Goal: Task Accomplishment & Management: Manage account settings

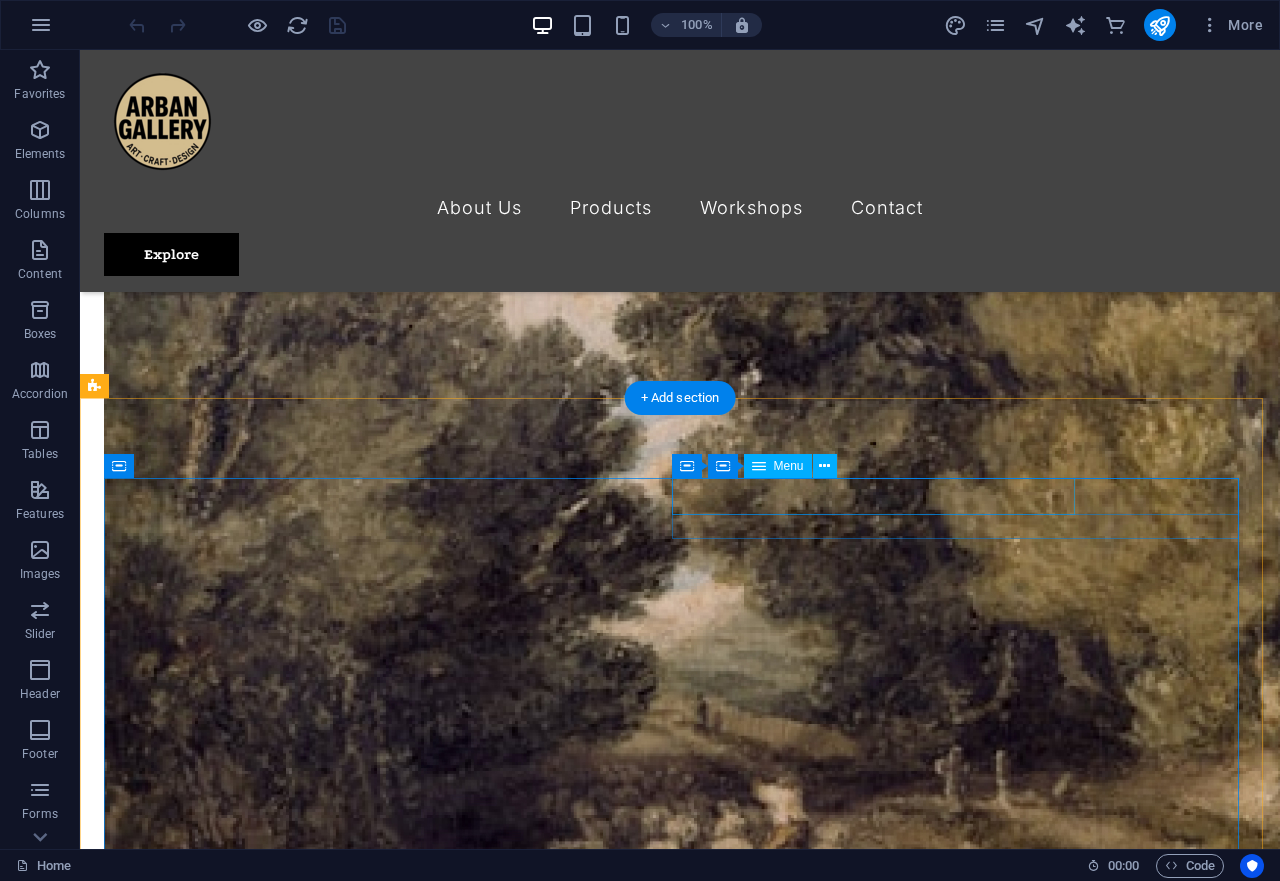
scroll to position [4895, 0]
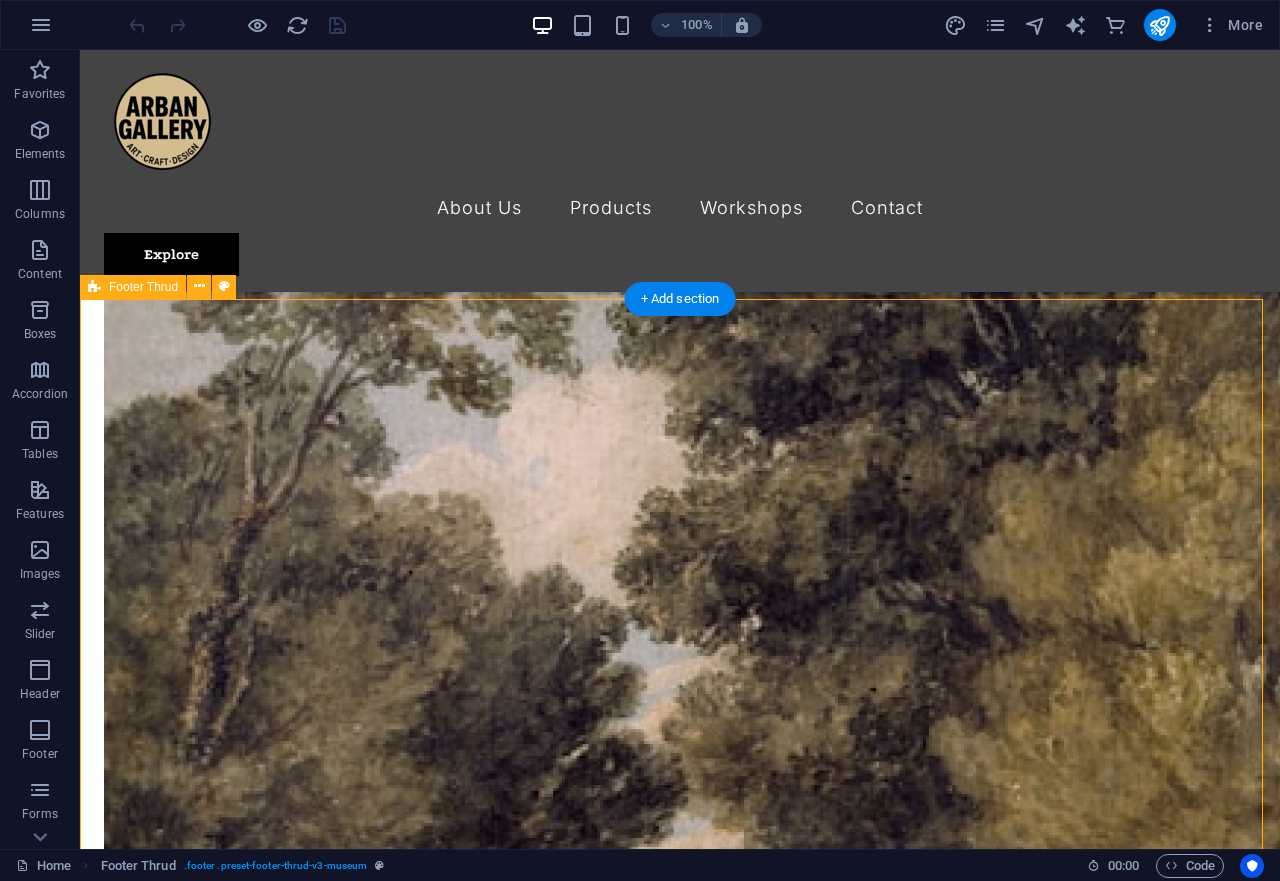
select select "footer"
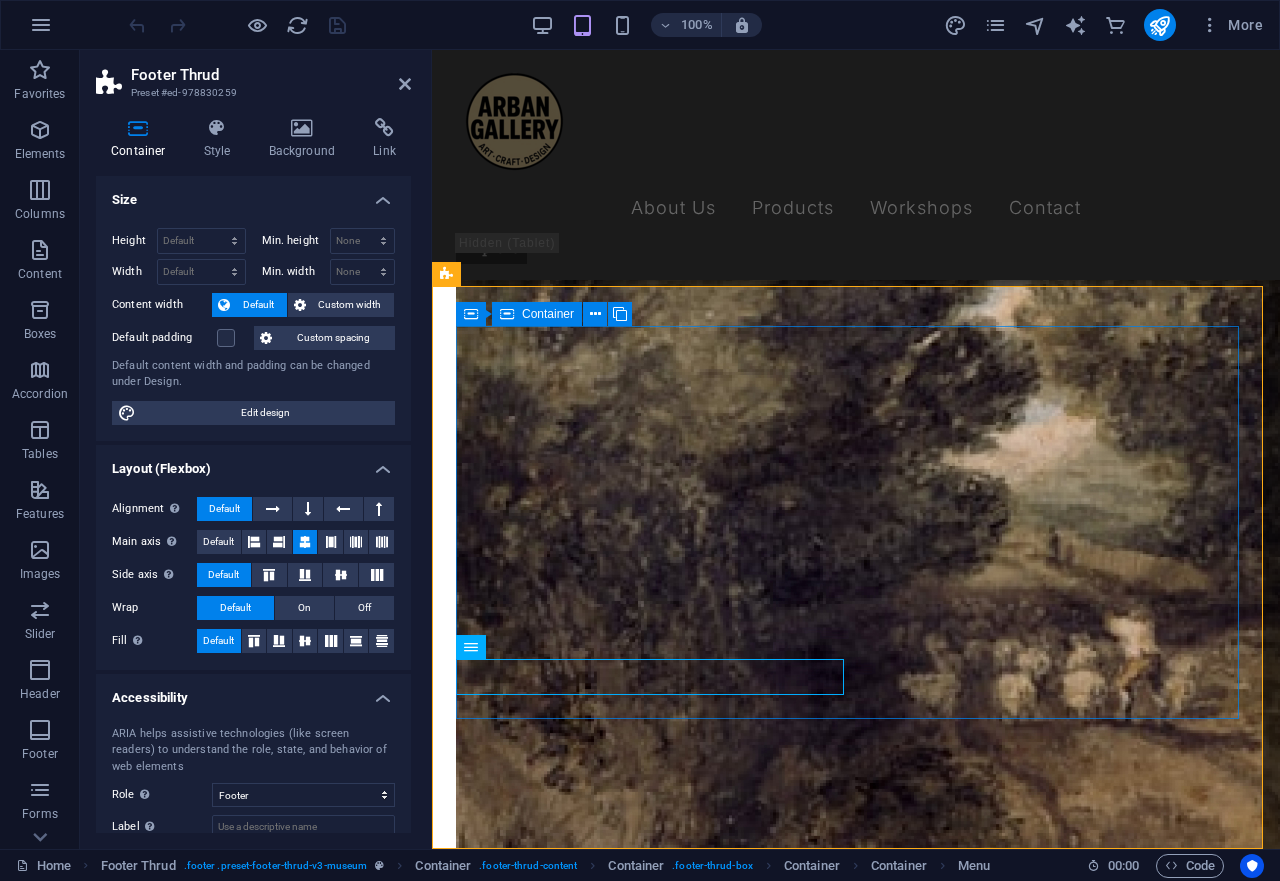
drag, startPoint x: 739, startPoint y: 665, endPoint x: 1062, endPoint y: 446, distance: 390.1
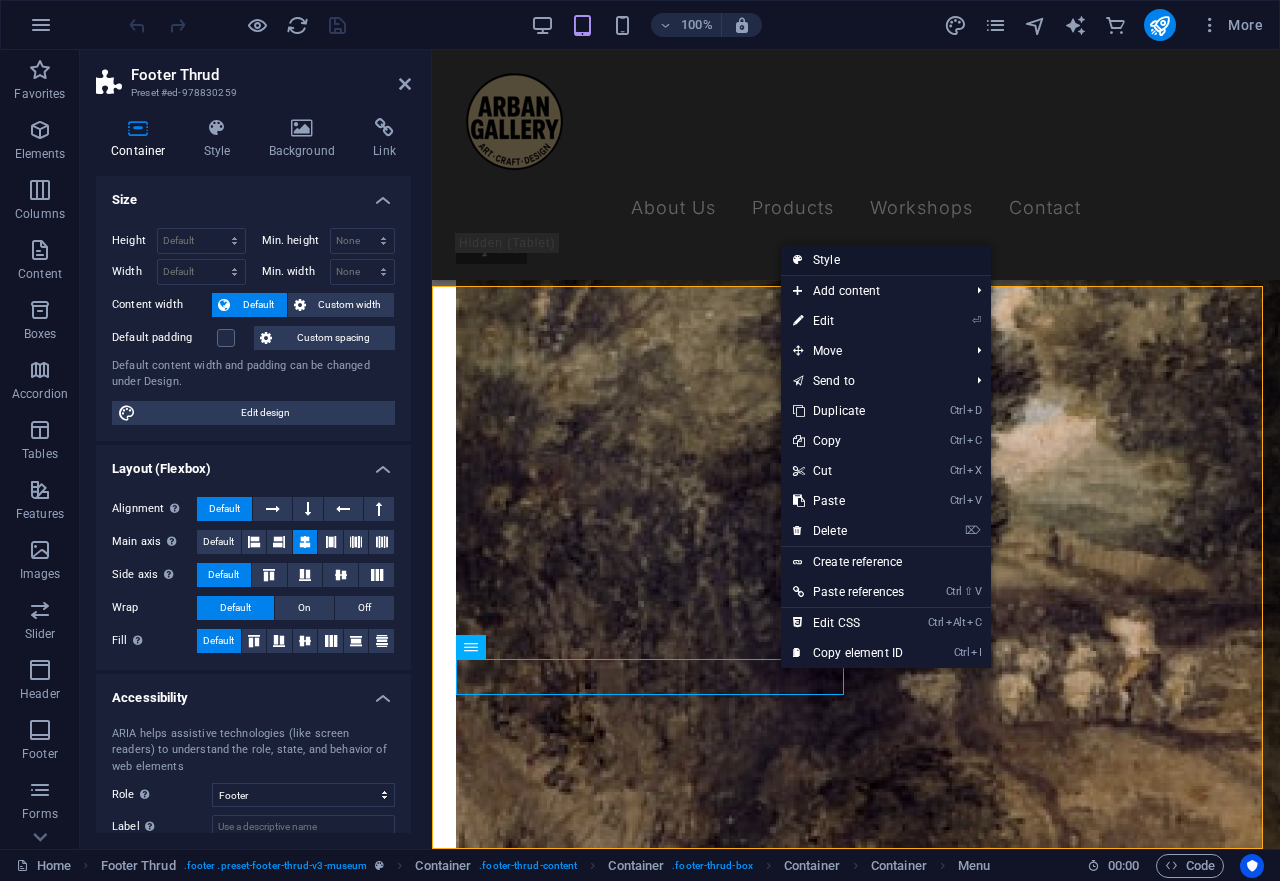
click at [865, 265] on link "Style" at bounding box center [886, 260] width 210 height 30
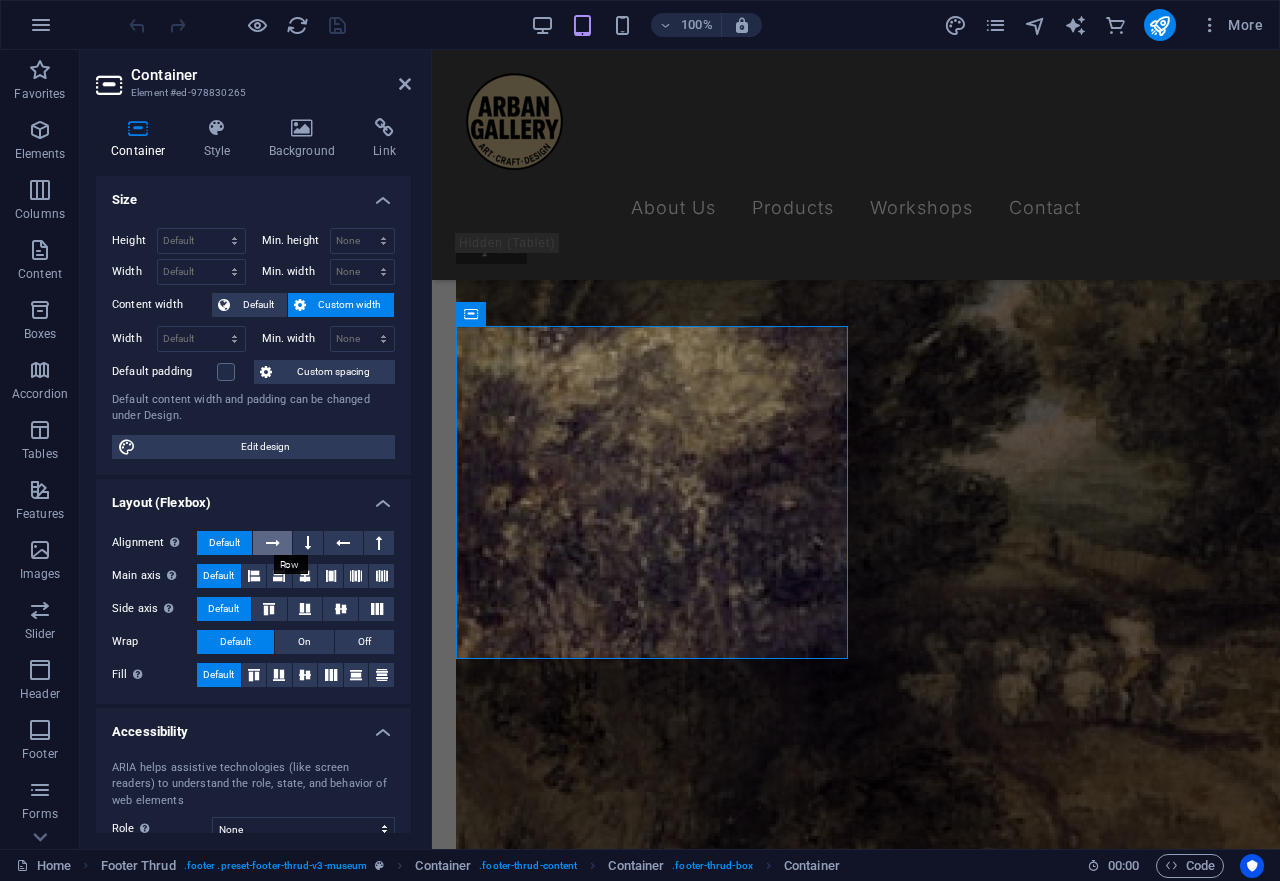
click at [269, 541] on icon at bounding box center [273, 543] width 14 height 24
click at [229, 544] on span "Default" at bounding box center [224, 543] width 31 height 24
click at [344, 305] on span "Custom width" at bounding box center [350, 305] width 77 height 24
click at [158, 327] on select "Default px rem % em vh vw" at bounding box center [201, 339] width 87 height 24
select select "px"
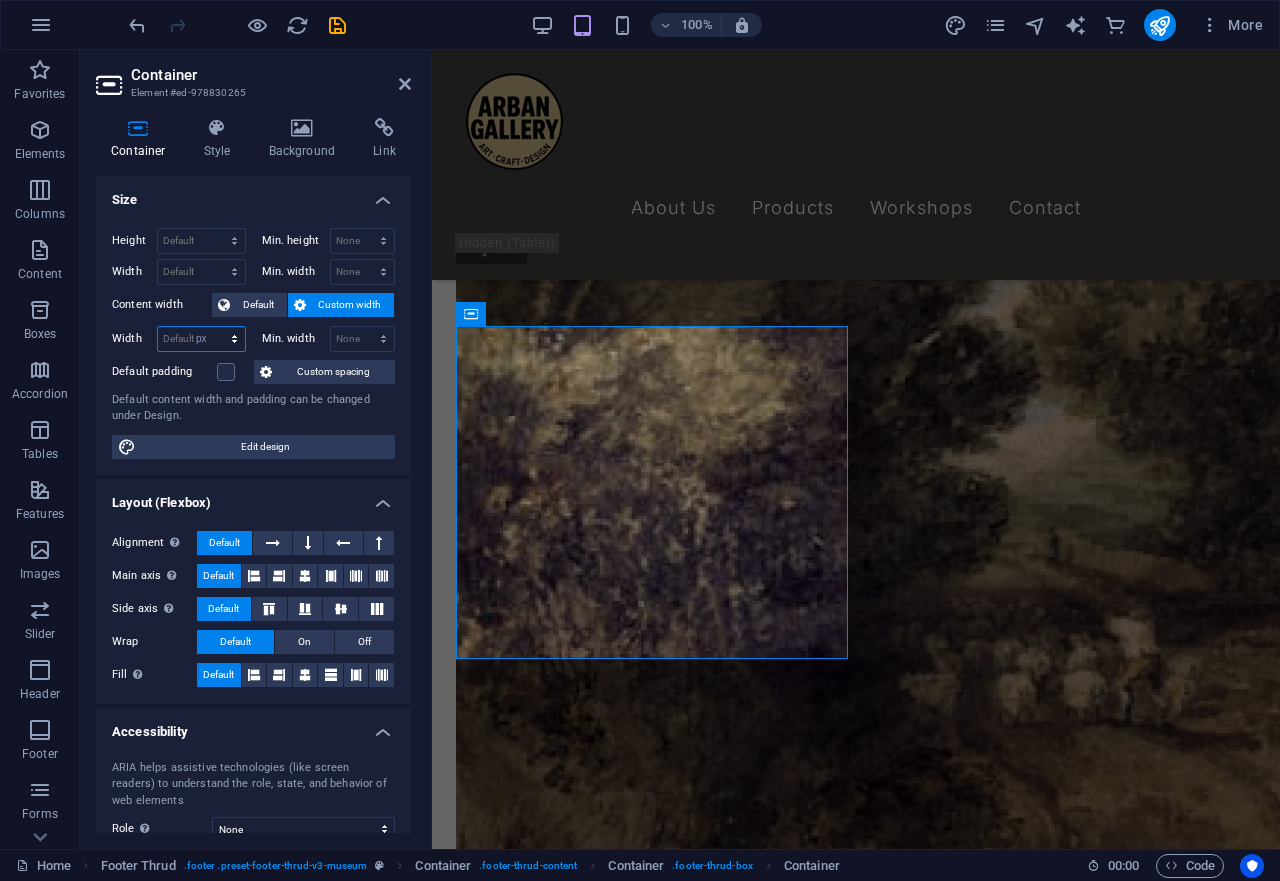
click option "px" at bounding box center [0, 0] width 0 height 0
type input "392"
click at [201, 341] on input "392" at bounding box center [201, 339] width 87 height 24
click at [217, 327] on select "Default px rem % em vh vw" at bounding box center [231, 339] width 28 height 24
select select "rem"
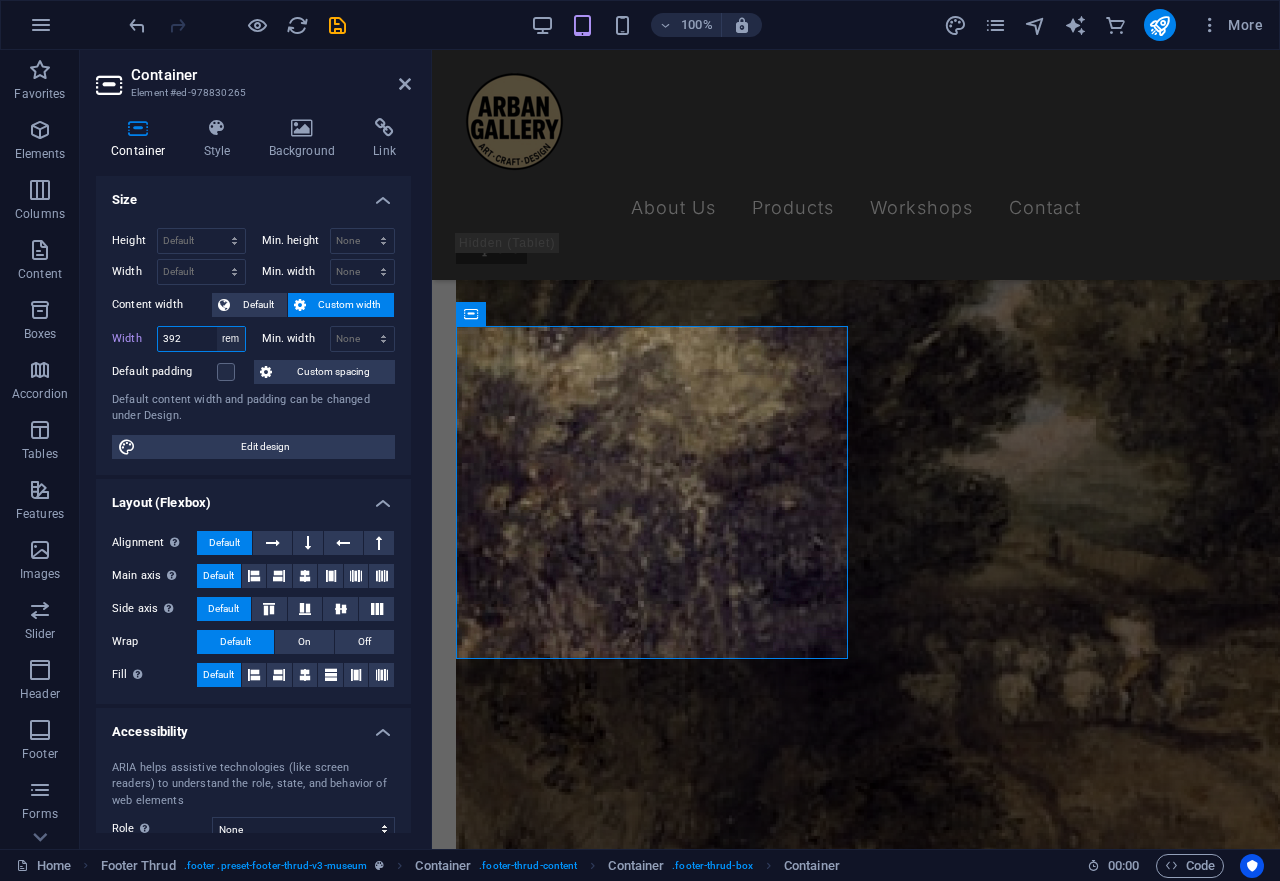
click option "rem" at bounding box center [0, 0] width 0 height 0
type input "24.5"
select select "px"
click option "px" at bounding box center [0, 0] width 0 height 0
drag, startPoint x: 196, startPoint y: 333, endPoint x: 150, endPoint y: 335, distance: 46.0
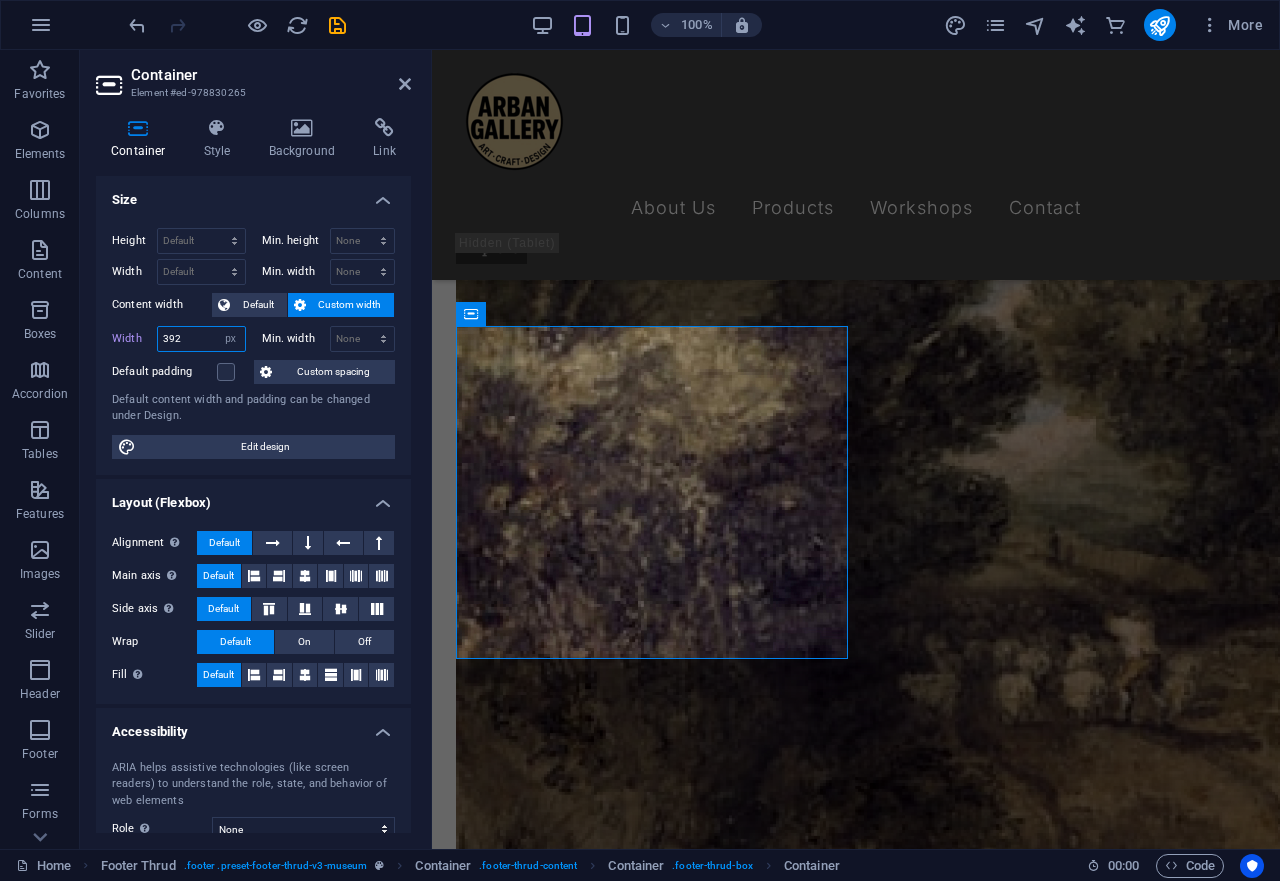
click at [158, 335] on input "392" at bounding box center [201, 339] width 87 height 24
click at [138, 26] on icon "undo" at bounding box center [137, 25] width 23 height 23
type input "392"
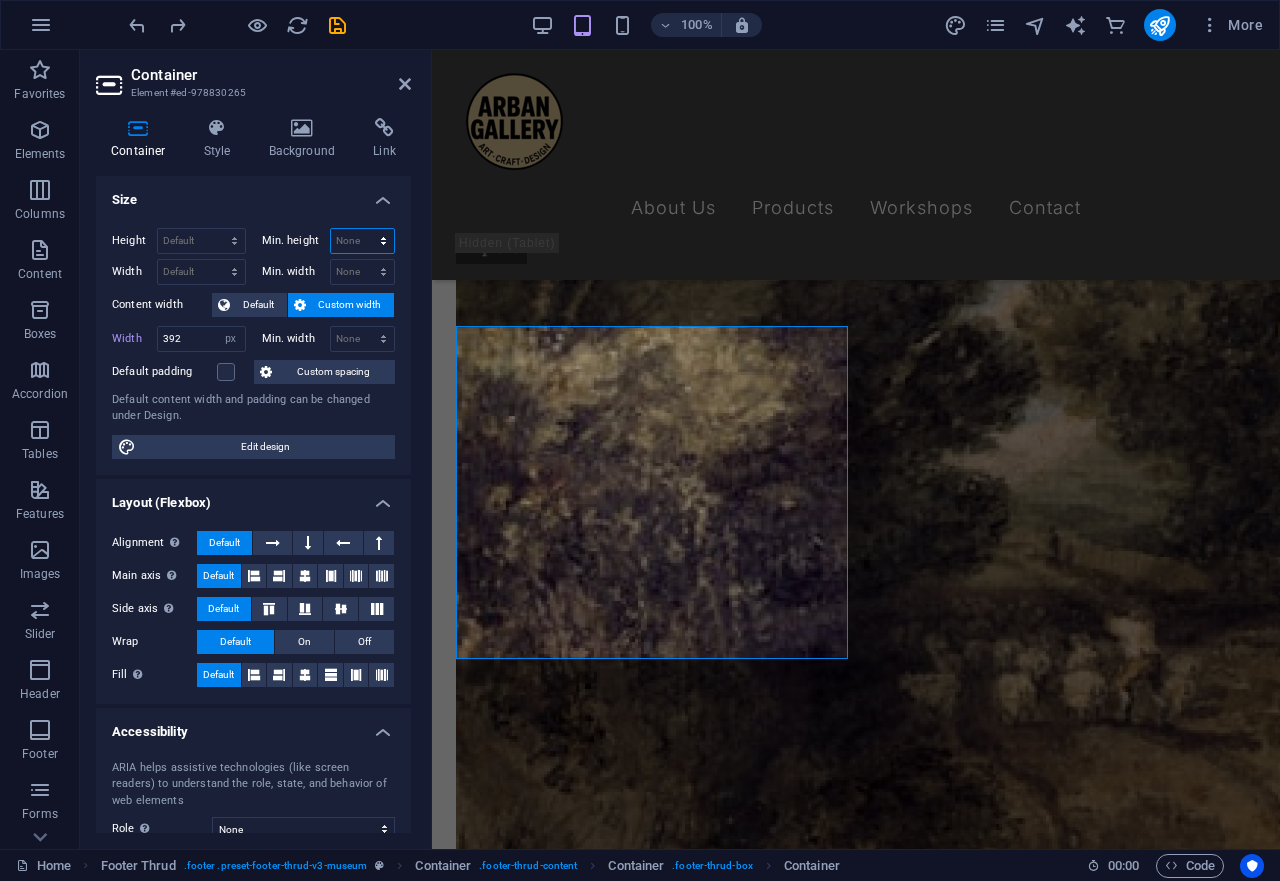
click at [331, 229] on select "None px rem % vh vw" at bounding box center [363, 241] width 64 height 24
click at [364, 236] on select "None px rem % vh vw" at bounding box center [363, 241] width 64 height 24
click at [158, 229] on select "Default px rem % vh vw" at bounding box center [201, 241] width 87 height 24
drag, startPoint x: 233, startPoint y: 233, endPoint x: 246, endPoint y: 219, distance: 19.1
click at [246, 219] on div "Height Default px rem % vh vw Min. height None px rem % vh vw Width Default px …" at bounding box center [253, 343] width 315 height 263
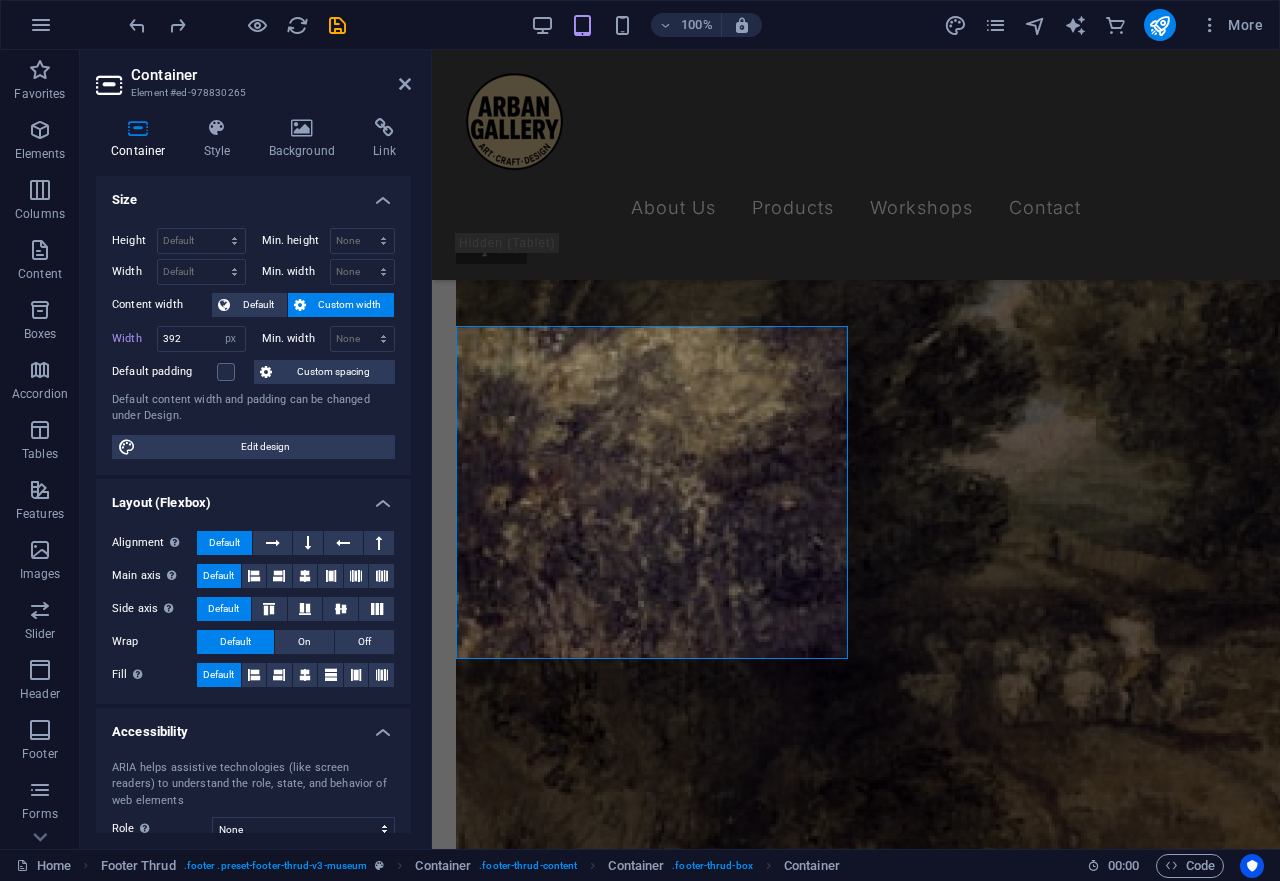
click at [321, 301] on span "Custom width" at bounding box center [350, 305] width 77 height 24
click at [314, 305] on span "Custom width" at bounding box center [350, 305] width 77 height 24
click at [333, 375] on span "Custom spacing" at bounding box center [333, 372] width 111 height 24
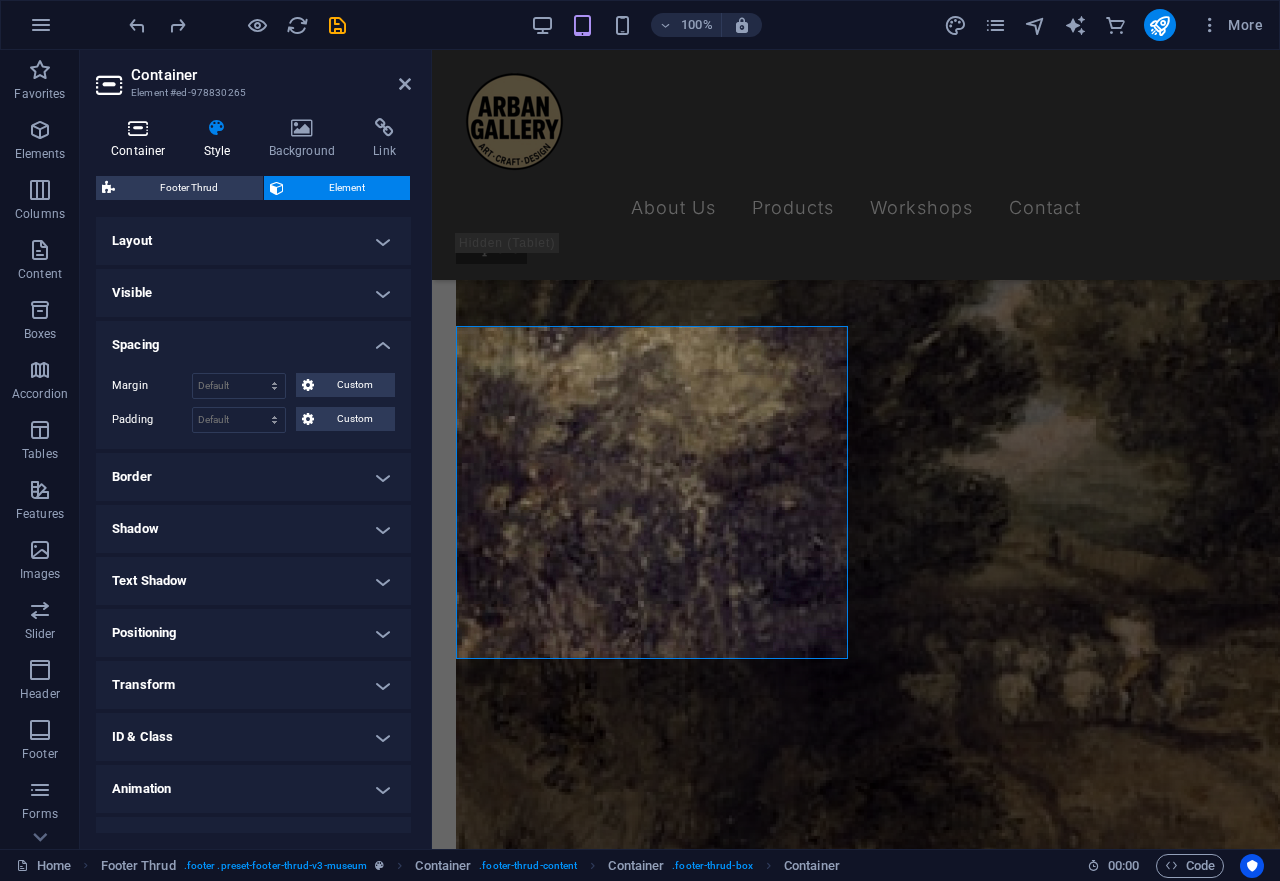
click at [141, 131] on icon at bounding box center [138, 128] width 85 height 20
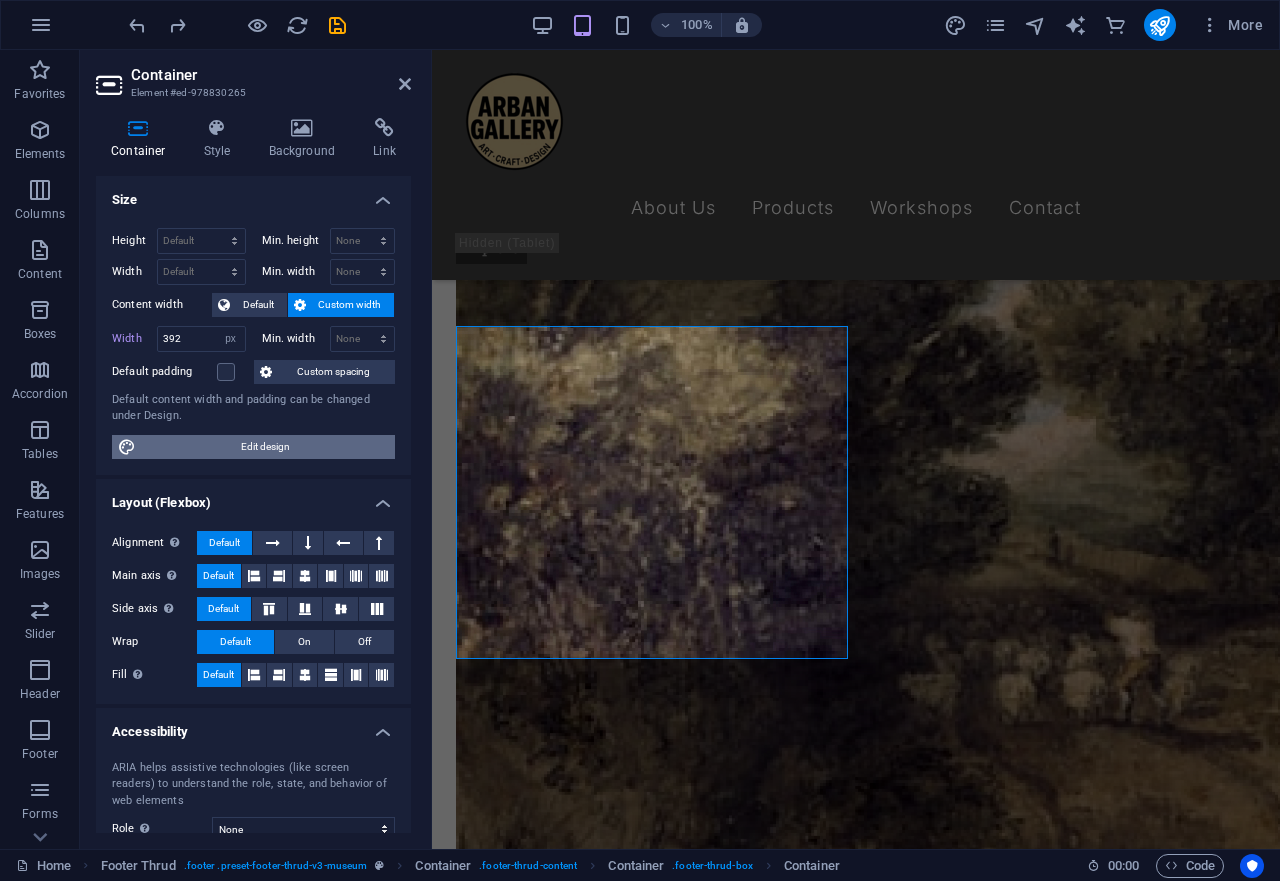
click at [323, 449] on span "Edit design" at bounding box center [265, 447] width 247 height 24
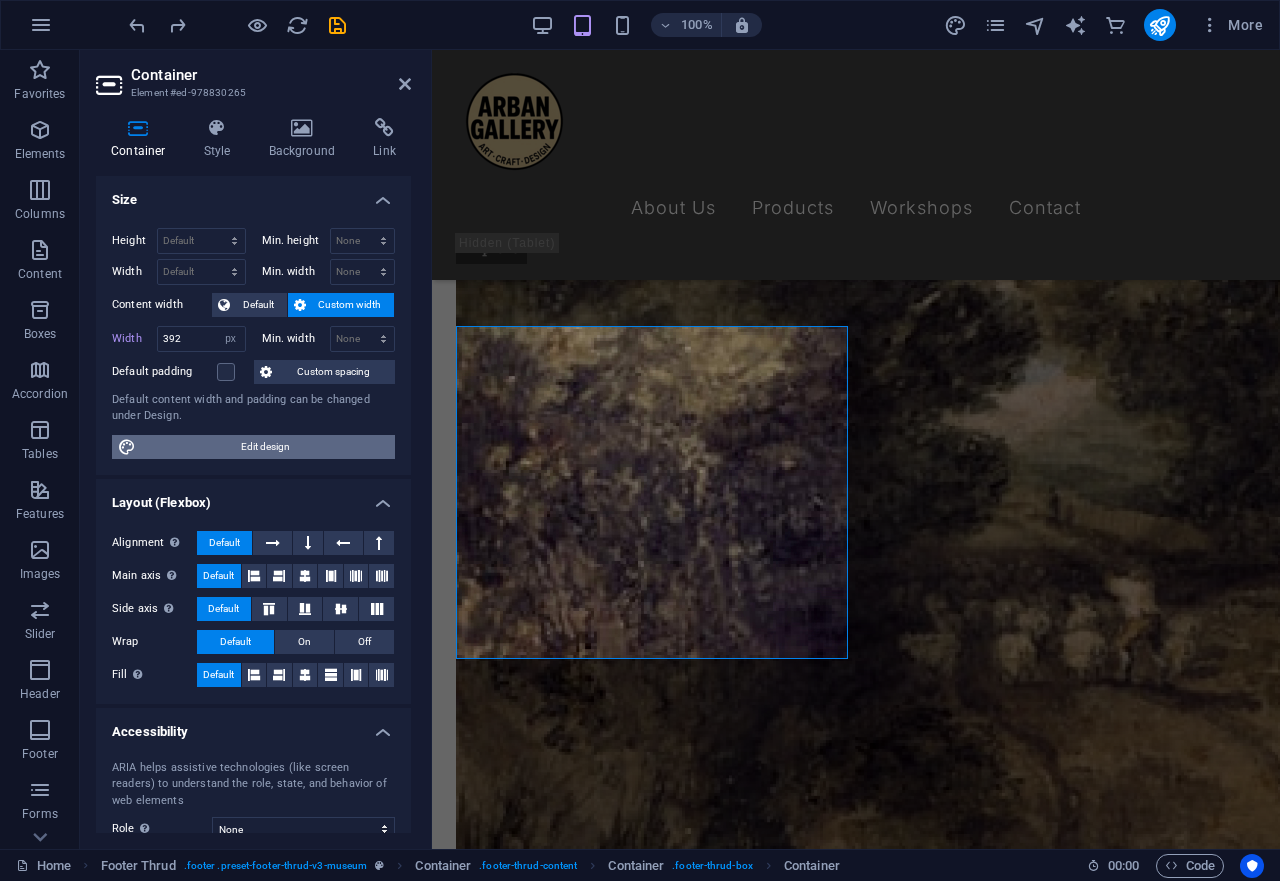
select select "px"
select select "300"
select select "px"
select select "rem"
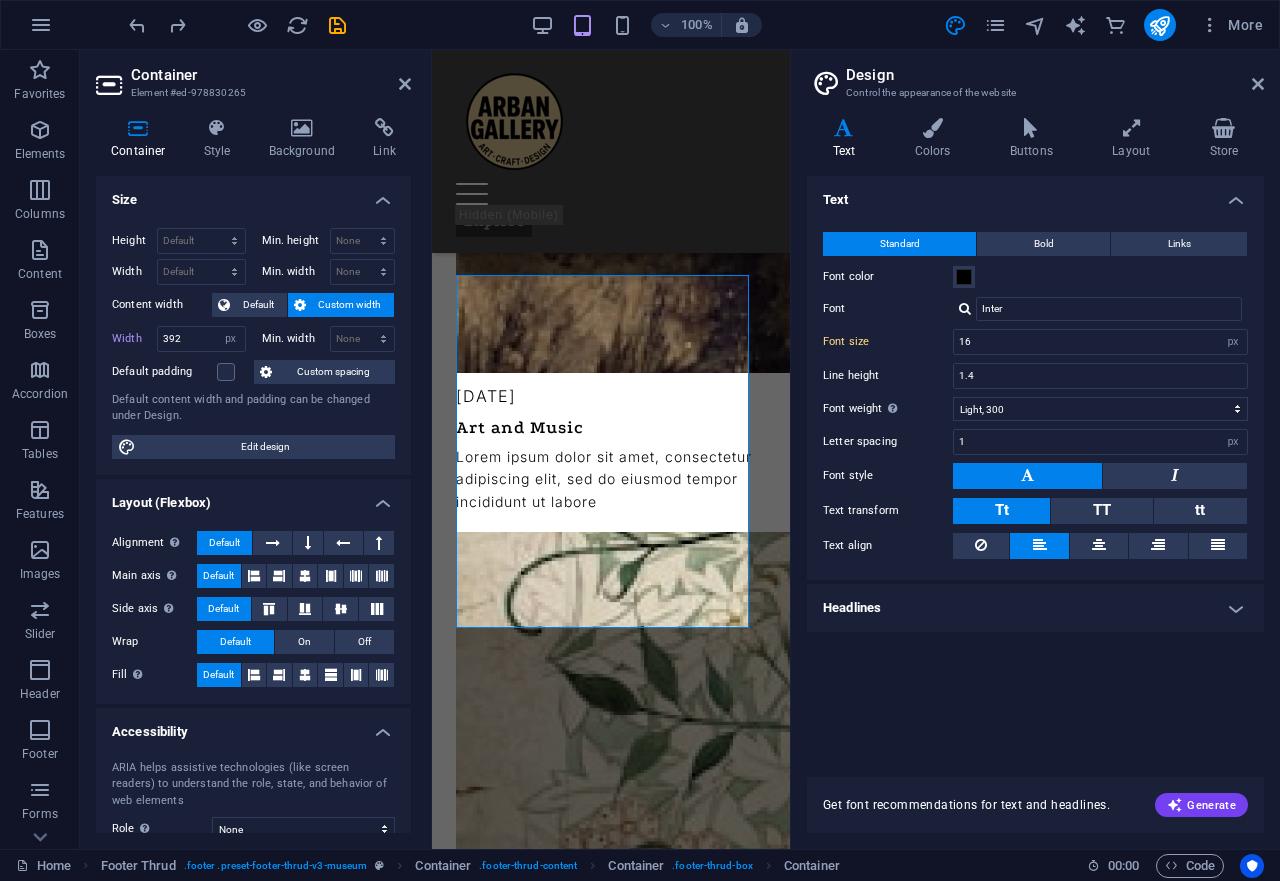
scroll to position [7054, 0]
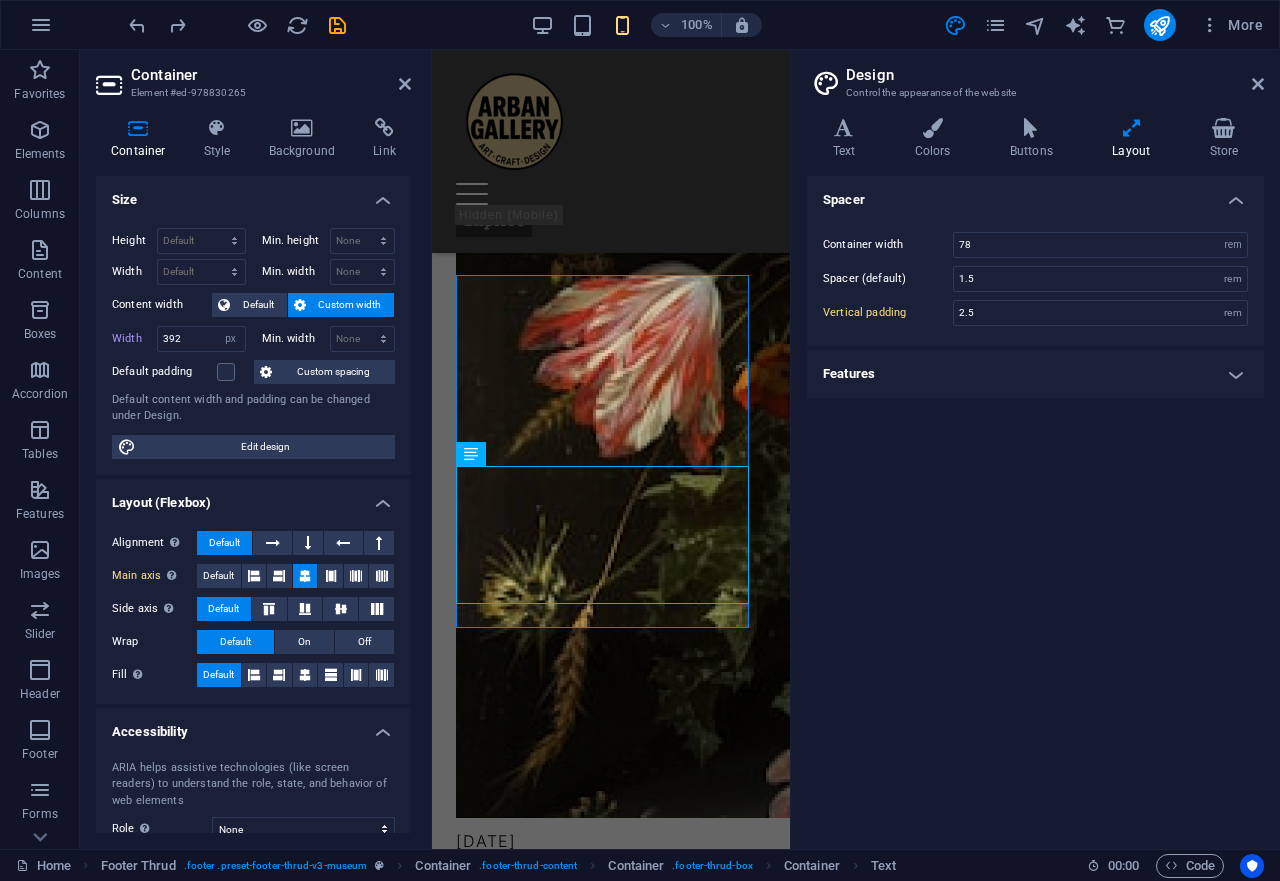
click at [959, 373] on h4 "Features" at bounding box center [1035, 374] width 457 height 48
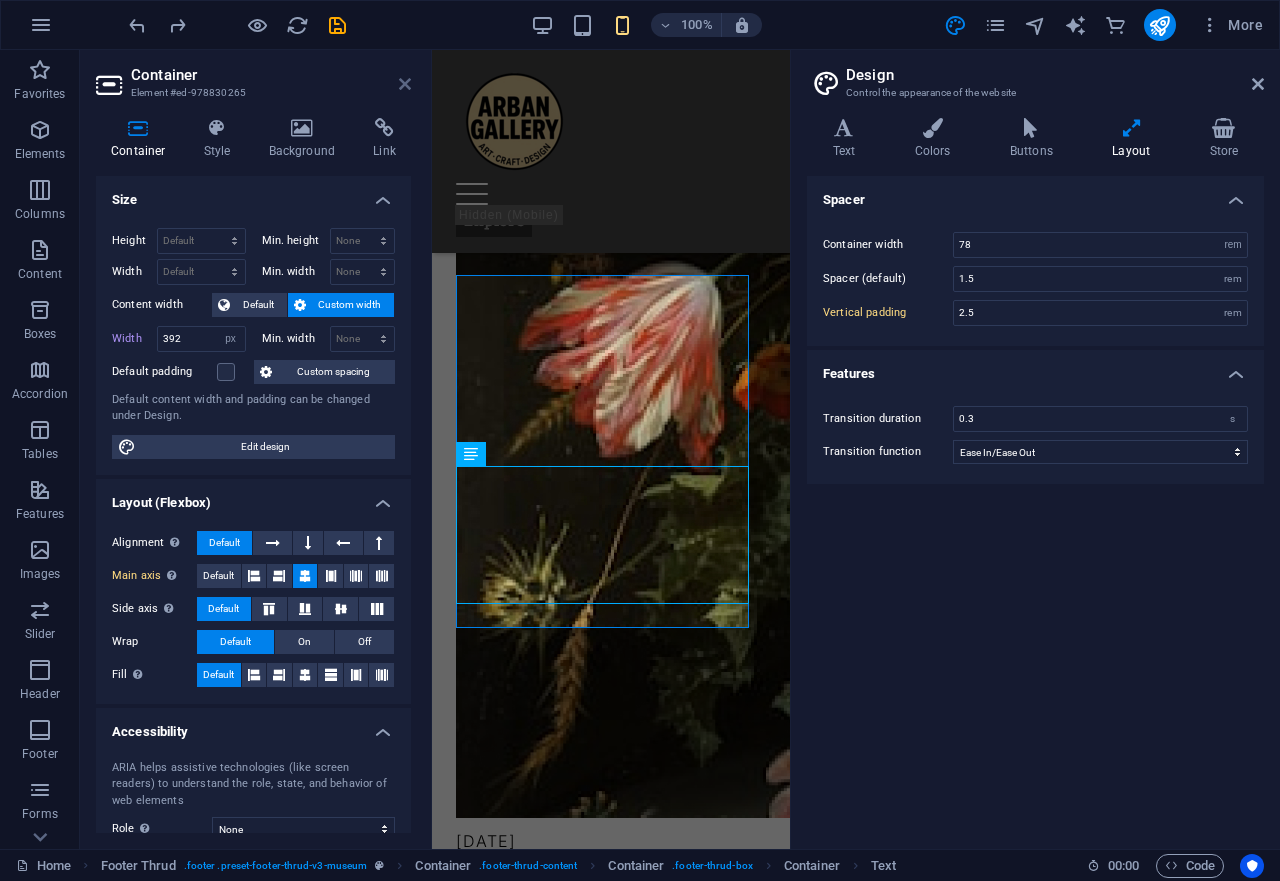
click at [405, 88] on icon at bounding box center [405, 84] width 12 height 16
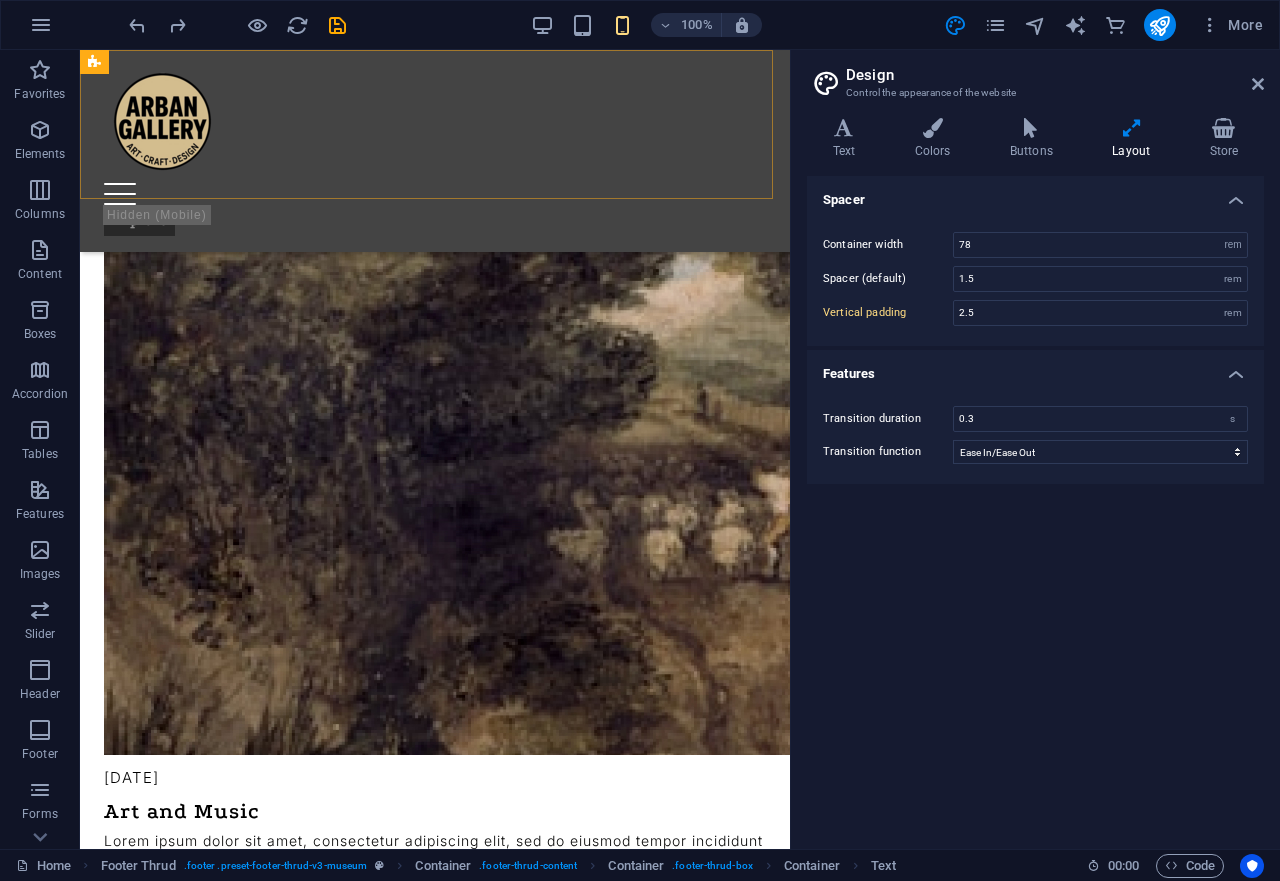
scroll to position [4482, 0]
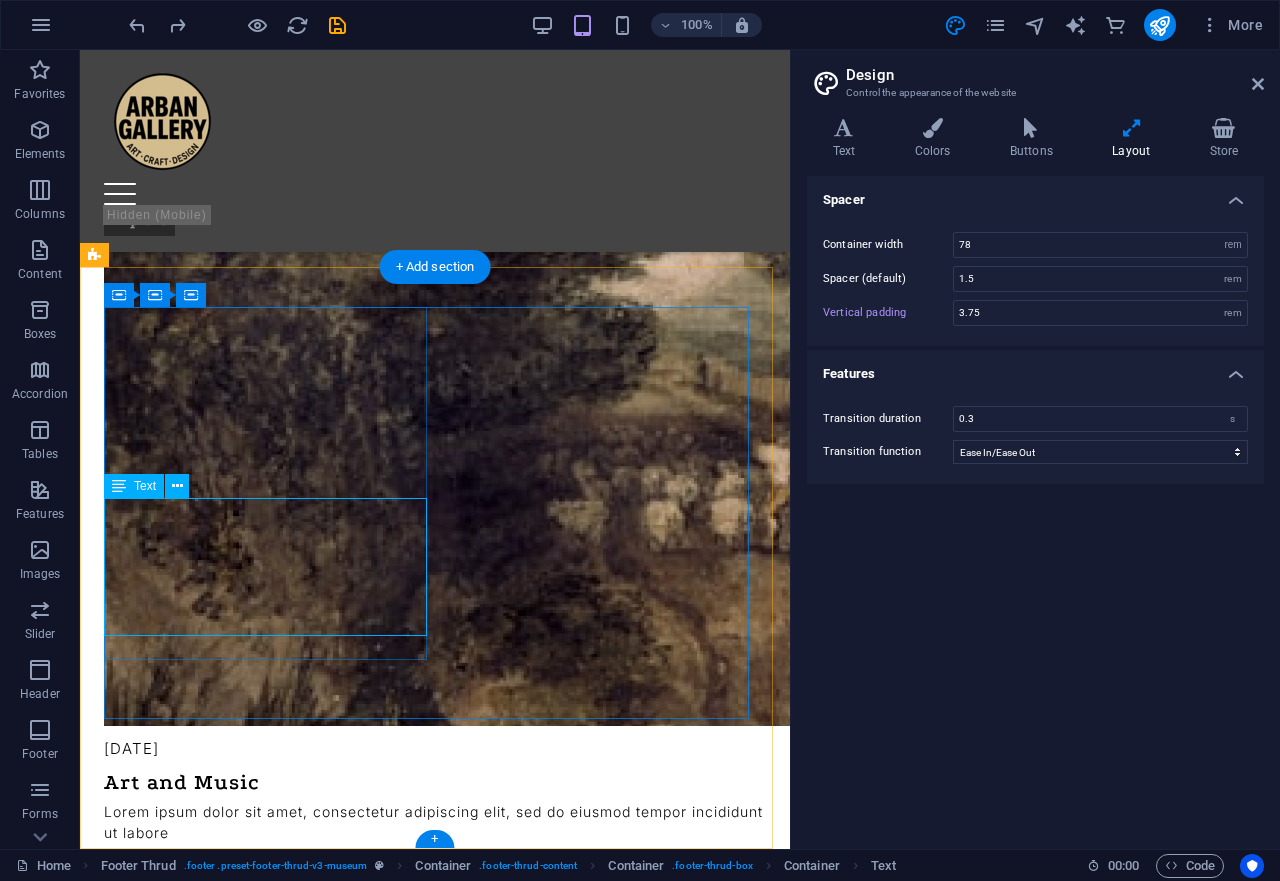
scroll to position [7042, 0]
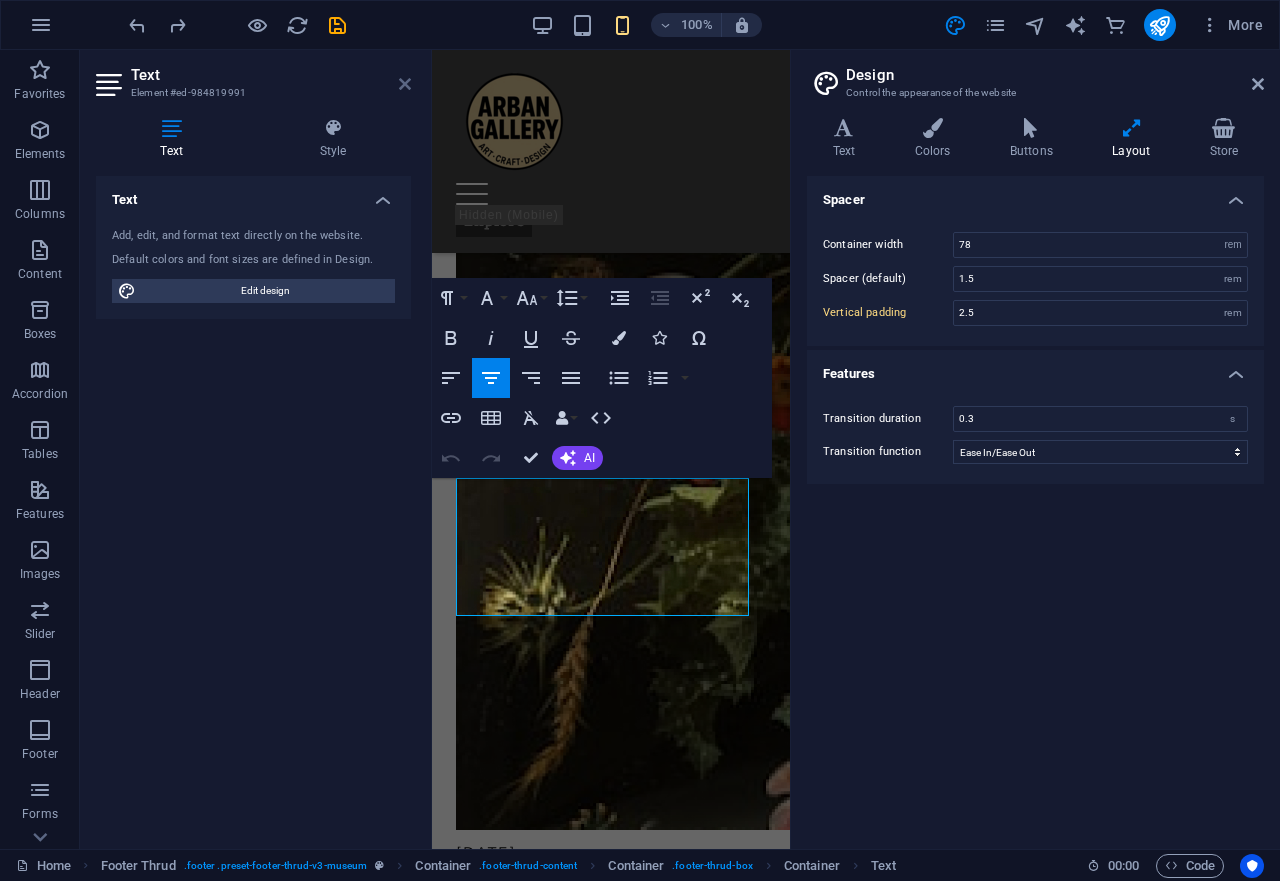
click at [403, 80] on icon at bounding box center [405, 84] width 12 height 16
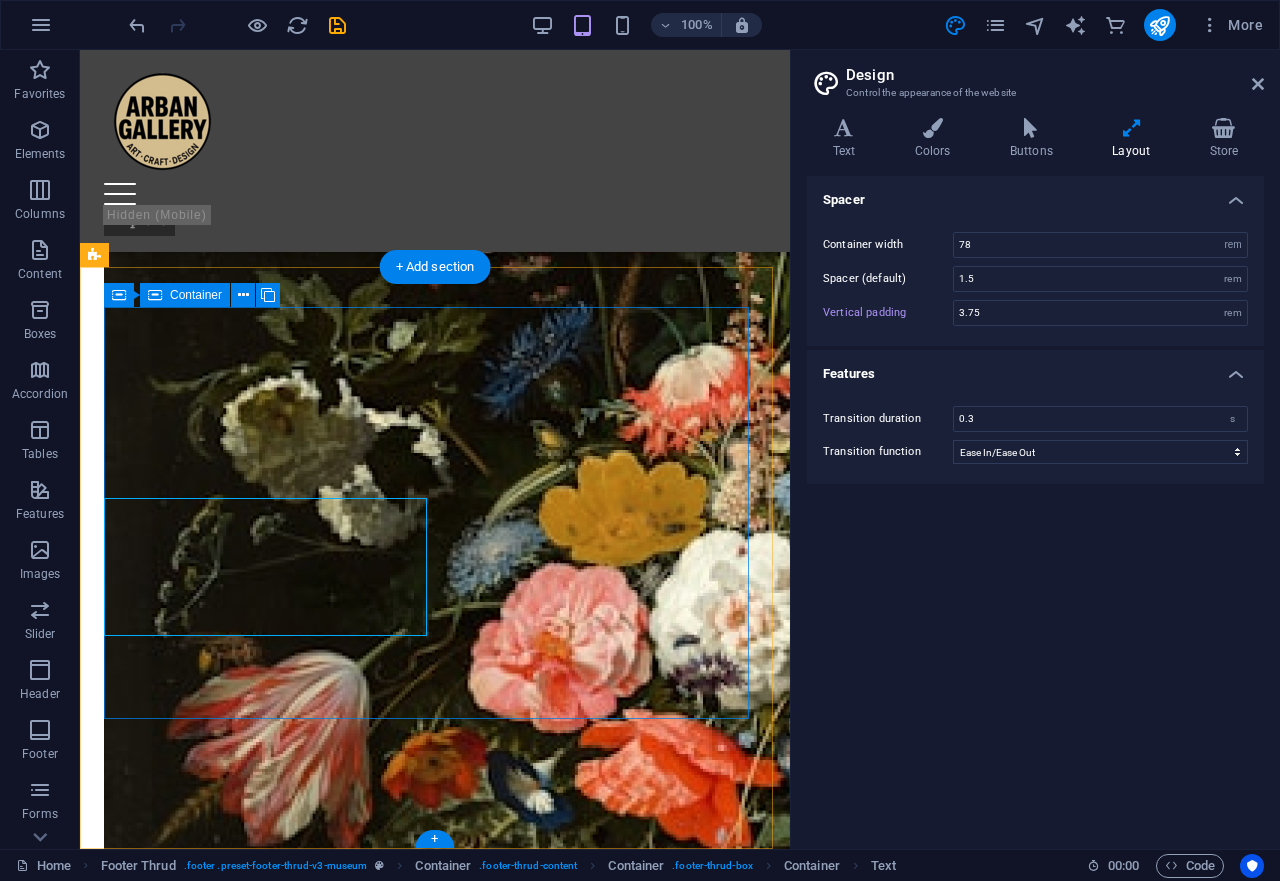
scroll to position [4482, 0]
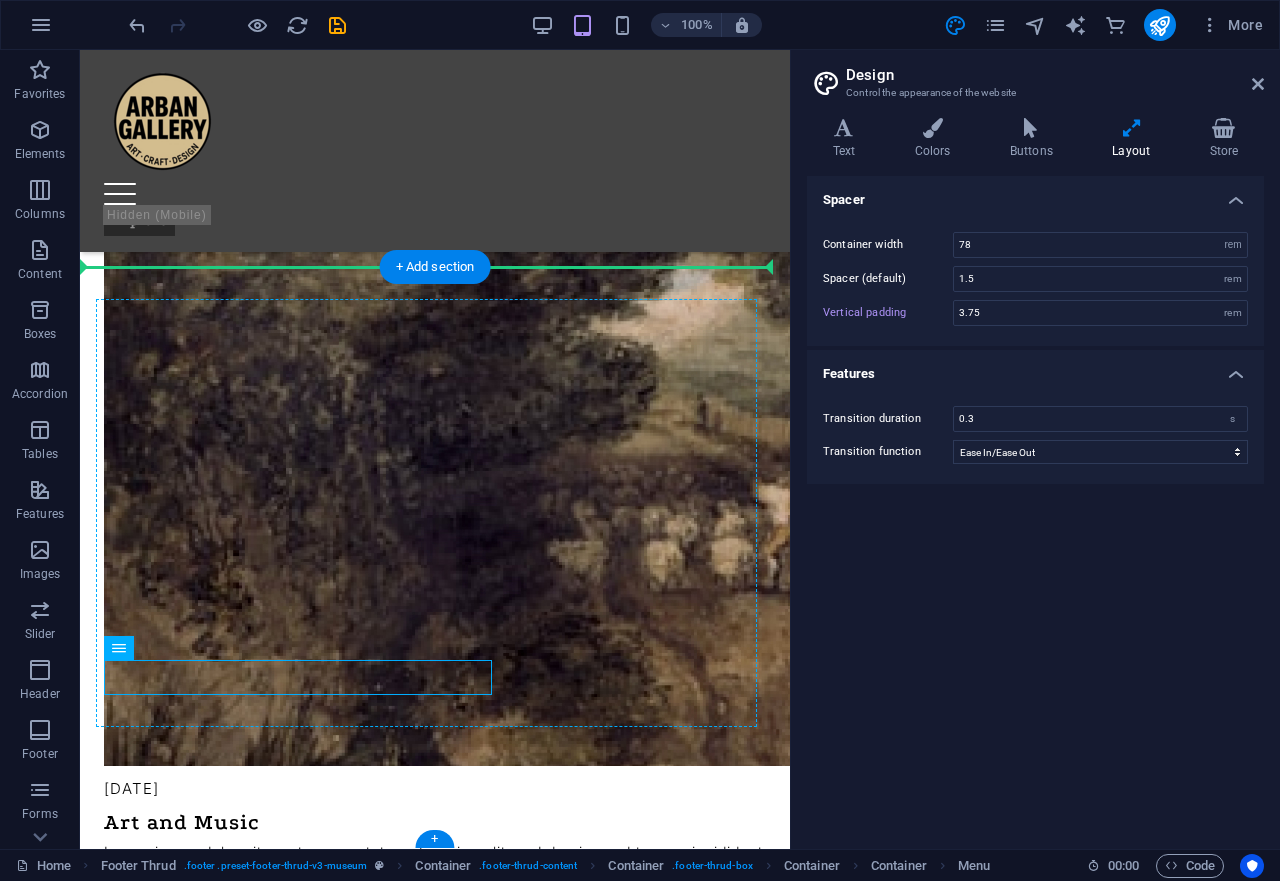
drag, startPoint x: 415, startPoint y: 670, endPoint x: 614, endPoint y: 440, distance: 304.1
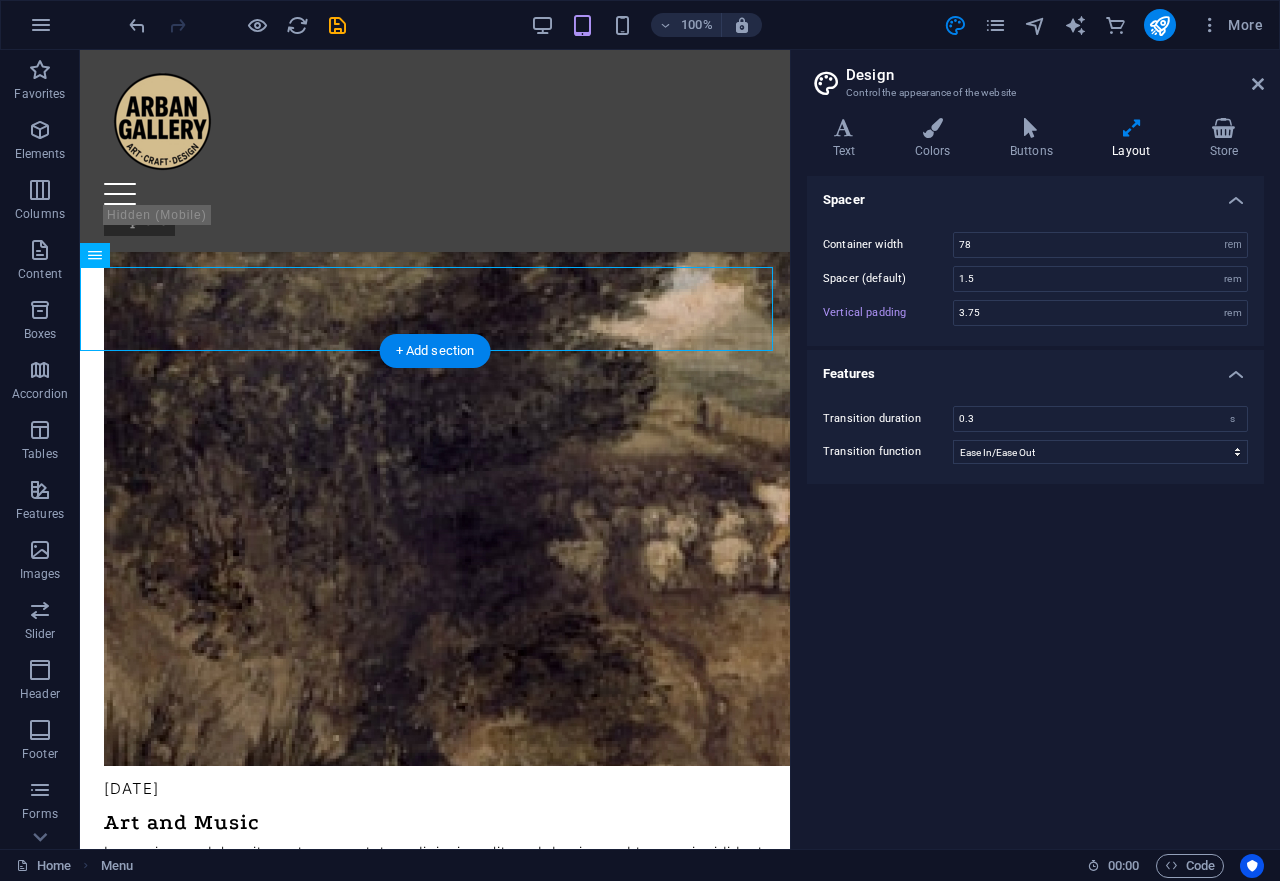
scroll to position [4673, 0]
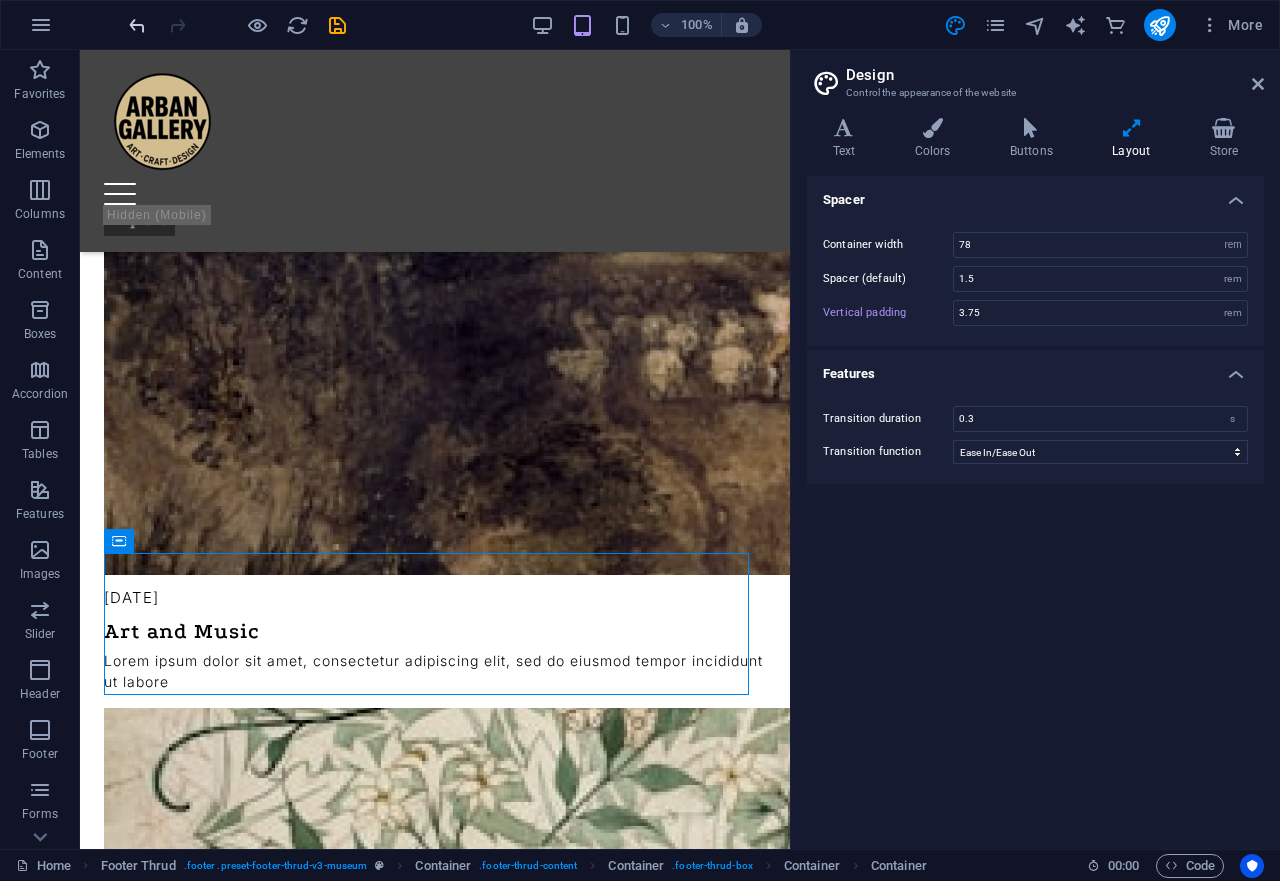
click at [142, 16] on icon "undo" at bounding box center [137, 25] width 23 height 23
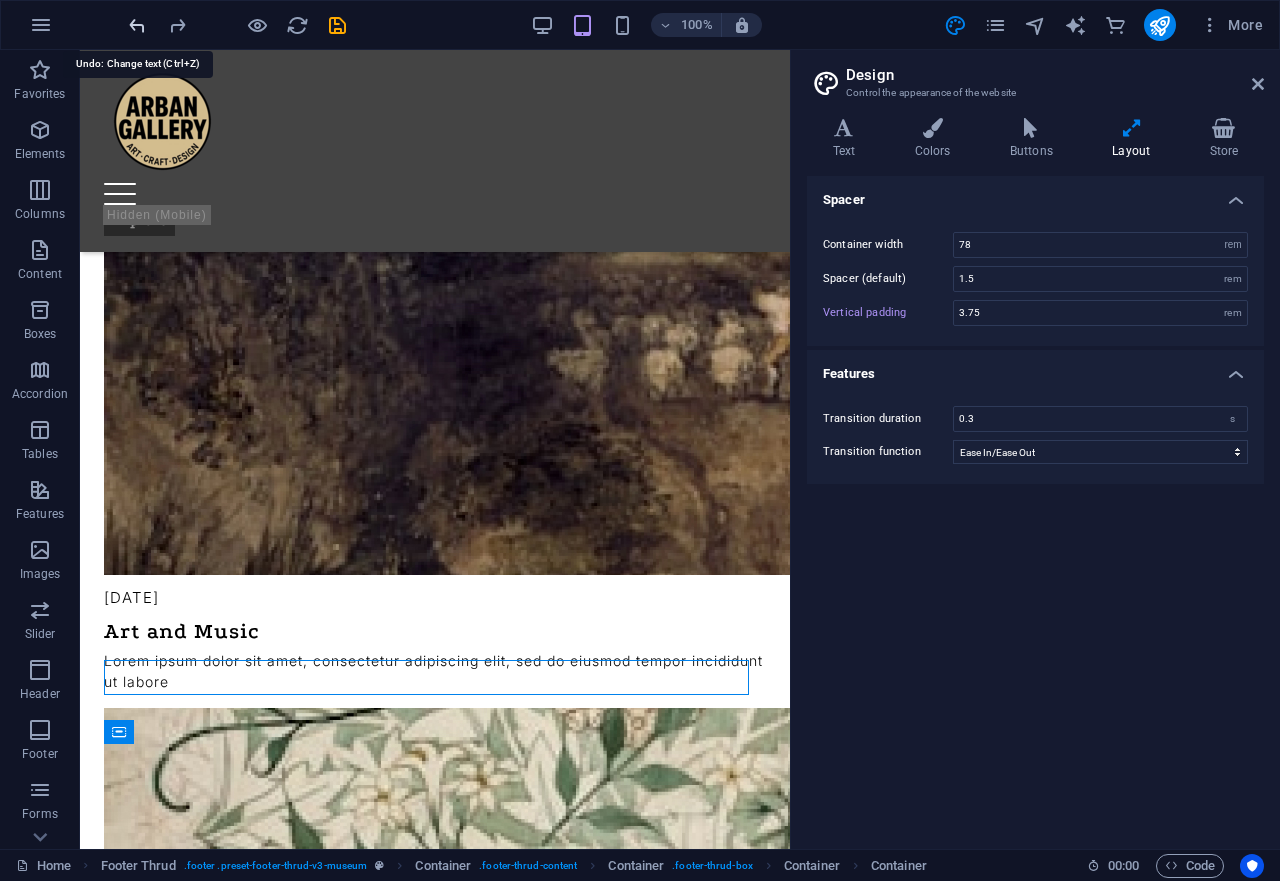
scroll to position [4482, 0]
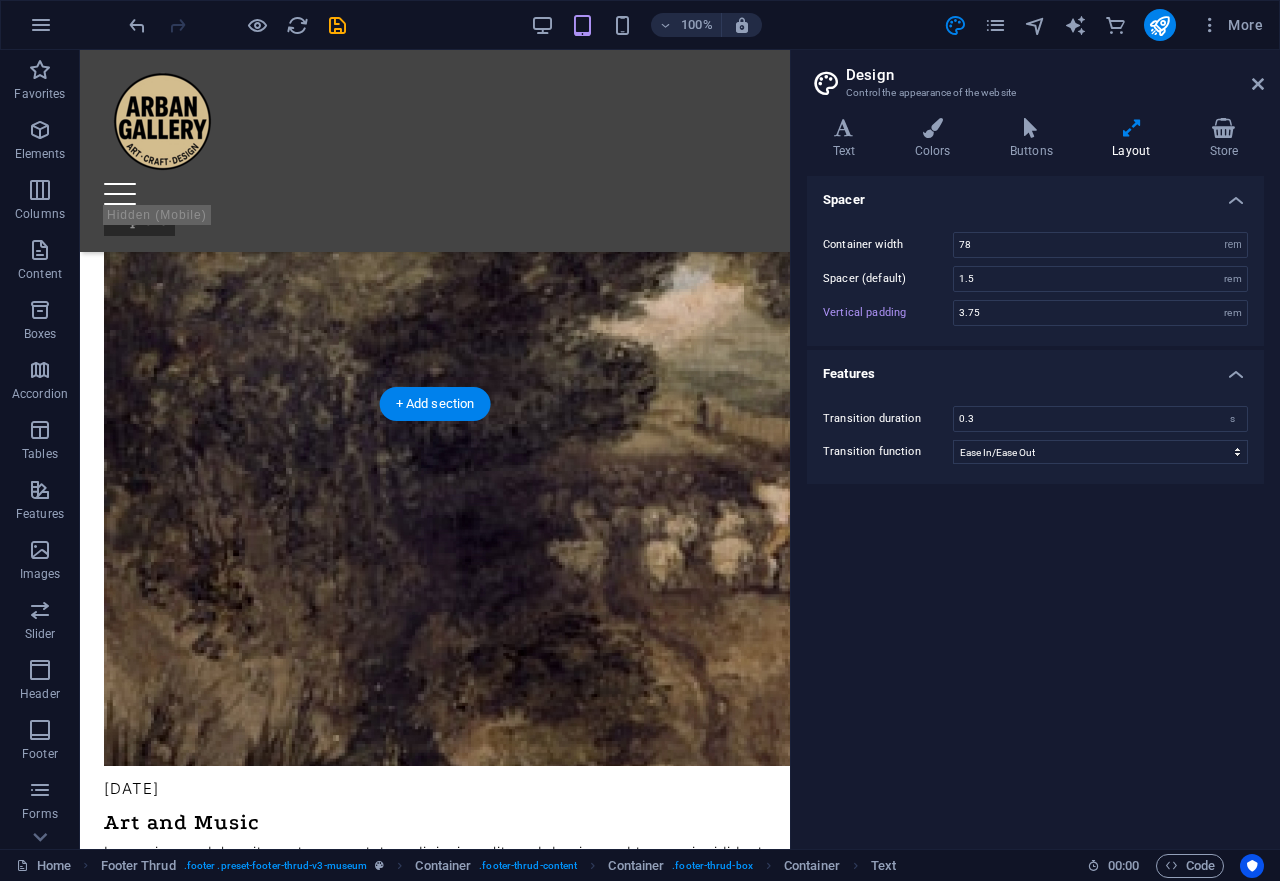
scroll to position [4345, 0]
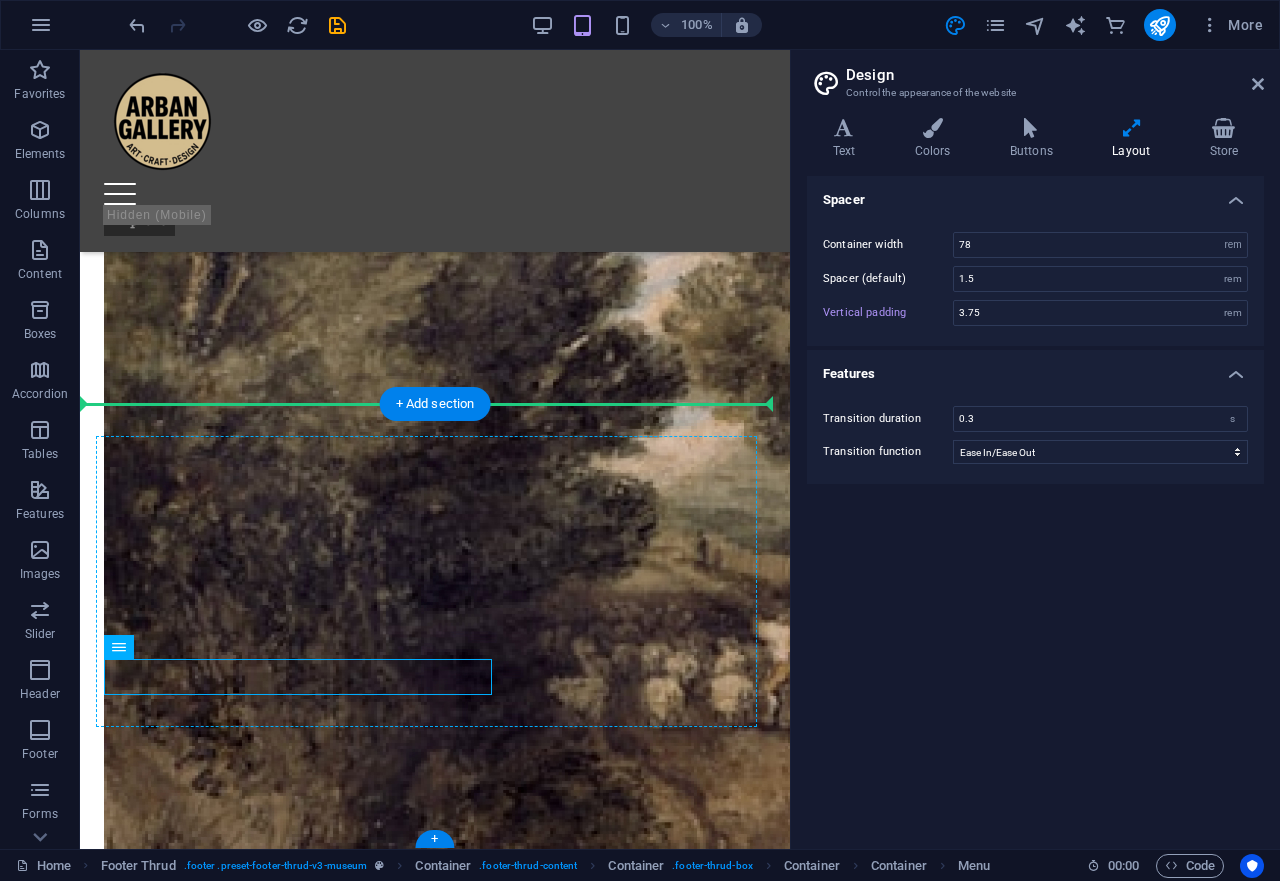
drag, startPoint x: 421, startPoint y: 666, endPoint x: 545, endPoint y: 554, distance: 167.0
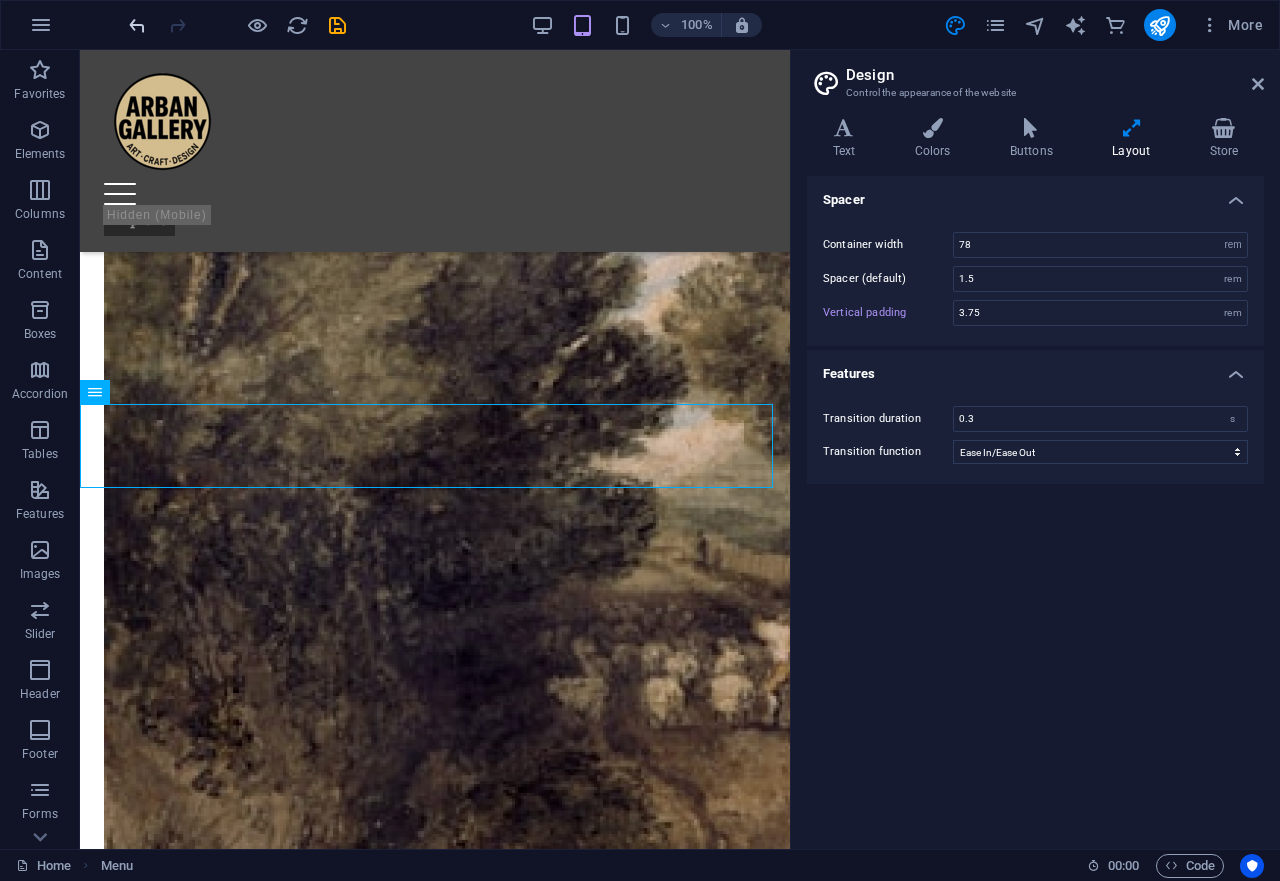
click at [132, 22] on icon "undo" at bounding box center [137, 25] width 23 height 23
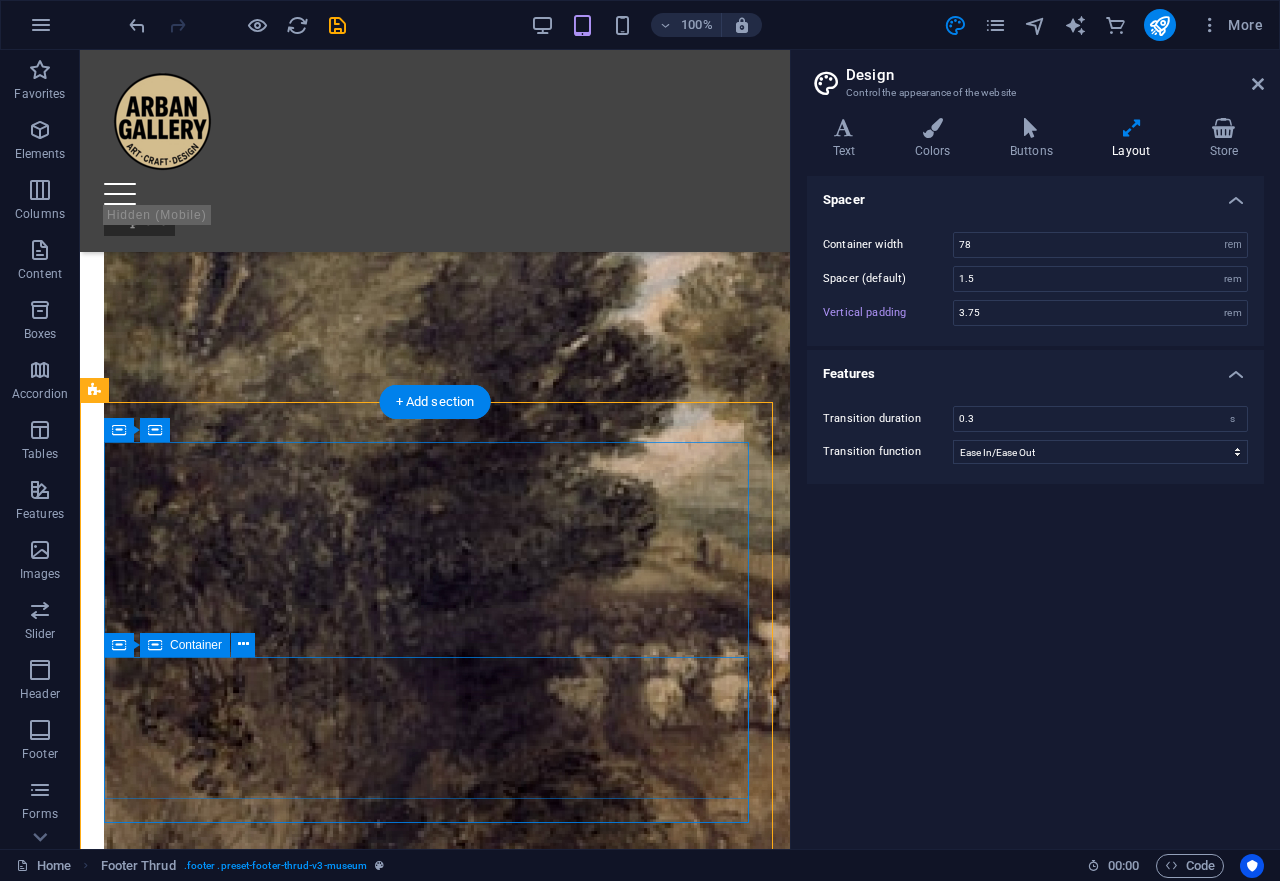
scroll to position [4452, 0]
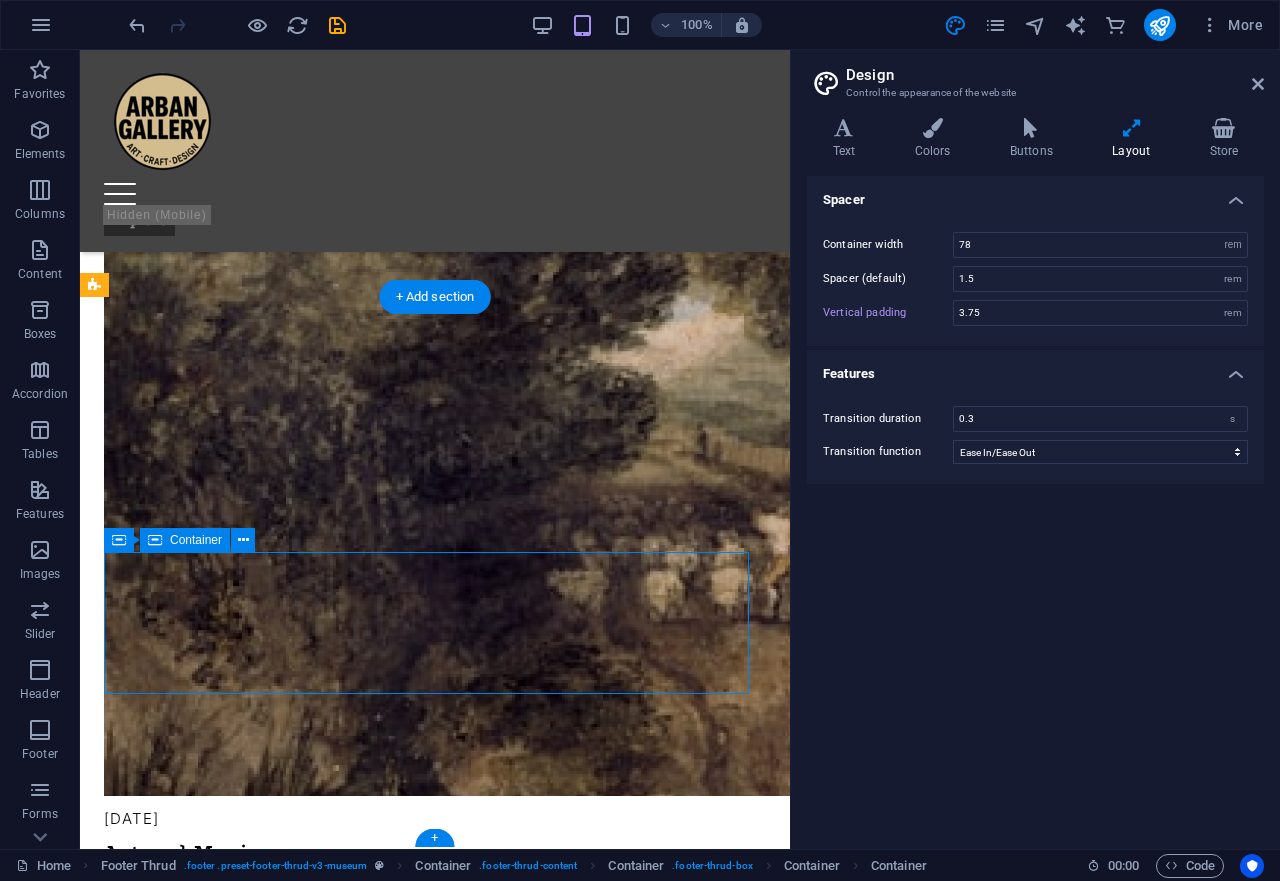
scroll to position [4310, 0]
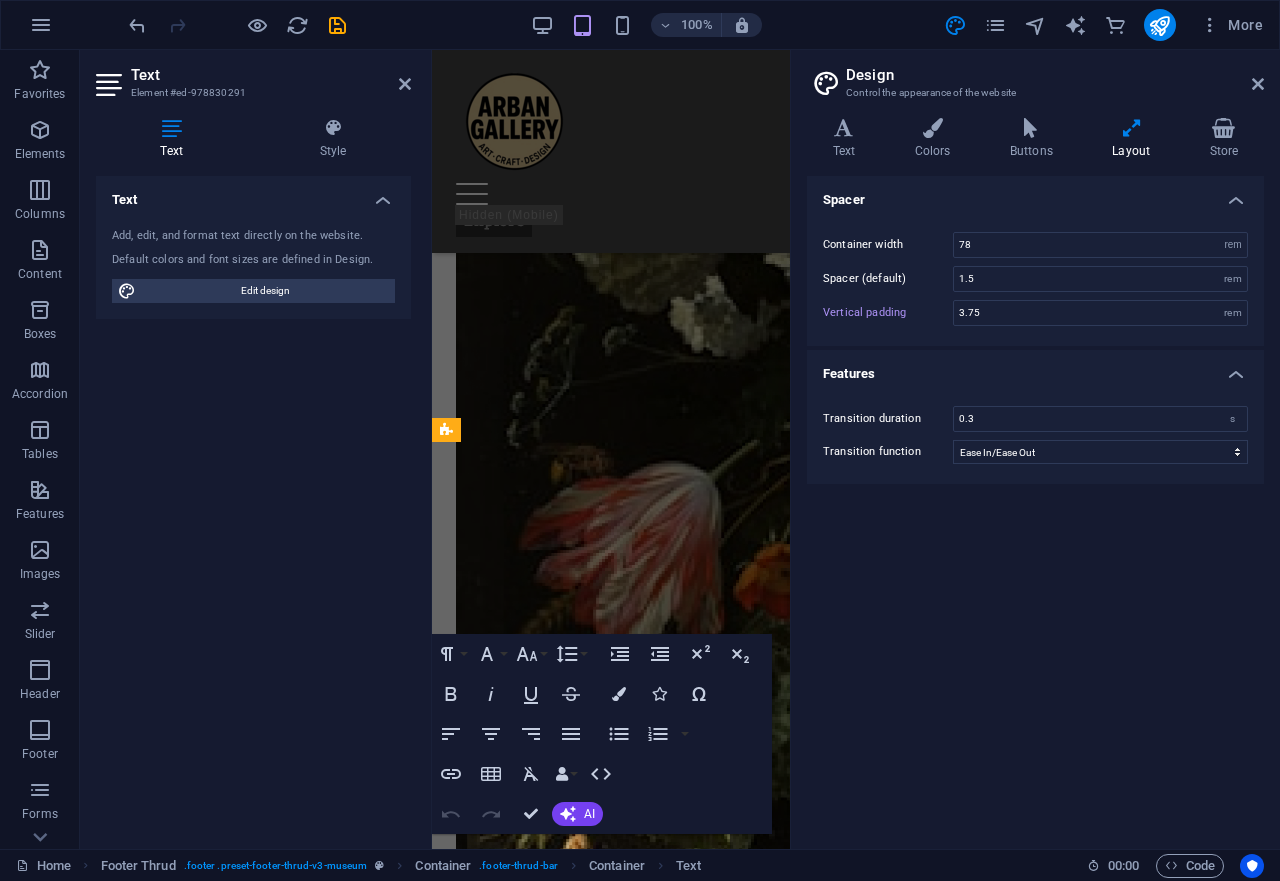
scroll to position [6856, 0]
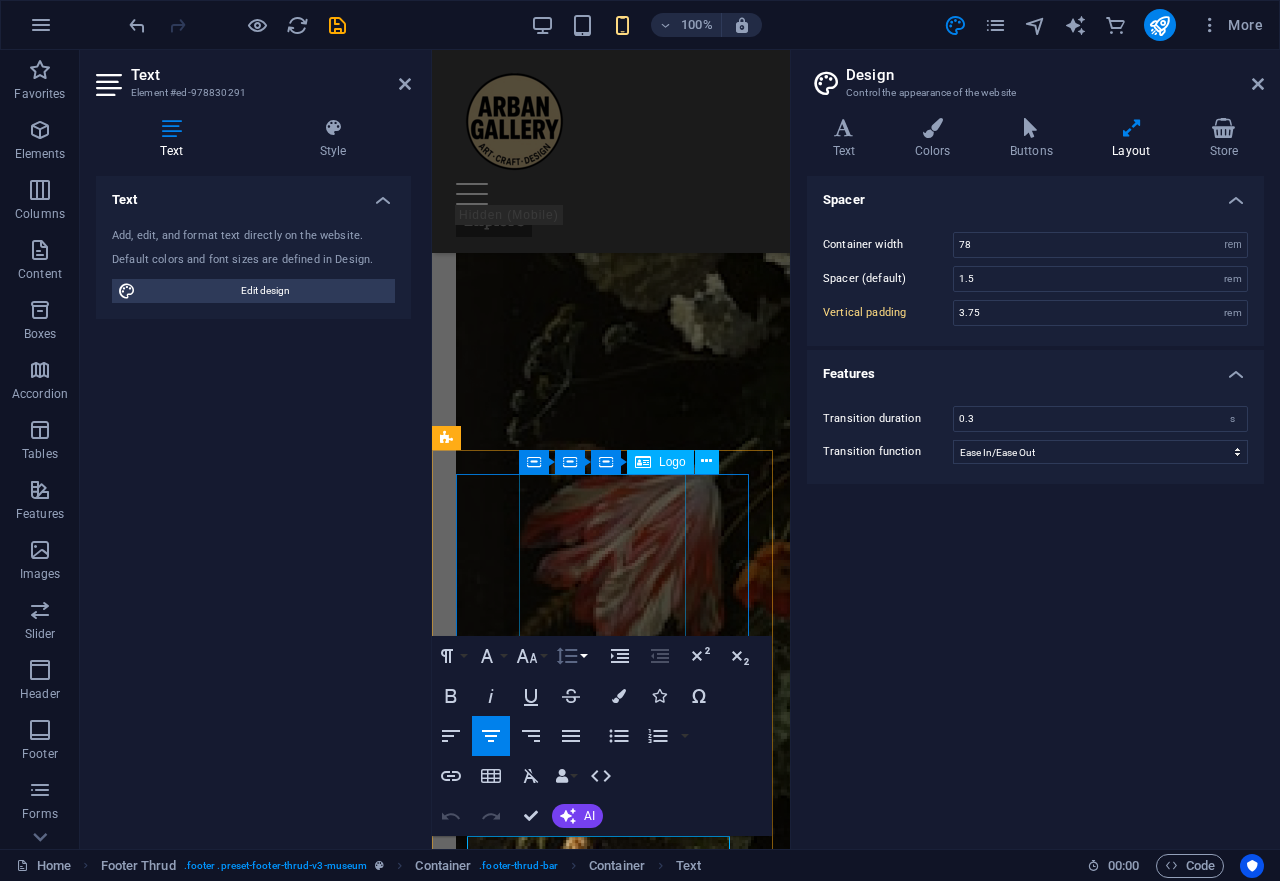
type input "2.5"
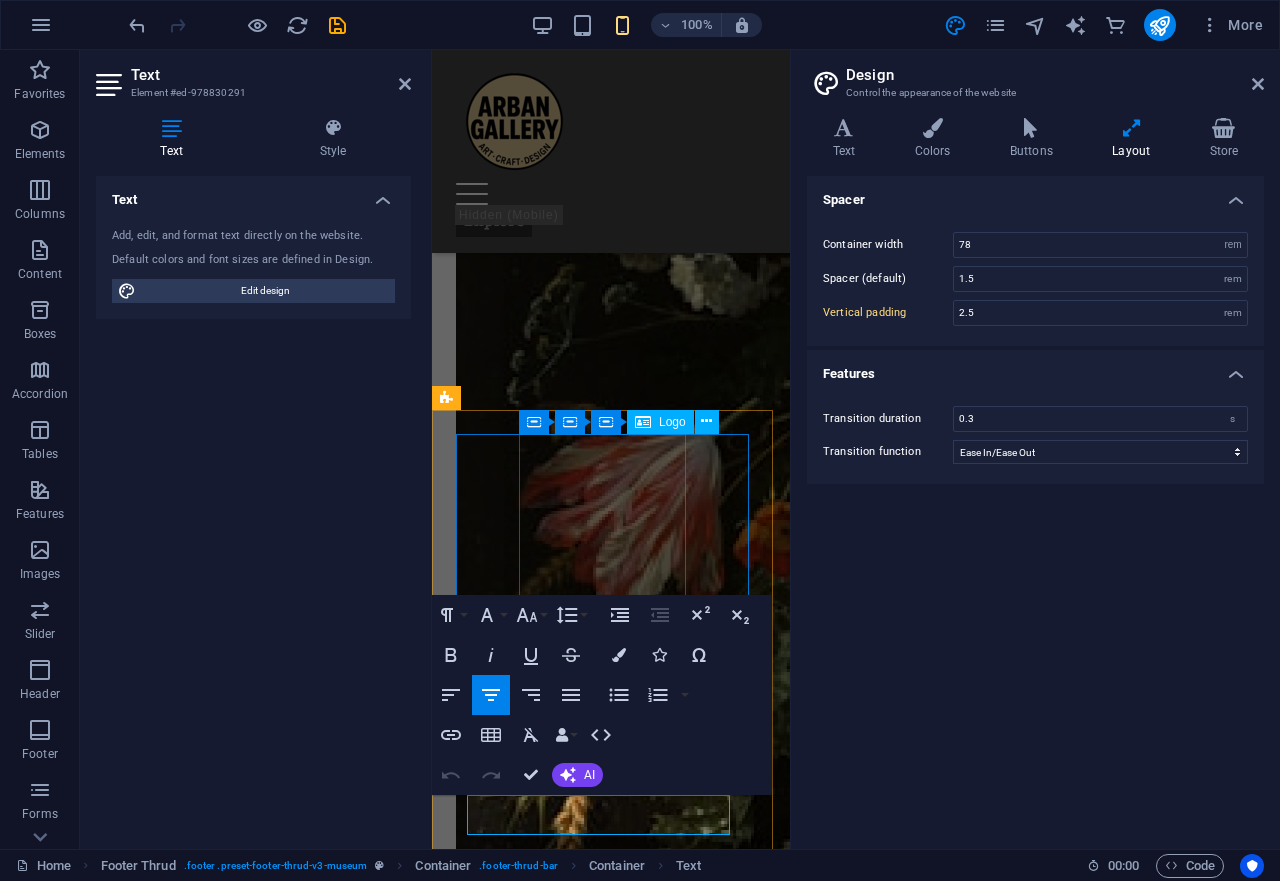
scroll to position [6902, 0]
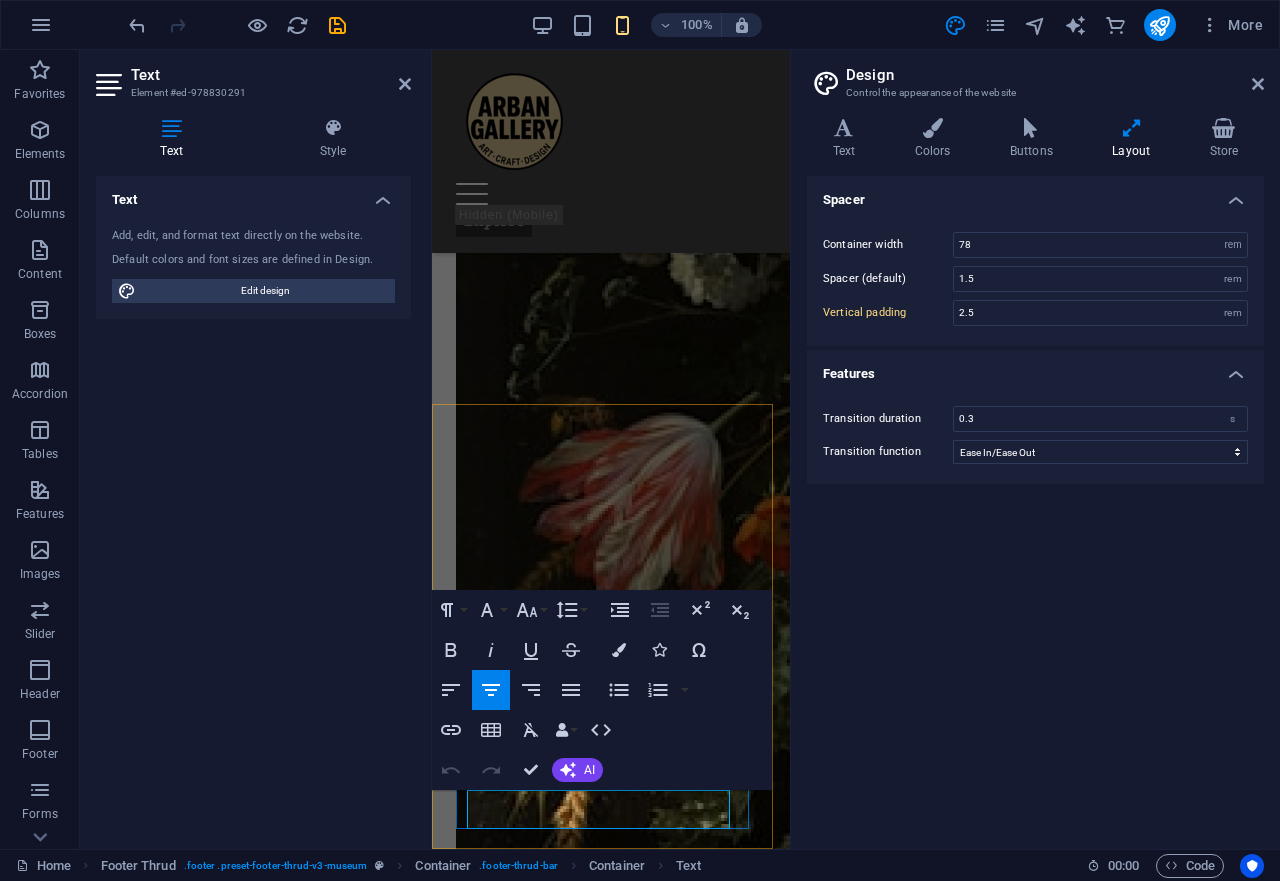
click at [1258, 74] on h2 "Design" at bounding box center [1055, 75] width 418 height 18
click at [1253, 85] on icon at bounding box center [1258, 84] width 12 height 16
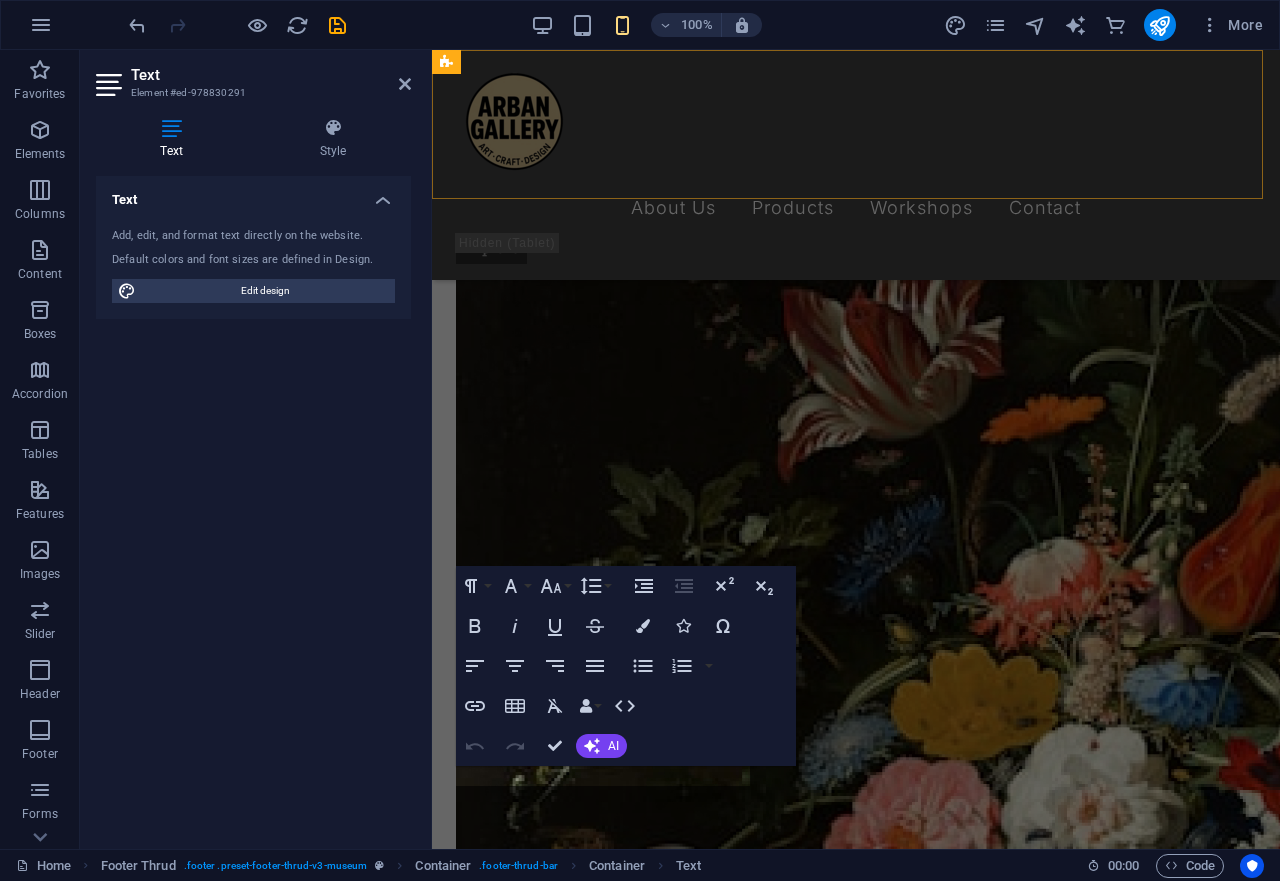
scroll to position [4292, 0]
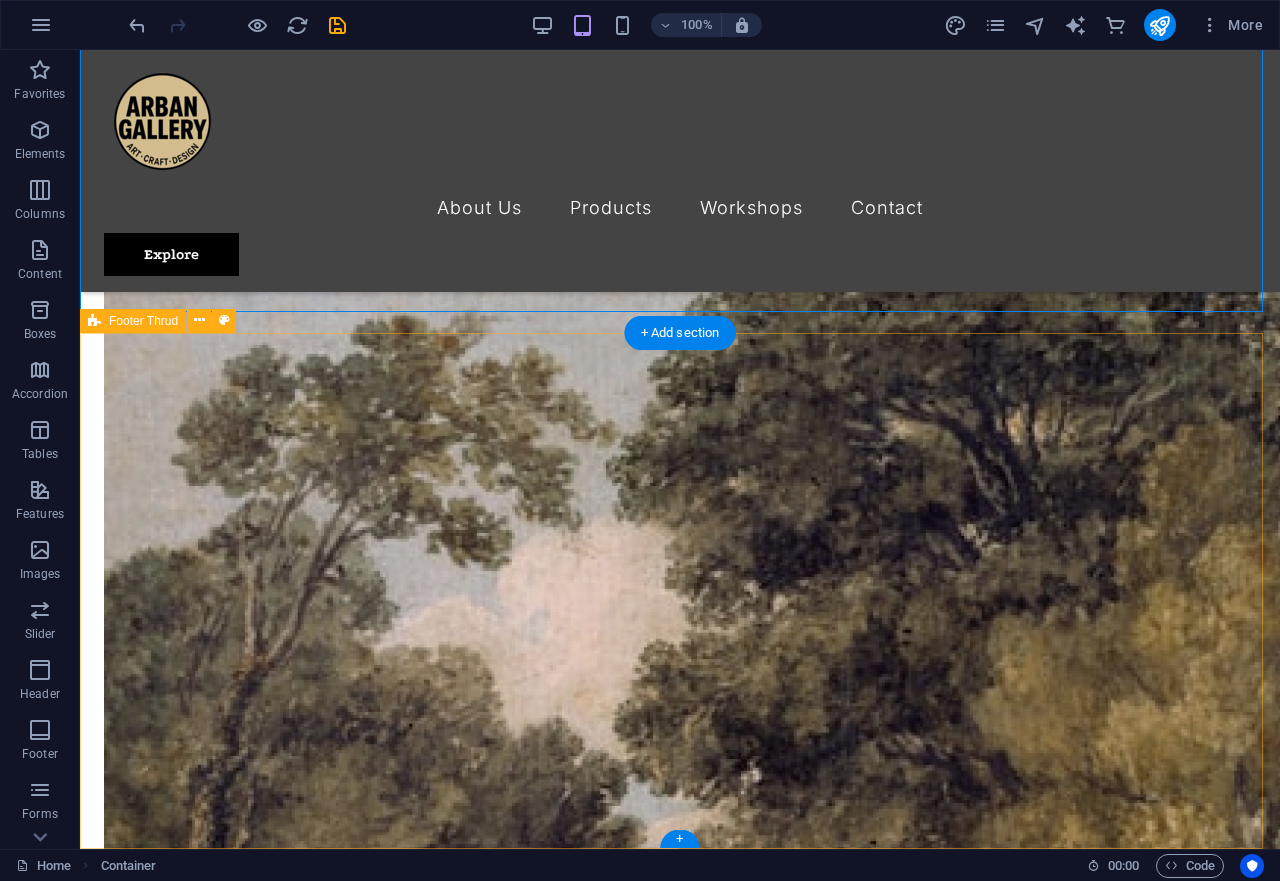
scroll to position [4861, 0]
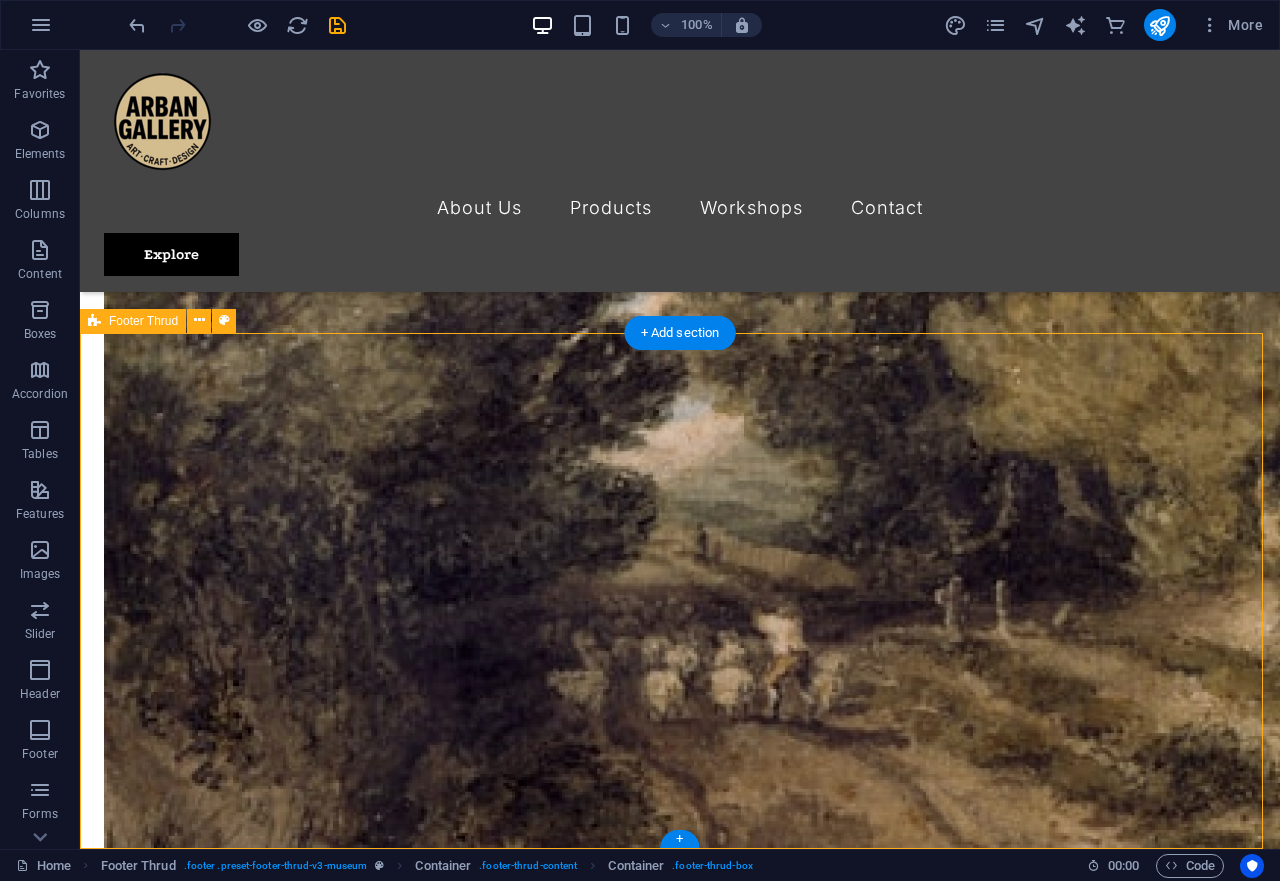
select select "rem"
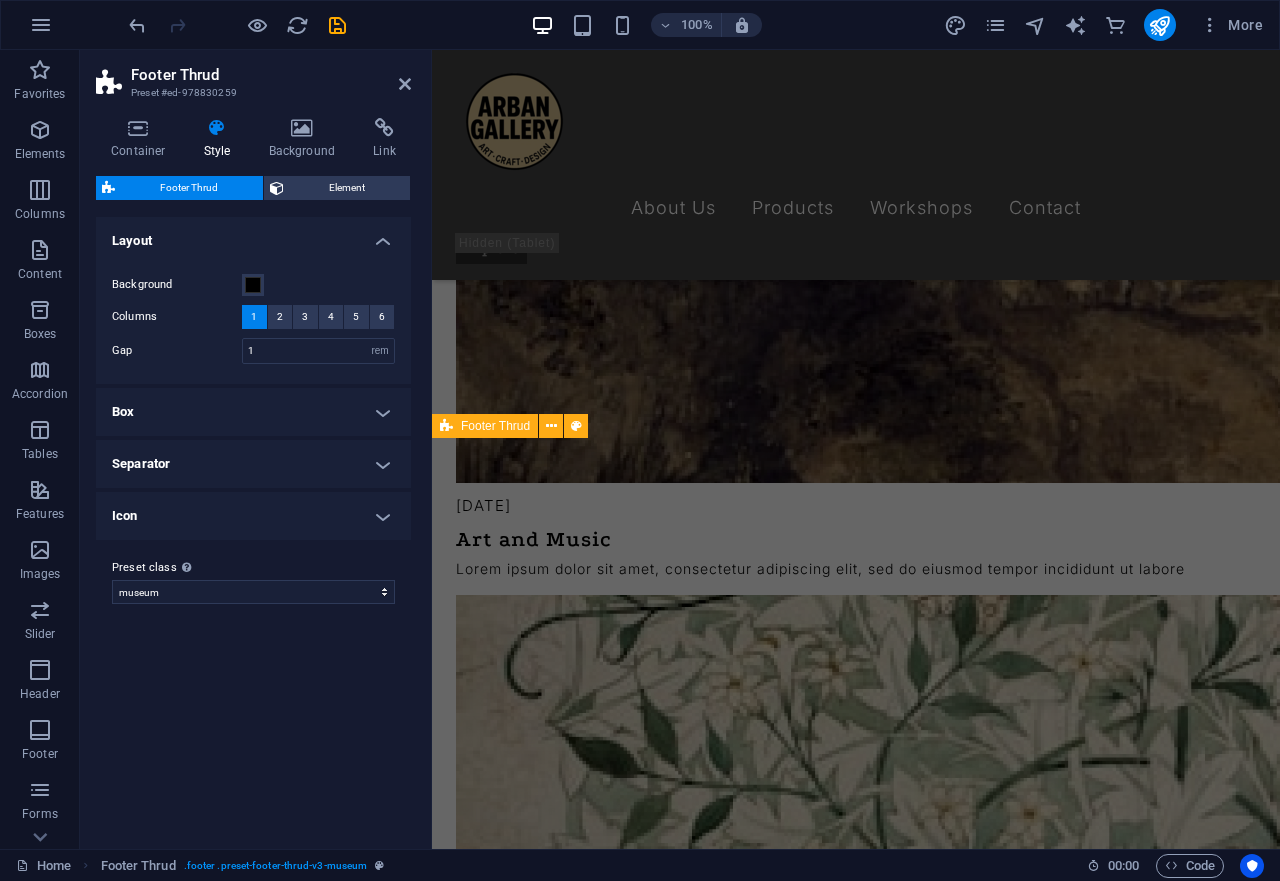
scroll to position [4292, 0]
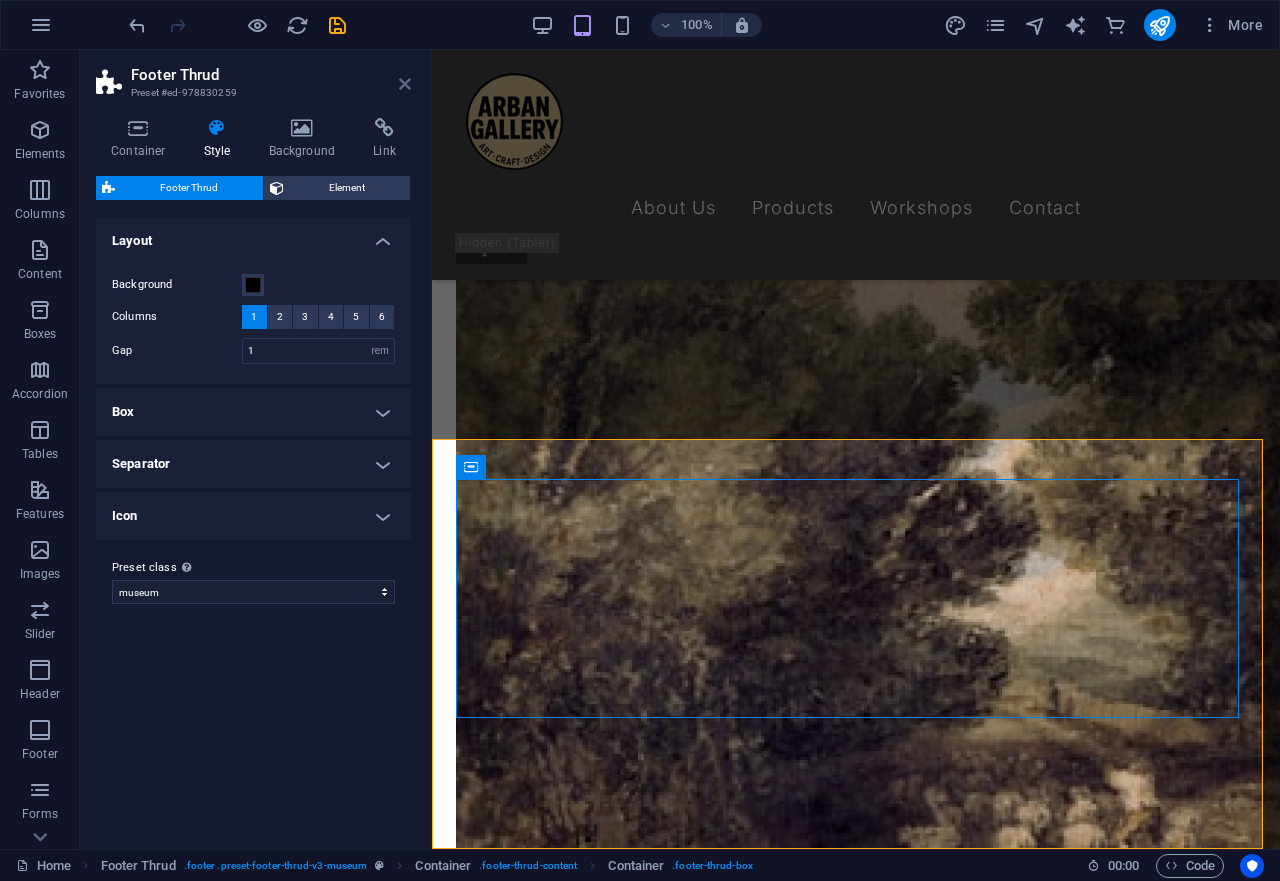
drag, startPoint x: 399, startPoint y: 87, endPoint x: 195, endPoint y: 170, distance: 220.2
click at [399, 87] on icon at bounding box center [405, 84] width 12 height 16
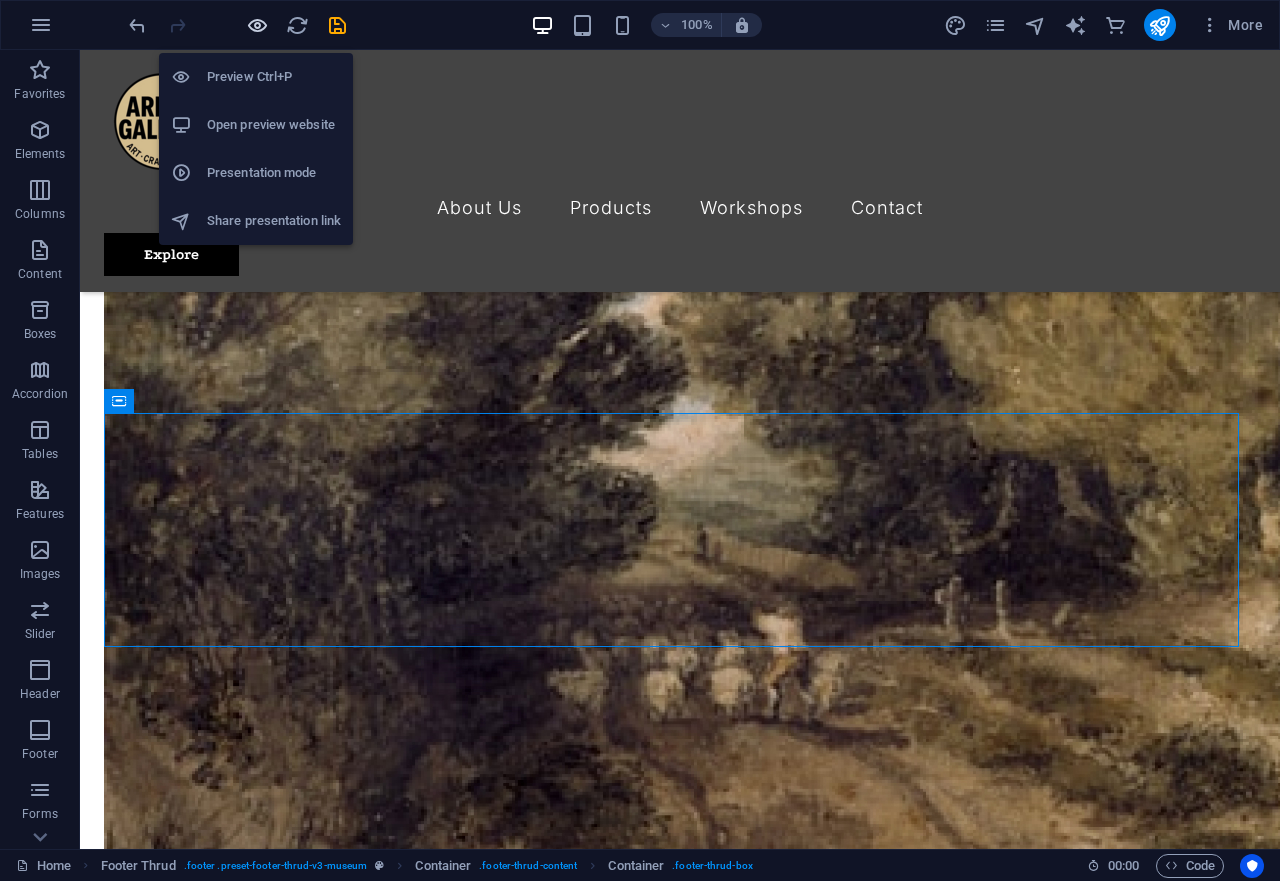
click at [254, 23] on icon "button" at bounding box center [257, 25] width 23 height 23
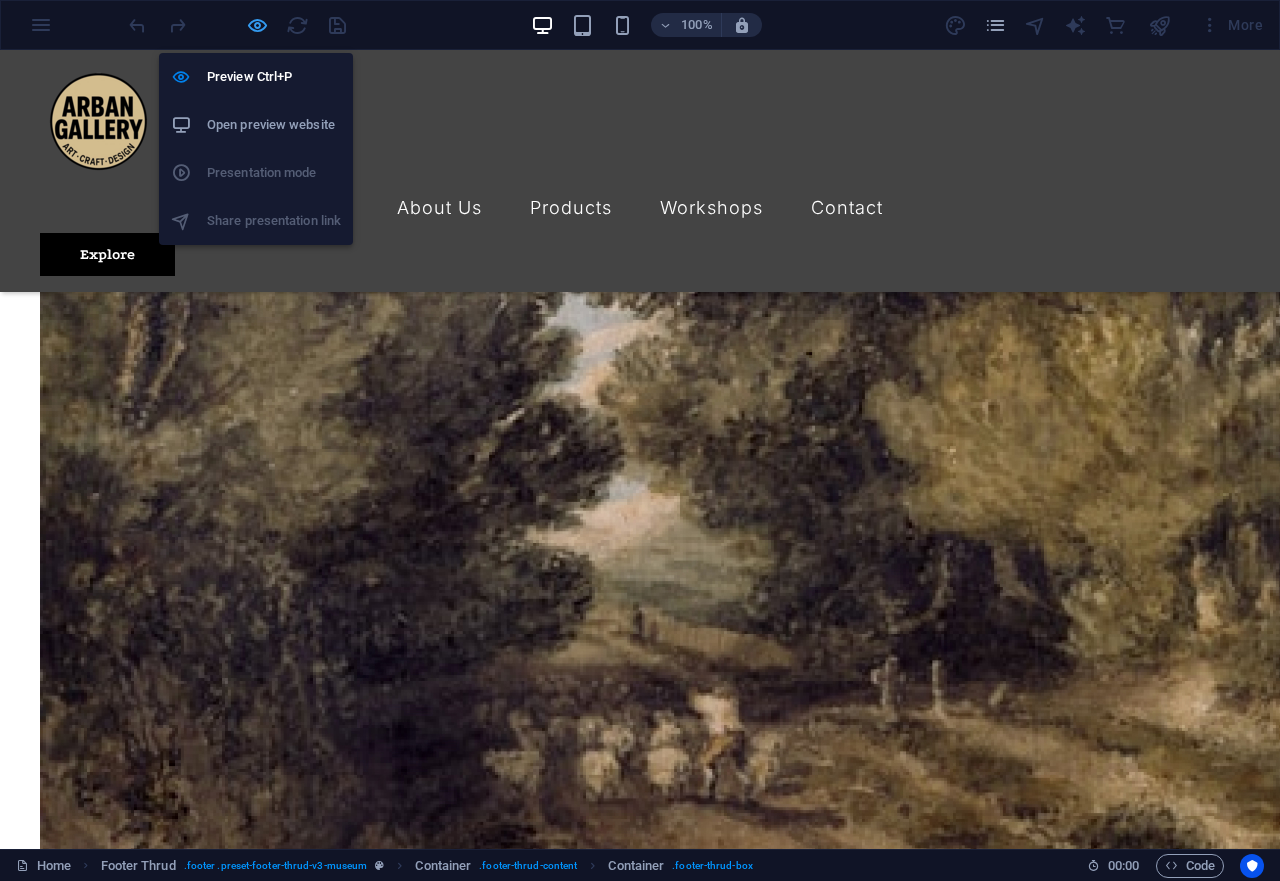
scroll to position [4729, 0]
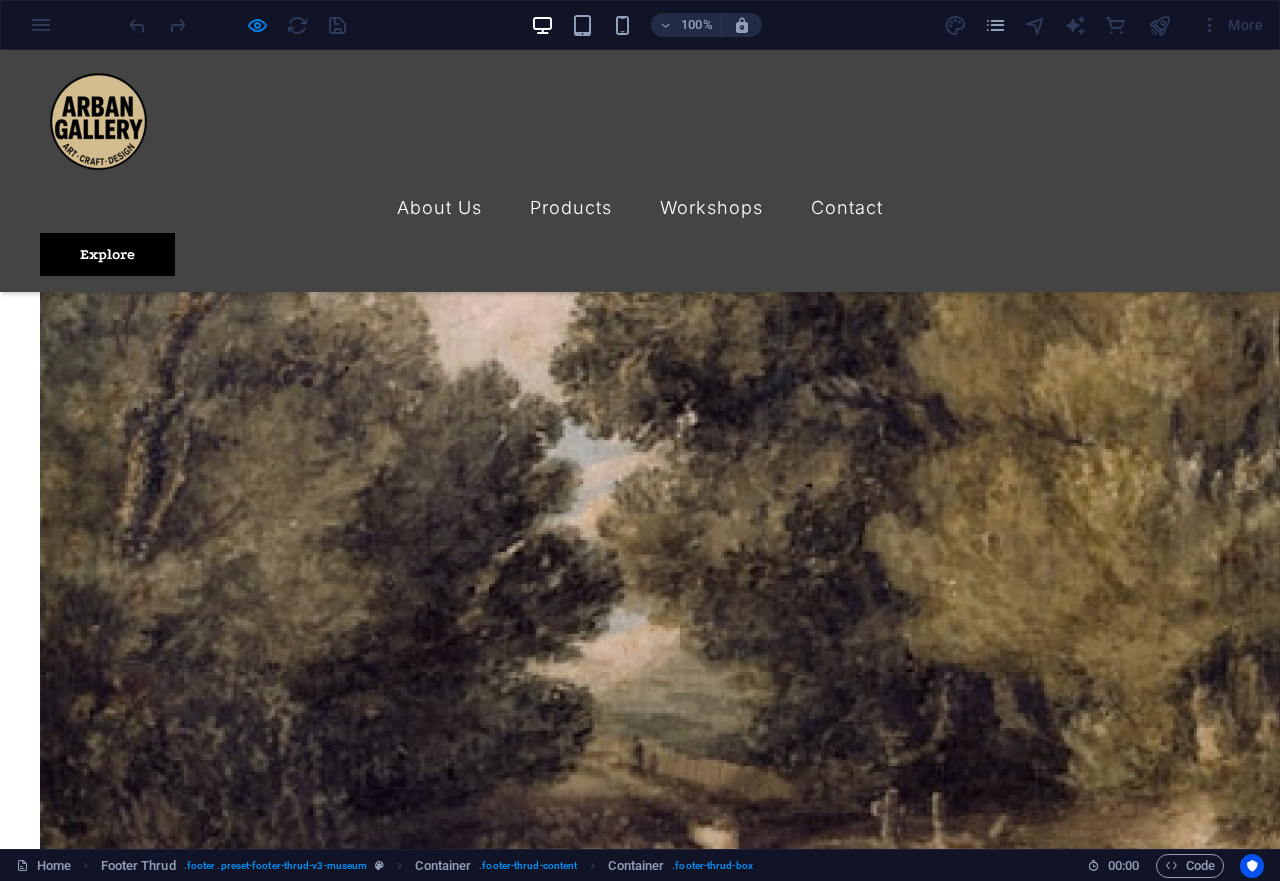
drag, startPoint x: 133, startPoint y: 262, endPoint x: -69, endPoint y: 253, distance: 202.1
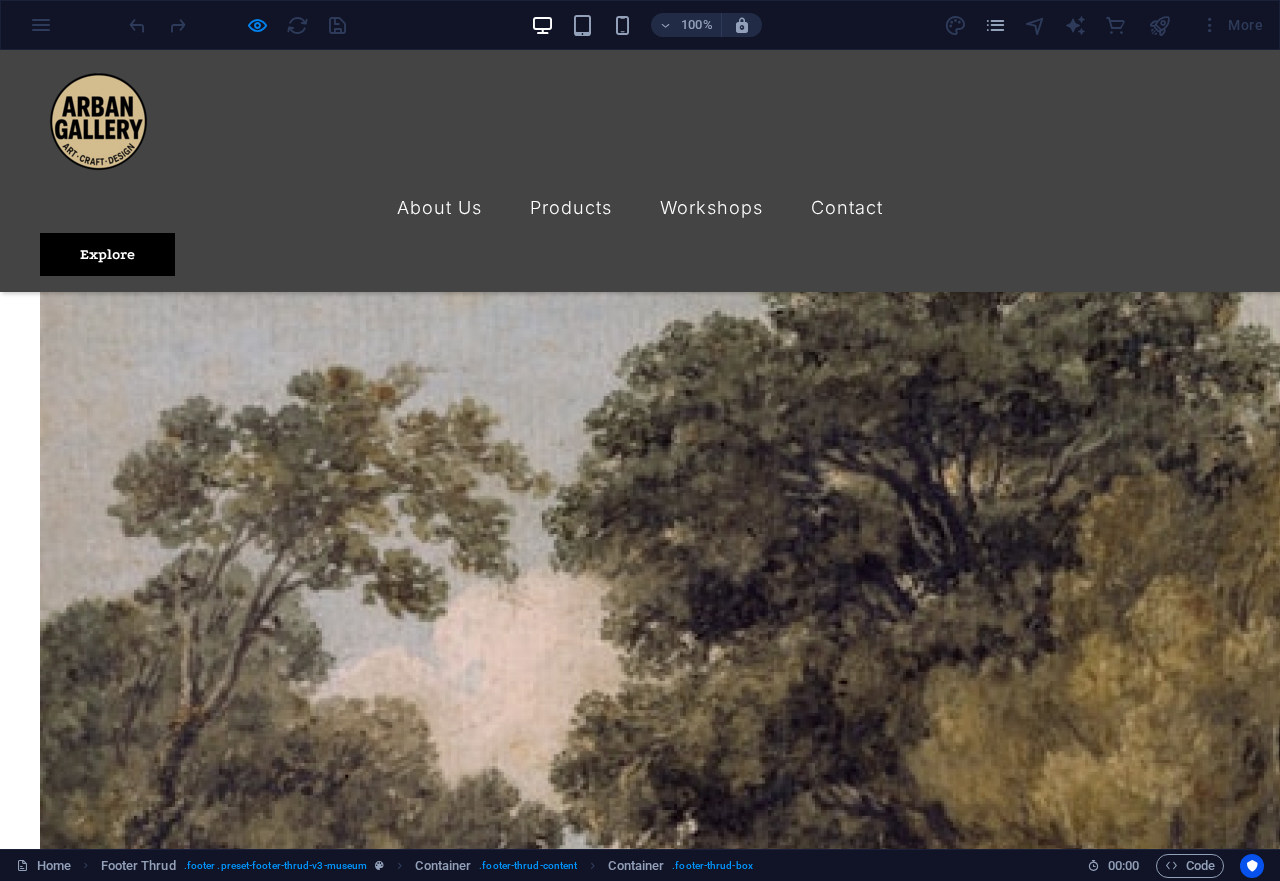
scroll to position [4525, 0]
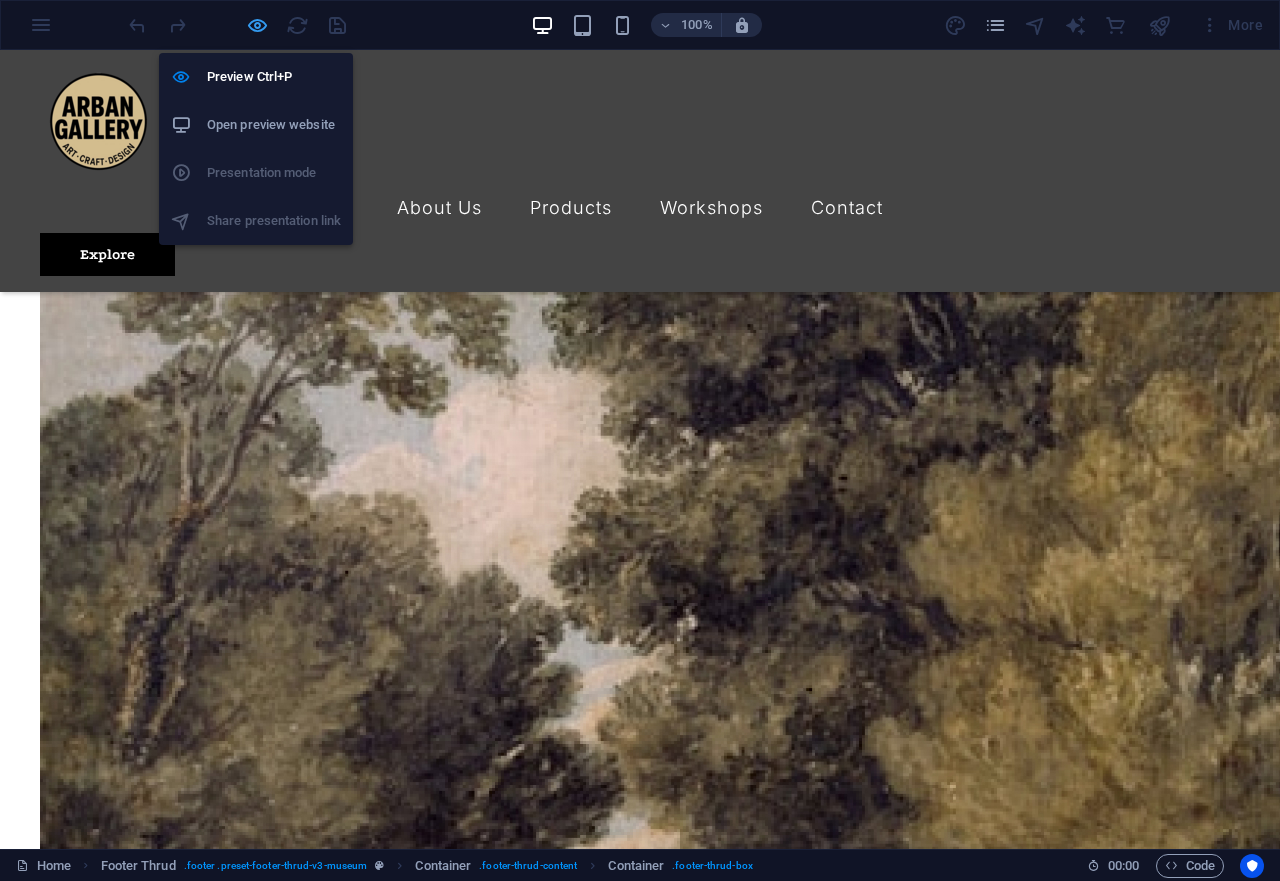
click at [253, 27] on icon "button" at bounding box center [257, 25] width 23 height 23
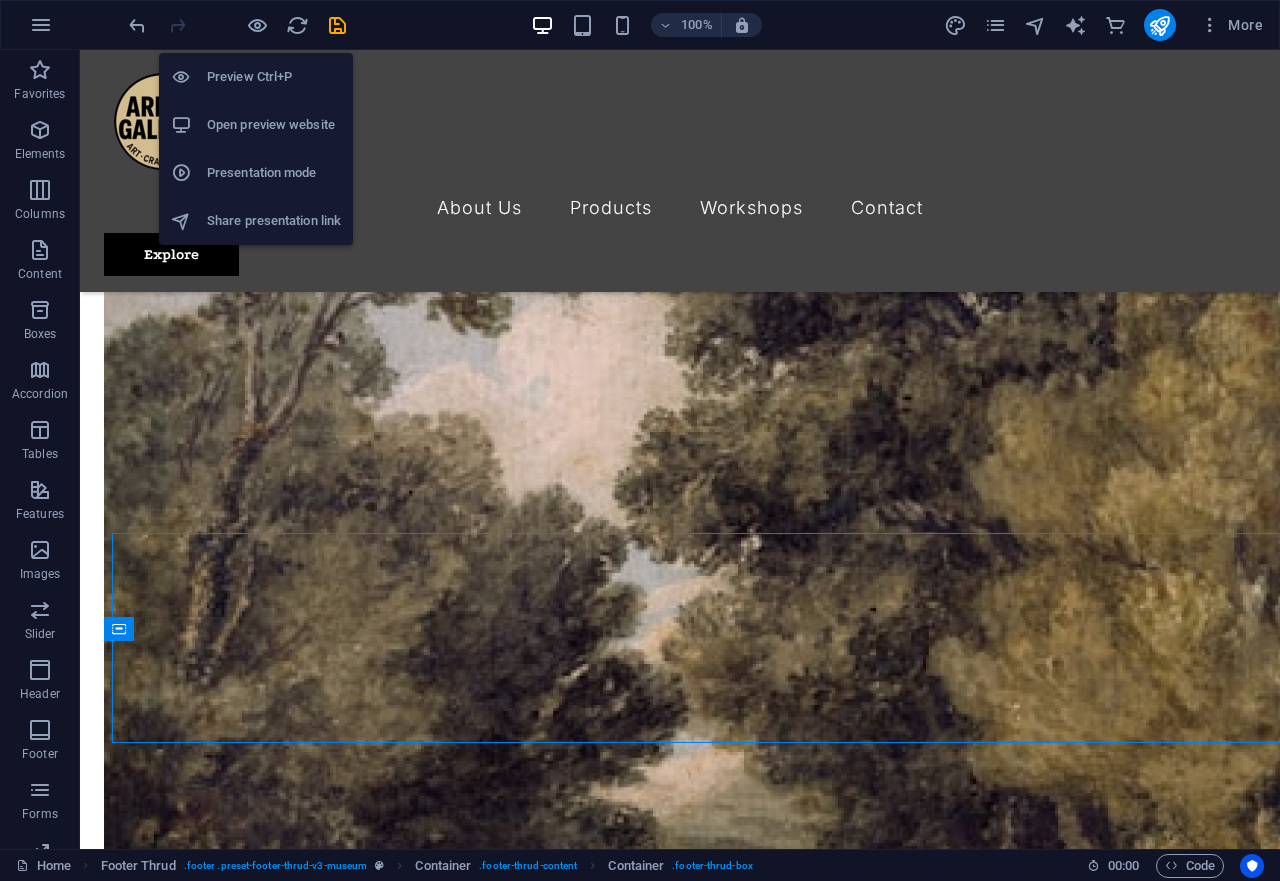
scroll to position [4633, 0]
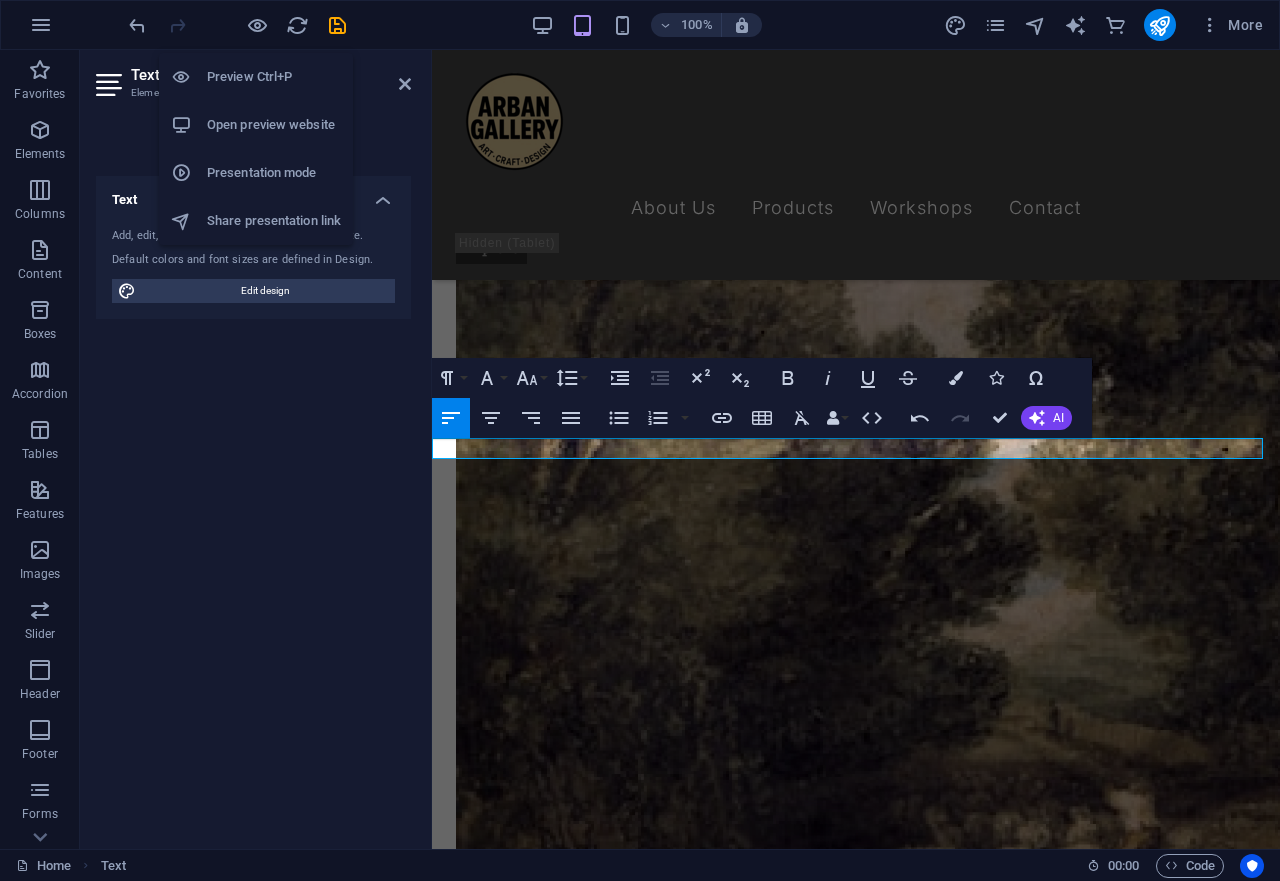
click at [244, 123] on h6 "Open preview website" at bounding box center [274, 125] width 134 height 24
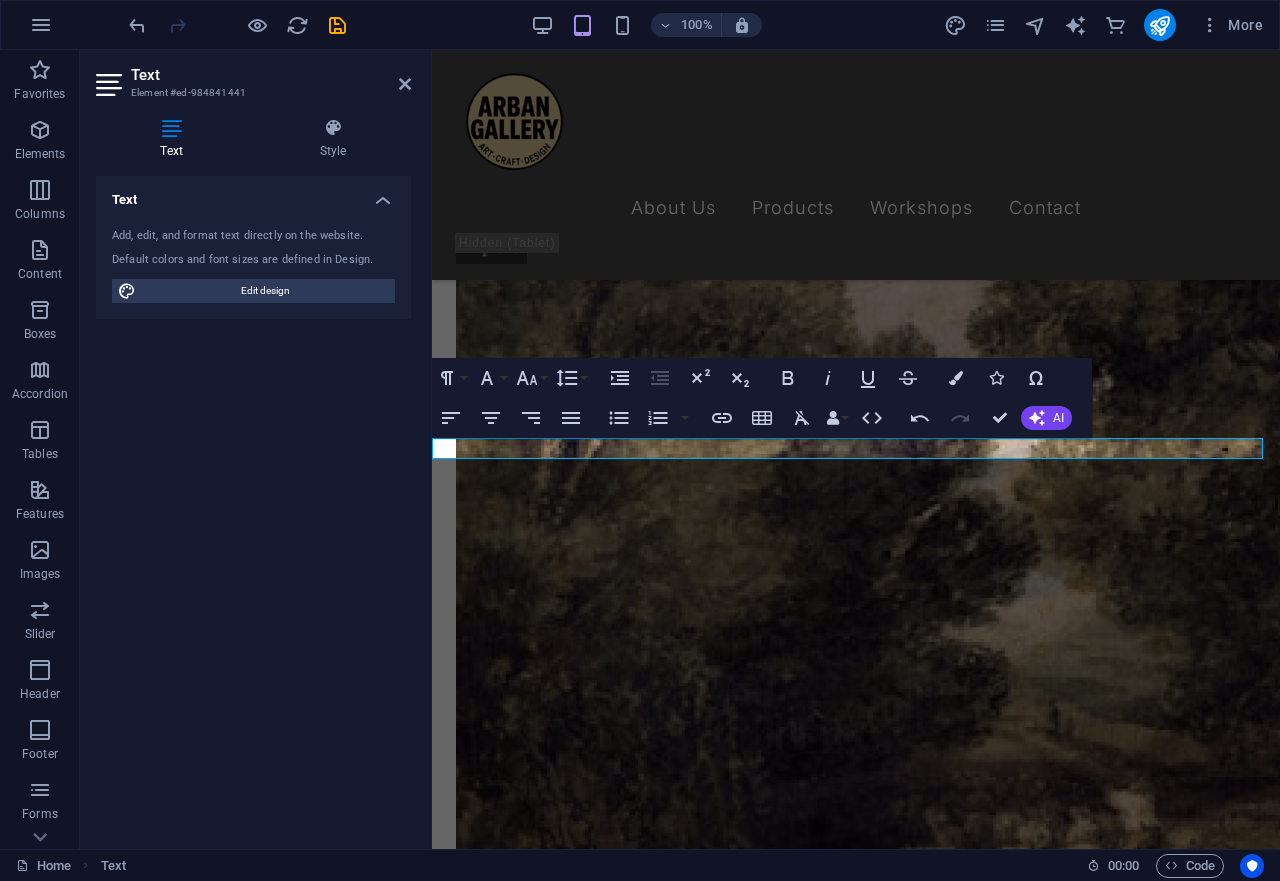
click at [199, 638] on div "Text Add, edit, and format text directly on the website. Default colors and fon…" at bounding box center [253, 504] width 315 height 657
click at [284, 284] on span "Edit design" at bounding box center [265, 291] width 247 height 24
select select "px"
select select "300"
select select "px"
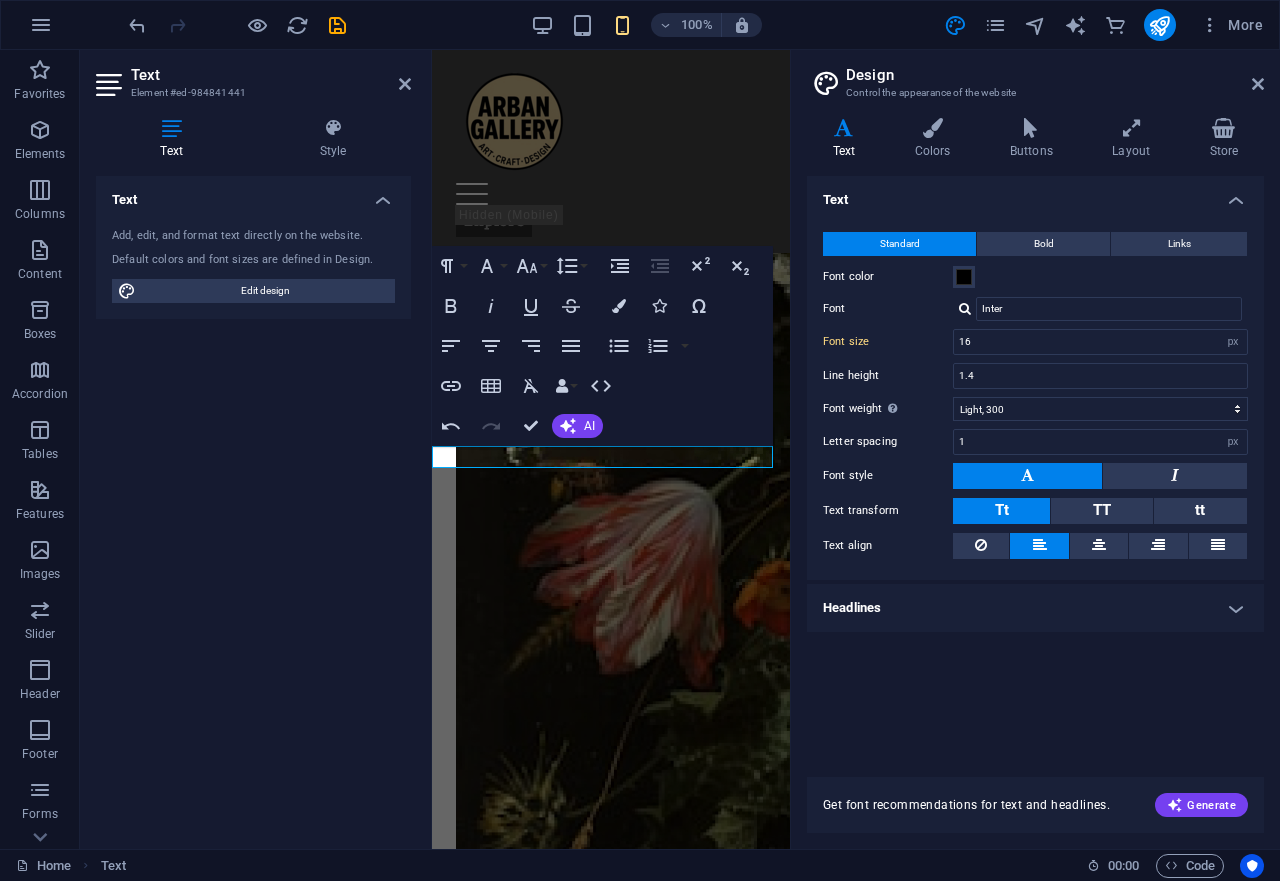
scroll to position [6838, 0]
type input "16"
click at [1261, 82] on icon at bounding box center [1258, 84] width 12 height 16
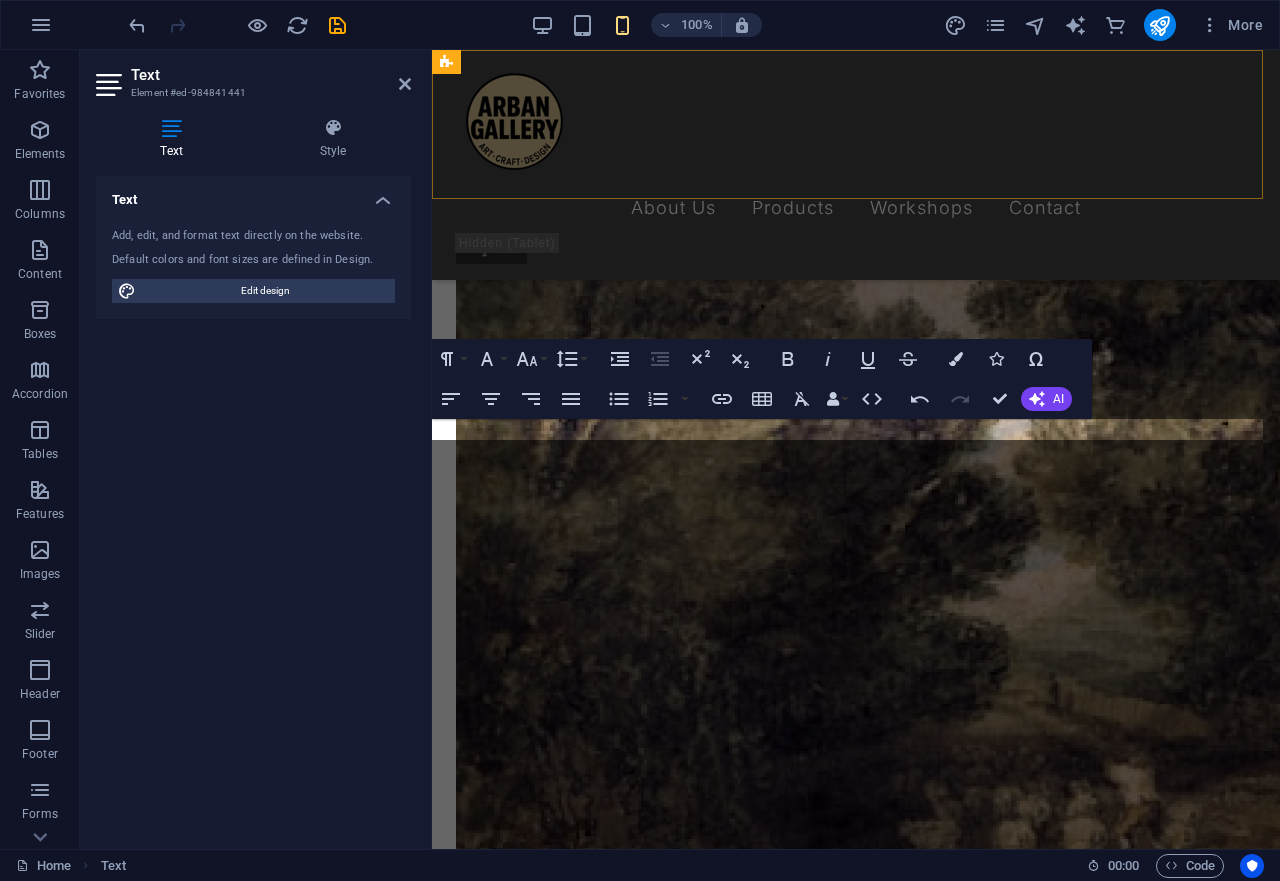
scroll to position [4292, 0]
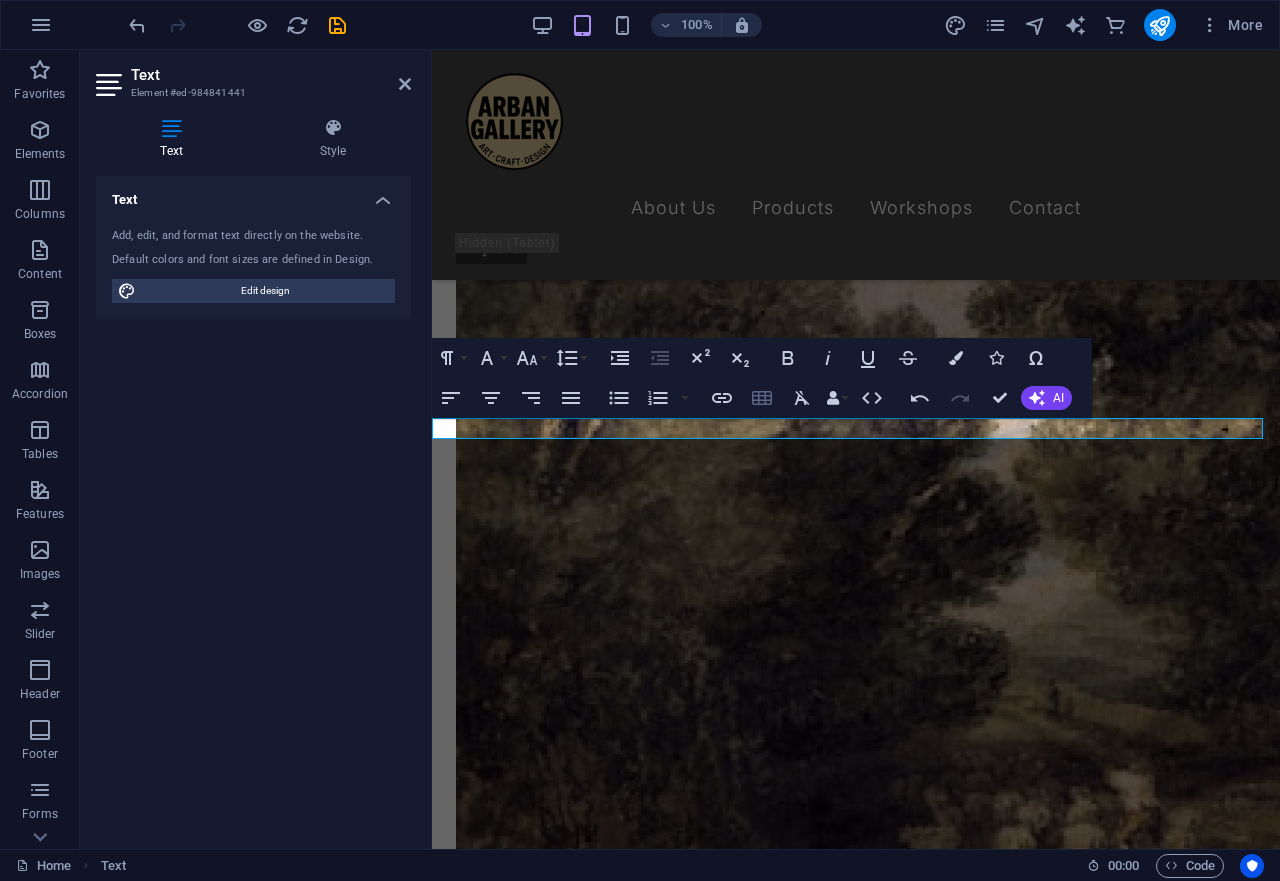
click at [758, 396] on icon "button" at bounding box center [762, 398] width 20 height 14
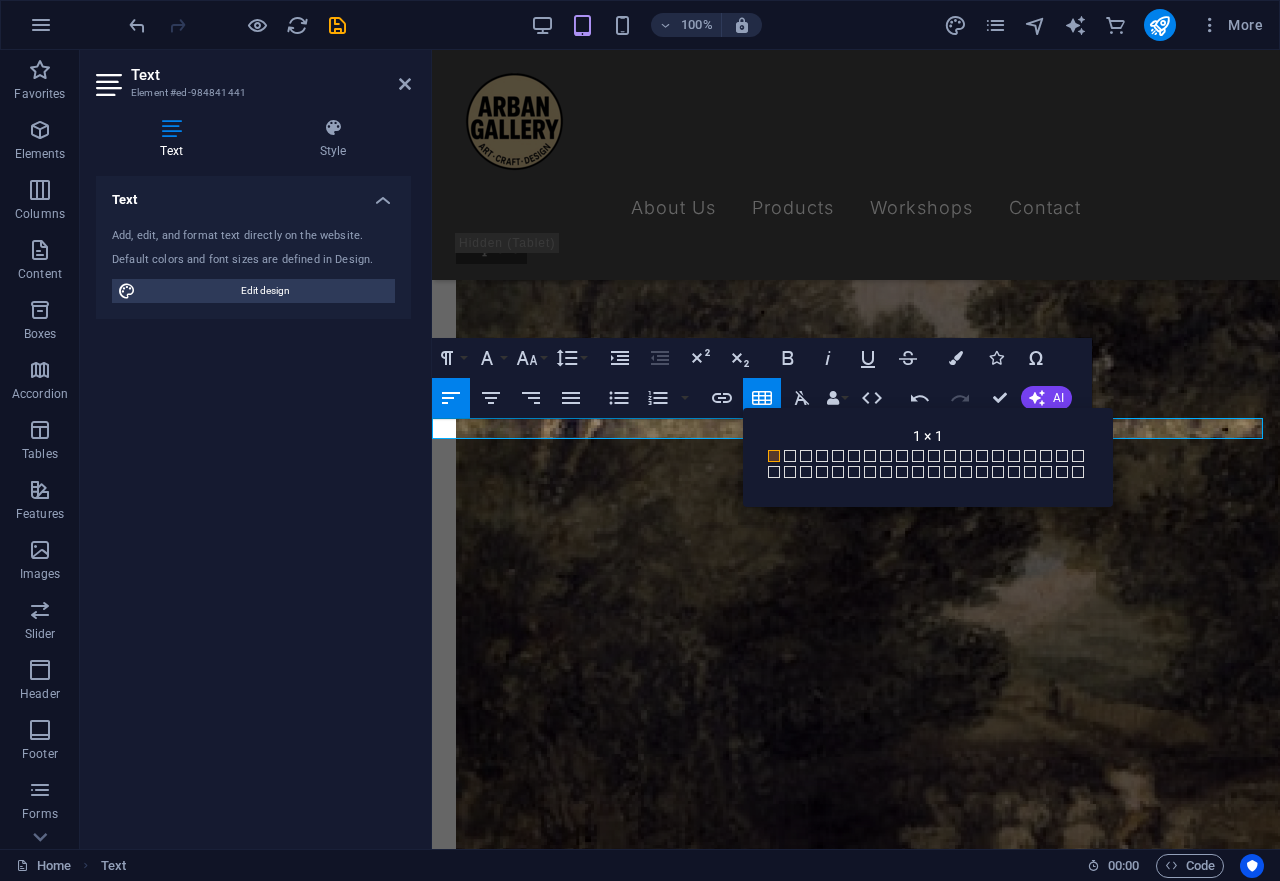
click at [774, 458] on span at bounding box center [774, 456] width 12 height 12
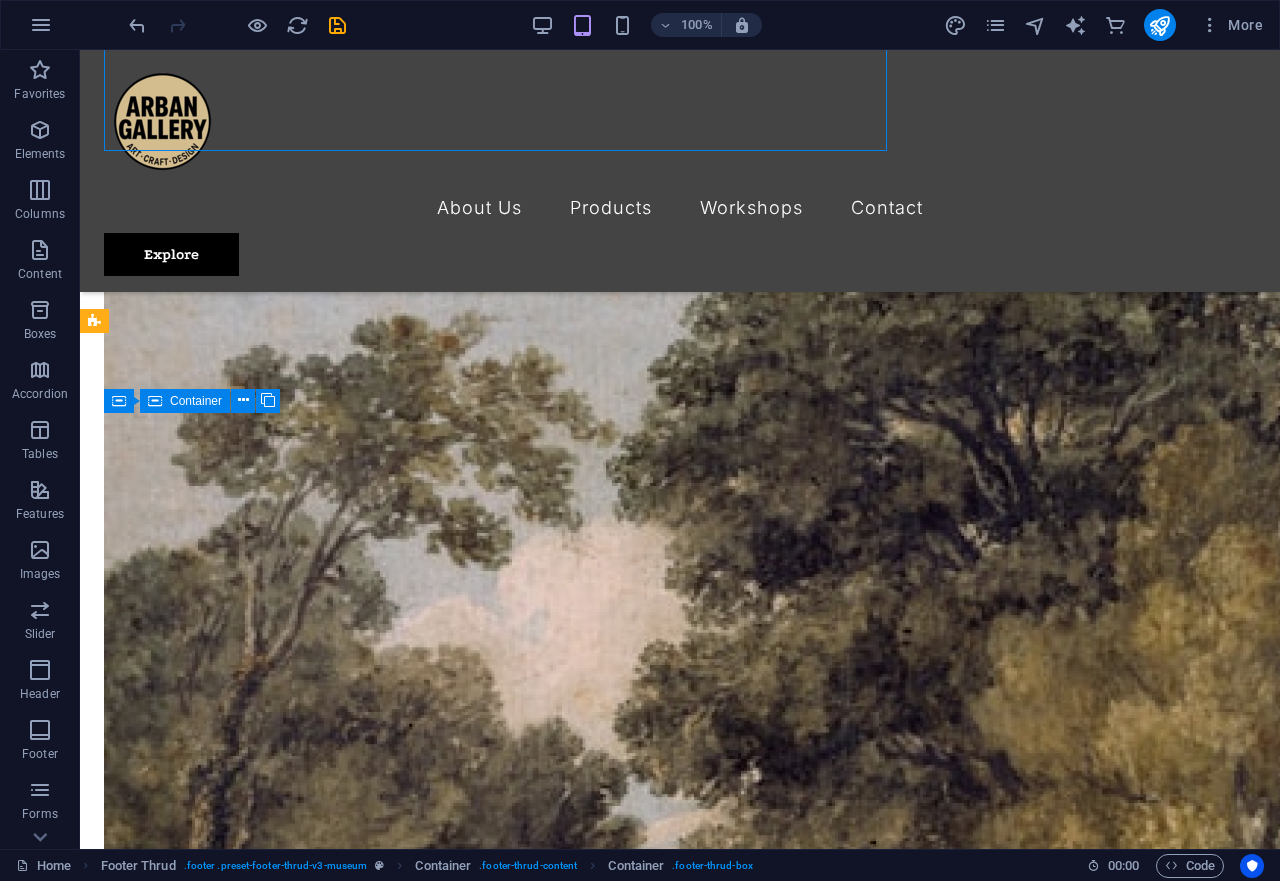
scroll to position [4863, 0]
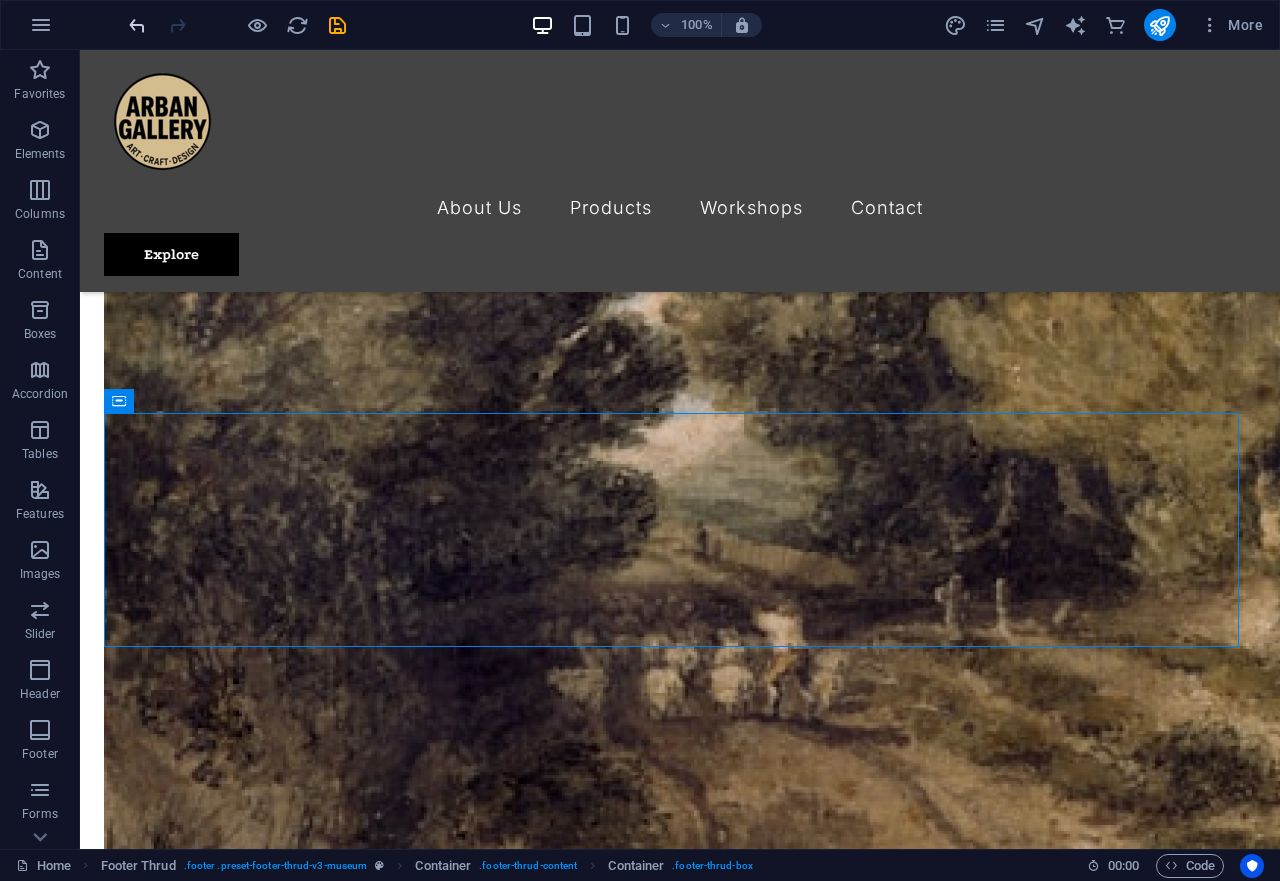
click at [129, 22] on icon "undo" at bounding box center [137, 25] width 23 height 23
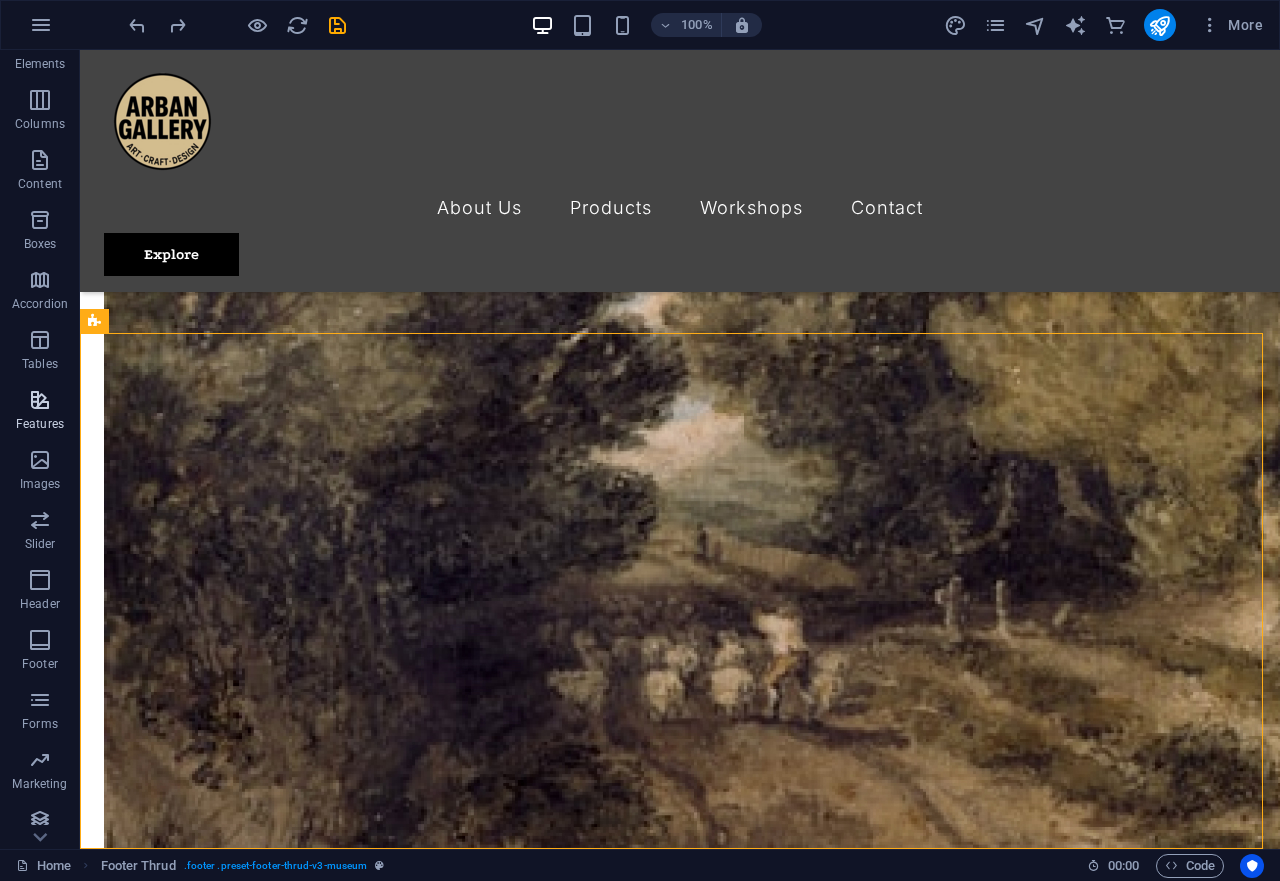
scroll to position [161, 0]
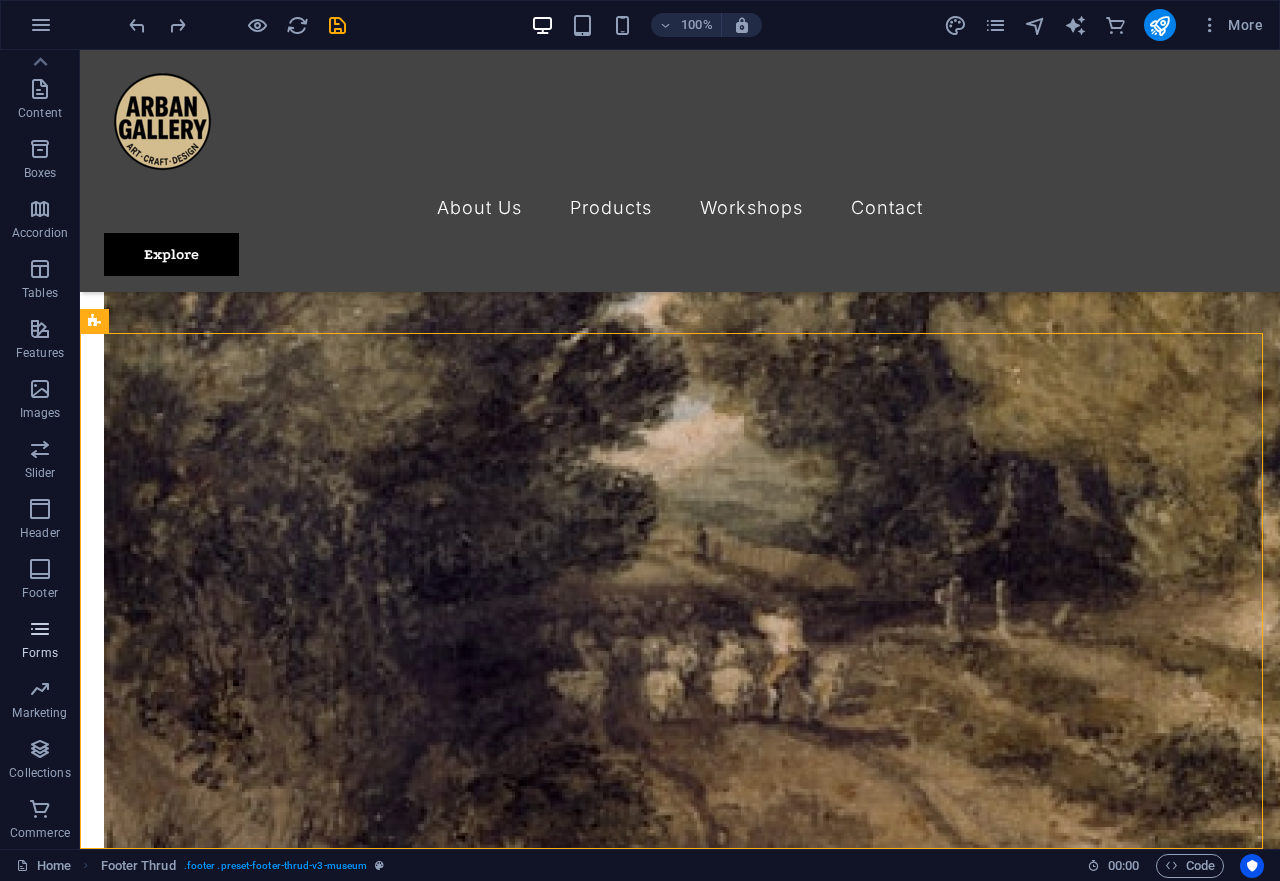
click at [36, 630] on icon "button" at bounding box center [40, 629] width 24 height 24
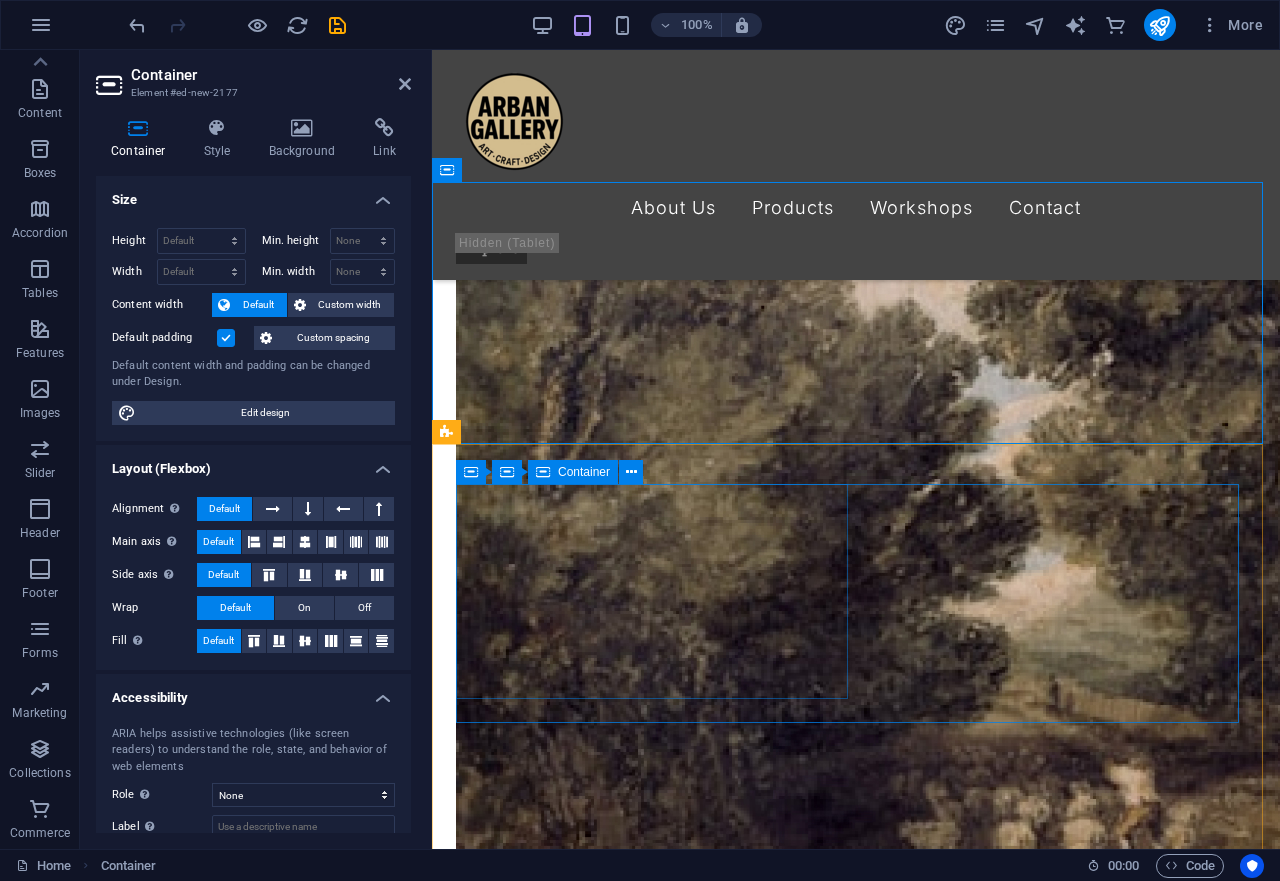
scroll to position [4554, 0]
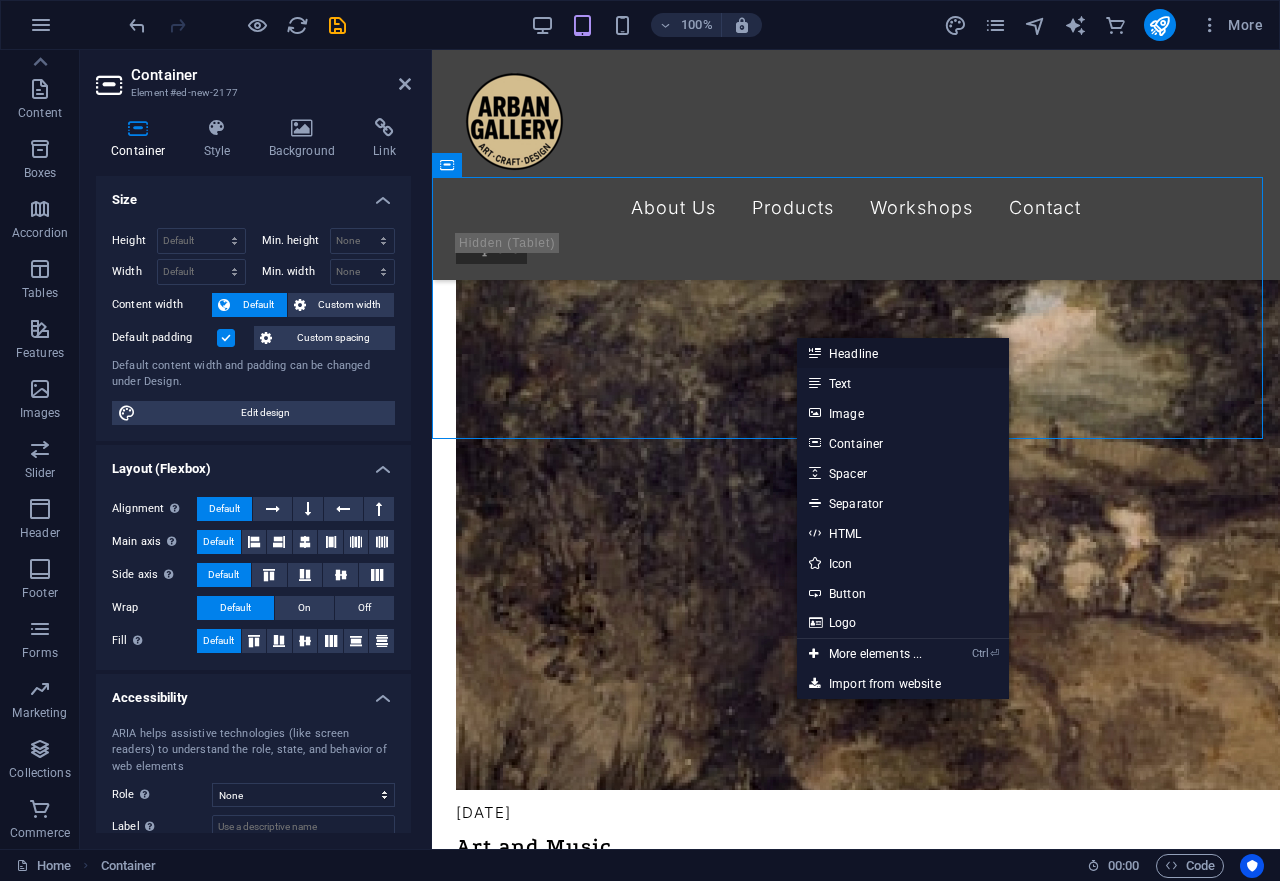
click at [821, 360] on link "Headline" at bounding box center [903, 353] width 212 height 30
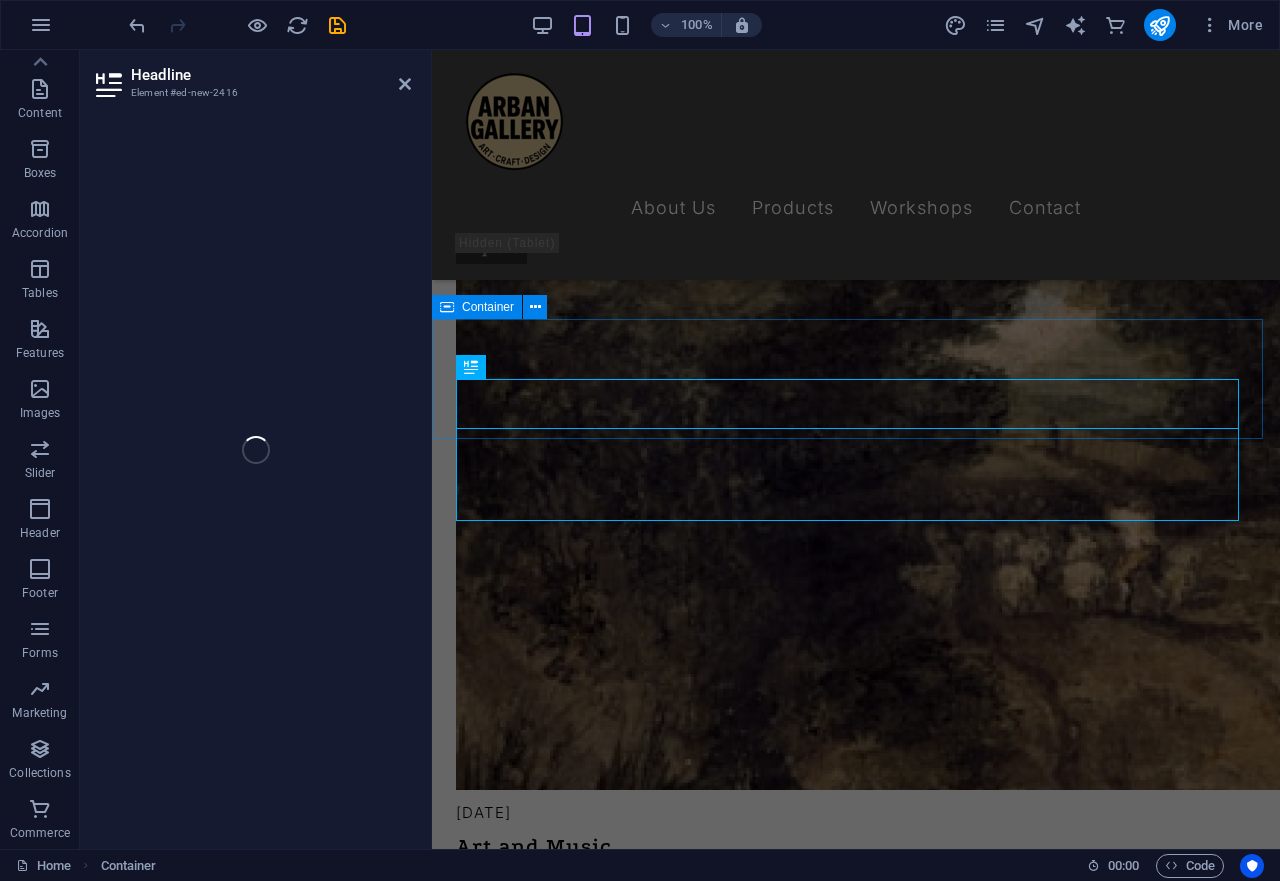
scroll to position [4412, 0]
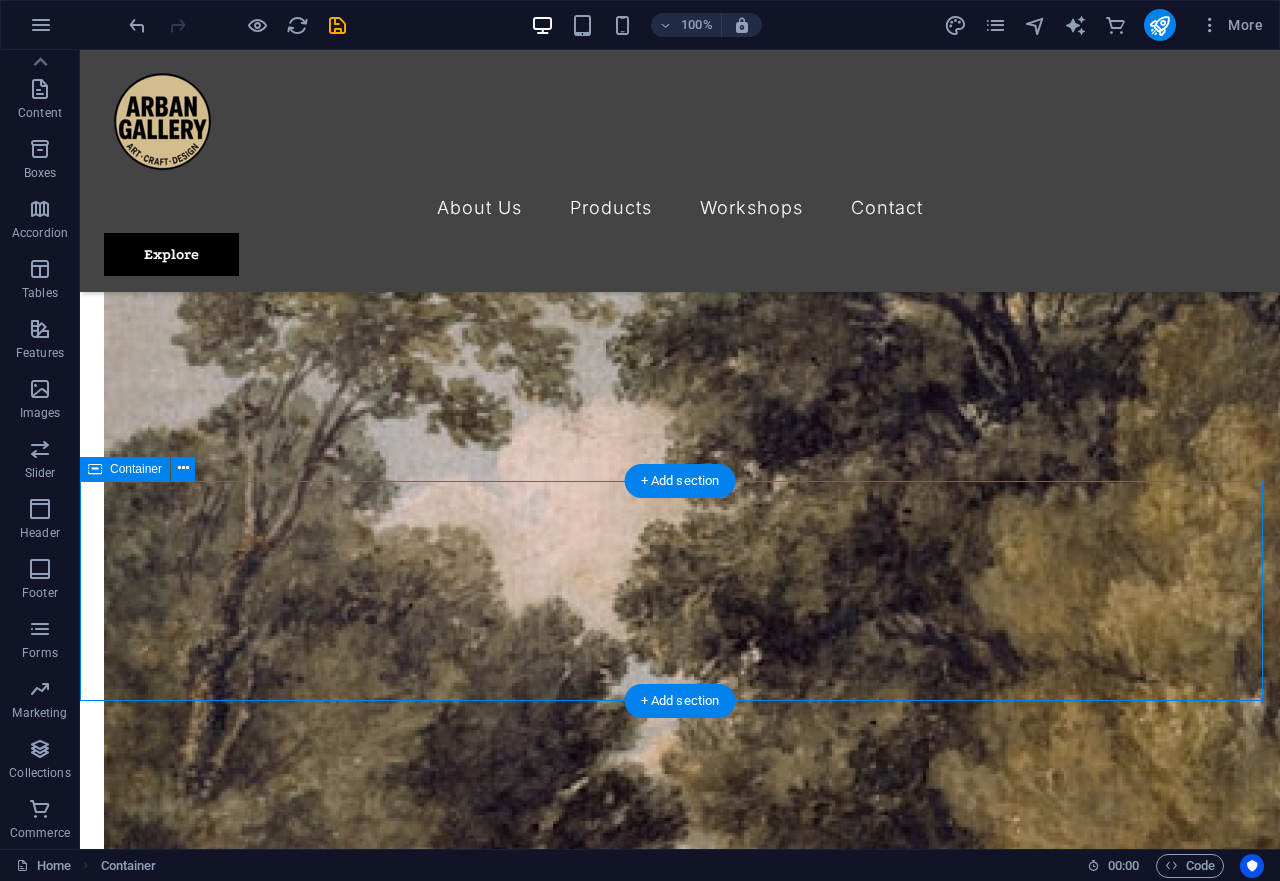
scroll to position [4922, 0]
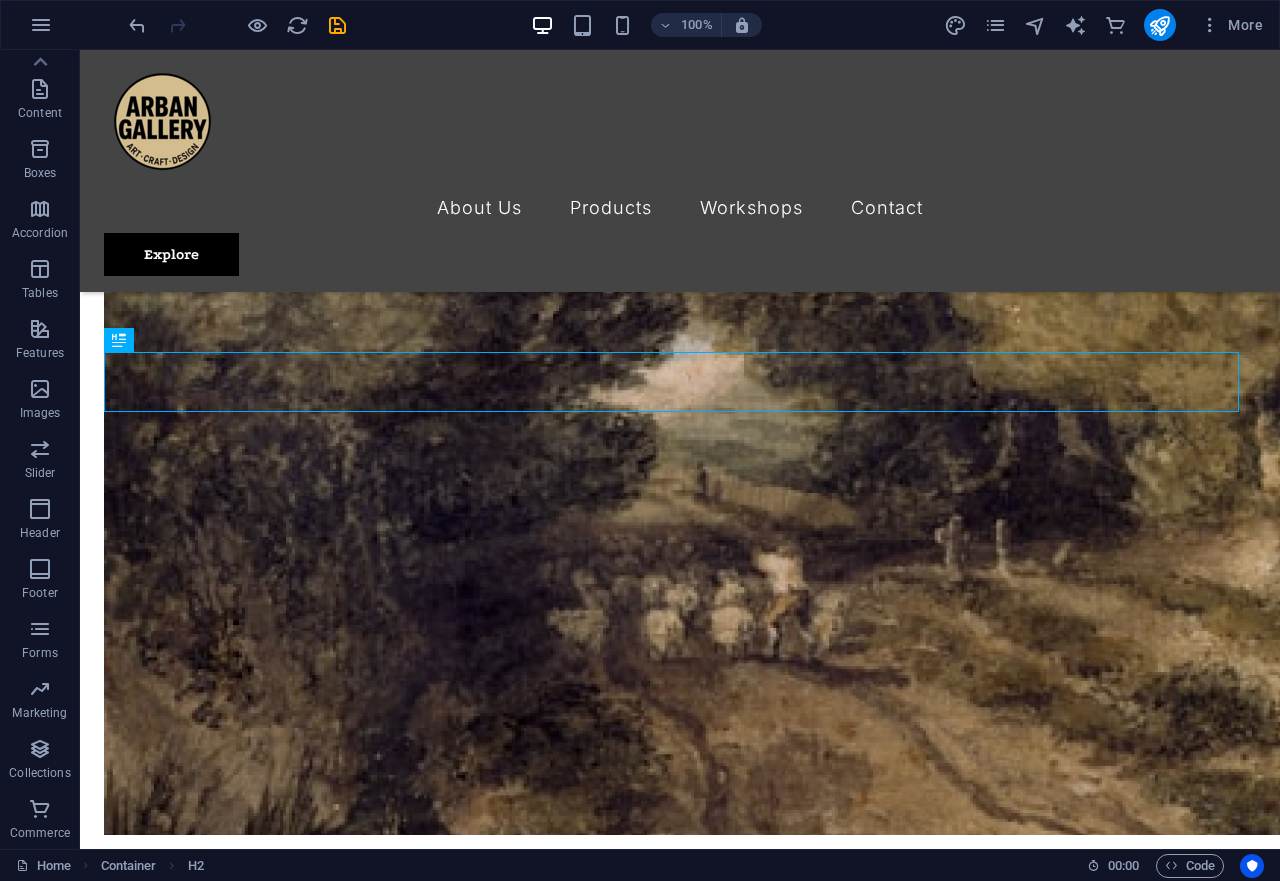
click at [151, 32] on div at bounding box center [237, 25] width 224 height 32
click at [141, 28] on icon "undo" at bounding box center [137, 25] width 23 height 23
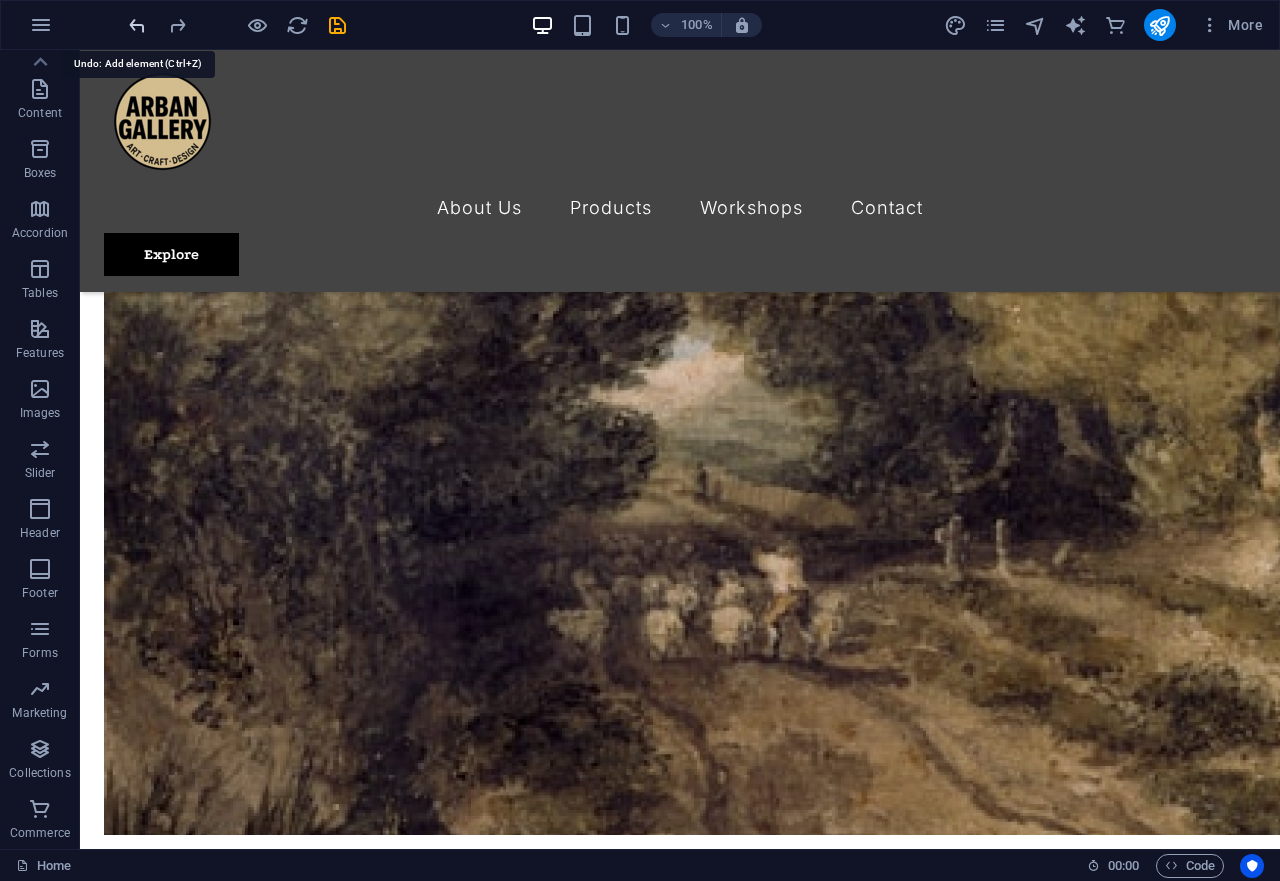
click at [141, 28] on icon "undo" at bounding box center [137, 25] width 23 height 23
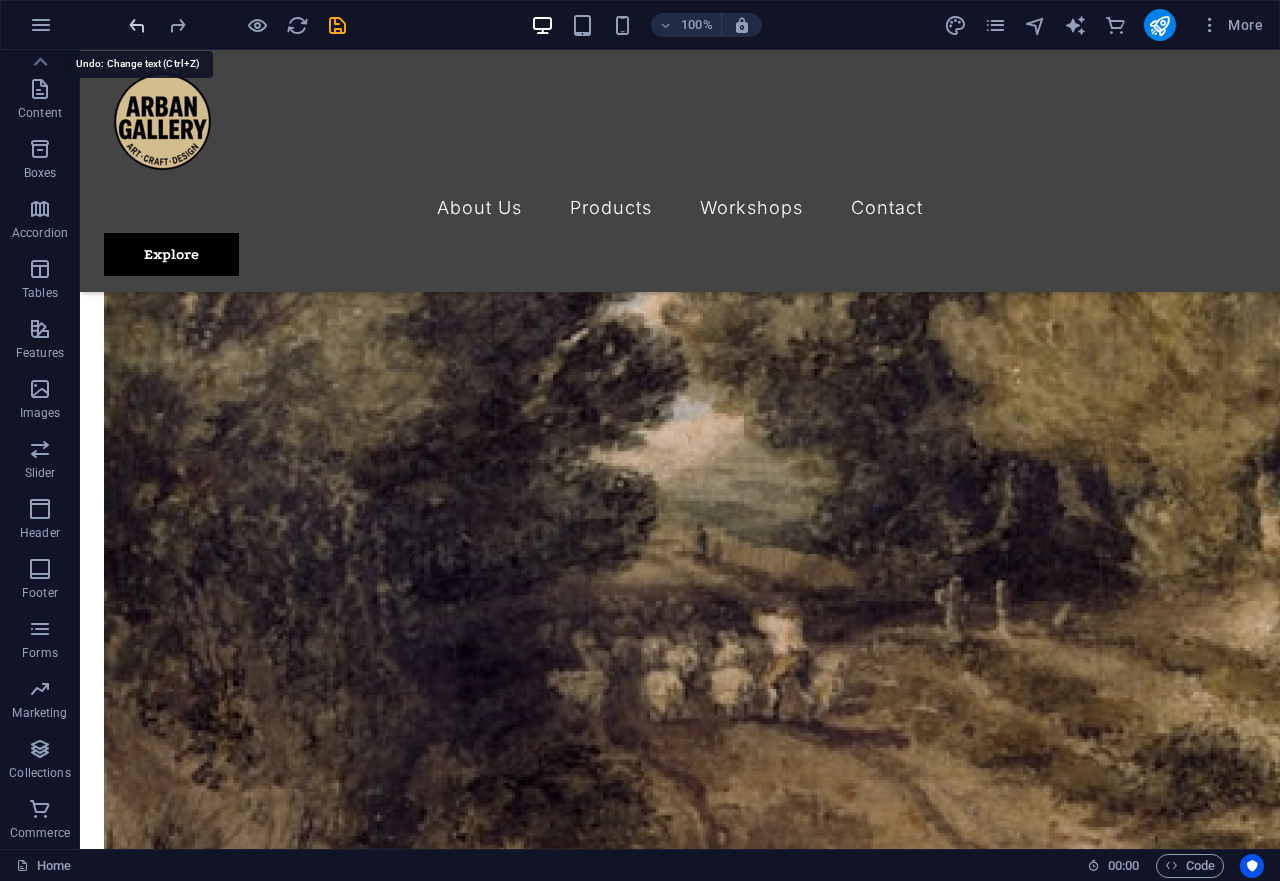
click at [139, 24] on icon "undo" at bounding box center [137, 25] width 23 height 23
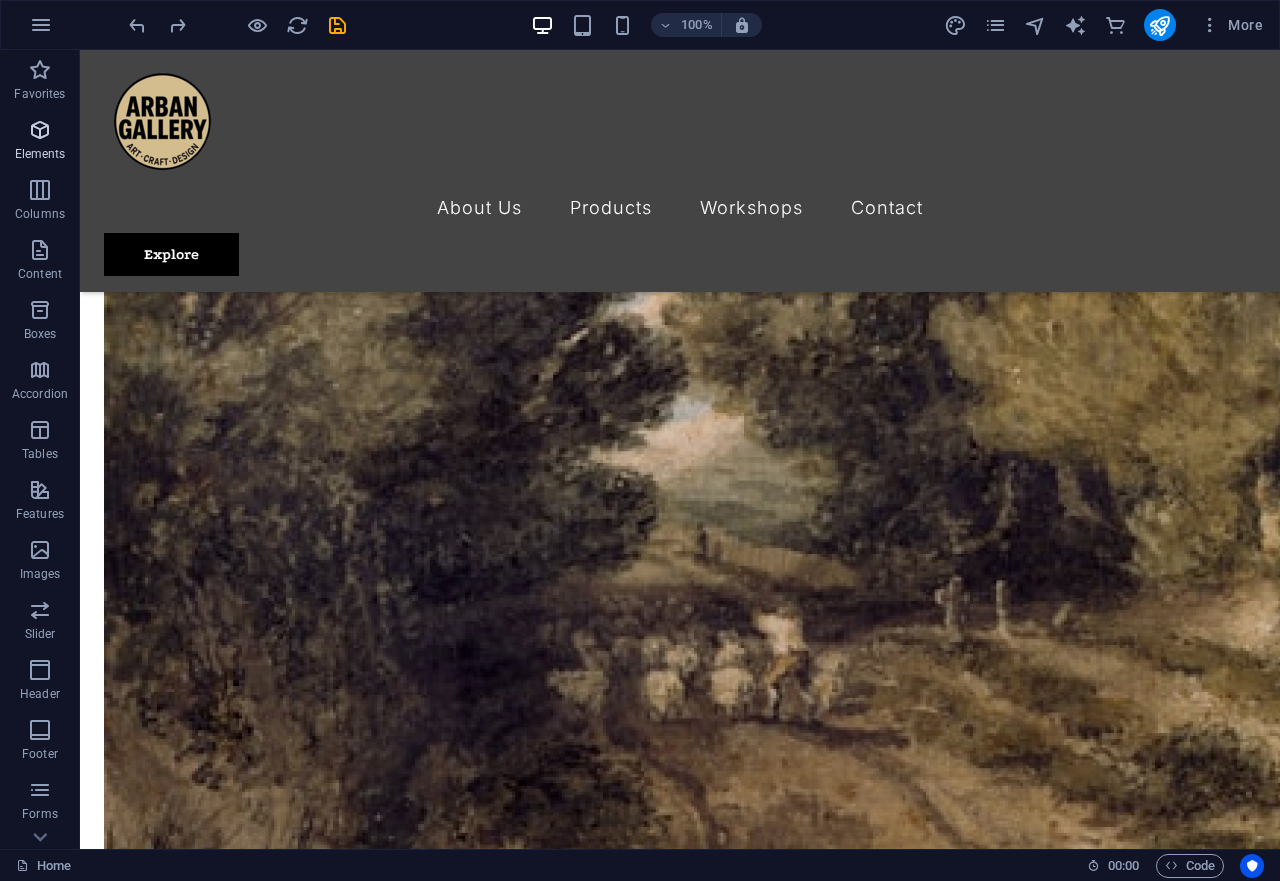
click at [44, 132] on icon "button" at bounding box center [40, 130] width 24 height 24
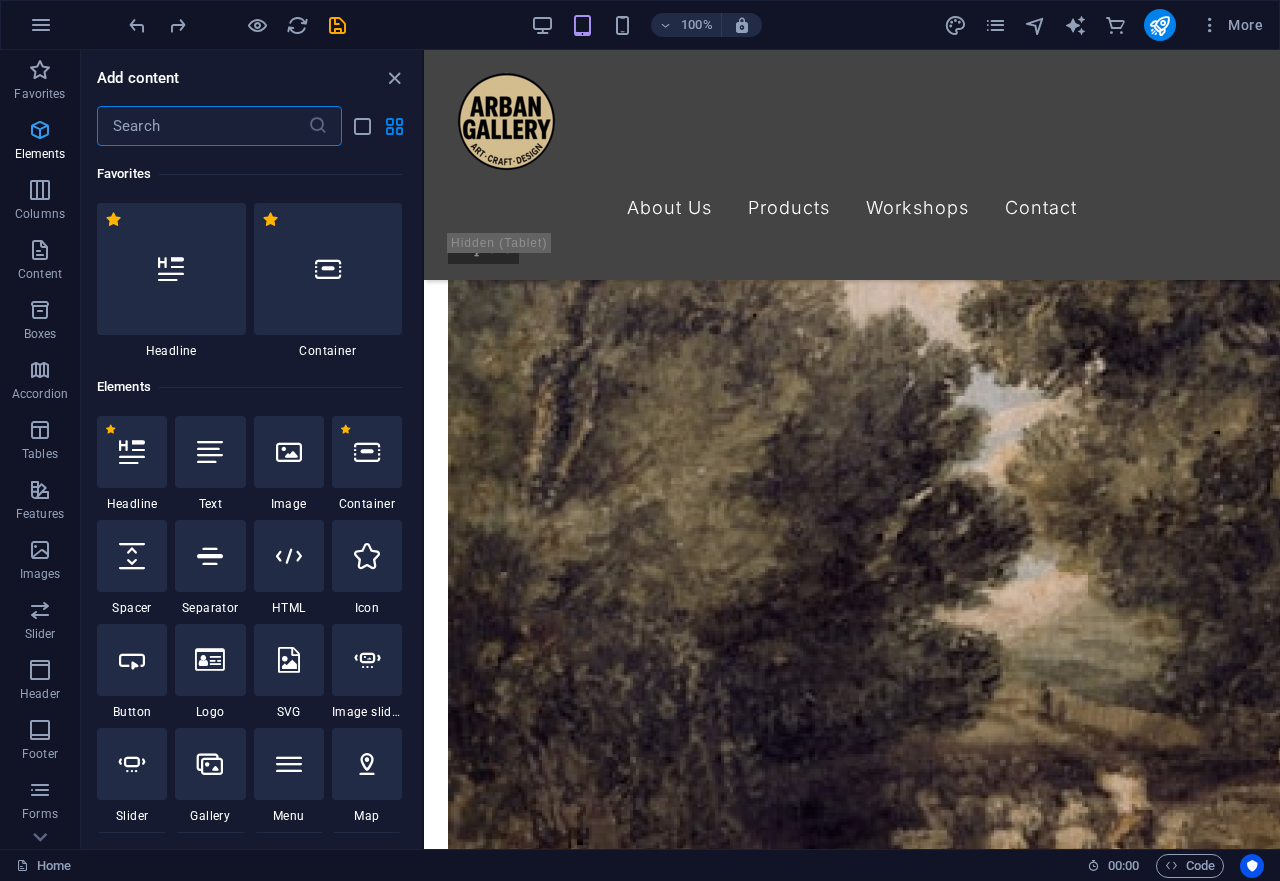
scroll to position [213, 0]
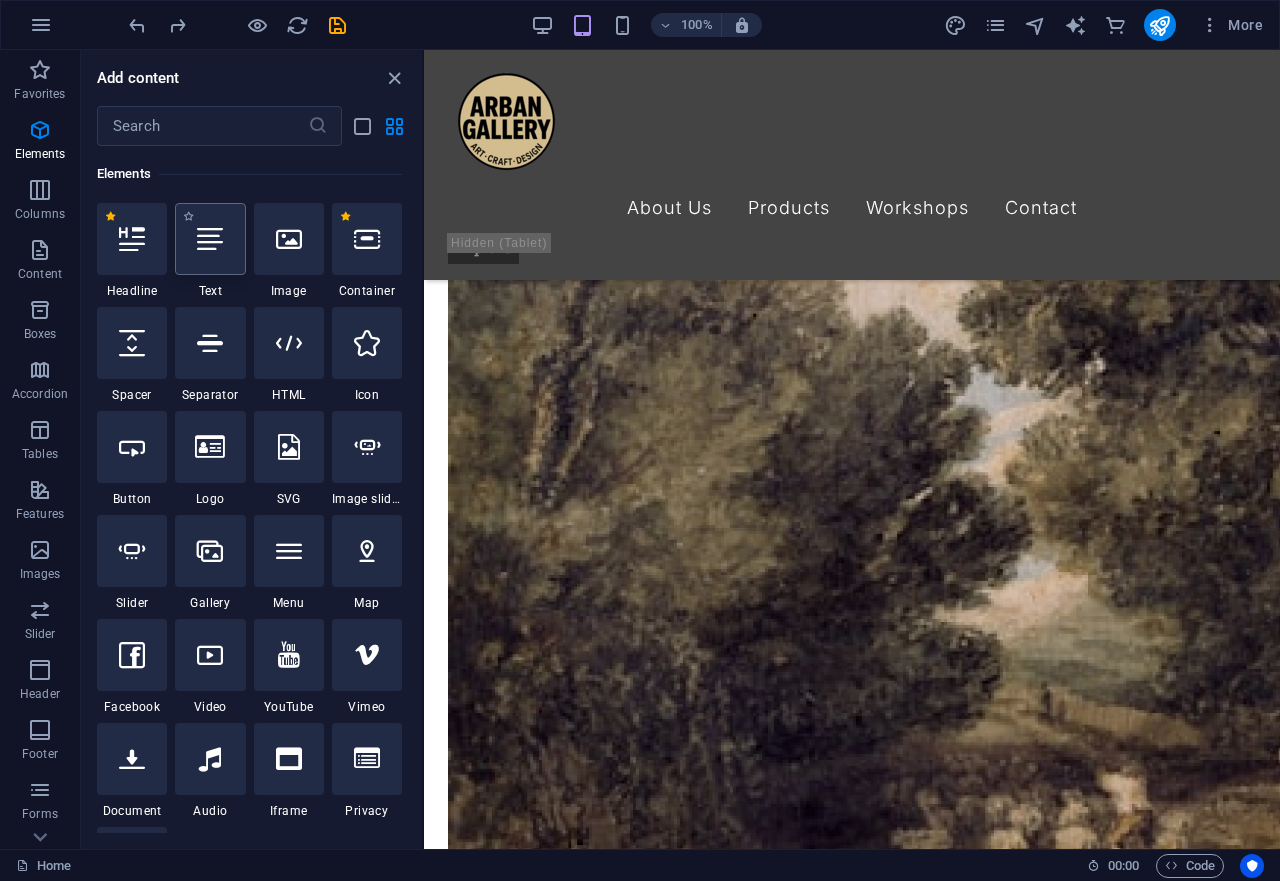
click at [206, 243] on icon at bounding box center [210, 239] width 26 height 26
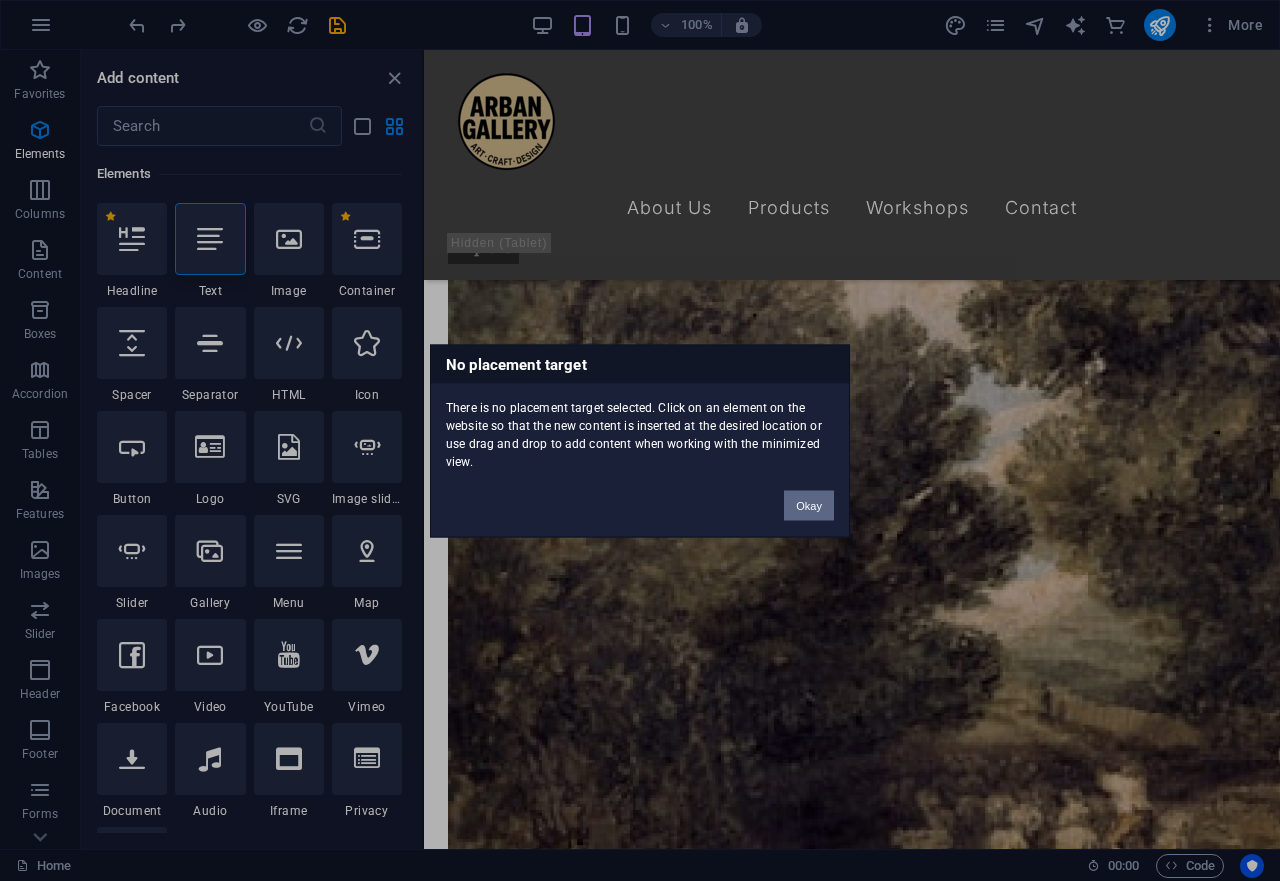
click at [812, 510] on button "Okay" at bounding box center [809, 505] width 50 height 30
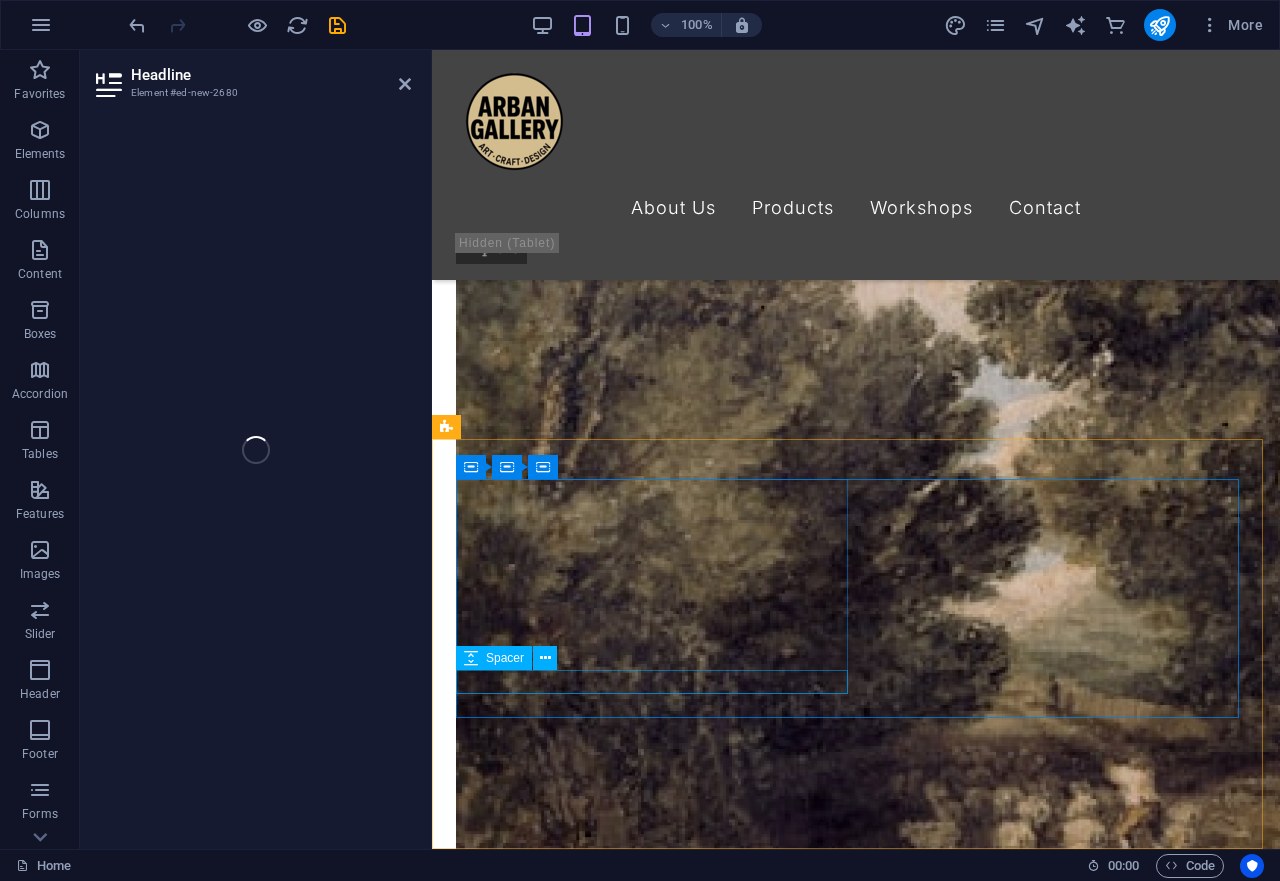
scroll to position [4292, 0]
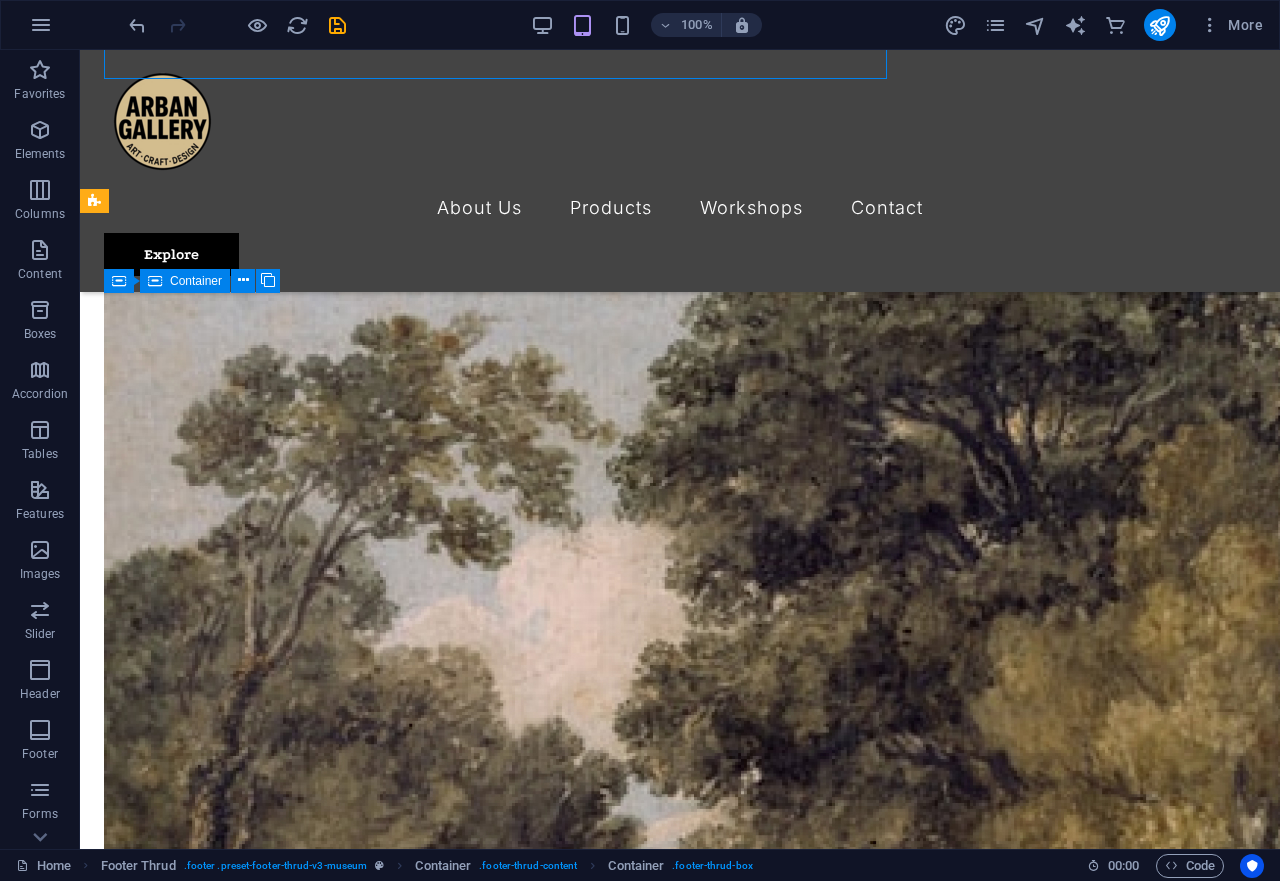
scroll to position [4981, 0]
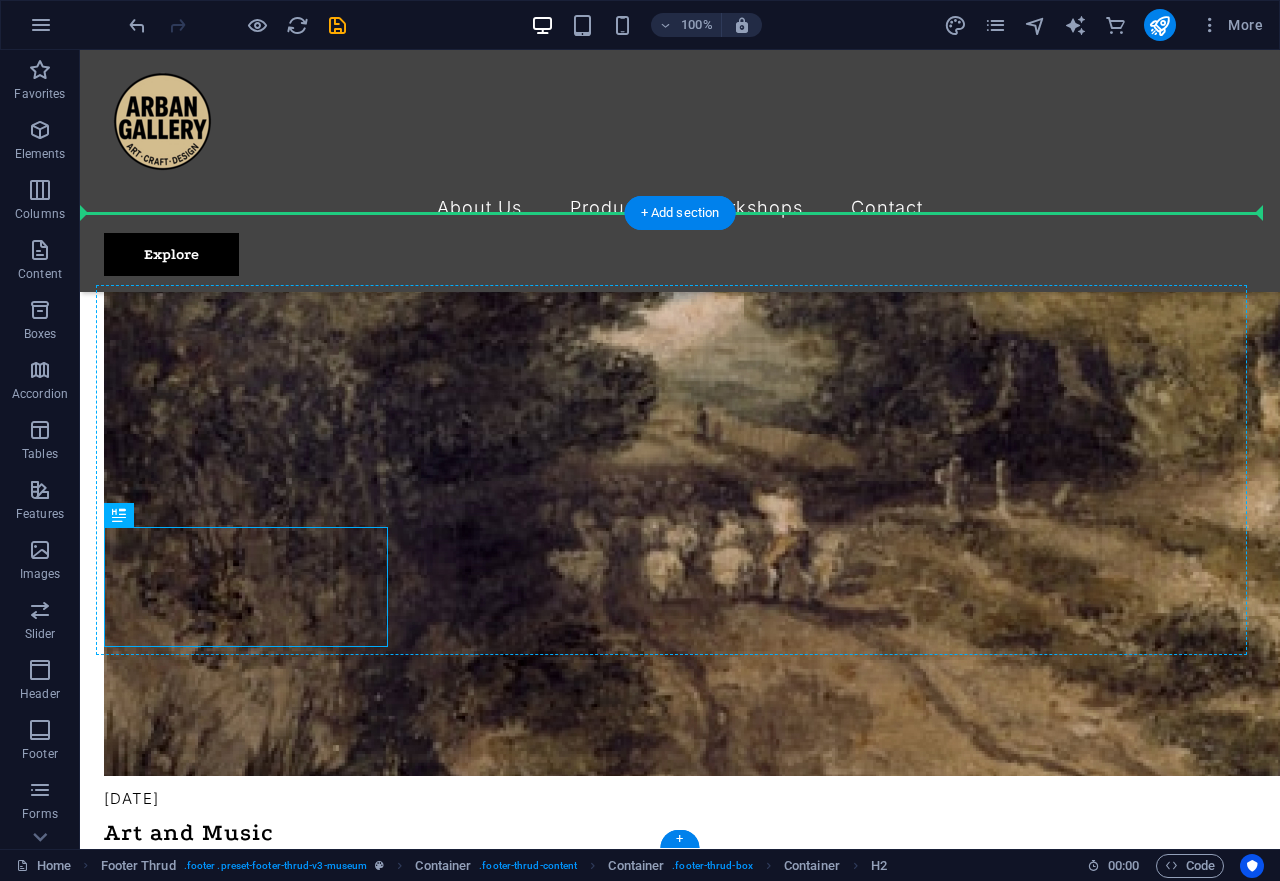
drag, startPoint x: 200, startPoint y: 563, endPoint x: 570, endPoint y: 419, distance: 396.9
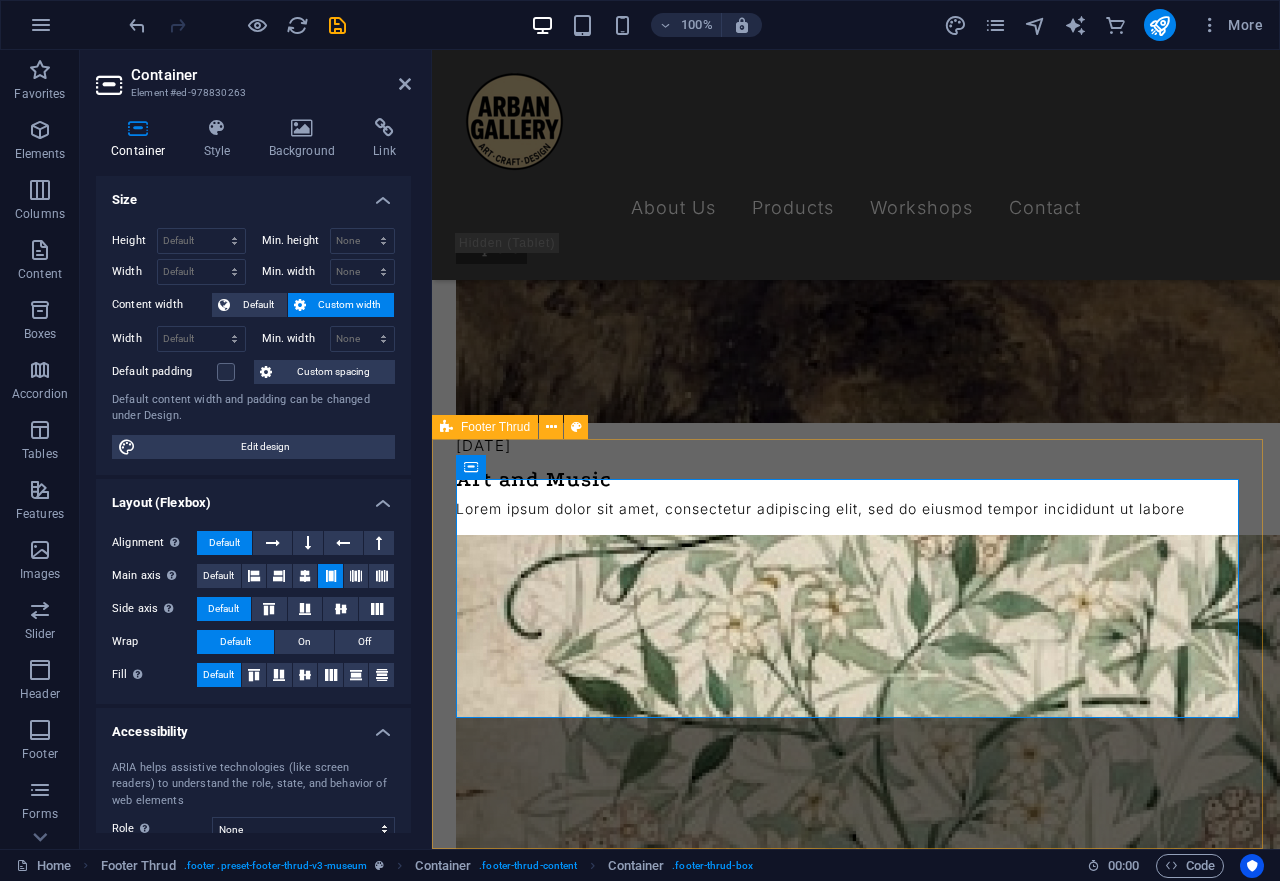
scroll to position [4342, 0]
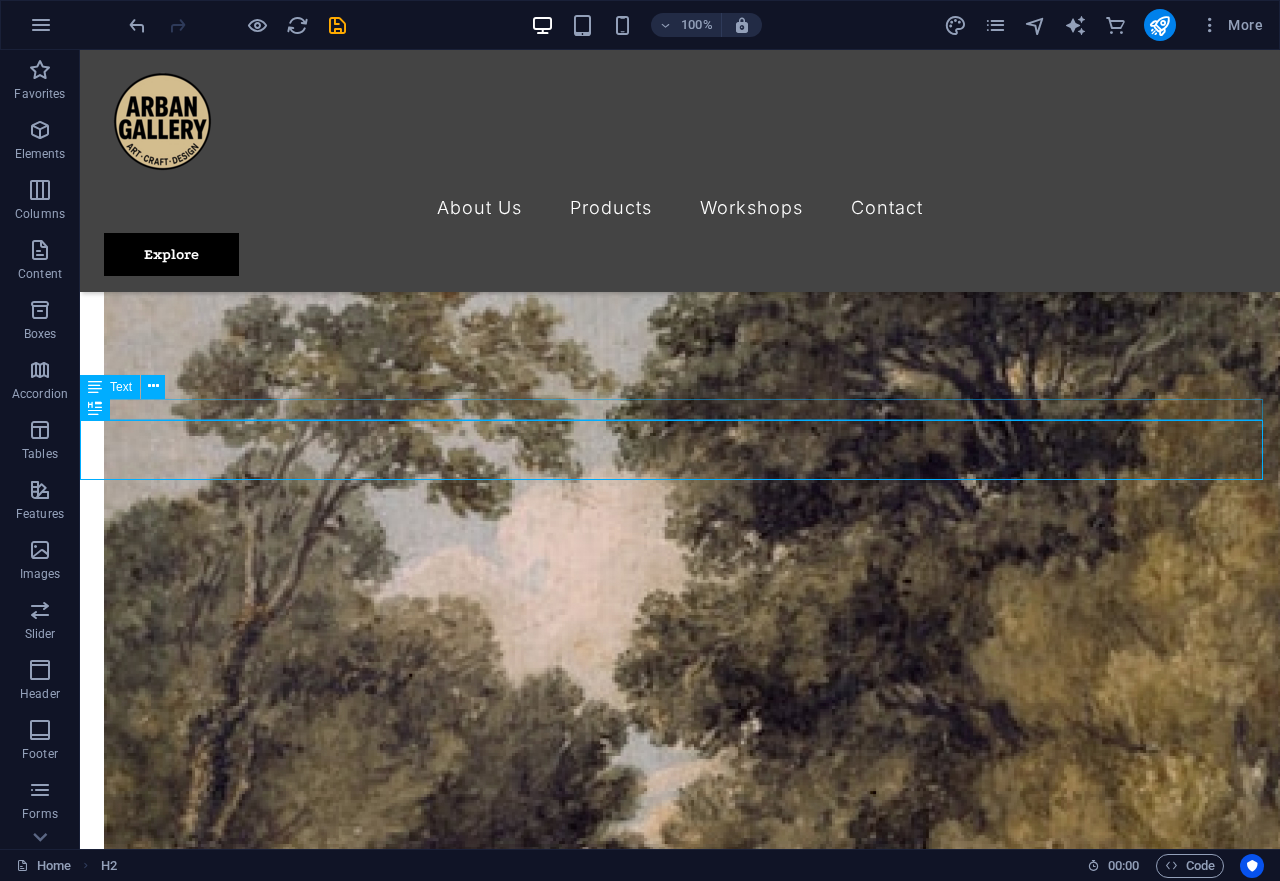
scroll to position [4774, 0]
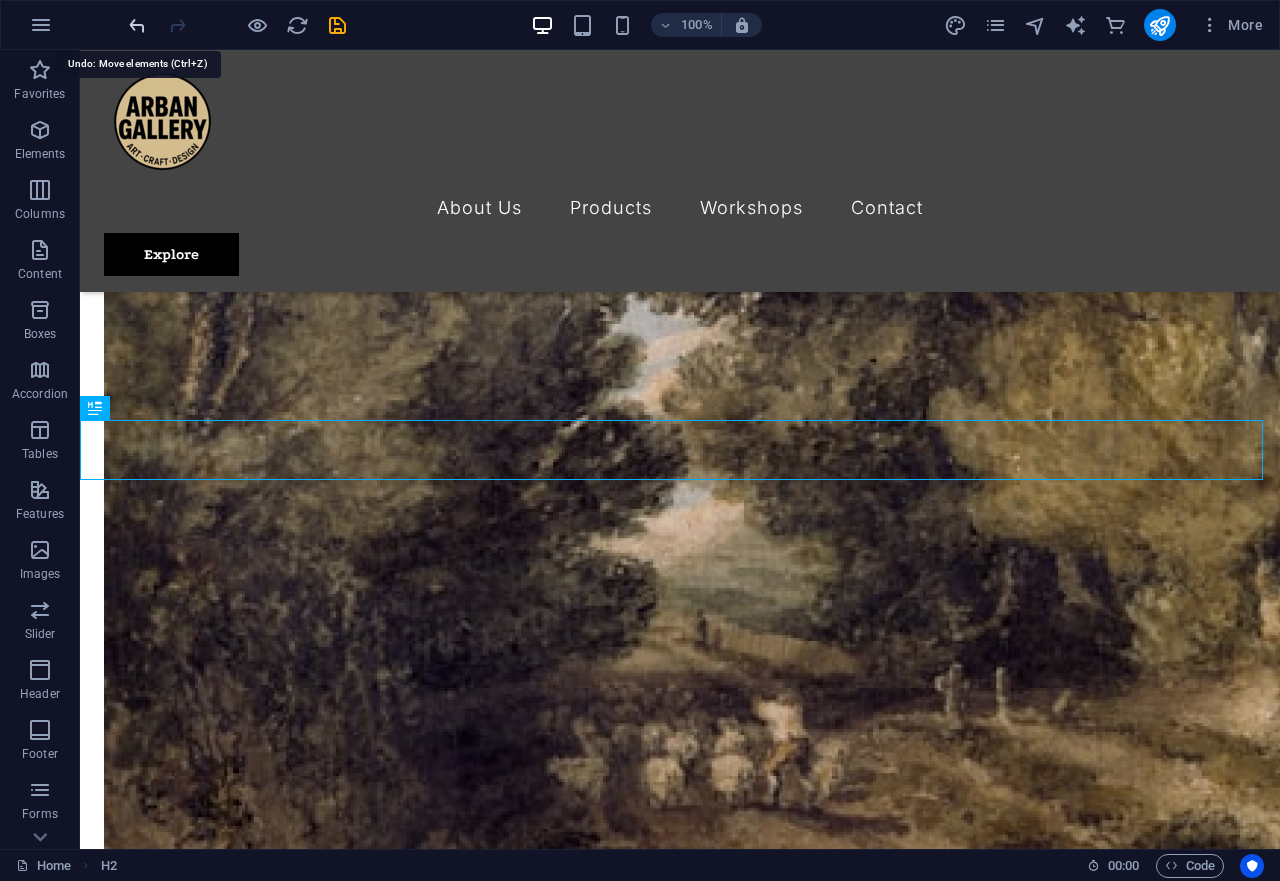
click at [133, 14] on icon "undo" at bounding box center [137, 25] width 23 height 23
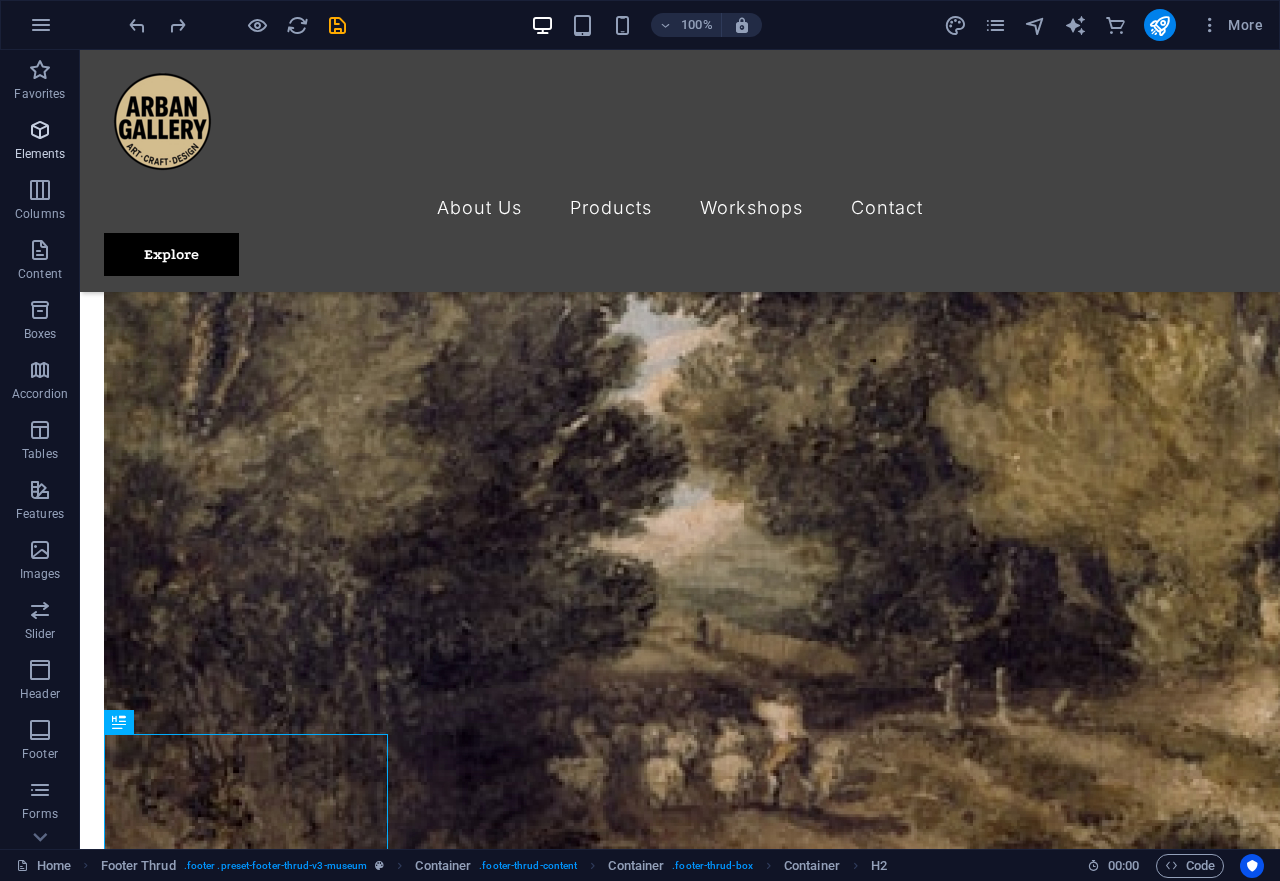
click at [46, 130] on icon "button" at bounding box center [40, 130] width 24 height 24
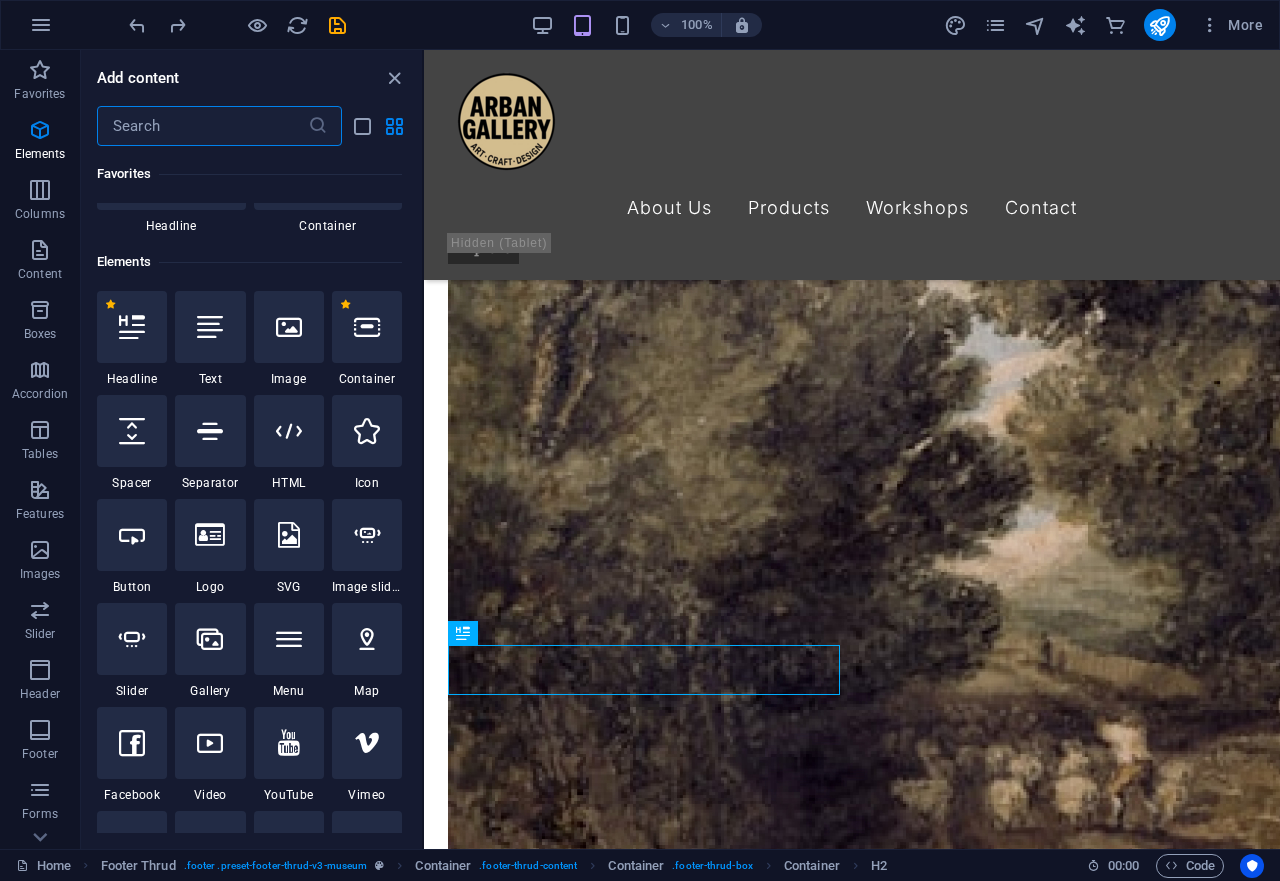
scroll to position [0, 0]
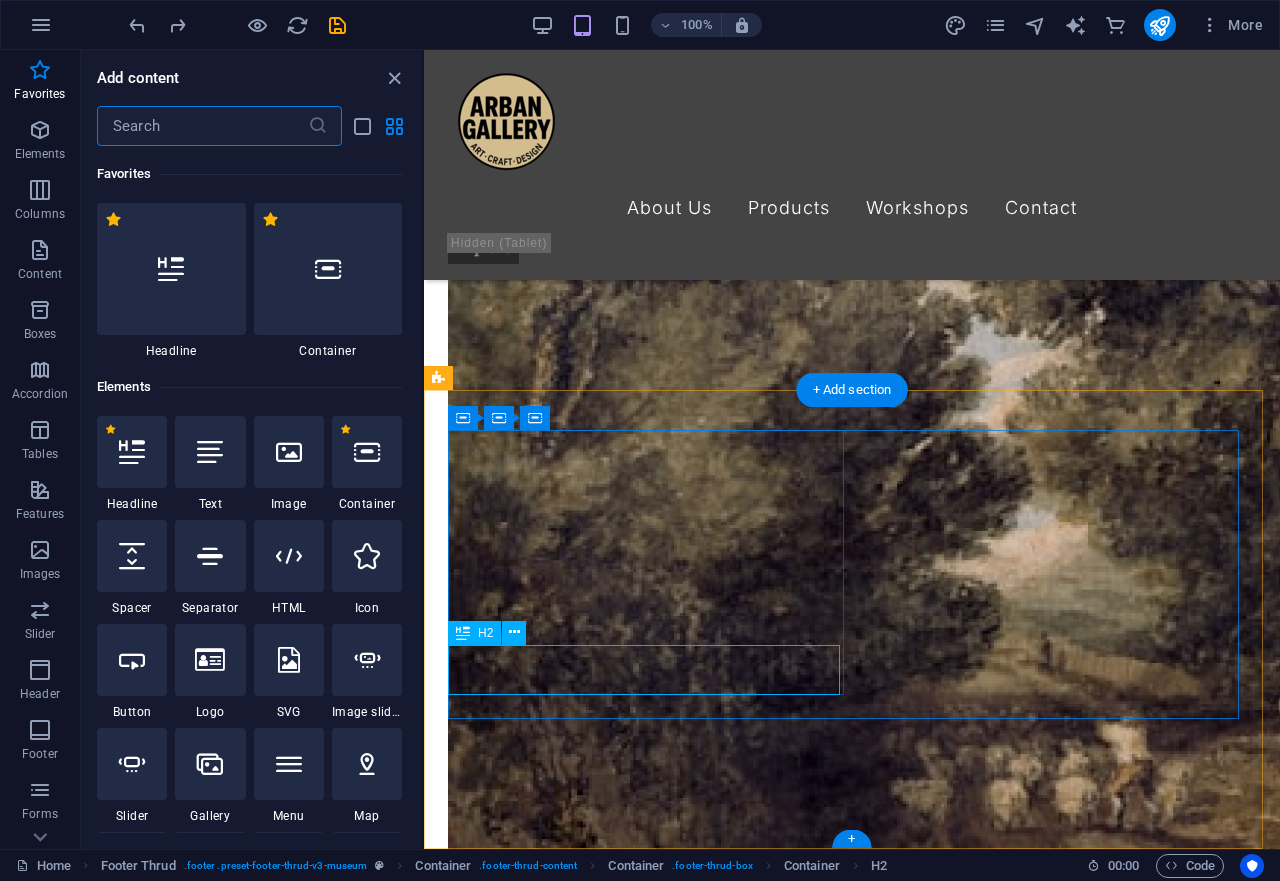
click at [514, 632] on icon at bounding box center [514, 632] width 11 height 21
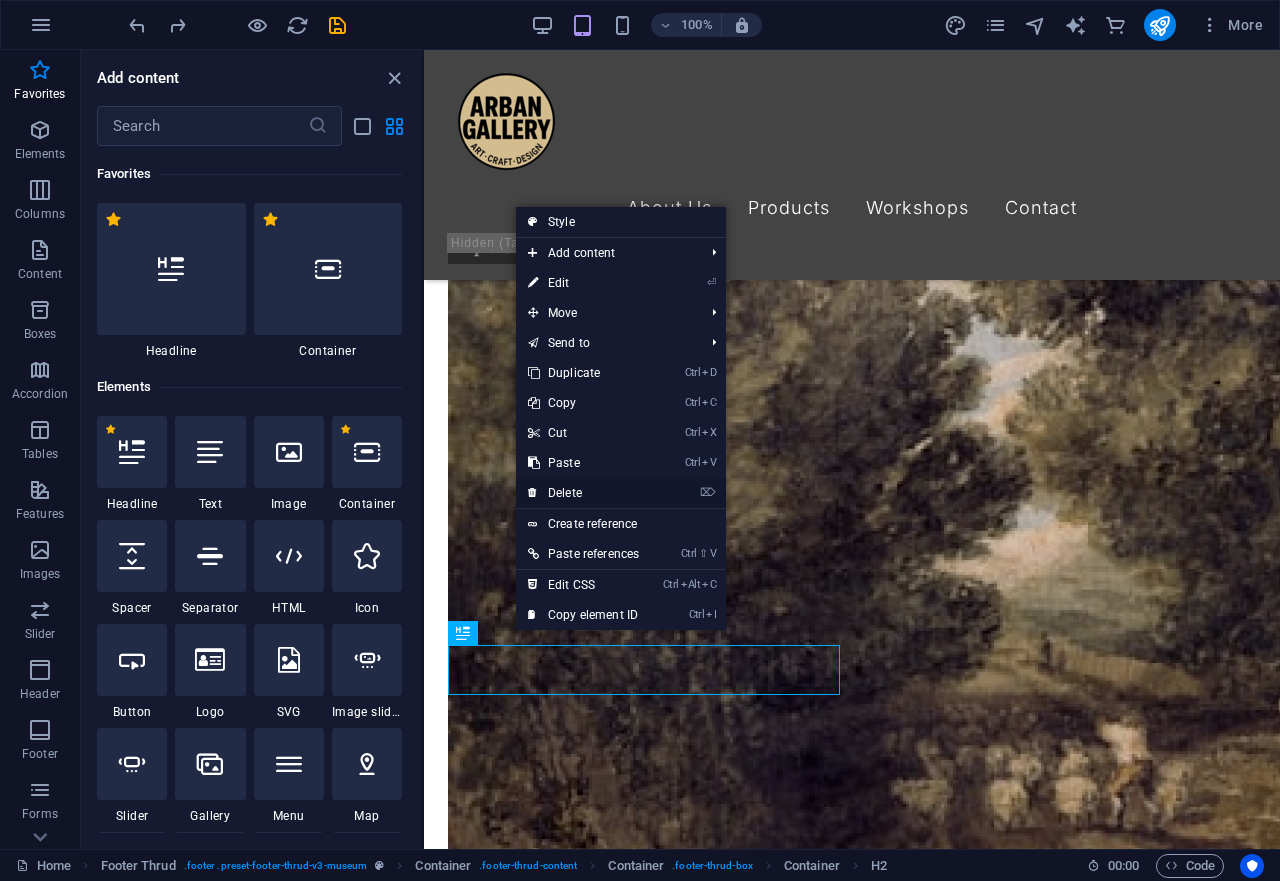
click at [576, 485] on link "⌦ Delete" at bounding box center [583, 493] width 135 height 30
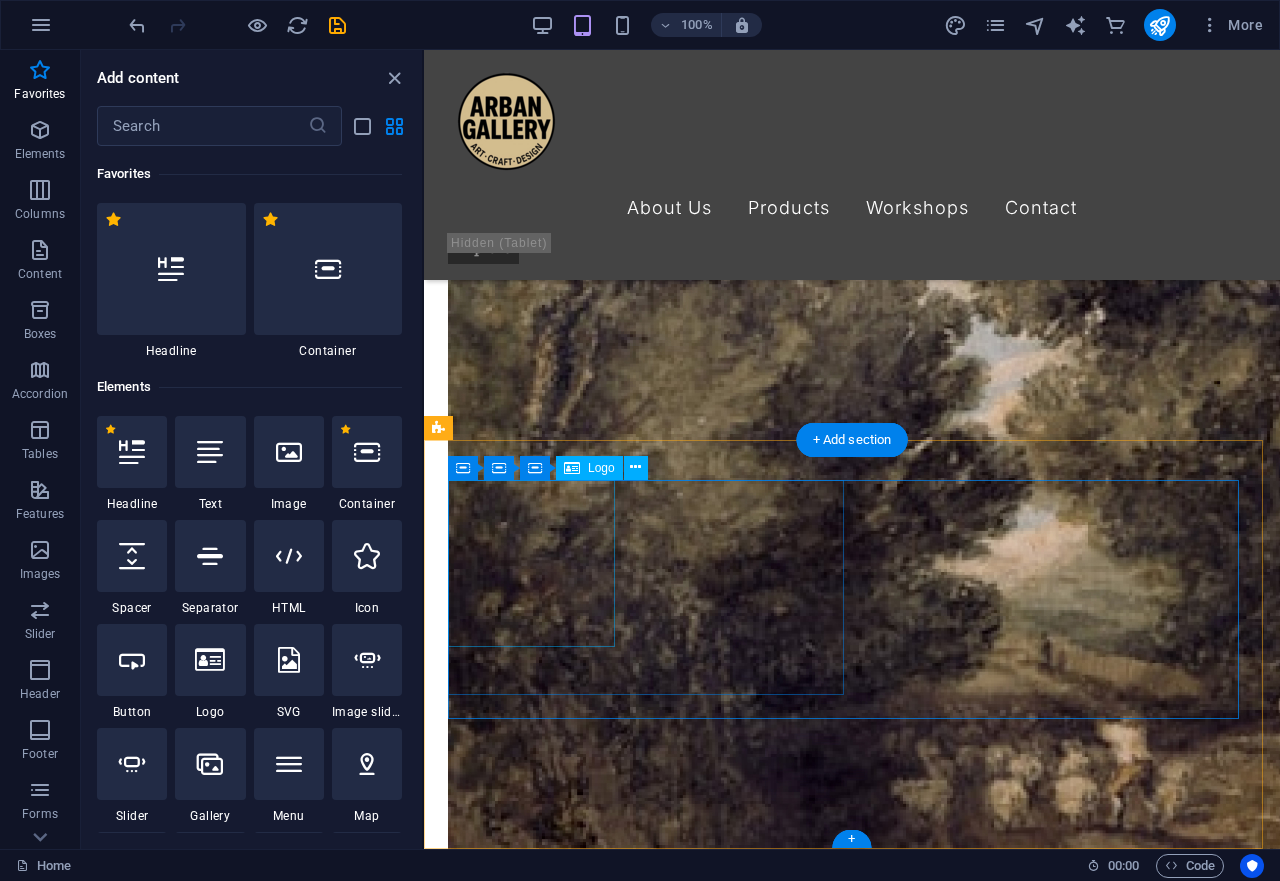
scroll to position [4297, 0]
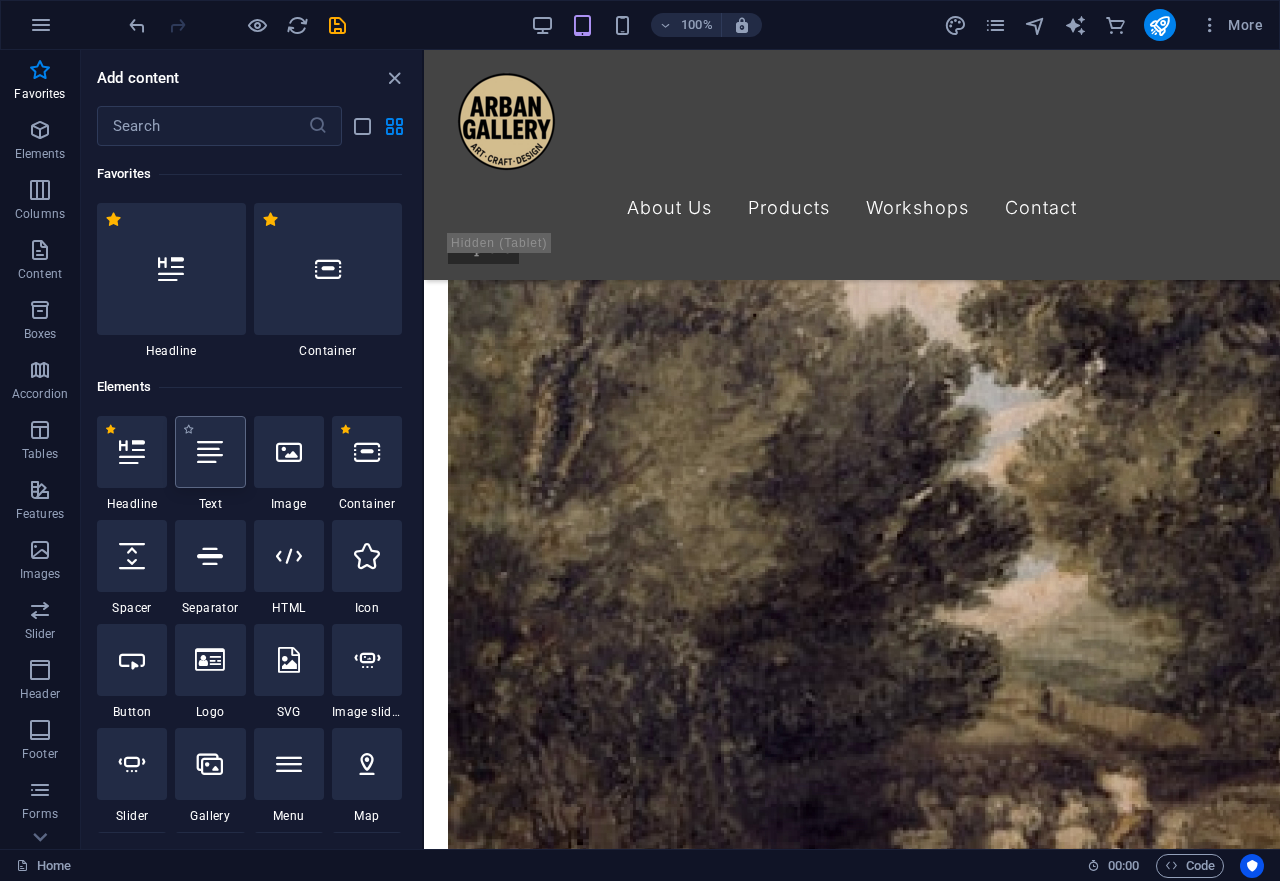
click at [210, 453] on icon at bounding box center [210, 452] width 26 height 26
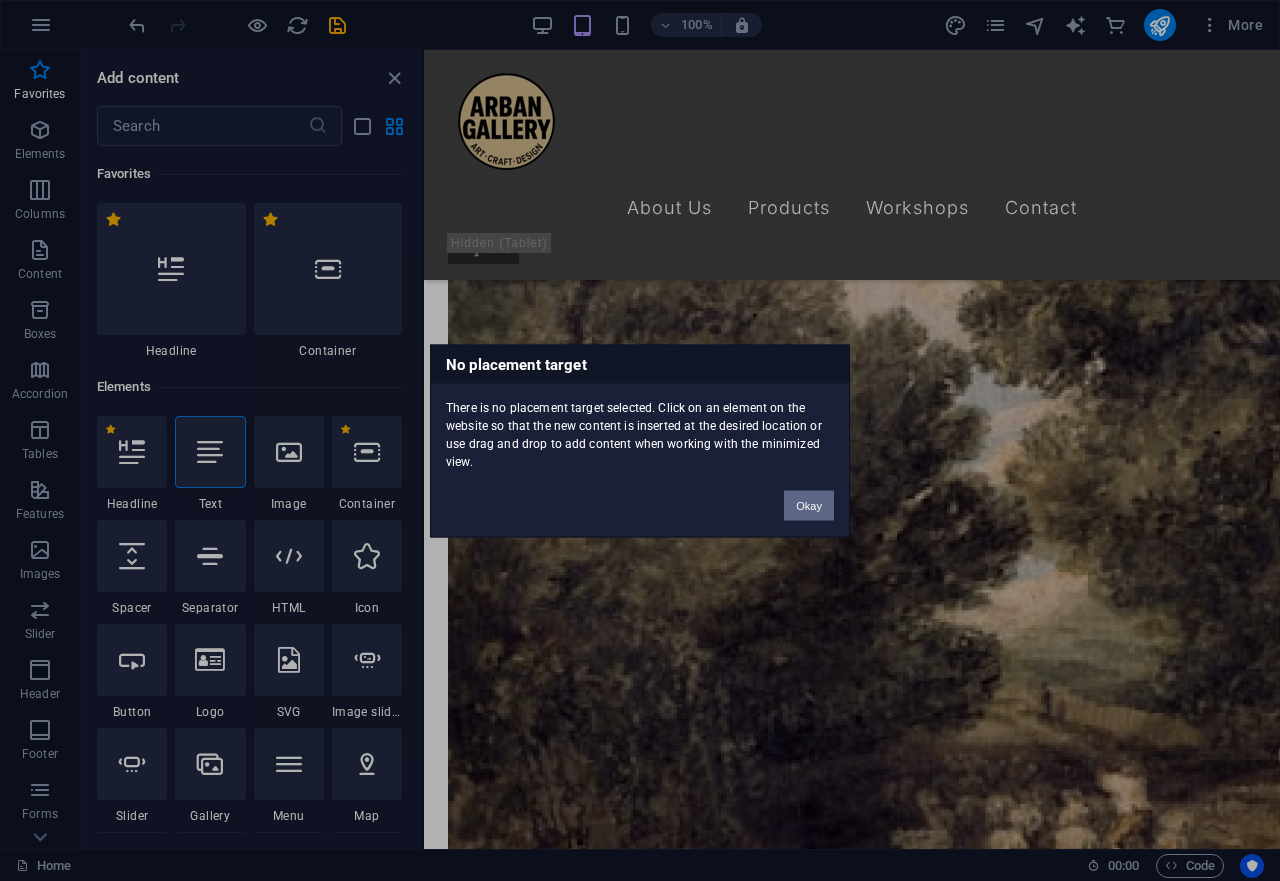
drag, startPoint x: 804, startPoint y: 500, endPoint x: 375, endPoint y: 451, distance: 431.7
click at [804, 500] on button "Okay" at bounding box center [809, 505] width 50 height 30
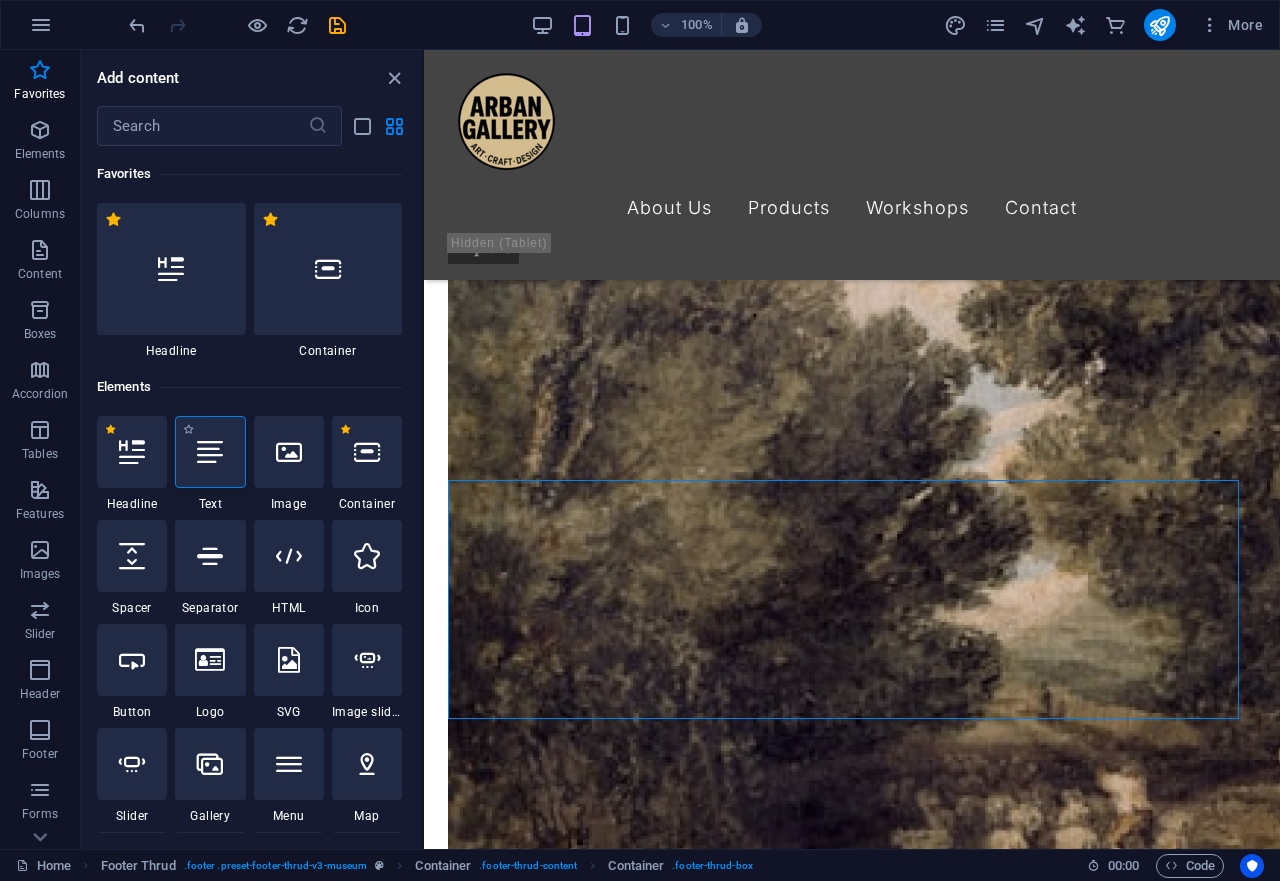
click at [215, 463] on icon at bounding box center [210, 452] width 26 height 26
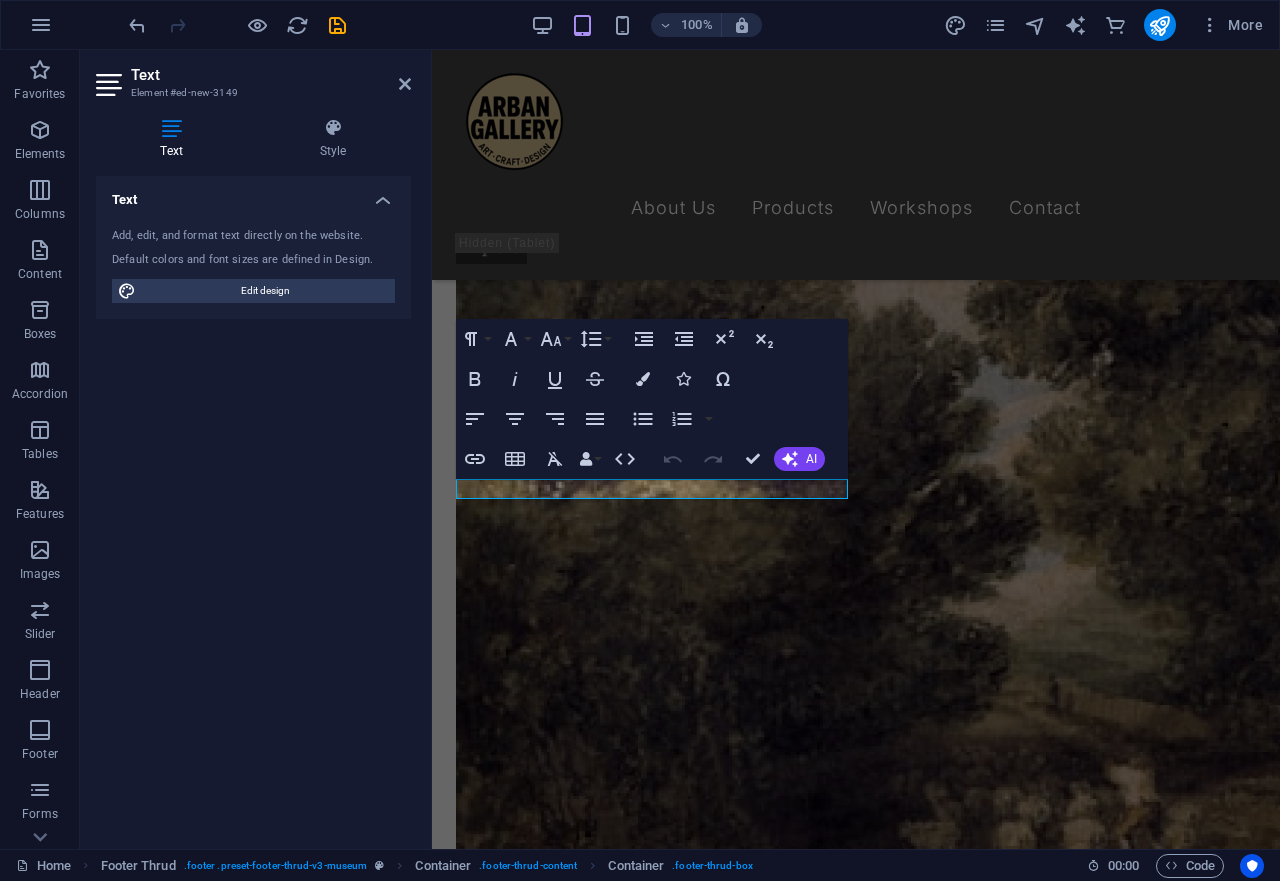
scroll to position [4292, 0]
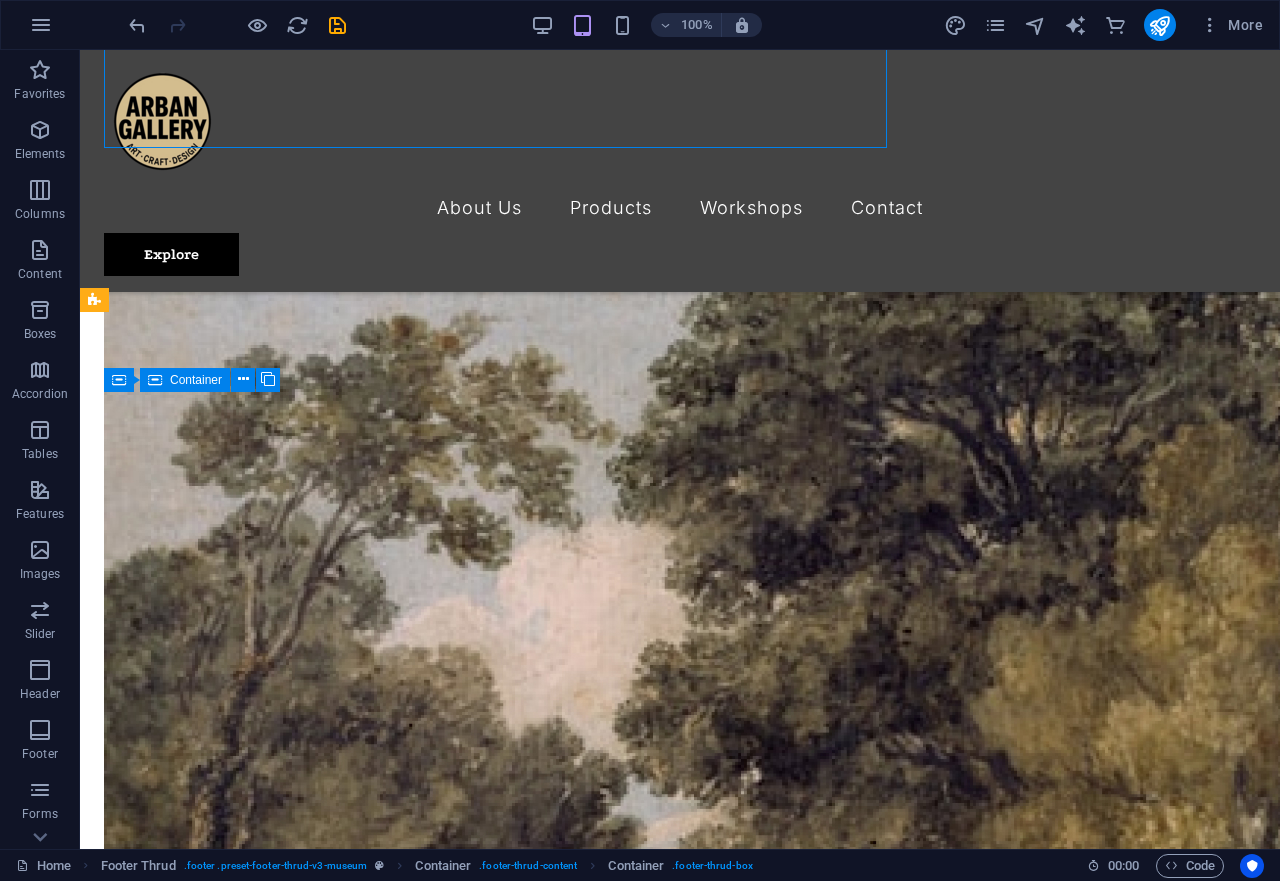
scroll to position [4882, 0]
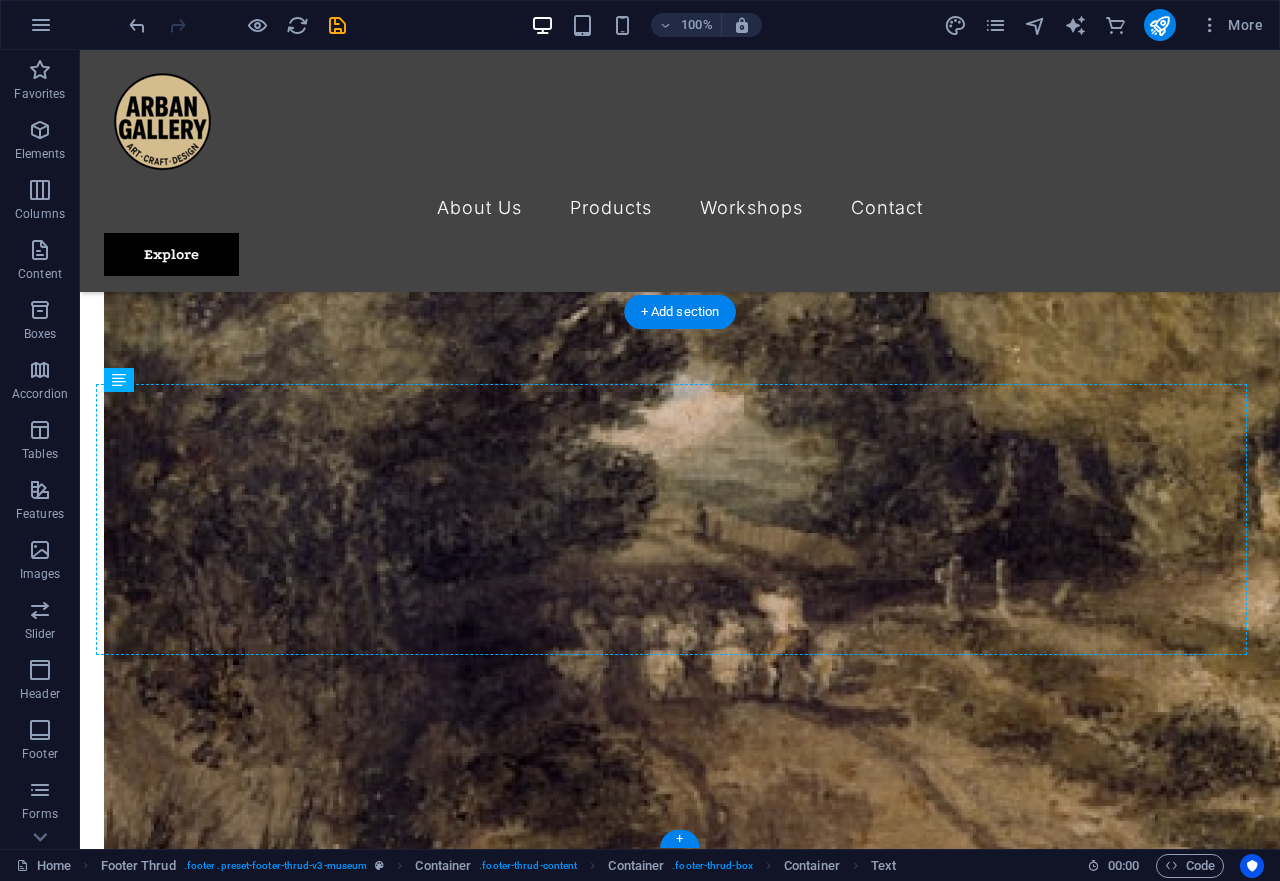
drag, startPoint x: 147, startPoint y: 403, endPoint x: 282, endPoint y: 401, distance: 135.0
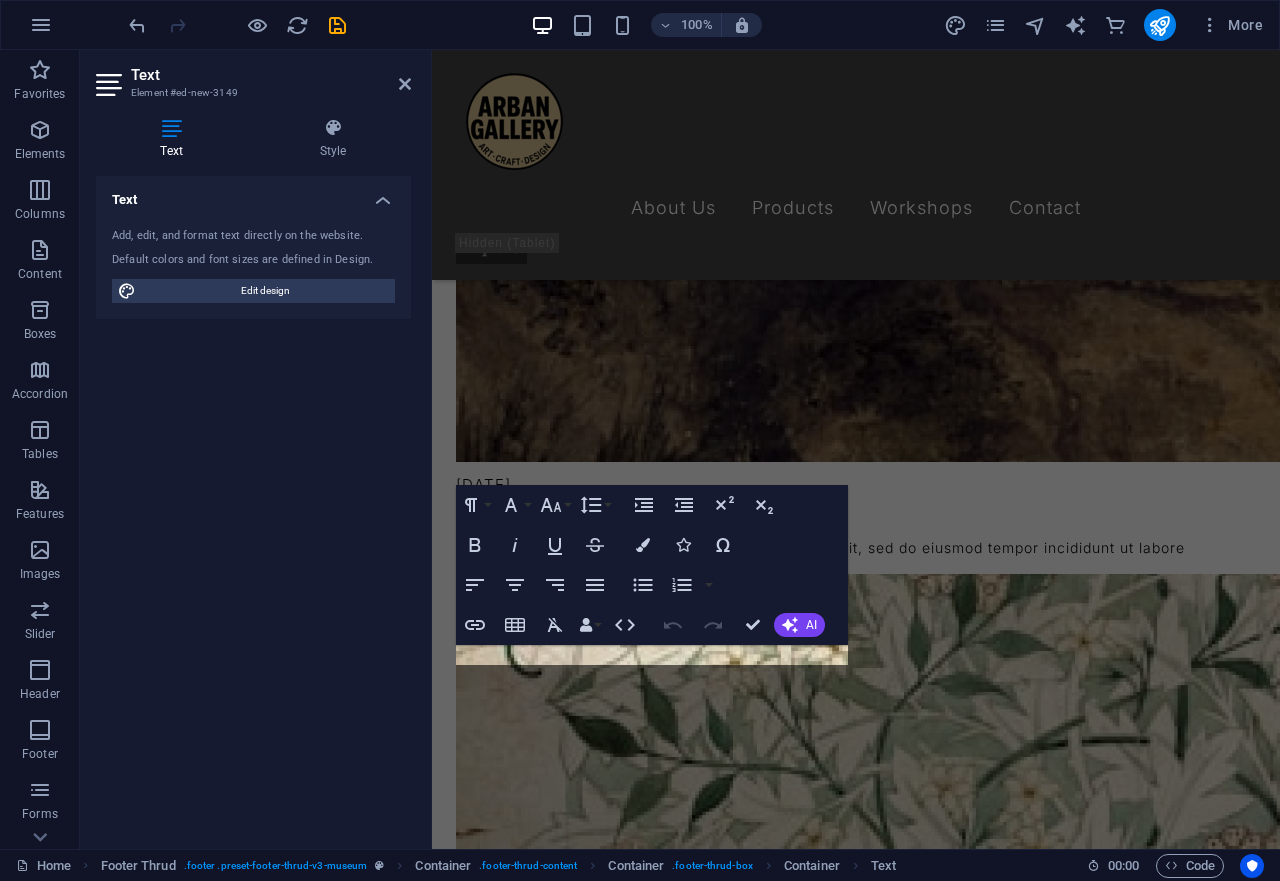
scroll to position [4293, 0]
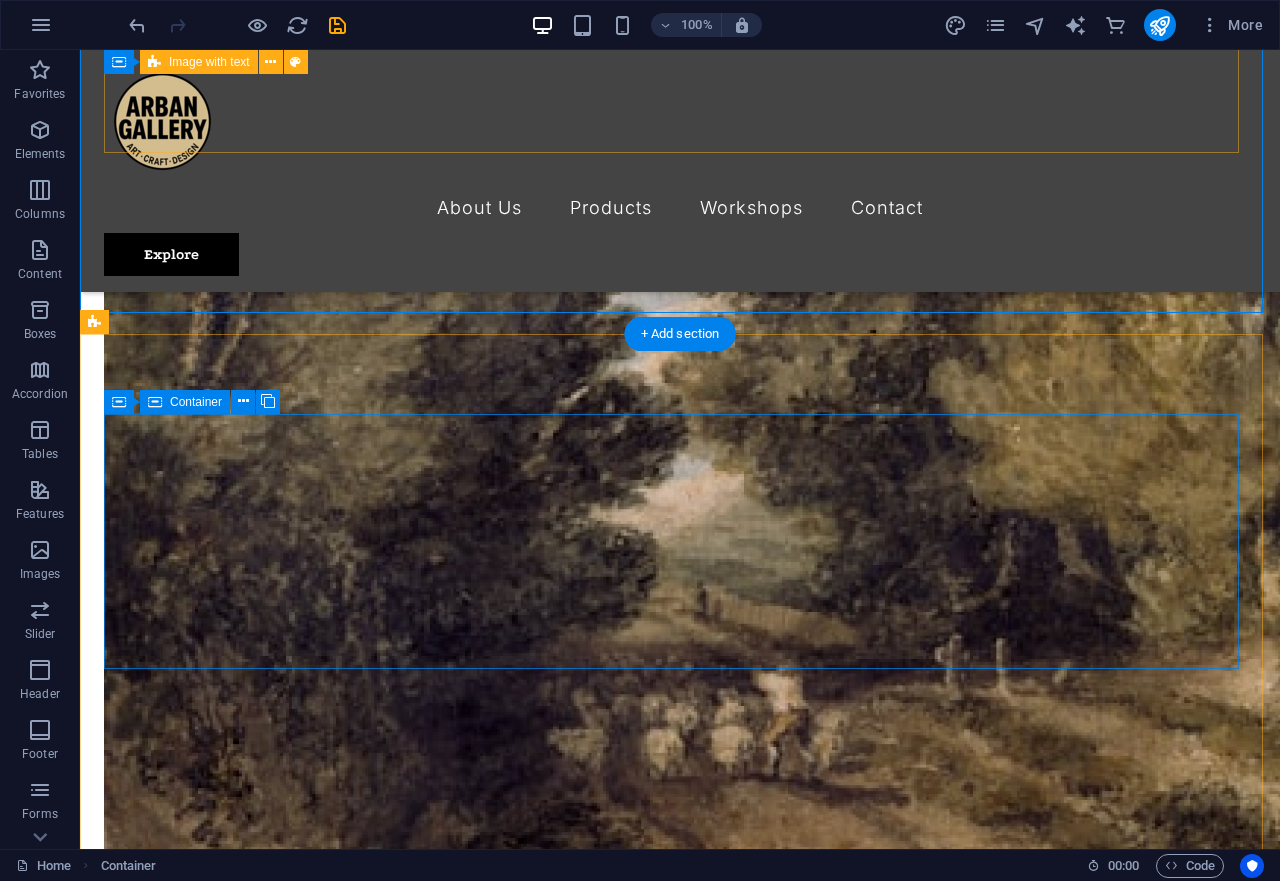
scroll to position [4882, 0]
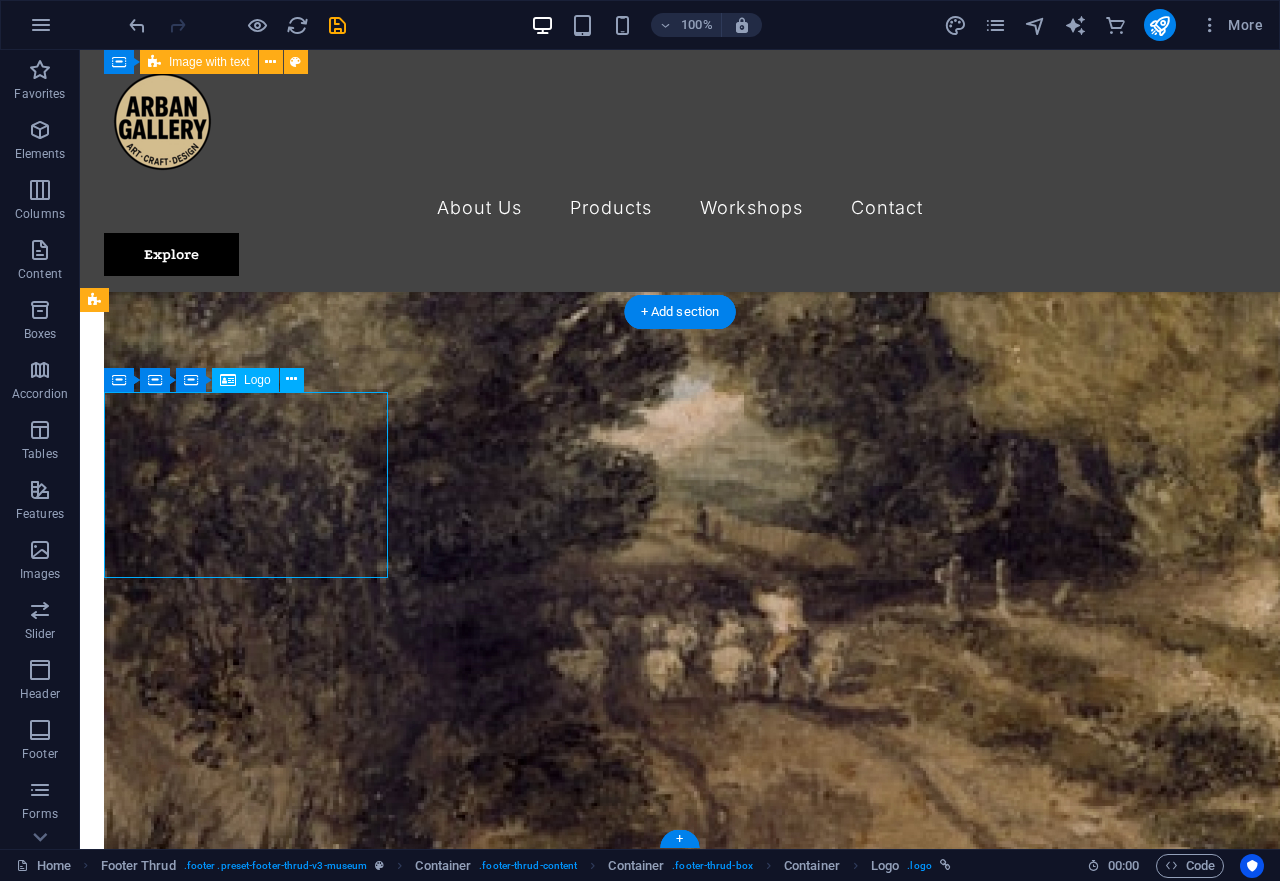
scroll to position [4696, 0]
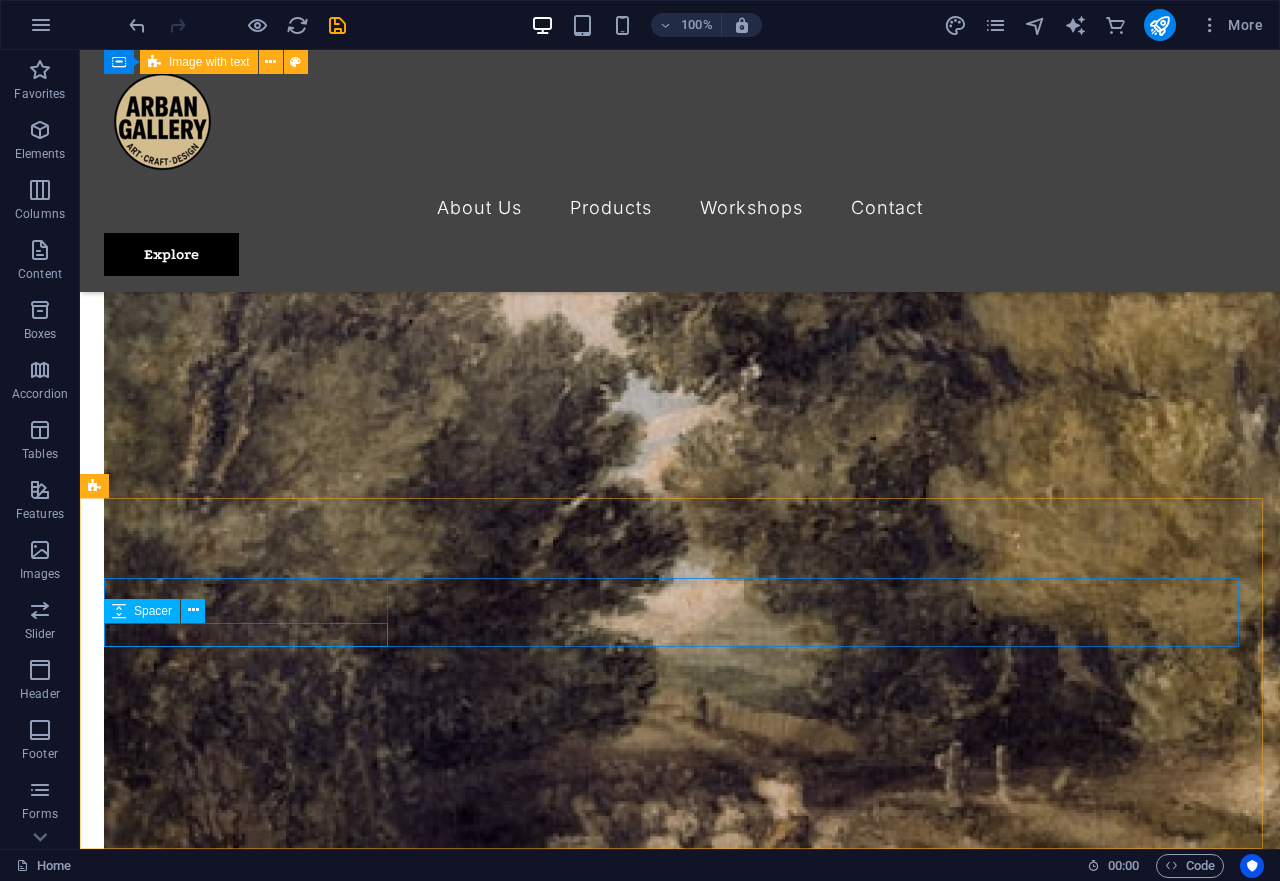
click at [147, 623] on div "Spacer" at bounding box center [161, 611] width 114 height 25
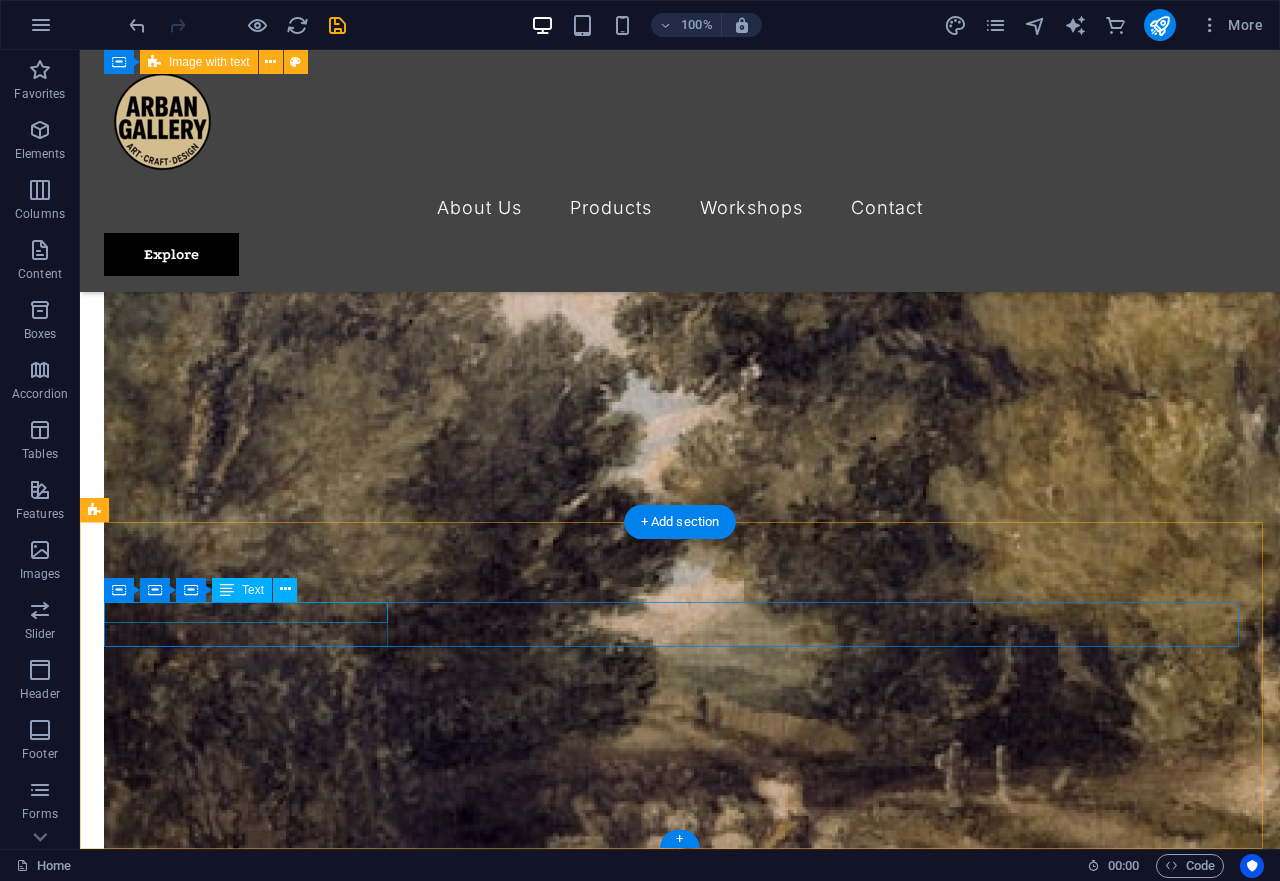
scroll to position [4672, 0]
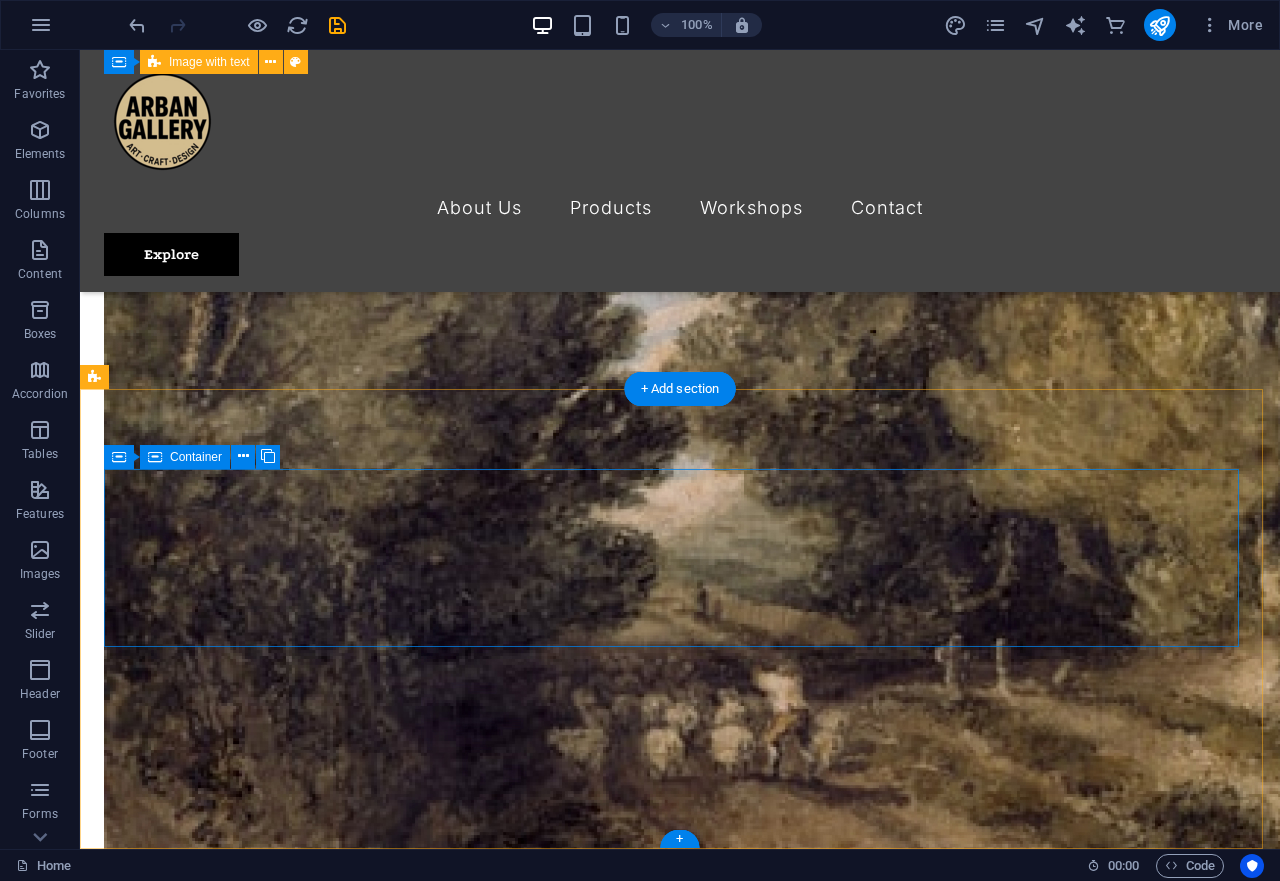
scroll to position [4805, 0]
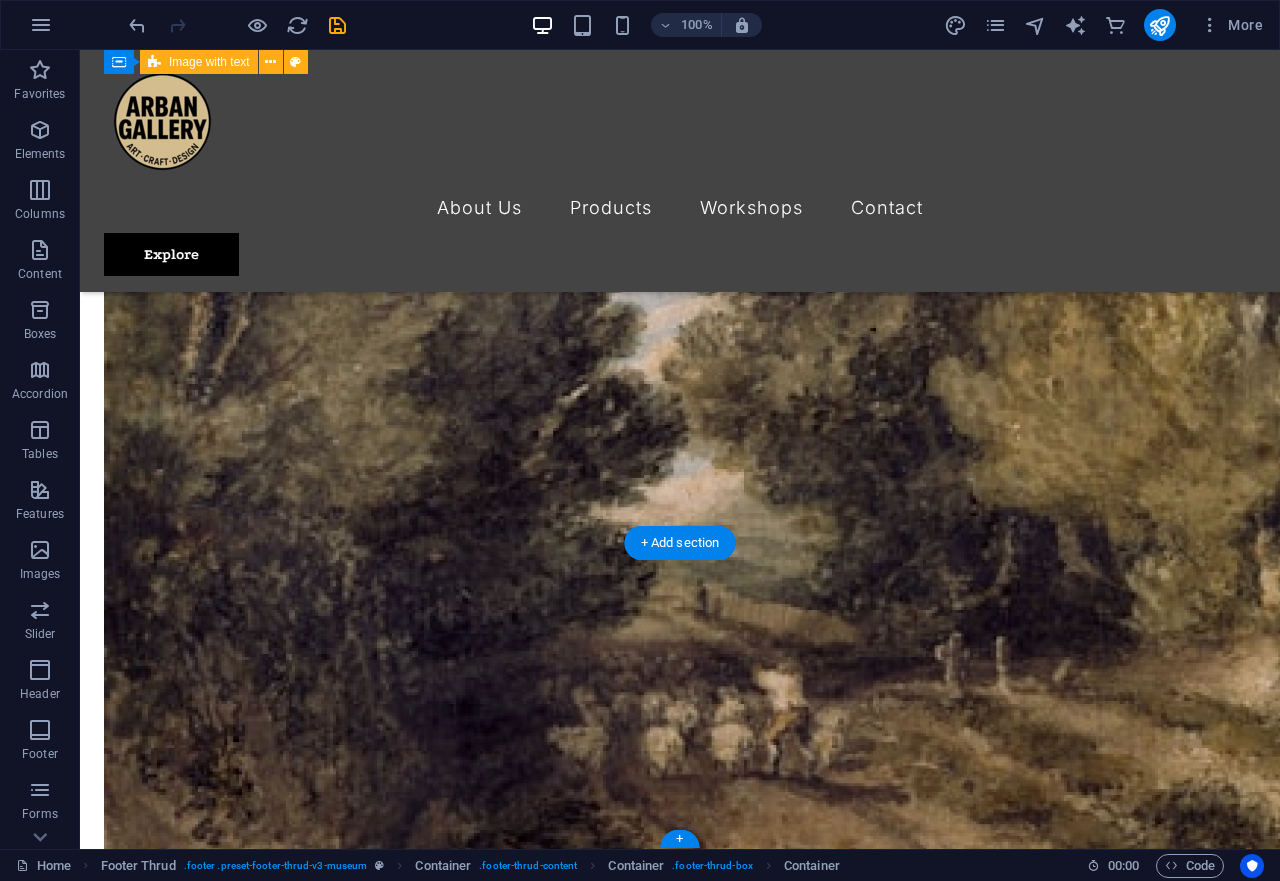
scroll to position [4651, 0]
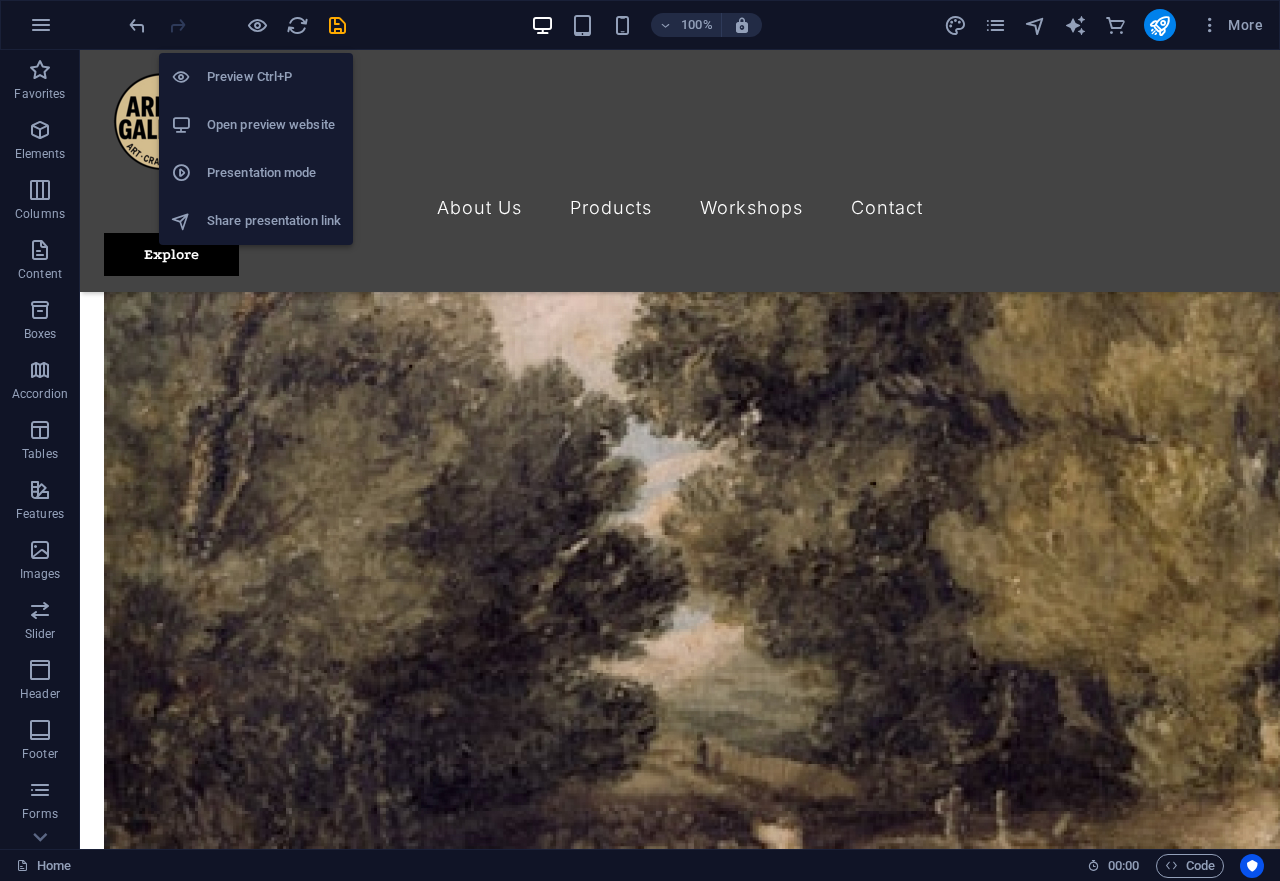
click at [266, 127] on h6 "Open preview website" at bounding box center [274, 125] width 134 height 24
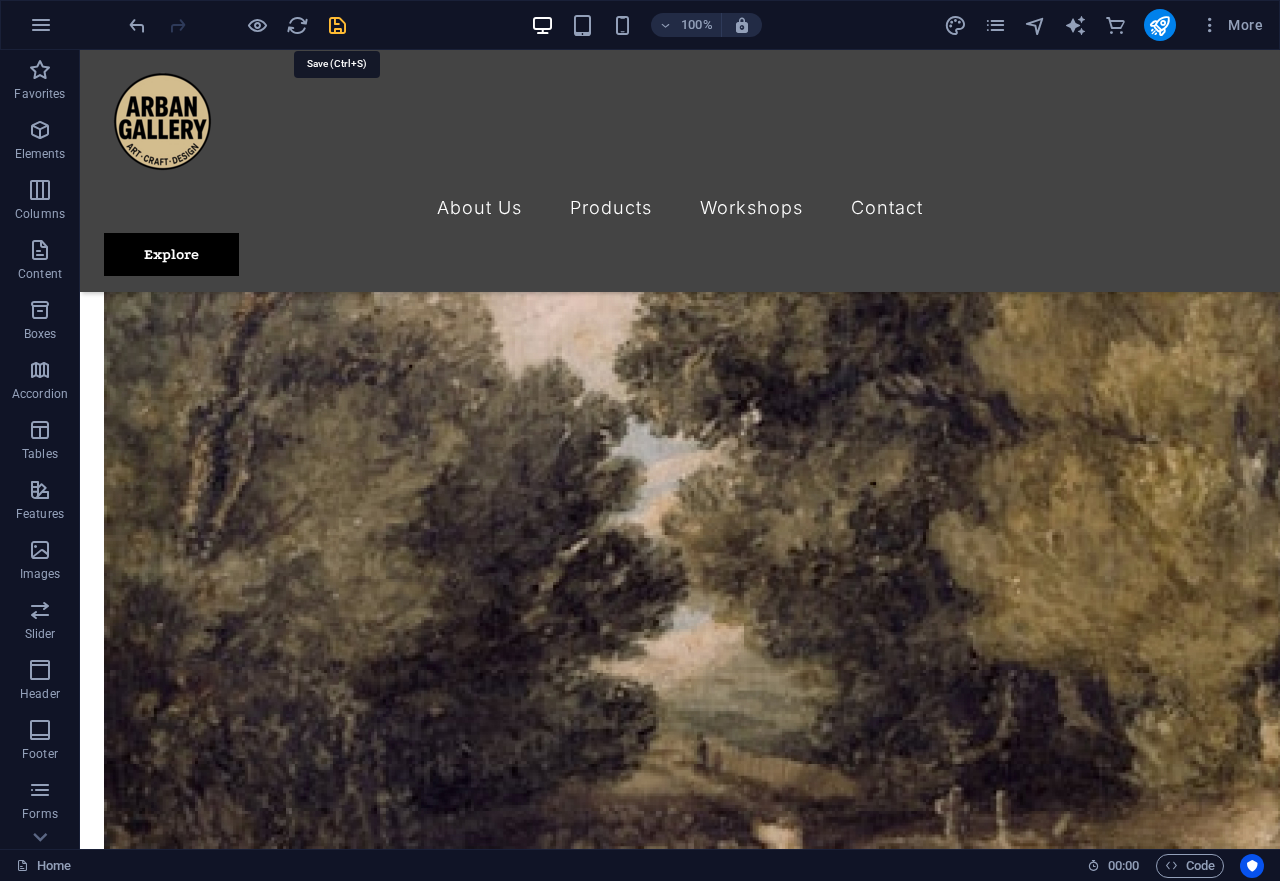
click at [337, 17] on icon "save" at bounding box center [337, 25] width 23 height 23
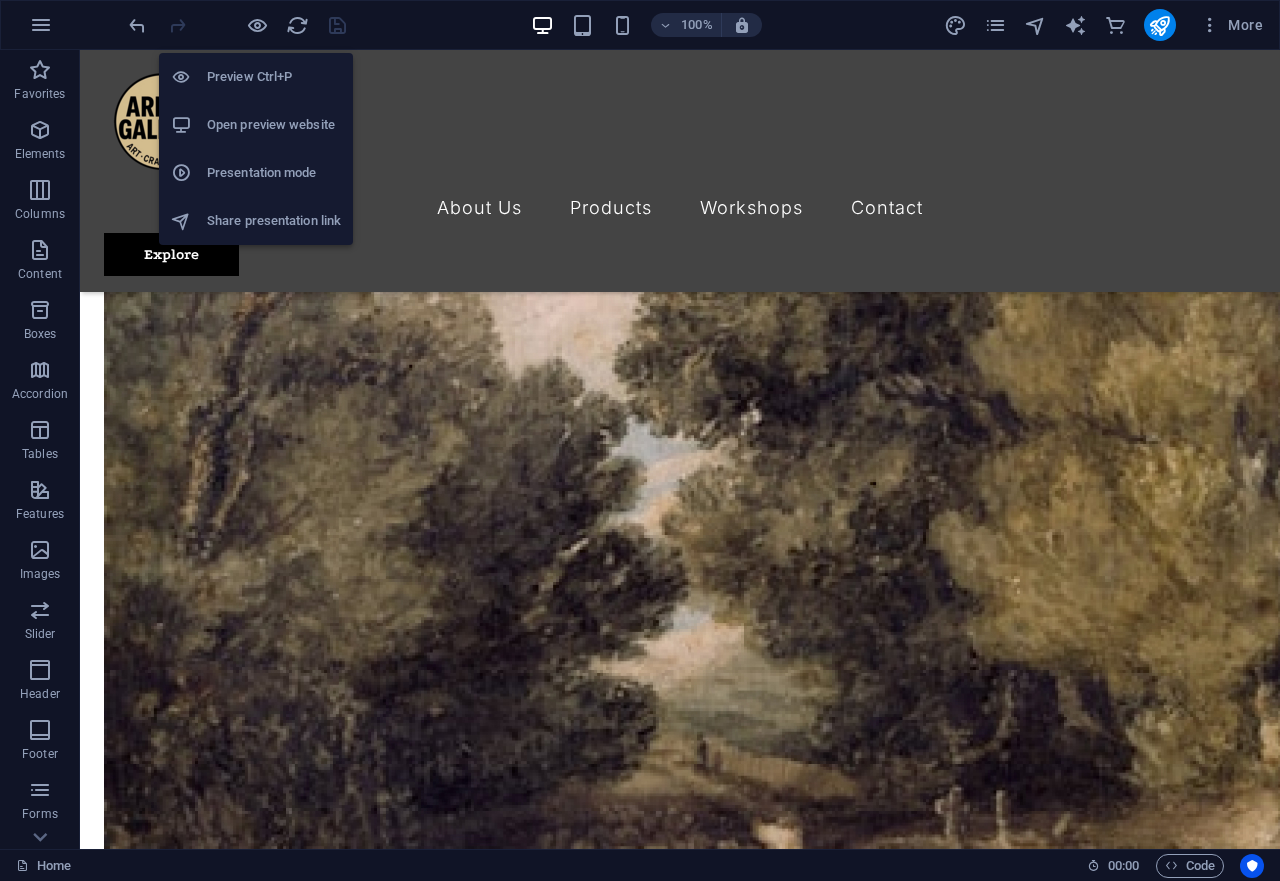
click at [273, 119] on h6 "Open preview website" at bounding box center [274, 125] width 134 height 24
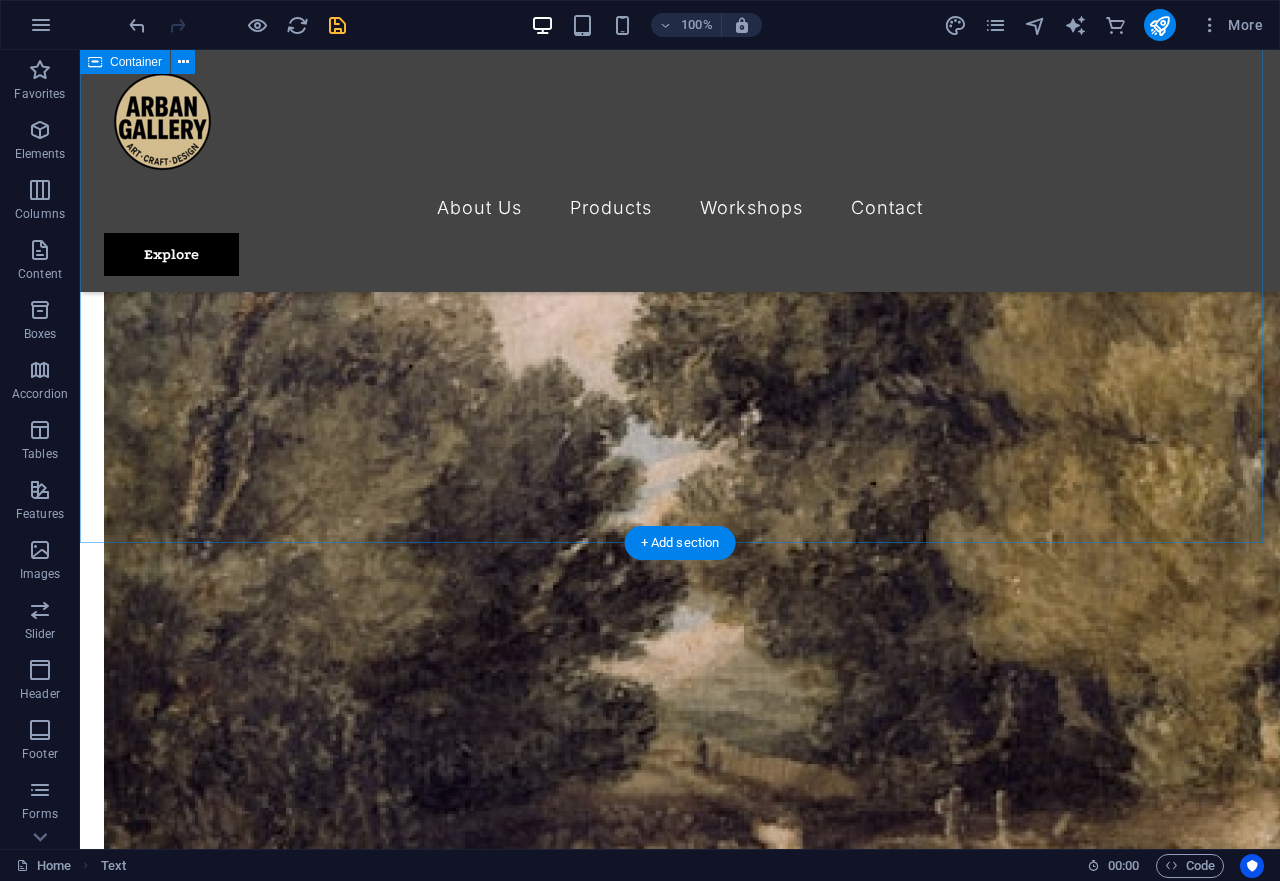
scroll to position [4630, 0]
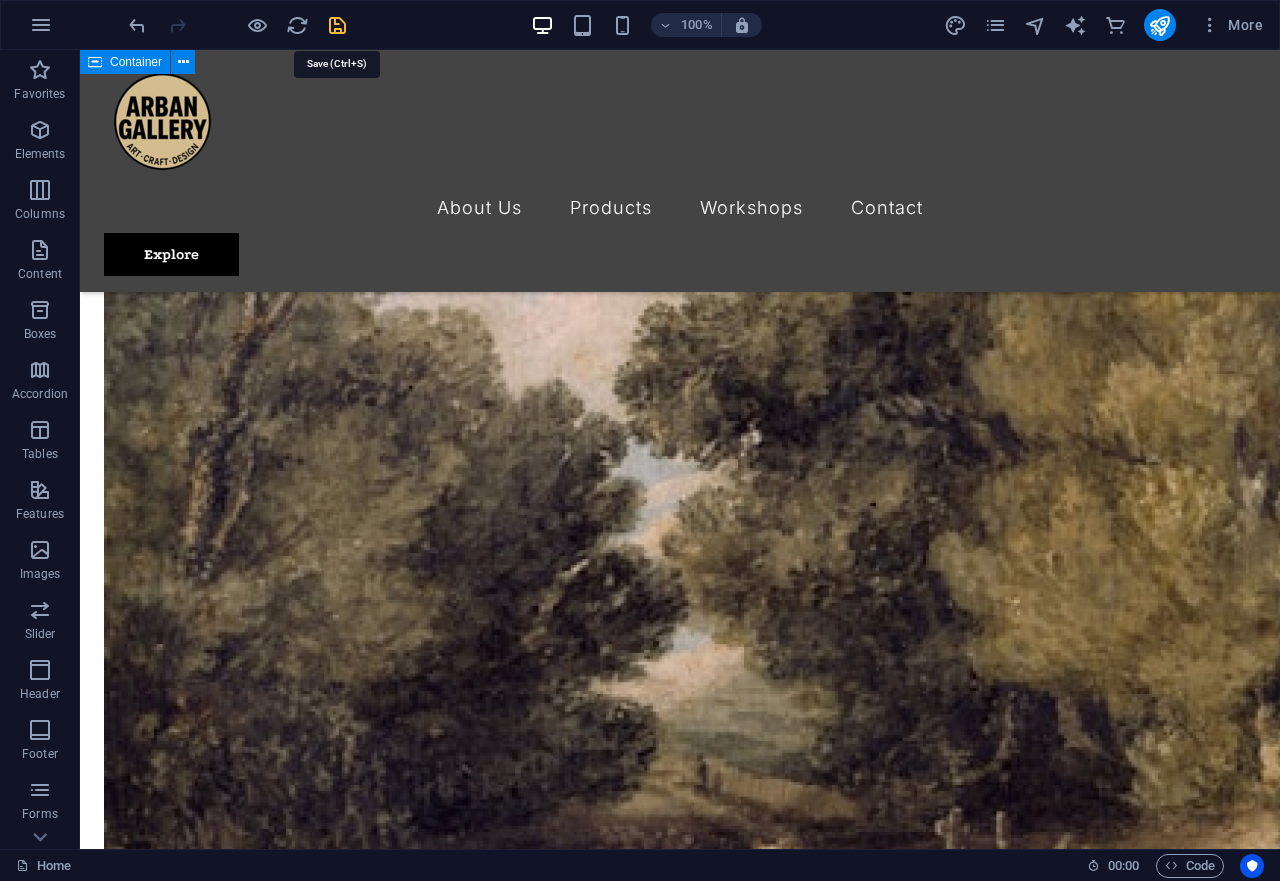
click at [345, 23] on icon "save" at bounding box center [337, 25] width 23 height 23
checkbox input "false"
click at [175, 118] on div at bounding box center [680, 124] width 1152 height 117
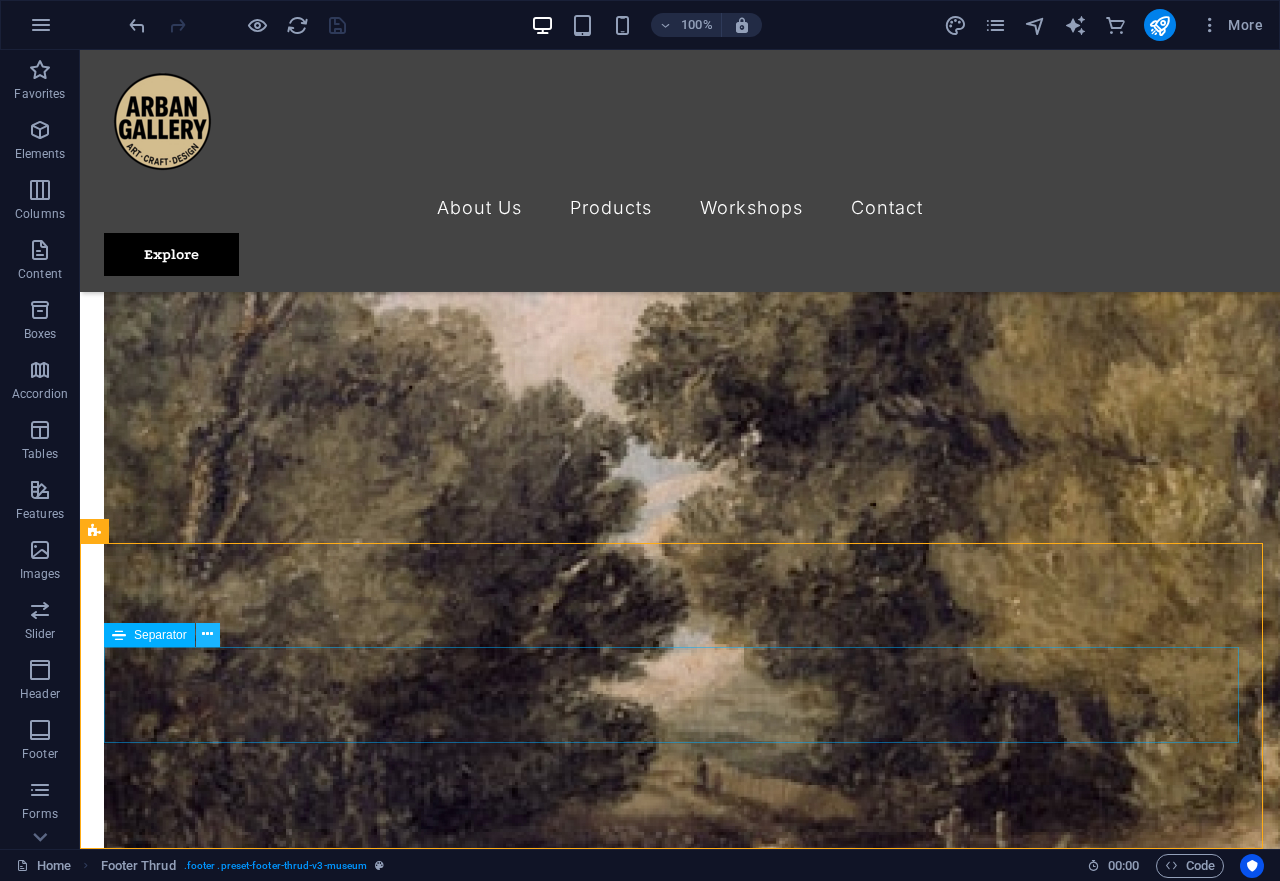
click at [210, 639] on icon at bounding box center [207, 634] width 11 height 21
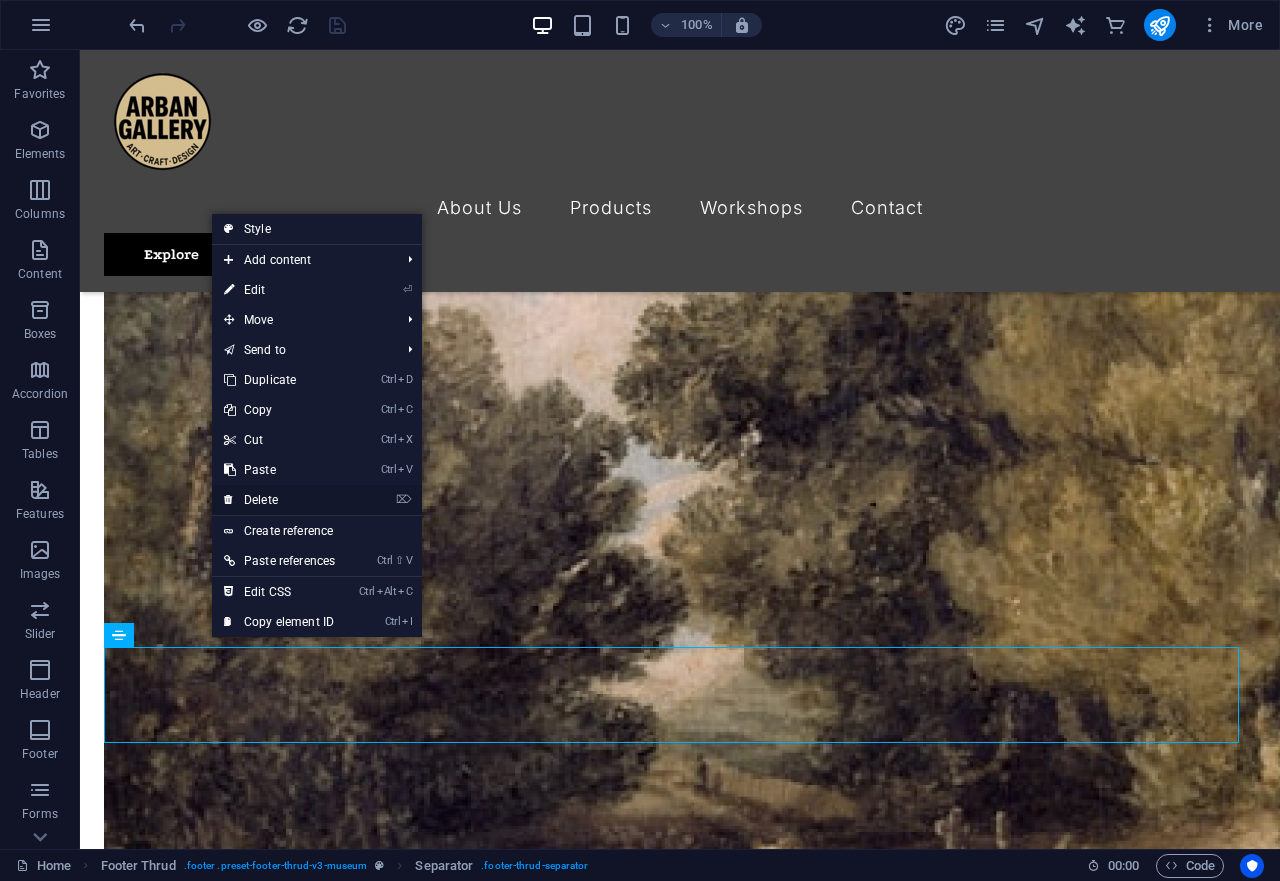
click at [286, 498] on link "⌦ Delete" at bounding box center [279, 500] width 135 height 30
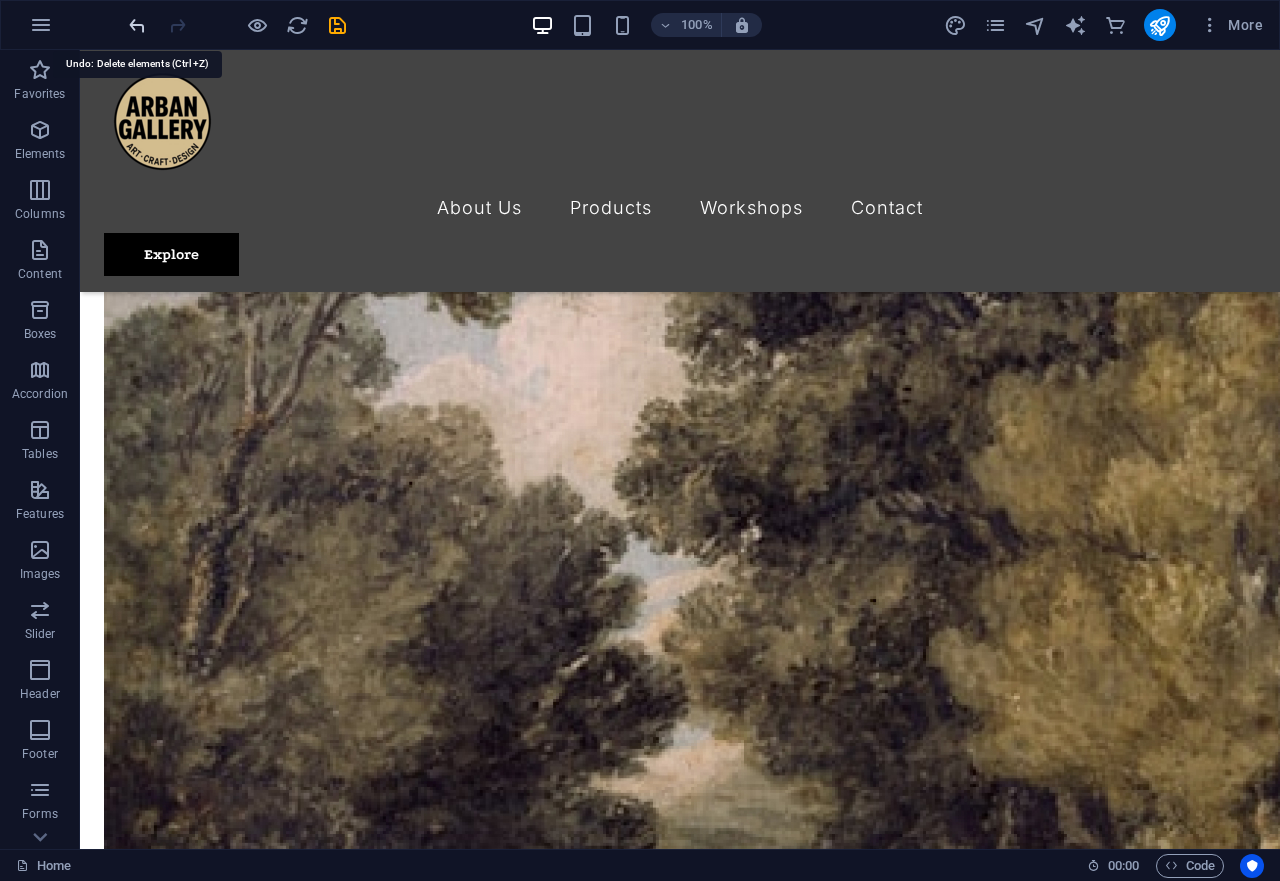
click at [128, 34] on icon "undo" at bounding box center [137, 25] width 23 height 23
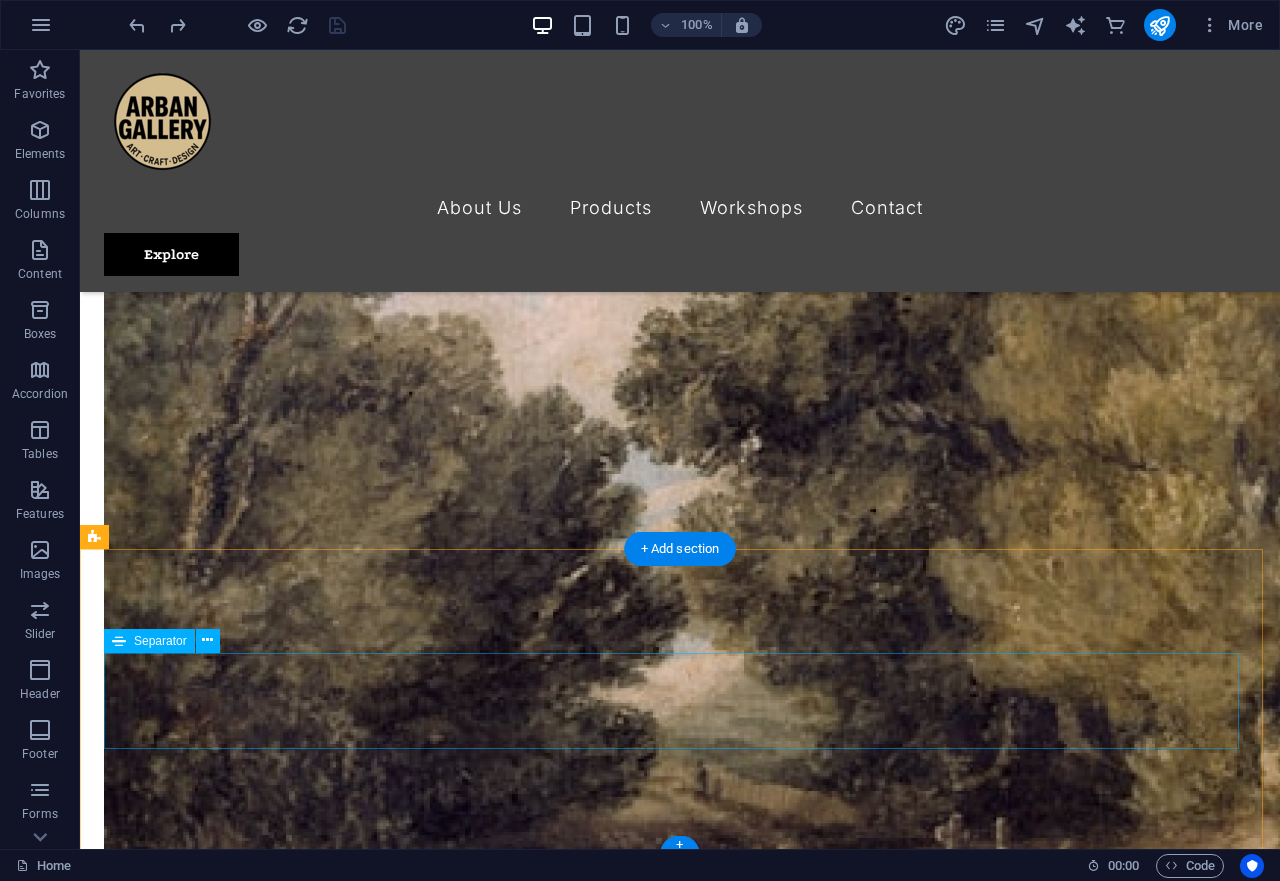
scroll to position [4630, 0]
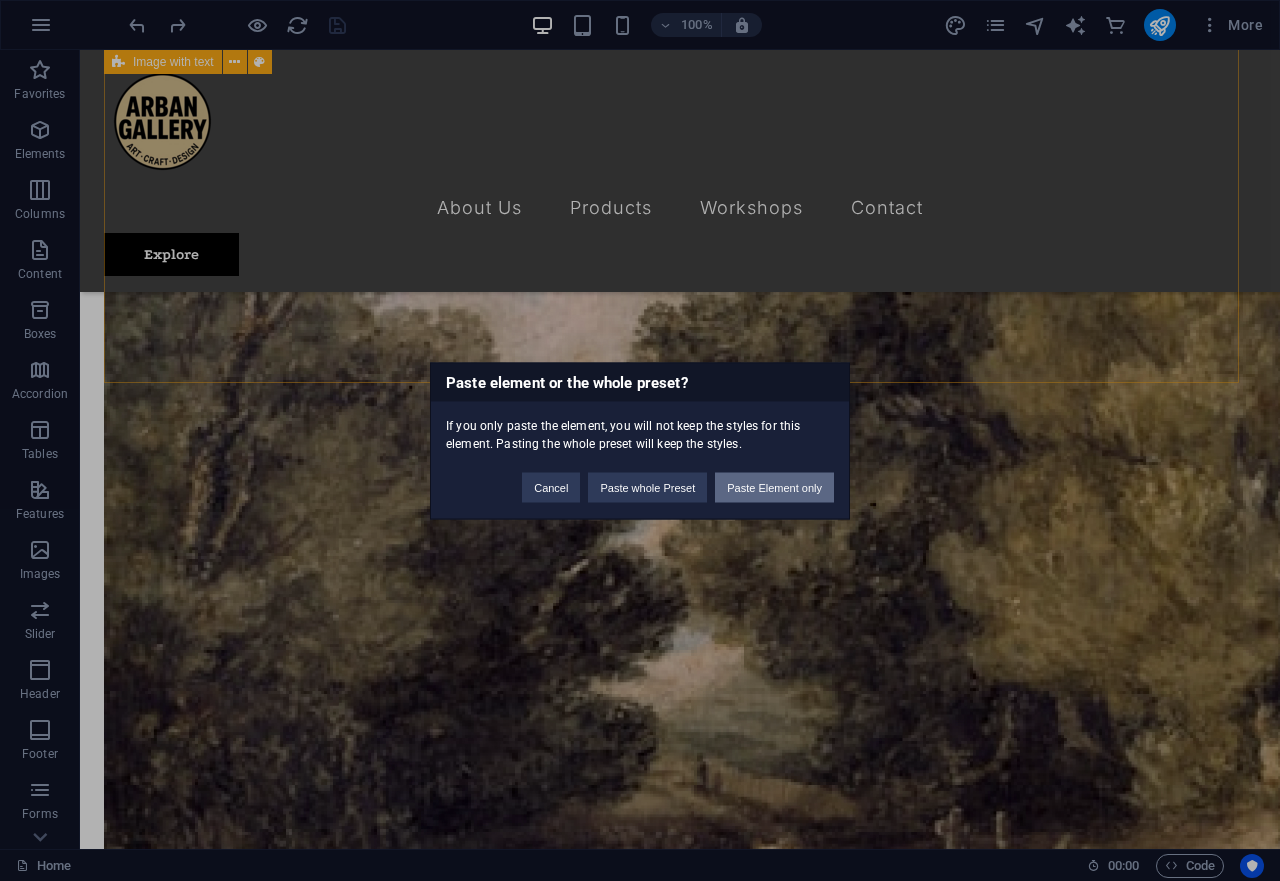
click at [784, 485] on button "Paste Element only" at bounding box center [774, 487] width 119 height 30
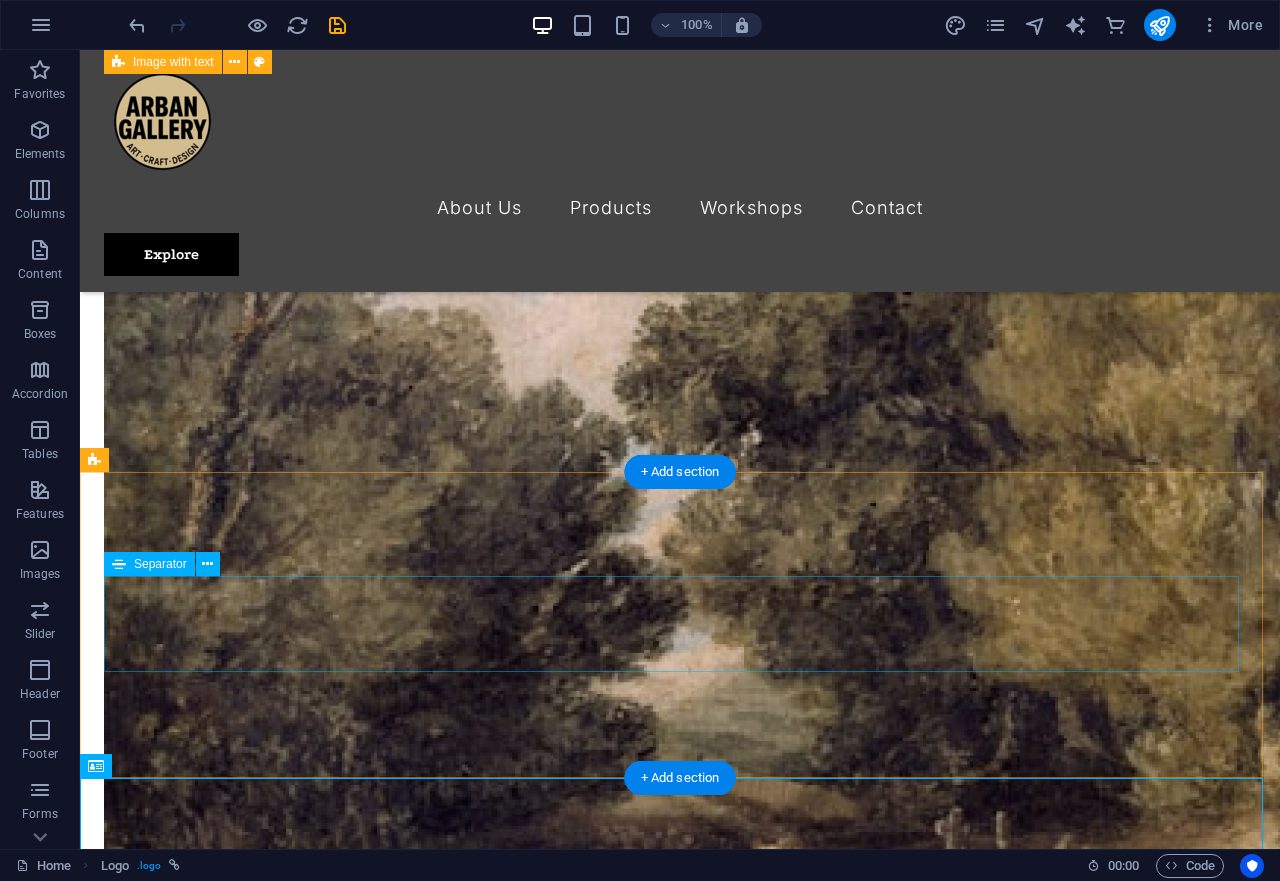
scroll to position [4747, 0]
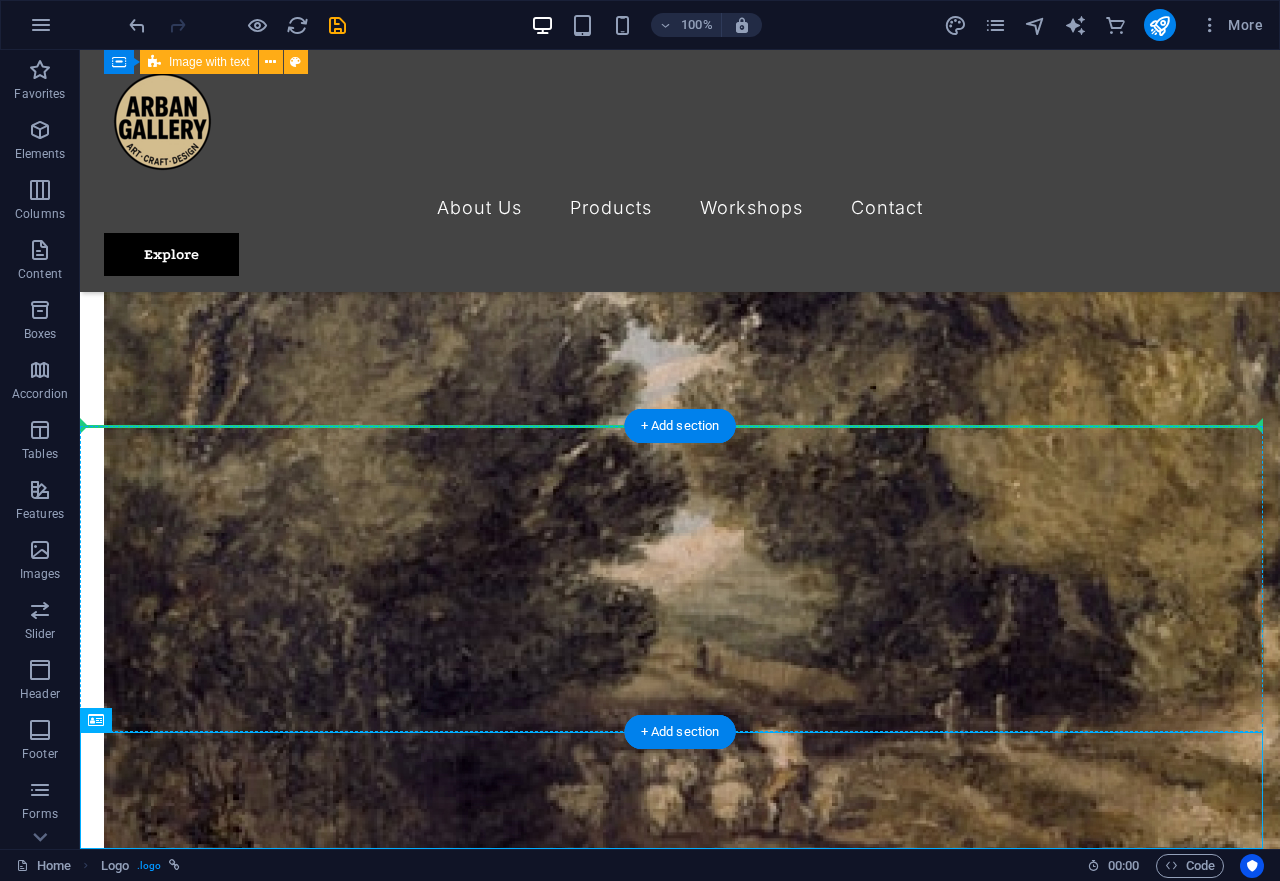
drag, startPoint x: 152, startPoint y: 808, endPoint x: 251, endPoint y: 548, distance: 278.1
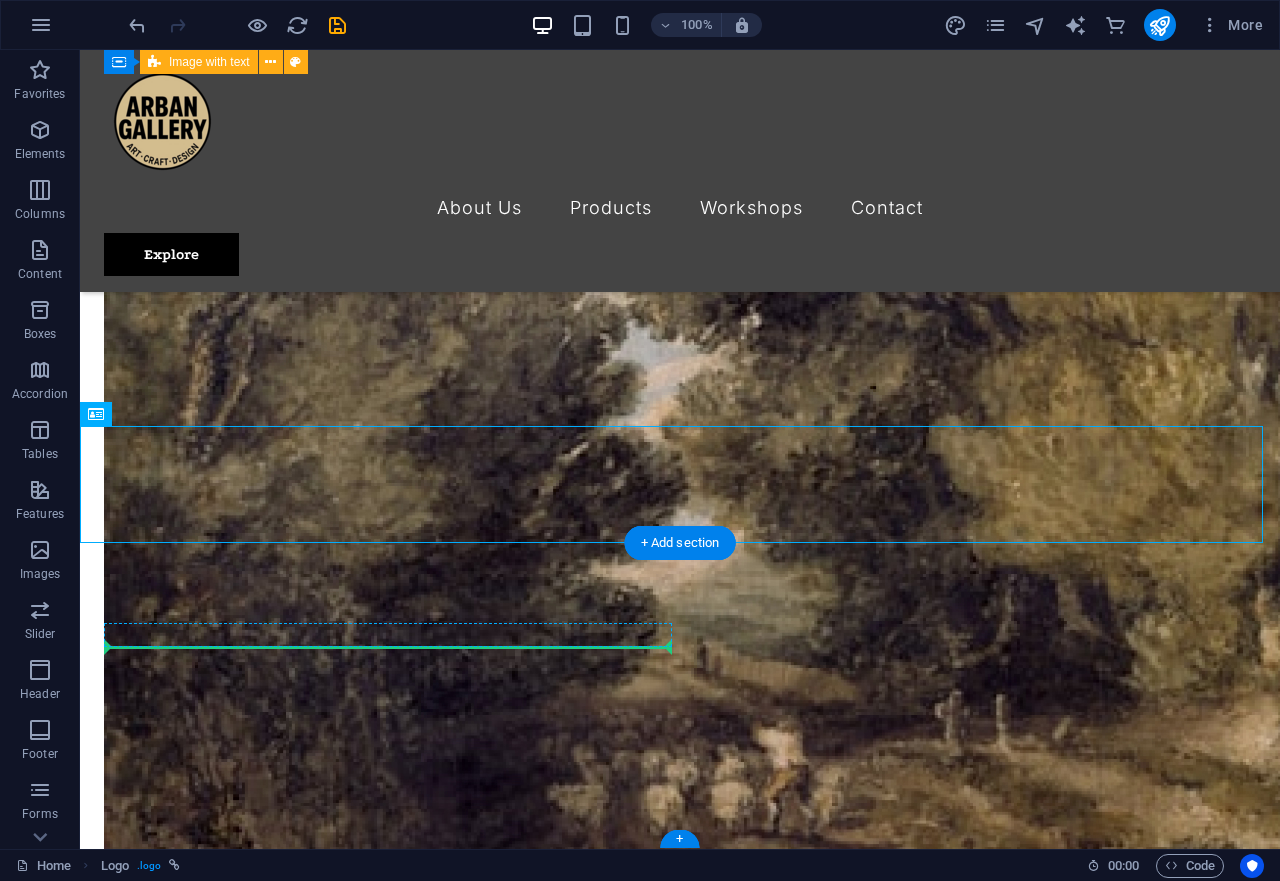
drag, startPoint x: 148, startPoint y: 484, endPoint x: 189, endPoint y: 639, distance: 160.3
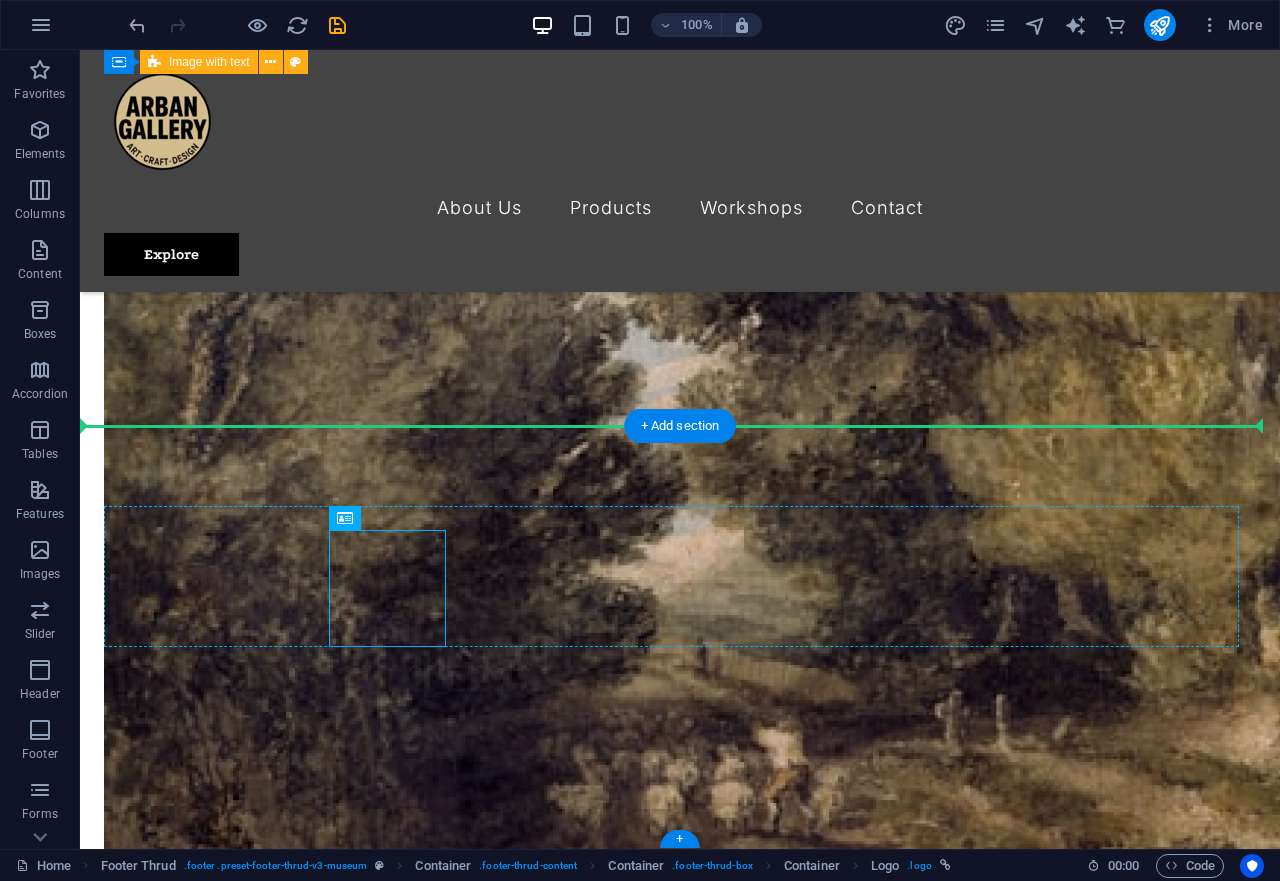
drag, startPoint x: 391, startPoint y: 588, endPoint x: 180, endPoint y: 567, distance: 212.0
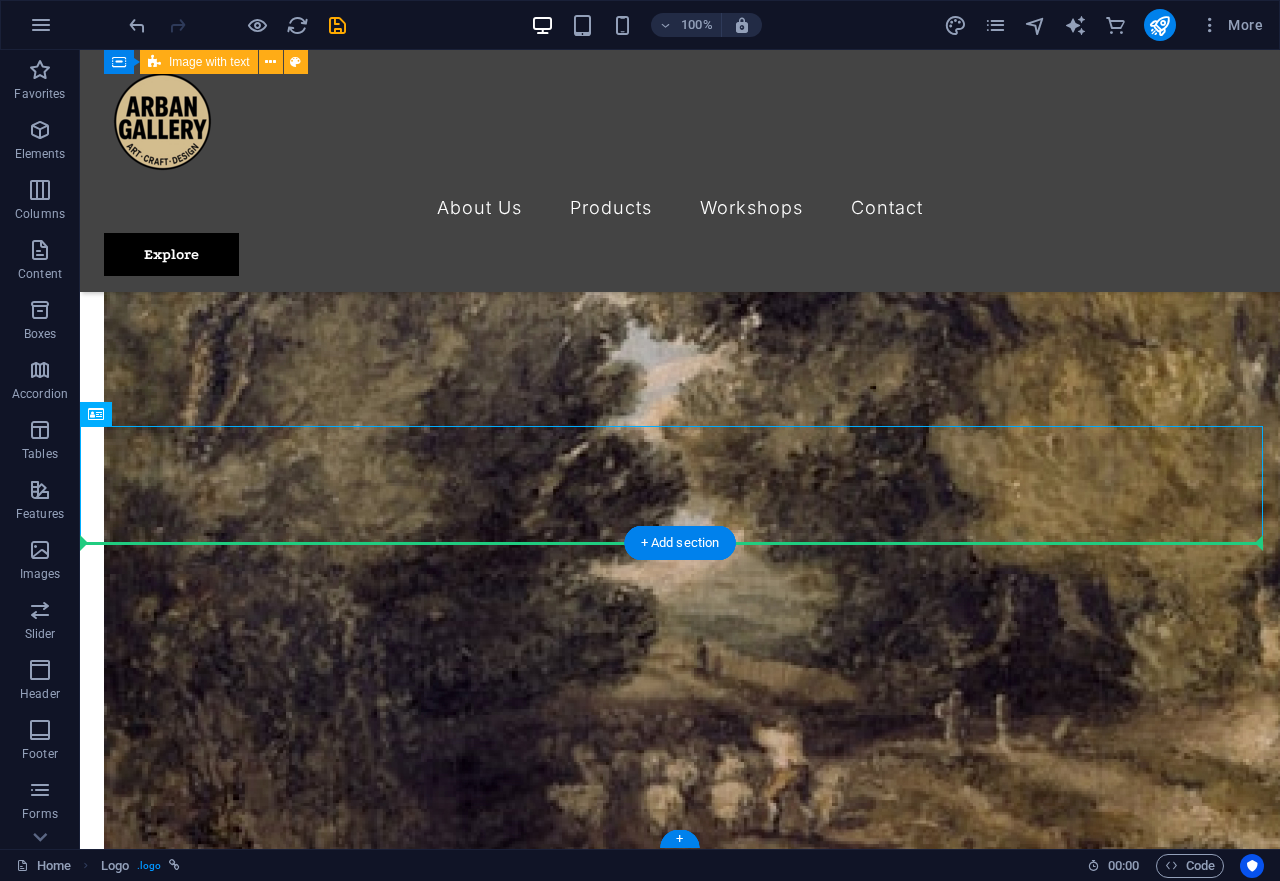
drag, startPoint x: 160, startPoint y: 471, endPoint x: 155, endPoint y: 617, distance: 146.0
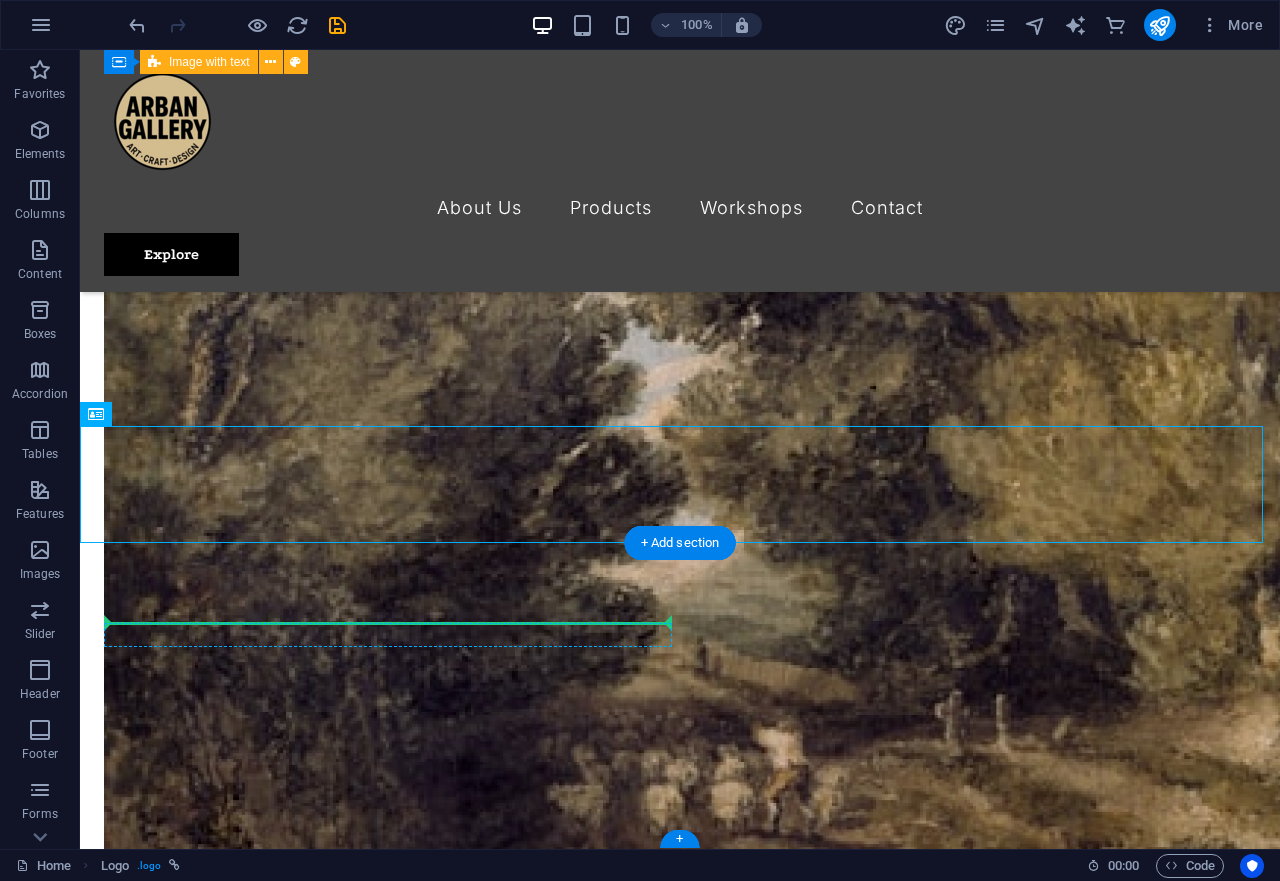
drag, startPoint x: 144, startPoint y: 503, endPoint x: 150, endPoint y: 634, distance: 131.1
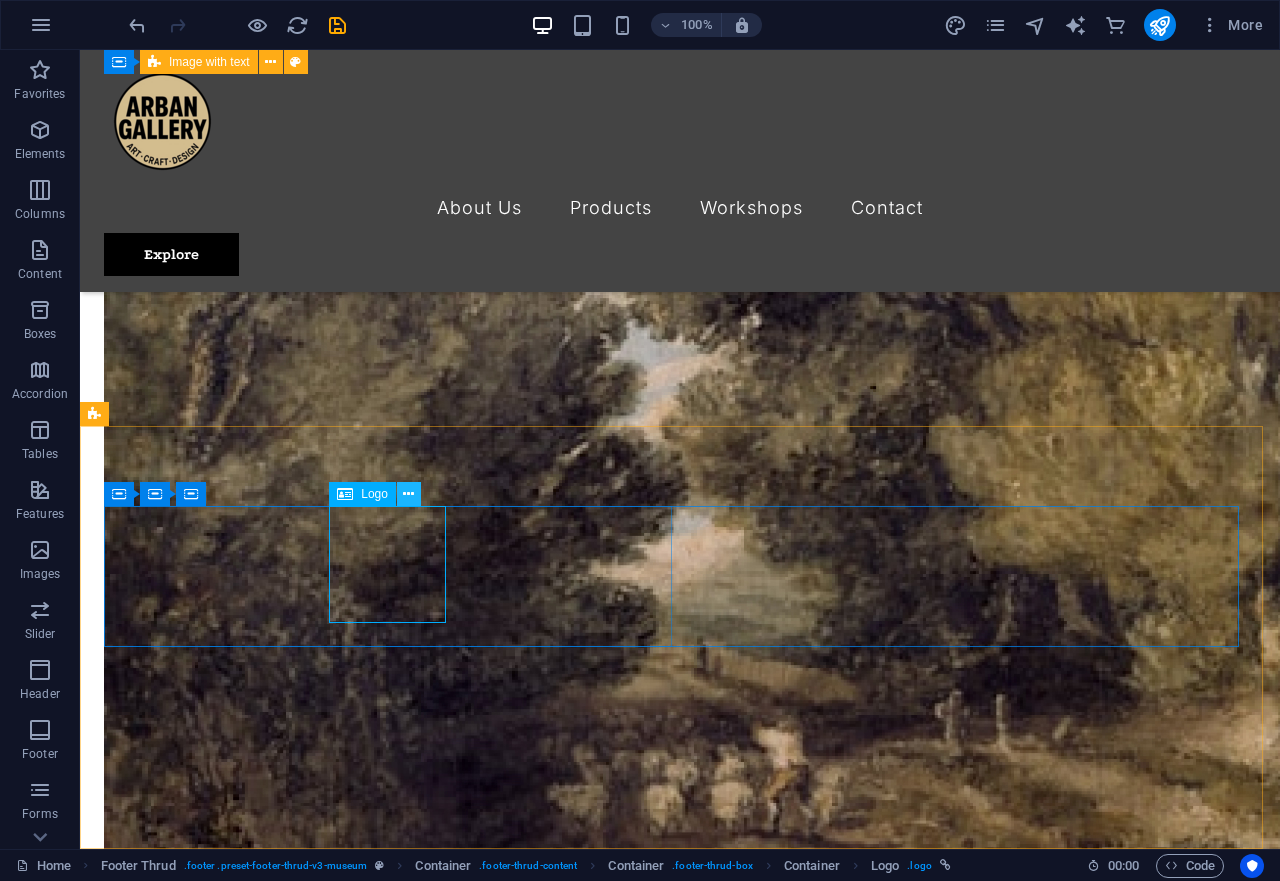
click at [410, 493] on icon at bounding box center [408, 494] width 11 height 21
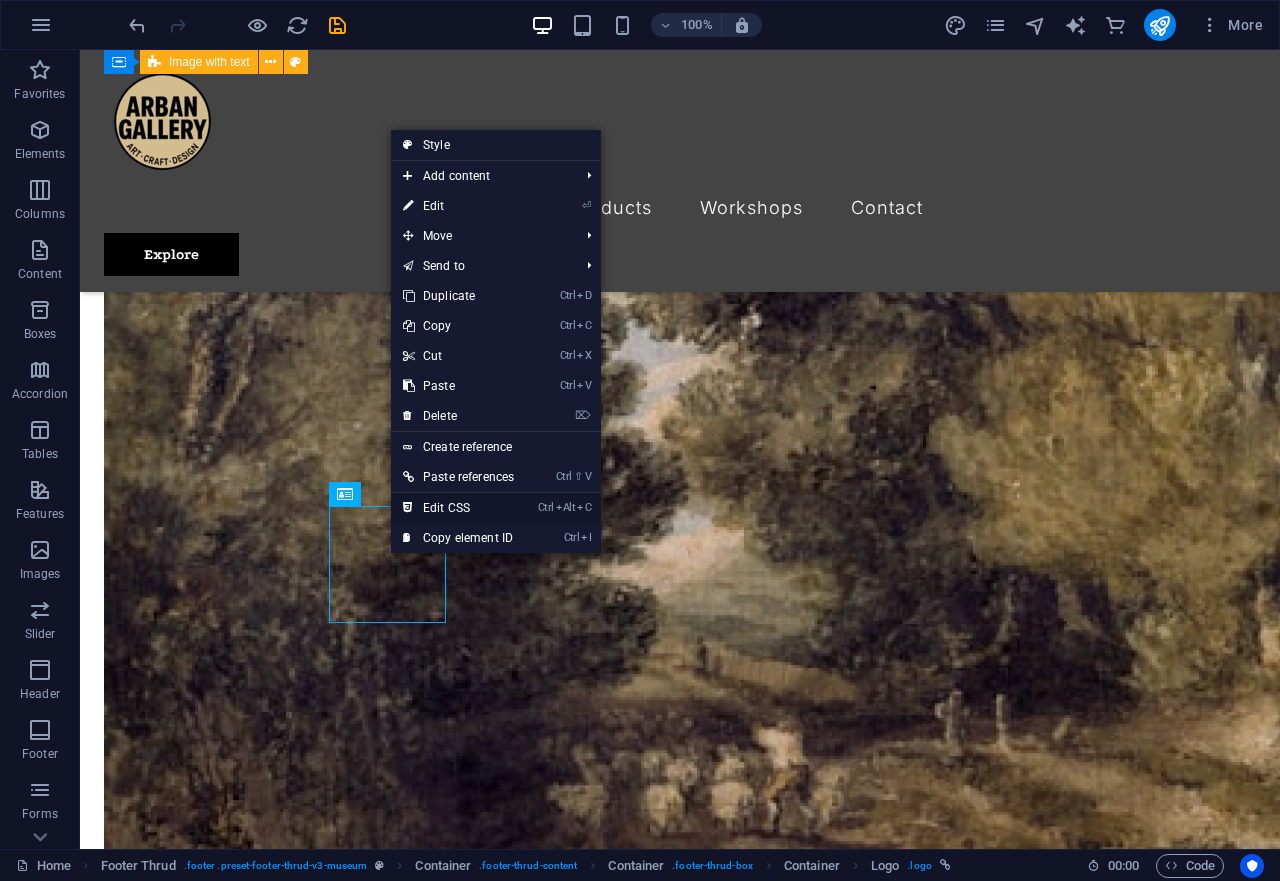
click at [441, 516] on link "Ctrl Alt C Edit CSS" at bounding box center [458, 508] width 135 height 30
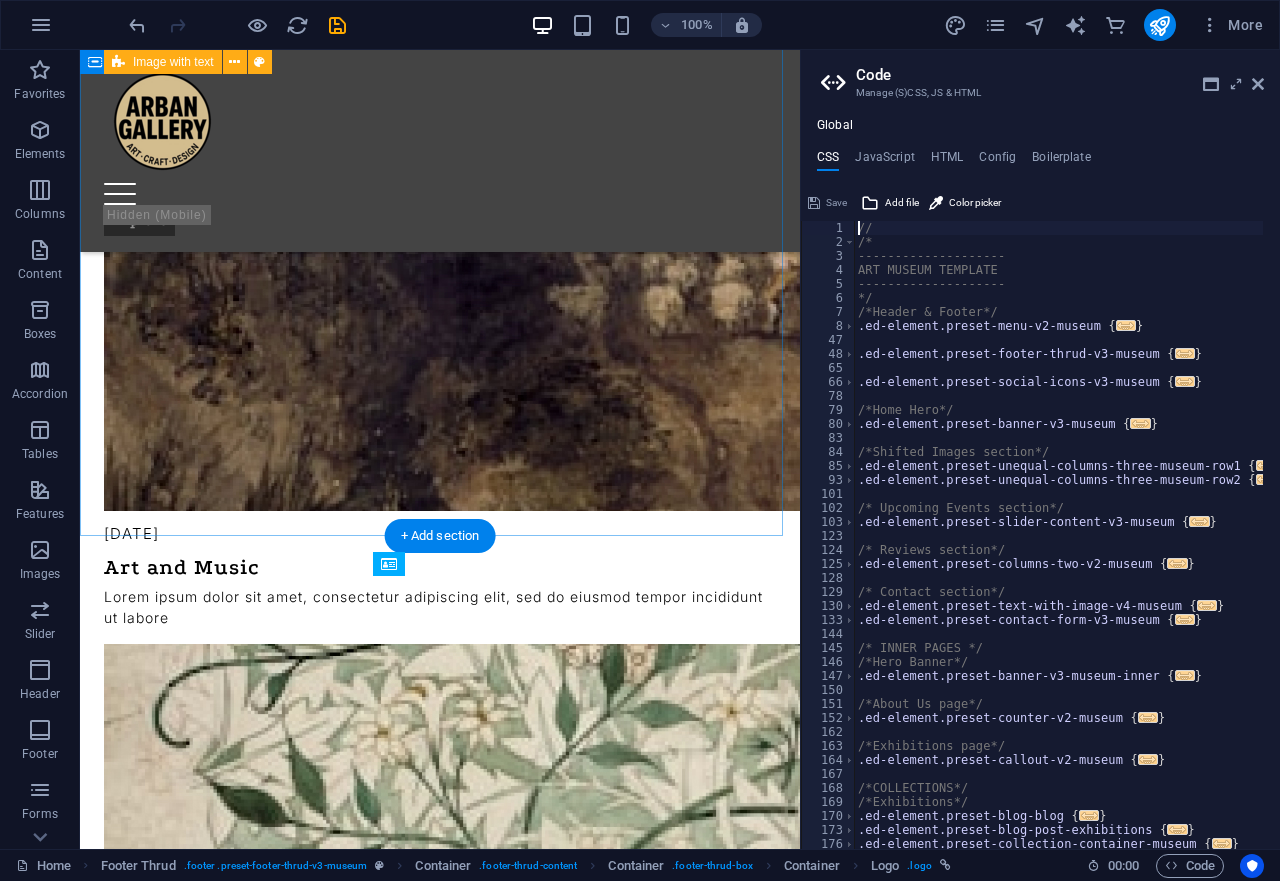
scroll to position [4197, 0]
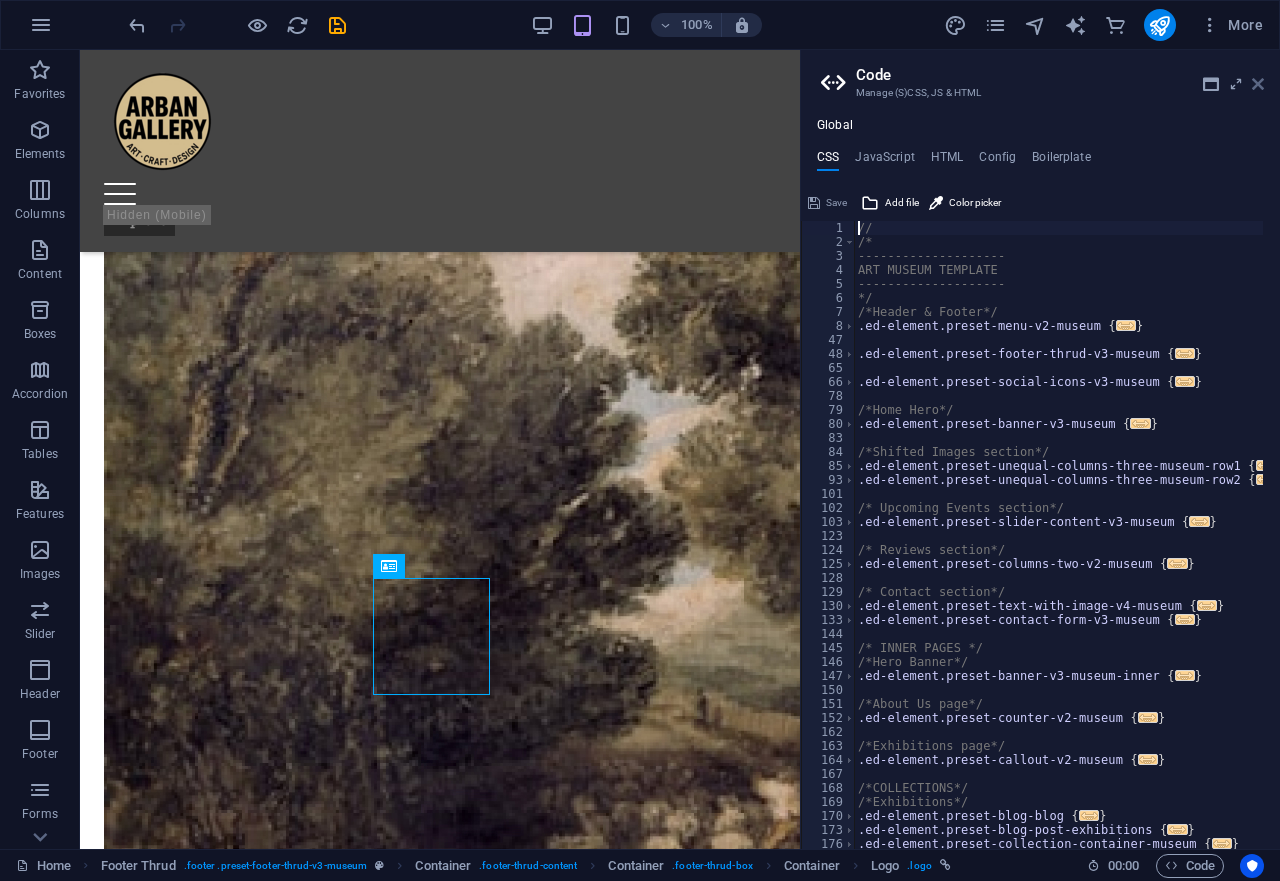
click at [1261, 83] on icon at bounding box center [1258, 84] width 12 height 16
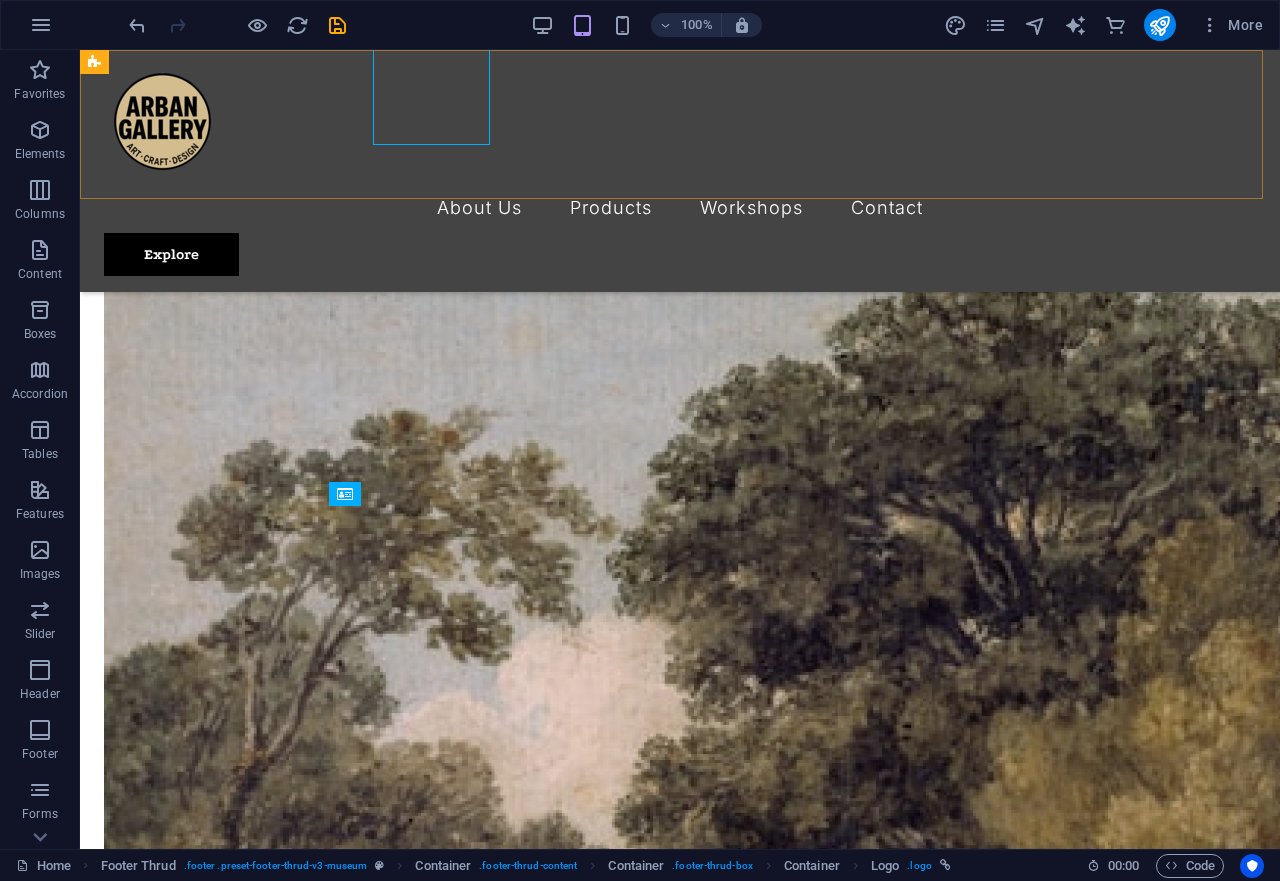
scroll to position [4747, 0]
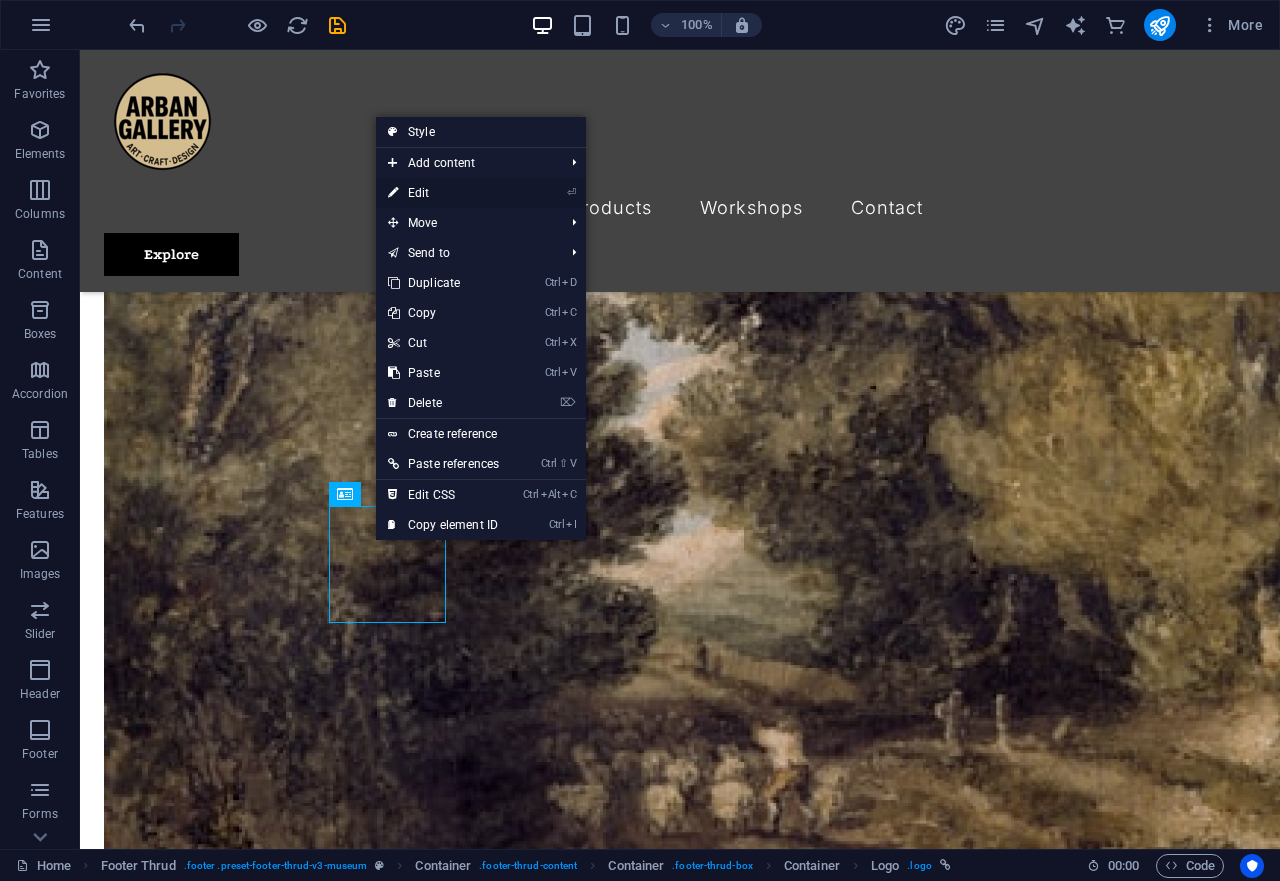
click at [495, 195] on link "⏎ Edit" at bounding box center [443, 193] width 135 height 30
select select "px"
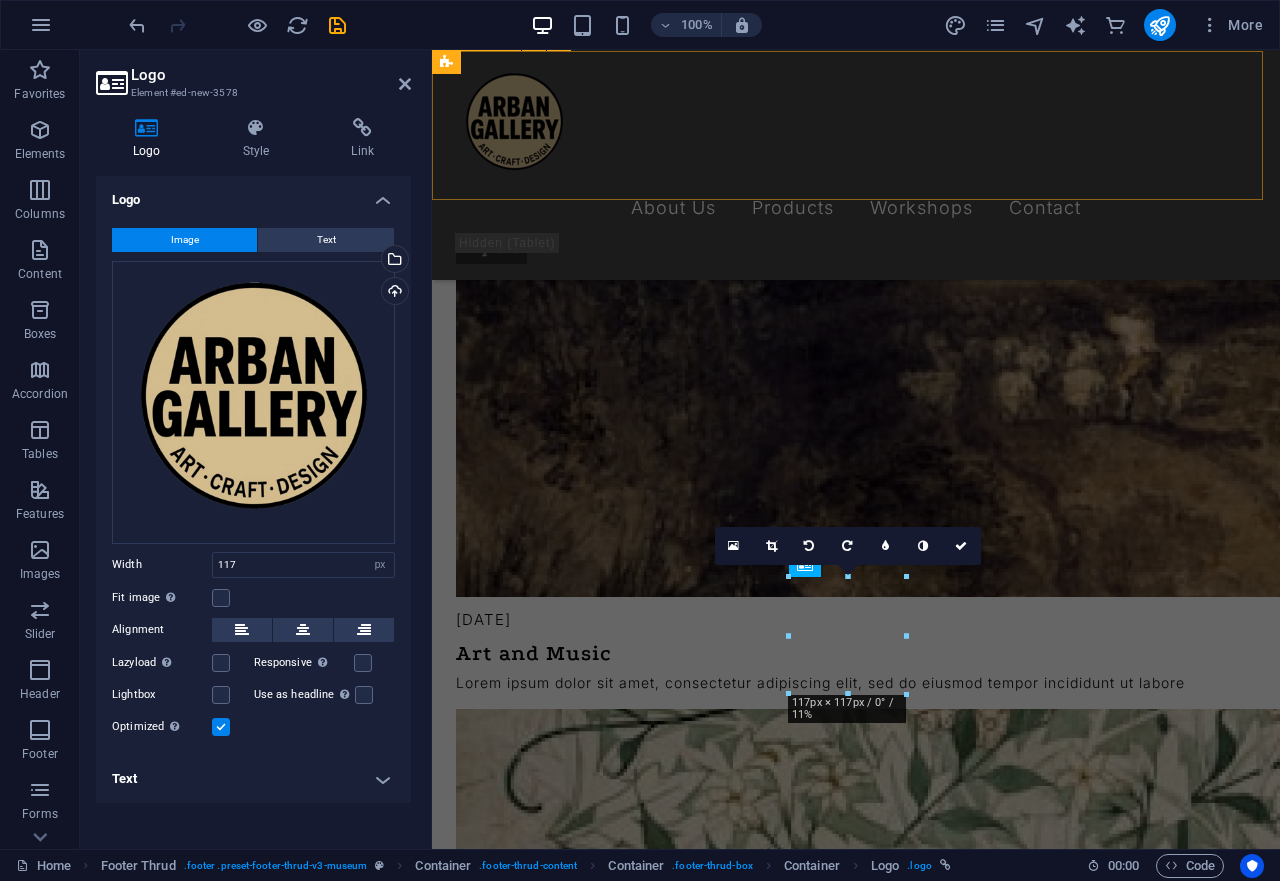
scroll to position [4173, 0]
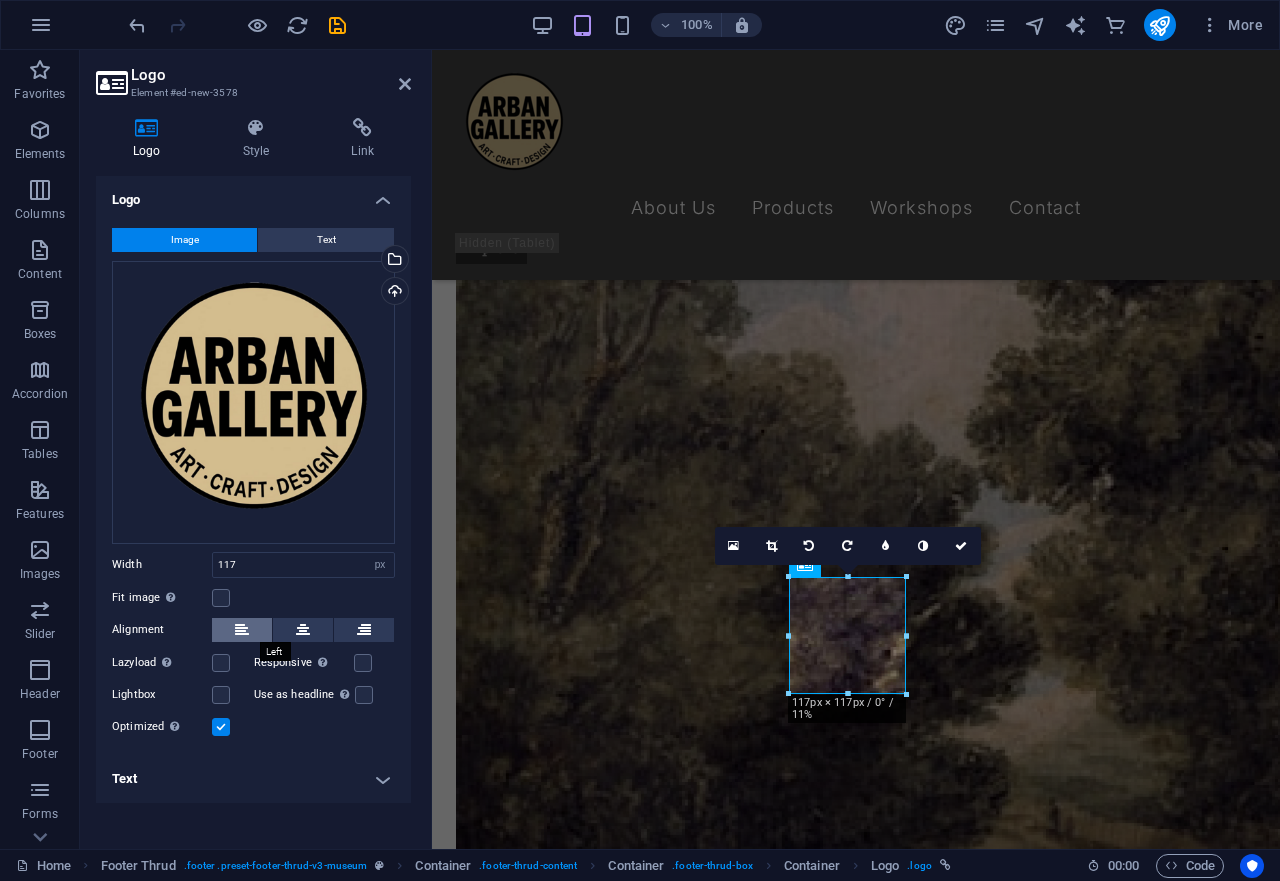
click at [237, 630] on icon at bounding box center [242, 630] width 14 height 24
click at [242, 629] on icon at bounding box center [242, 630] width 14 height 24
click at [323, 627] on button at bounding box center [303, 630] width 60 height 24
click at [351, 626] on button at bounding box center [364, 630] width 60 height 24
click at [246, 626] on icon at bounding box center [242, 630] width 14 height 24
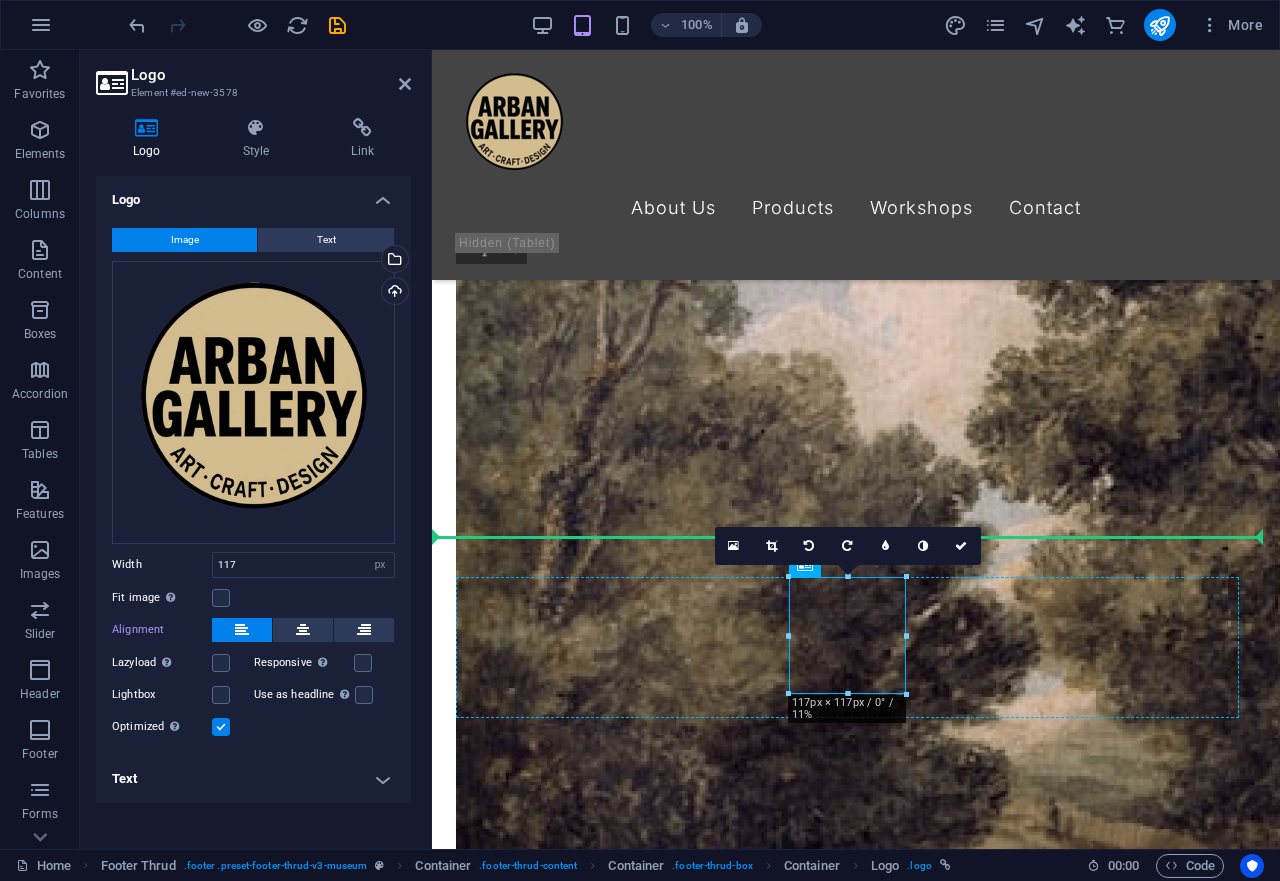
drag, startPoint x: 860, startPoint y: 632, endPoint x: 517, endPoint y: 635, distance: 342.9
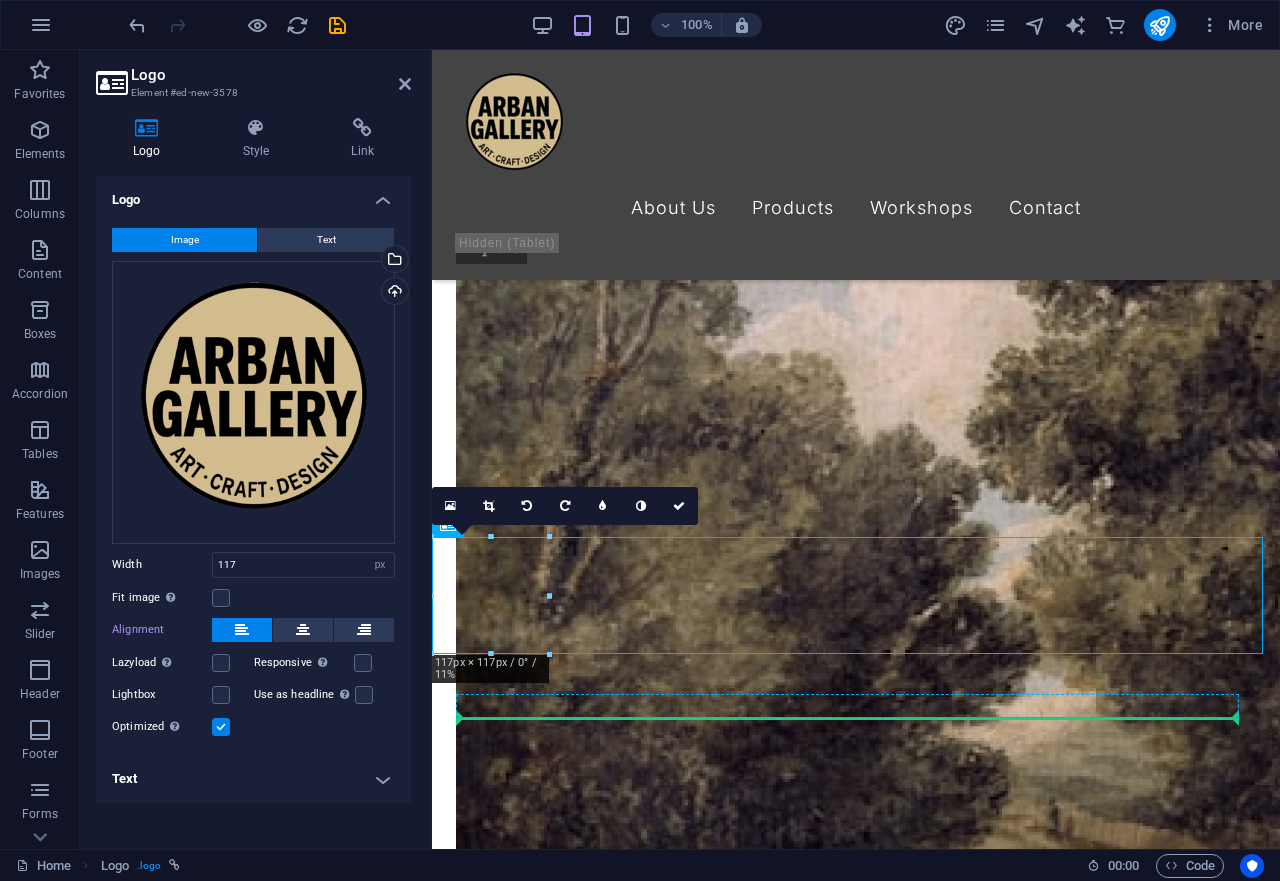
drag, startPoint x: 512, startPoint y: 605, endPoint x: 513, endPoint y: 708, distance: 103.0
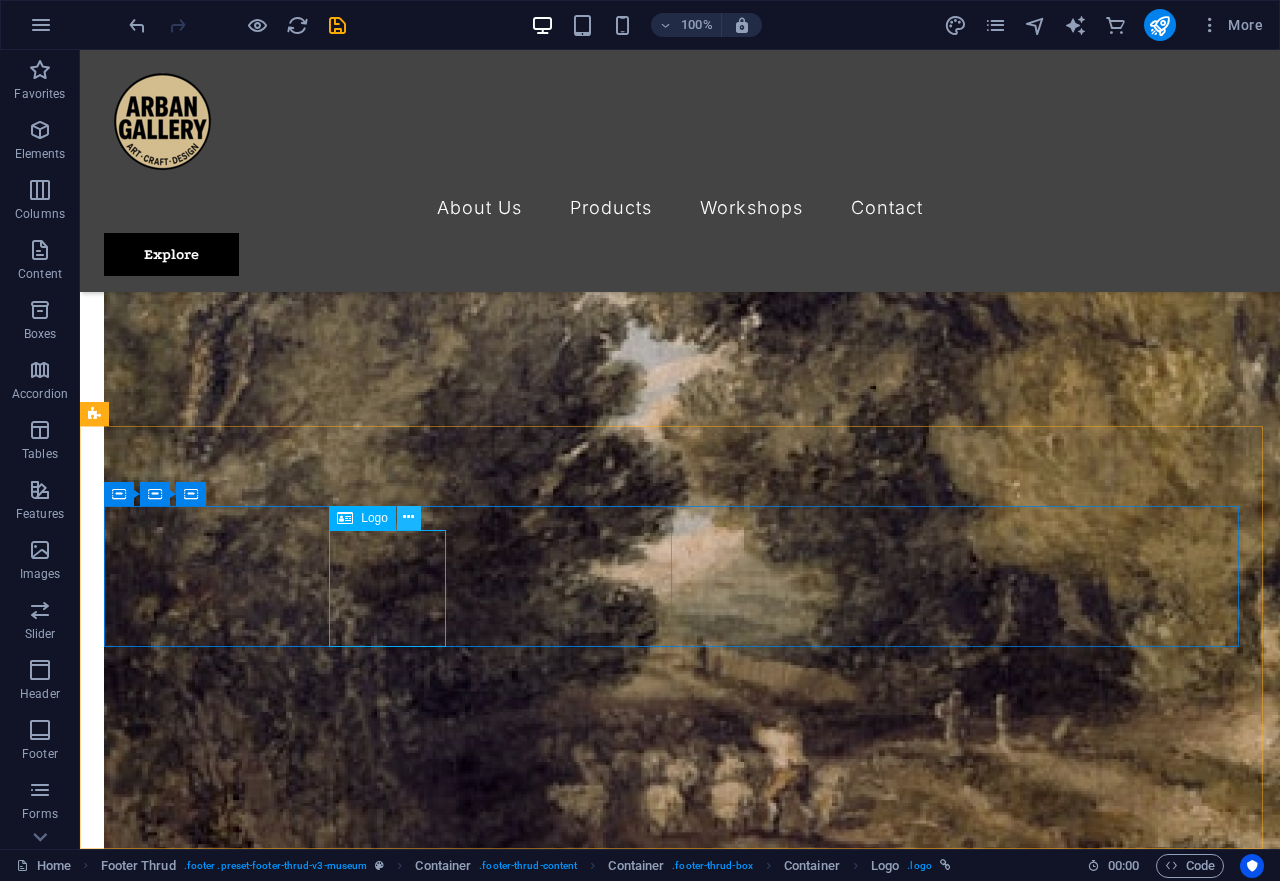
click at [403, 515] on button at bounding box center [409, 518] width 24 height 24
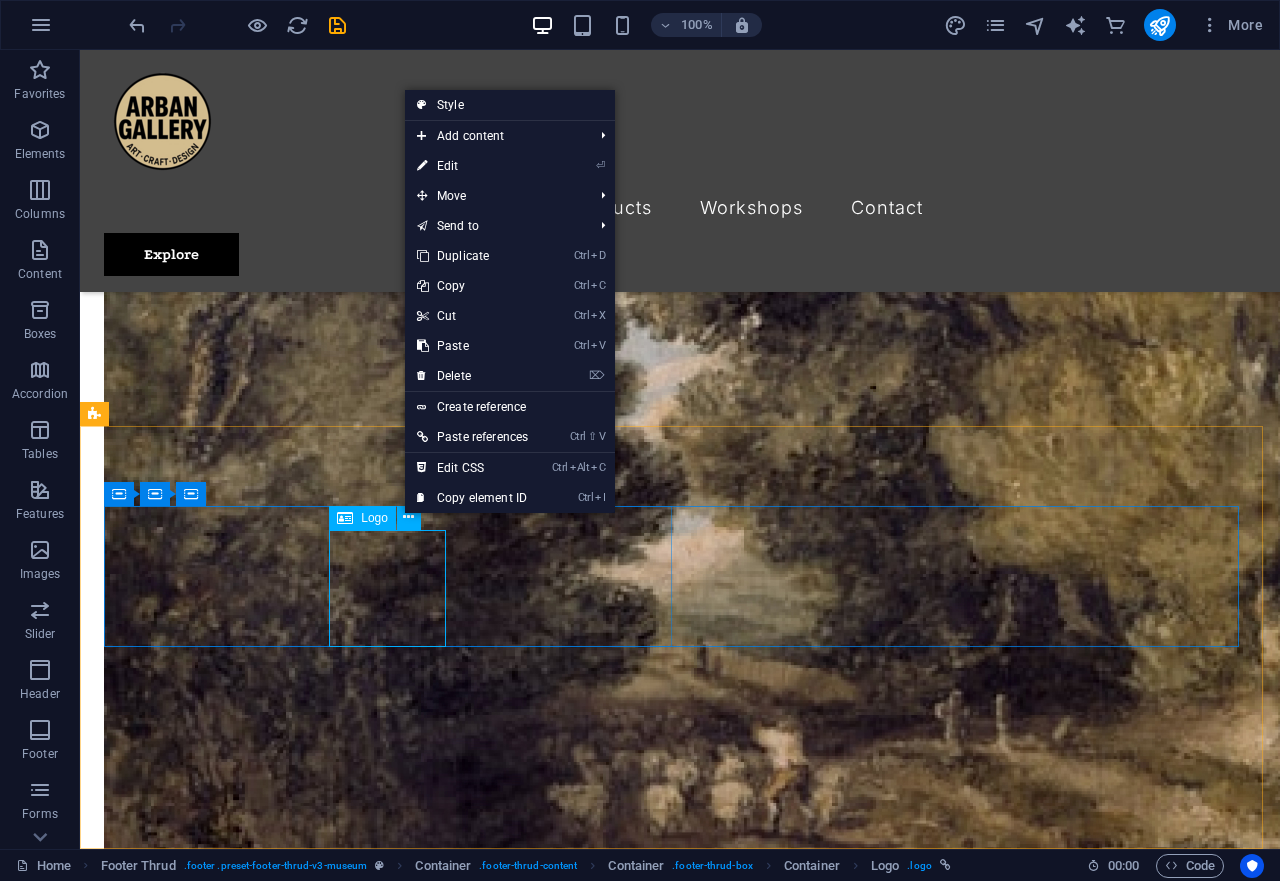
click at [367, 518] on span "Logo" at bounding box center [374, 518] width 27 height 12
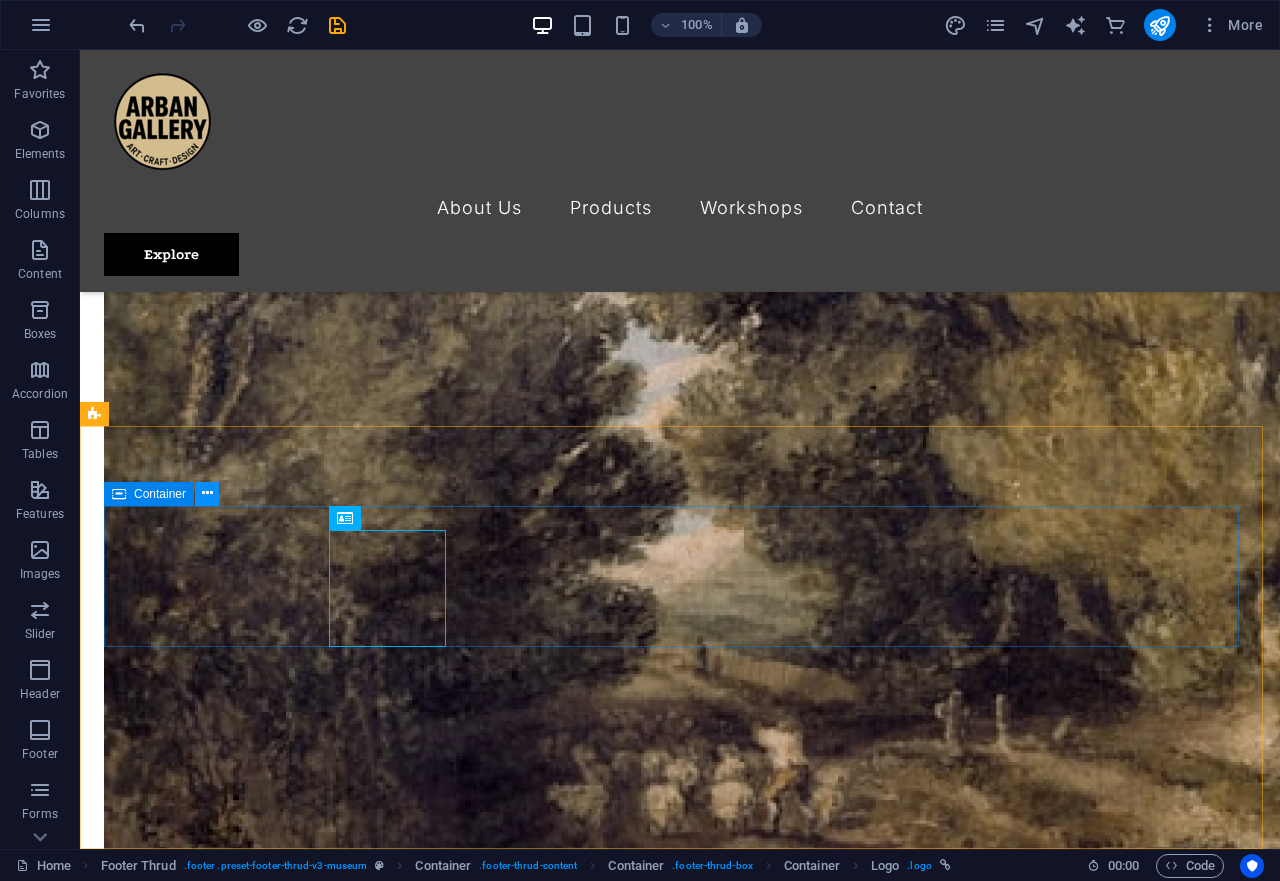
click at [209, 497] on icon at bounding box center [207, 493] width 11 height 21
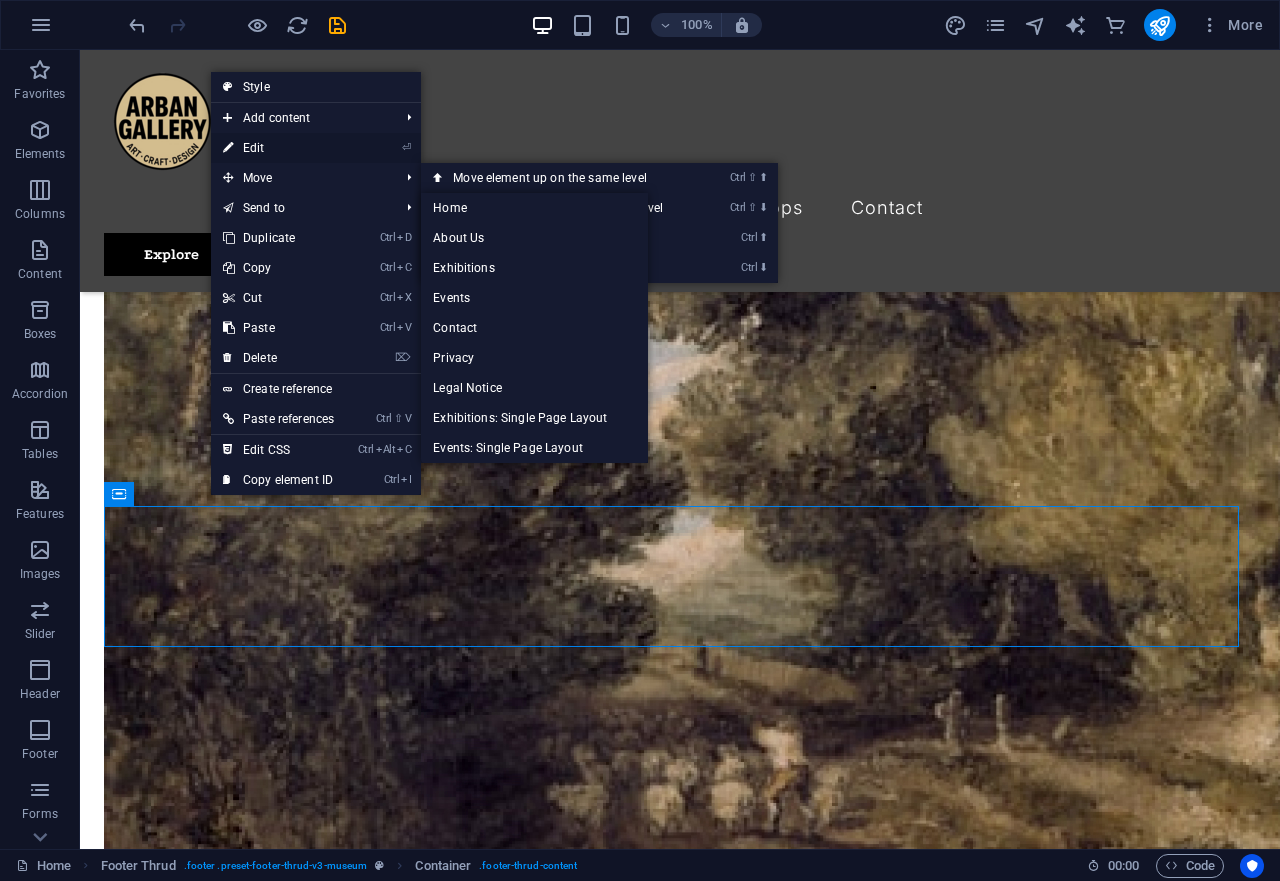
click at [300, 138] on link "⏎ Edit" at bounding box center [278, 148] width 135 height 30
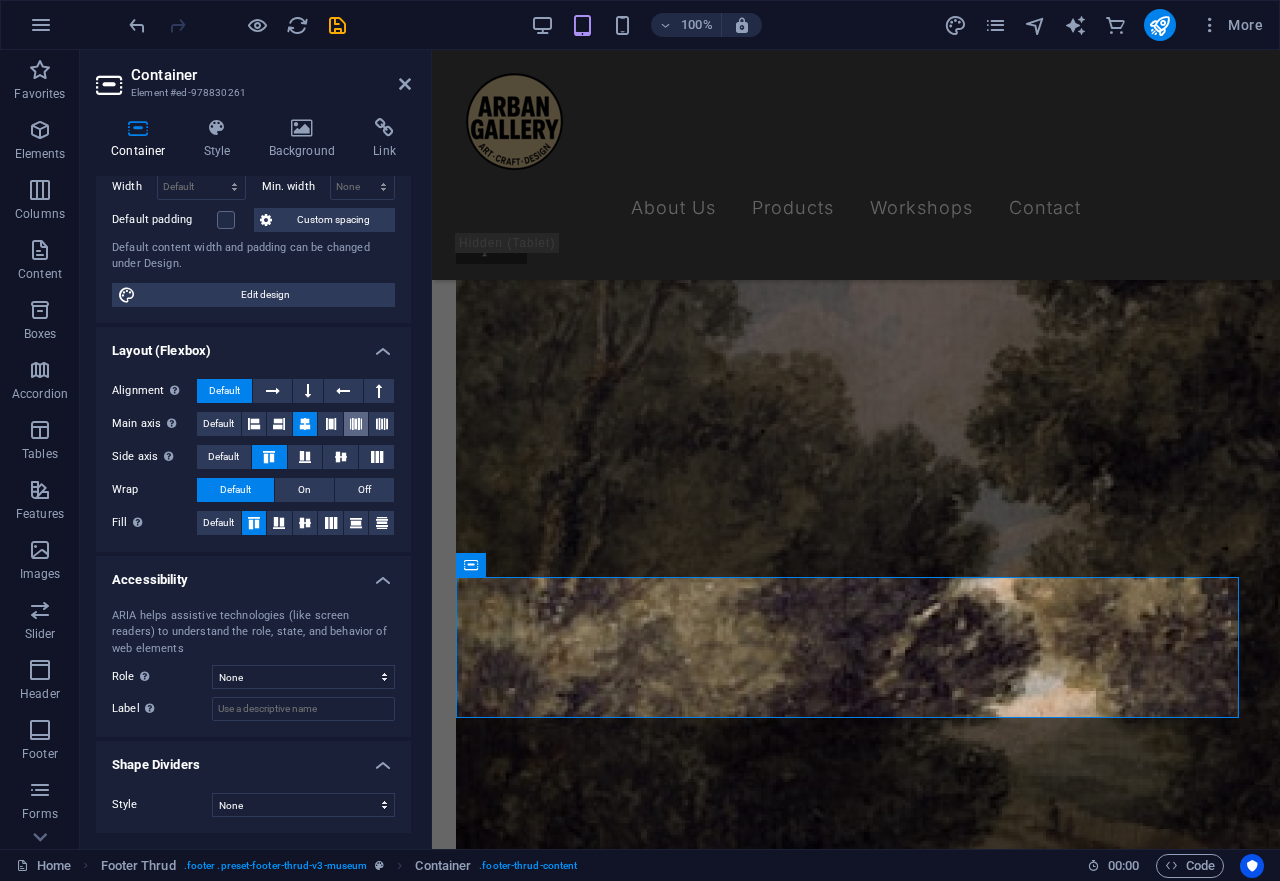
scroll to position [0, 0]
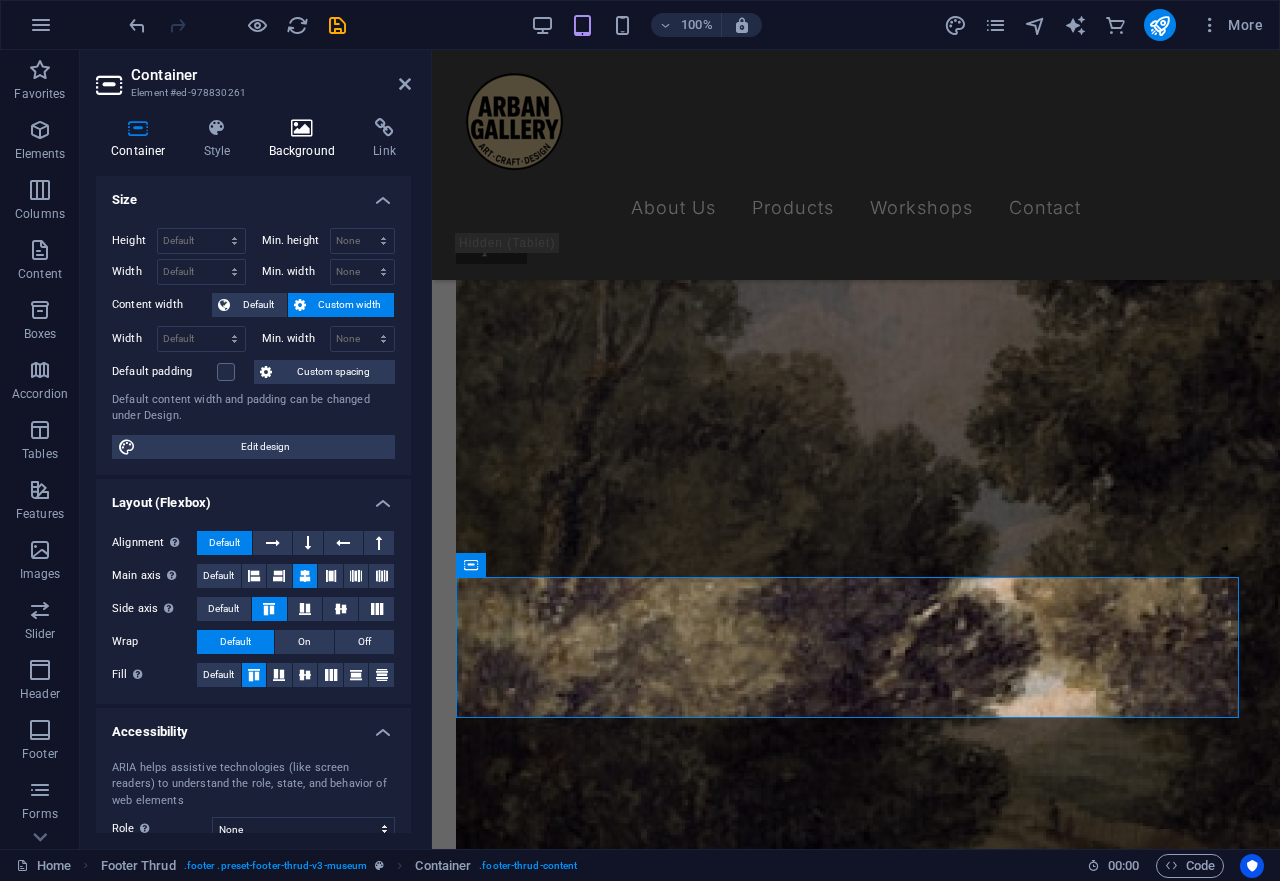
click at [306, 134] on icon at bounding box center [302, 128] width 97 height 20
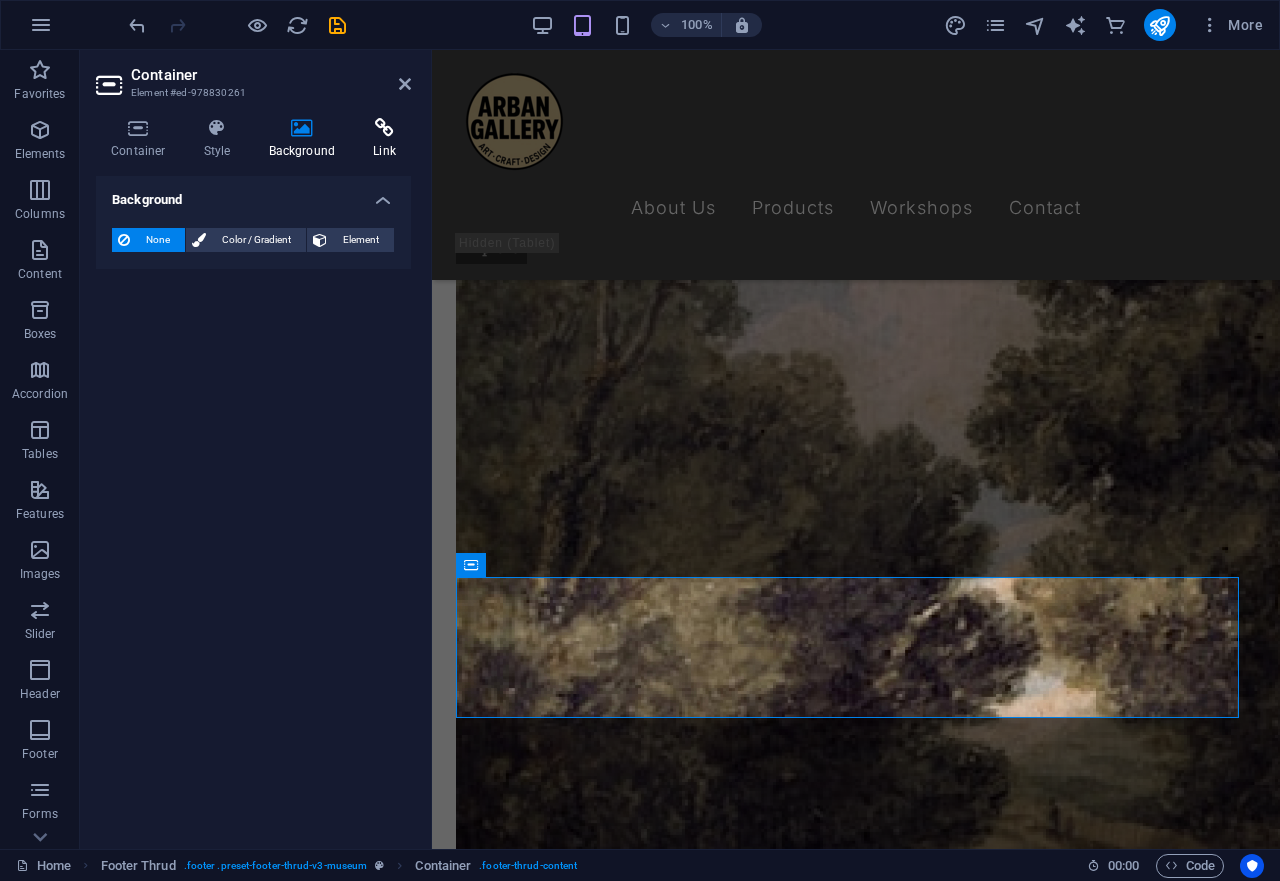
click at [380, 138] on h4 "Link" at bounding box center [384, 139] width 53 height 42
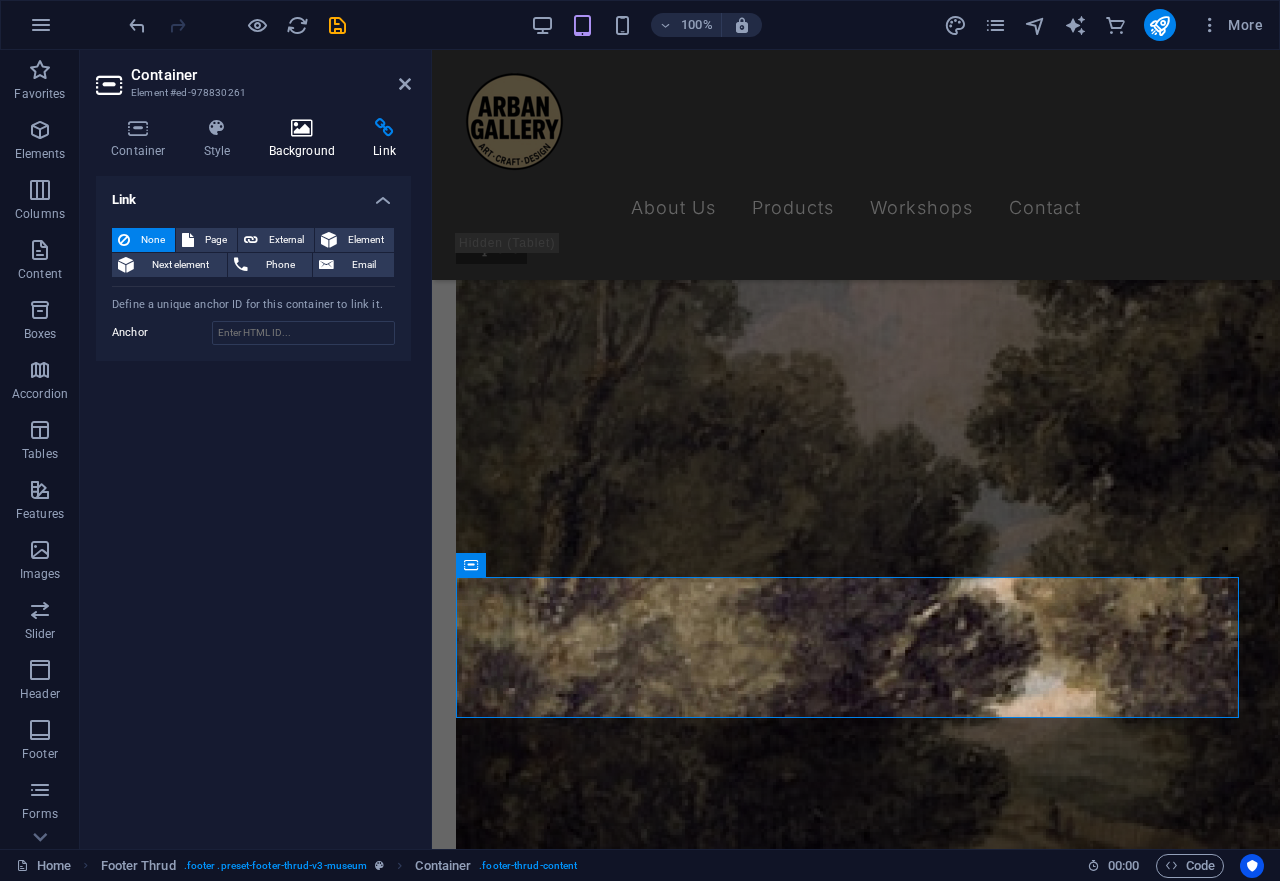
click at [295, 133] on icon at bounding box center [302, 128] width 97 height 20
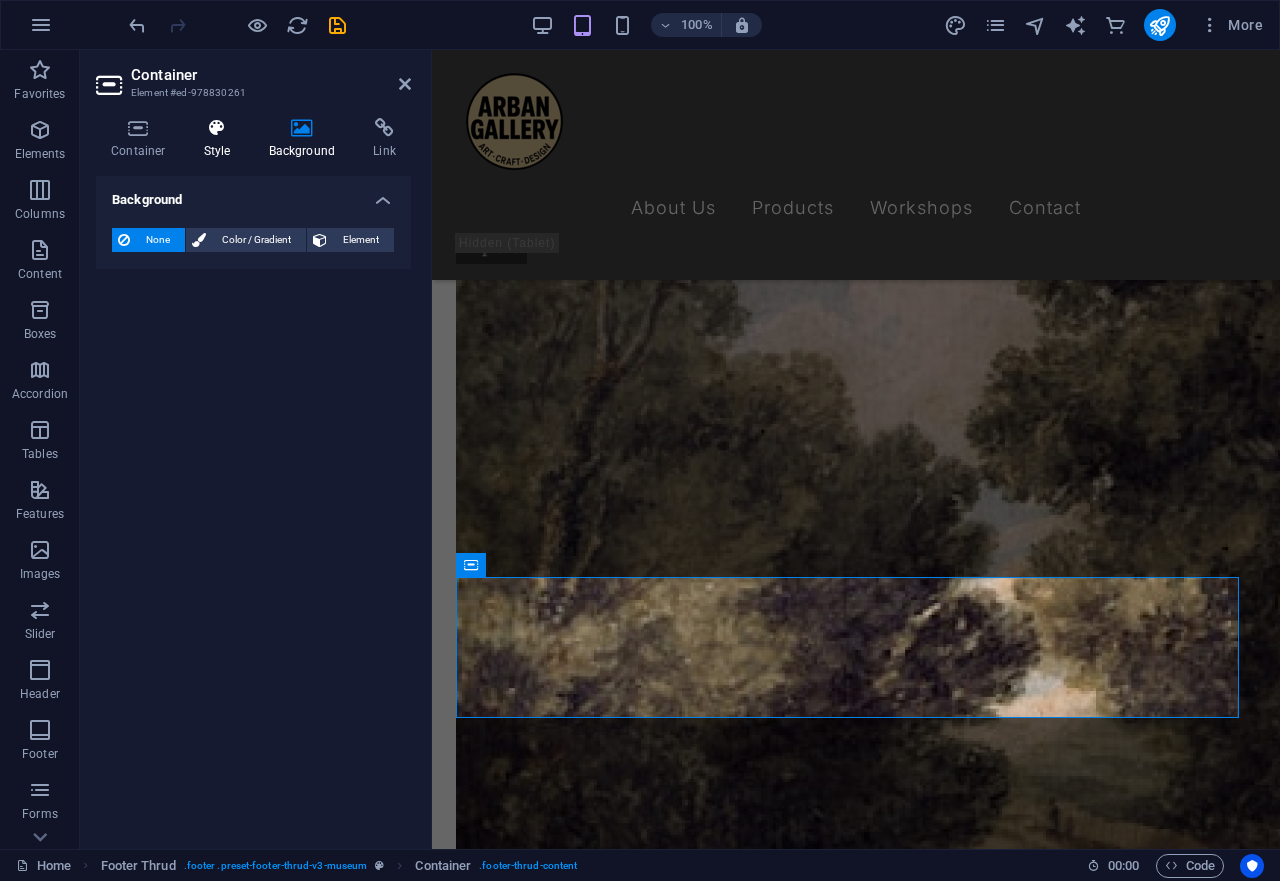
click at [234, 134] on icon at bounding box center [217, 128] width 57 height 20
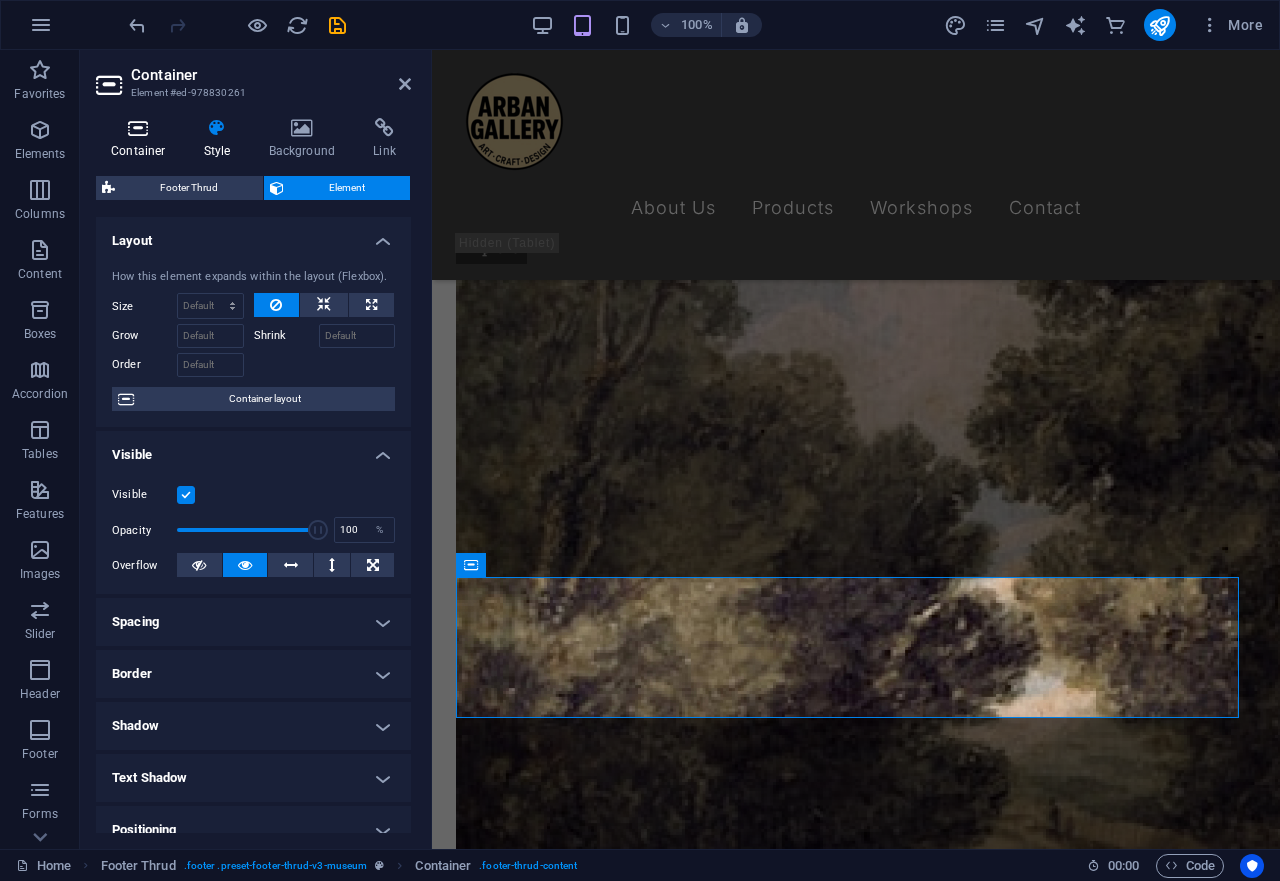
click at [152, 132] on icon at bounding box center [138, 128] width 85 height 20
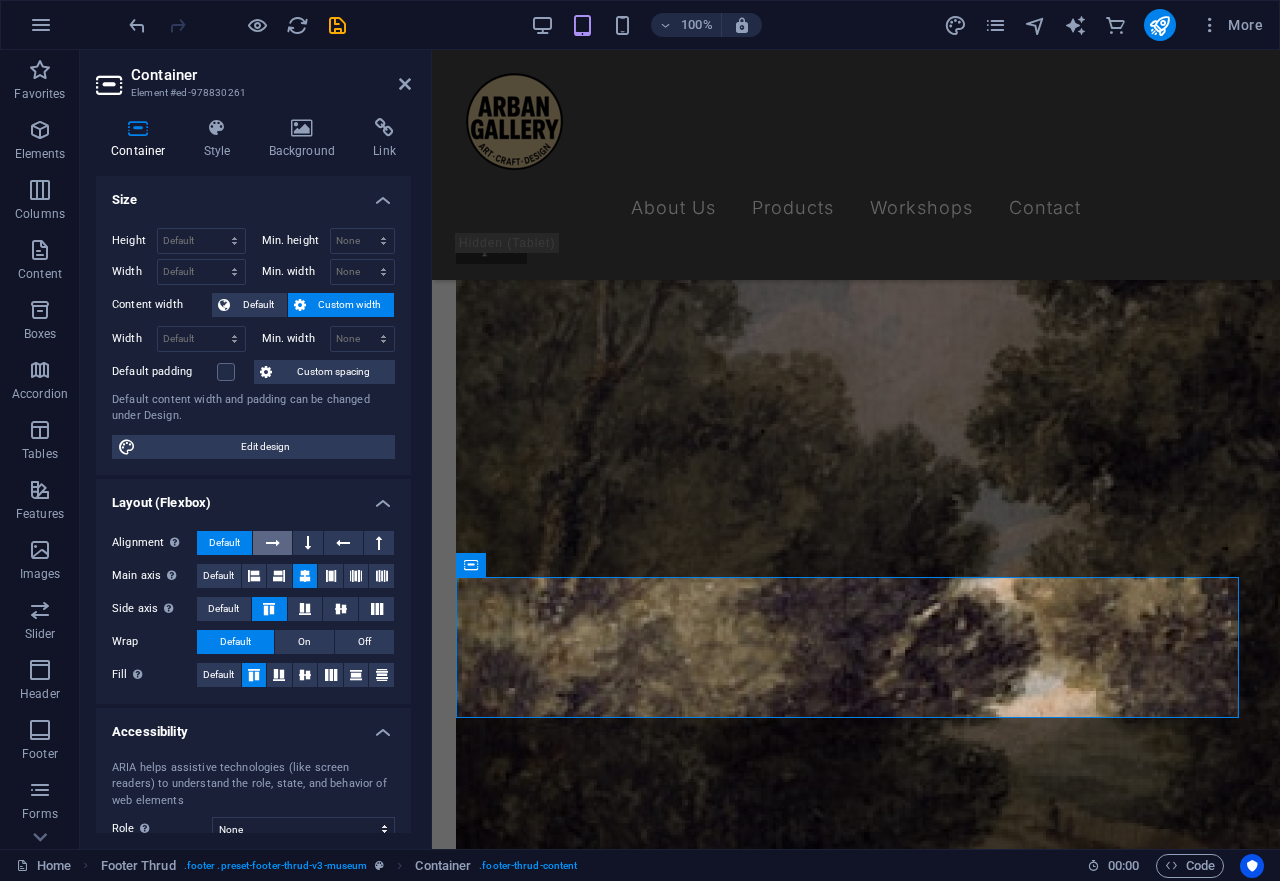
scroll to position [152, 0]
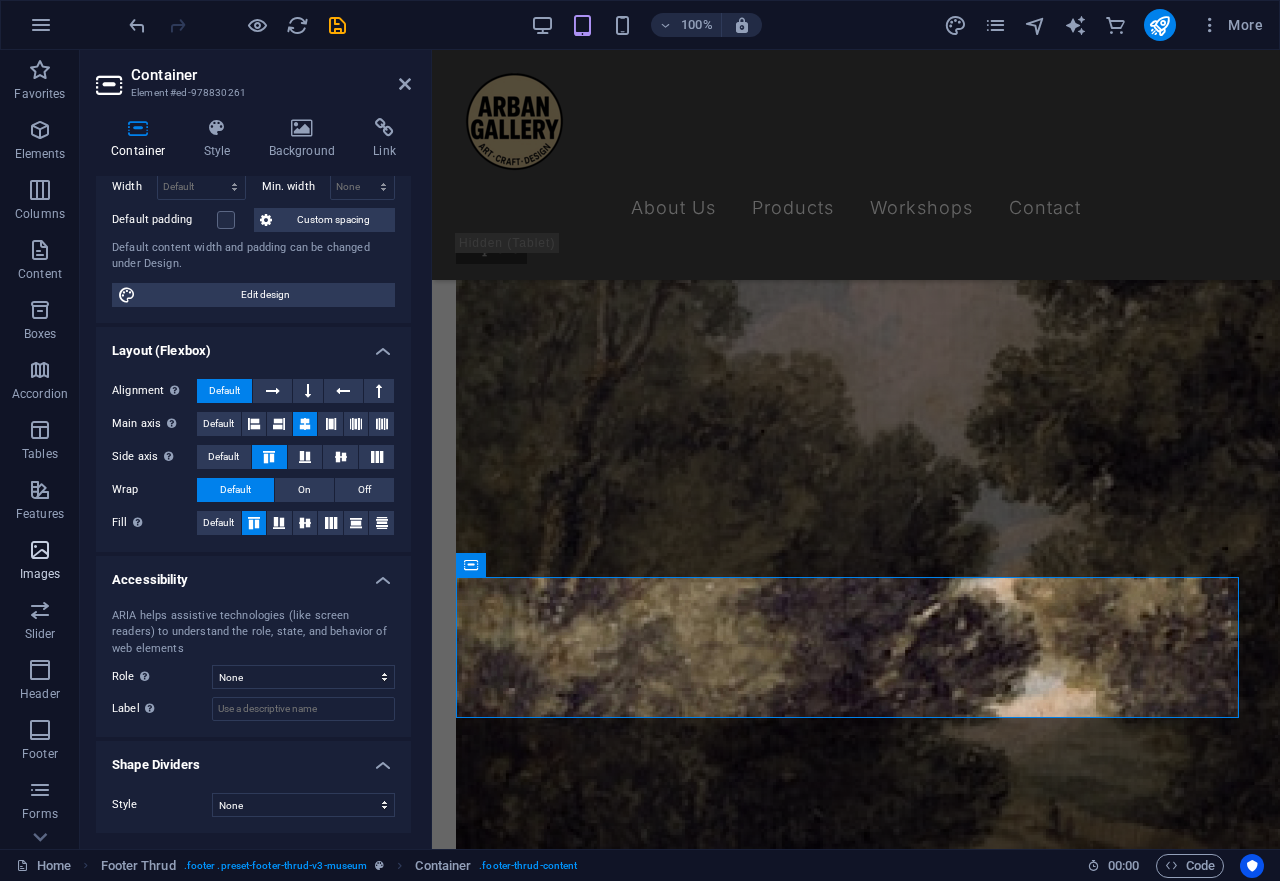
click at [56, 554] on span "Images" at bounding box center [40, 562] width 80 height 48
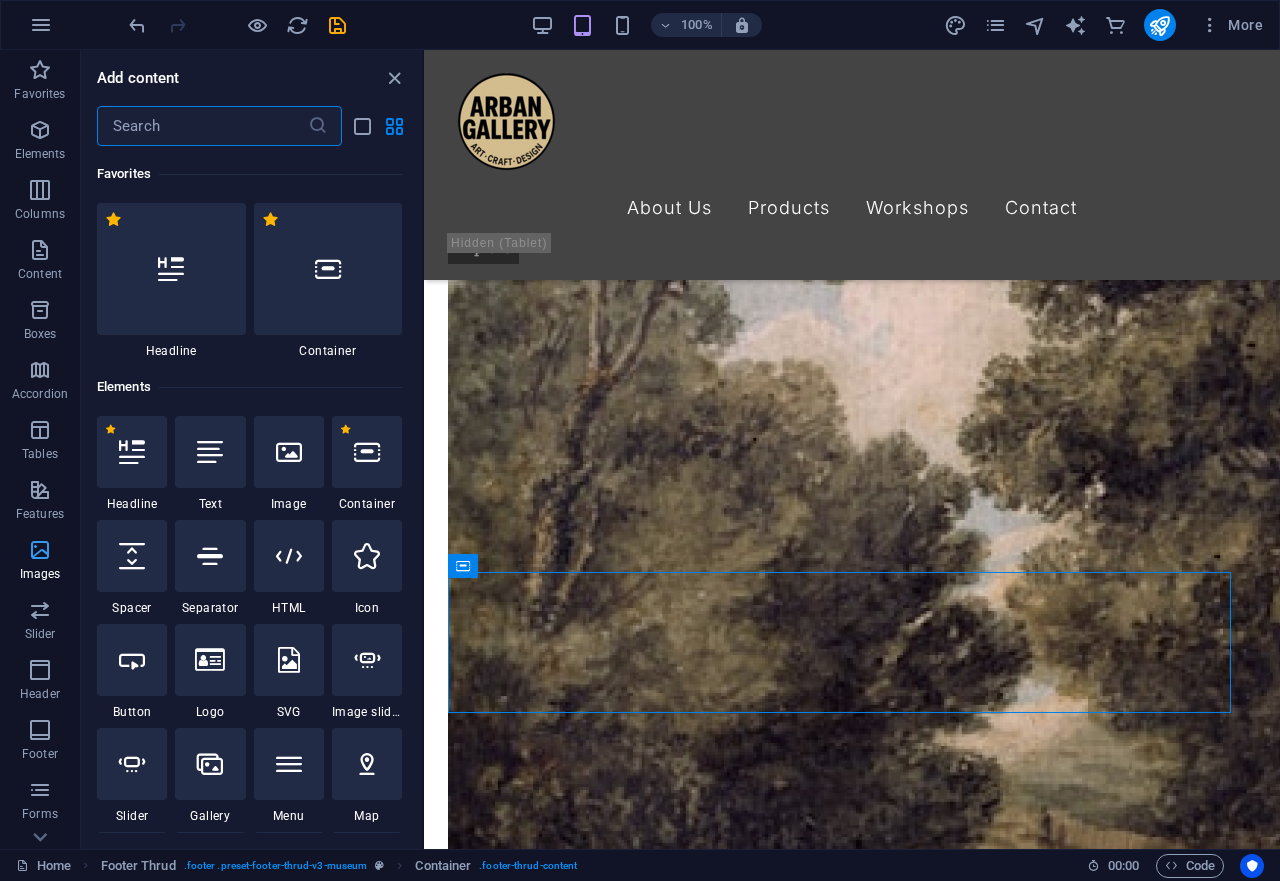
click at [43, 552] on icon "button" at bounding box center [40, 550] width 24 height 24
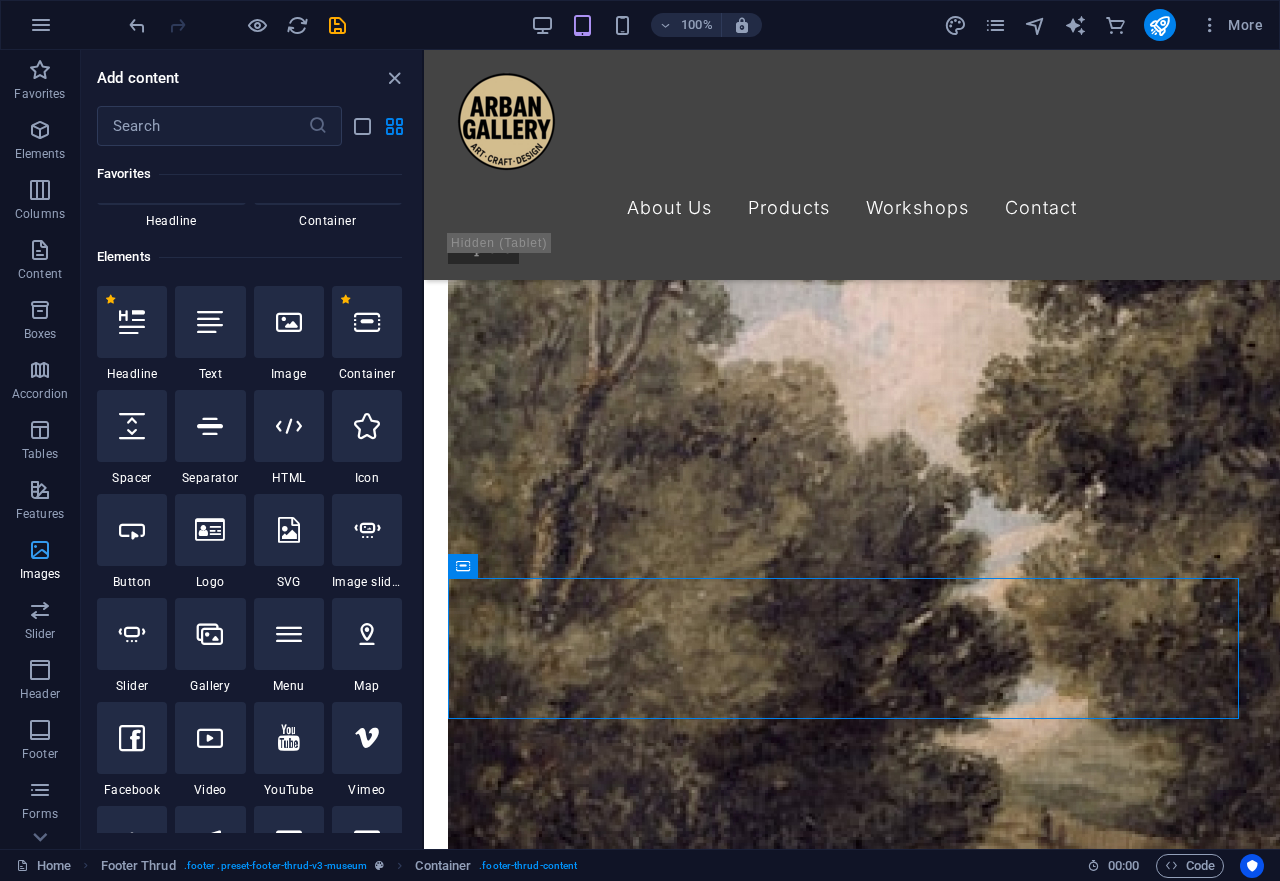
scroll to position [4178, 0]
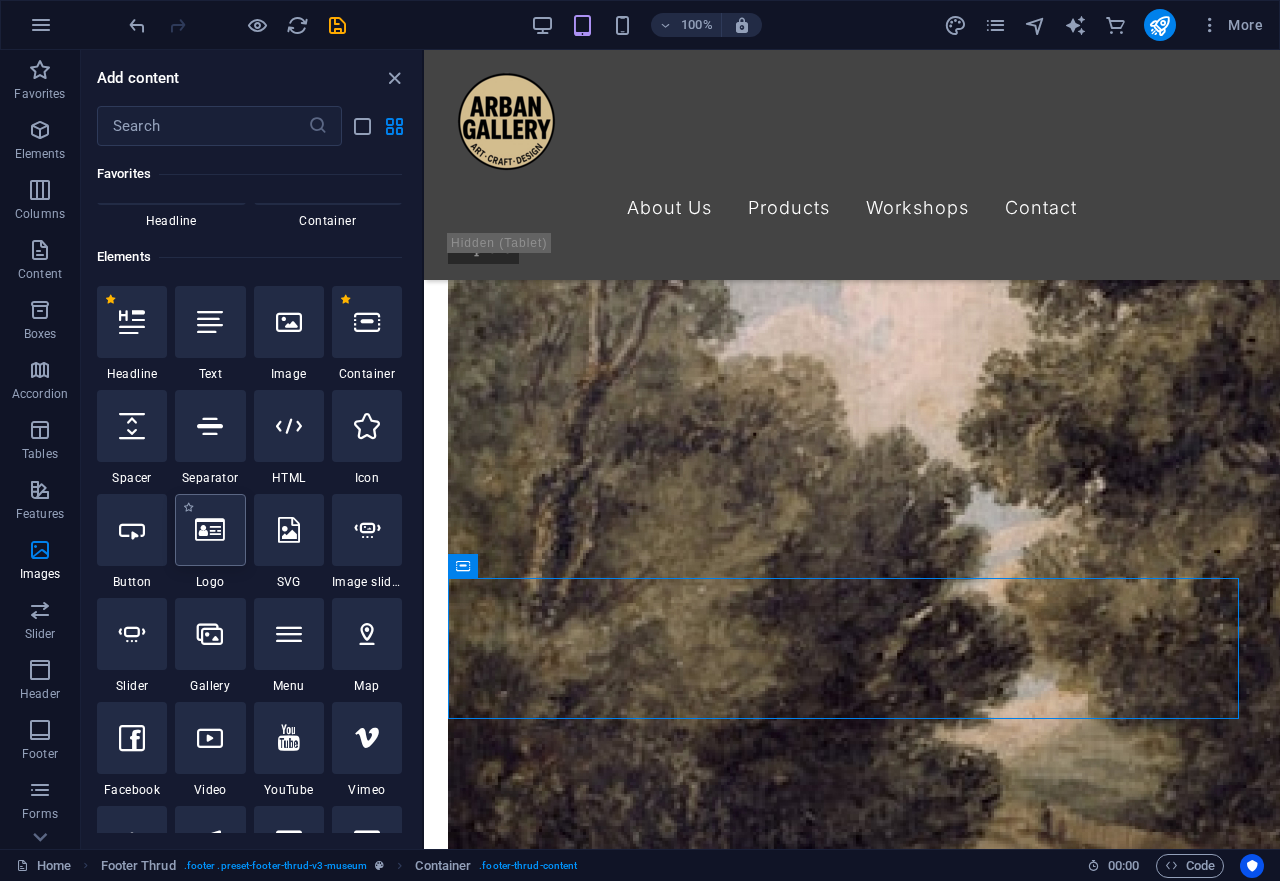
click at [209, 541] on icon at bounding box center [210, 530] width 30 height 26
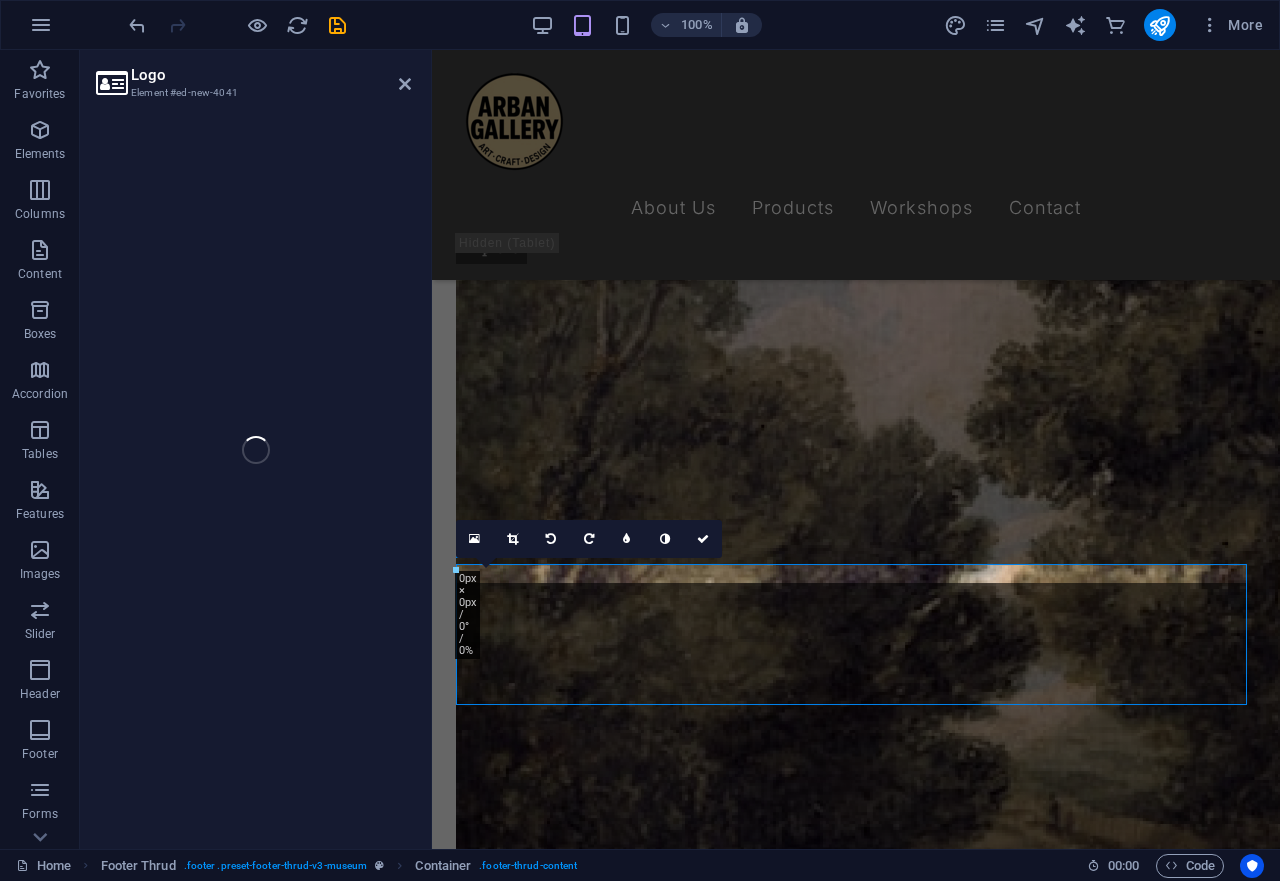
scroll to position [4192, 0]
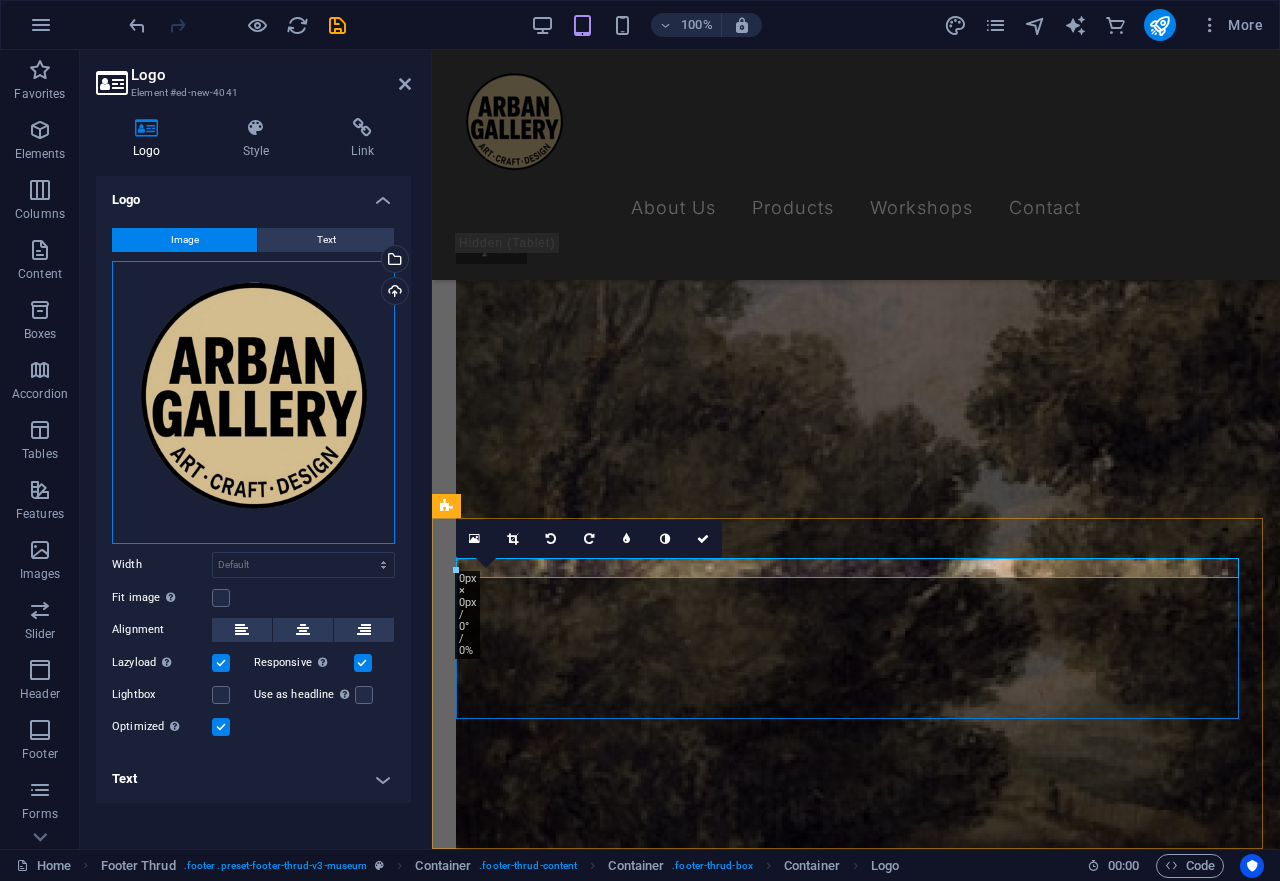
drag, startPoint x: 746, startPoint y: 486, endPoint x: 530, endPoint y: 649, distance: 270.5
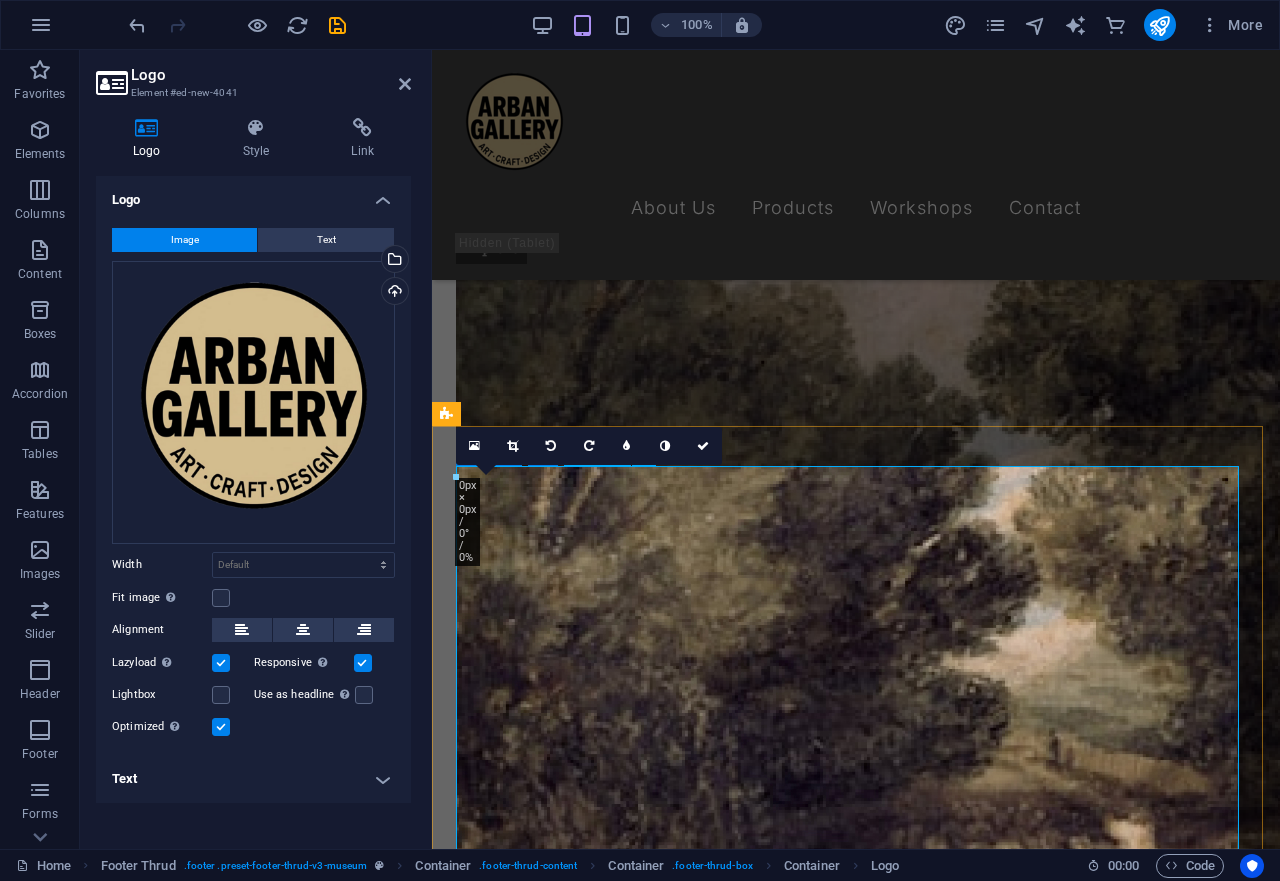
scroll to position [4548, 0]
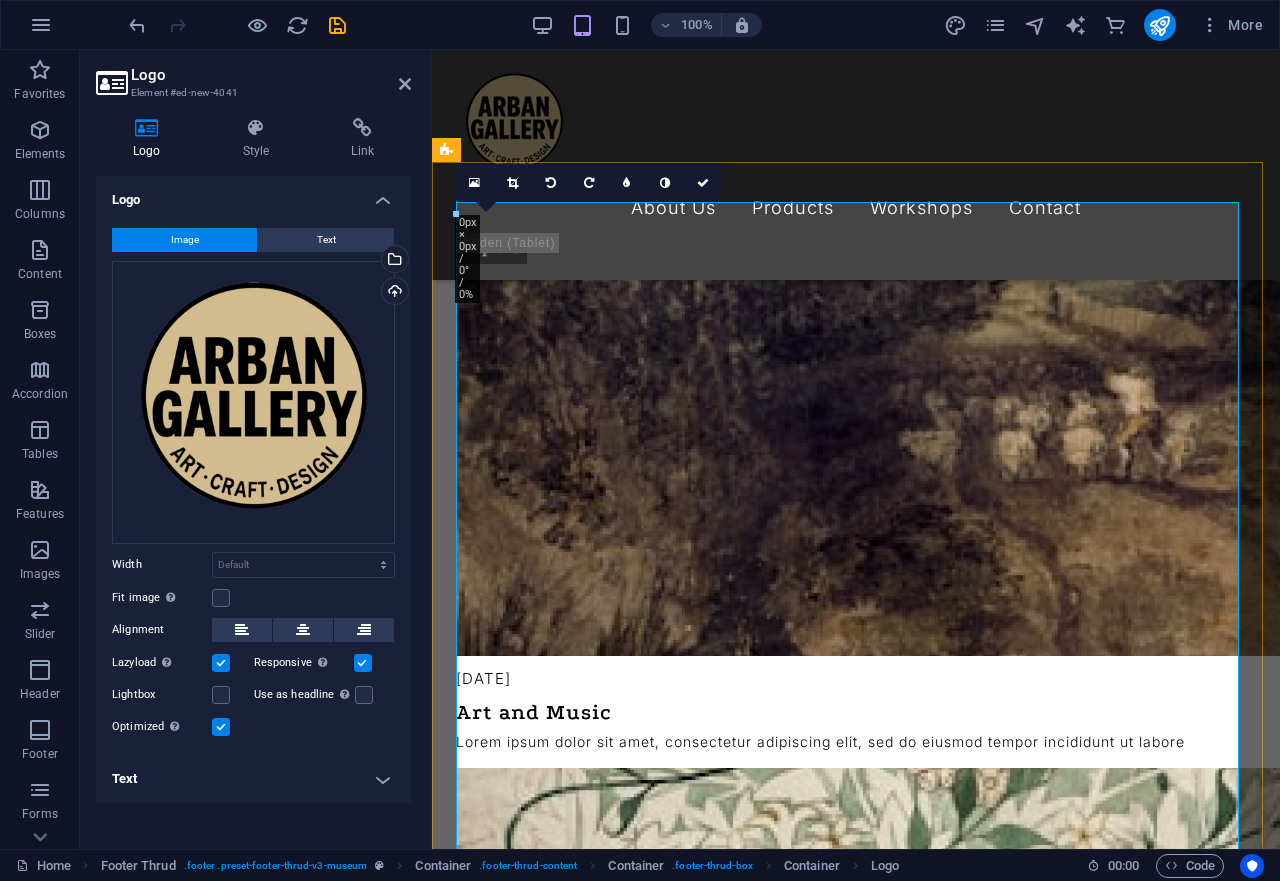
scroll to position [4956, 0]
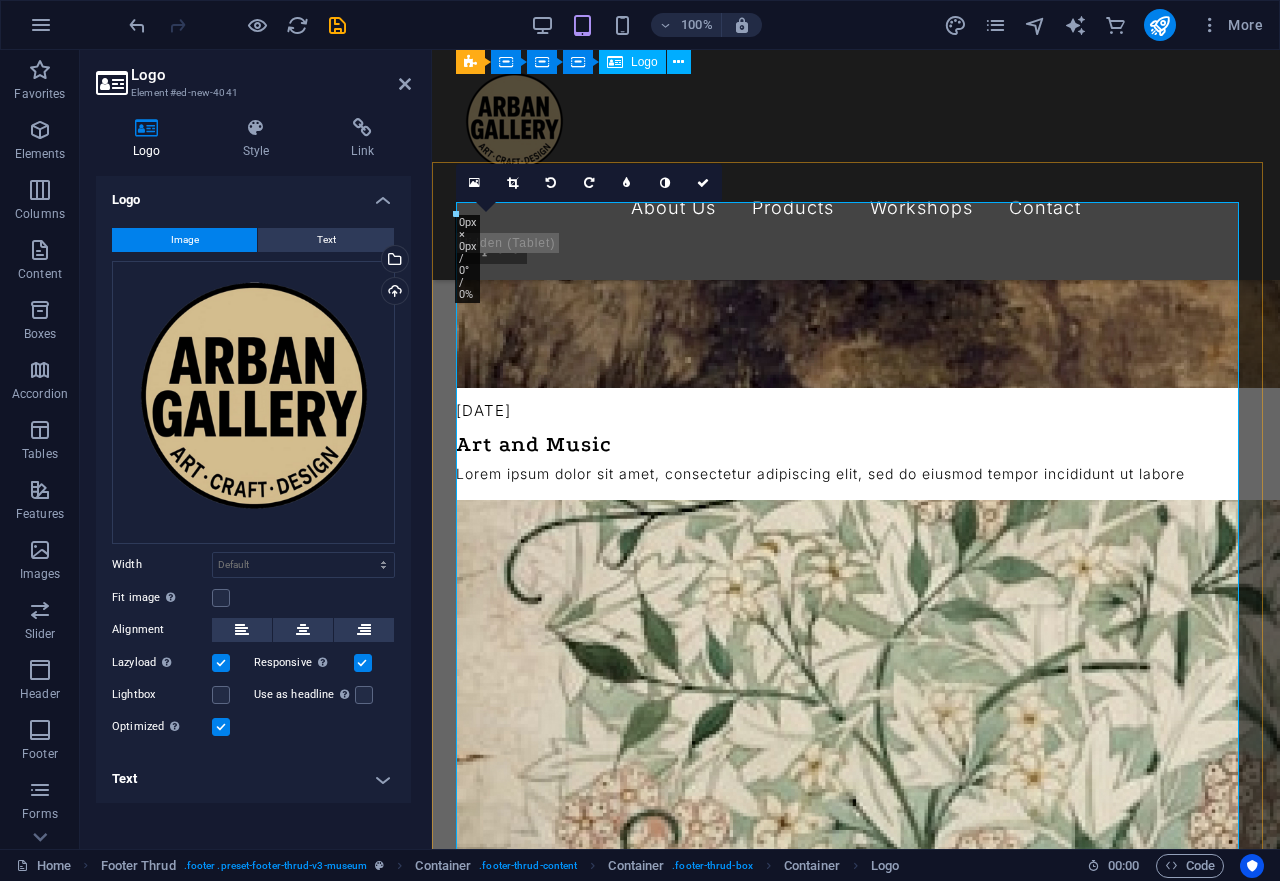
scroll to position [4548, 0]
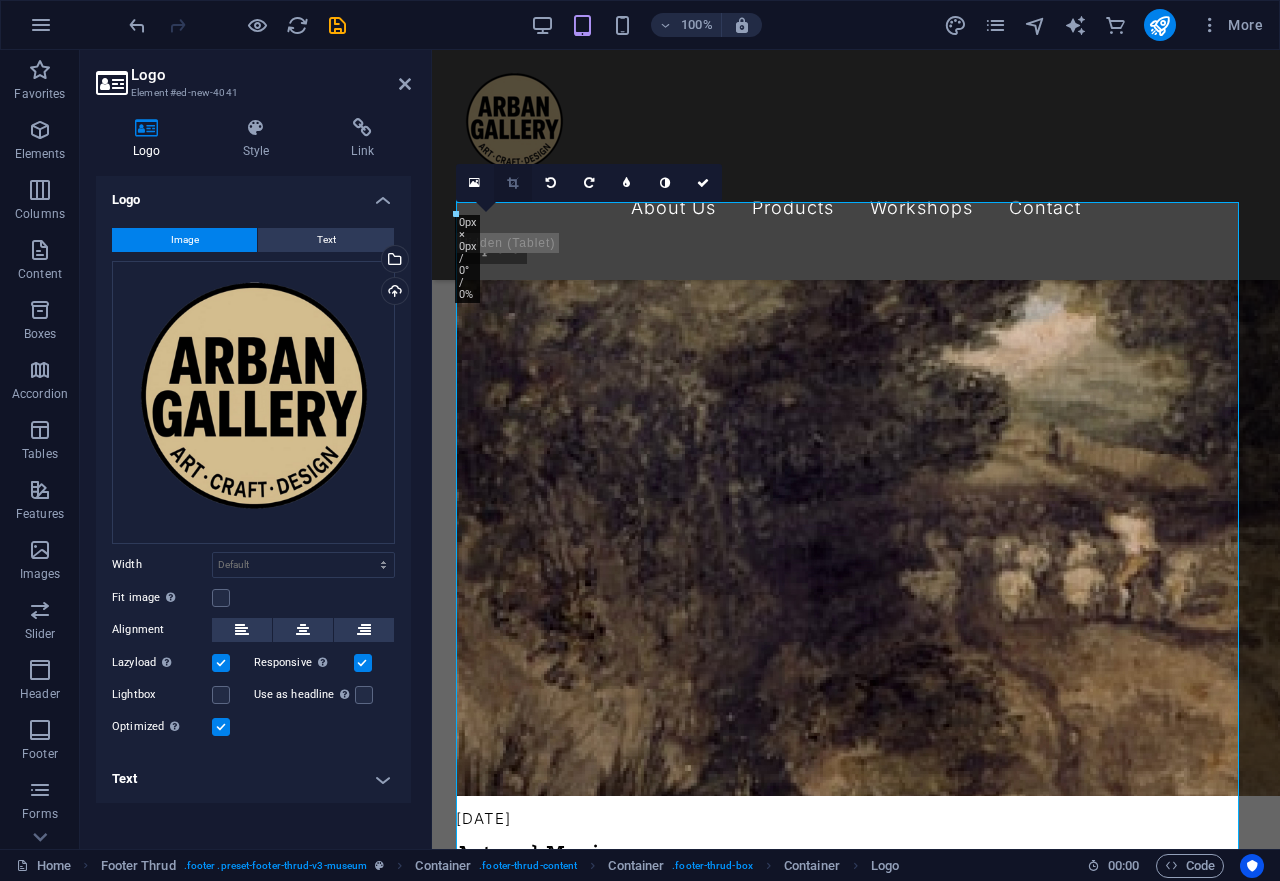
click at [519, 183] on link at bounding box center [513, 183] width 38 height 38
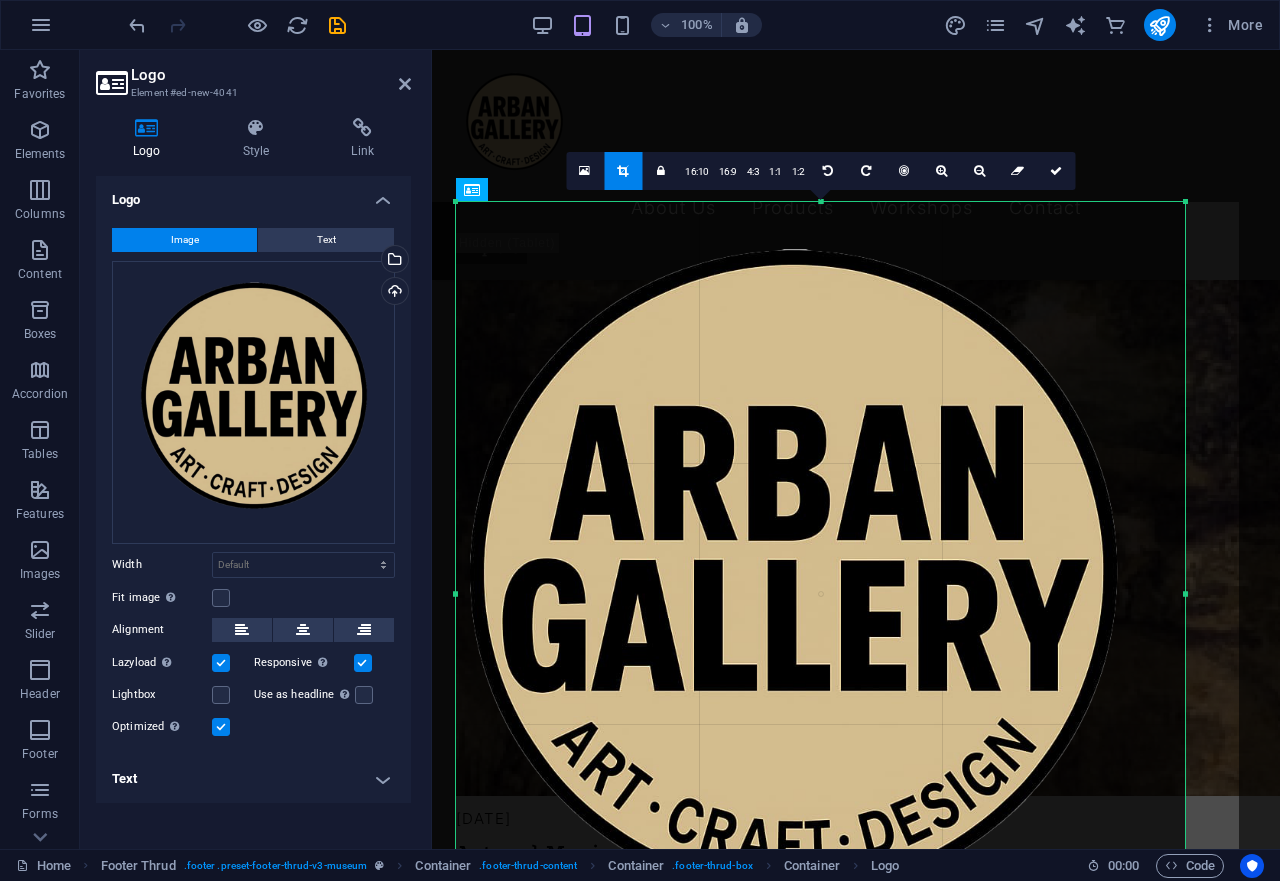
drag, startPoint x: 457, startPoint y: 205, endPoint x: 511, endPoint y: 333, distance: 138.9
click at [511, 333] on div "180 170 160 150 140 130 120 110 100 90 80 70 60 50 40 30 20 10 0 -10 -20 -30 -4…" at bounding box center [820, 593] width 729 height 783
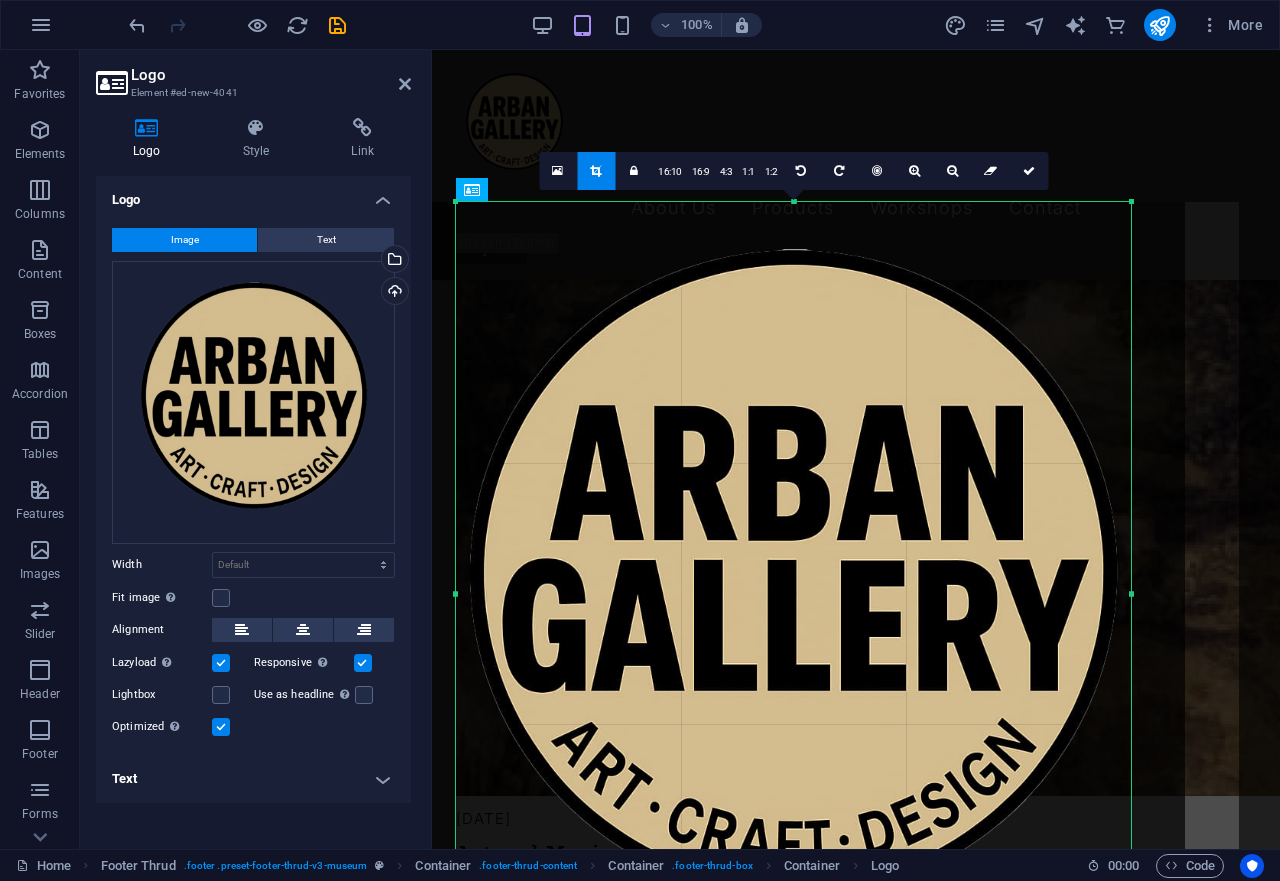
drag, startPoint x: 1183, startPoint y: 592, endPoint x: 1129, endPoint y: 586, distance: 54.3
click at [1129, 586] on div at bounding box center [1131, 593] width 7 height 783
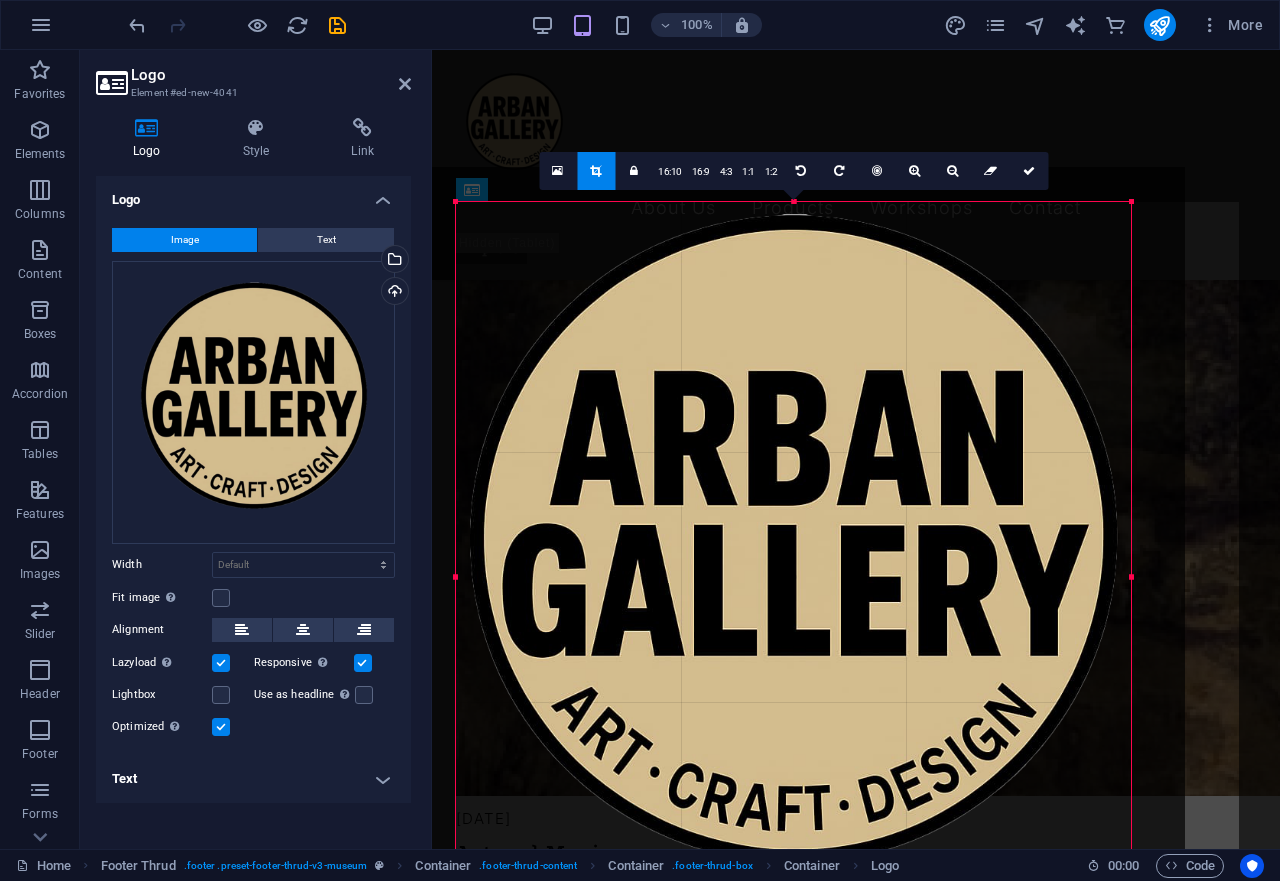
drag, startPoint x: 797, startPoint y: 204, endPoint x: 798, endPoint y: 239, distance: 35.0
click at [798, 239] on div "180 170 160 150 140 130 120 110 100 90 80 70 60 50 40 30 20 10 0 -10 -20 -30 -4…" at bounding box center [793, 576] width 675 height 749
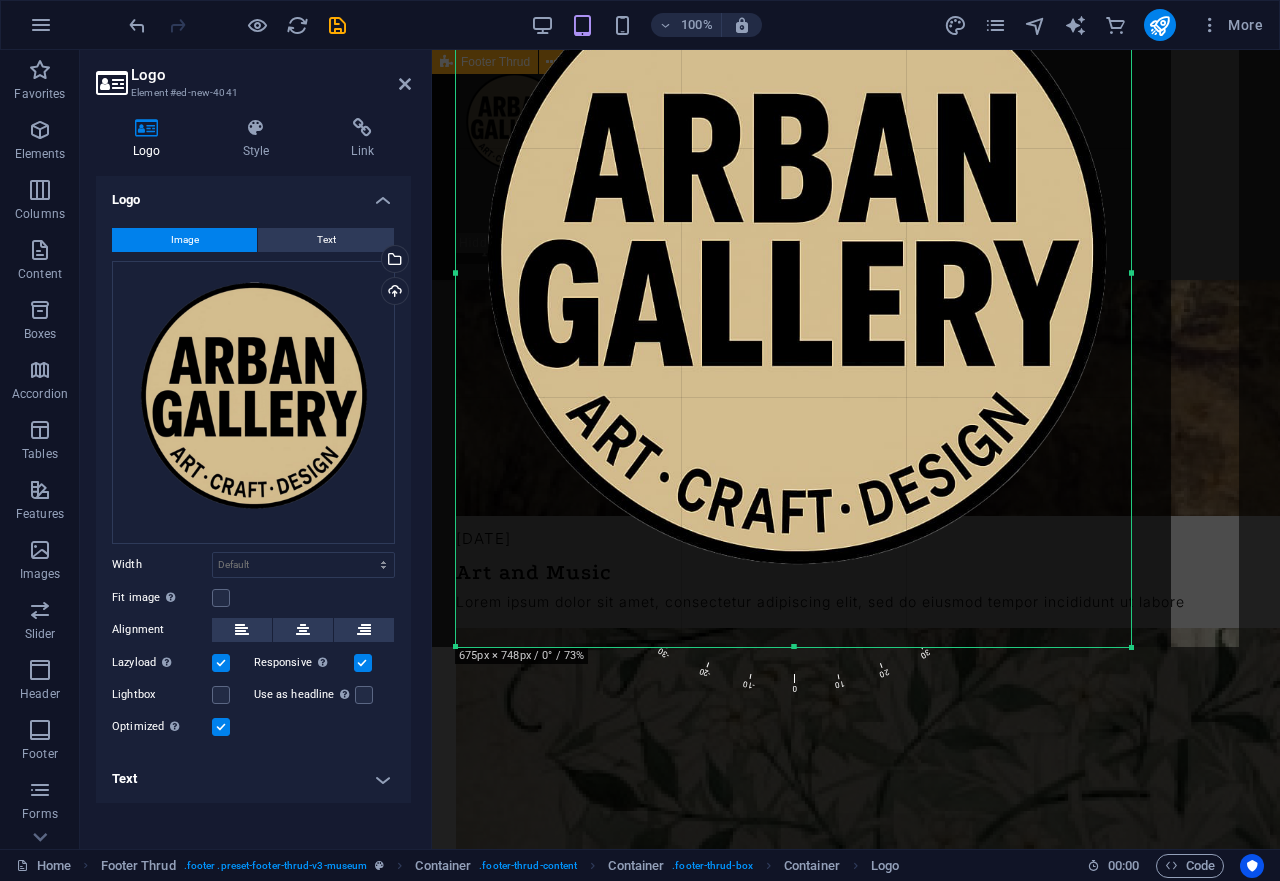
scroll to position [4854, 0]
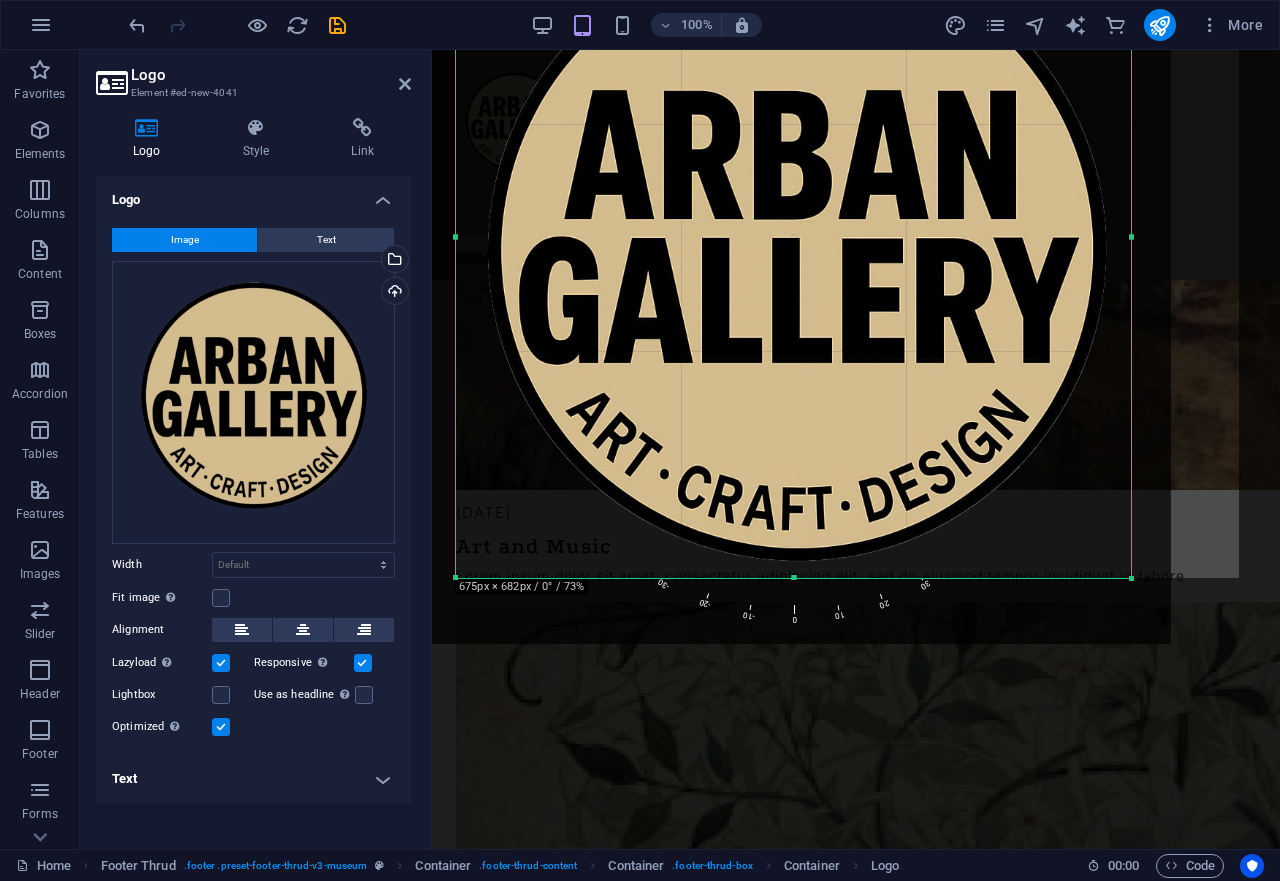
drag, startPoint x: 796, startPoint y: 643, endPoint x: 802, endPoint y: 577, distance: 66.3
click at [802, 577] on div at bounding box center [793, 578] width 675 height 7
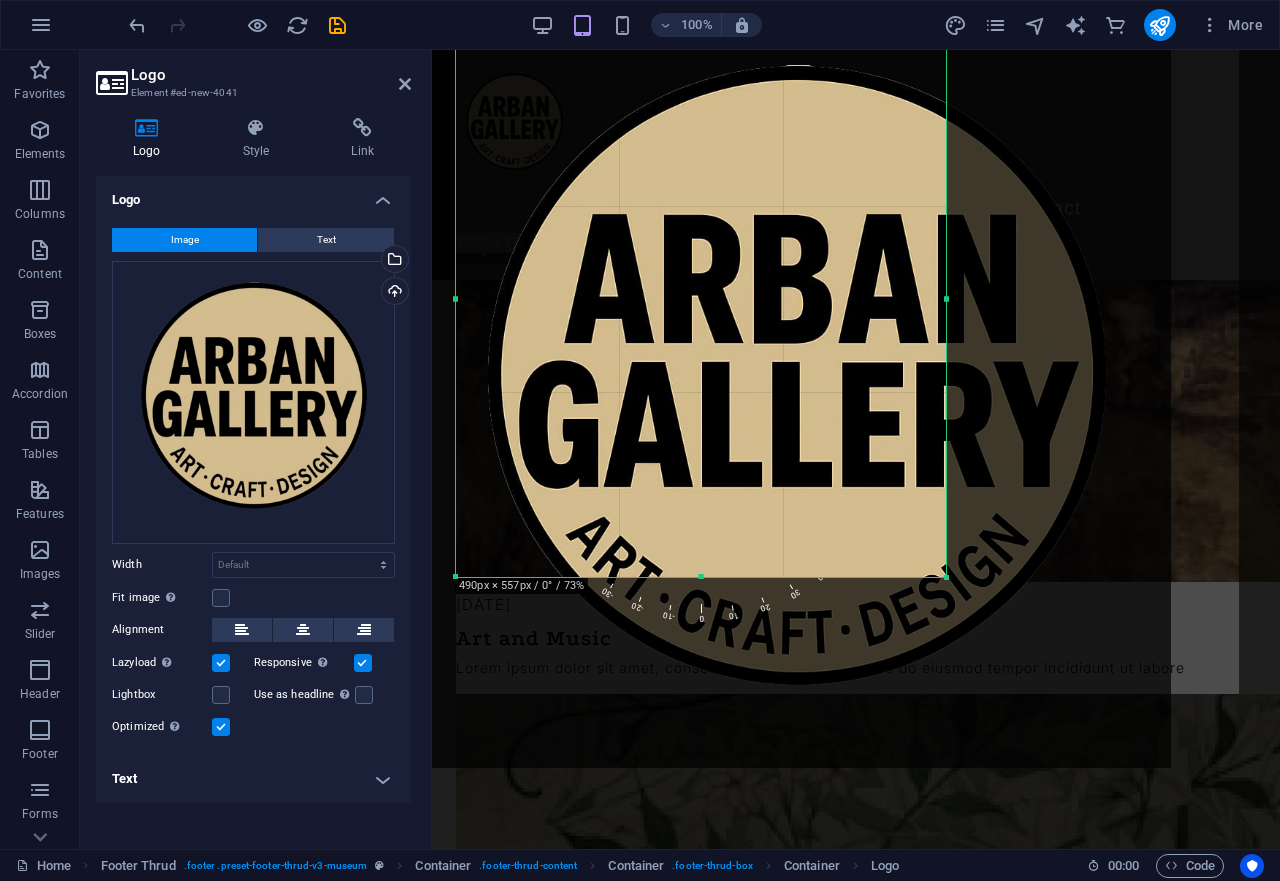
scroll to position [4723, 0]
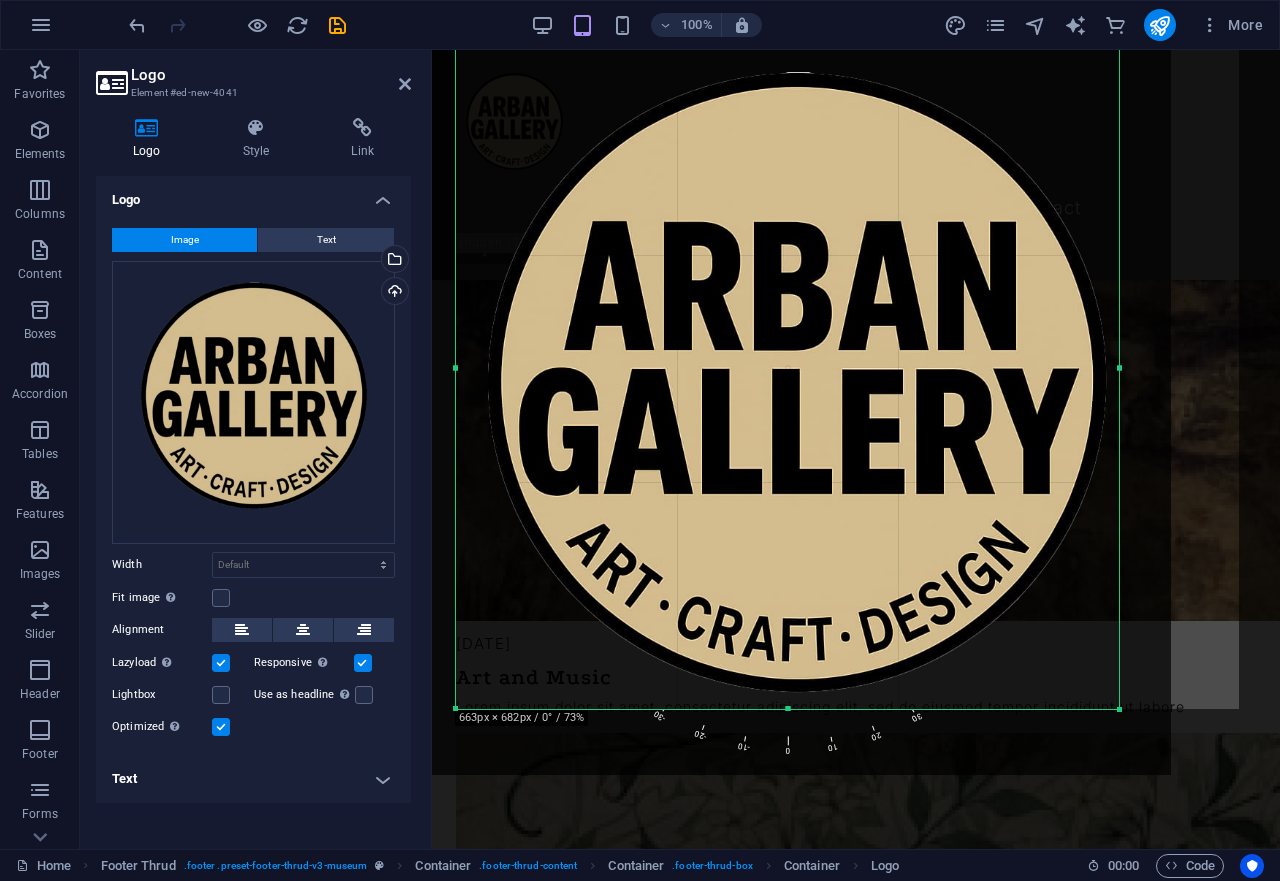
drag, startPoint x: 1132, startPoint y: 577, endPoint x: 1120, endPoint y: 577, distance: 12.0
click at [1119, 577] on div "180 170 160 150 140 130 120 110 100 90 80 70 60 50 40 30 20 10 0 -10 -20 -30 -4…" at bounding box center [787, 368] width 663 height 682
click at [900, 726] on div "180 170 160 150 140 130 120 110 100 90 80 70 60 50 40 30 20 10 0 -10 -20 -30 -4…" at bounding box center [787, 494] width 530 height 530
click at [213, 553] on select "Default auto px rem % em vh vw" at bounding box center [303, 565] width 181 height 24
select select "px"
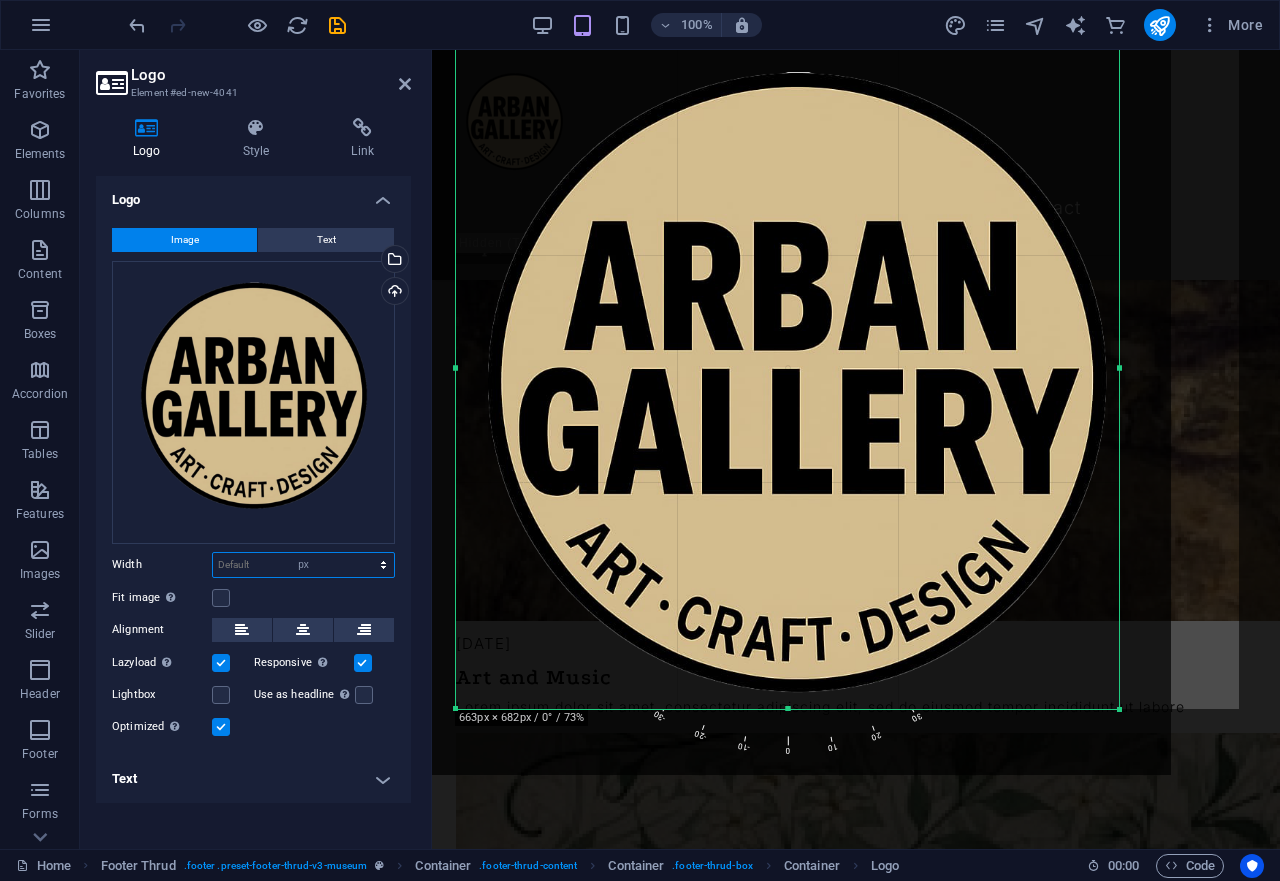
click option "px" at bounding box center [0, 0] width 0 height 0
type input "663"
click at [665, 29] on icon "button" at bounding box center [666, 25] width 14 height 13
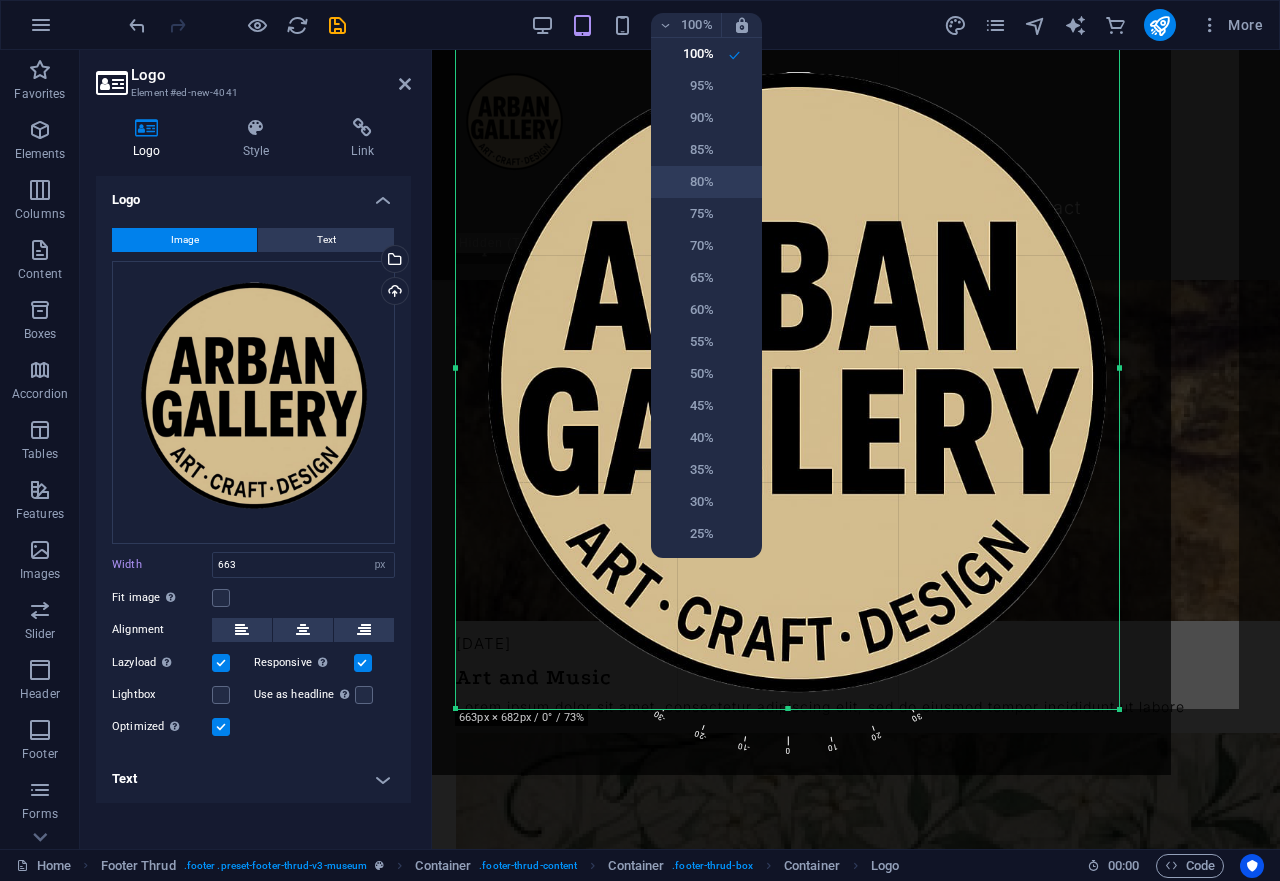
click at [696, 171] on h6 "80%" at bounding box center [688, 182] width 51 height 24
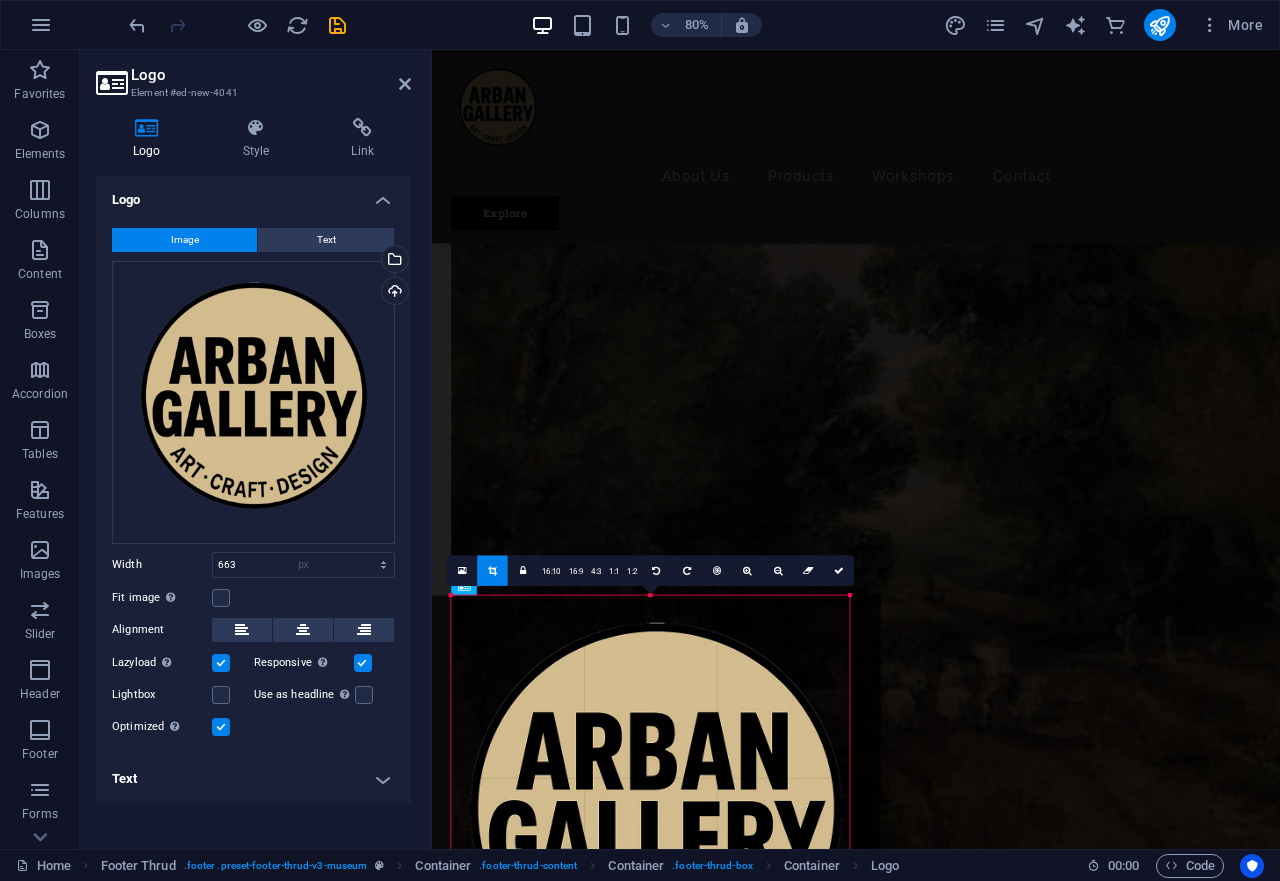
select select "DISABLED_OPTION_VALUE"
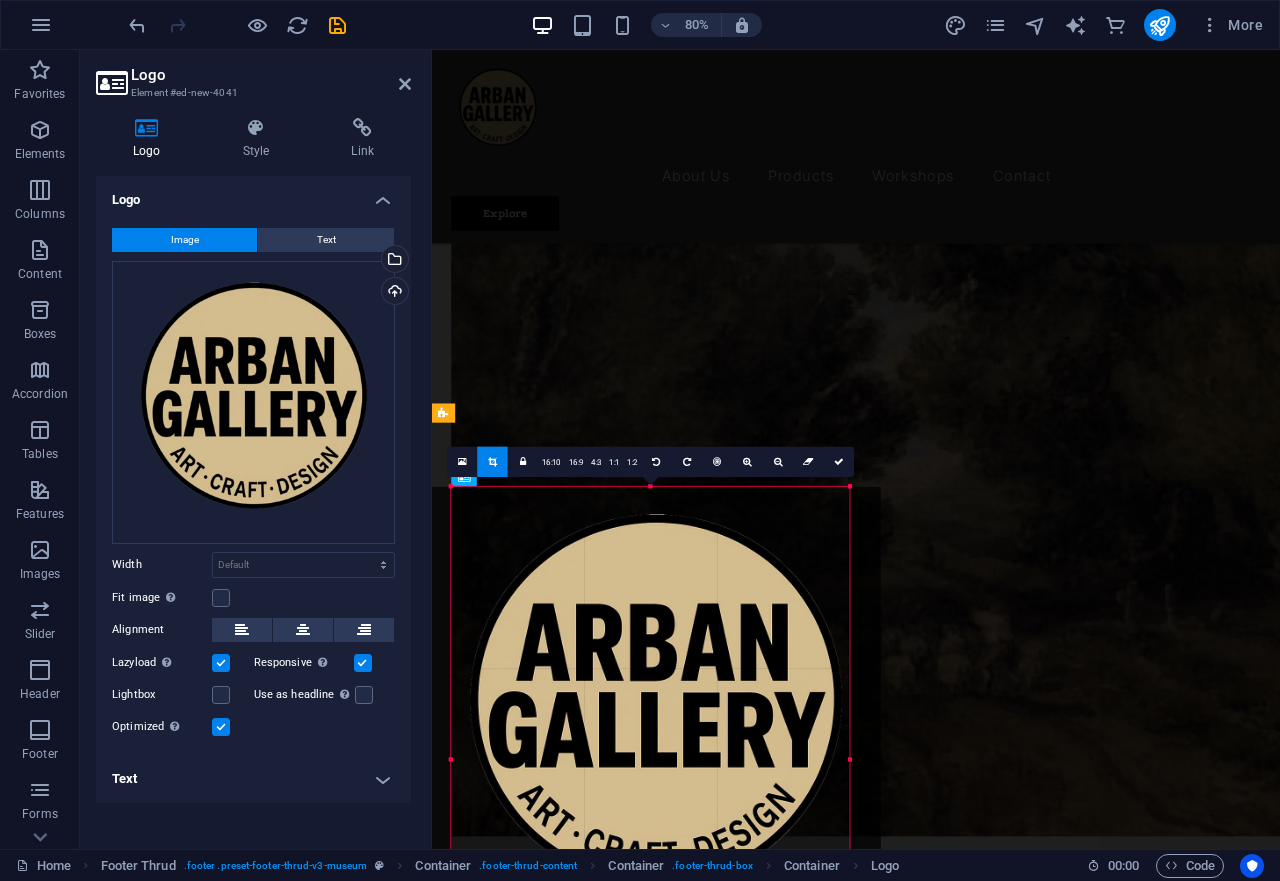
scroll to position [4620, 0]
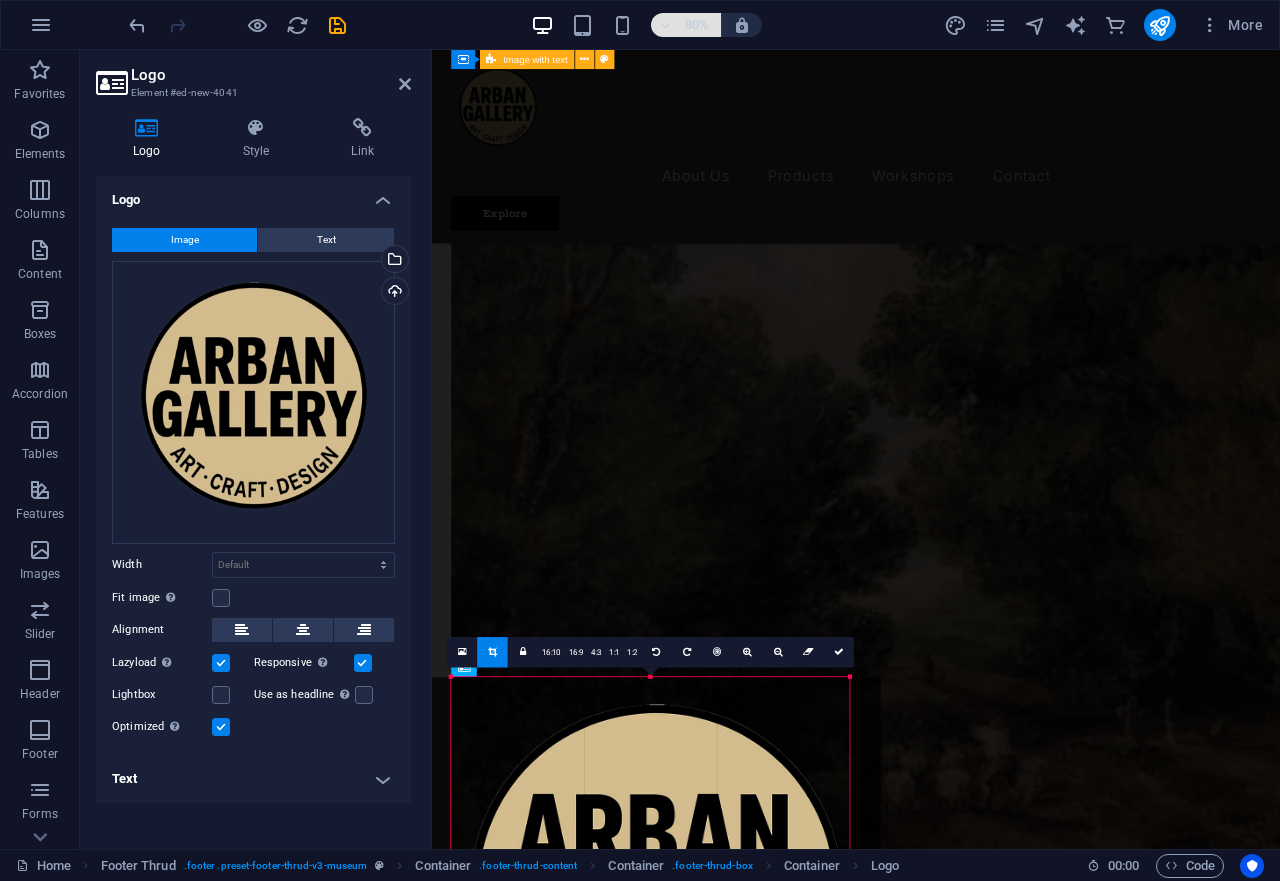
click at [682, 25] on h6 "80%" at bounding box center [697, 25] width 32 height 24
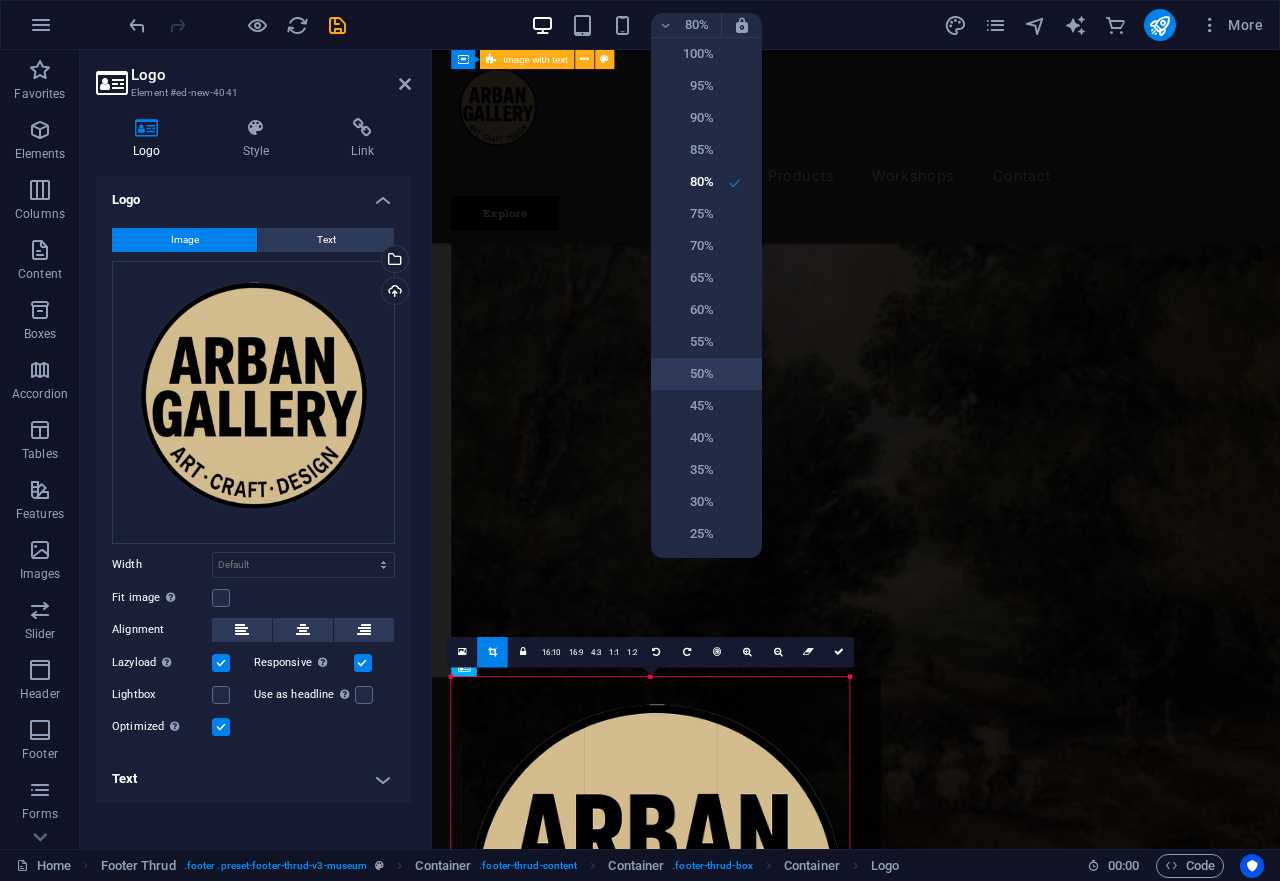
click at [719, 362] on li "50%" at bounding box center [706, 374] width 111 height 32
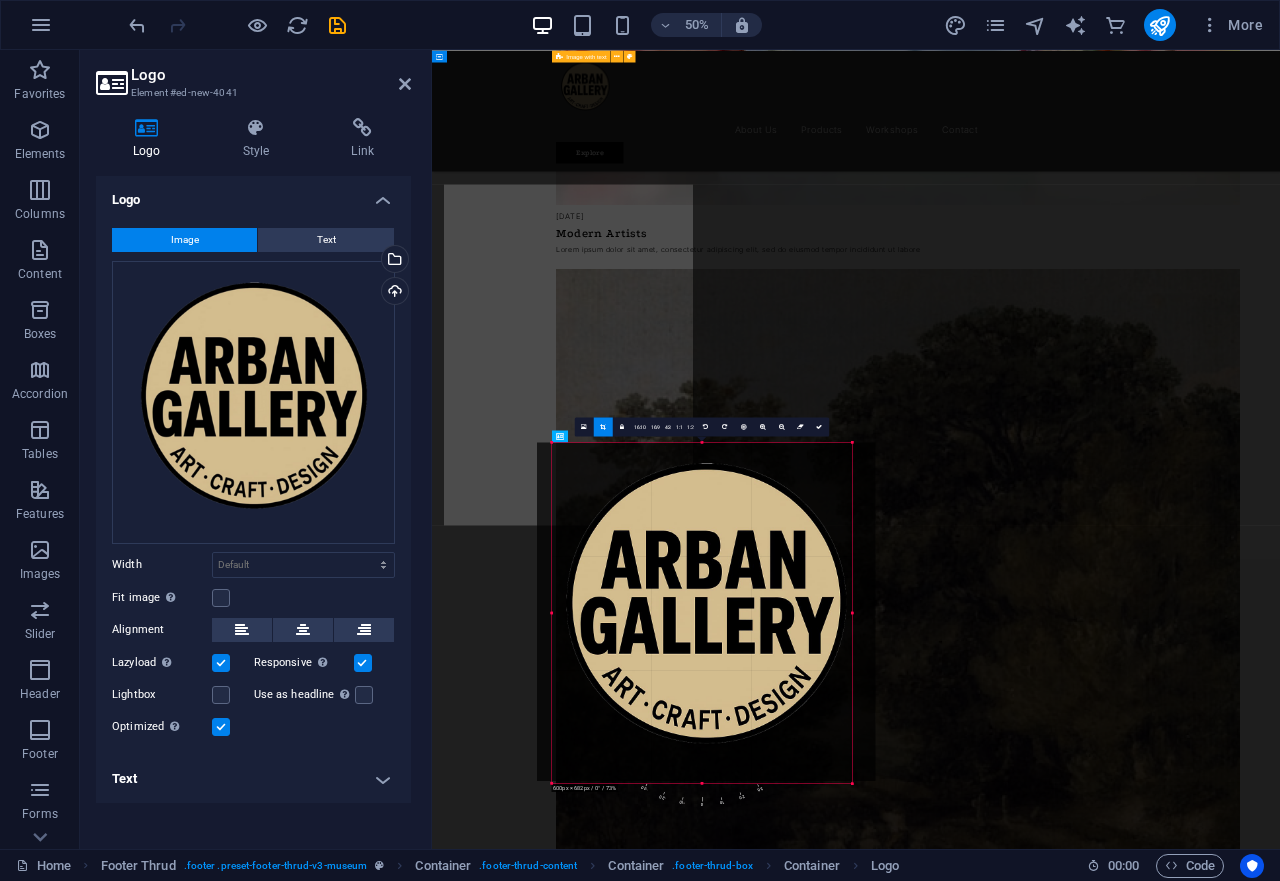
scroll to position [5136, 0]
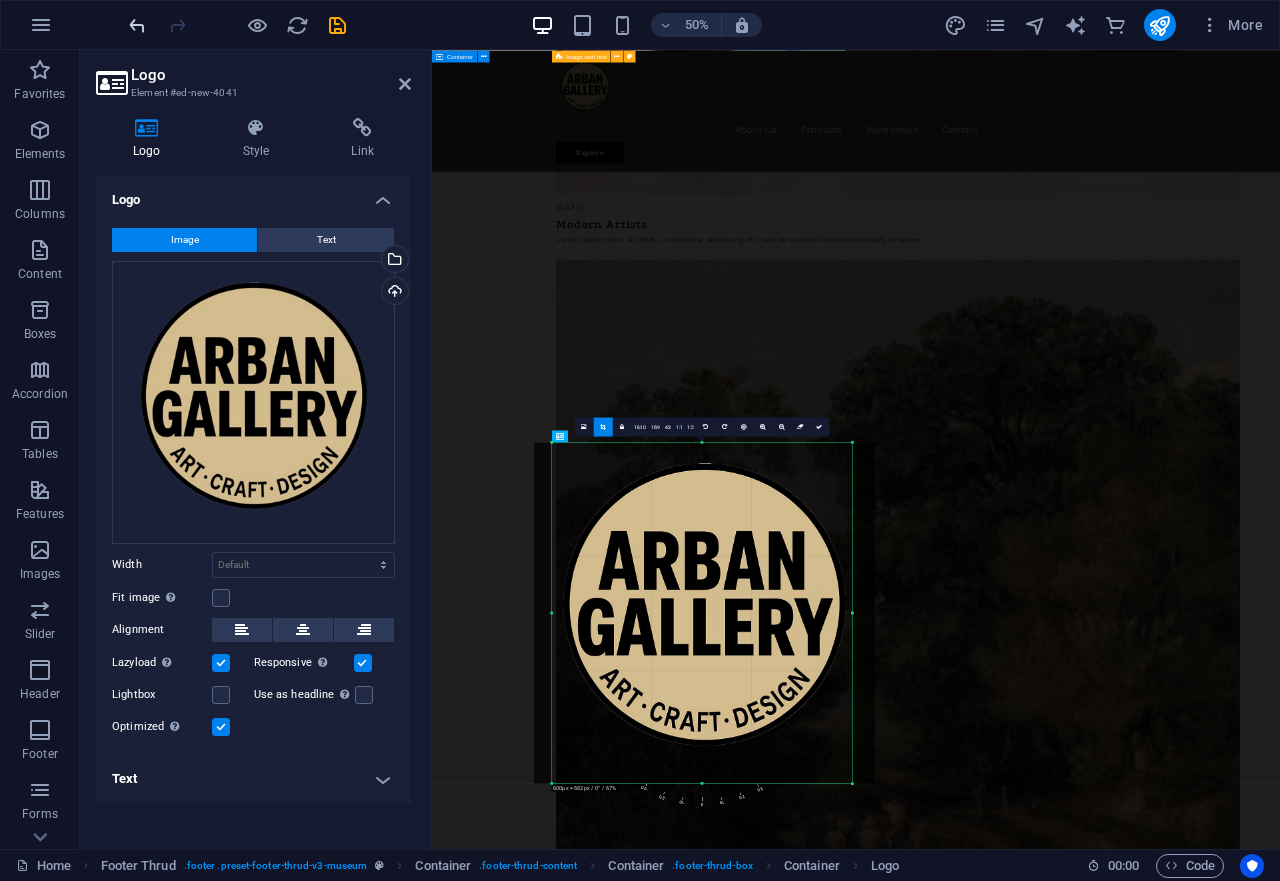
click at [131, 17] on icon "undo" at bounding box center [137, 25] width 23 height 23
click at [292, 23] on icon "reload" at bounding box center [297, 25] width 23 height 23
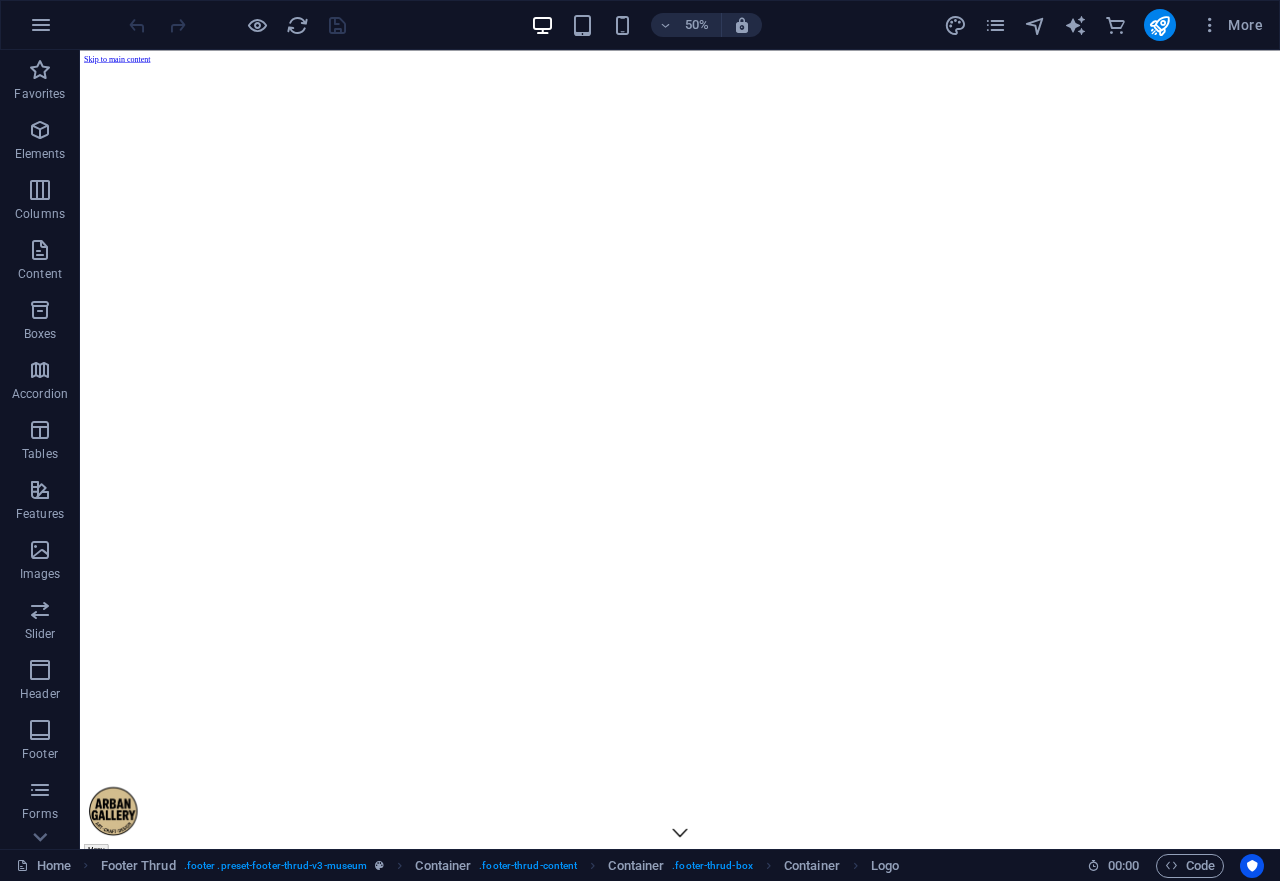
scroll to position [0, 0]
click at [693, 17] on h6 "50%" at bounding box center [697, 25] width 32 height 24
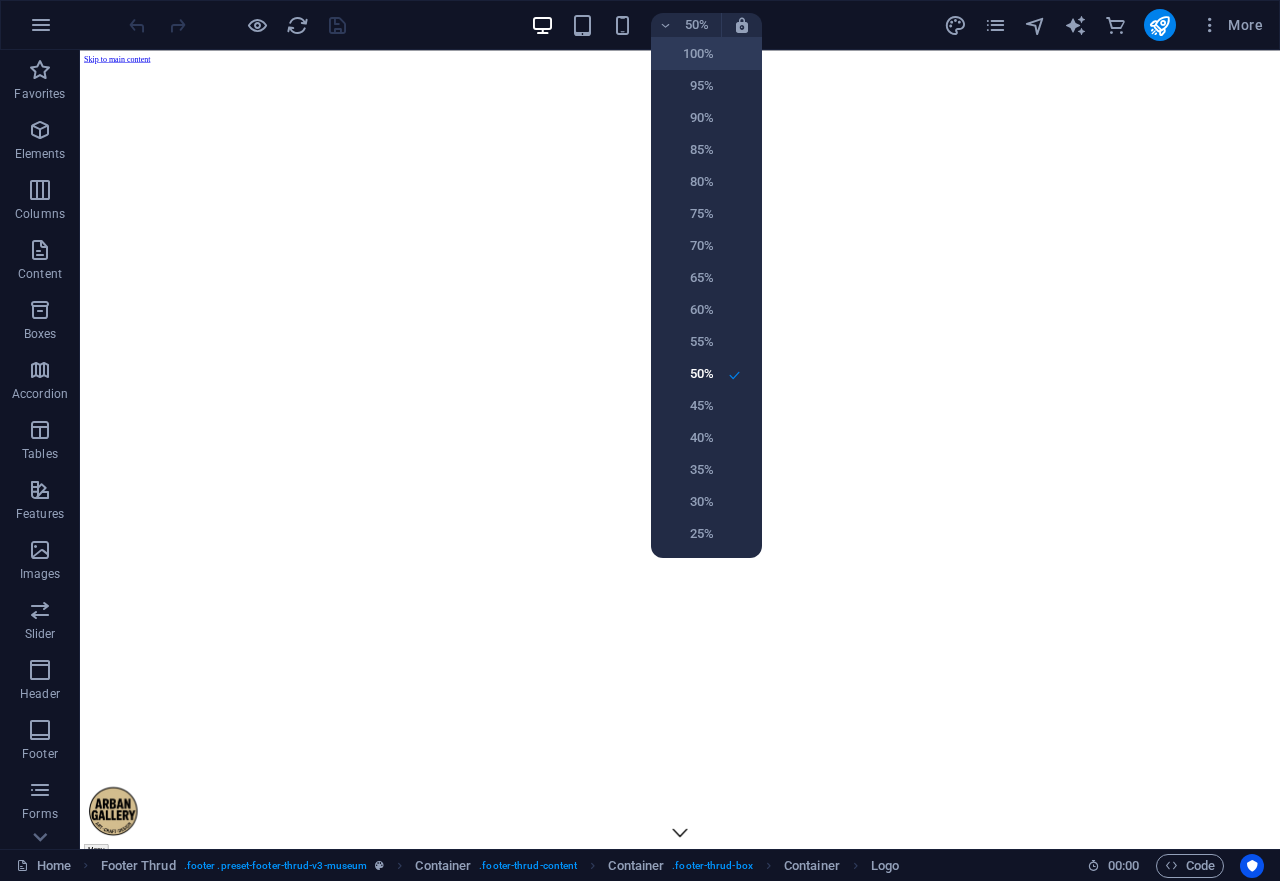
click at [704, 45] on h6 "100%" at bounding box center [688, 54] width 51 height 24
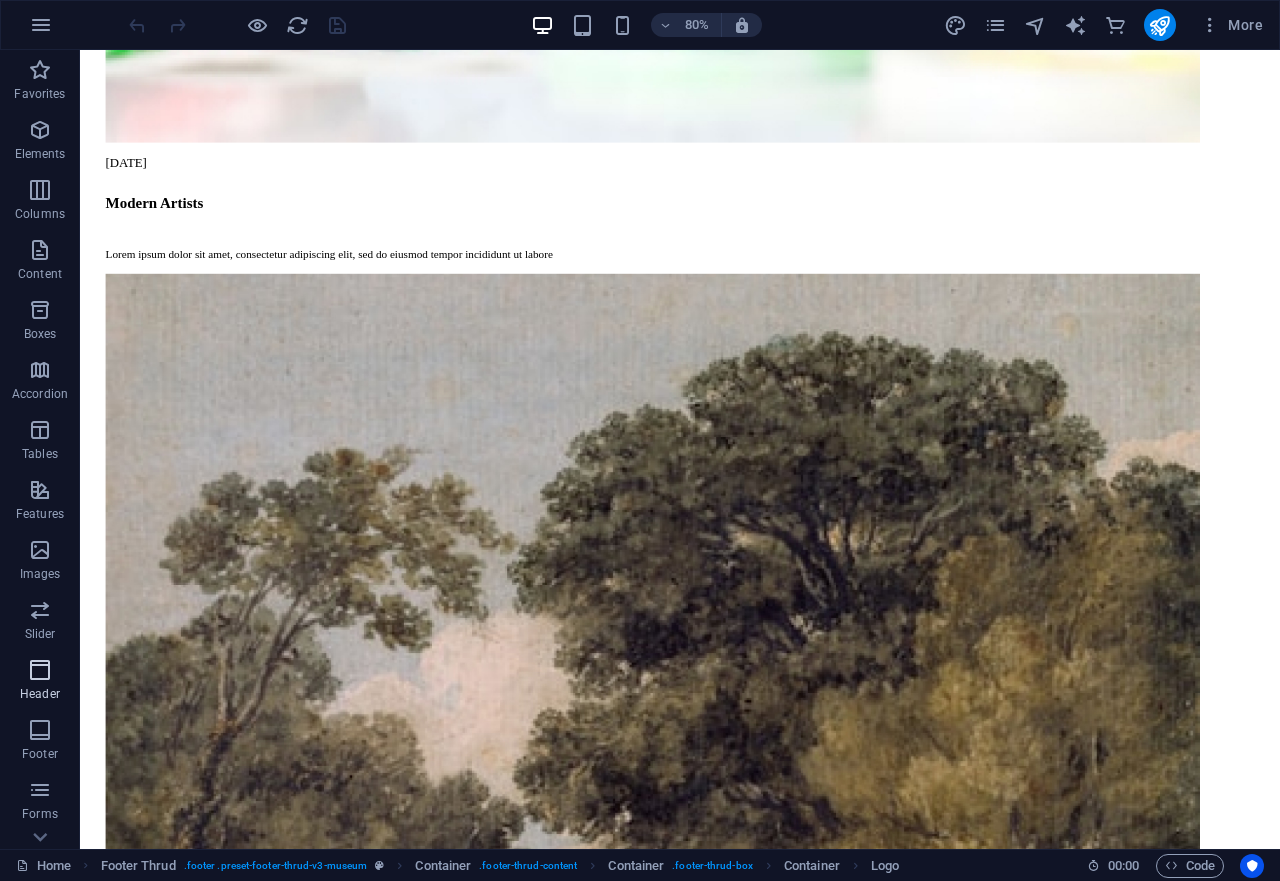
scroll to position [161, 0]
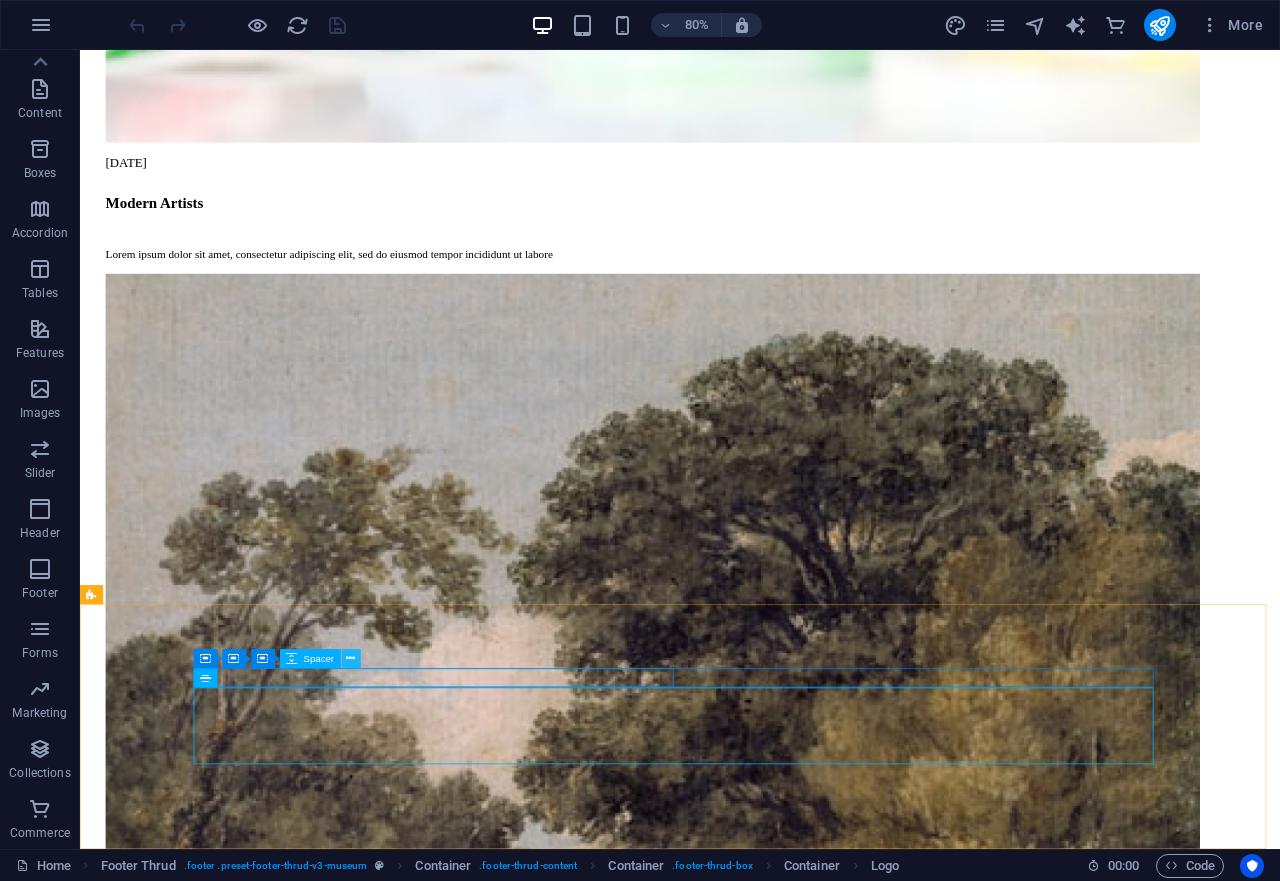
click at [350, 656] on icon at bounding box center [350, 658] width 9 height 17
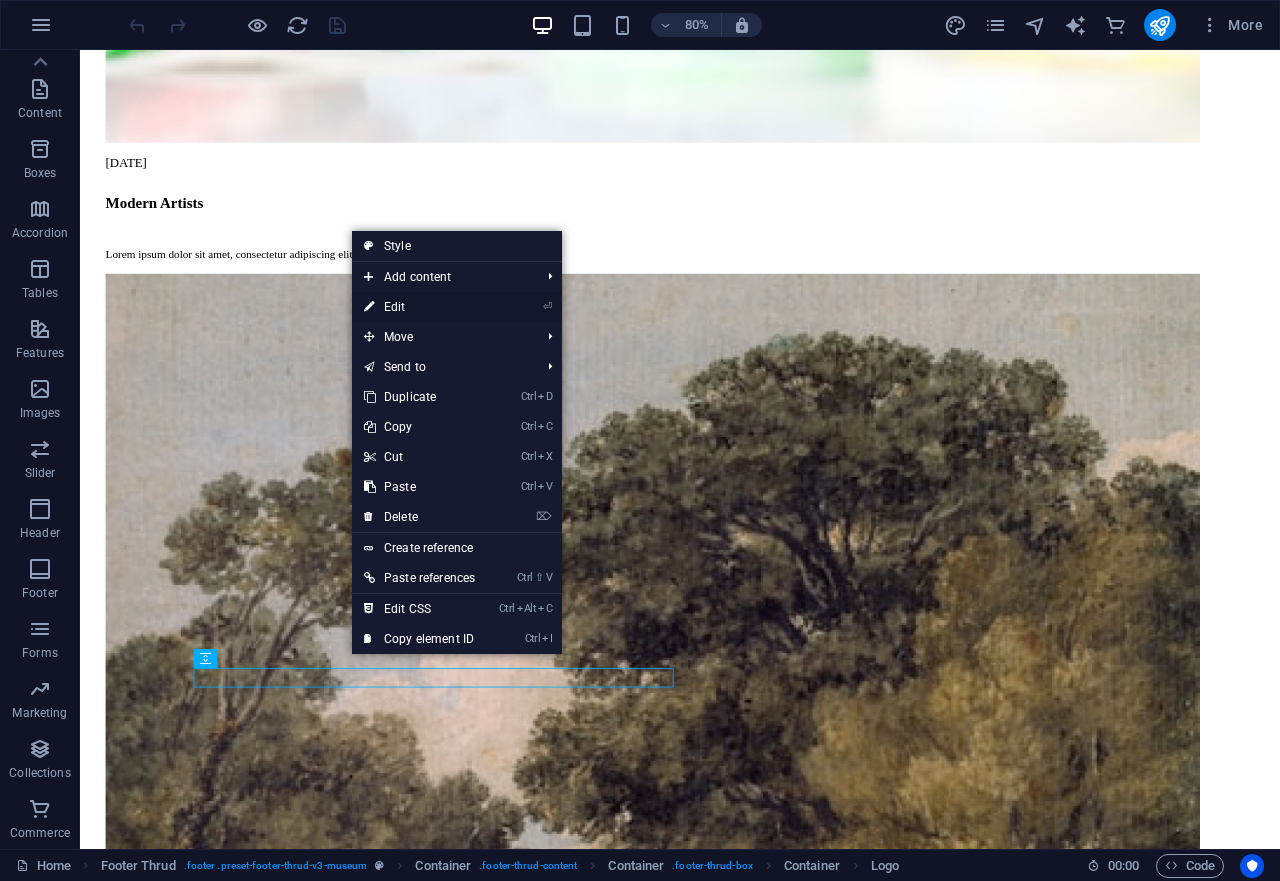
click at [426, 302] on link "⏎ Edit" at bounding box center [419, 307] width 135 height 30
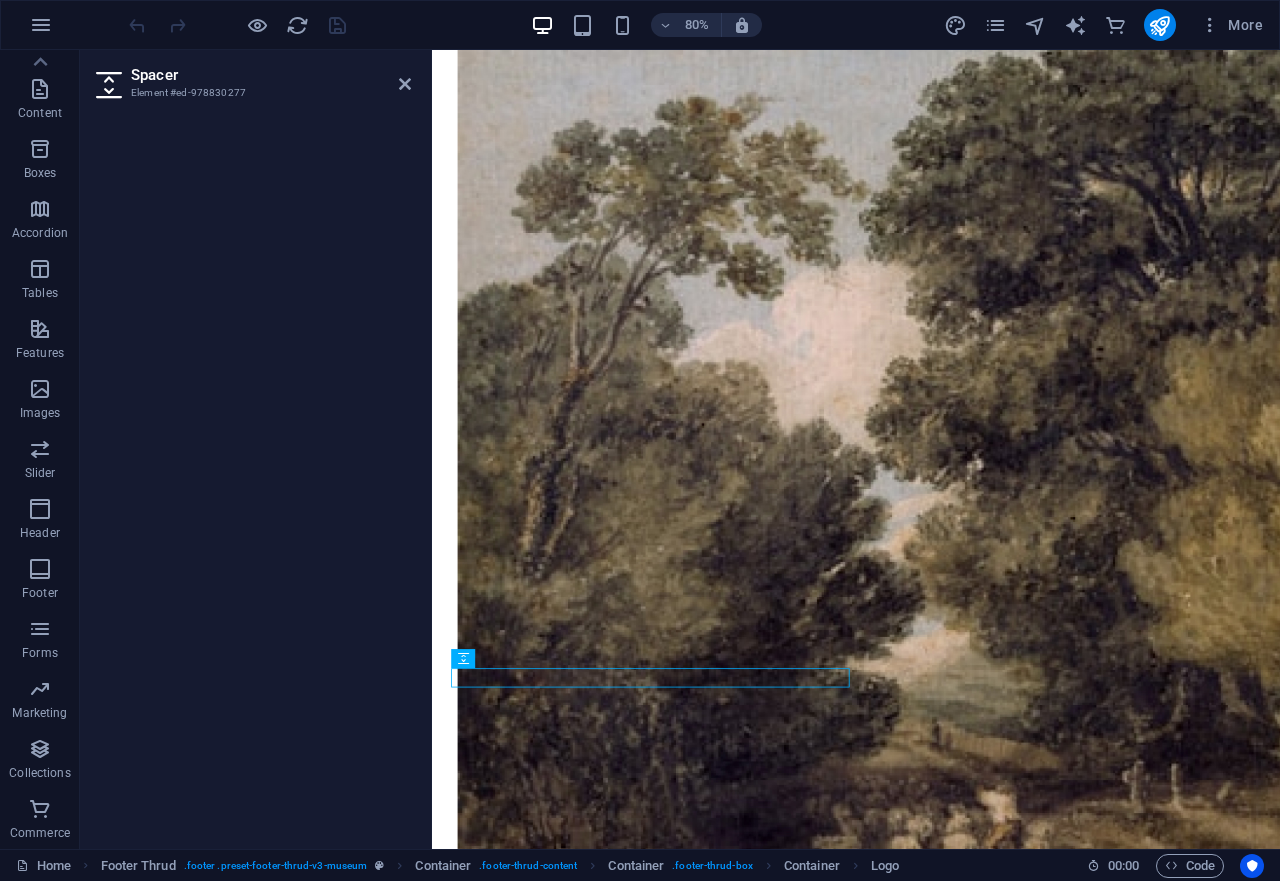
scroll to position [4632, 0]
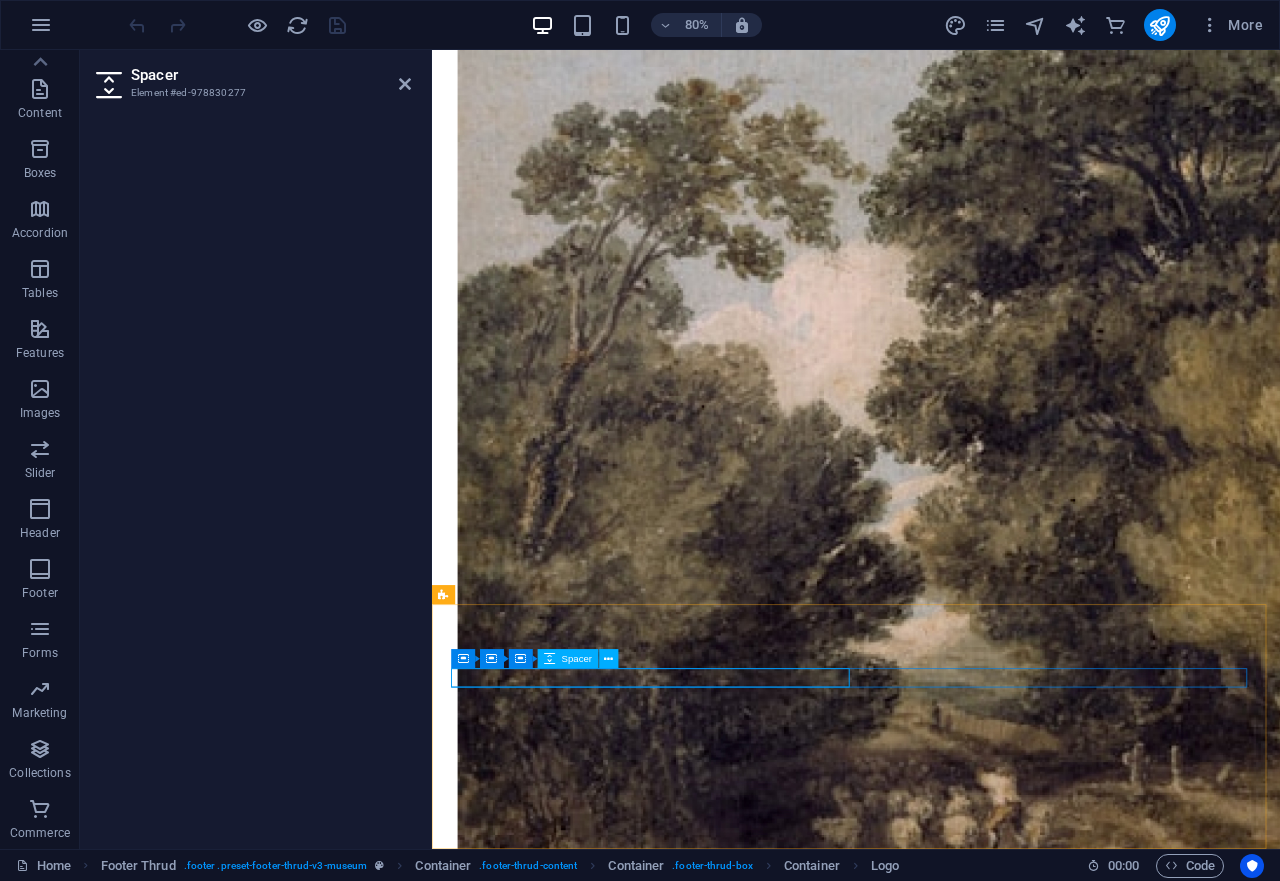
click at [610, 658] on icon at bounding box center [608, 659] width 9 height 17
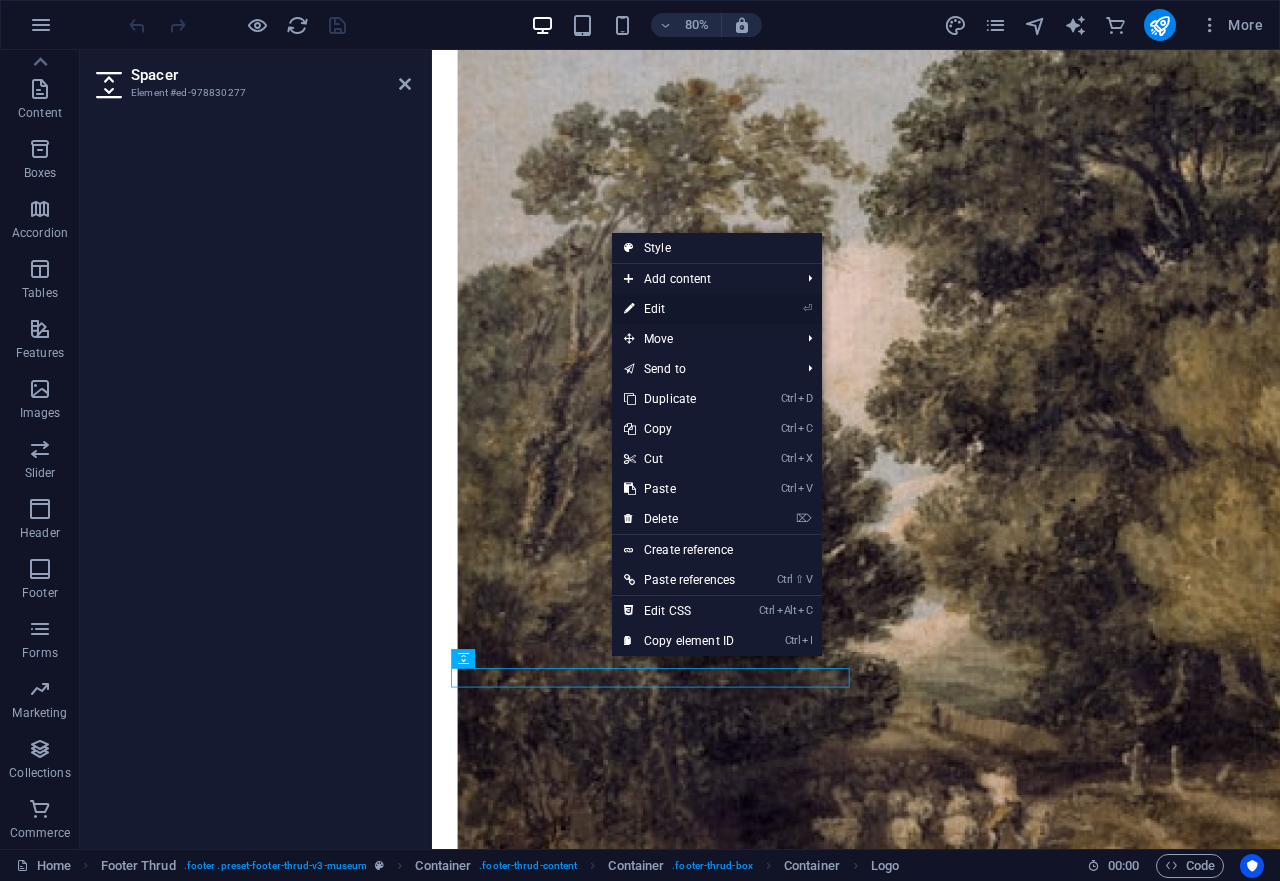
click at [683, 307] on link "⏎ Edit" at bounding box center [679, 309] width 135 height 30
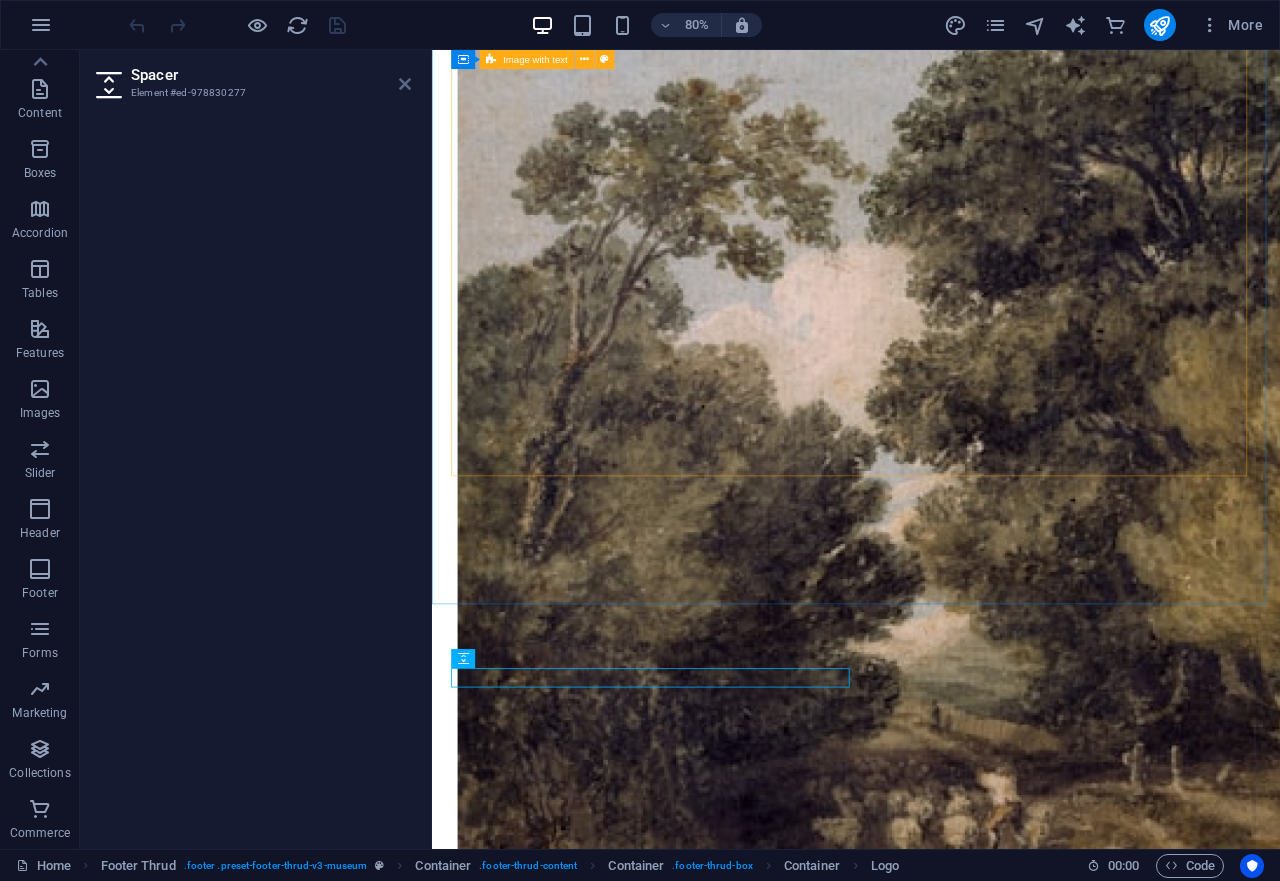
click at [409, 85] on icon at bounding box center [405, 84] width 12 height 16
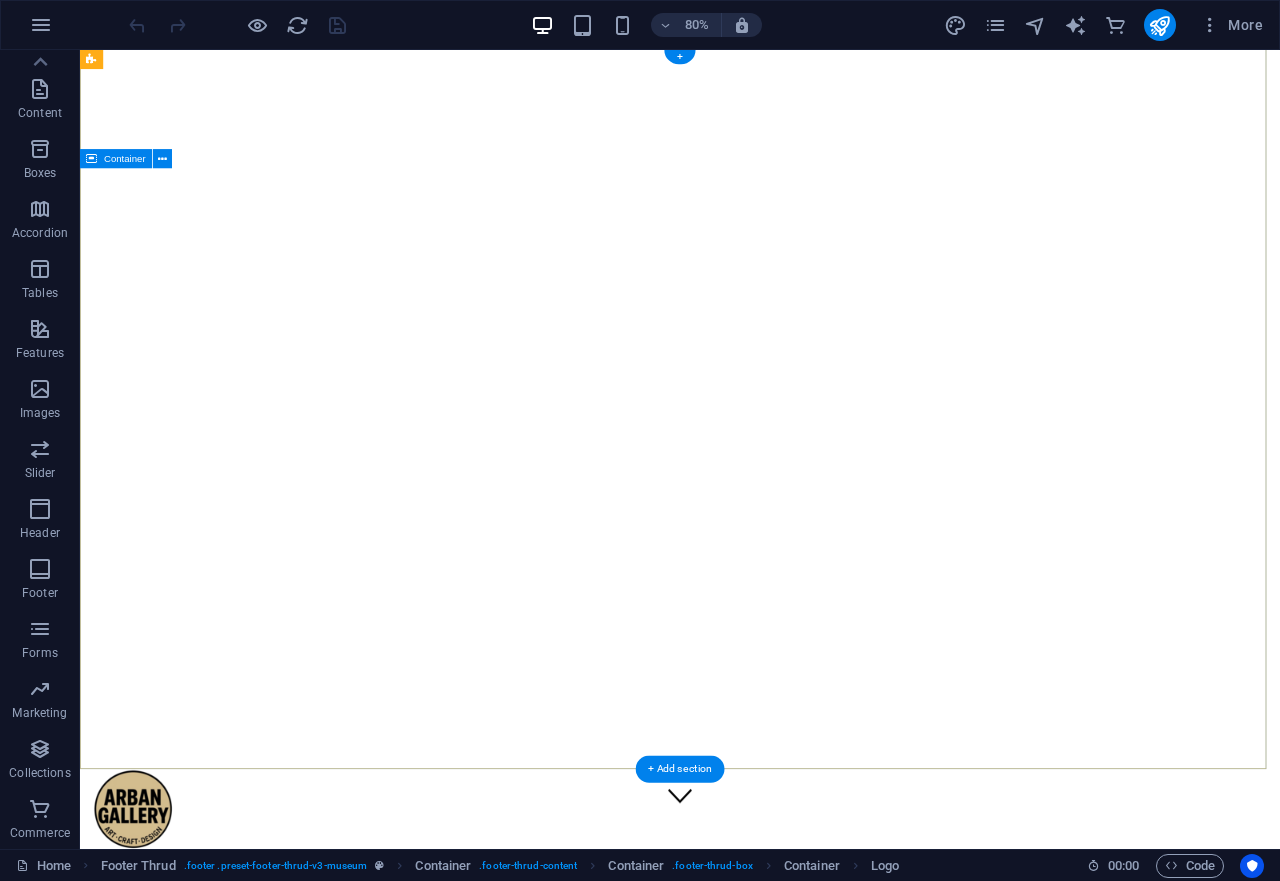
scroll to position [0, 0]
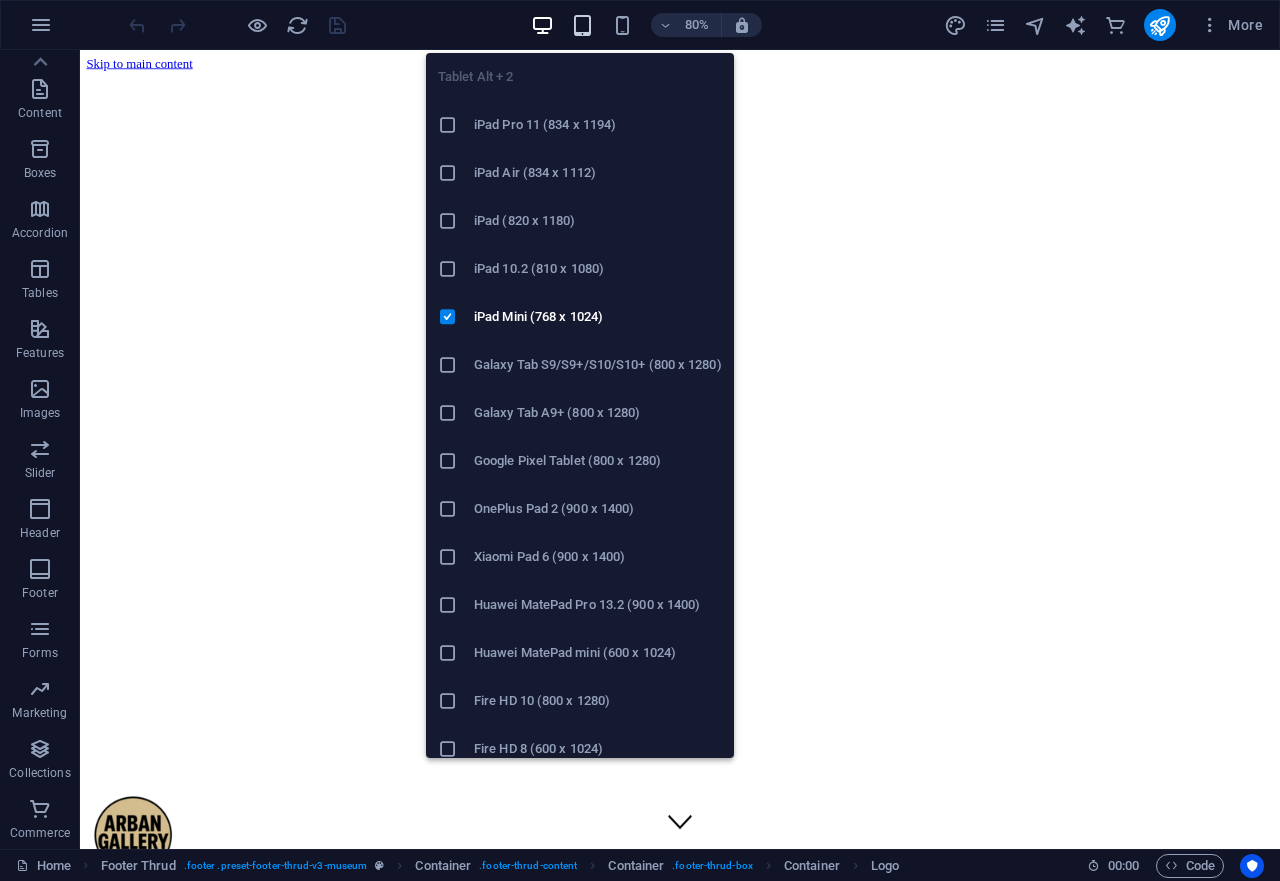
click at [582, 31] on icon "button" at bounding box center [582, 25] width 23 height 23
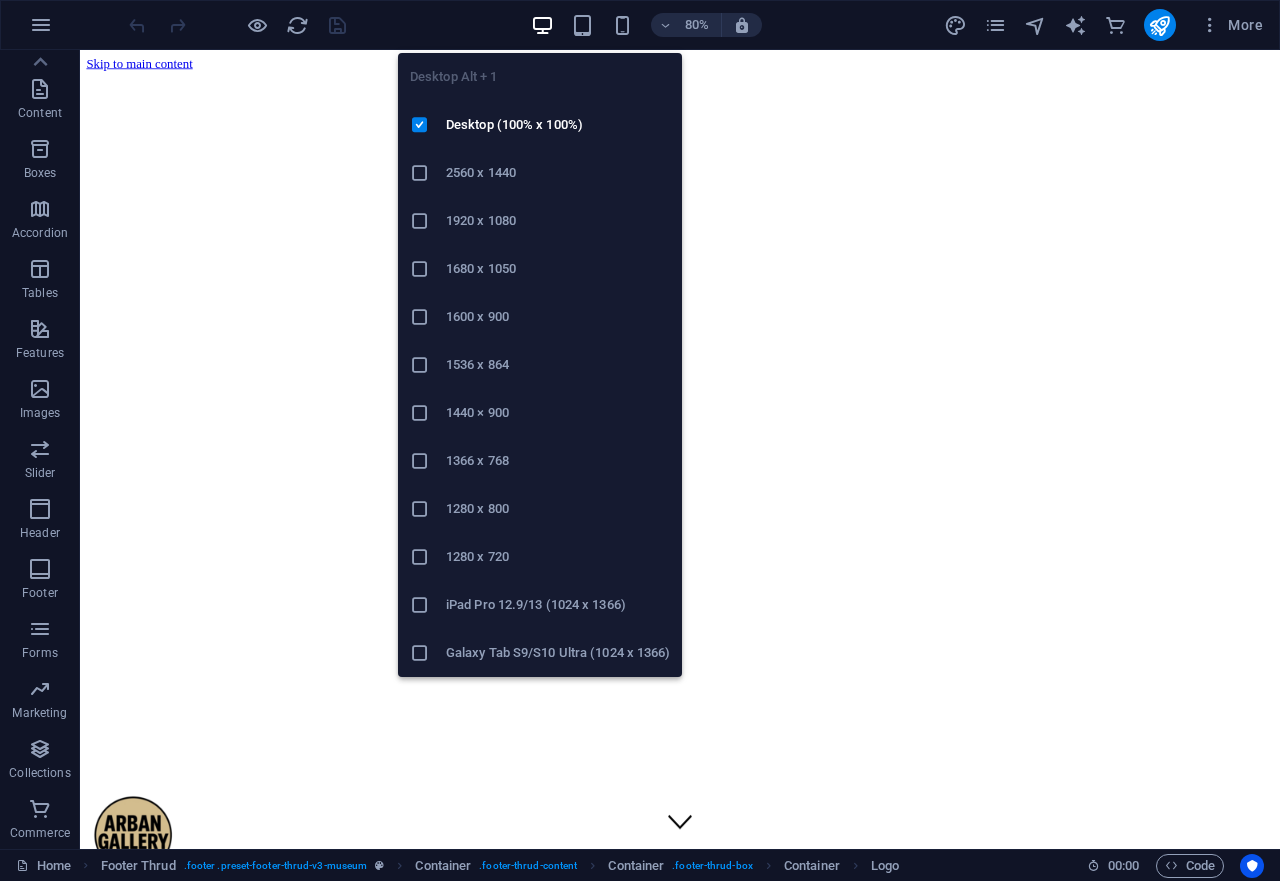
click at [541, 22] on icon "button" at bounding box center [542, 25] width 23 height 23
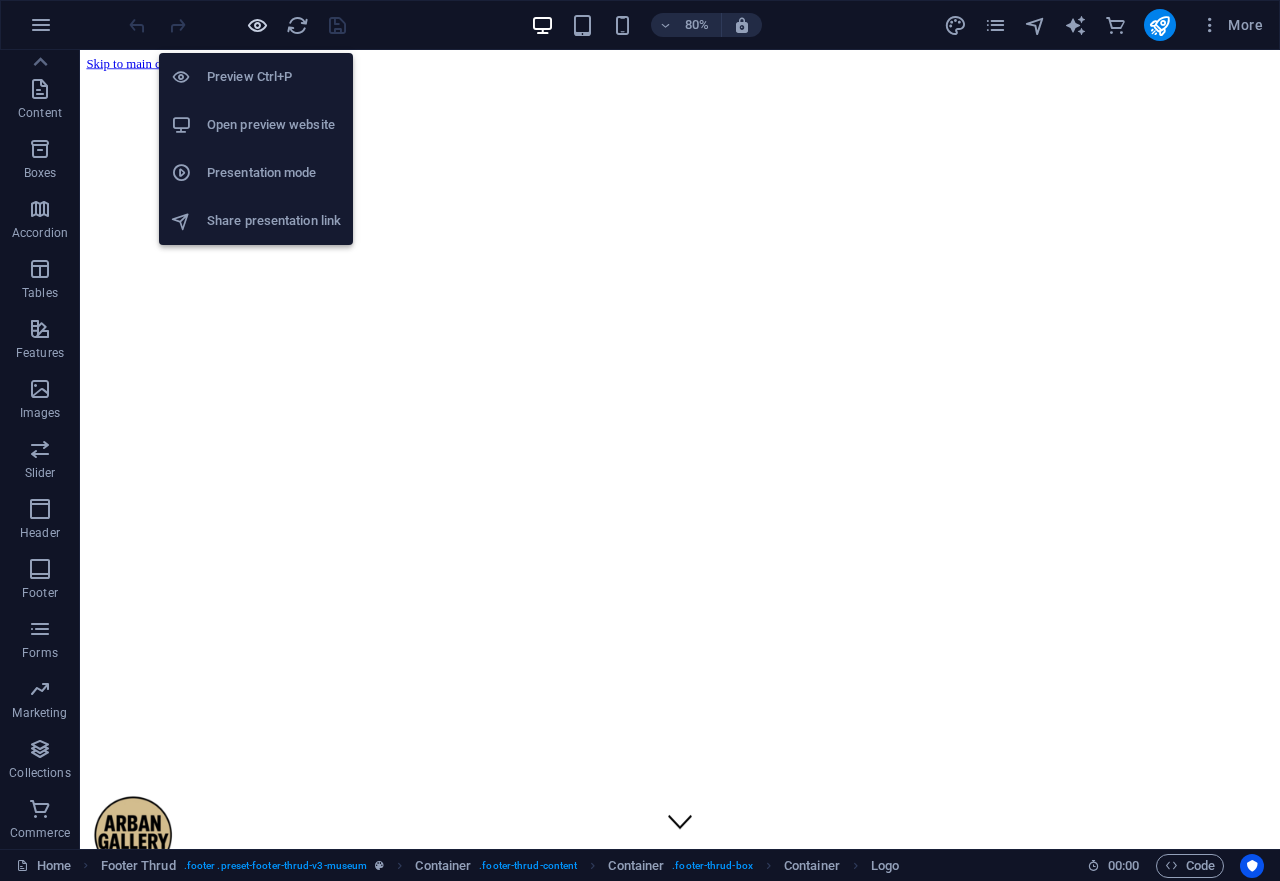
click at [252, 29] on icon "button" at bounding box center [257, 25] width 23 height 23
click at [253, 84] on h6 "Preview Ctrl+P" at bounding box center [274, 77] width 134 height 24
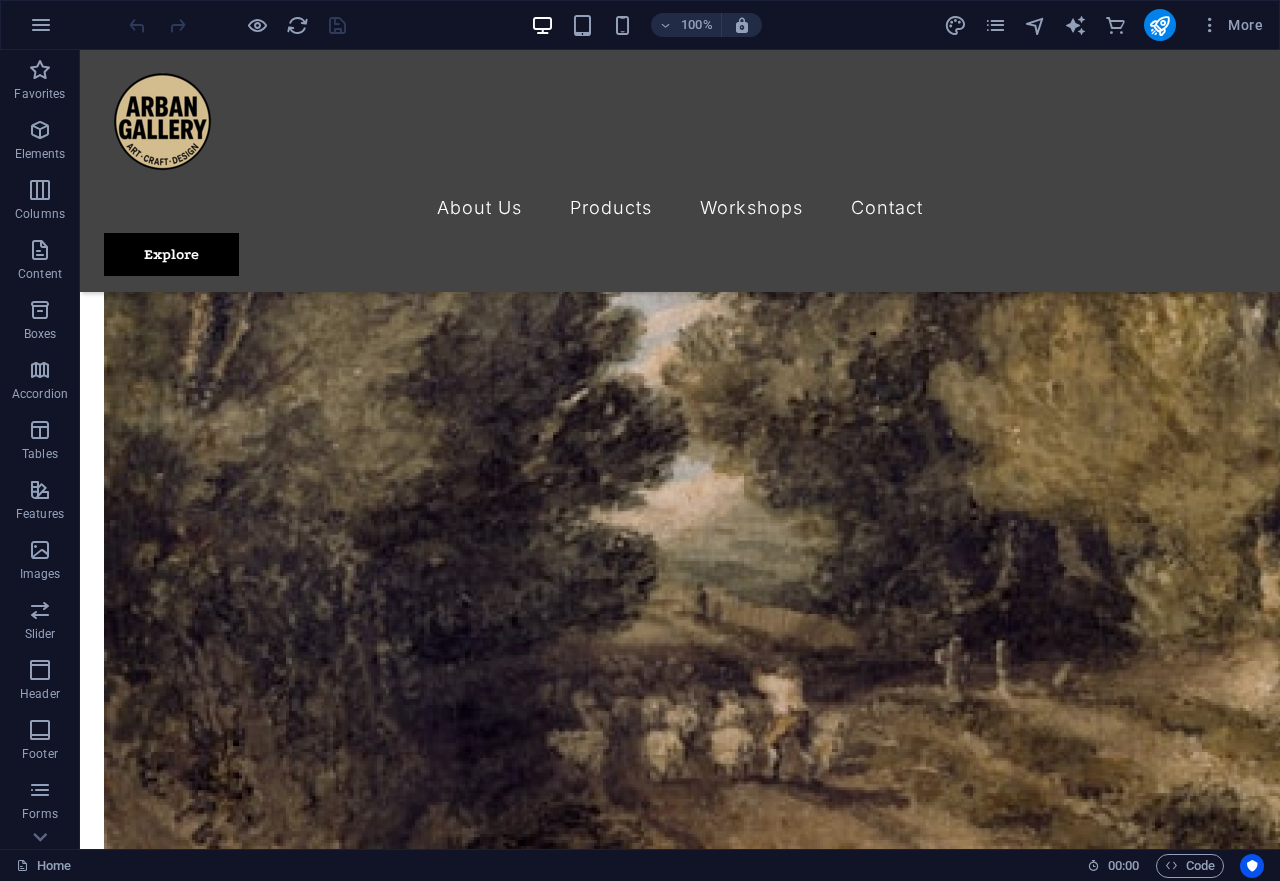
scroll to position [4630, 0]
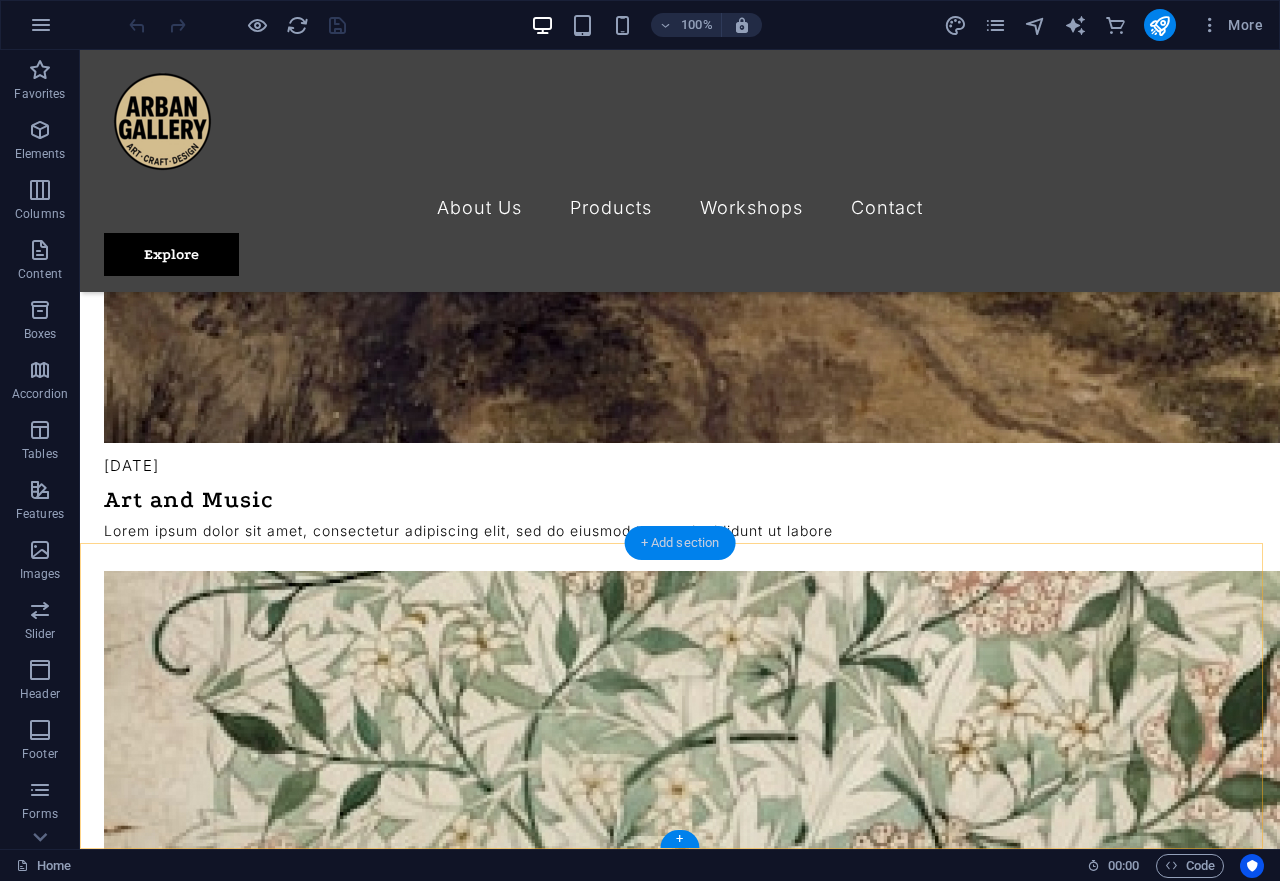
click at [648, 541] on div "+ Add section" at bounding box center [680, 543] width 111 height 34
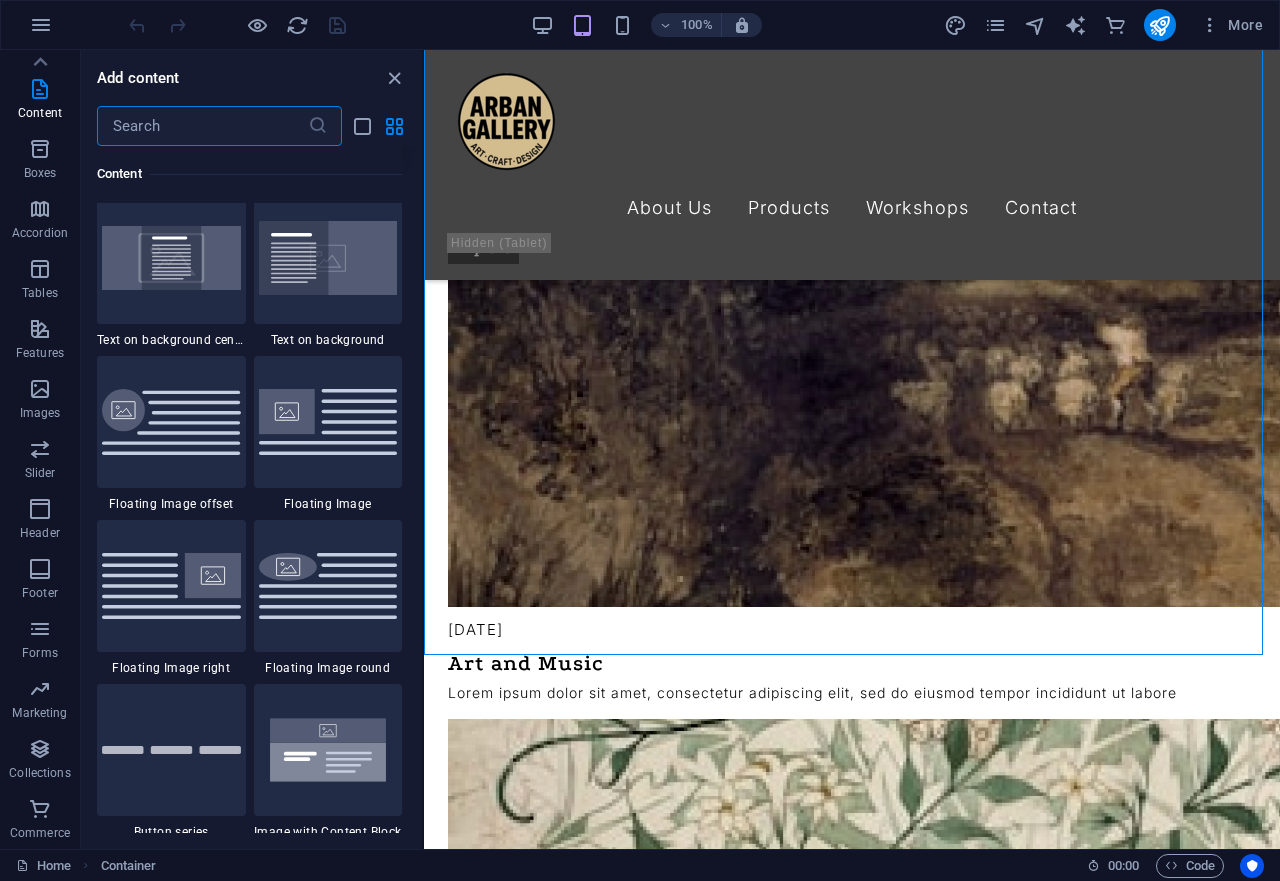
scroll to position [4218, 0]
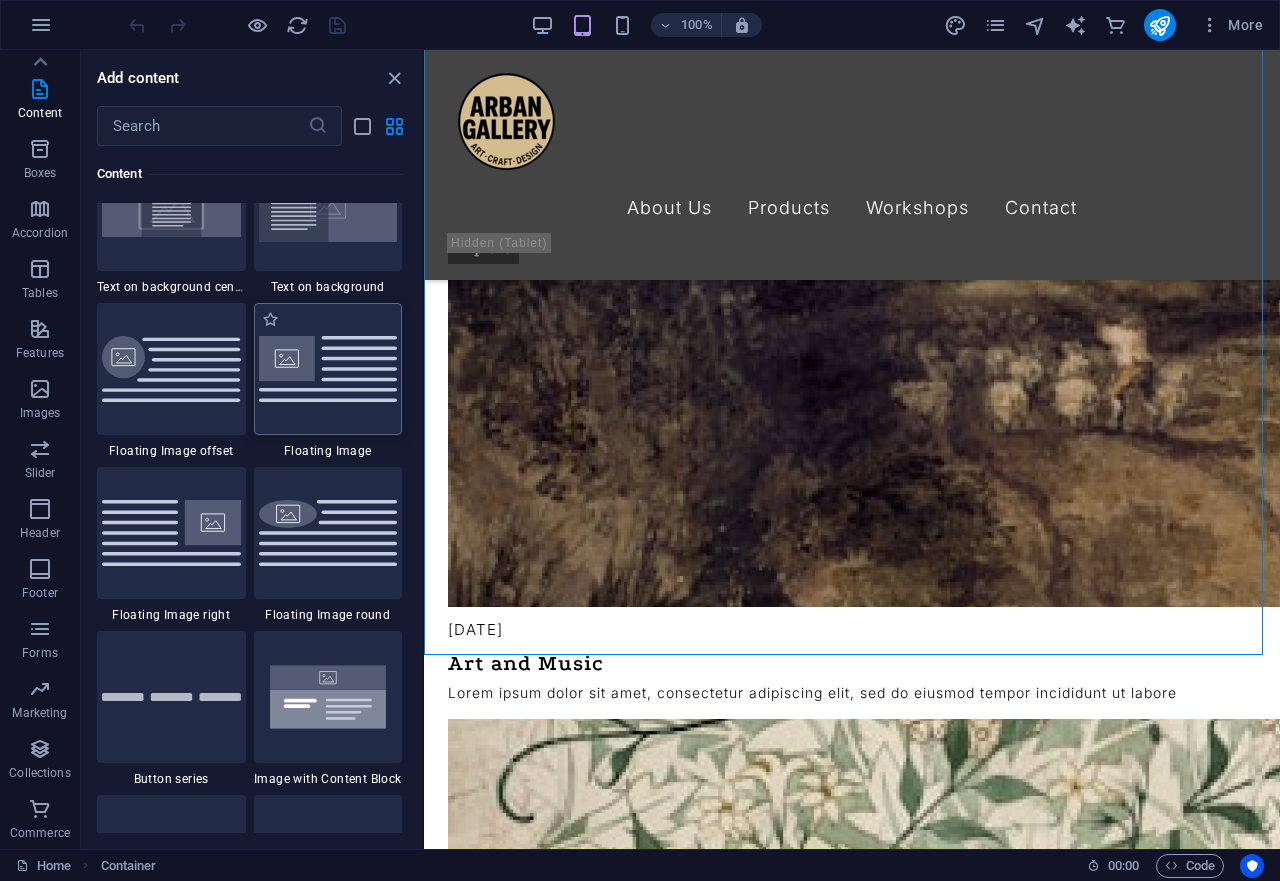
click at [324, 401] on img at bounding box center [328, 368] width 139 height 65
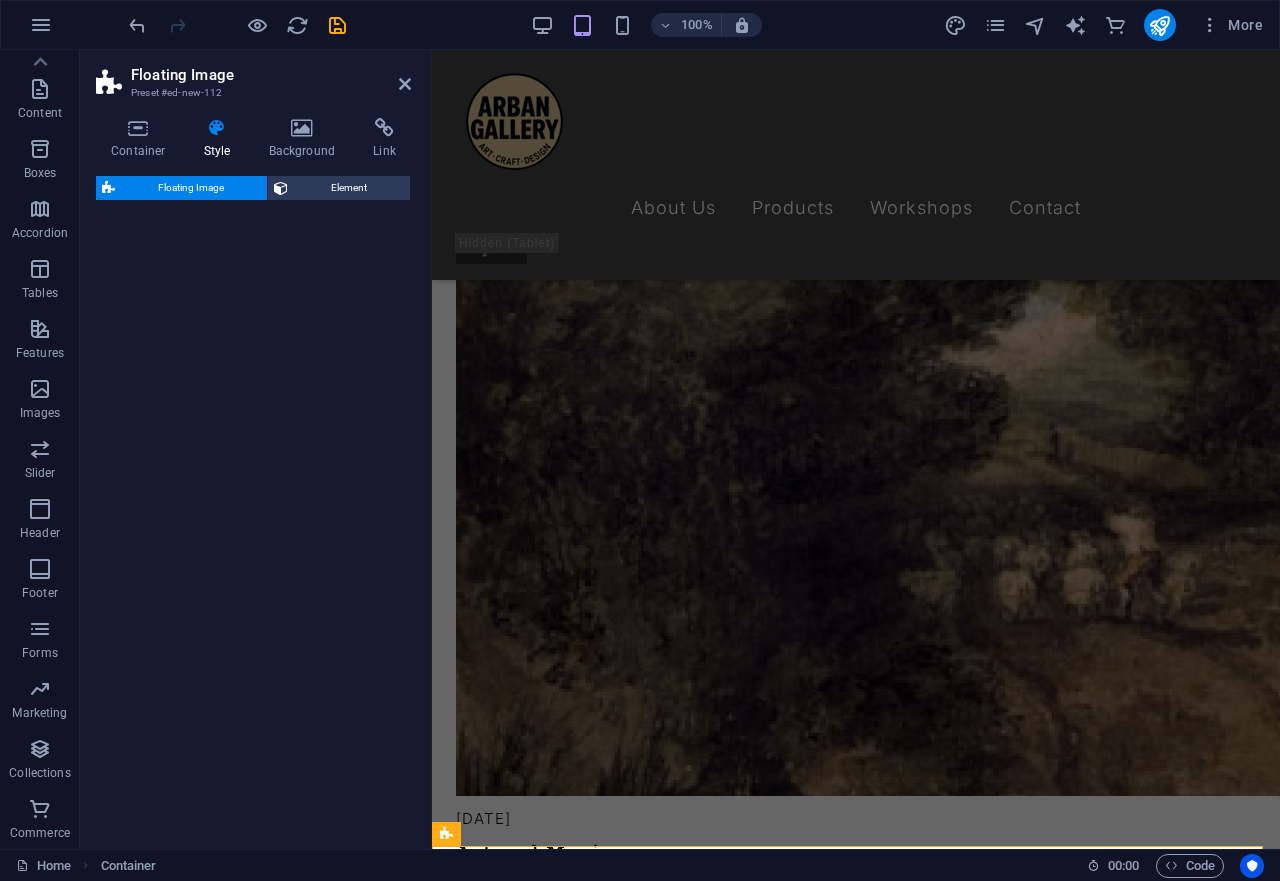
scroll to position [161, 0]
select select "%"
select select "rem"
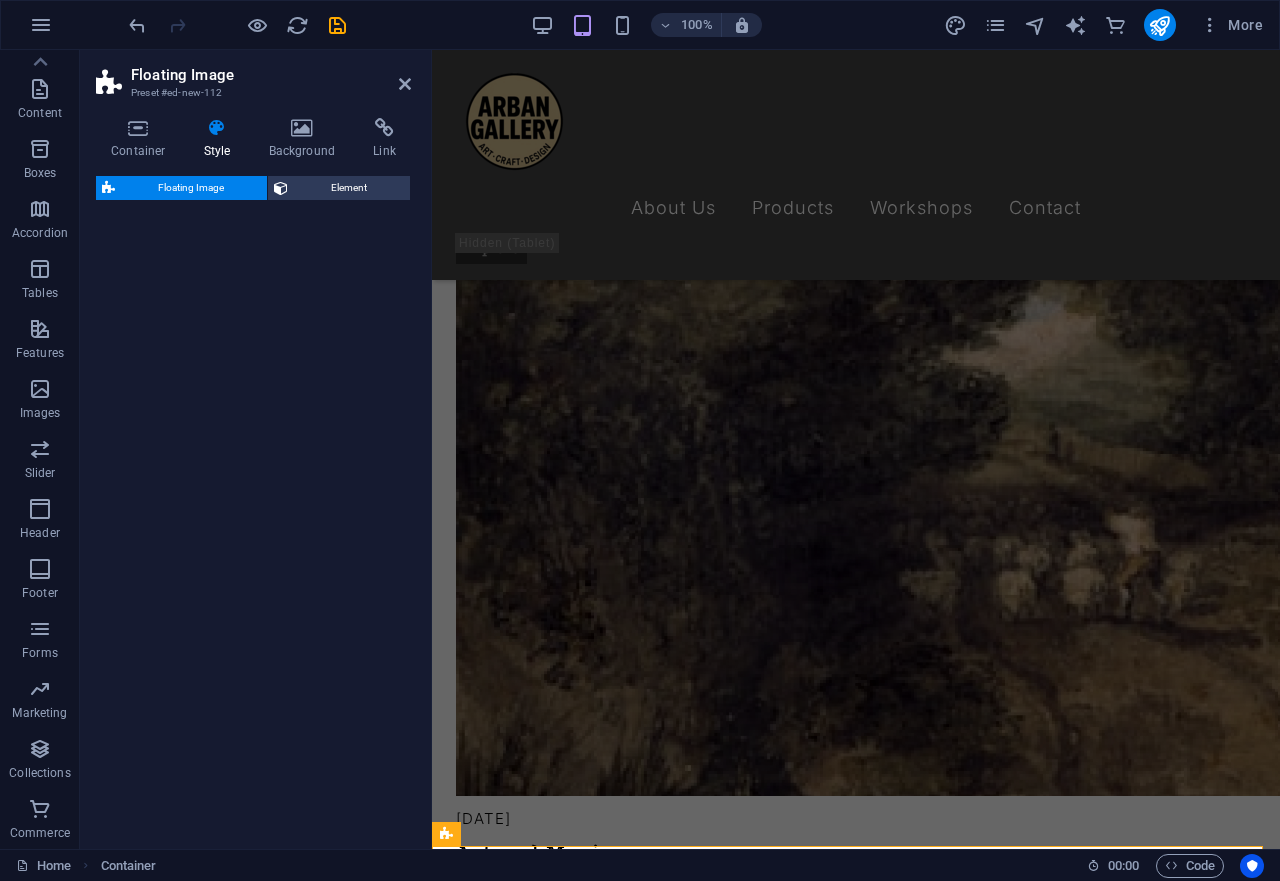
select select "rem"
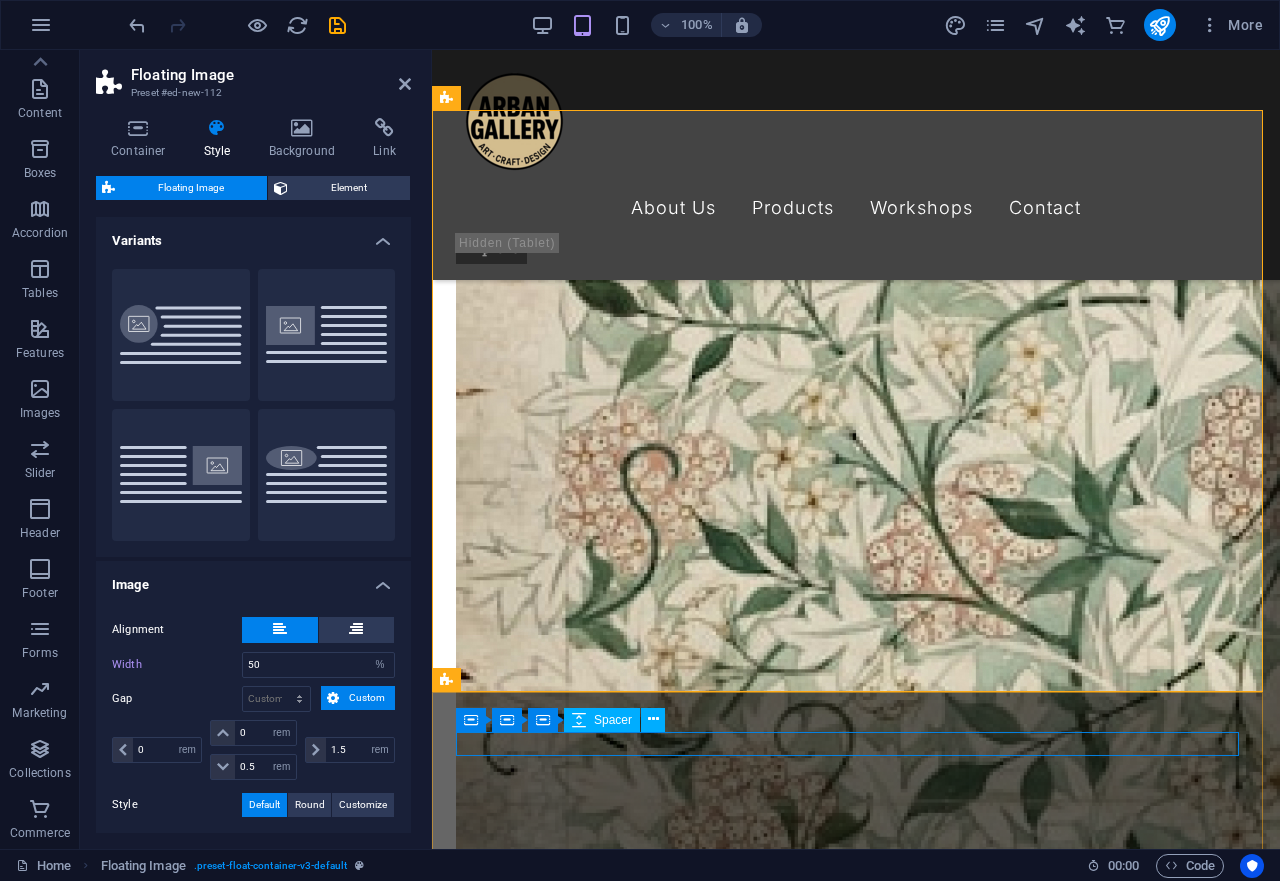
scroll to position [4332, 0]
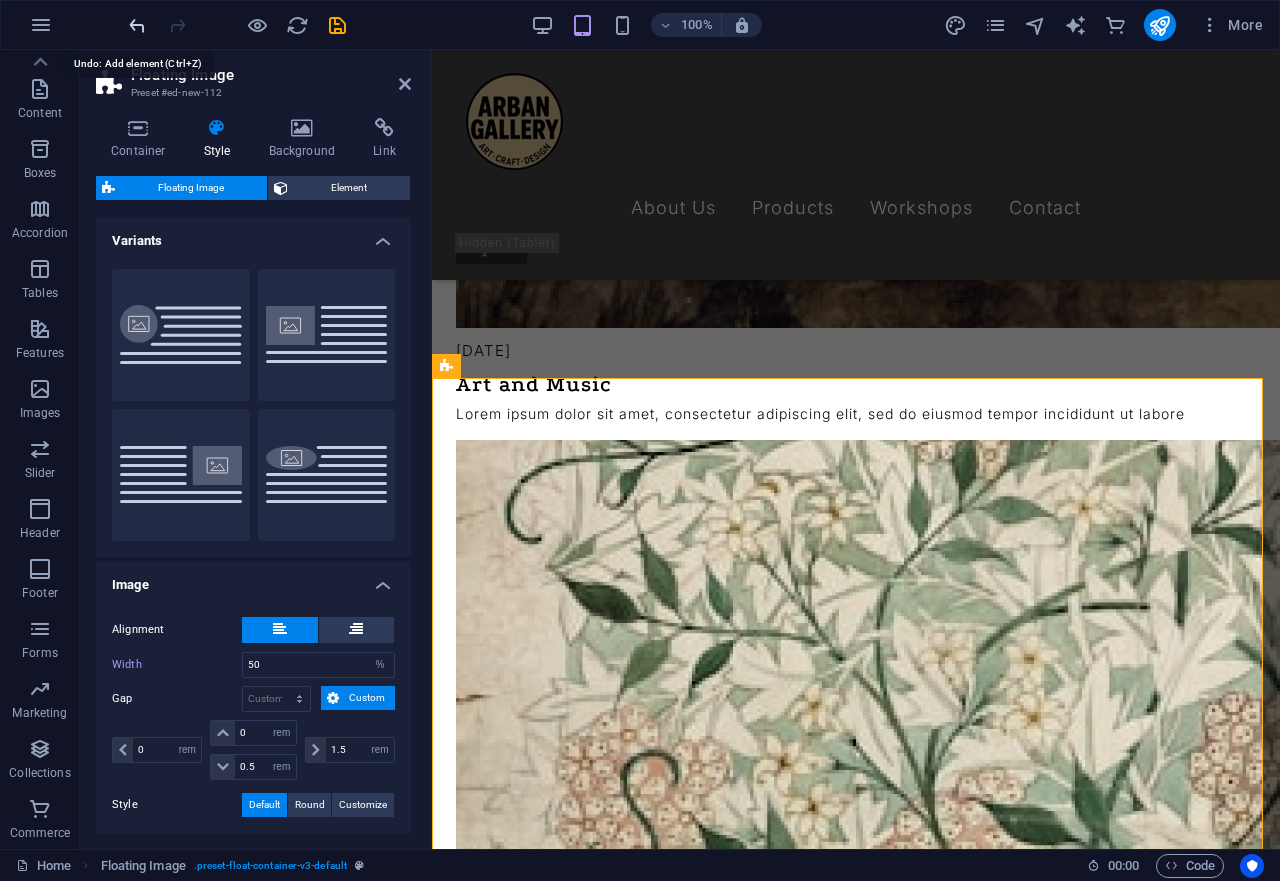
click at [139, 23] on icon "undo" at bounding box center [137, 25] width 23 height 23
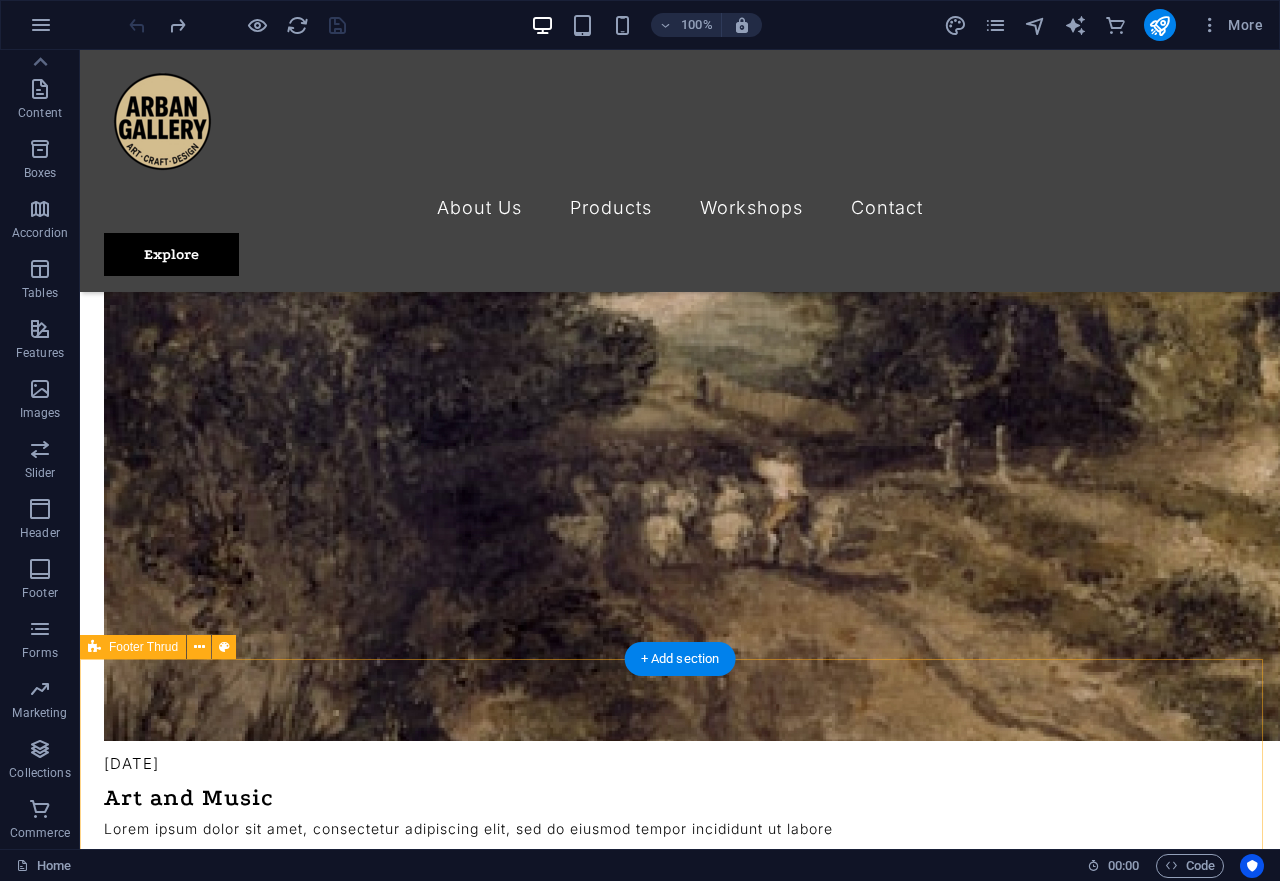
scroll to position [4630, 0]
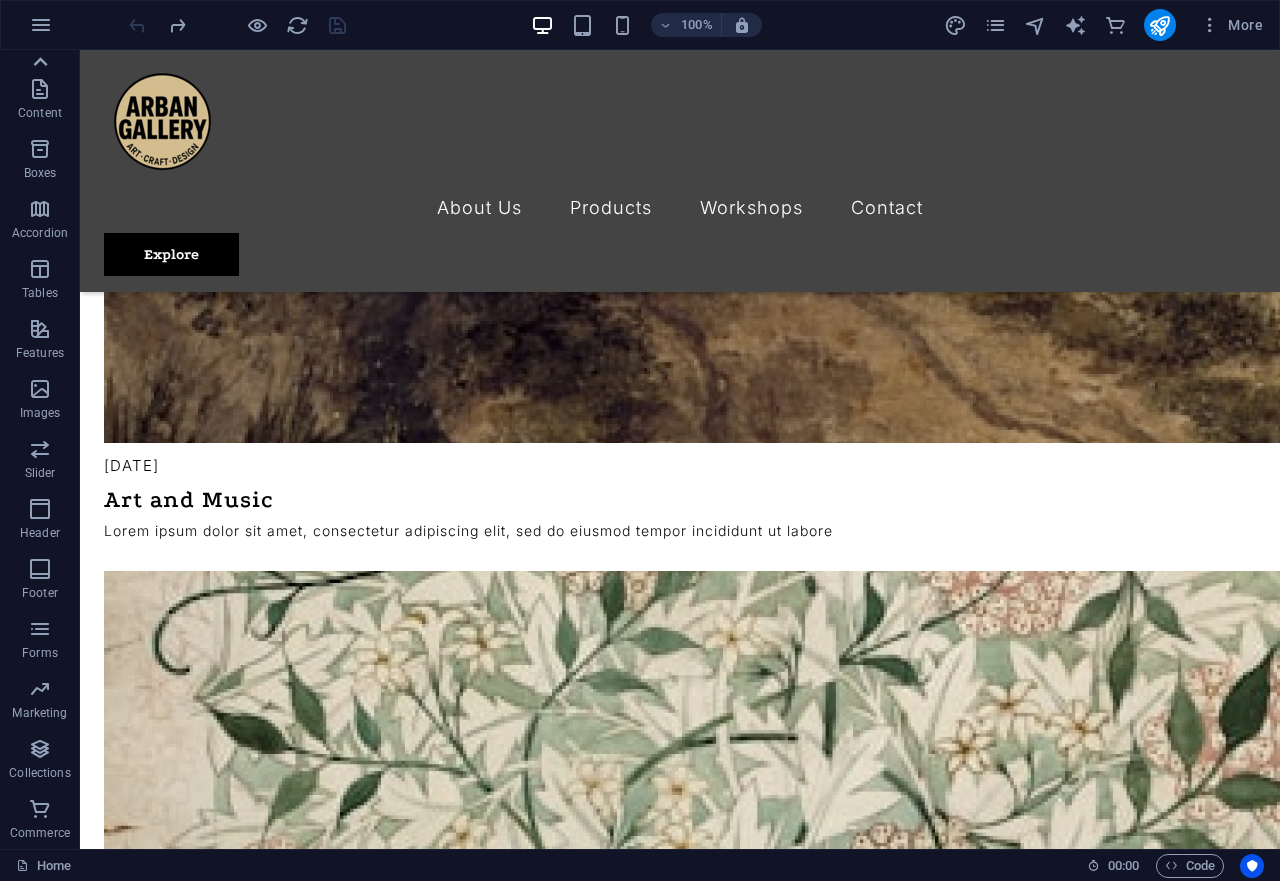
click at [38, 60] on icon at bounding box center [41, 61] width 14 height 9
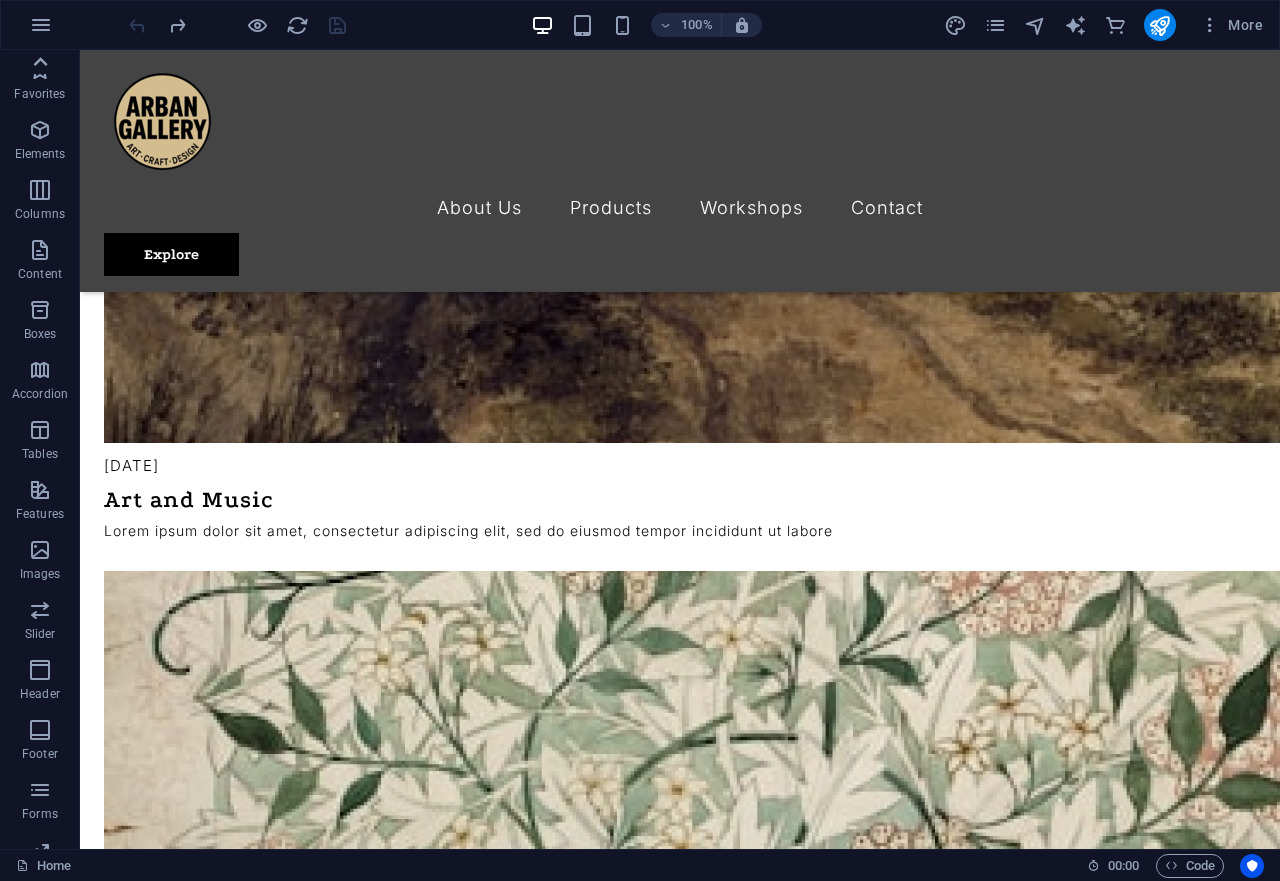
click at [38, 60] on icon at bounding box center [41, 61] width 14 height 9
click at [38, 60] on icon "button" at bounding box center [40, 70] width 24 height 24
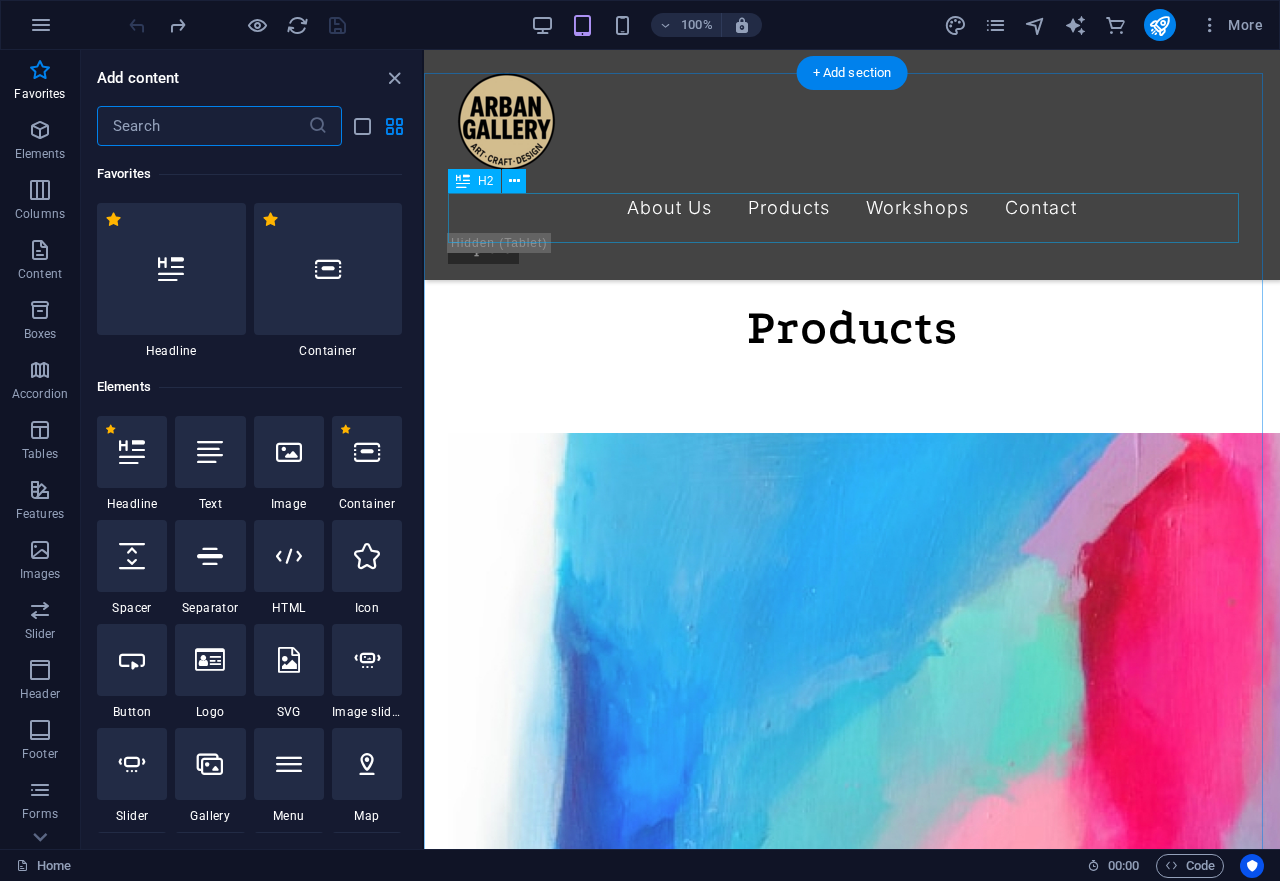
scroll to position [696, 0]
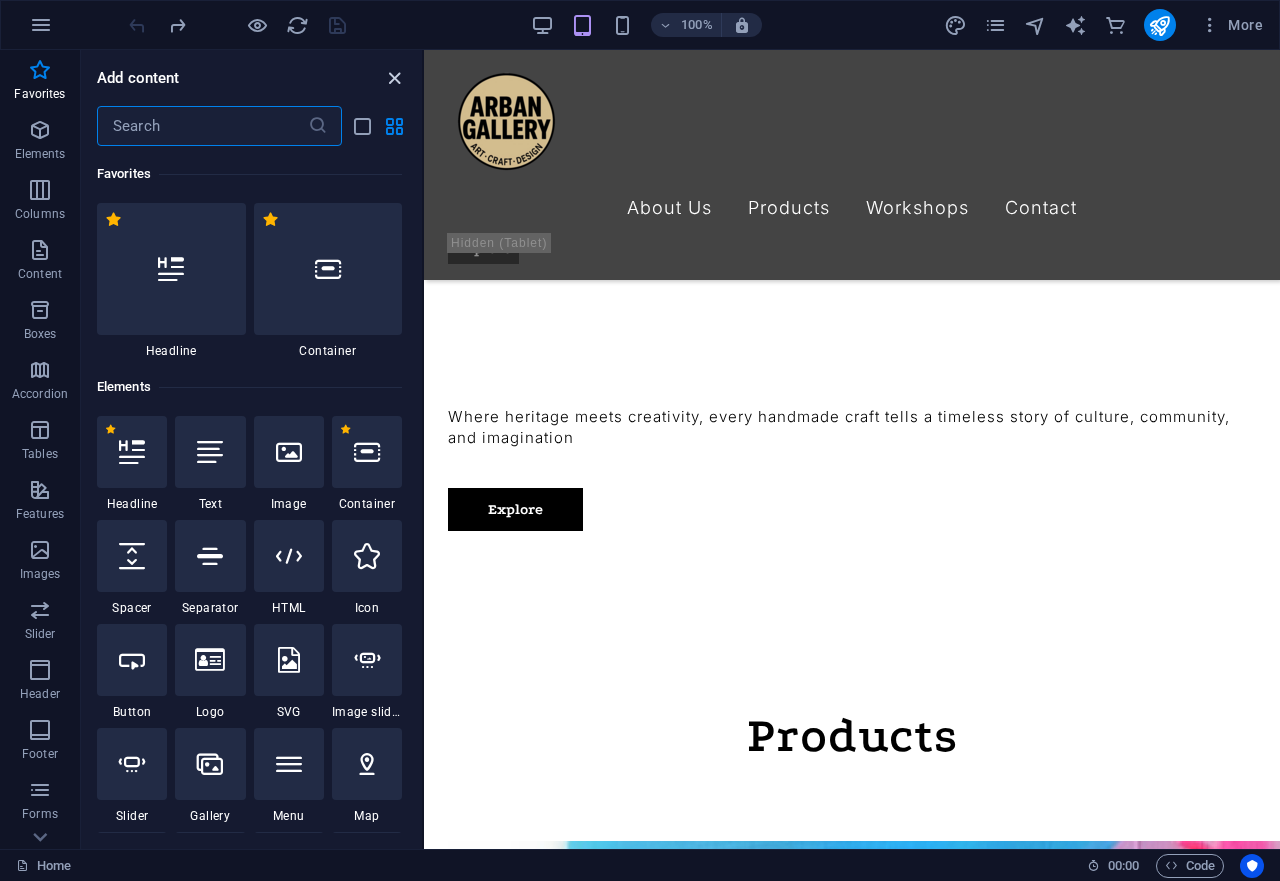
click at [389, 68] on icon "close panel" at bounding box center [394, 78] width 23 height 23
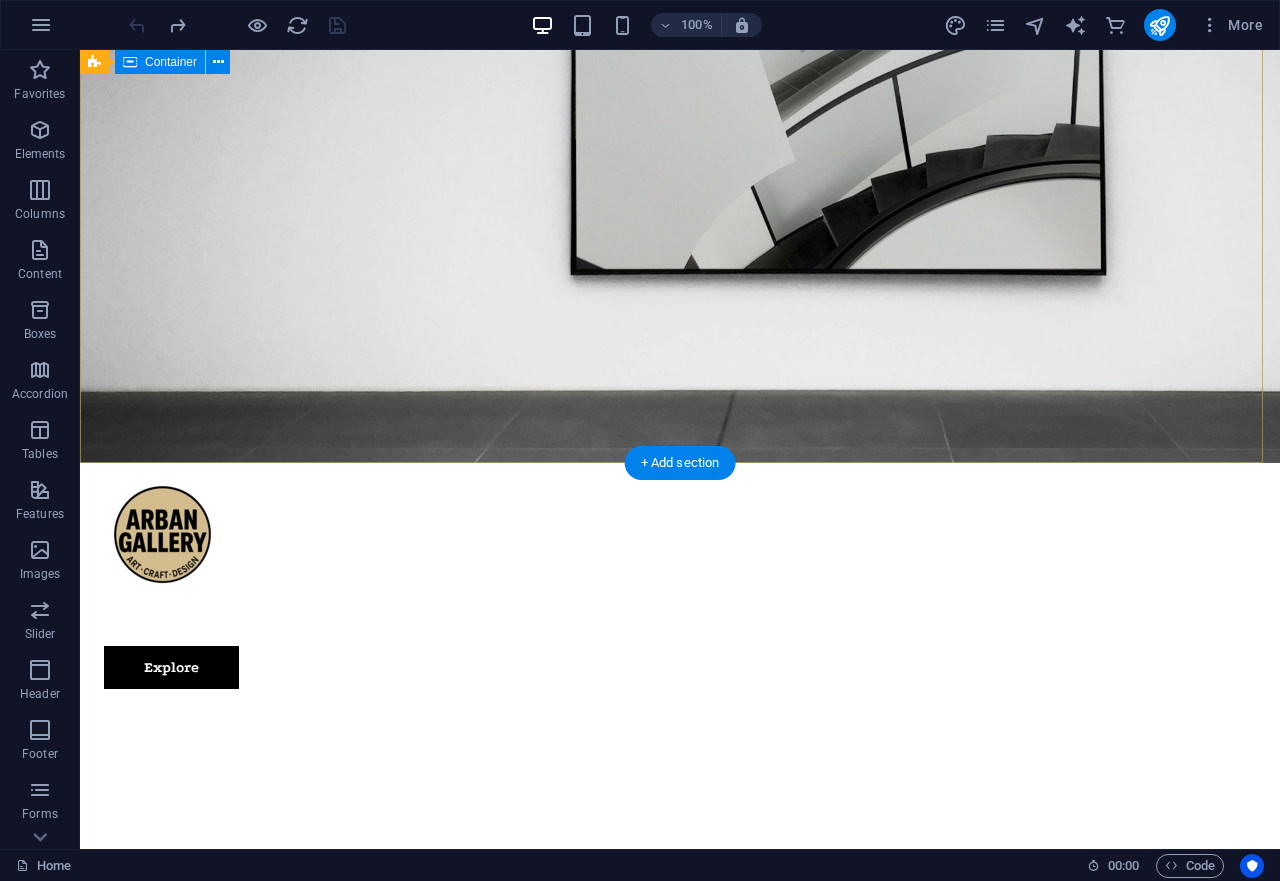
scroll to position [0, 0]
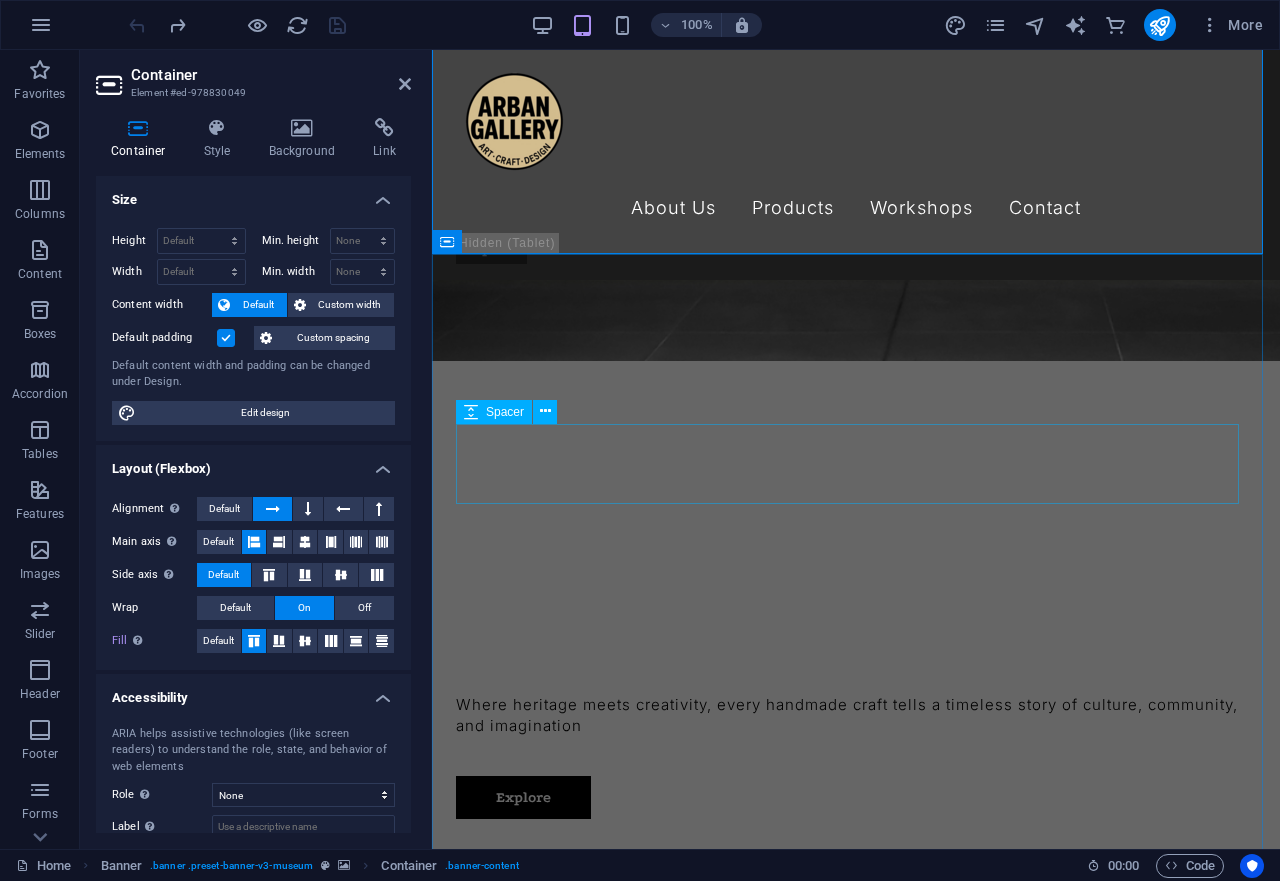
scroll to position [714, 0]
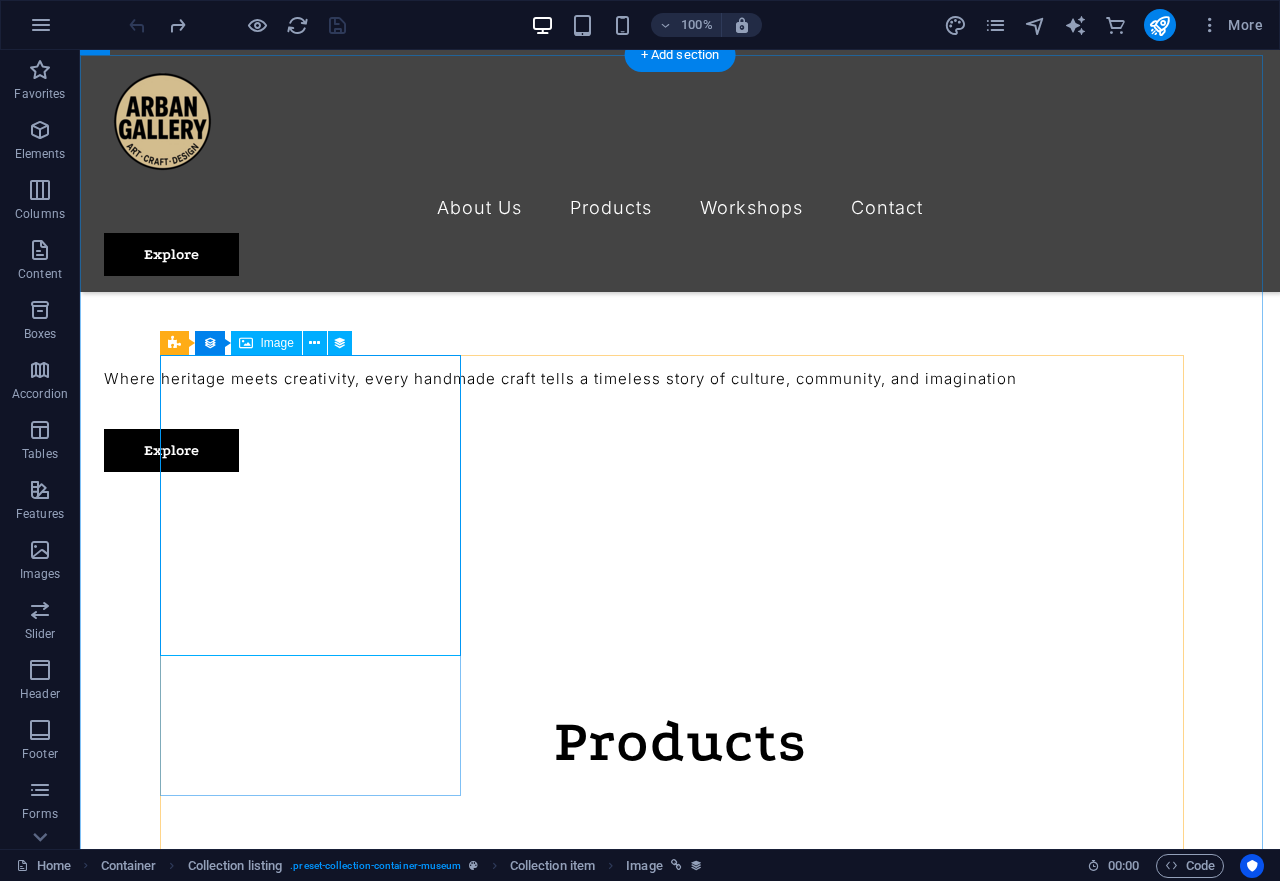
click at [311, 340] on icon at bounding box center [314, 343] width 11 height 21
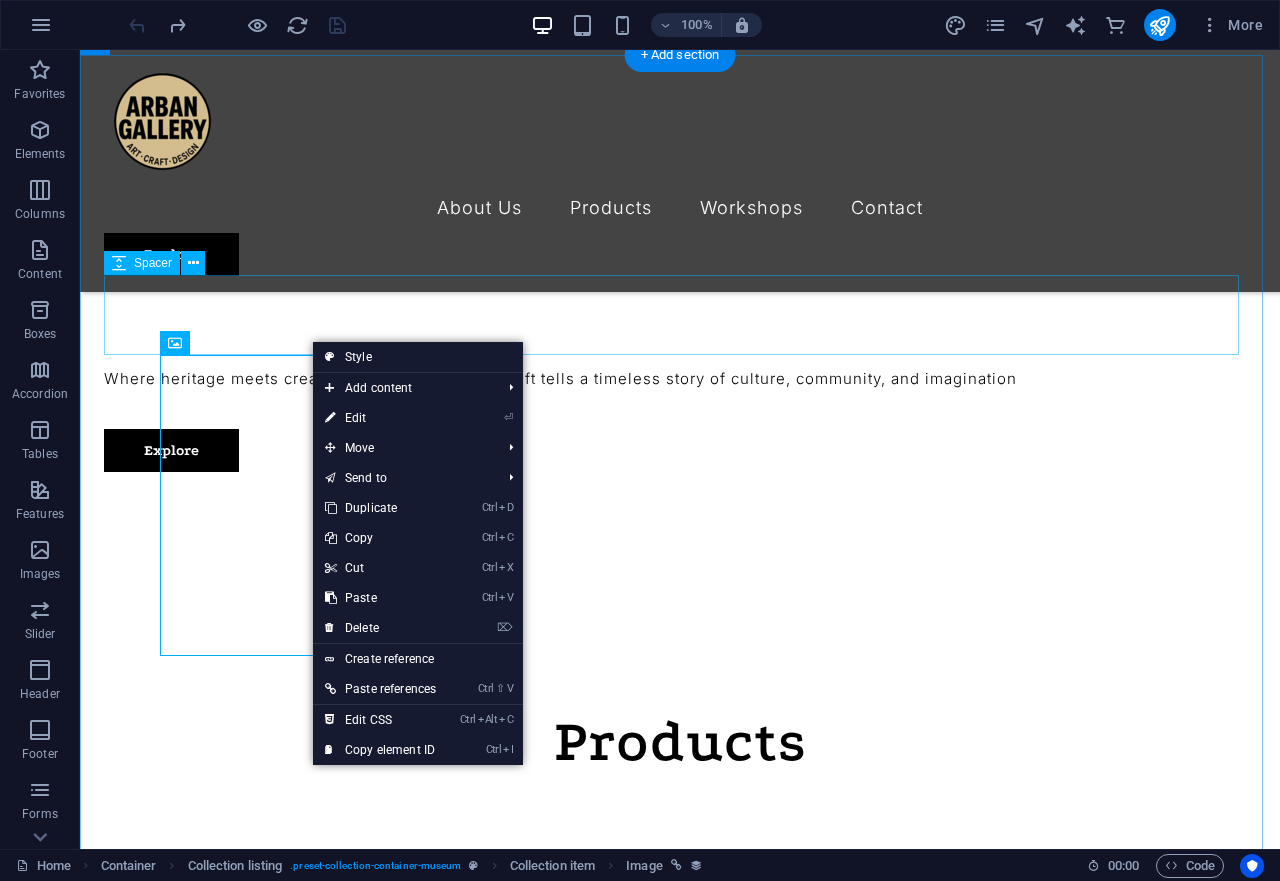
click at [397, 772] on div at bounding box center [680, 812] width 1152 height 80
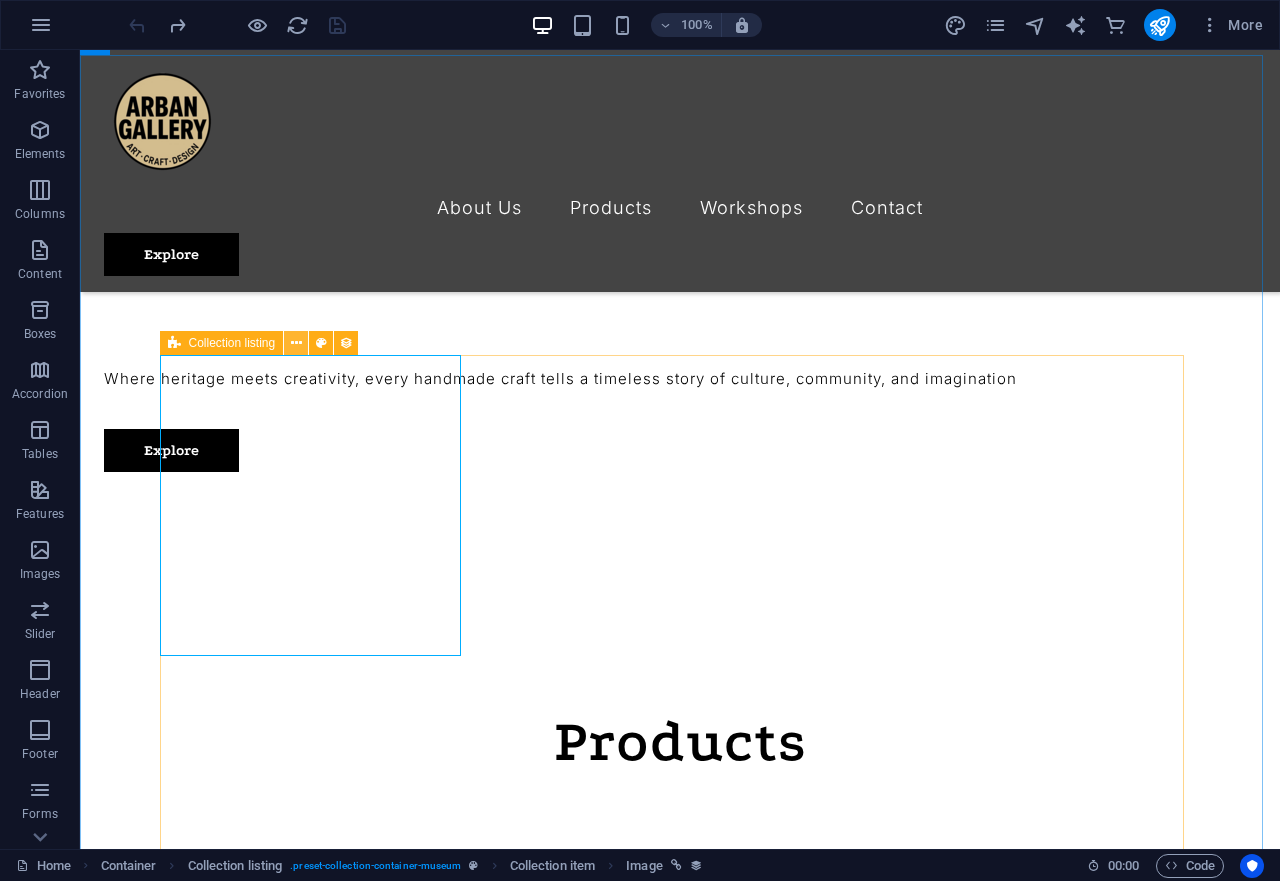
click at [295, 339] on icon at bounding box center [296, 343] width 11 height 21
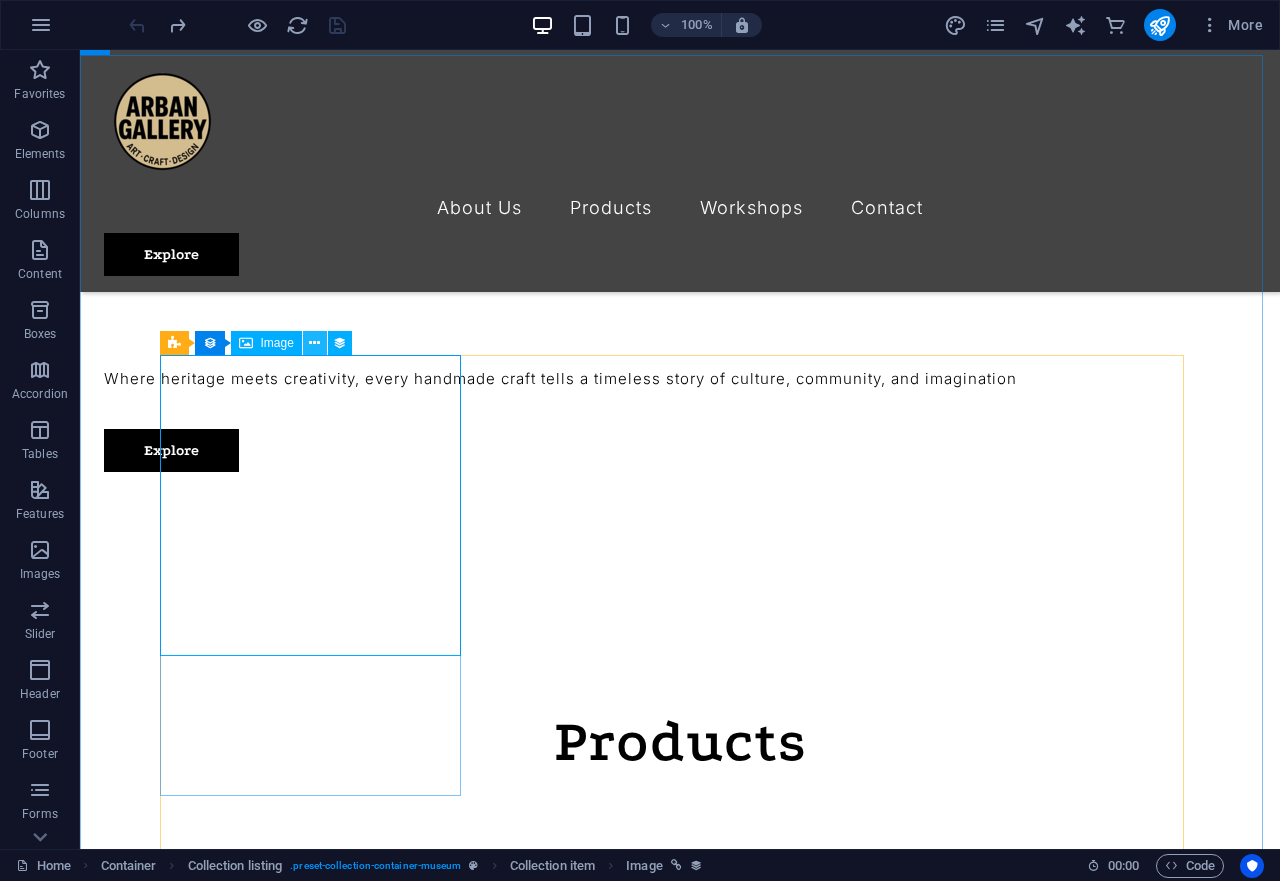
click at [317, 337] on icon at bounding box center [314, 343] width 11 height 21
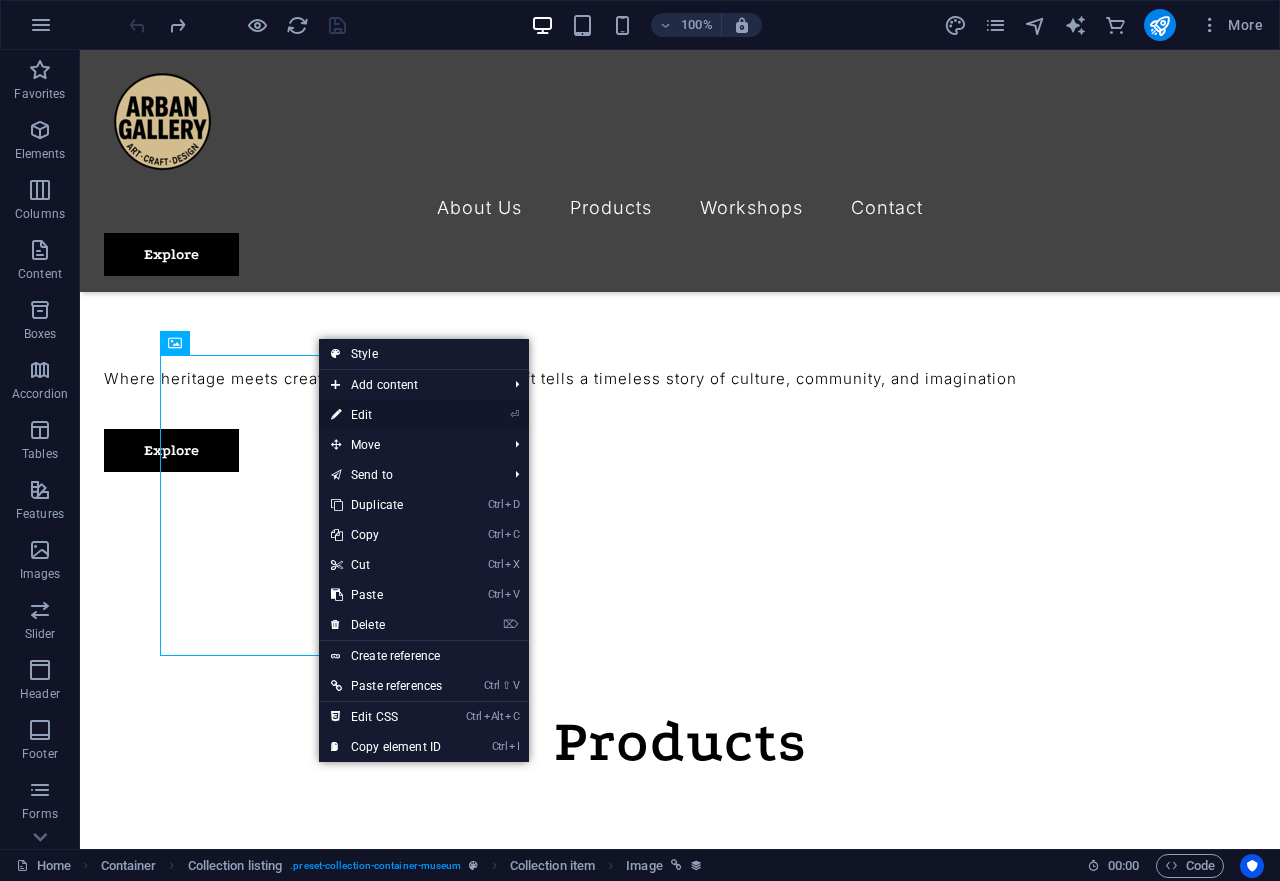
click at [369, 409] on link "⏎ Edit" at bounding box center [386, 415] width 135 height 30
select select "exhibition-image"
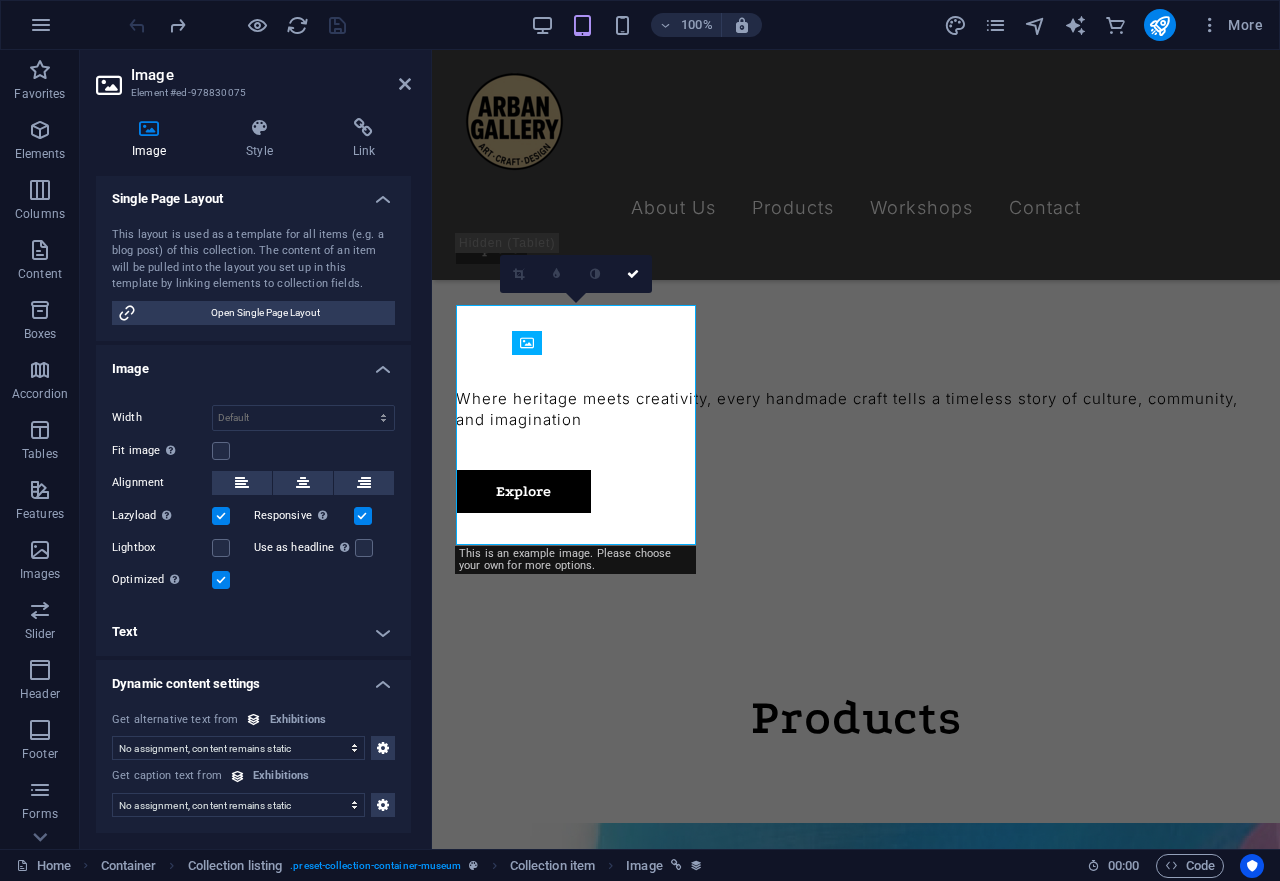
scroll to position [0, 0]
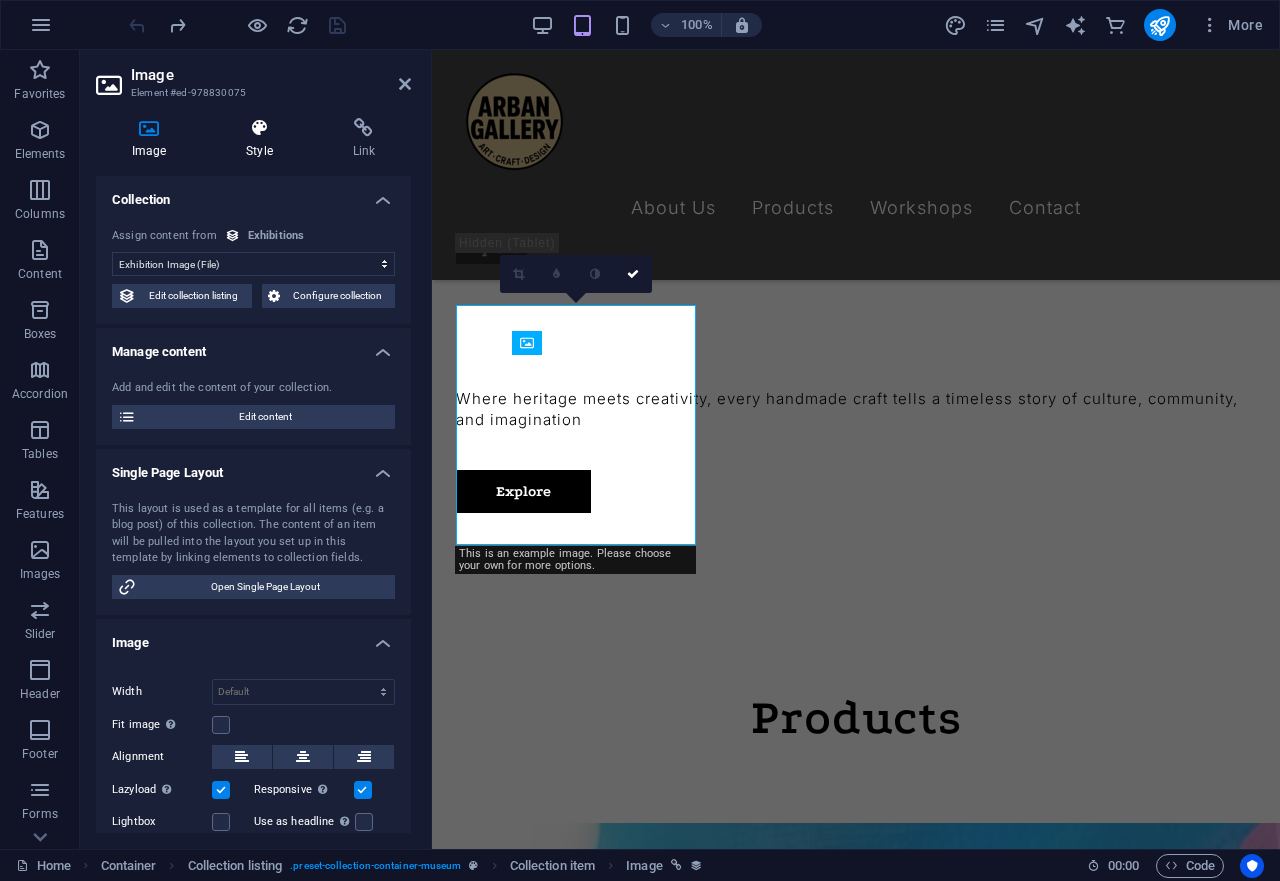
click at [265, 150] on h4 "Style" at bounding box center [263, 139] width 106 height 42
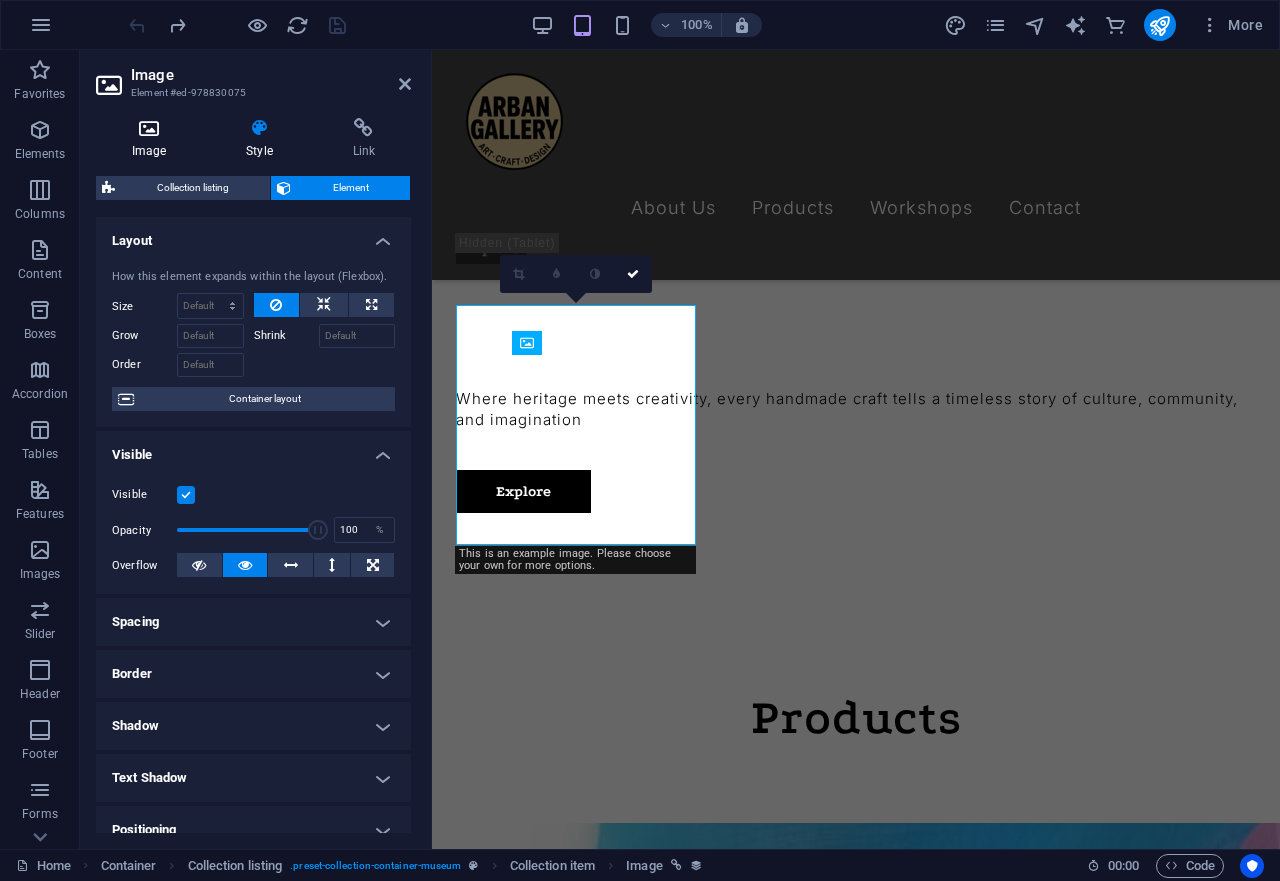
click at [161, 133] on icon at bounding box center [149, 128] width 106 height 20
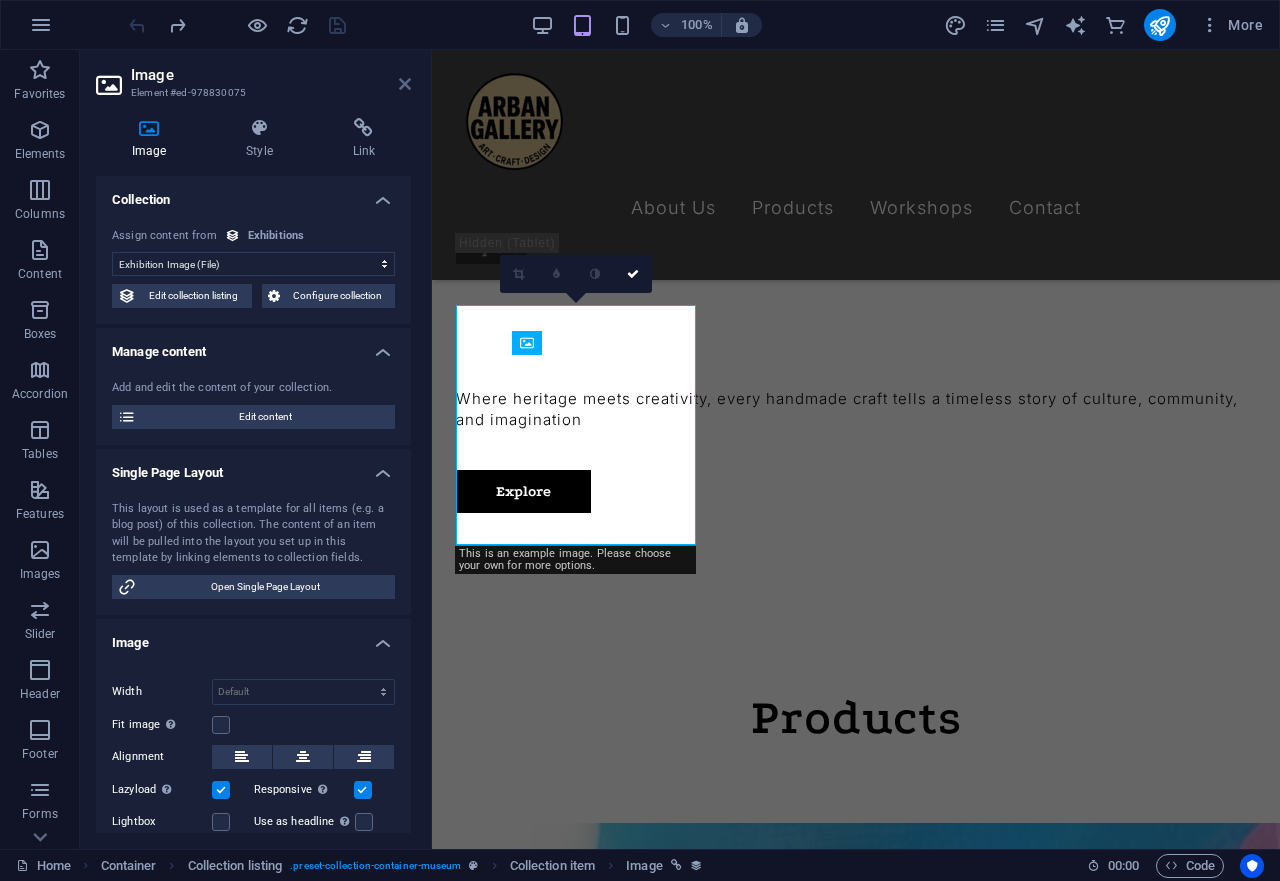
drag, startPoint x: 408, startPoint y: 80, endPoint x: 295, endPoint y: 44, distance: 118.6
click at [408, 80] on icon at bounding box center [405, 84] width 12 height 16
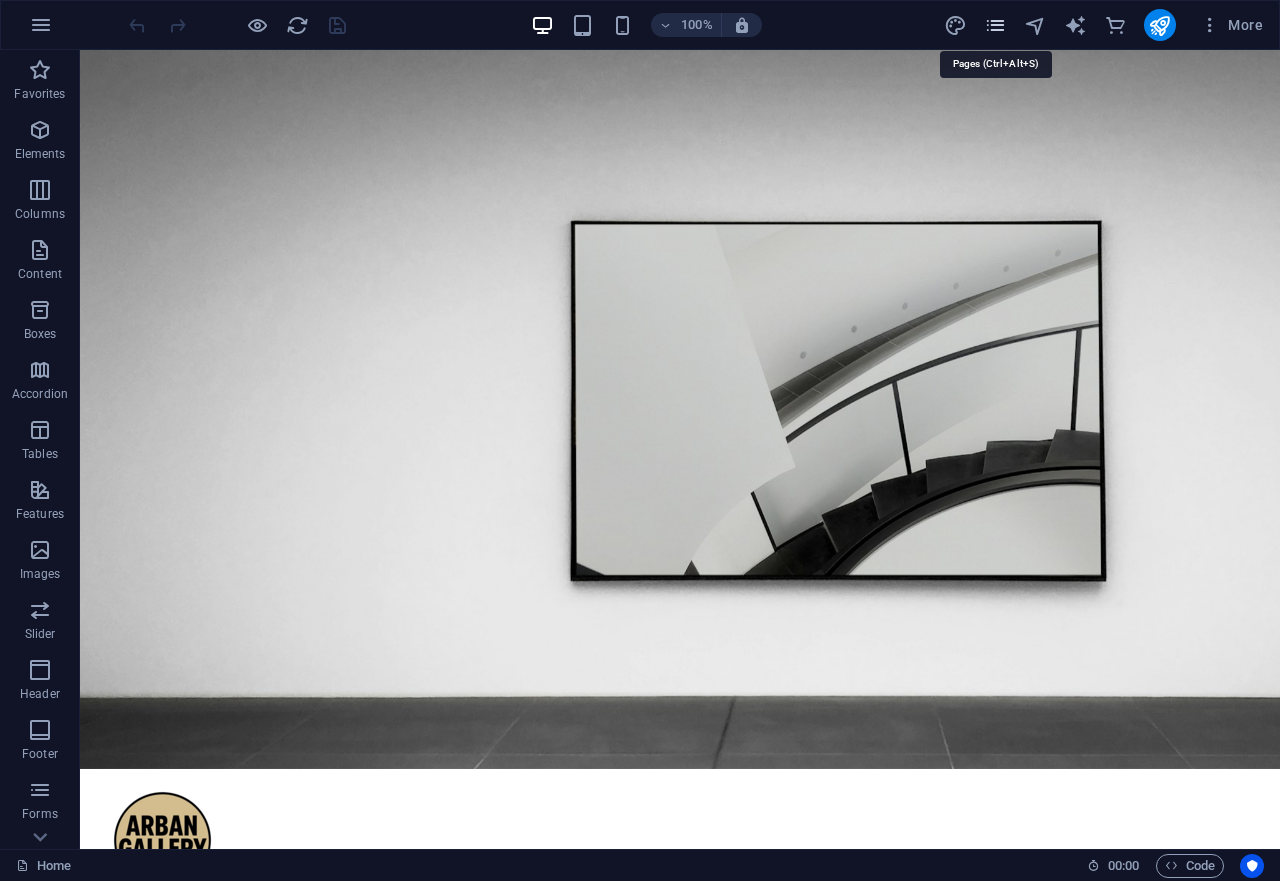
click at [1000, 23] on icon "pages" at bounding box center [995, 25] width 23 height 23
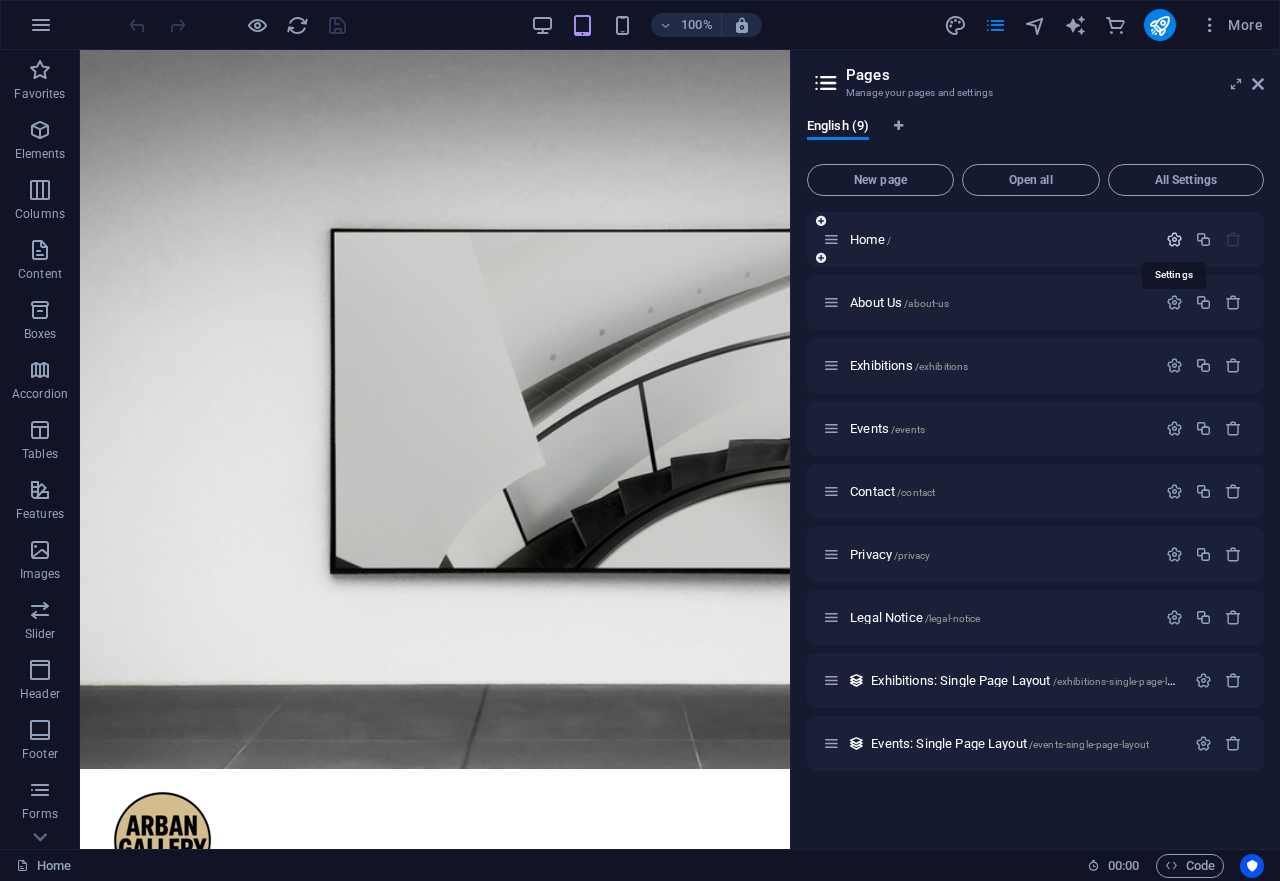
click at [1173, 236] on icon "button" at bounding box center [1174, 239] width 17 height 17
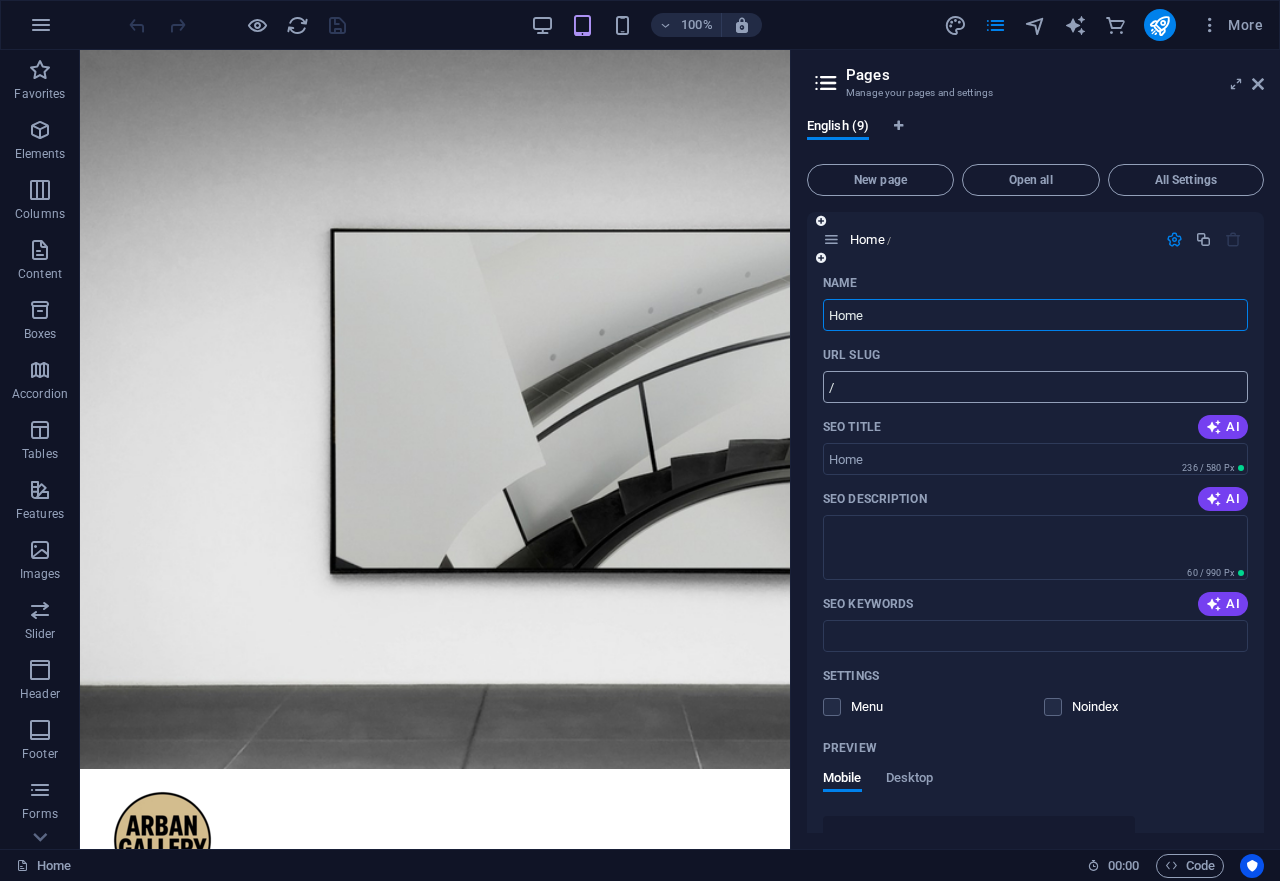
scroll to position [270, 0]
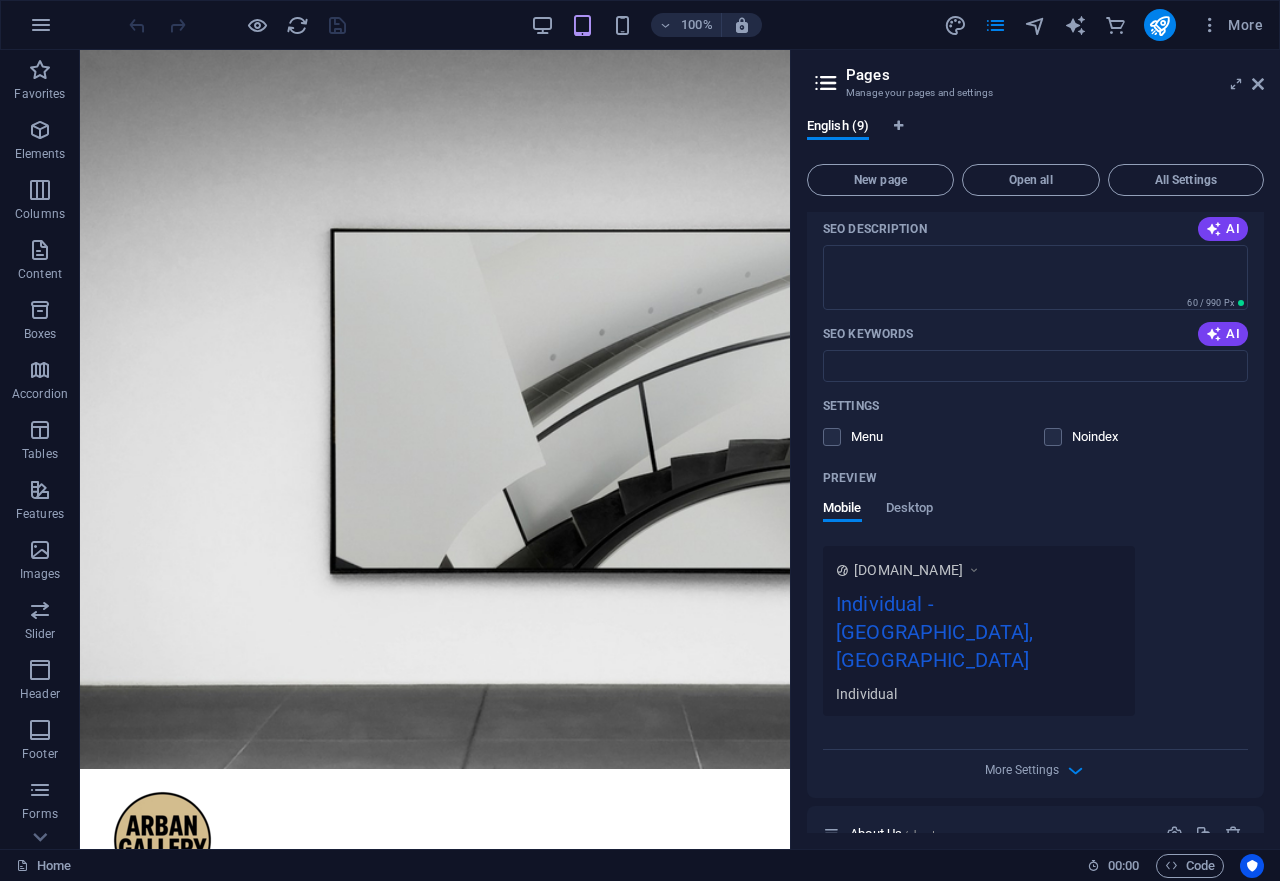
click at [981, 568] on icon at bounding box center [974, 570] width 14 height 20
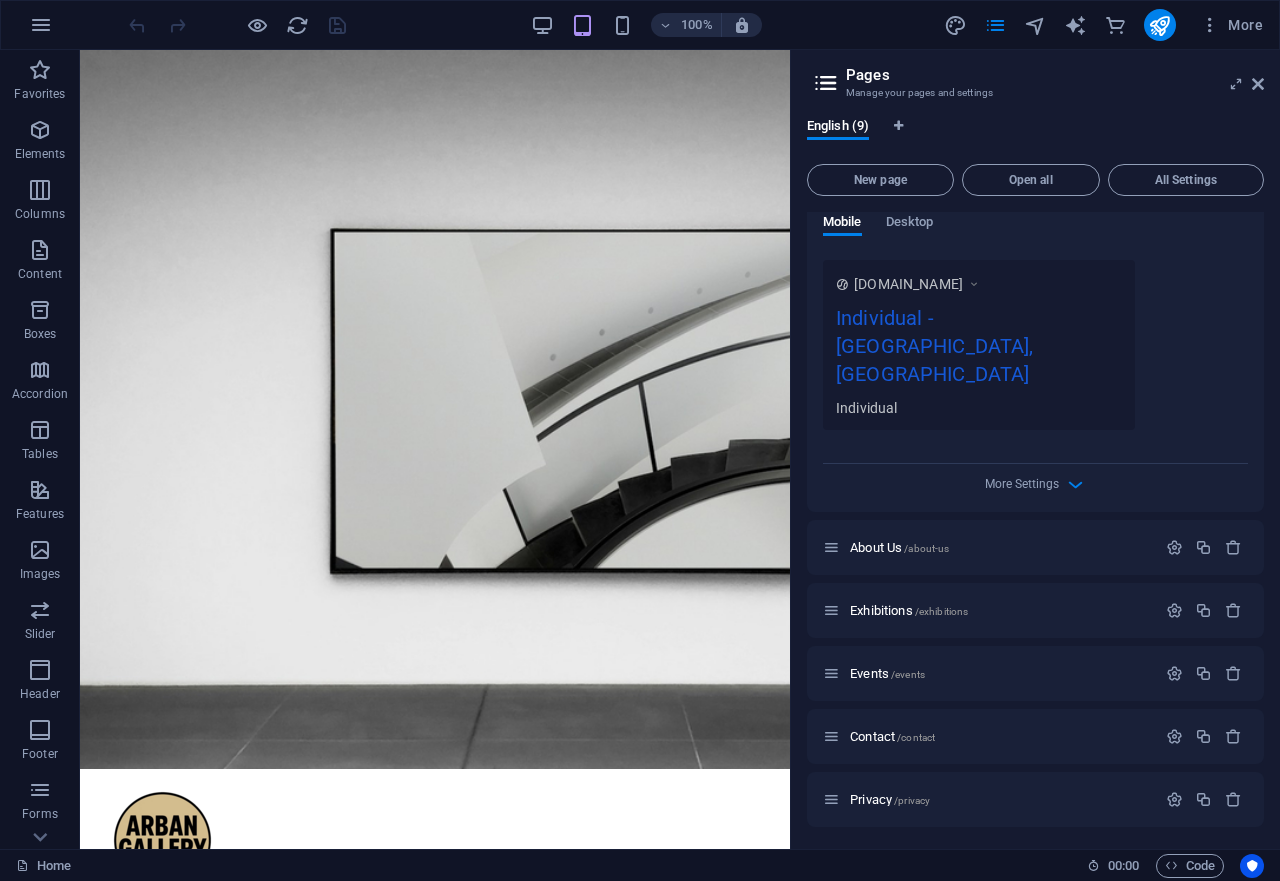
scroll to position [630, 0]
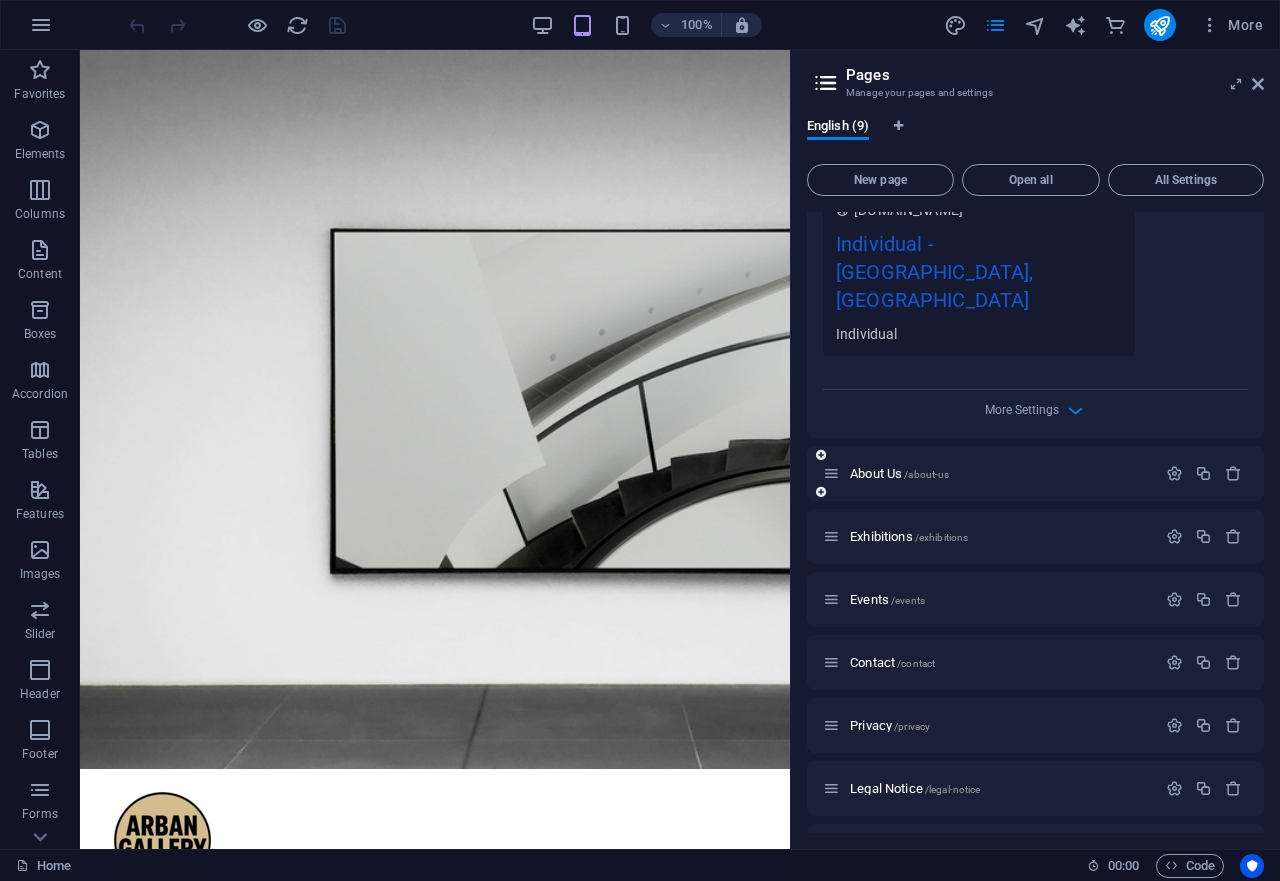
click at [926, 462] on div "About Us /about-us" at bounding box center [989, 473] width 333 height 23
click at [886, 466] on span "About Us /about-us" at bounding box center [899, 473] width 99 height 15
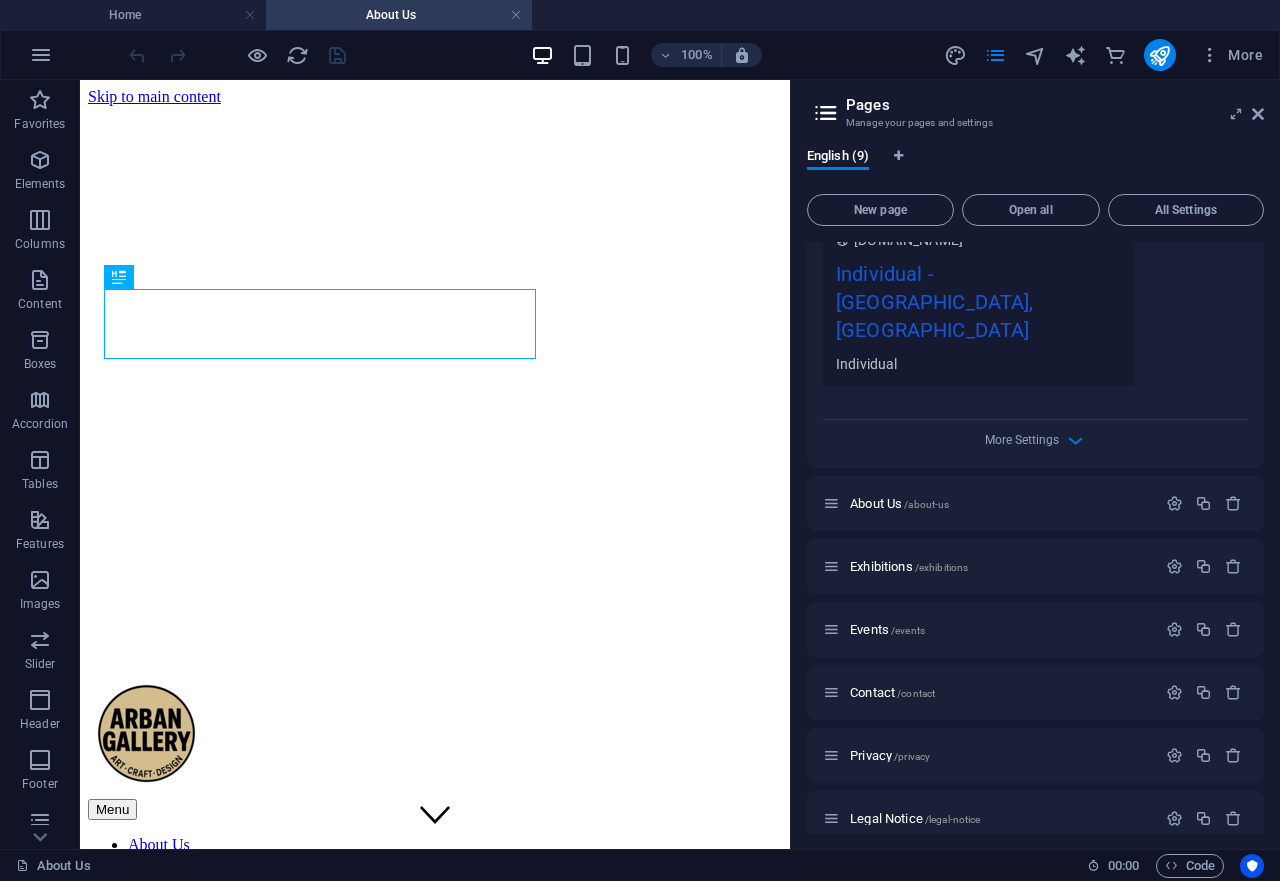
scroll to position [0, 0]
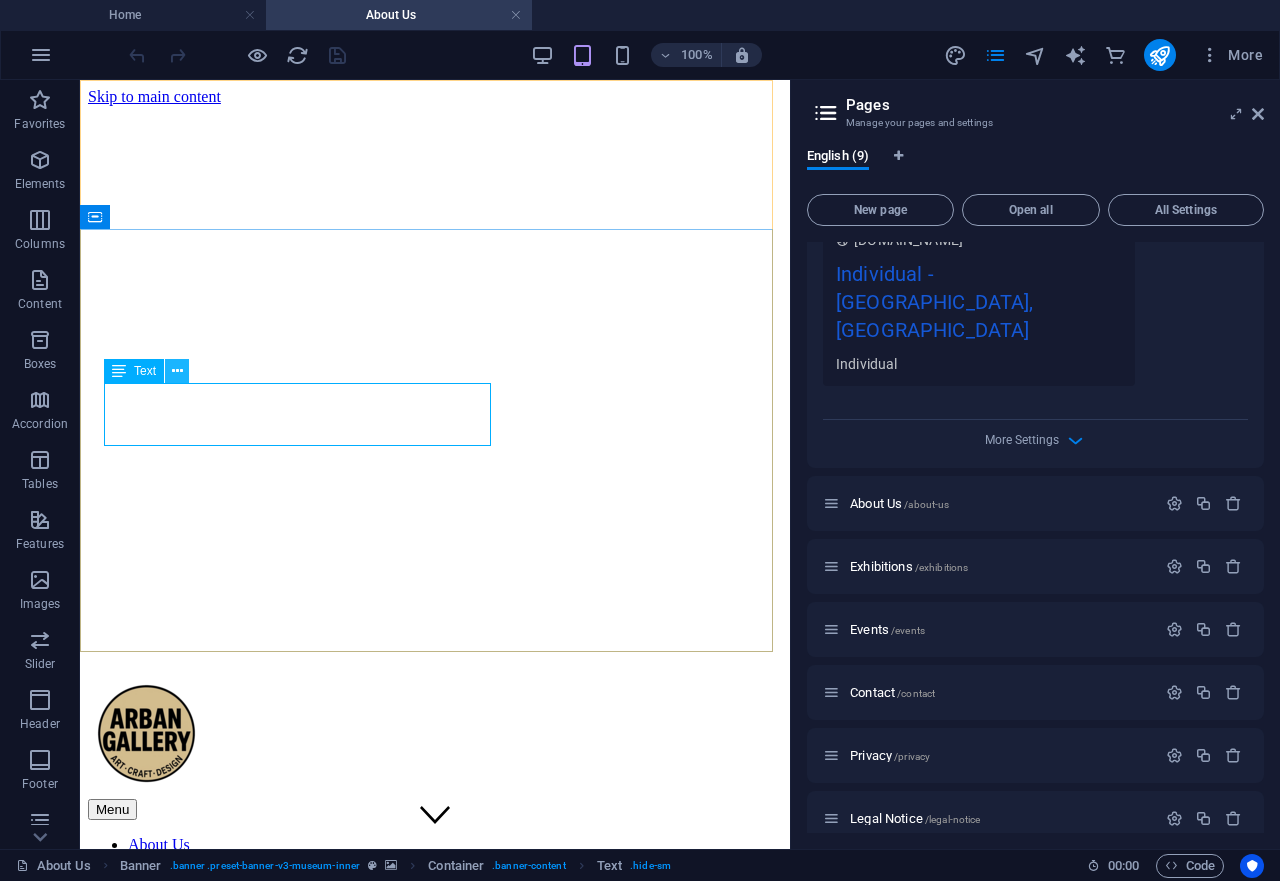
click at [177, 373] on icon at bounding box center [177, 371] width 11 height 21
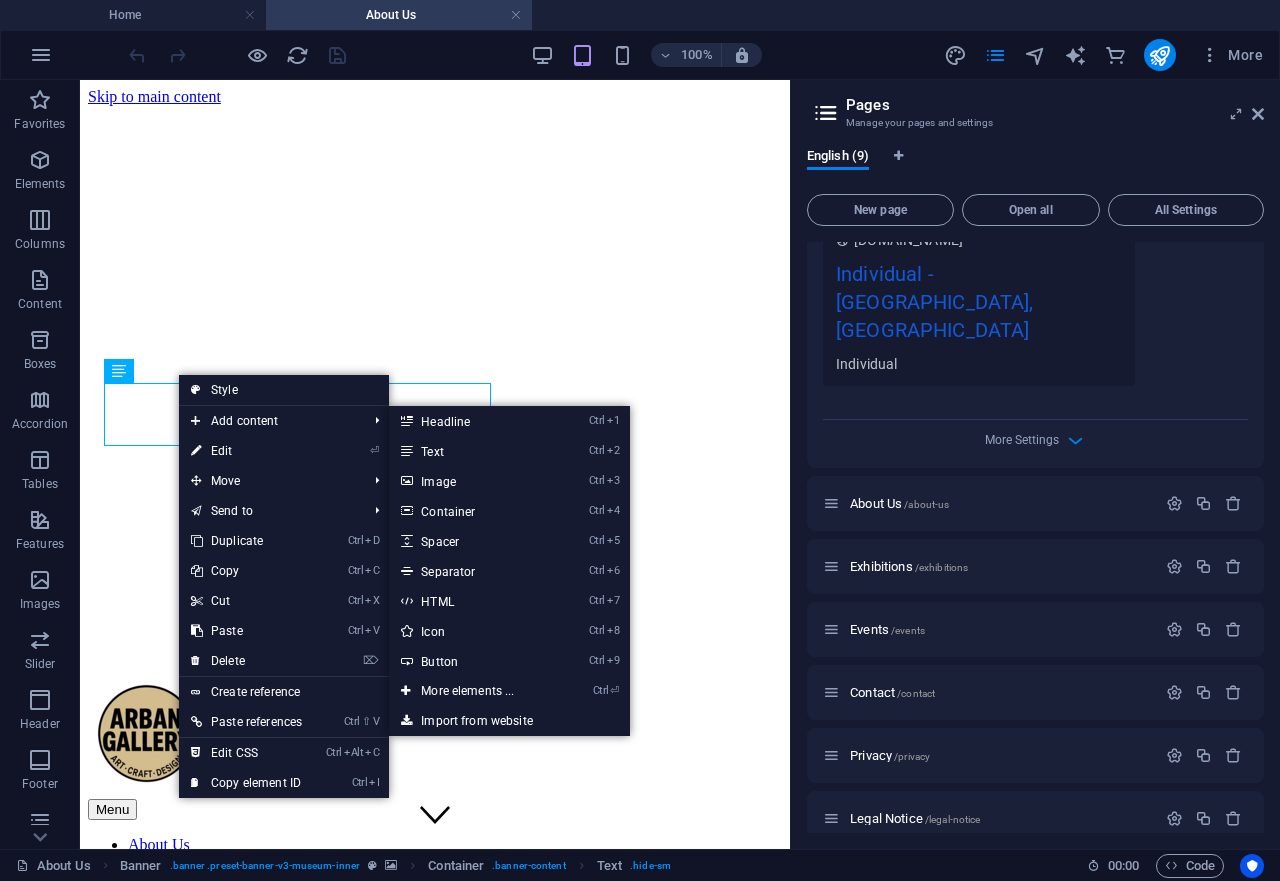
drag, startPoint x: 208, startPoint y: 444, endPoint x: 245, endPoint y: 442, distance: 37.0
click at [209, 444] on link "⏎ Edit" at bounding box center [246, 451] width 135 height 30
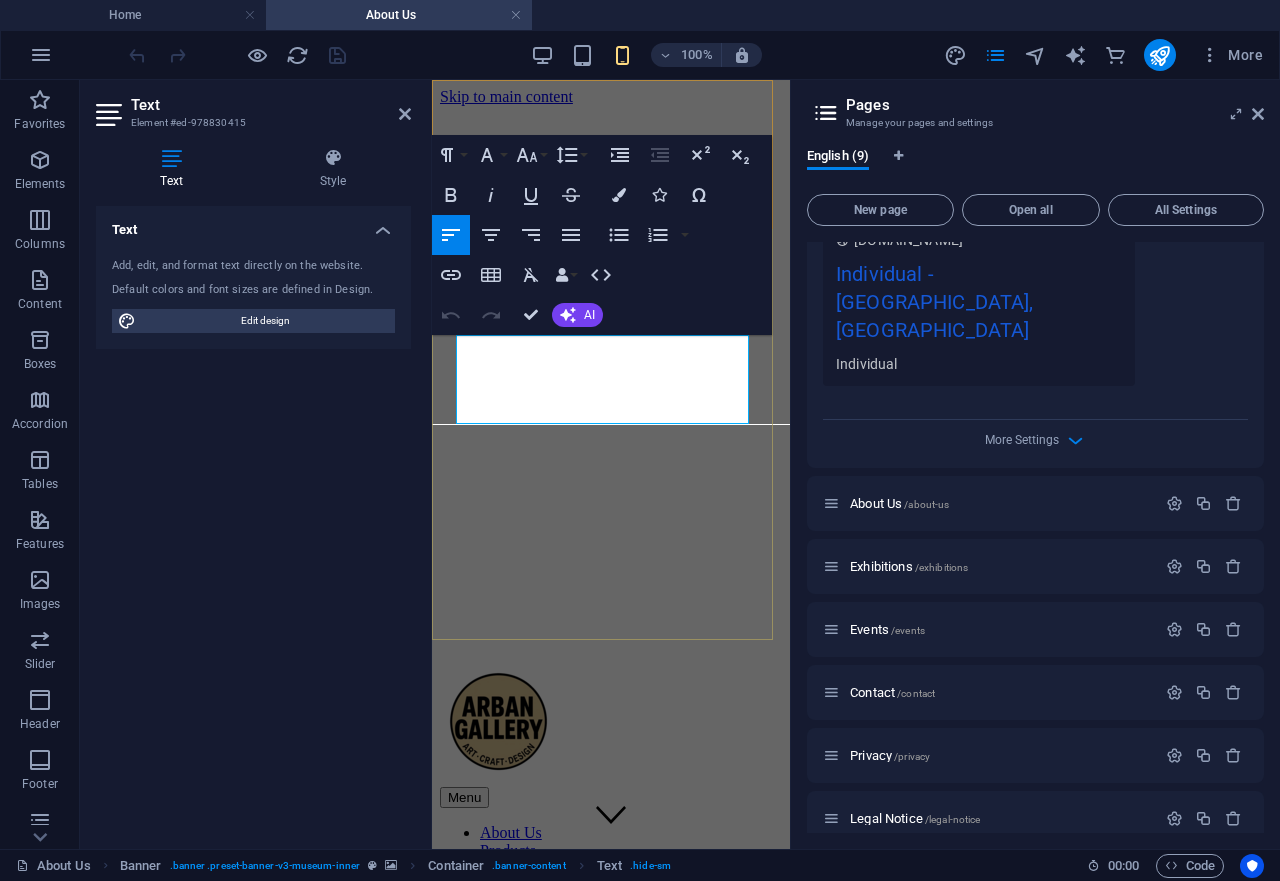
drag, startPoint x: 522, startPoint y: 414, endPoint x: 455, endPoint y: 342, distance: 98.3
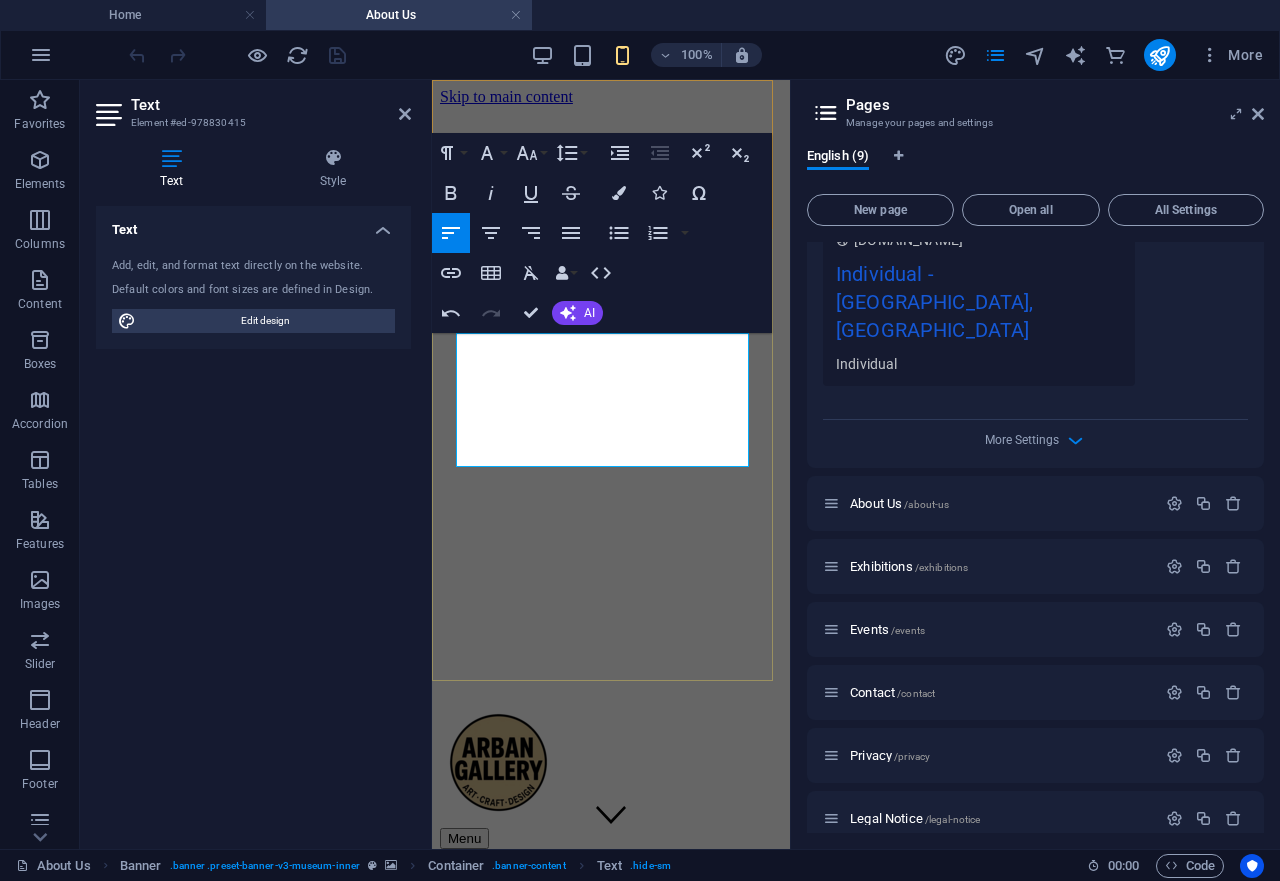
drag, startPoint x: 535, startPoint y: 453, endPoint x: 446, endPoint y: 357, distance: 130.9
click at [323, 323] on span "Edit design" at bounding box center [265, 321] width 247 height 24
select select "px"
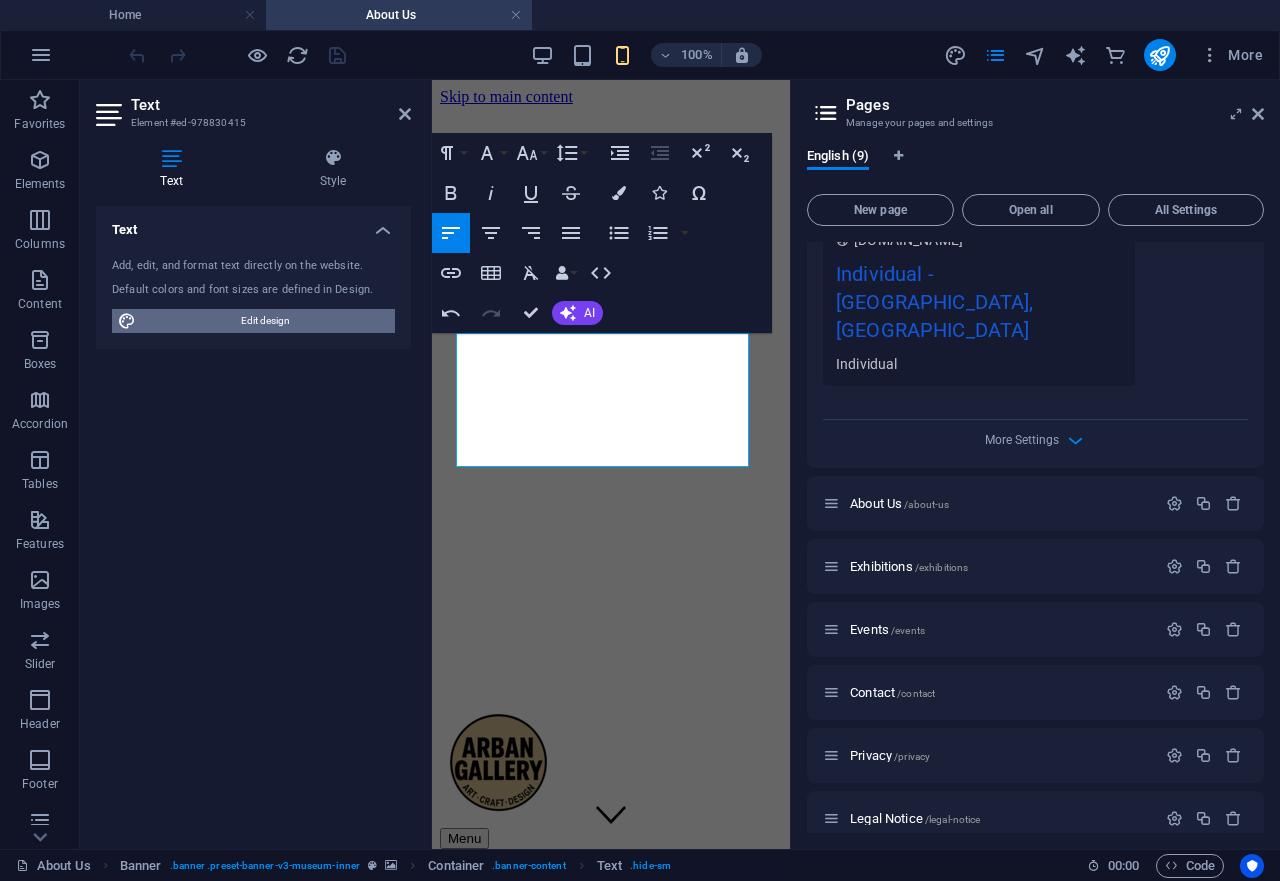
select select "300"
select select "px"
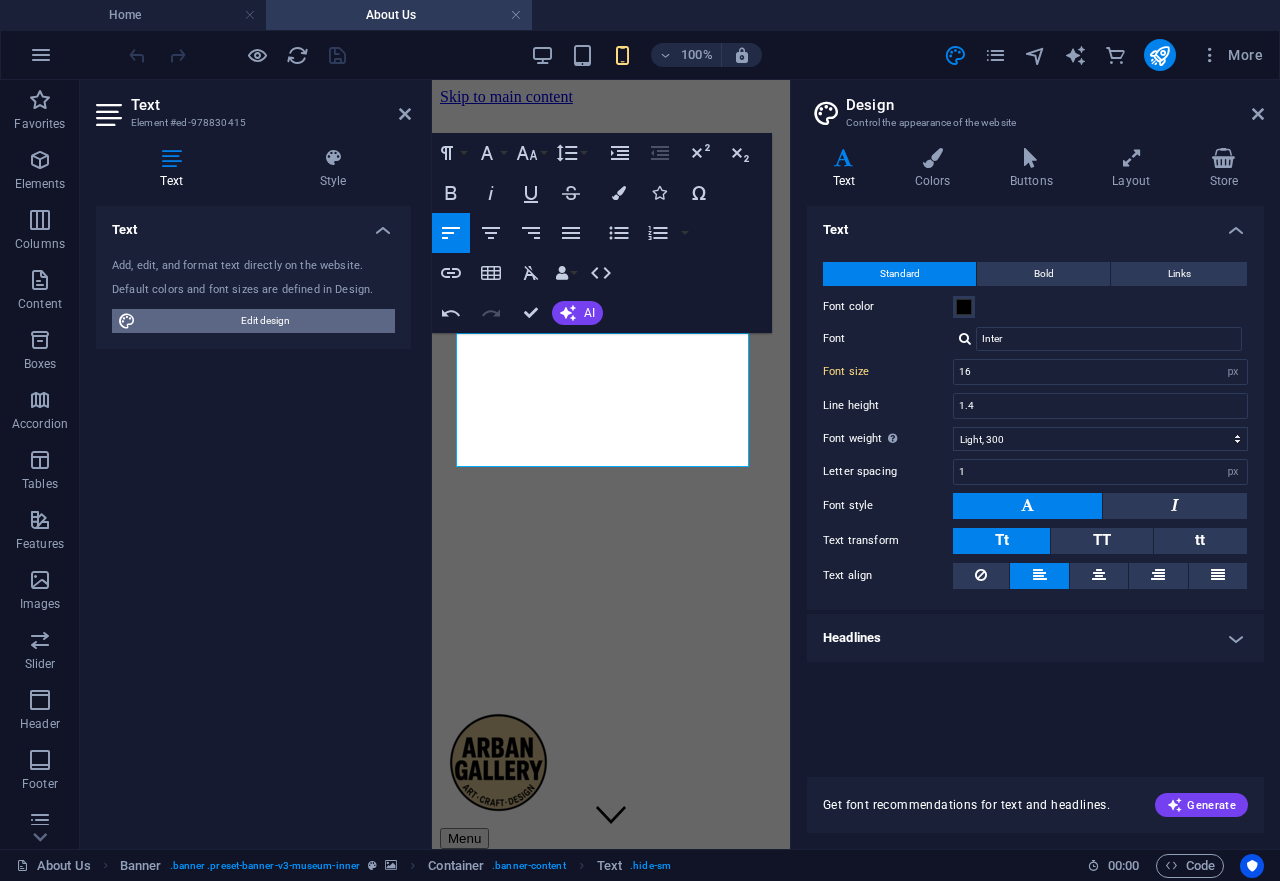
click at [963, 310] on span at bounding box center [964, 307] width 16 height 16
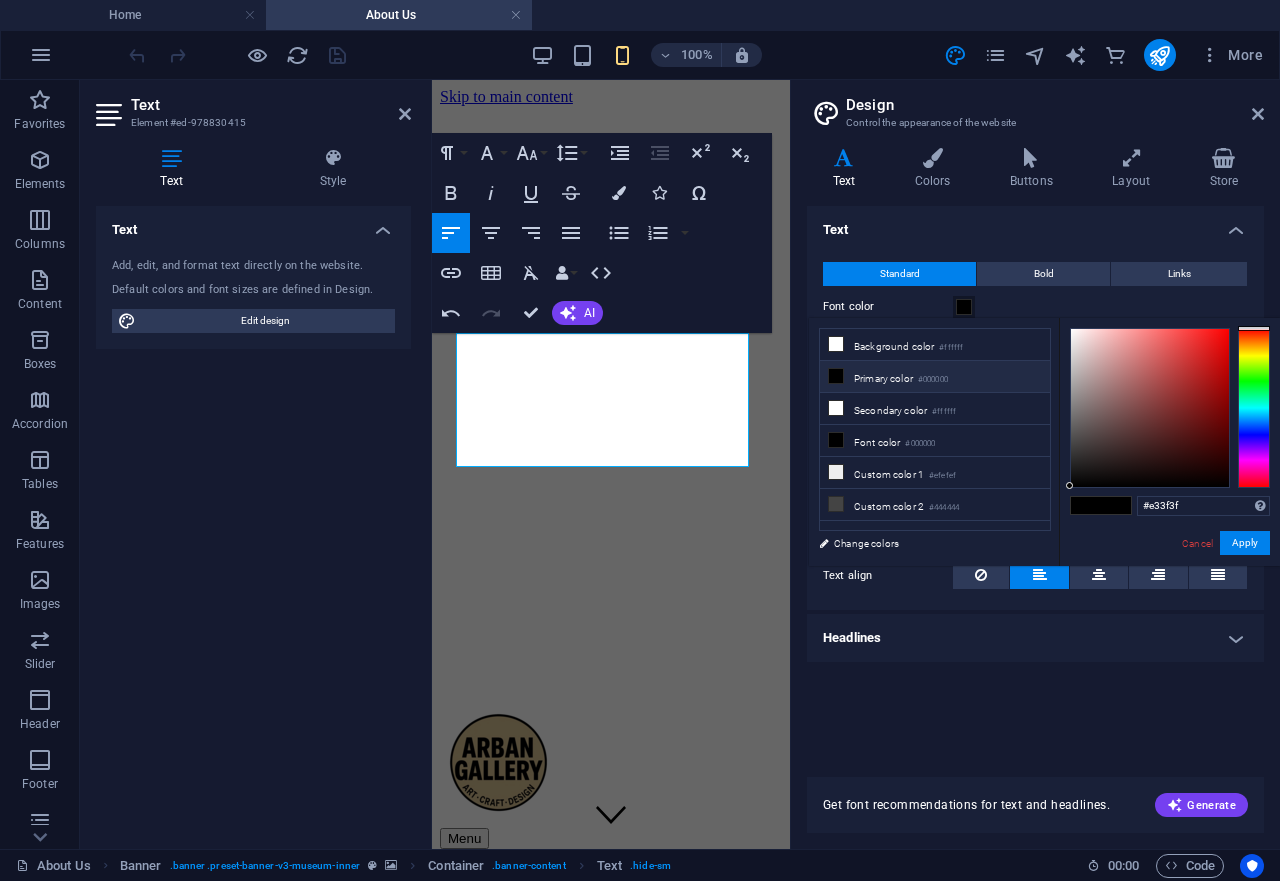
click at [1184, 345] on div at bounding box center [1150, 408] width 158 height 158
click at [1015, 711] on div "Text Standard Bold Links Font color Font Inter Font size 16 rem px Line height …" at bounding box center [1035, 479] width 457 height 547
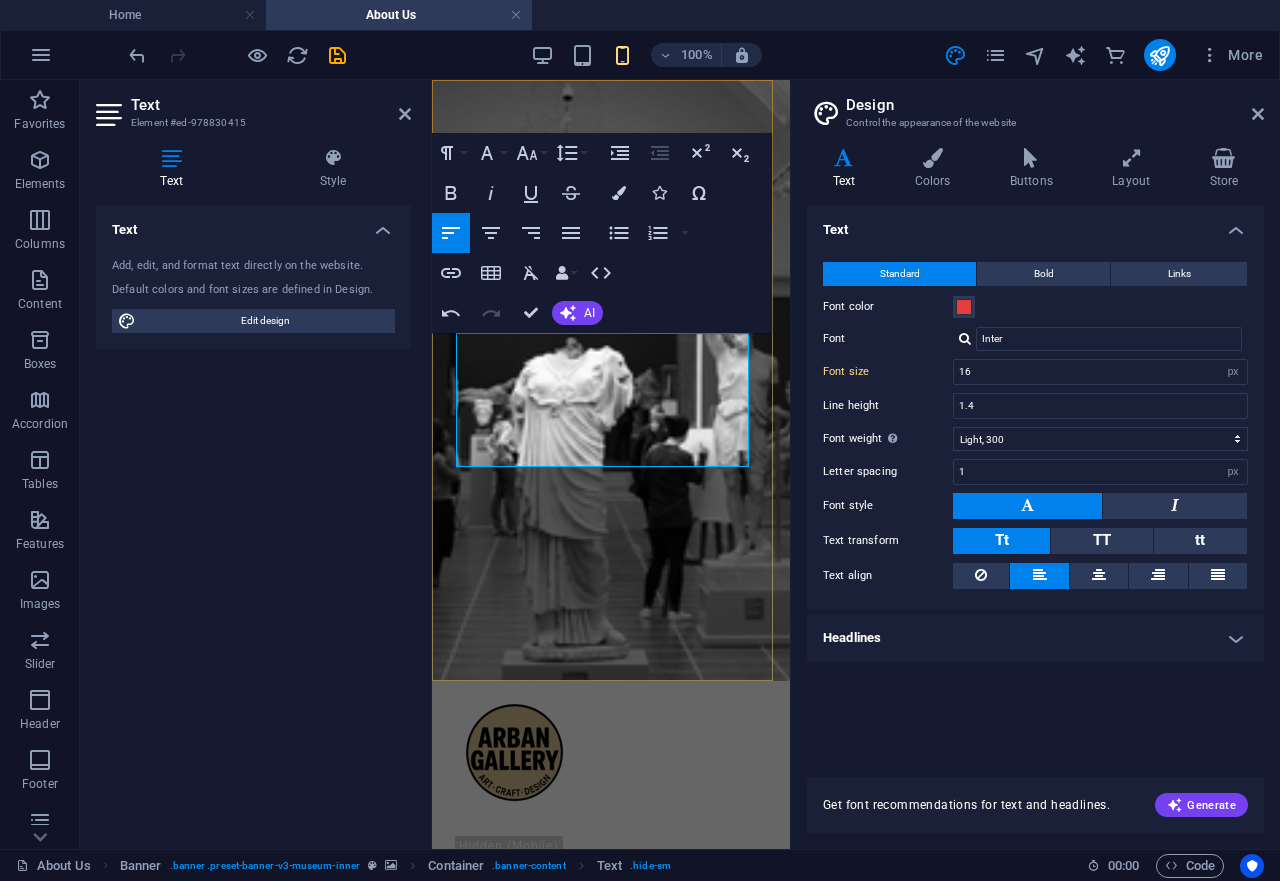
click at [936, 168] on h4 "Colors" at bounding box center [936, 169] width 95 height 42
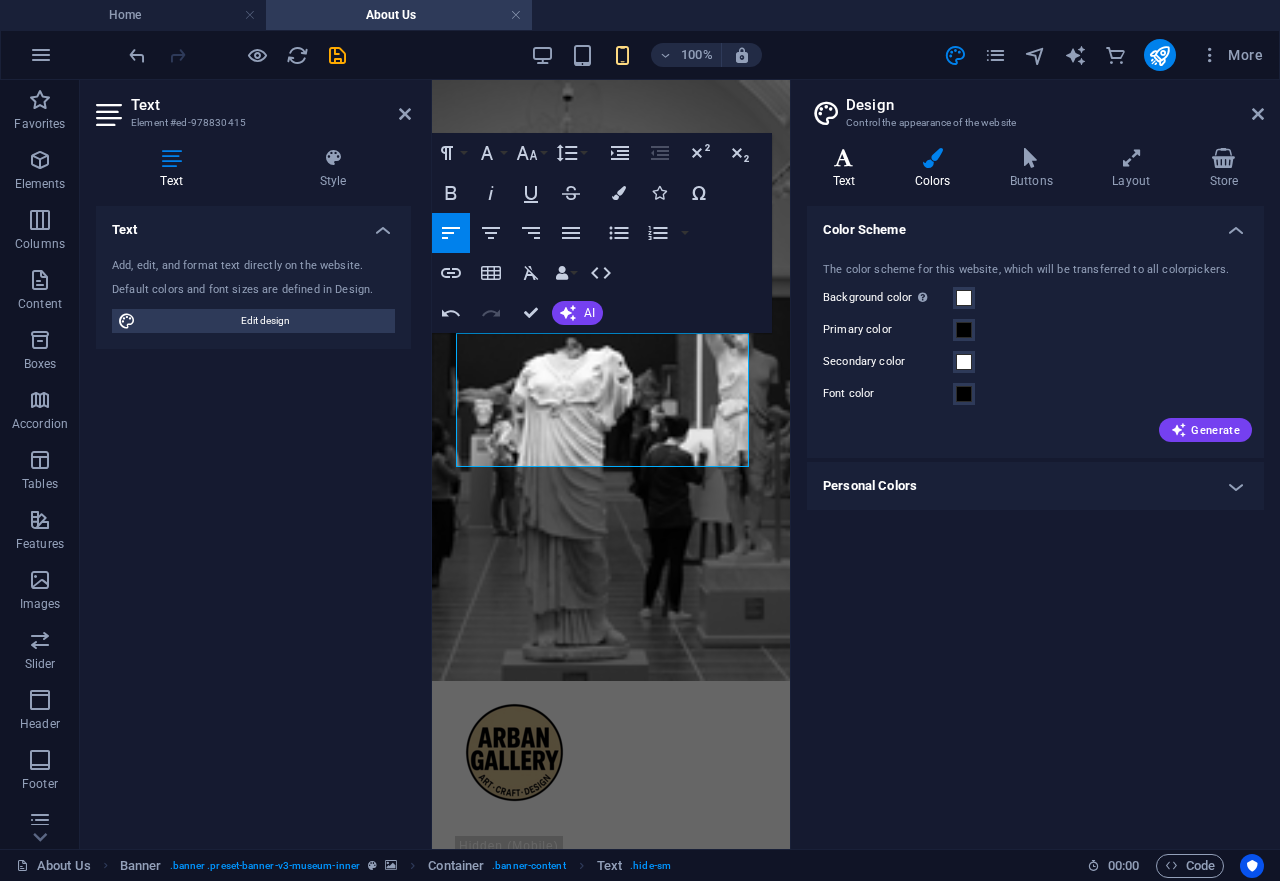
click at [851, 177] on h4 "Text" at bounding box center [848, 169] width 82 height 42
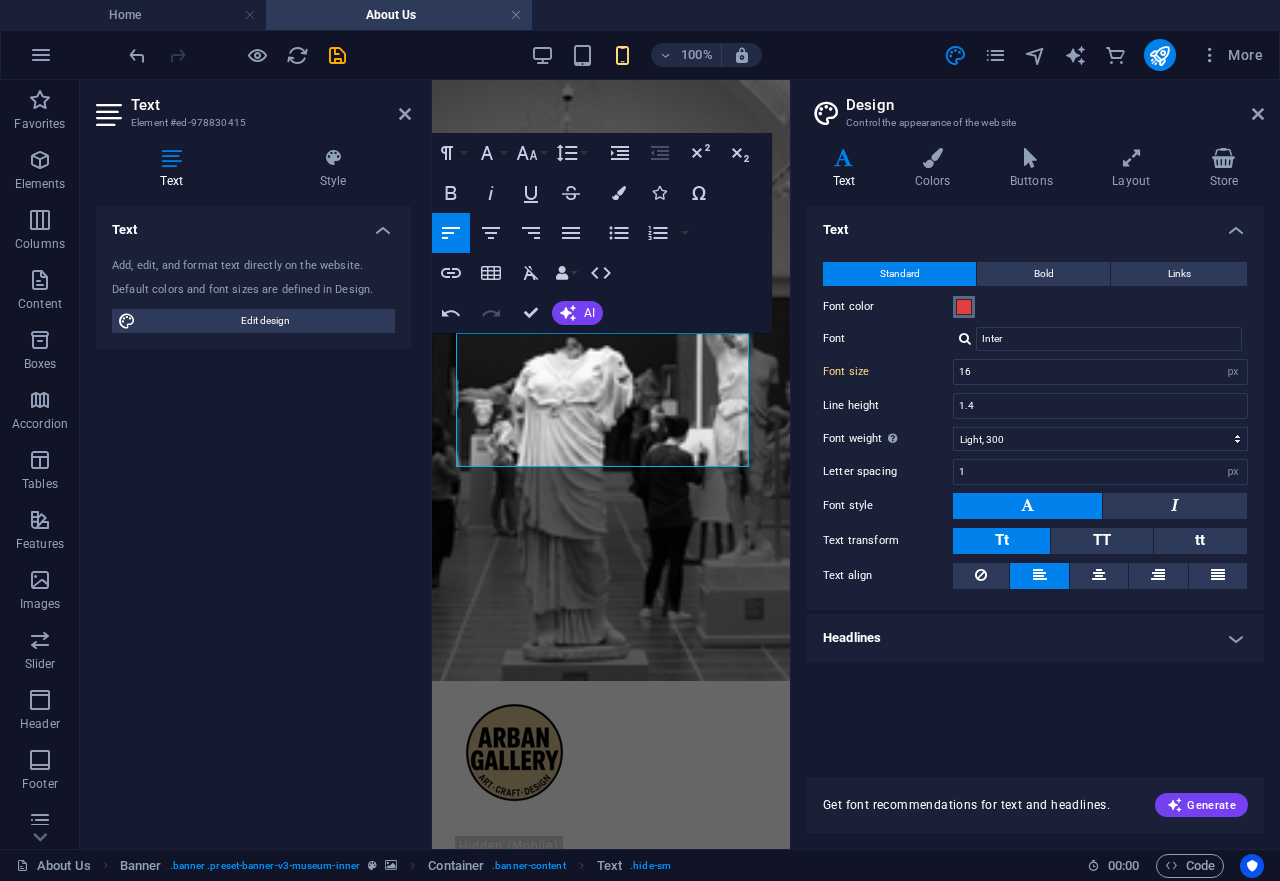
click at [965, 305] on span at bounding box center [964, 307] width 16 height 16
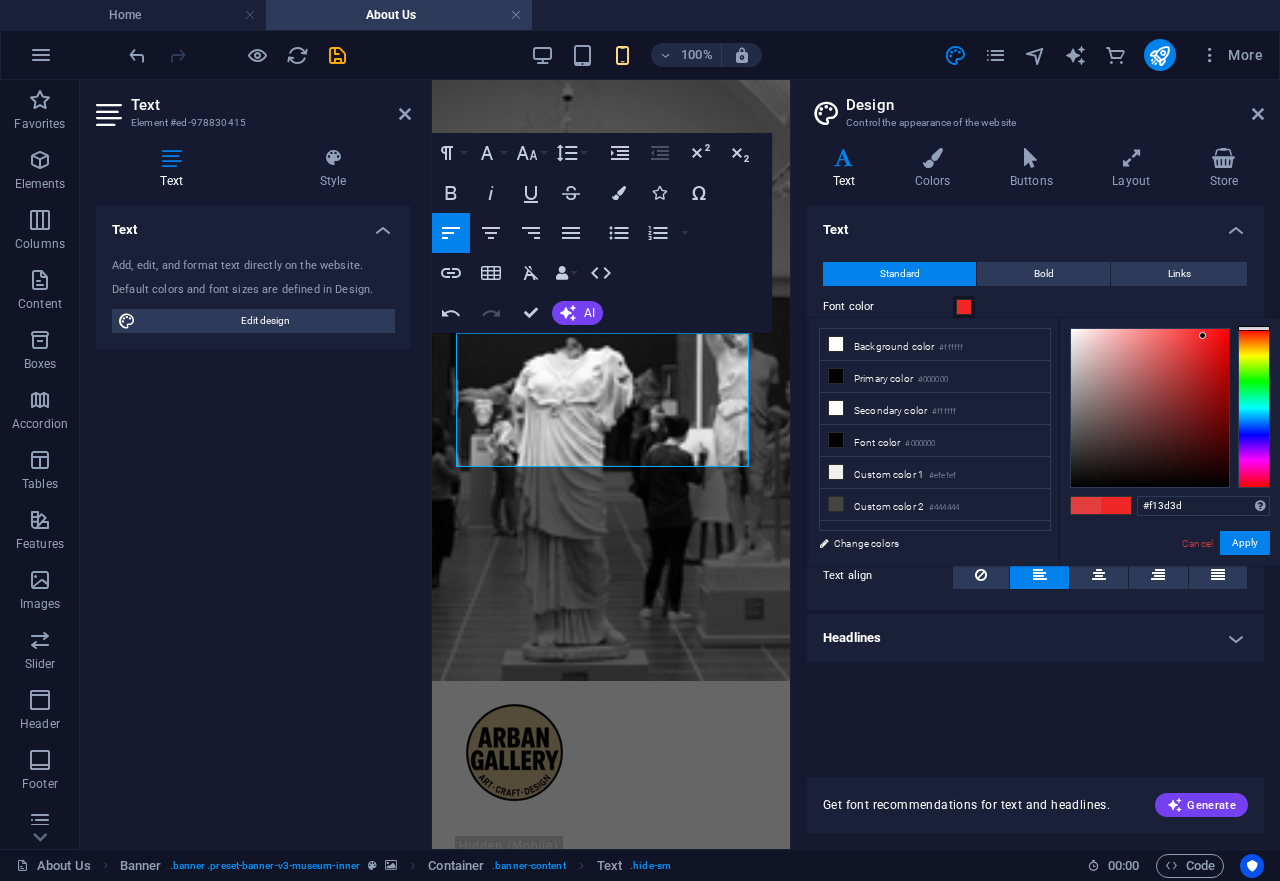
type input "#f13f3f"
drag, startPoint x: 1204, startPoint y: 336, endPoint x: 1187, endPoint y: 336, distance: 17.0
click at [1187, 336] on div at bounding box center [1150, 408] width 158 height 158
click at [1246, 546] on button "Apply" at bounding box center [1245, 543] width 50 height 24
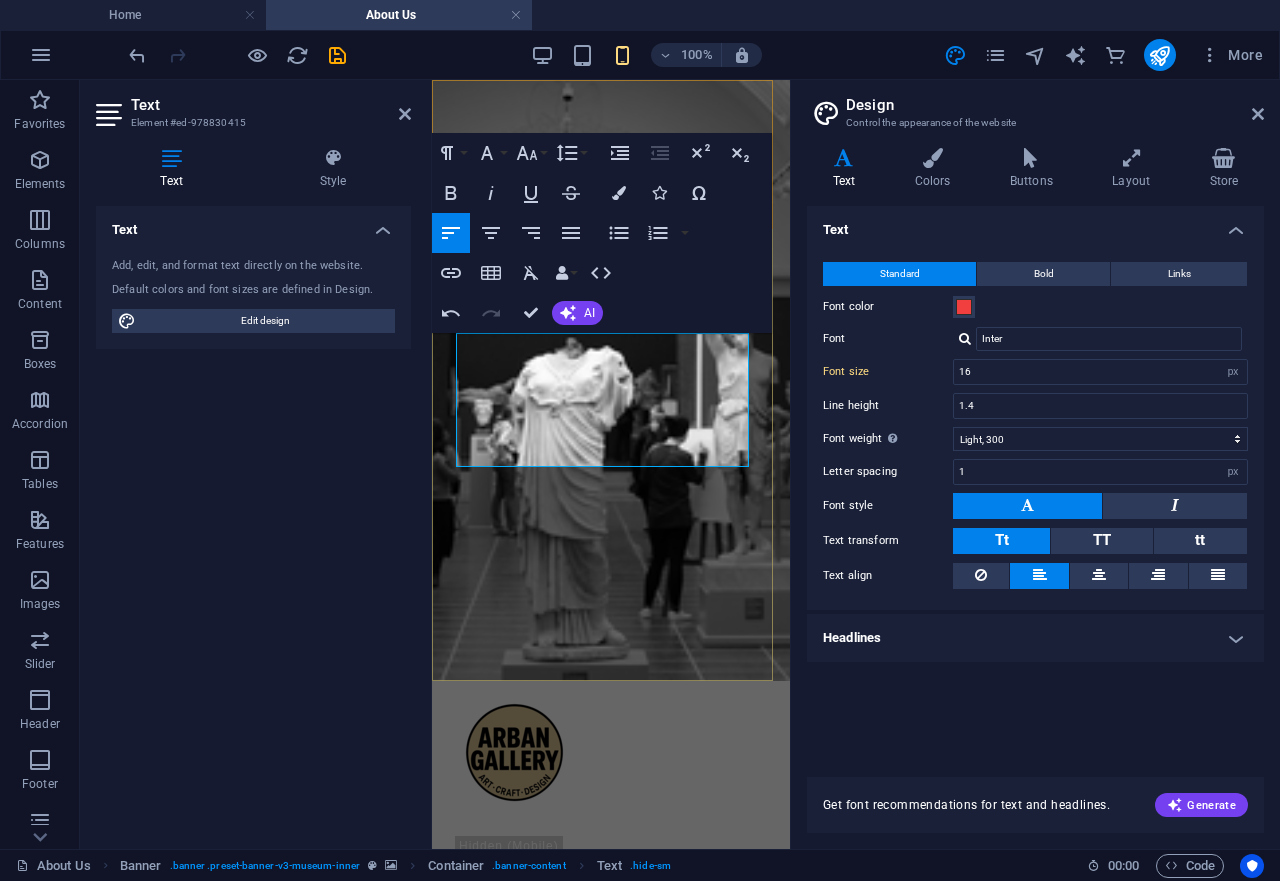
drag, startPoint x: 1256, startPoint y: 113, endPoint x: 295, endPoint y: 269, distance: 973.3
click at [1256, 113] on icon at bounding box center [1258, 114] width 12 height 16
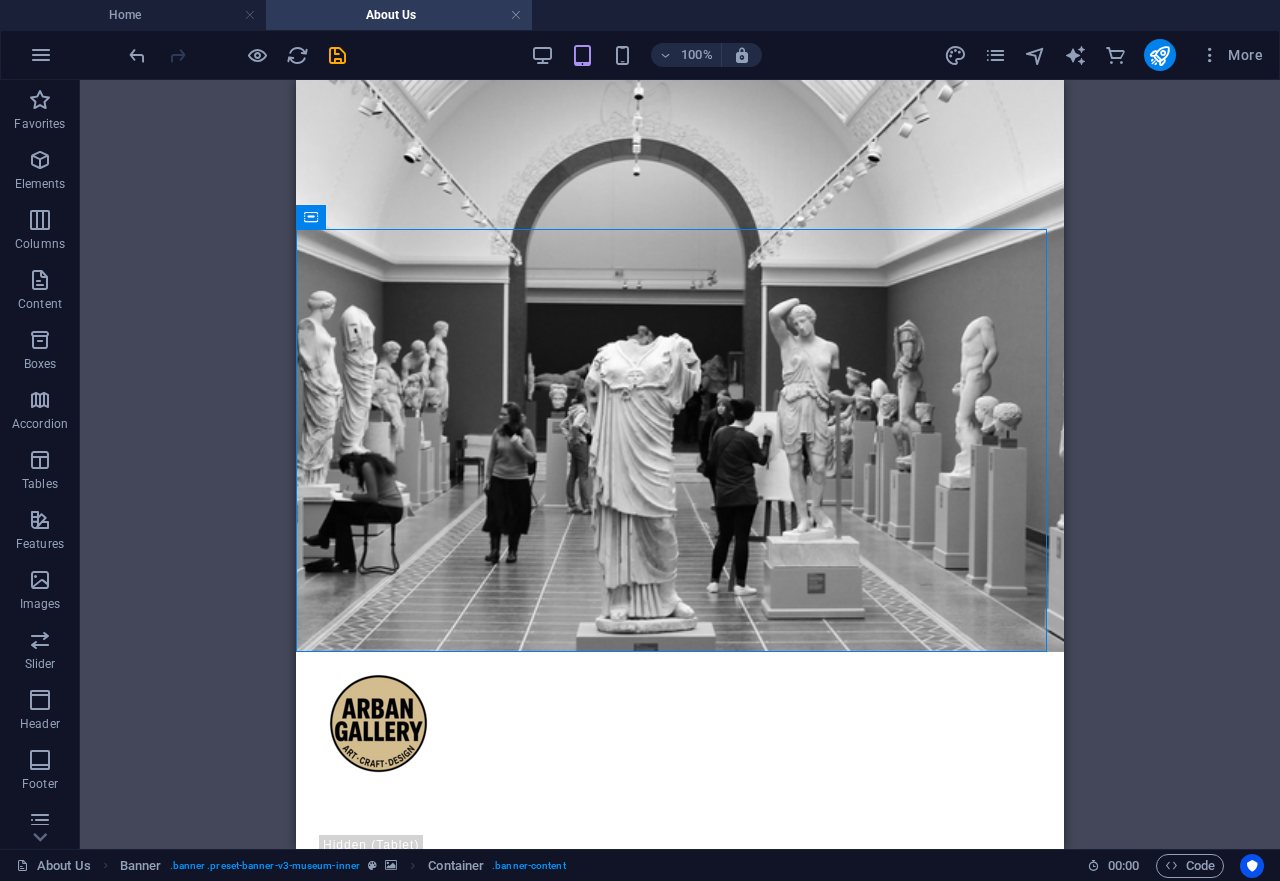
click at [1237, 244] on div "H1 Banner Container Spacer Banner Reference Text Text Spacer" at bounding box center [680, 464] width 1200 height 769
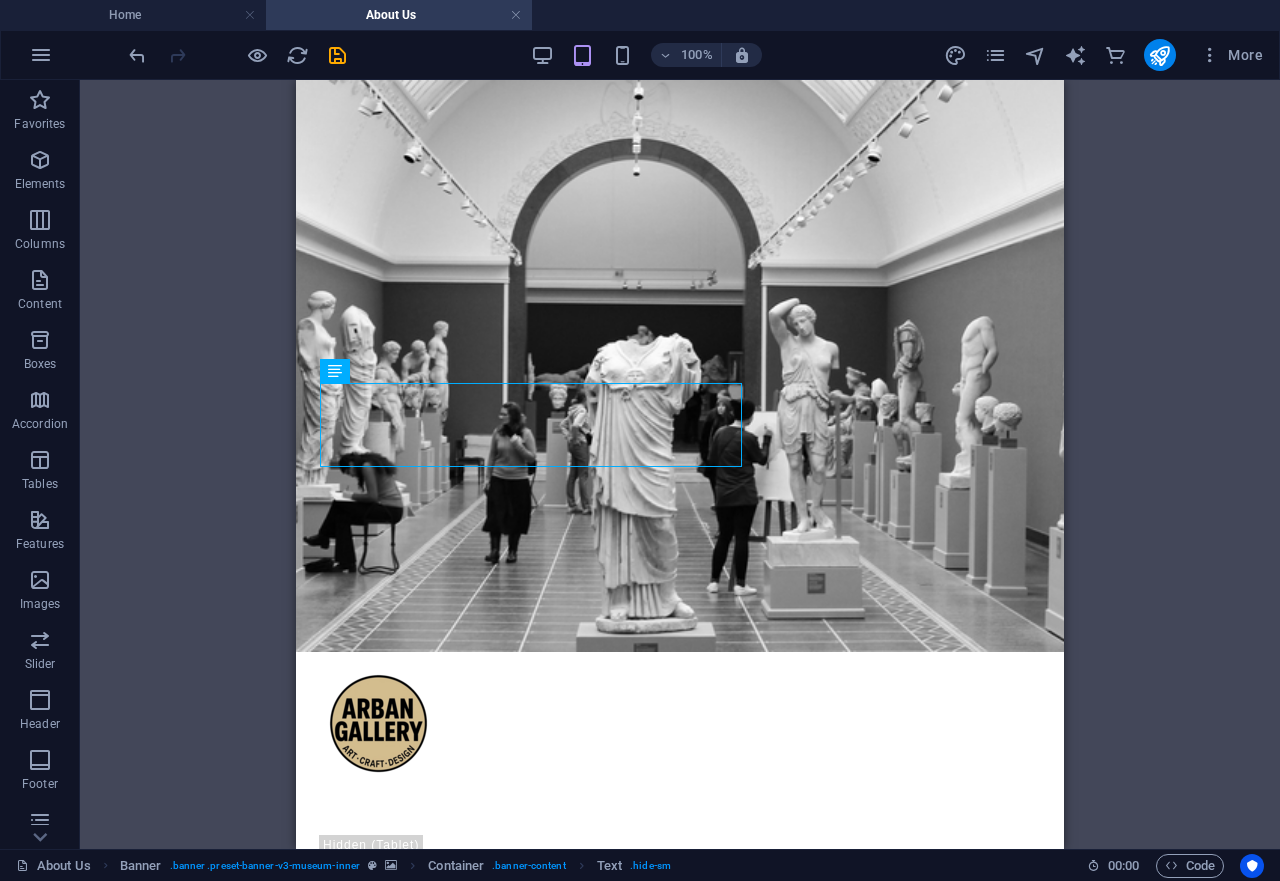
click at [154, 369] on div "H1 Banner Container Spacer Banner Reference Text Text Spacer" at bounding box center [680, 464] width 1200 height 769
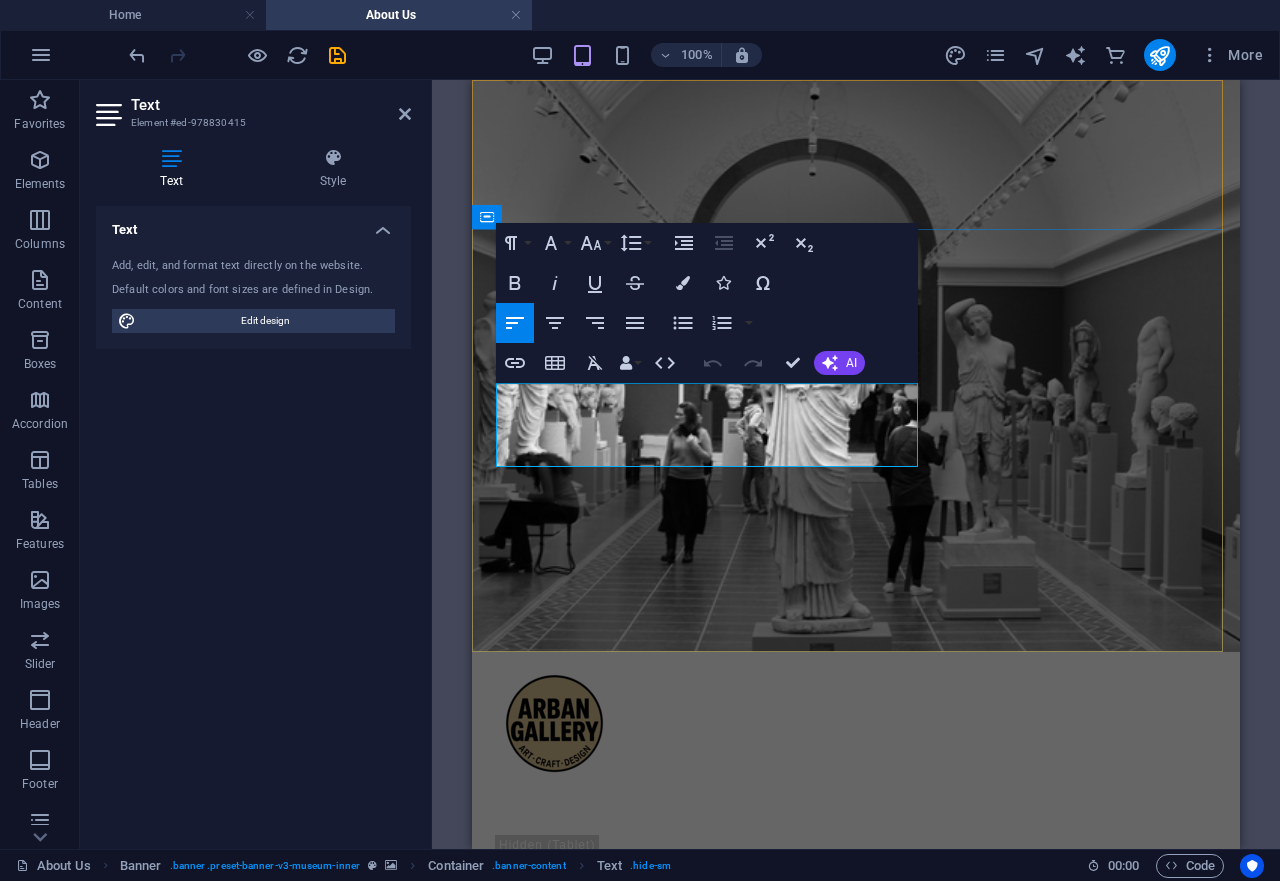
click at [338, 52] on icon "save" at bounding box center [337, 55] width 23 height 23
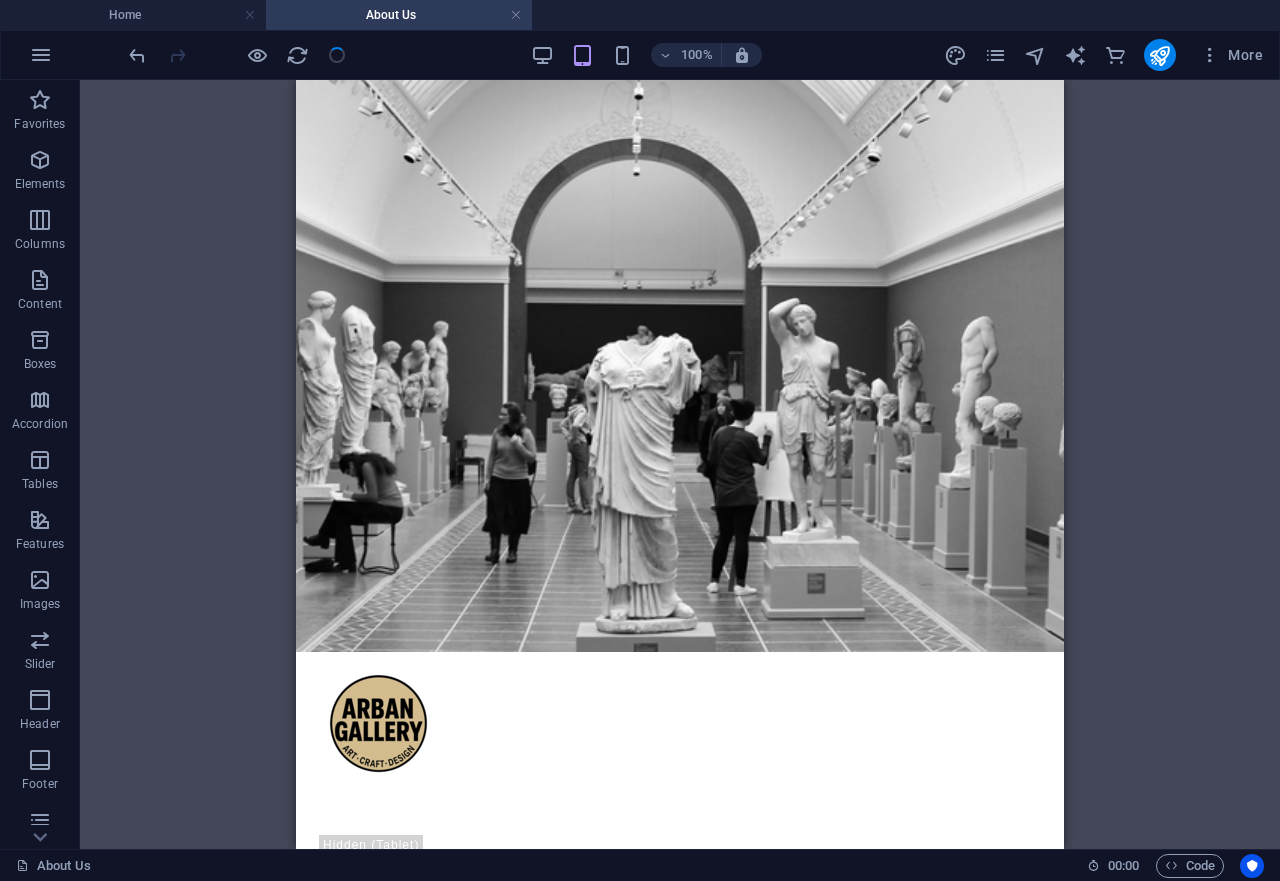
click at [1120, 507] on div "H1 Banner Container Spacer Banner Reference Text Text Spacer" at bounding box center [680, 464] width 1200 height 769
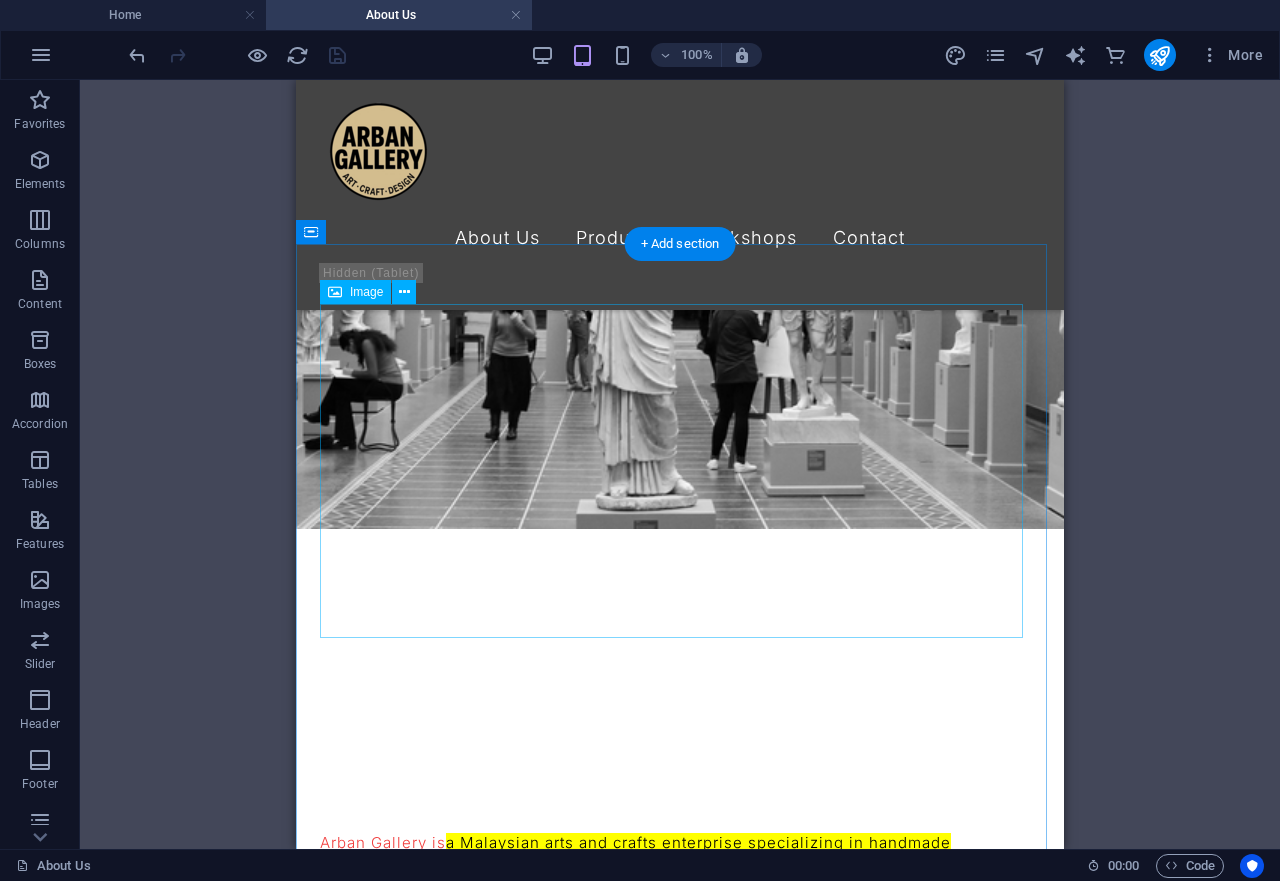
scroll to position [102, 0]
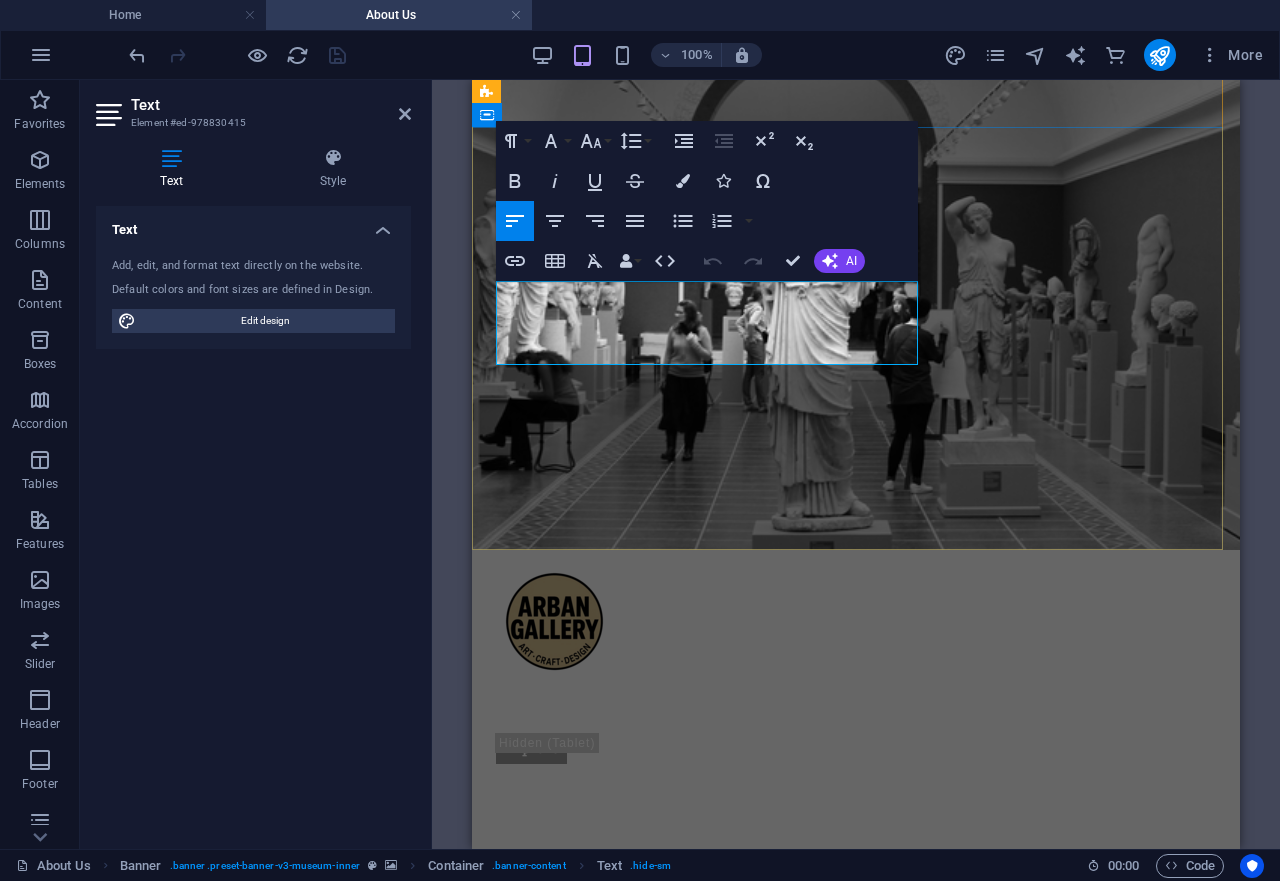
drag, startPoint x: 584, startPoint y: 335, endPoint x: 736, endPoint y: 353, distance: 153.0
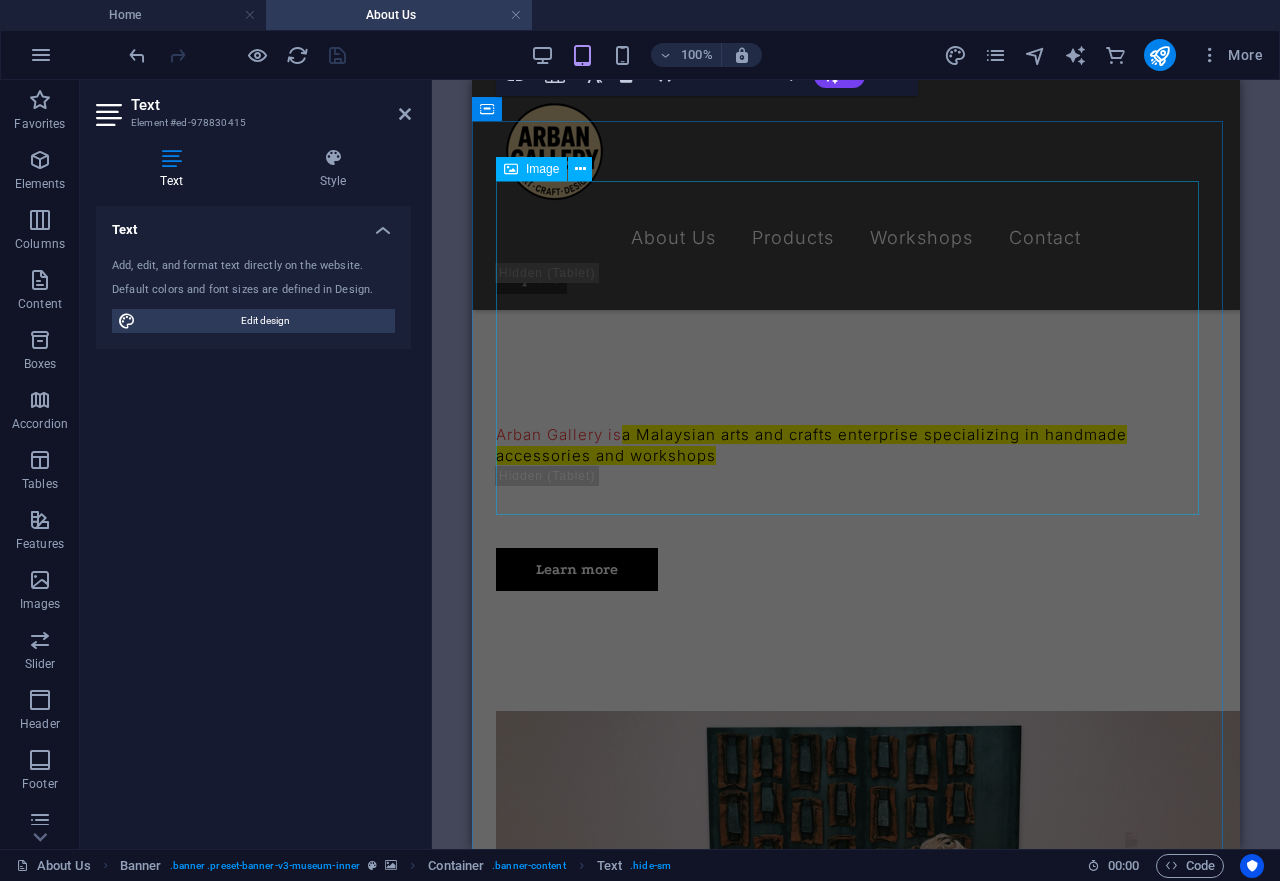
scroll to position [816, 0]
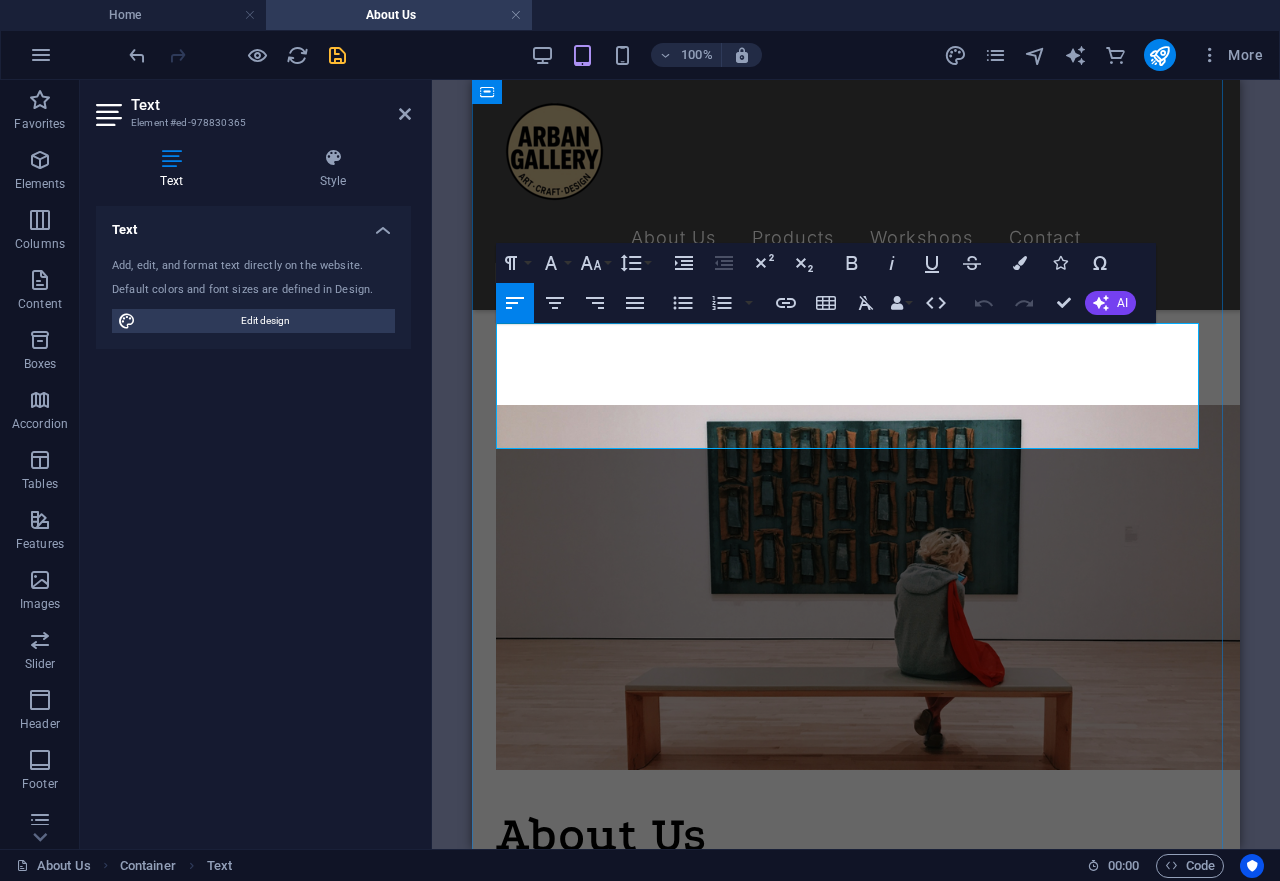
drag, startPoint x: 657, startPoint y: 435, endPoint x: 498, endPoint y: 335, distance: 187.8
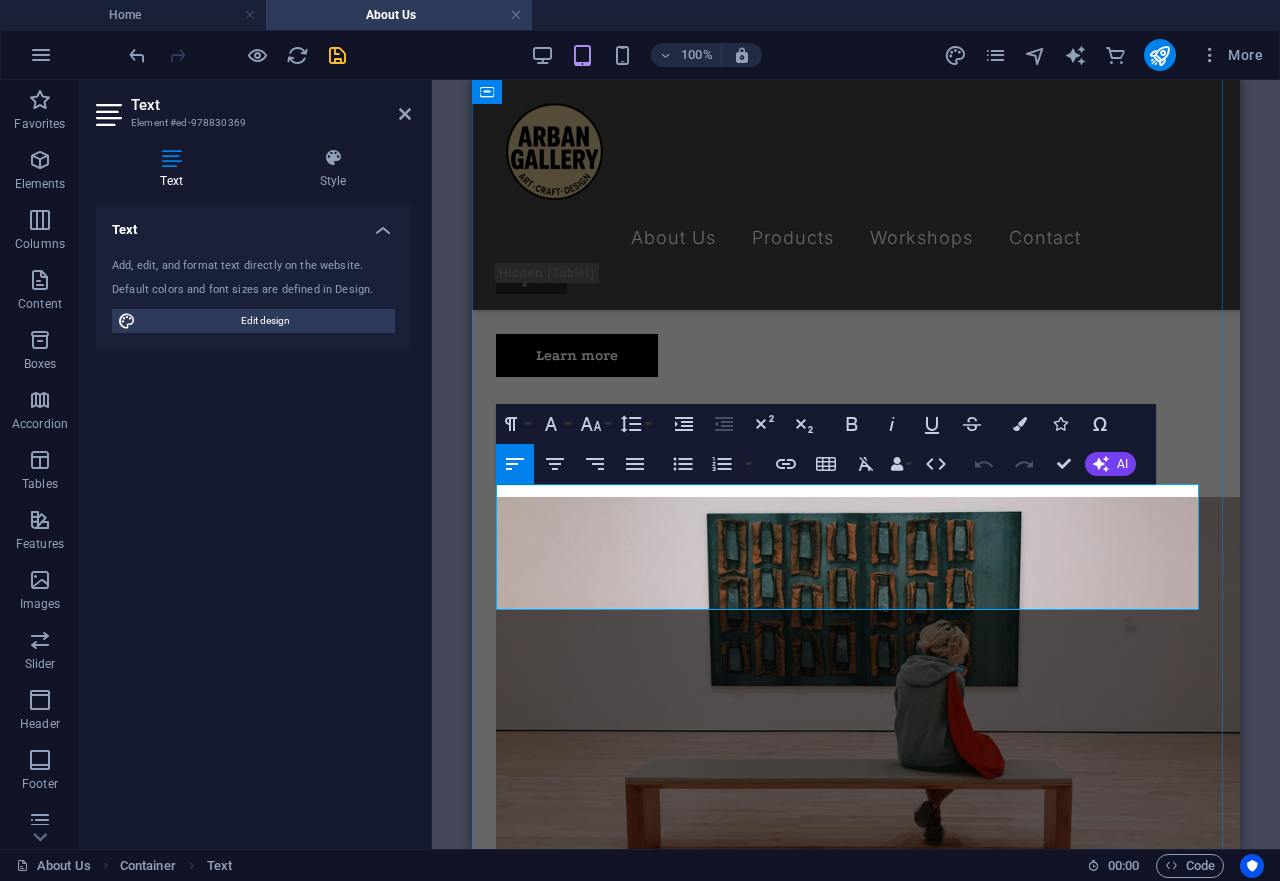
scroll to position [612, 0]
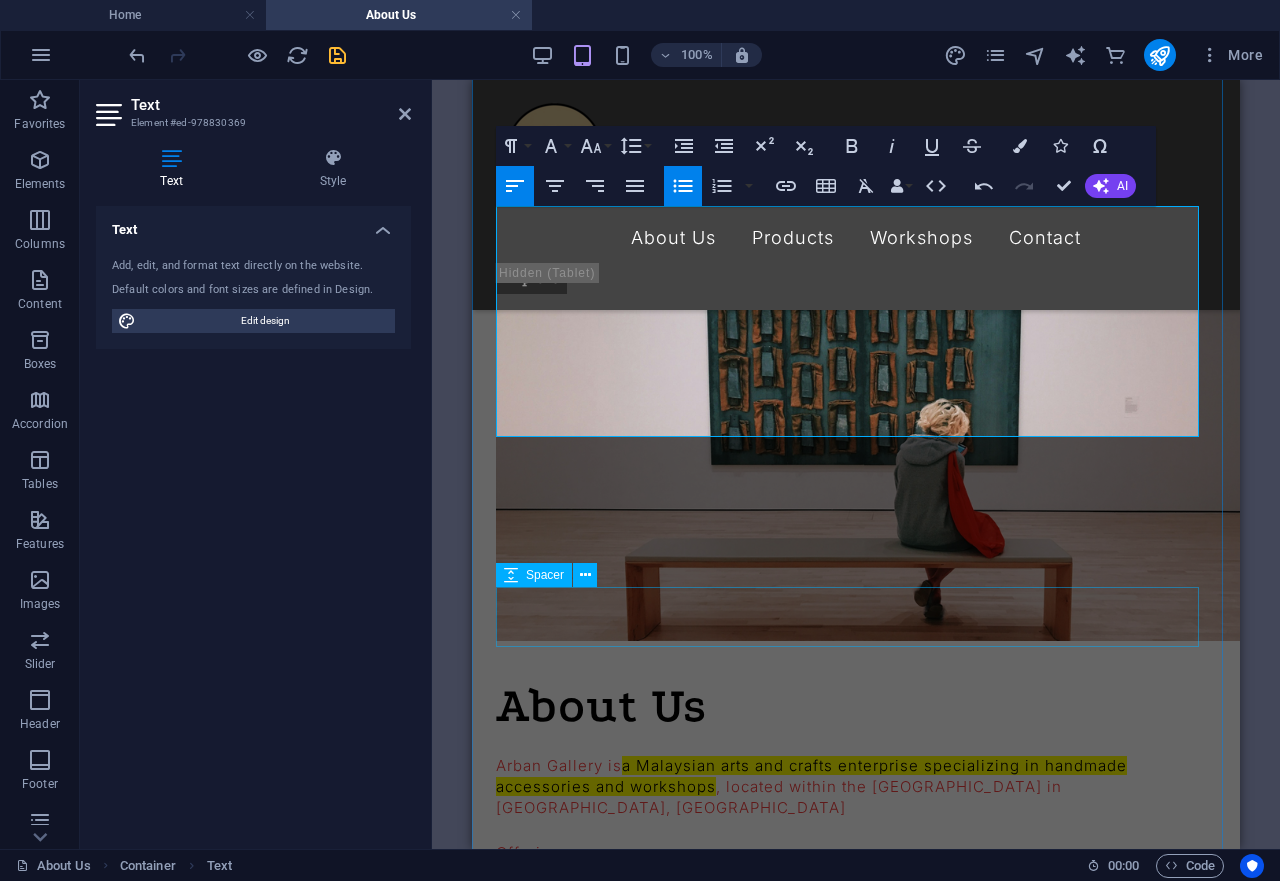
scroll to position [1020, 0]
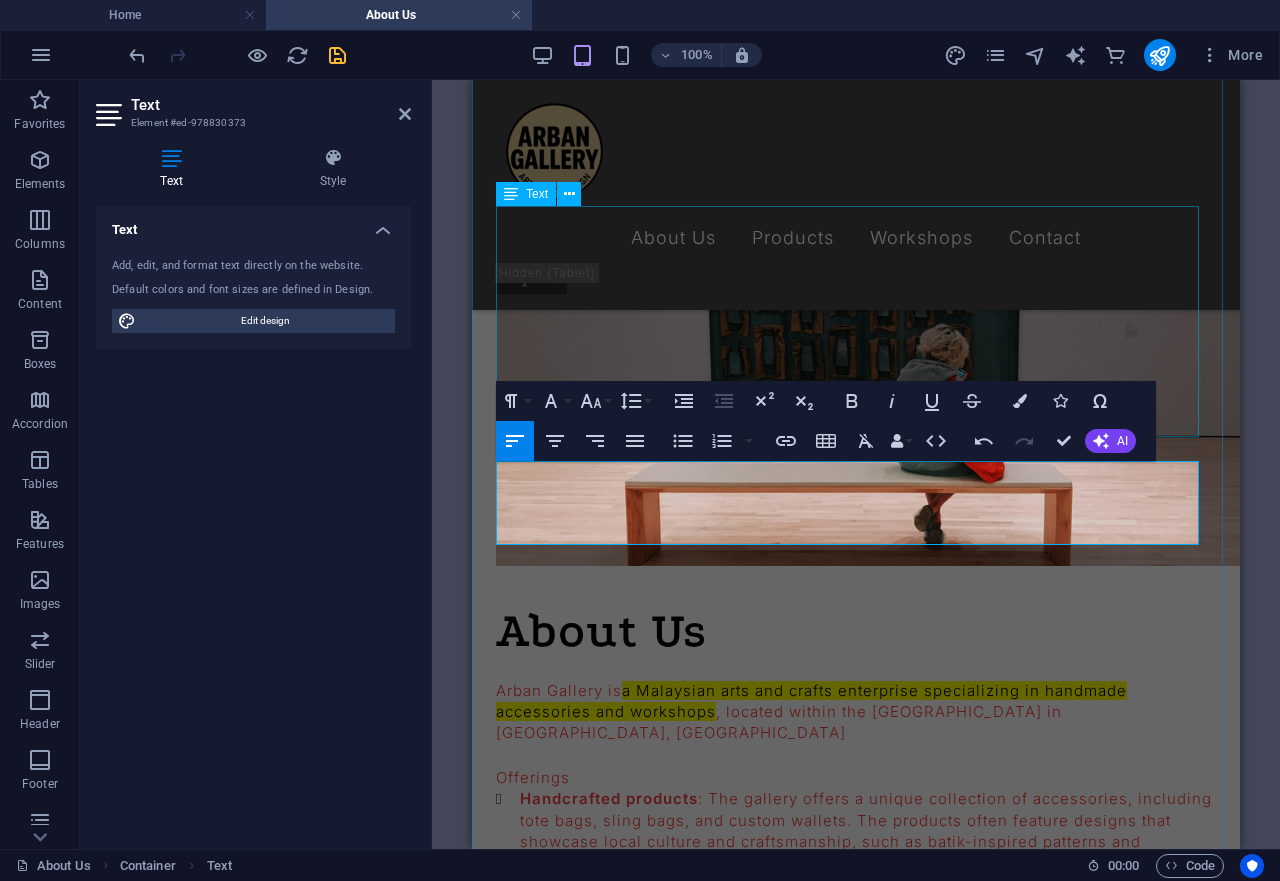
drag, startPoint x: 764, startPoint y: 530, endPoint x: 506, endPoint y: 435, distance: 274.9
click at [1105, 767] on div "Offerings Handcrafted products : The gallery offers a unique collection of acce…" at bounding box center [856, 884] width 720 height 234
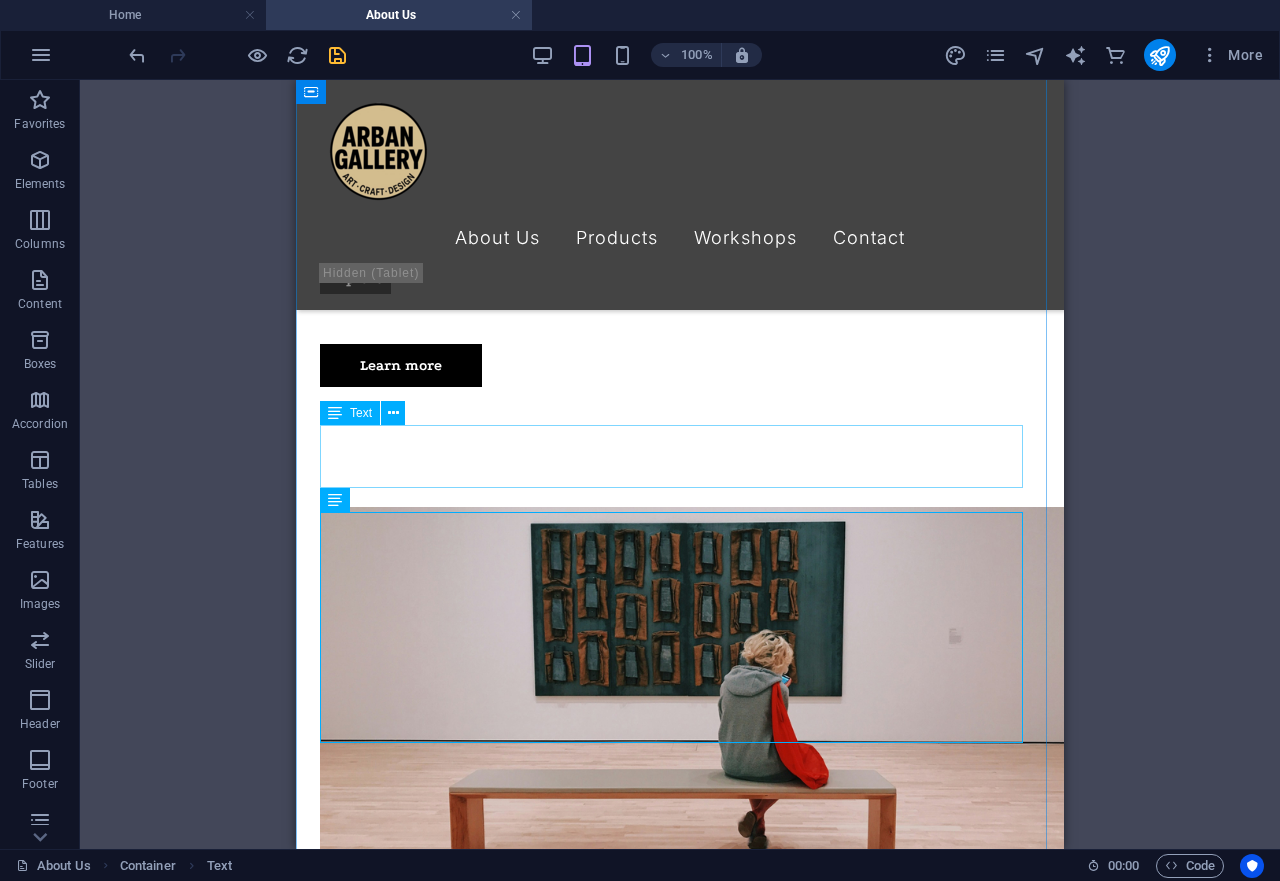
scroll to position [918, 0]
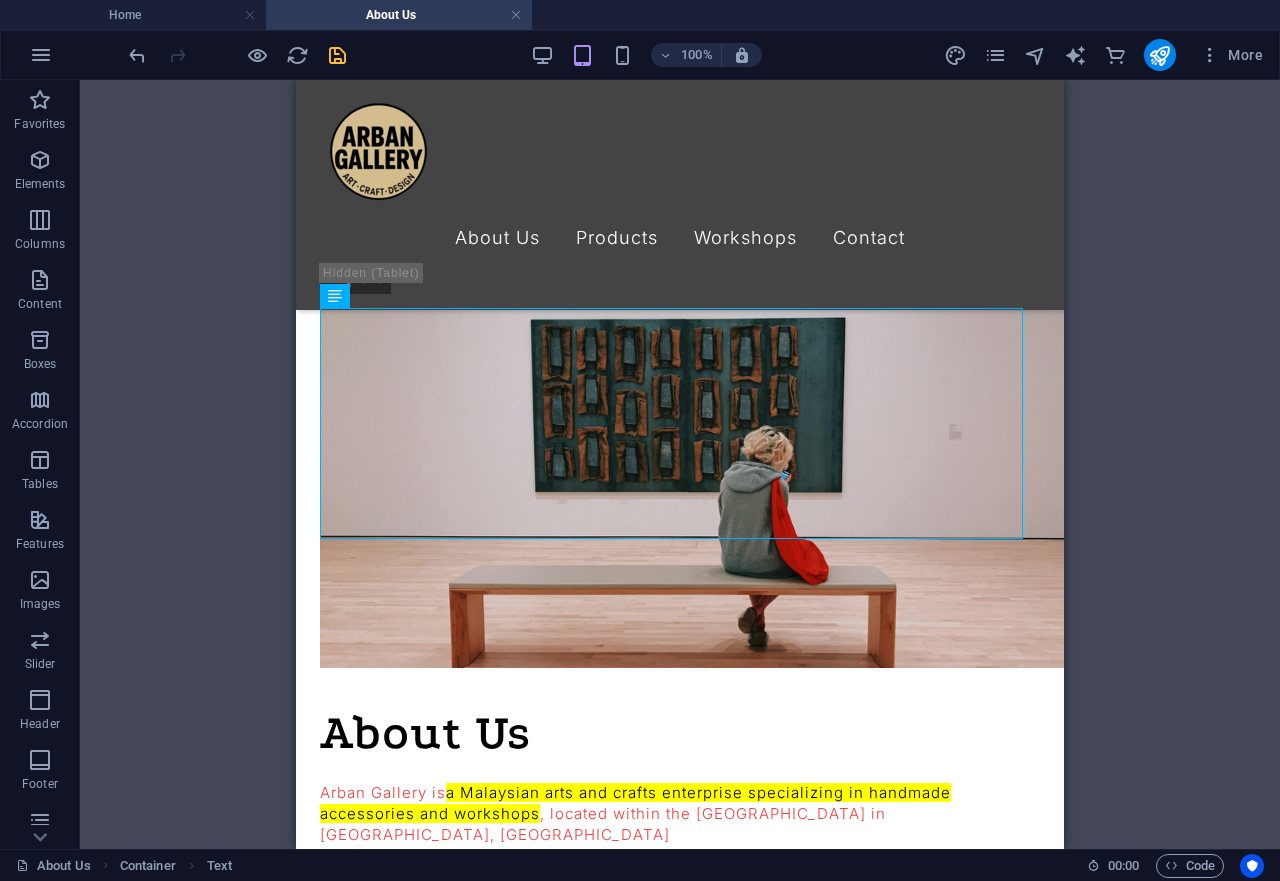
click at [1173, 368] on div "H1 Banner Container Spacer Reference Text Text Spacer Container Image Spacer Sp…" at bounding box center [680, 464] width 1200 height 769
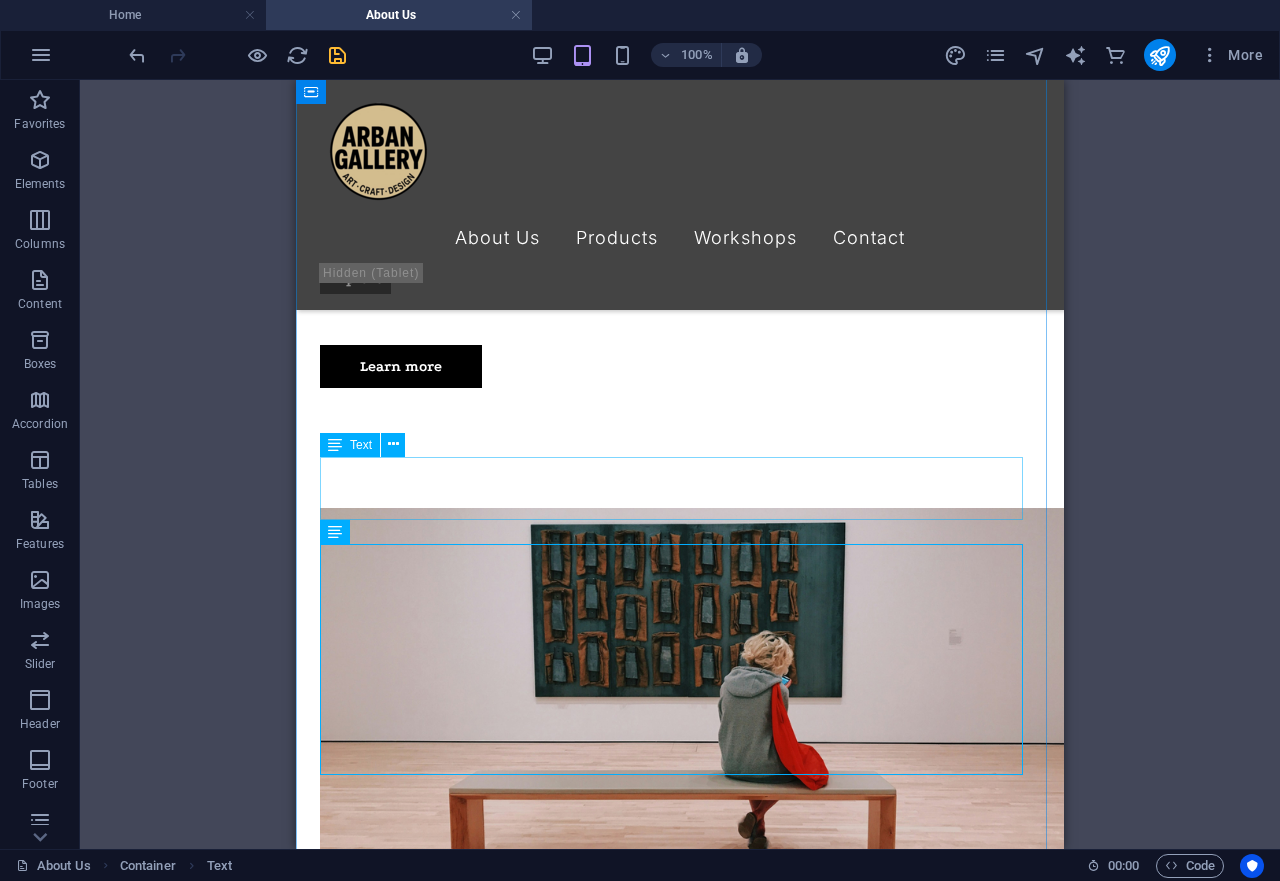
scroll to position [714, 0]
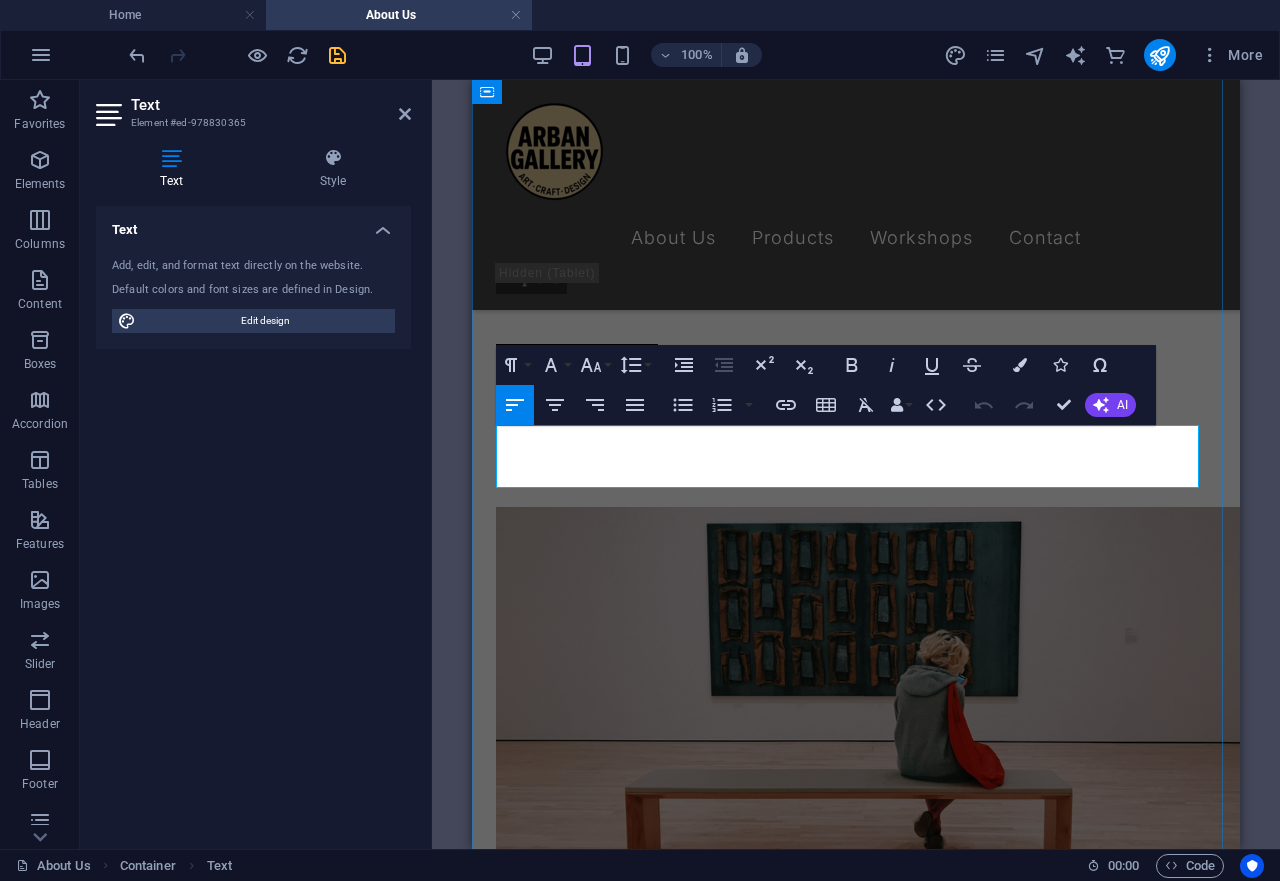
drag, startPoint x: 584, startPoint y: 483, endPoint x: 496, endPoint y: 438, distance: 98.8
click at [322, 321] on span "Edit design" at bounding box center [265, 321] width 247 height 24
select select "px"
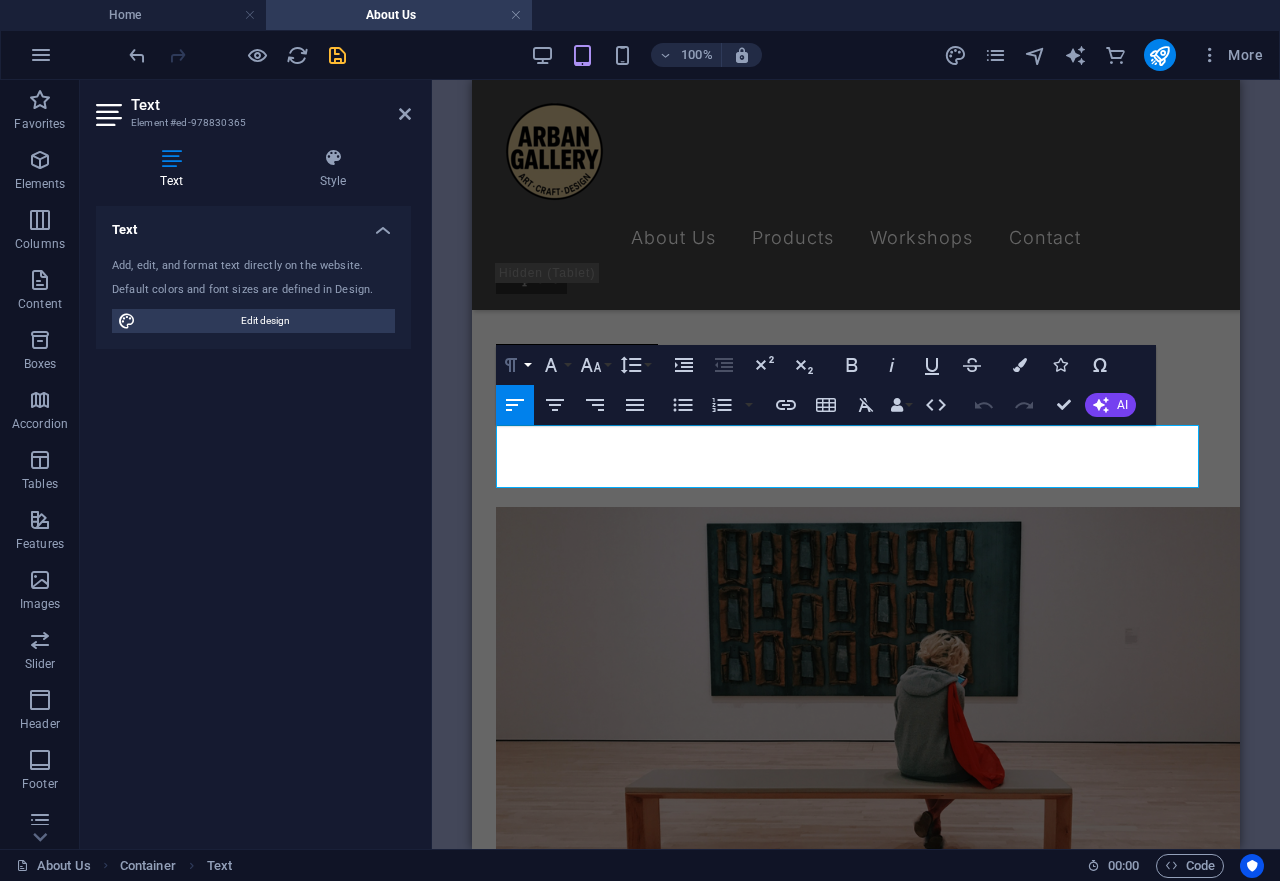
select select "300"
select select "px"
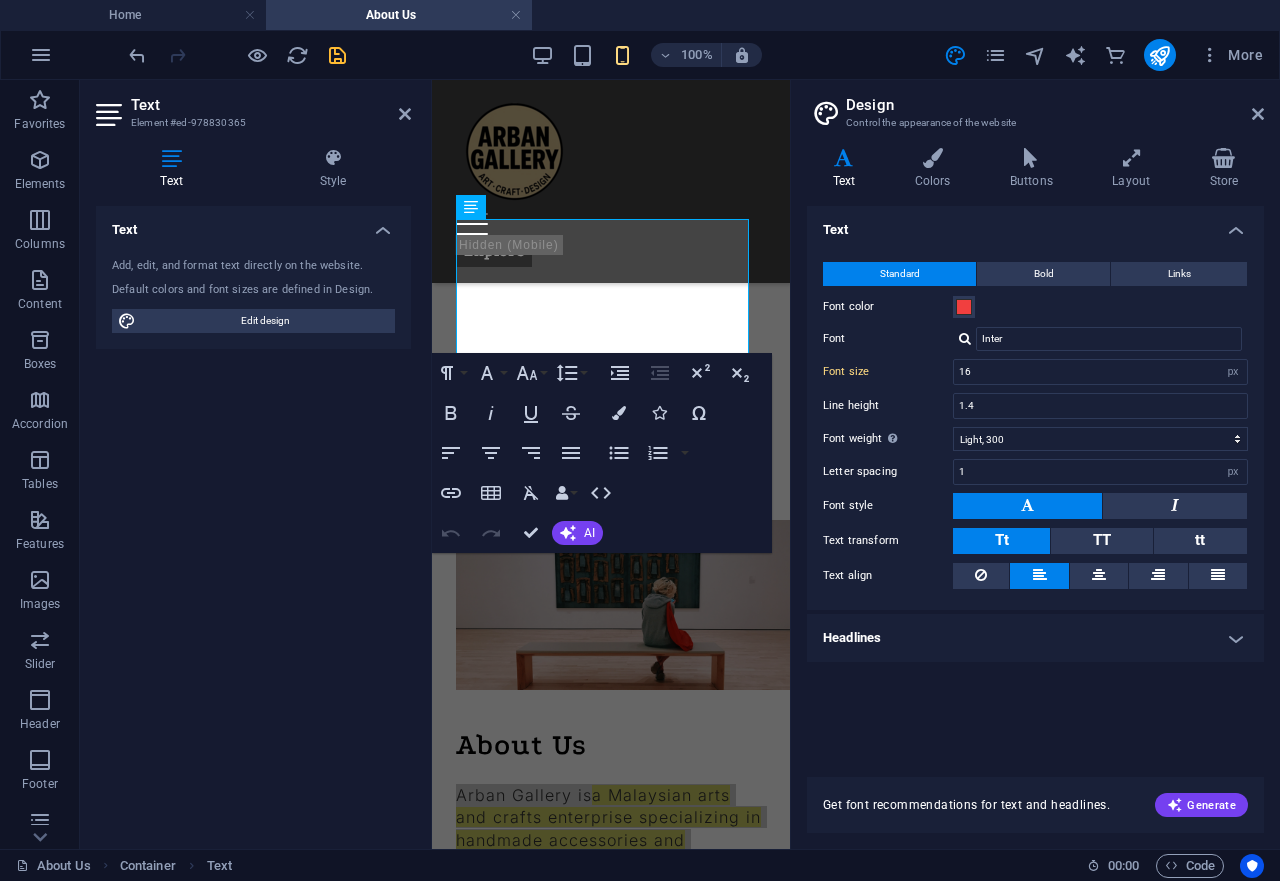
type input "16"
click at [963, 298] on button "Font color" at bounding box center [964, 307] width 22 height 22
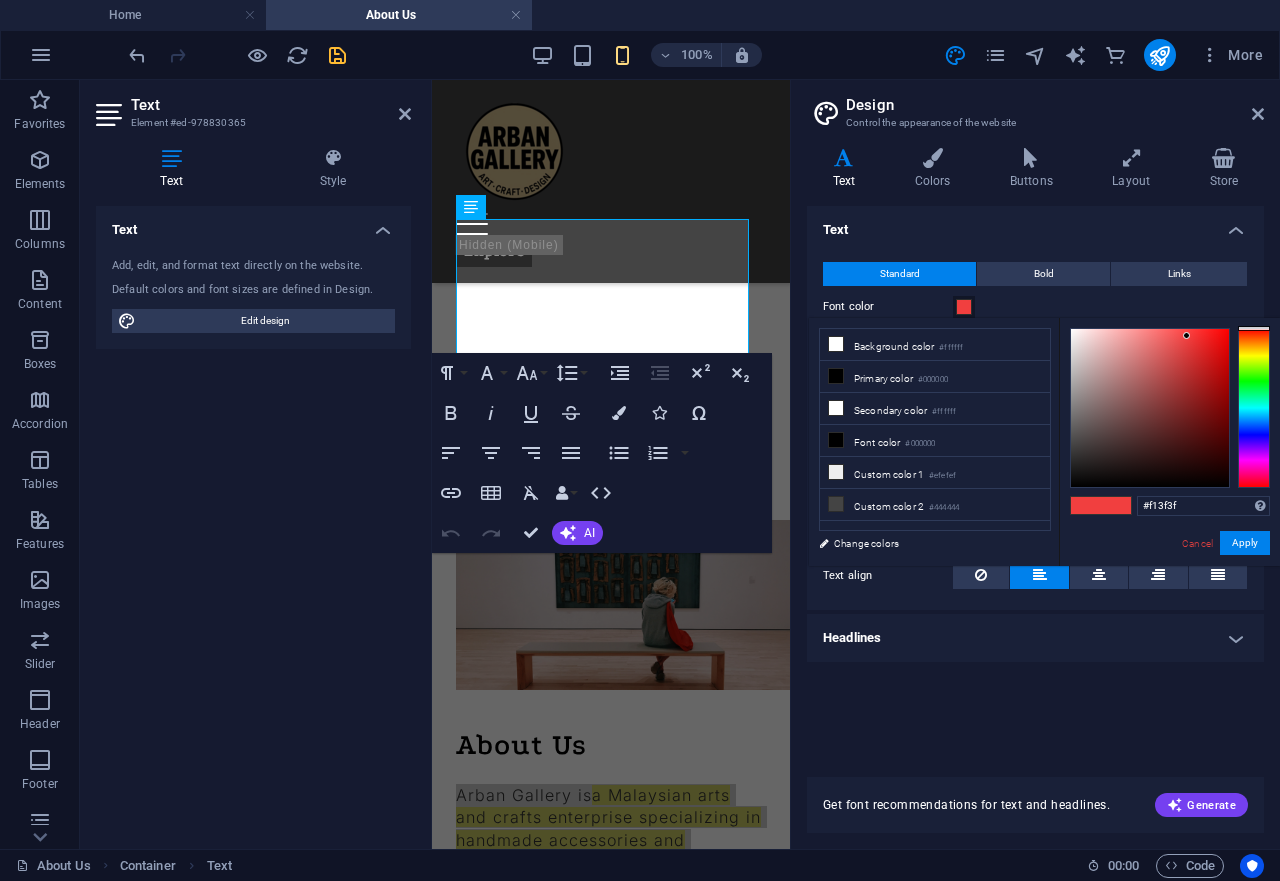
type input "#090808"
click at [1081, 480] on div at bounding box center [1150, 408] width 158 height 158
click at [1242, 545] on button "Apply" at bounding box center [1245, 543] width 50 height 24
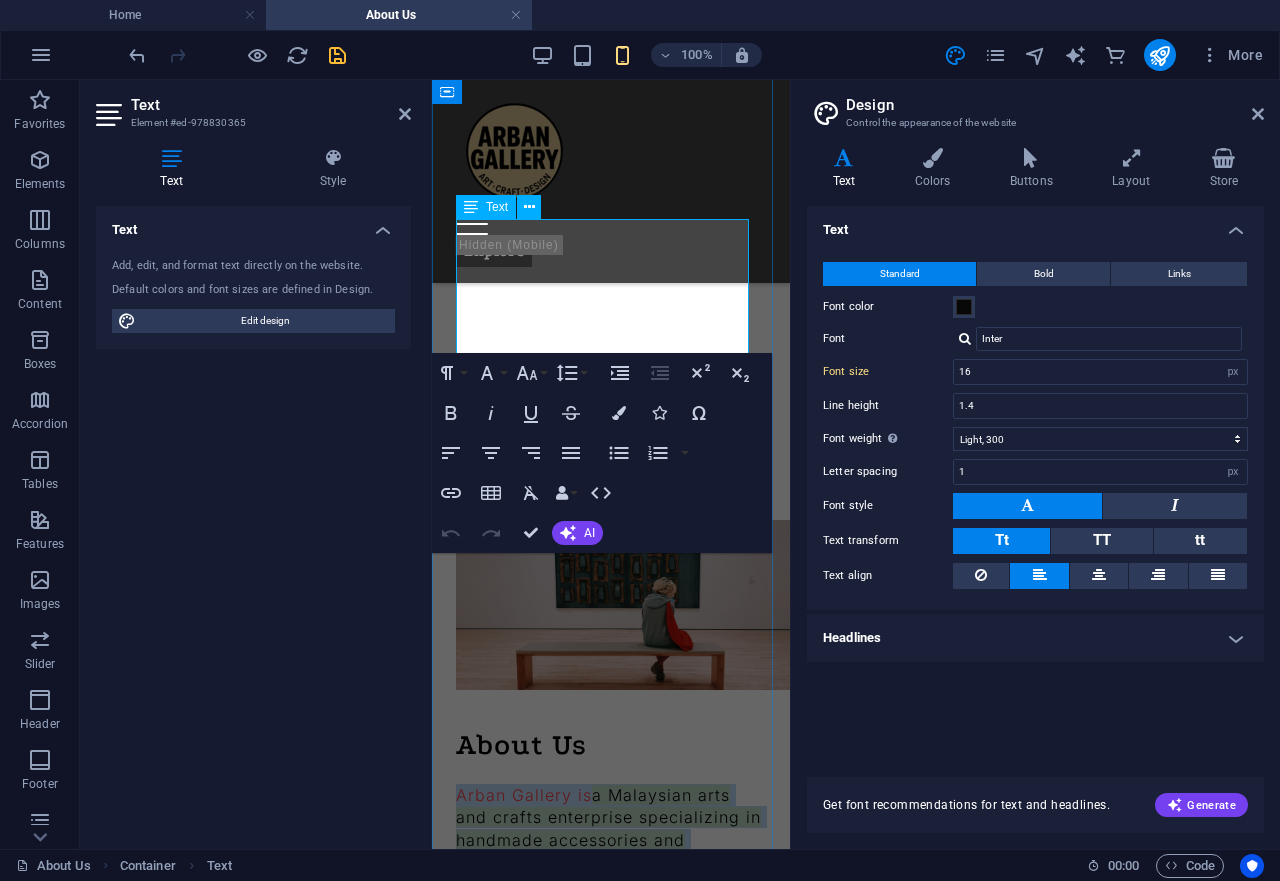
click at [602, 785] on mark "a Malaysian arts and crafts enterprise specializing in handmade accessories and…" at bounding box center [608, 828] width 305 height 87
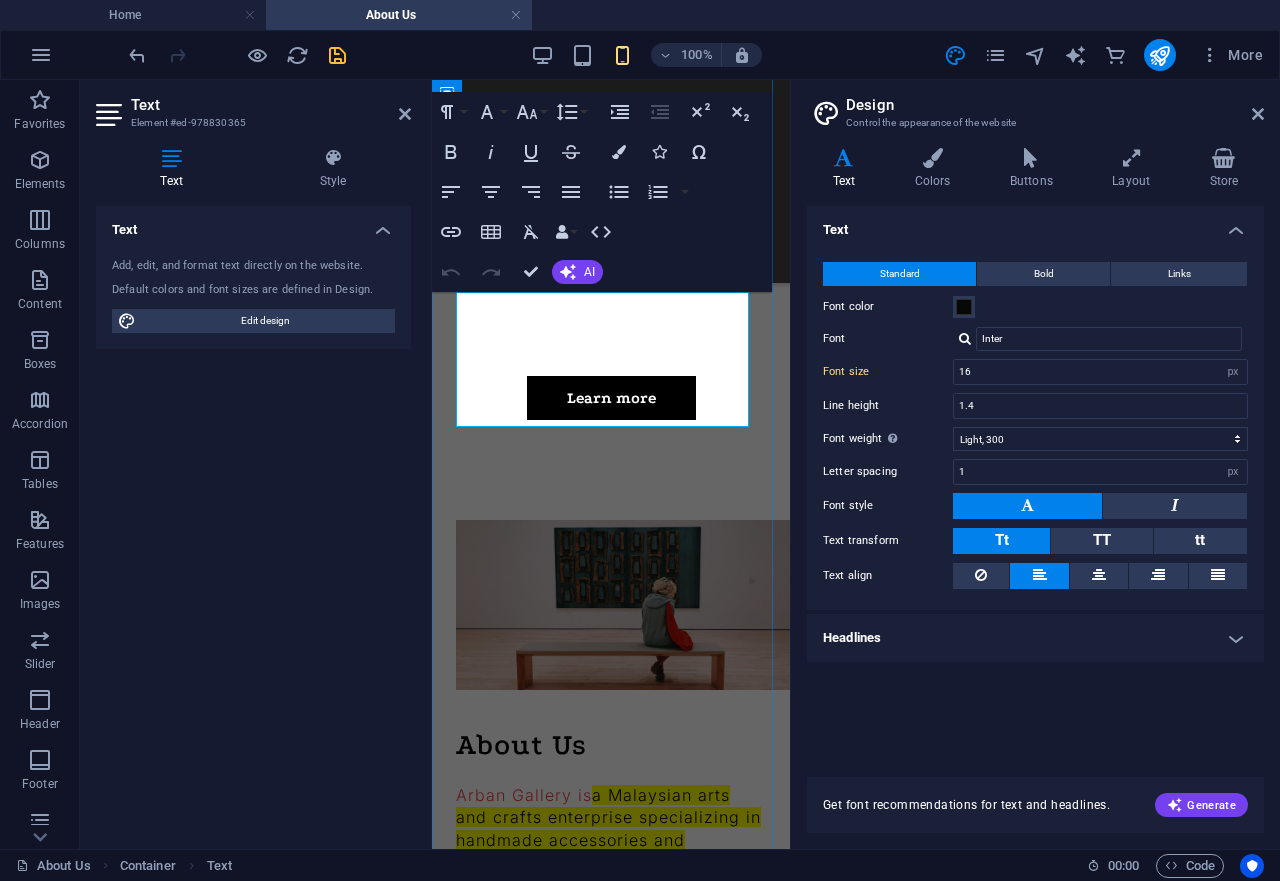
scroll to position [408, 0]
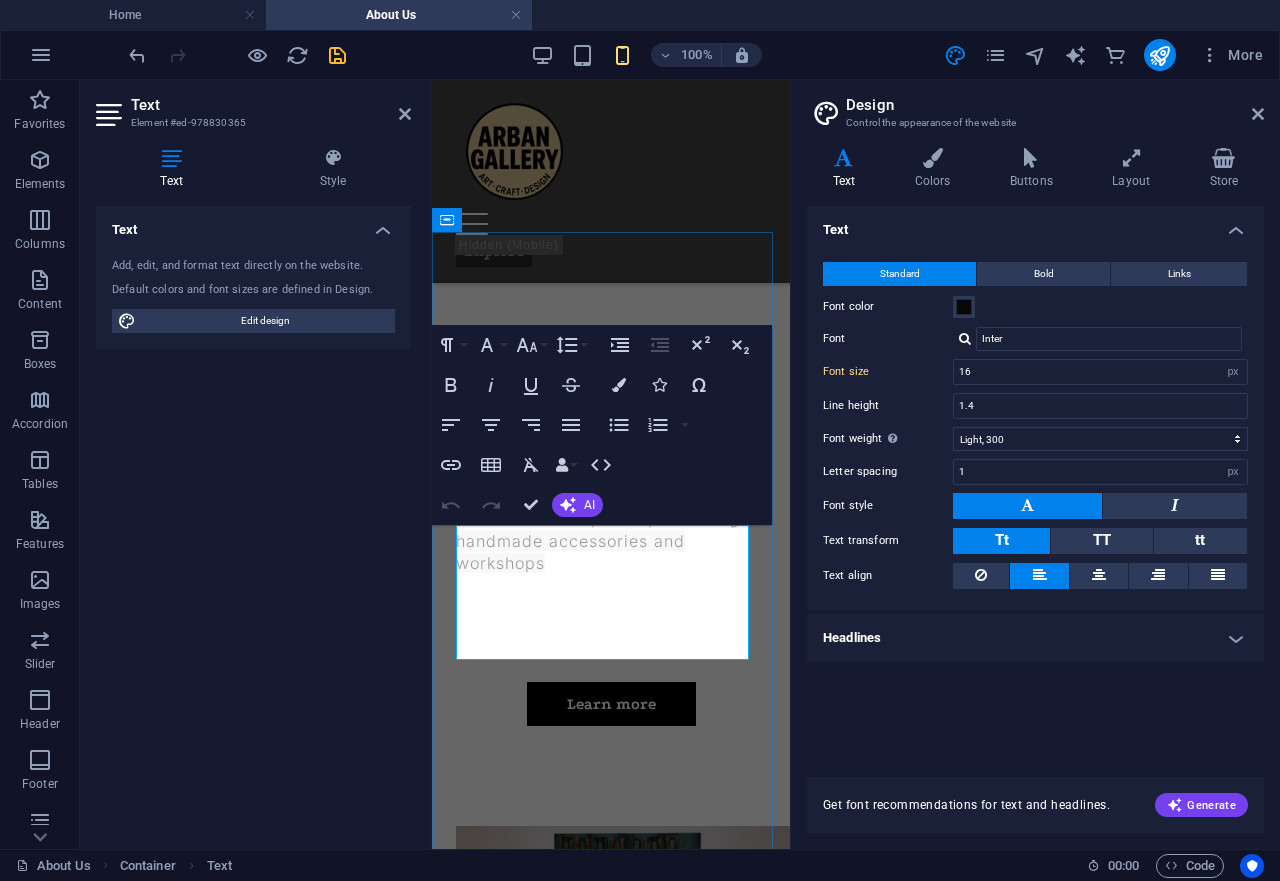
drag, startPoint x: 1255, startPoint y: 111, endPoint x: 565, endPoint y: 245, distance: 702.7
click at [1255, 111] on icon at bounding box center [1258, 114] width 12 height 16
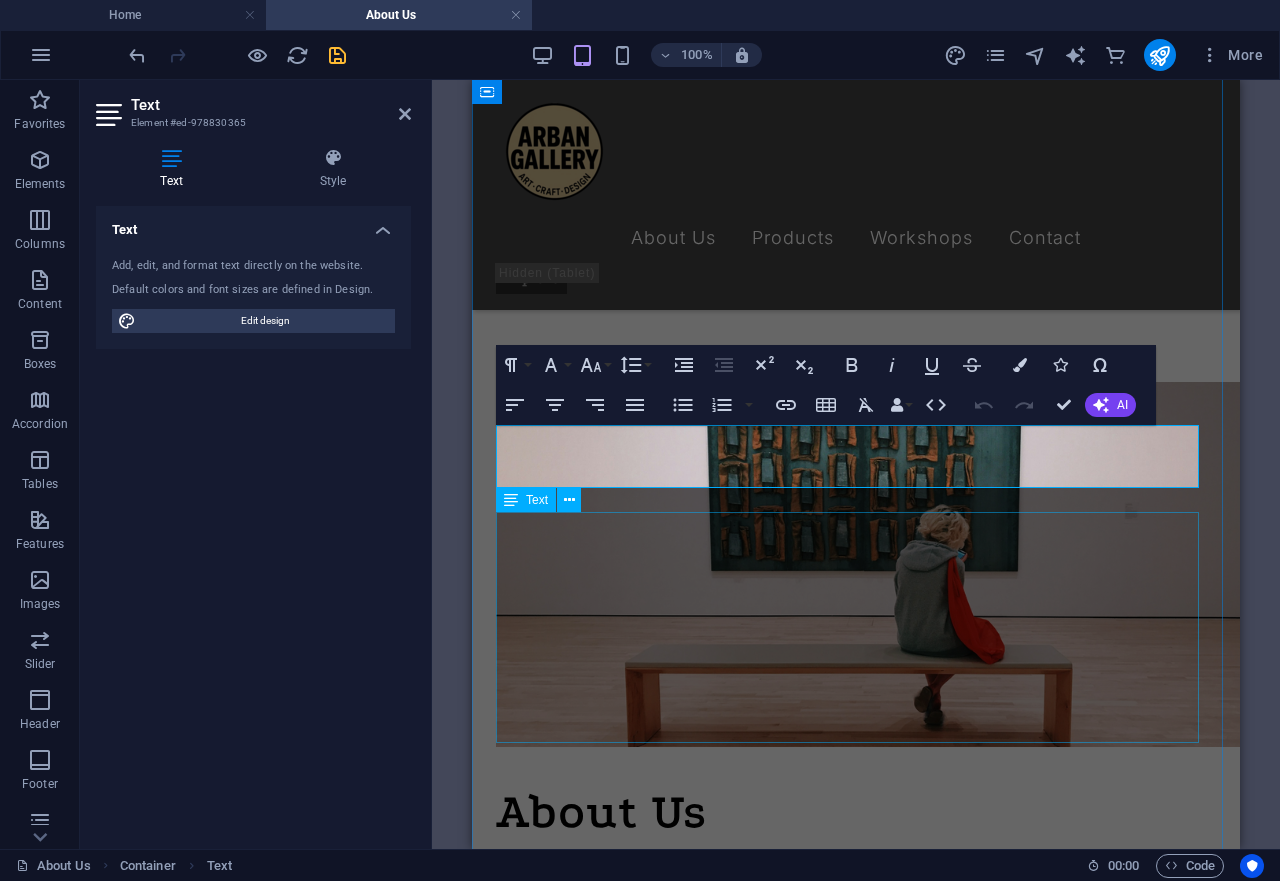
scroll to position [918, 0]
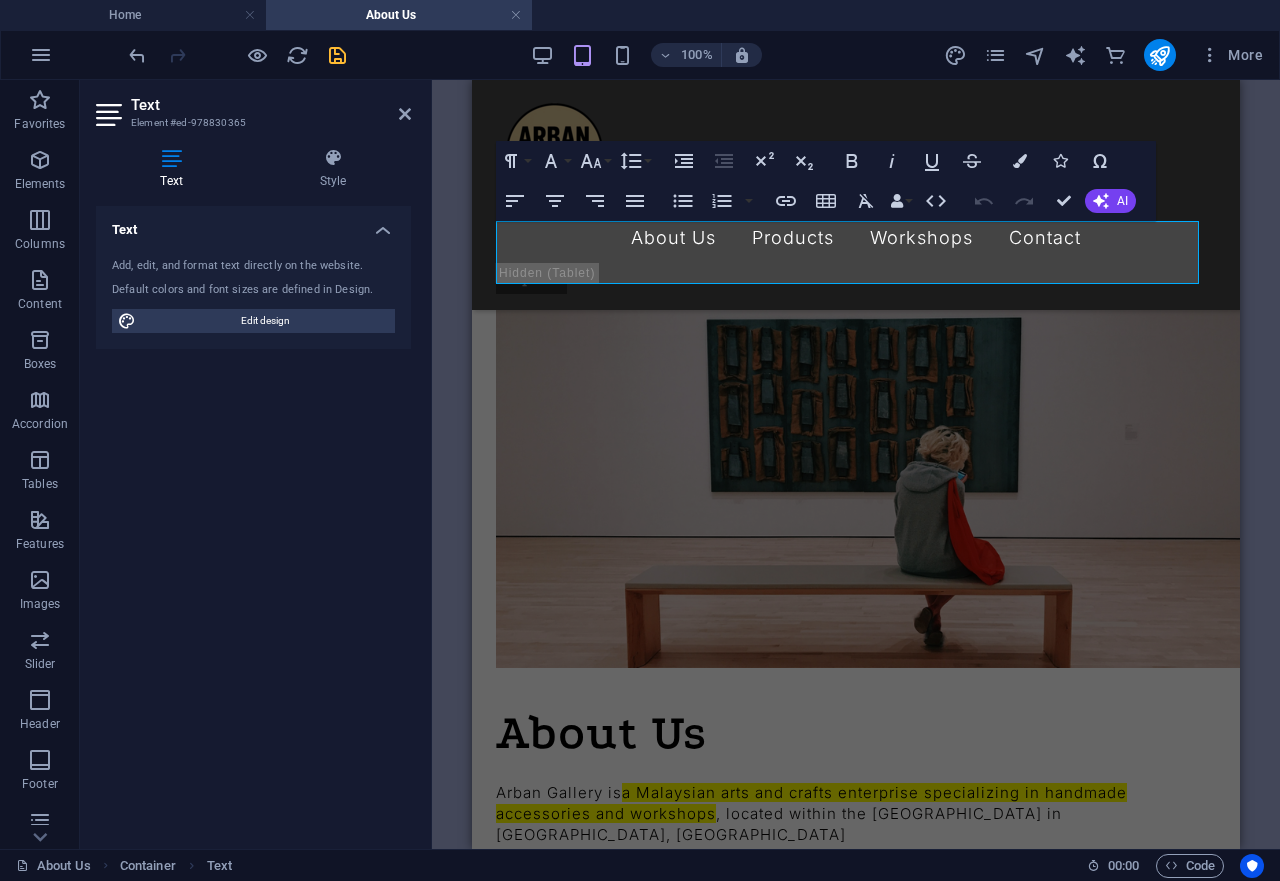
click at [371, 468] on div "Text Add, edit, and format text directly on the website. Default colors and fon…" at bounding box center [253, 519] width 315 height 627
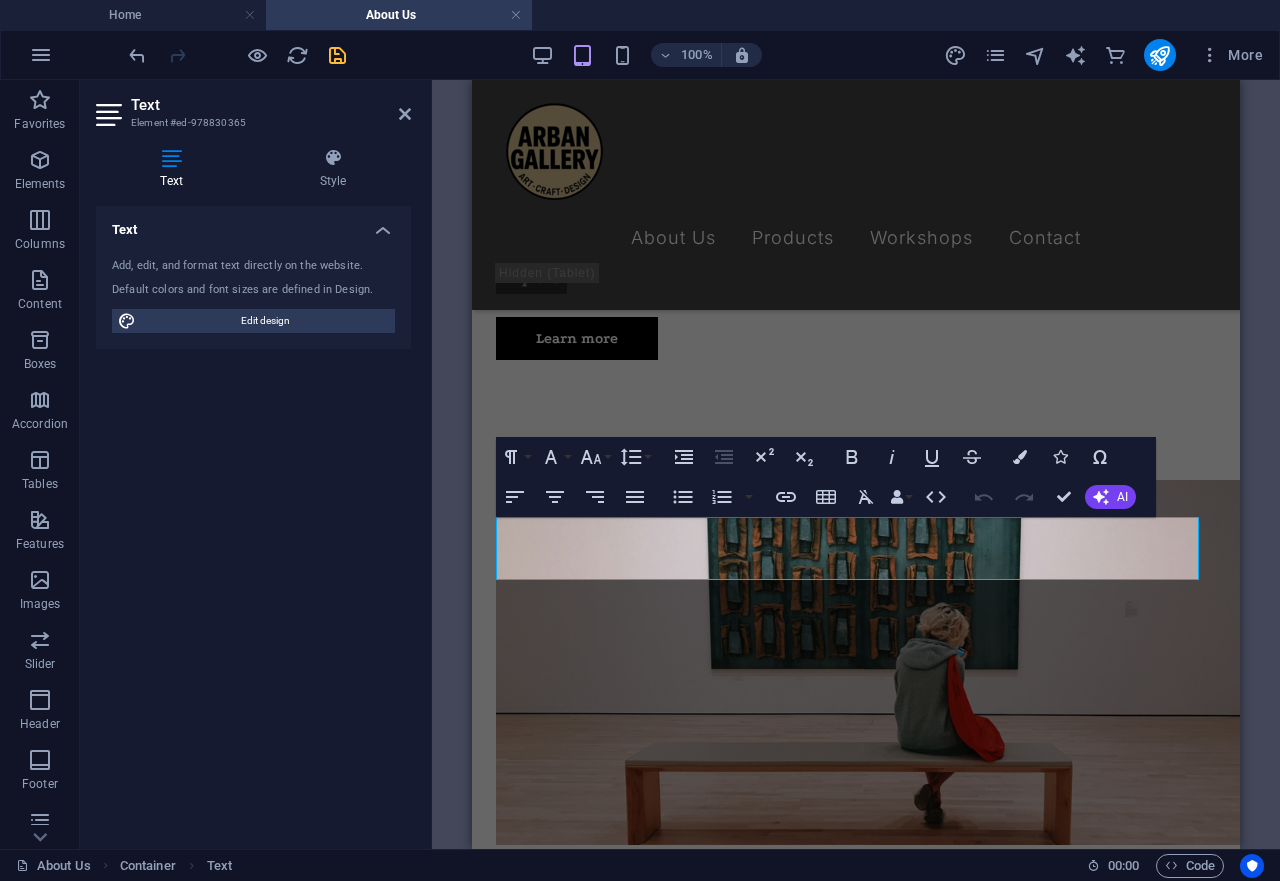
scroll to position [612, 0]
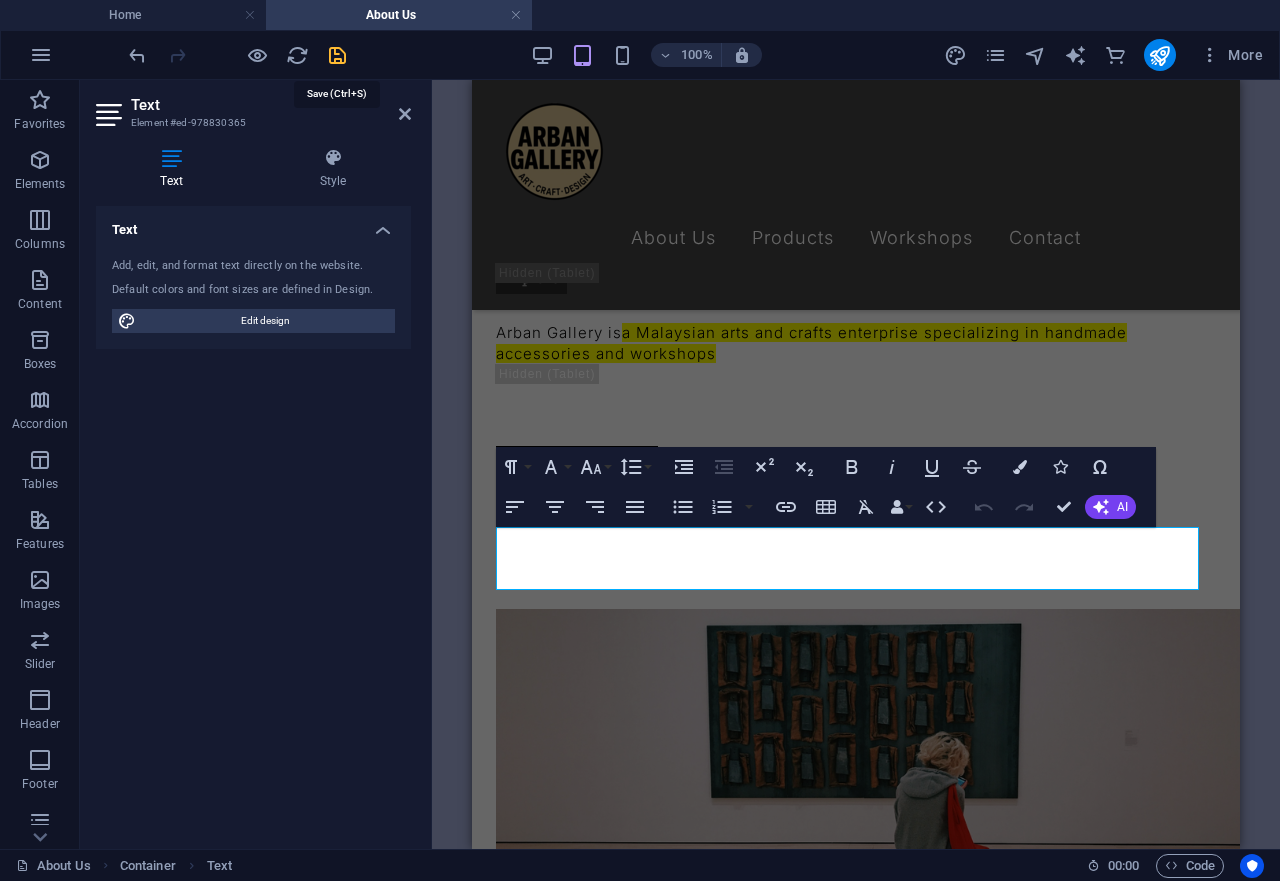
click at [338, 51] on icon "save" at bounding box center [337, 55] width 23 height 23
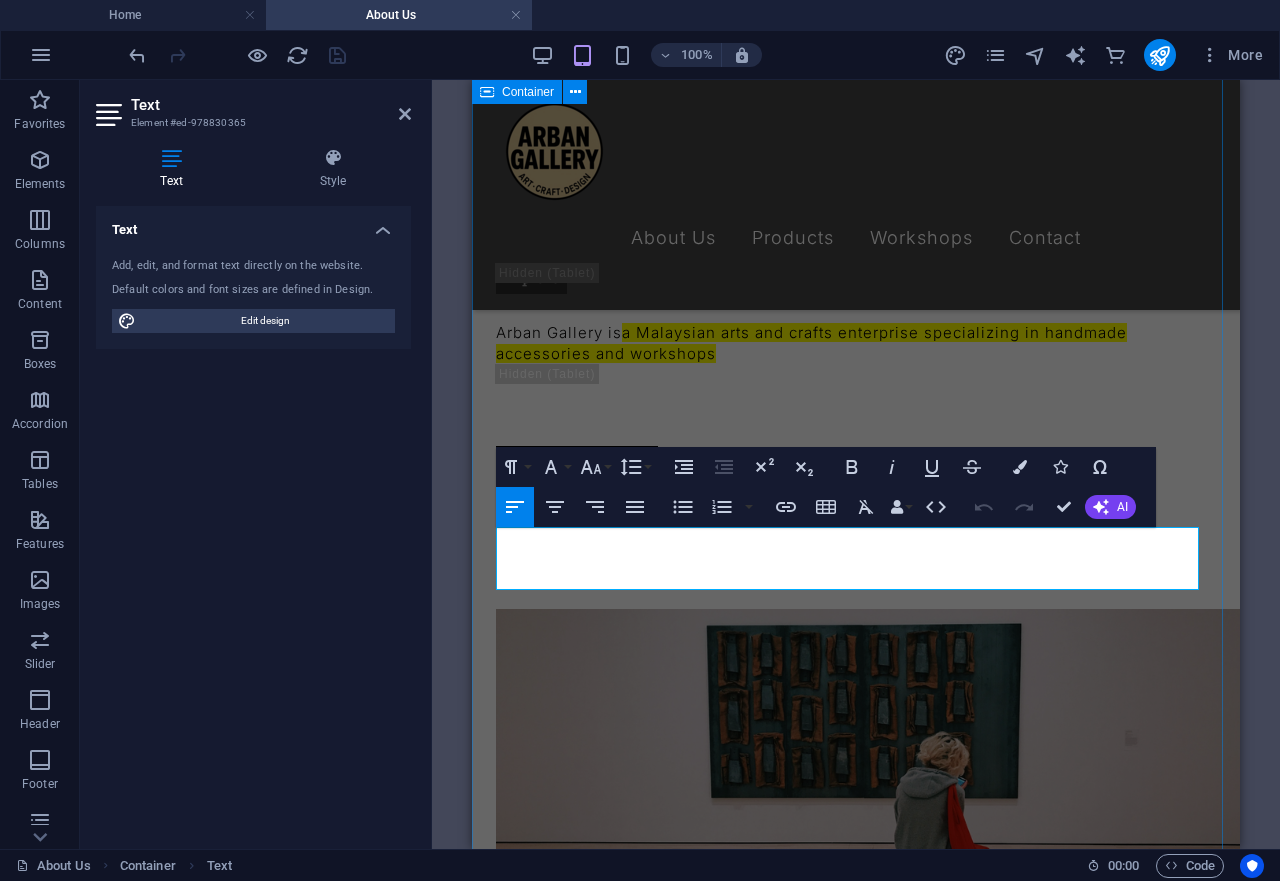
drag, startPoint x: 558, startPoint y: 578, endPoint x: 493, endPoint y: 536, distance: 77.4
click at [336, 322] on span "Edit design" at bounding box center [265, 321] width 247 height 24
select select "px"
select select "300"
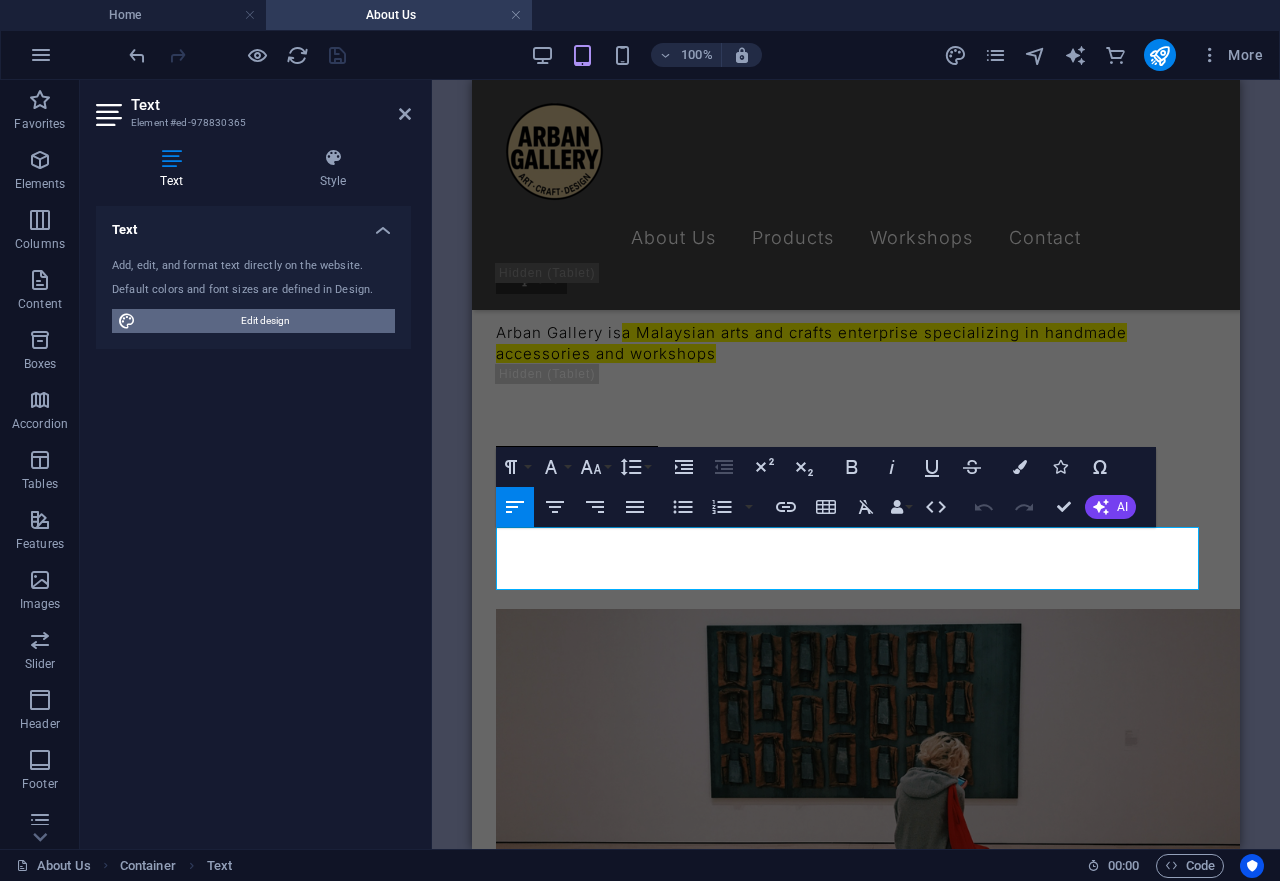
select select "px"
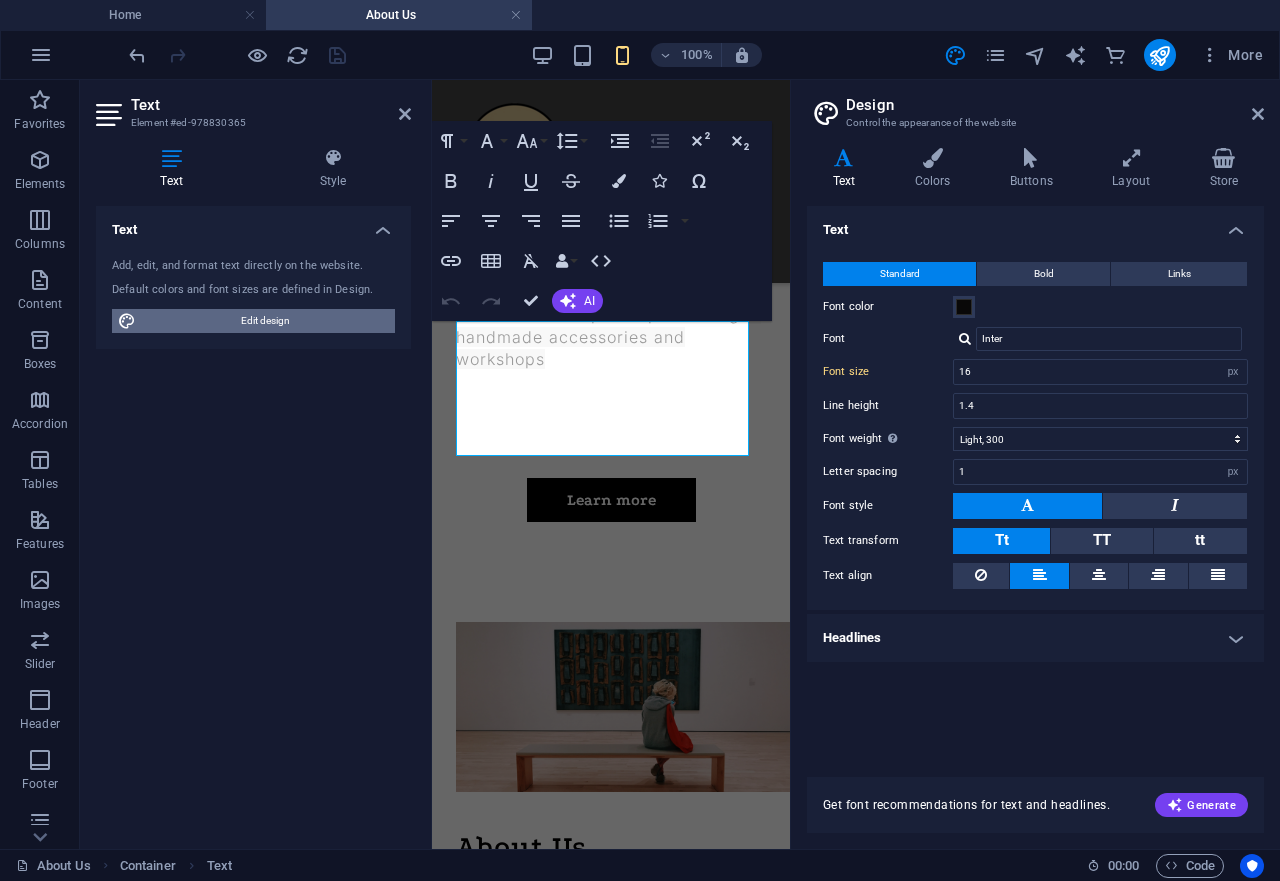
type input "16"
click at [935, 168] on h4 "Colors" at bounding box center [936, 169] width 95 height 42
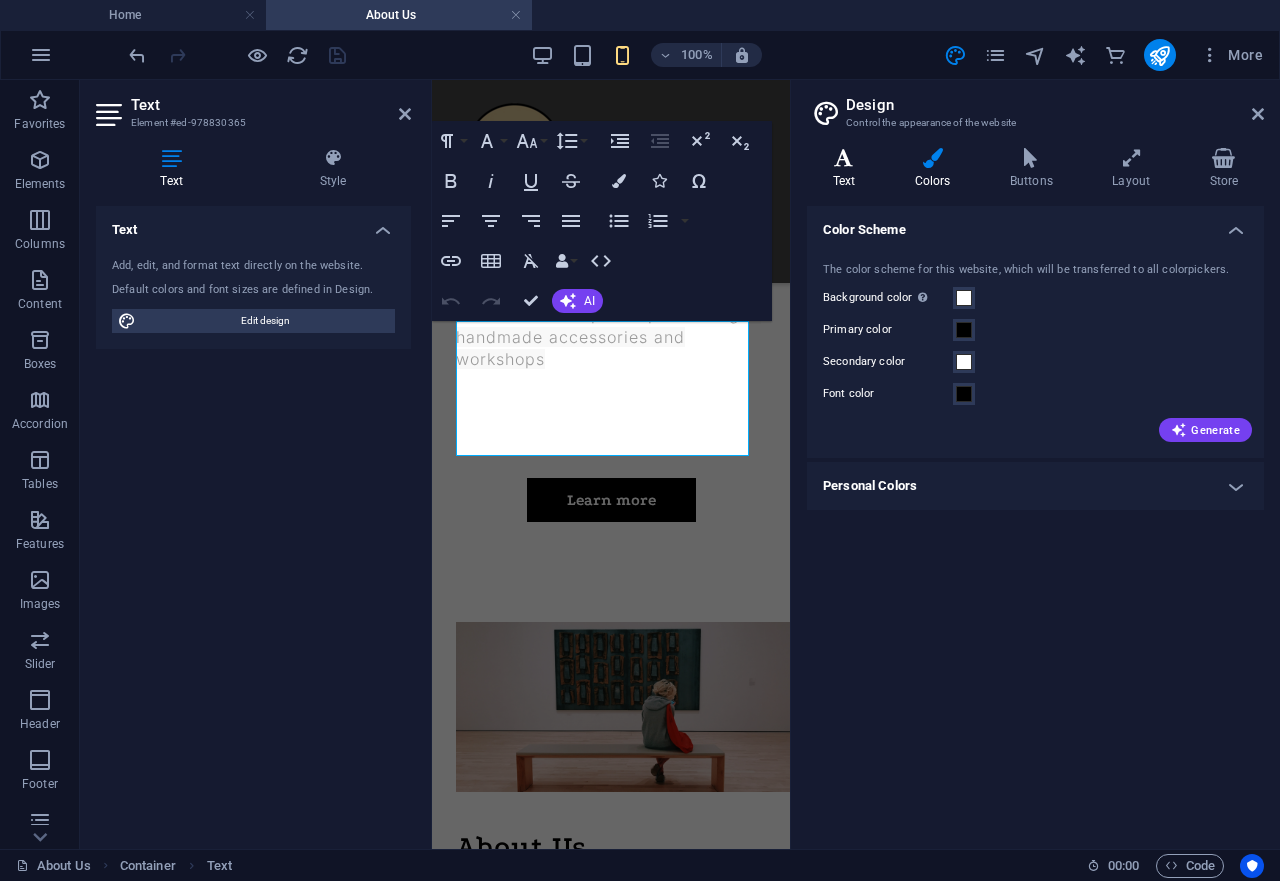
click at [850, 173] on h4 "Text" at bounding box center [848, 169] width 82 height 42
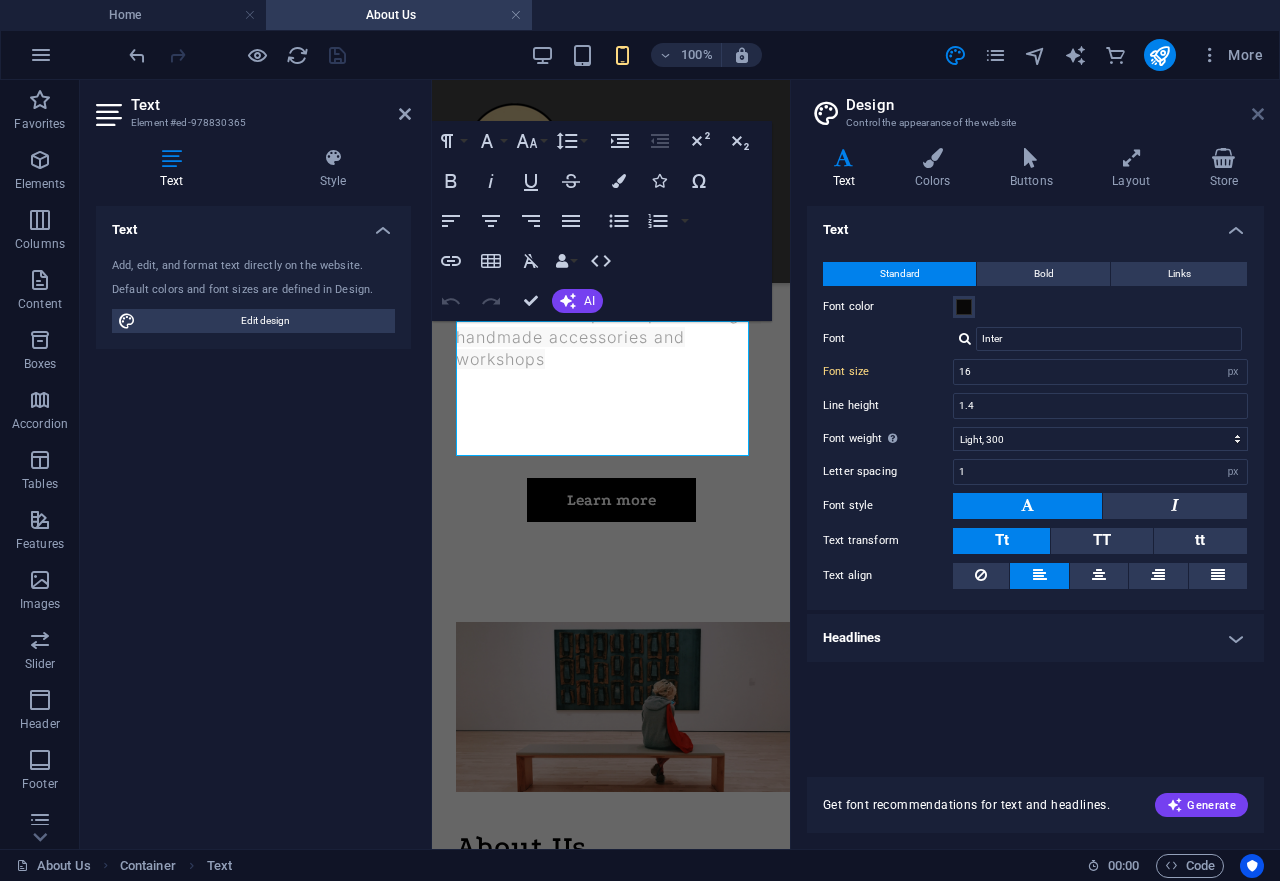
click at [1259, 110] on icon at bounding box center [1258, 114] width 12 height 16
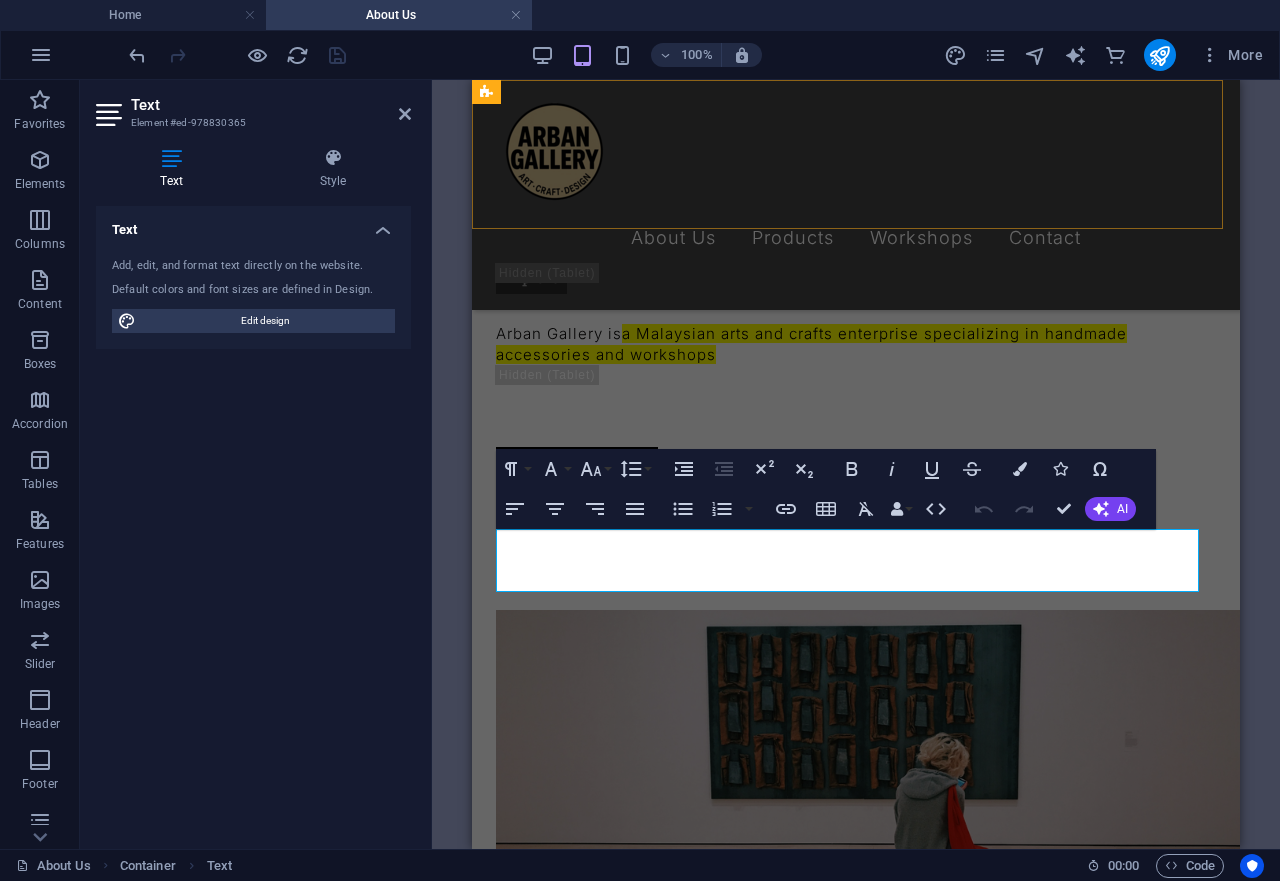
scroll to position [611, 0]
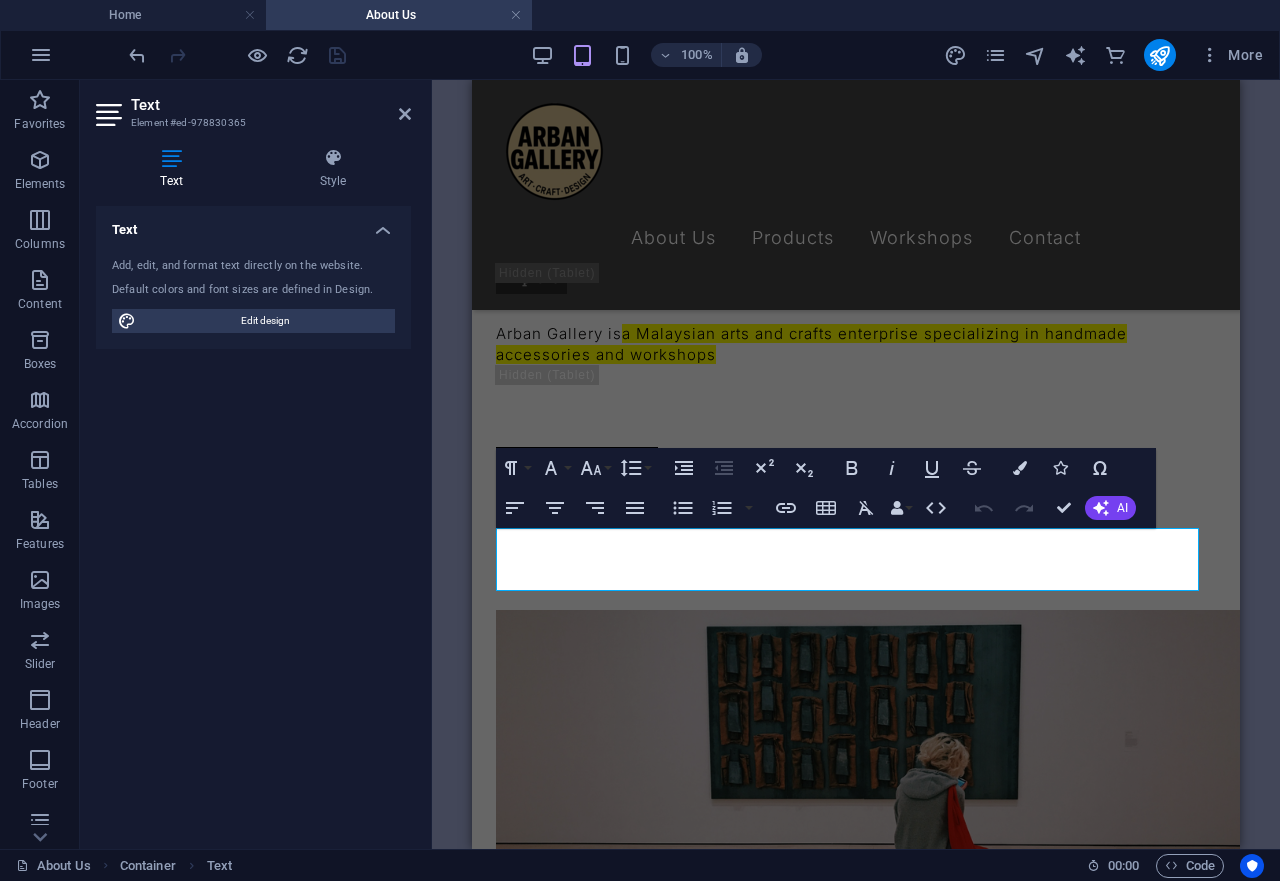
click at [353, 419] on div "Text Add, edit, and format text directly on the website. Default colors and fon…" at bounding box center [253, 519] width 315 height 627
click at [398, 100] on h2 "Text" at bounding box center [271, 105] width 280 height 18
click at [404, 119] on icon at bounding box center [405, 114] width 12 height 16
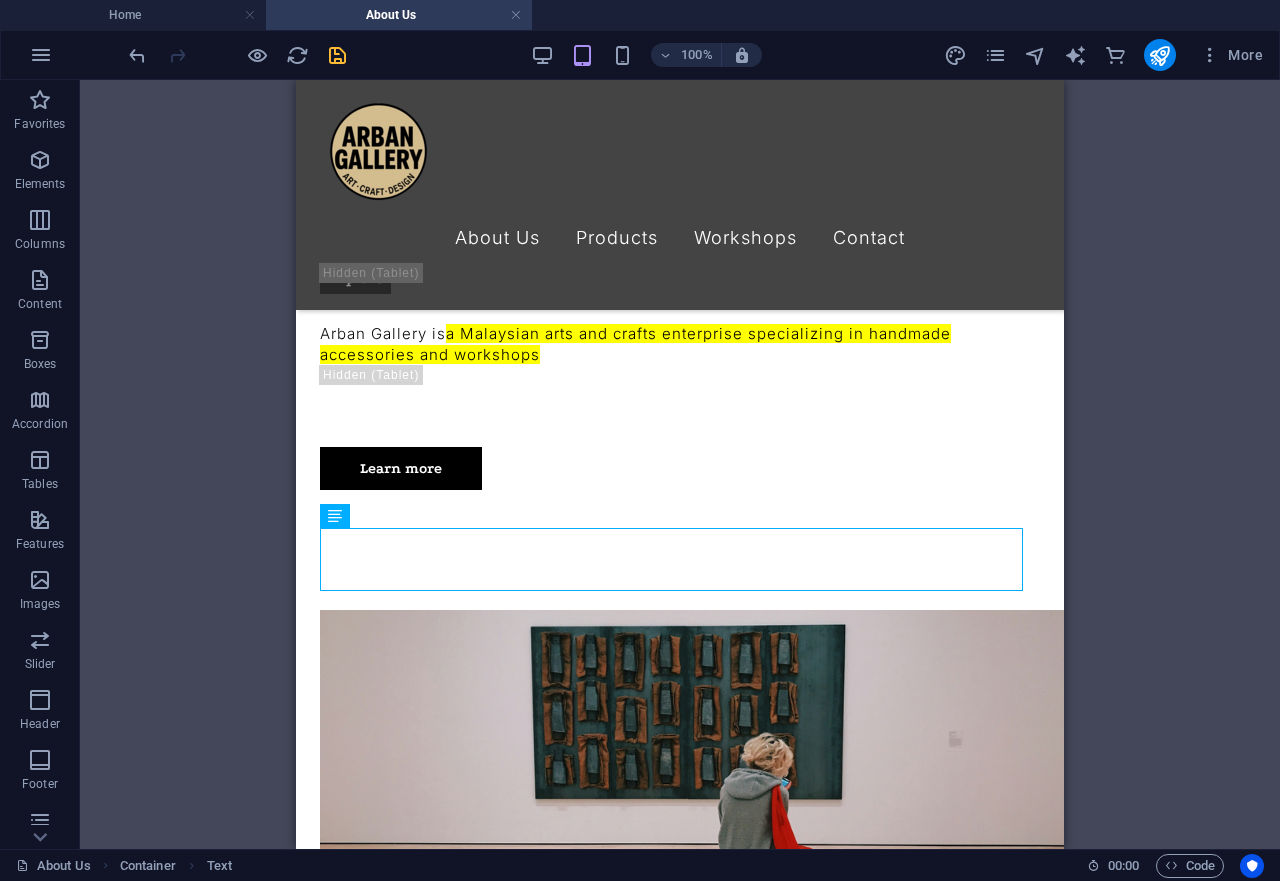
click at [1142, 458] on div "H1 Banner Container Spacer Reference Text Text Spacer Container Image Spacer Sp…" at bounding box center [680, 464] width 1200 height 769
click at [337, 41] on div at bounding box center [237, 55] width 224 height 32
click at [336, 48] on icon "save" at bounding box center [337, 55] width 23 height 23
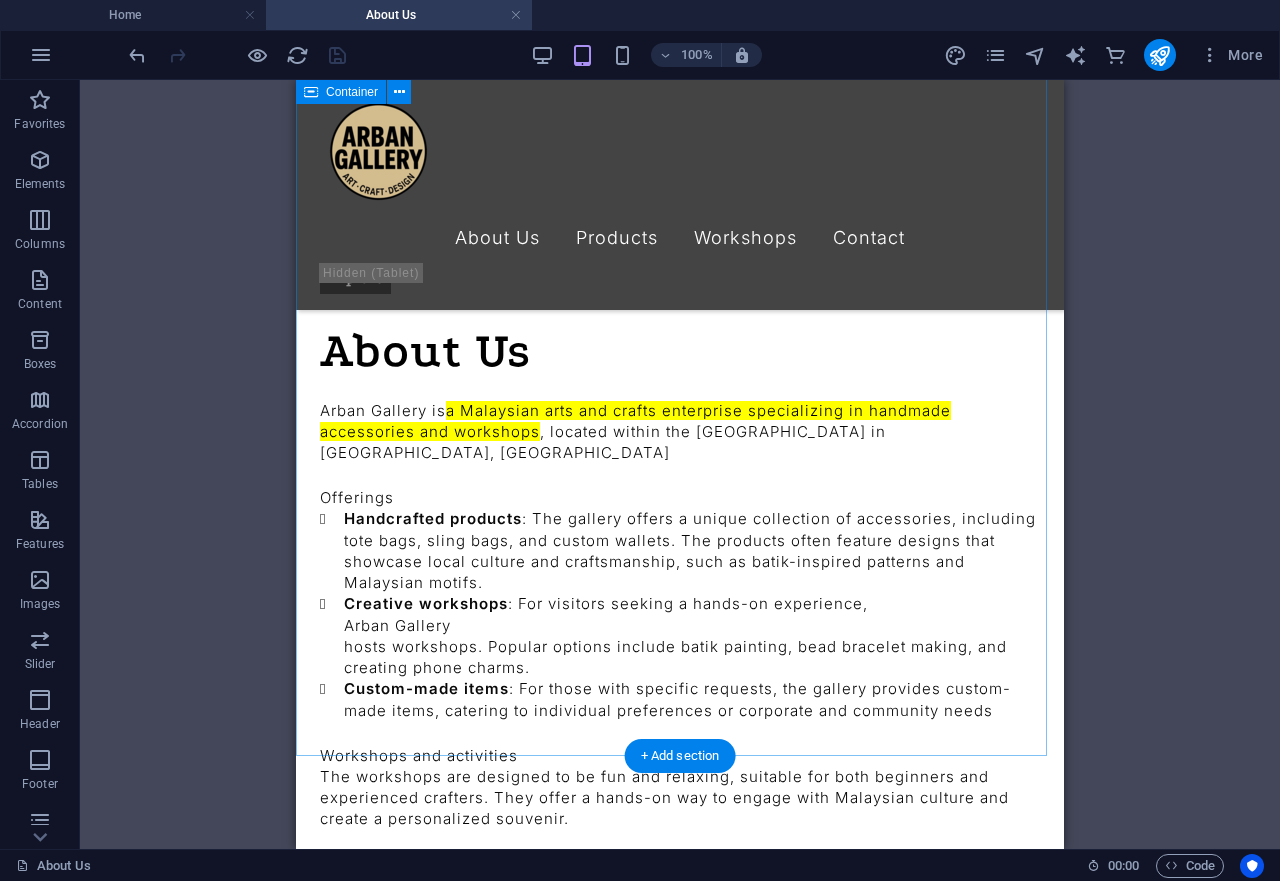
scroll to position [1325, 0]
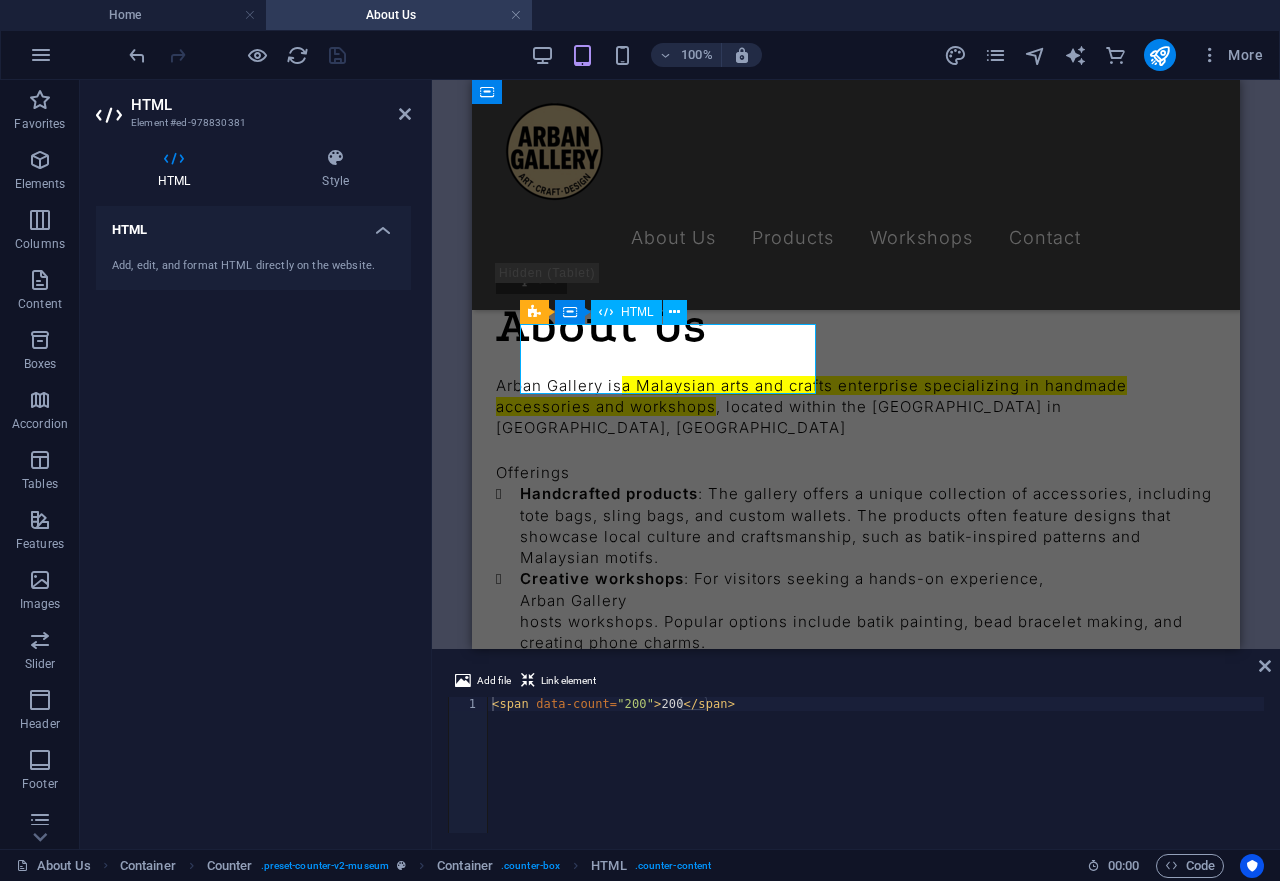
click at [1263, 340] on div "H1 Banner Container Spacer Reference Text Text Spacer Container Image Spacer Sp…" at bounding box center [856, 364] width 848 height 569
click at [401, 105] on h2 "HTML" at bounding box center [271, 105] width 280 height 18
click at [401, 111] on icon at bounding box center [405, 114] width 12 height 16
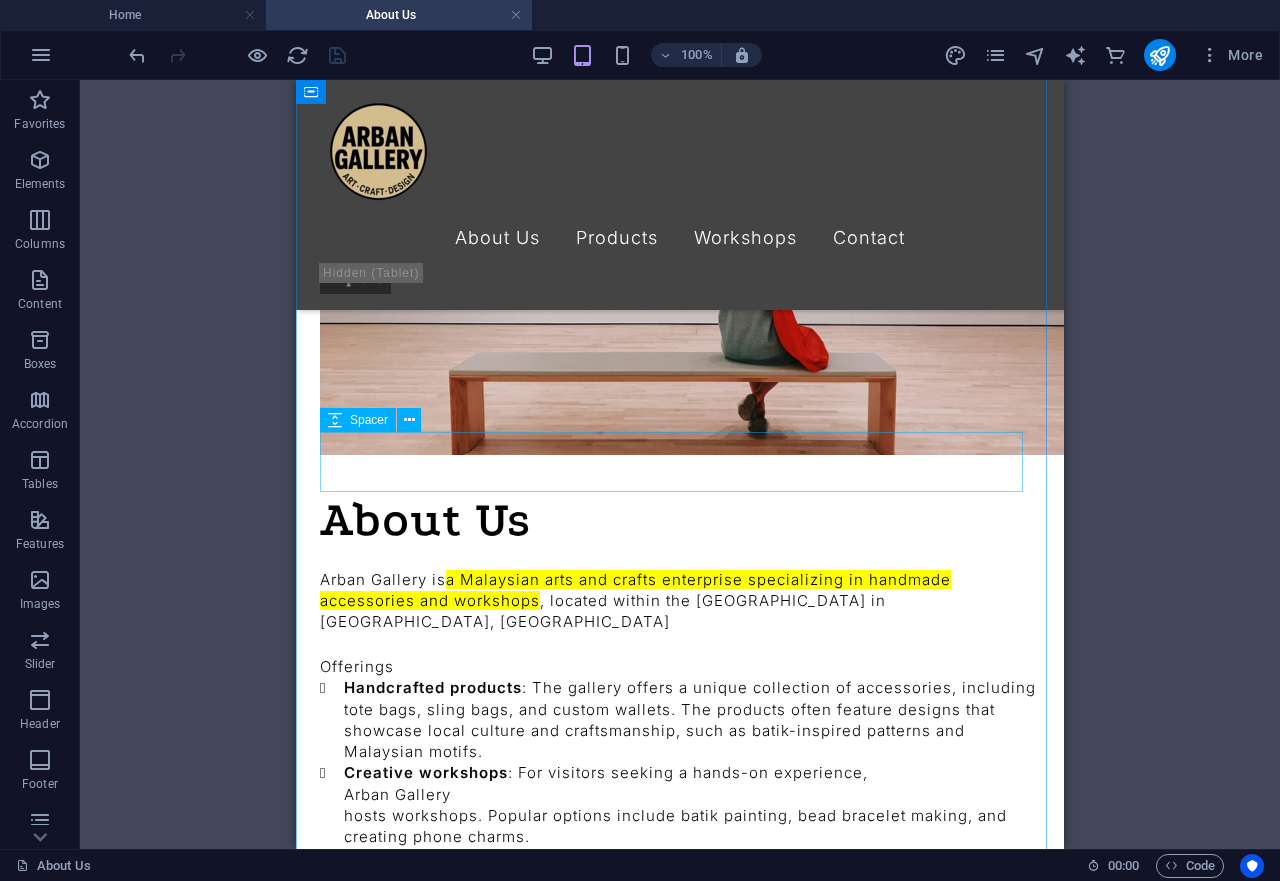
scroll to position [827, 0]
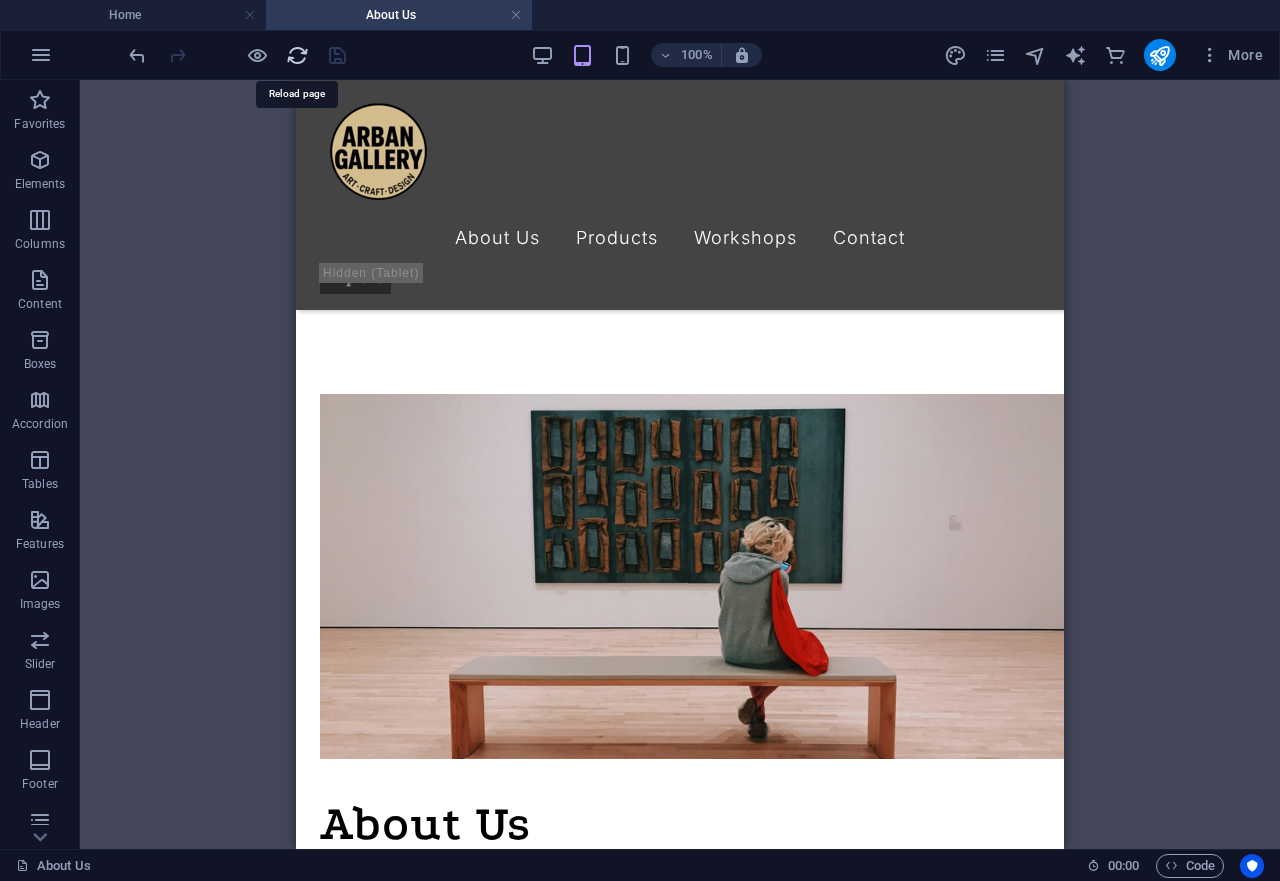
click at [286, 56] on icon "reload" at bounding box center [297, 55] width 23 height 23
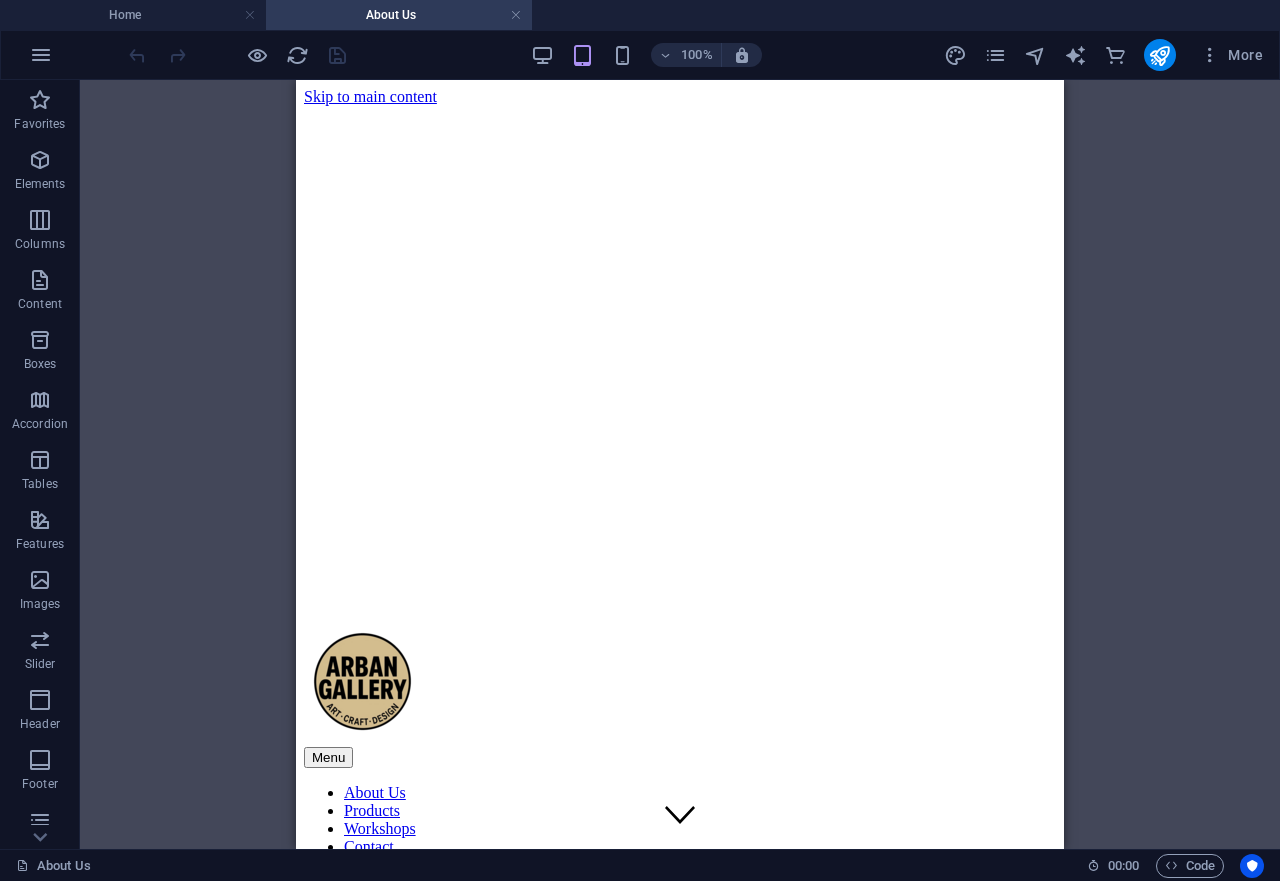
scroll to position [0, 0]
click at [1141, 403] on div at bounding box center [680, 464] width 1200 height 769
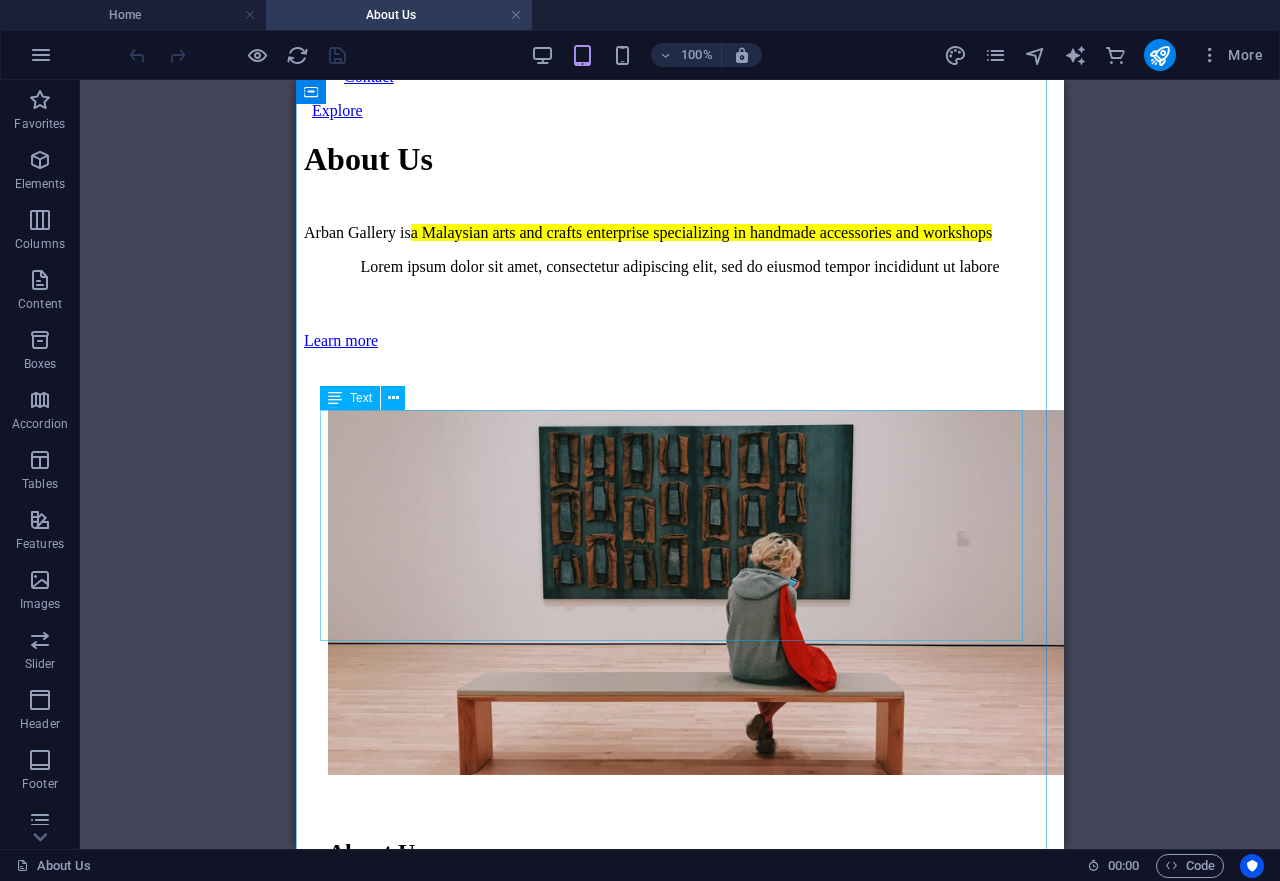
scroll to position [816, 0]
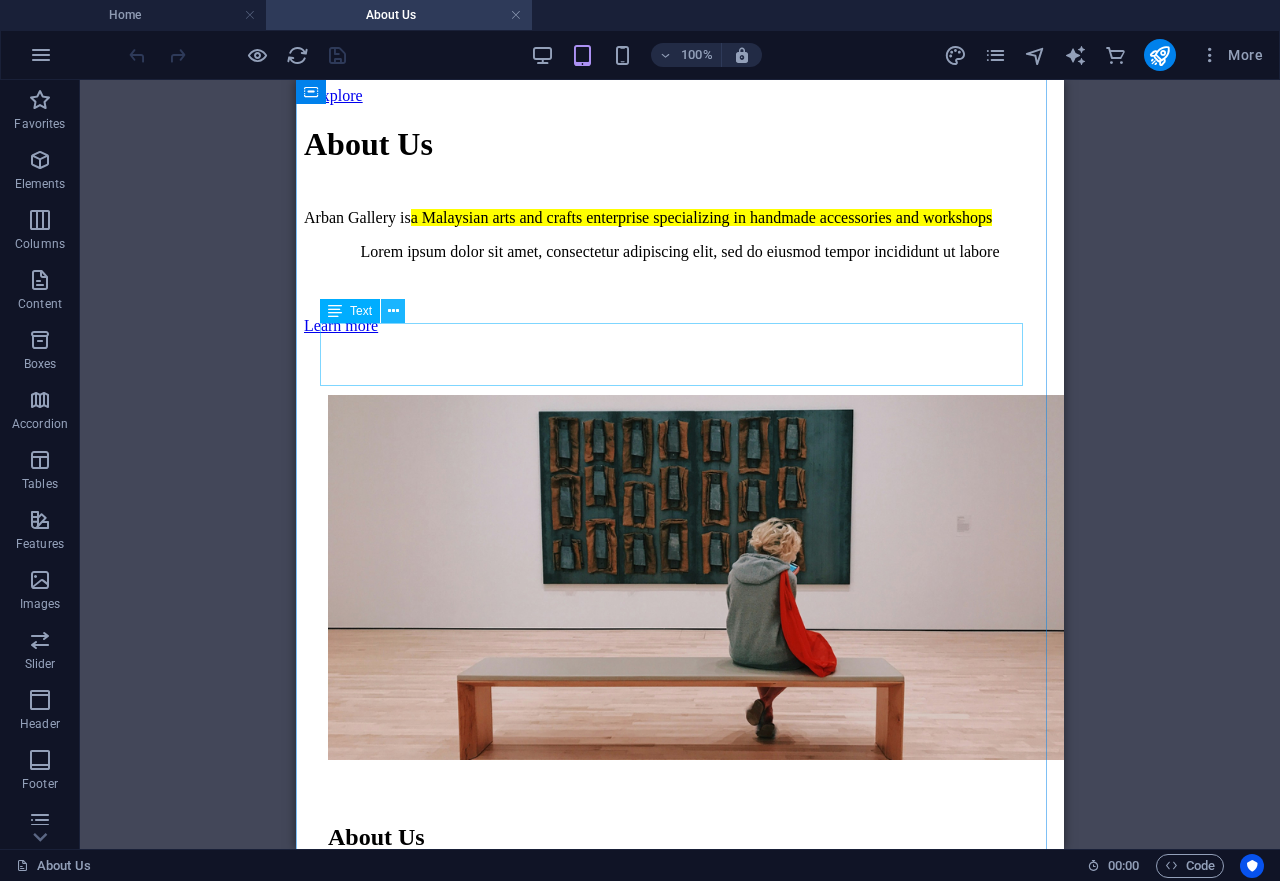
click at [397, 308] on icon at bounding box center [393, 311] width 11 height 21
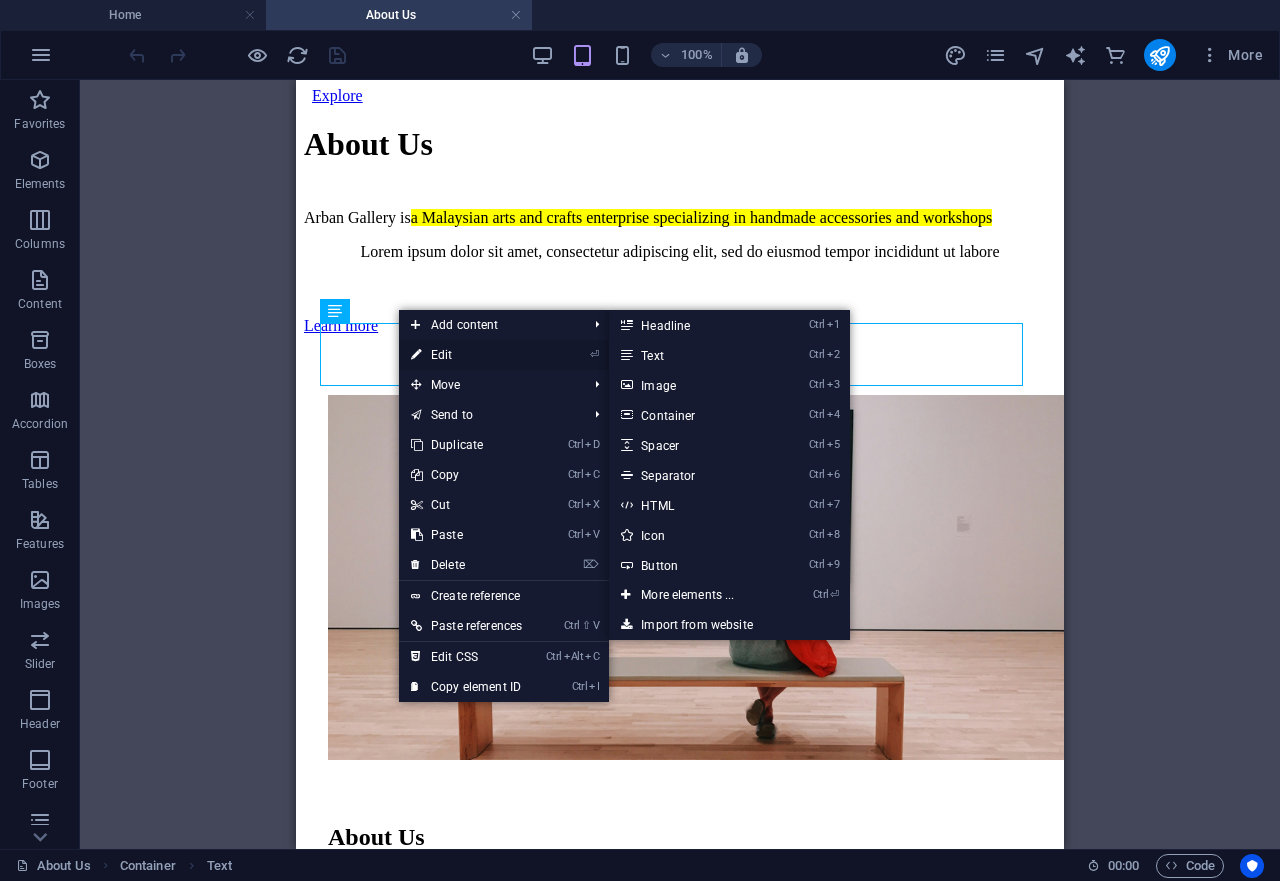
click at [428, 348] on link "⏎ Edit" at bounding box center [466, 355] width 135 height 30
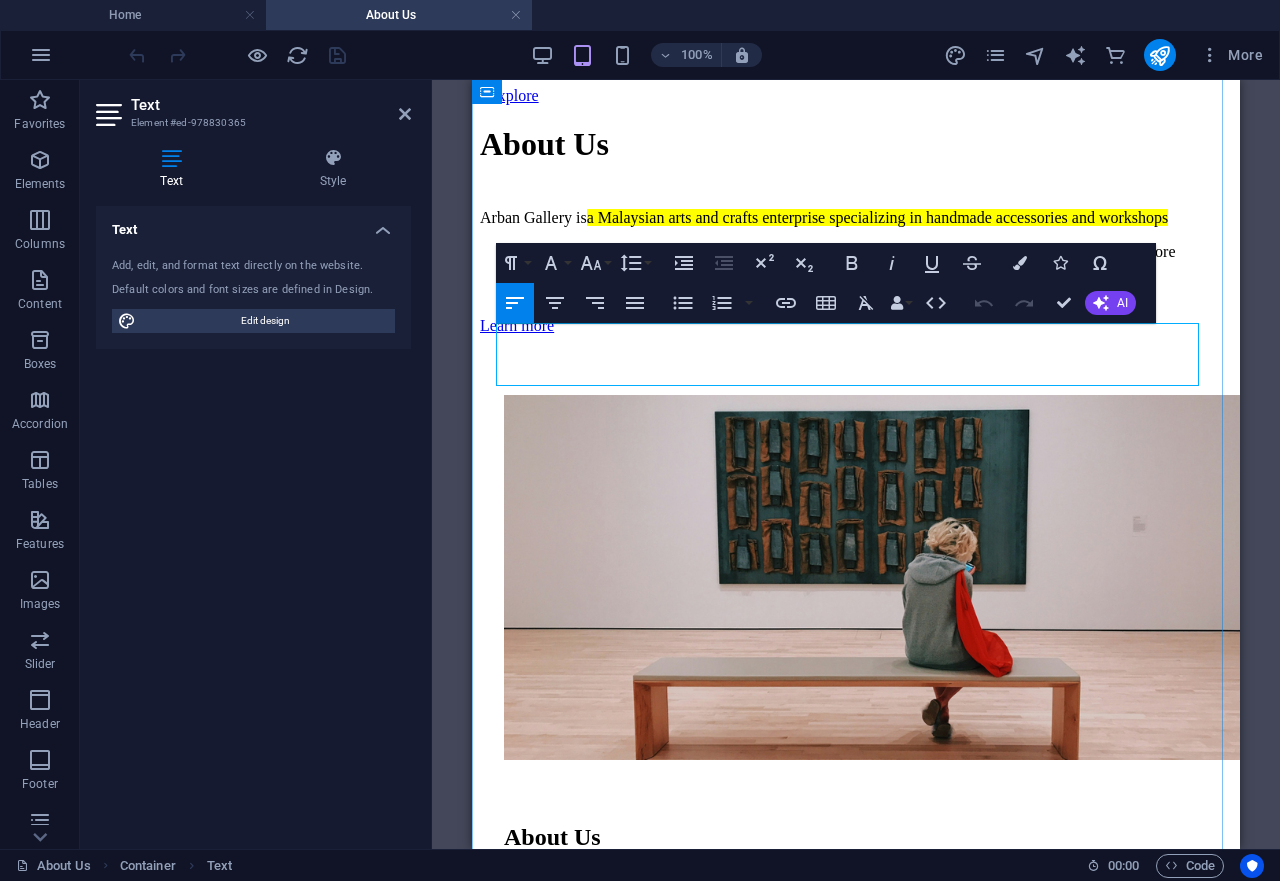
drag, startPoint x: 564, startPoint y: 373, endPoint x: 492, endPoint y: 329, distance: 84.4
click at [325, 173] on h4 "Style" at bounding box center [333, 169] width 156 height 42
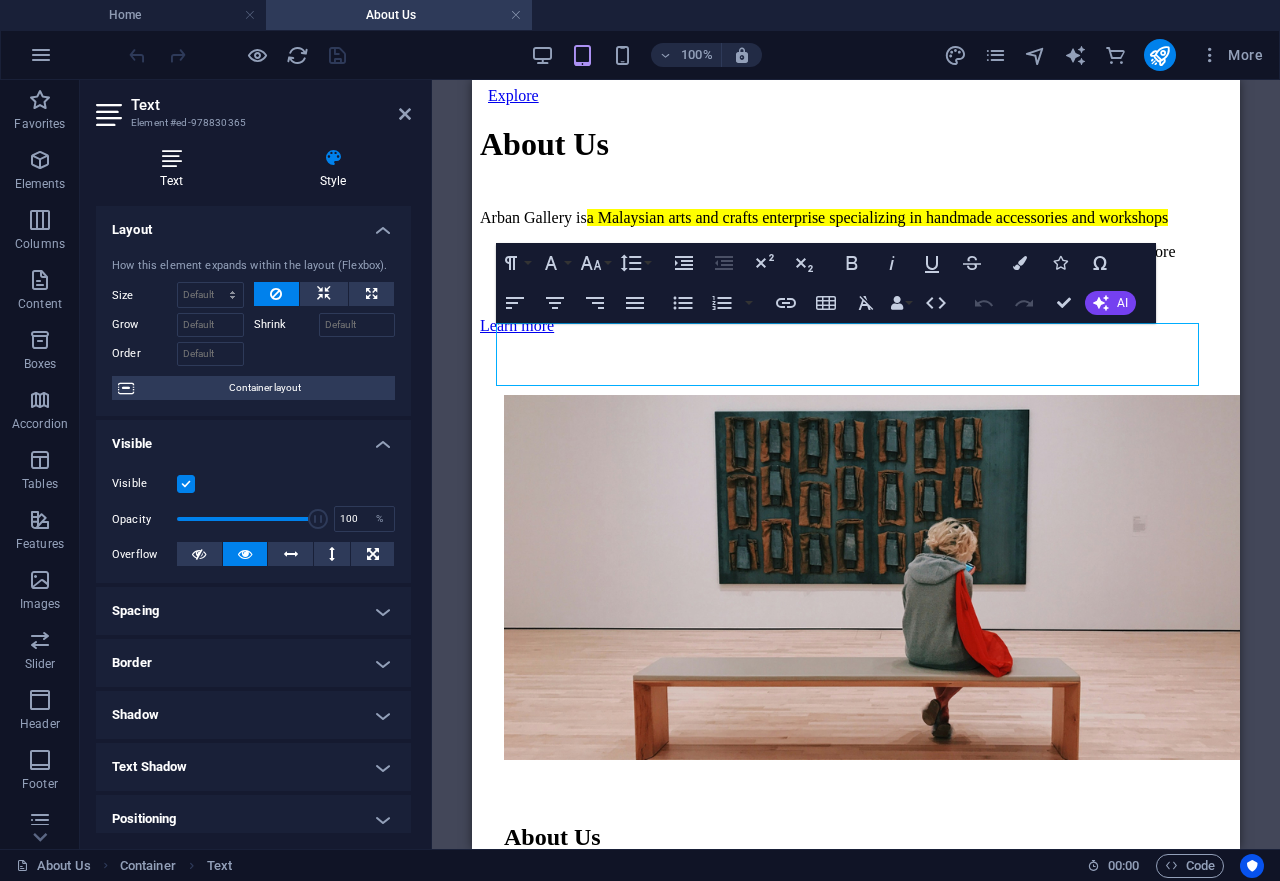
click at [170, 173] on h4 "Text" at bounding box center [175, 169] width 159 height 42
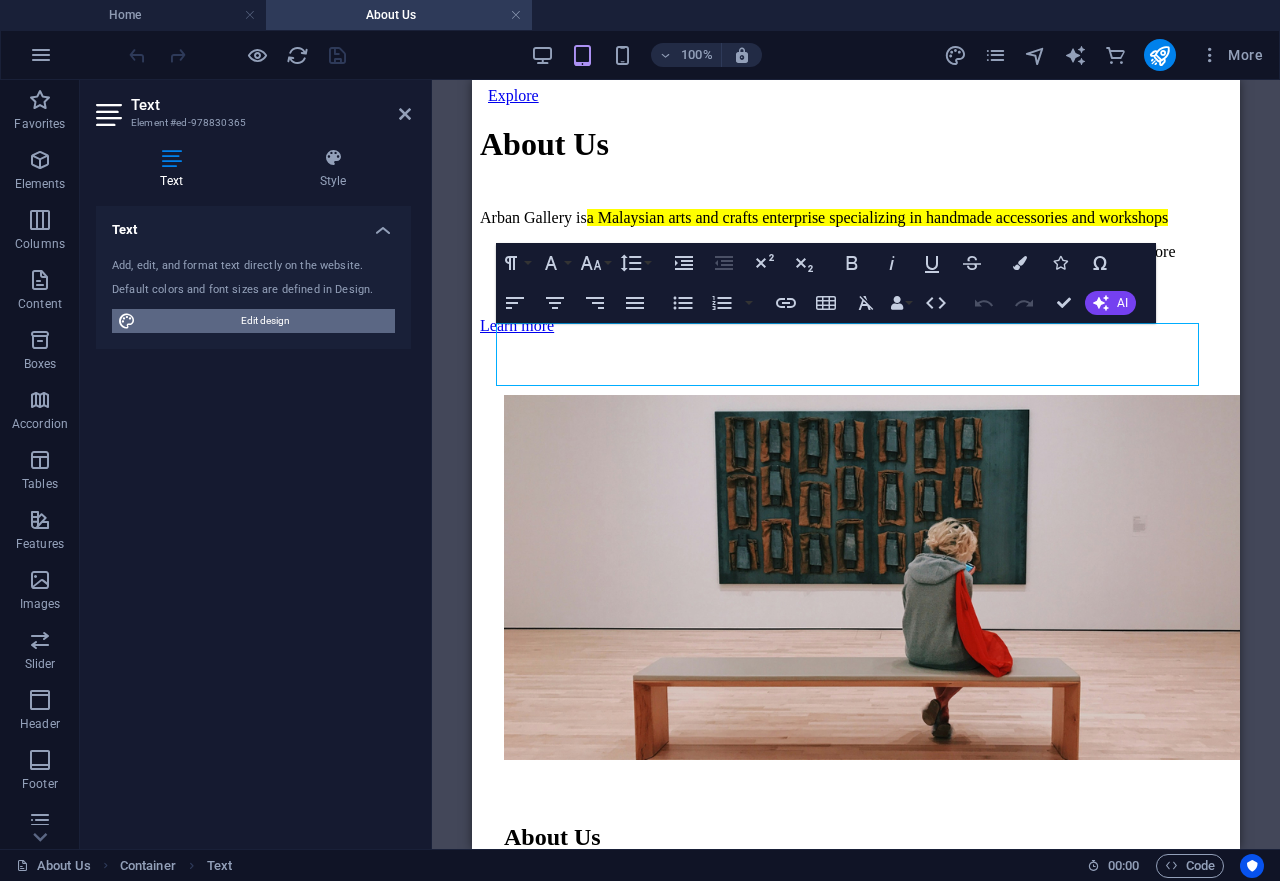
click at [296, 325] on span "Edit design" at bounding box center [265, 321] width 247 height 24
select select "px"
select select "300"
select select "px"
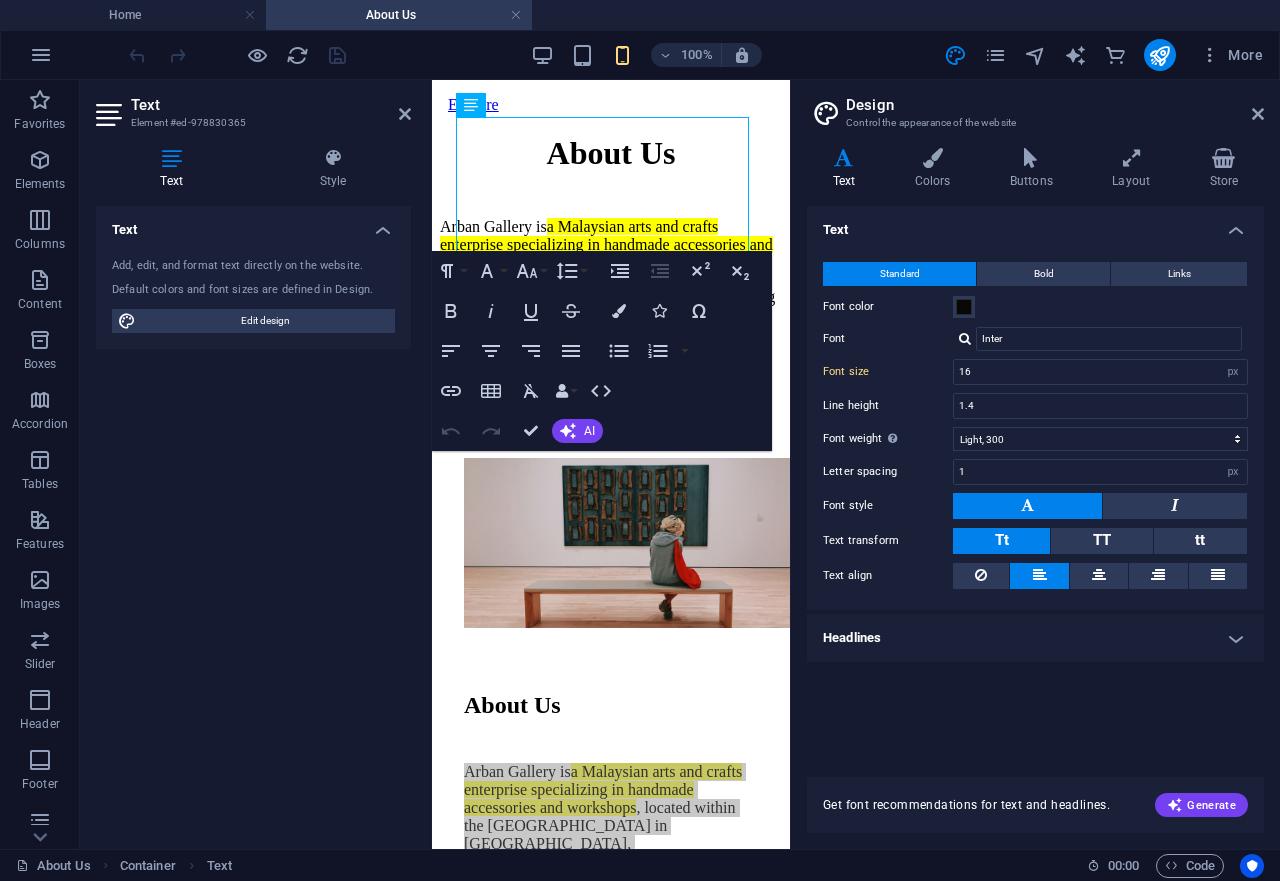
type input "16"
click at [934, 172] on h4 "Colors" at bounding box center [936, 169] width 95 height 42
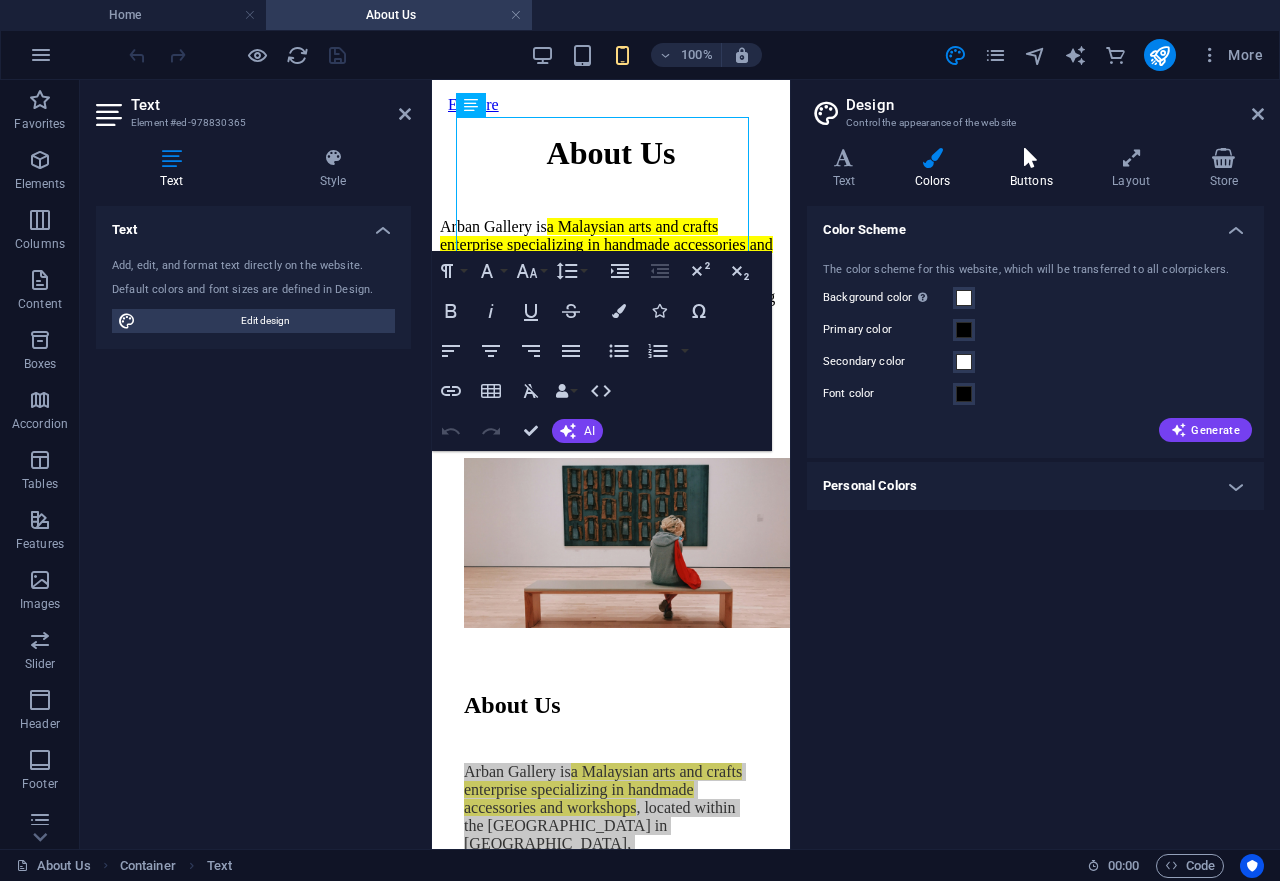
click at [1049, 179] on h4 "Buttons" at bounding box center [1035, 169] width 102 height 42
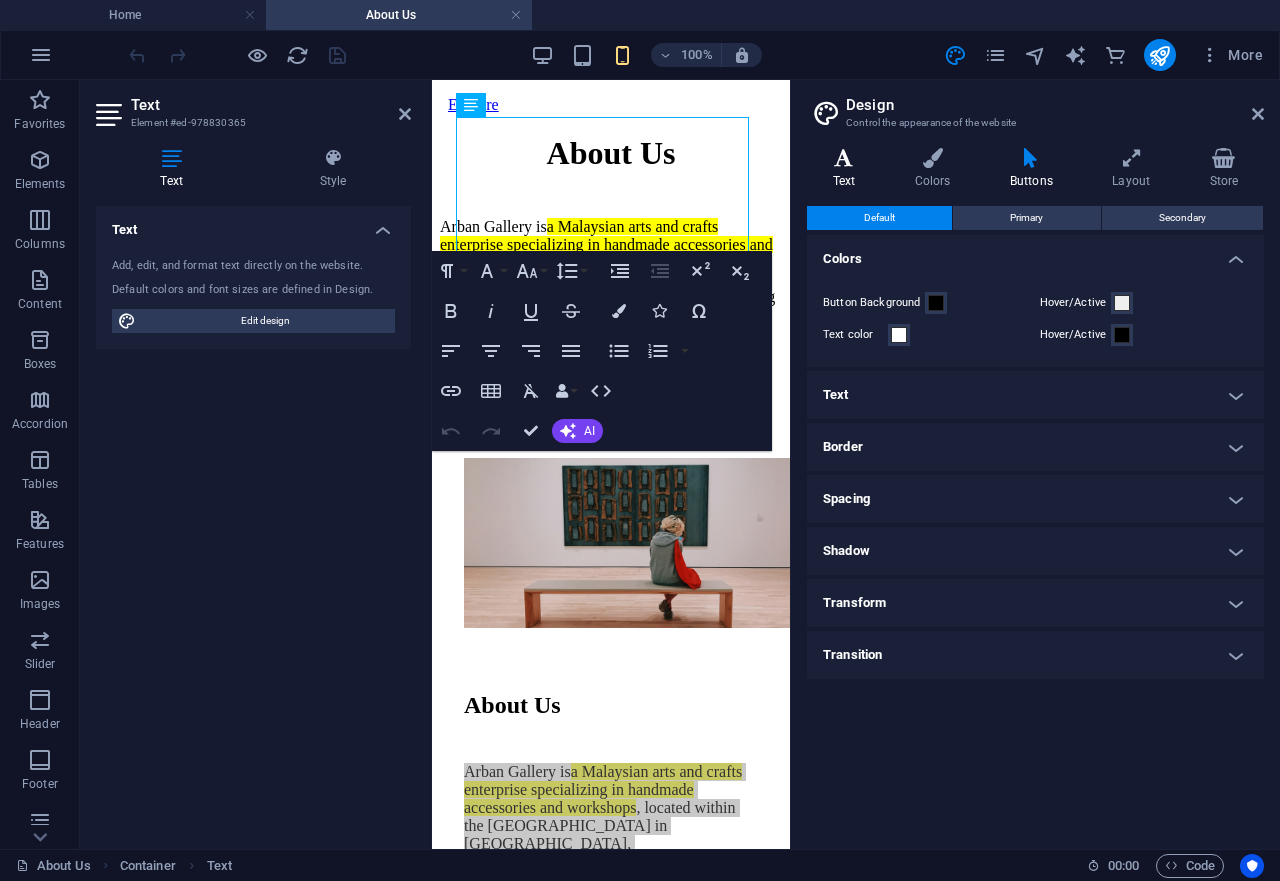
click at [856, 162] on icon at bounding box center [844, 158] width 74 height 20
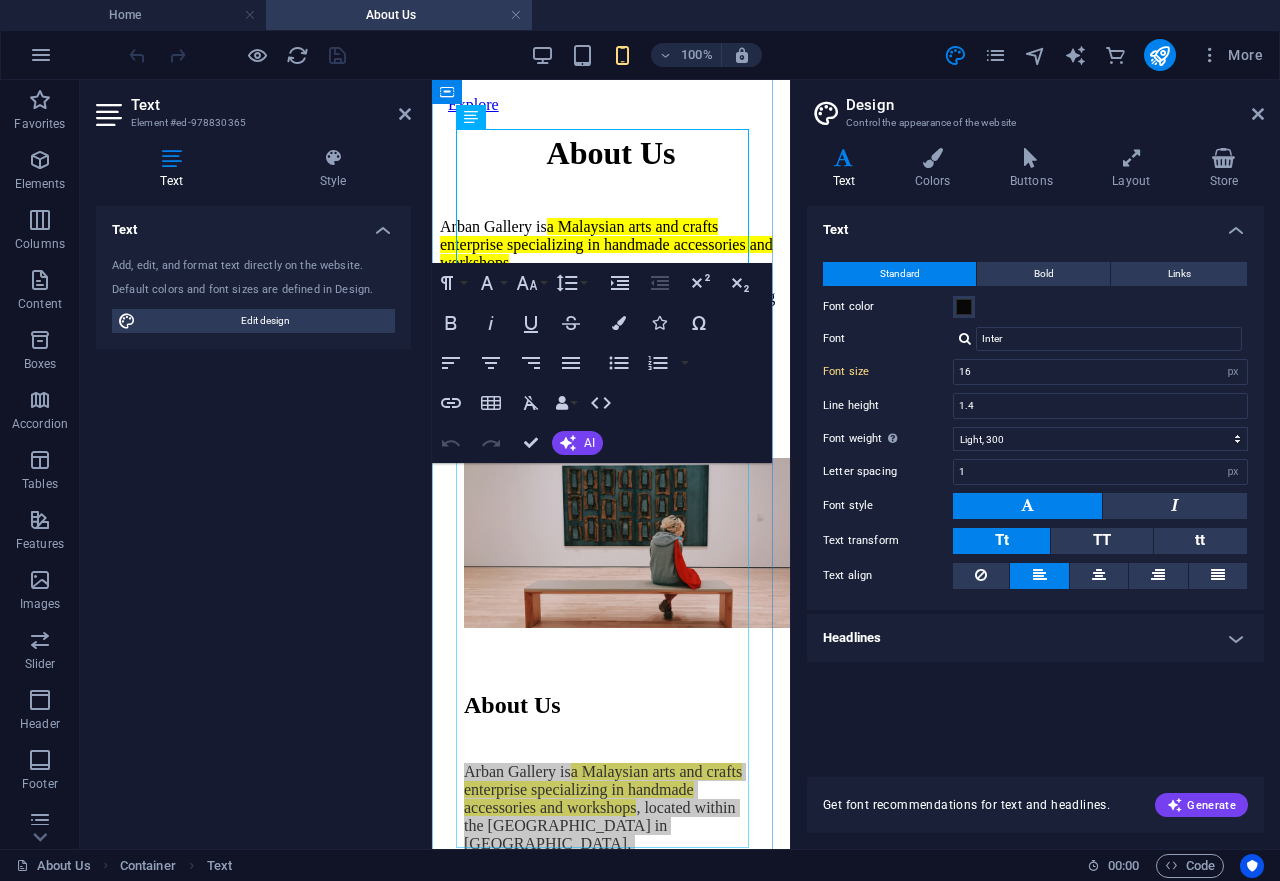
scroll to position [510, 0]
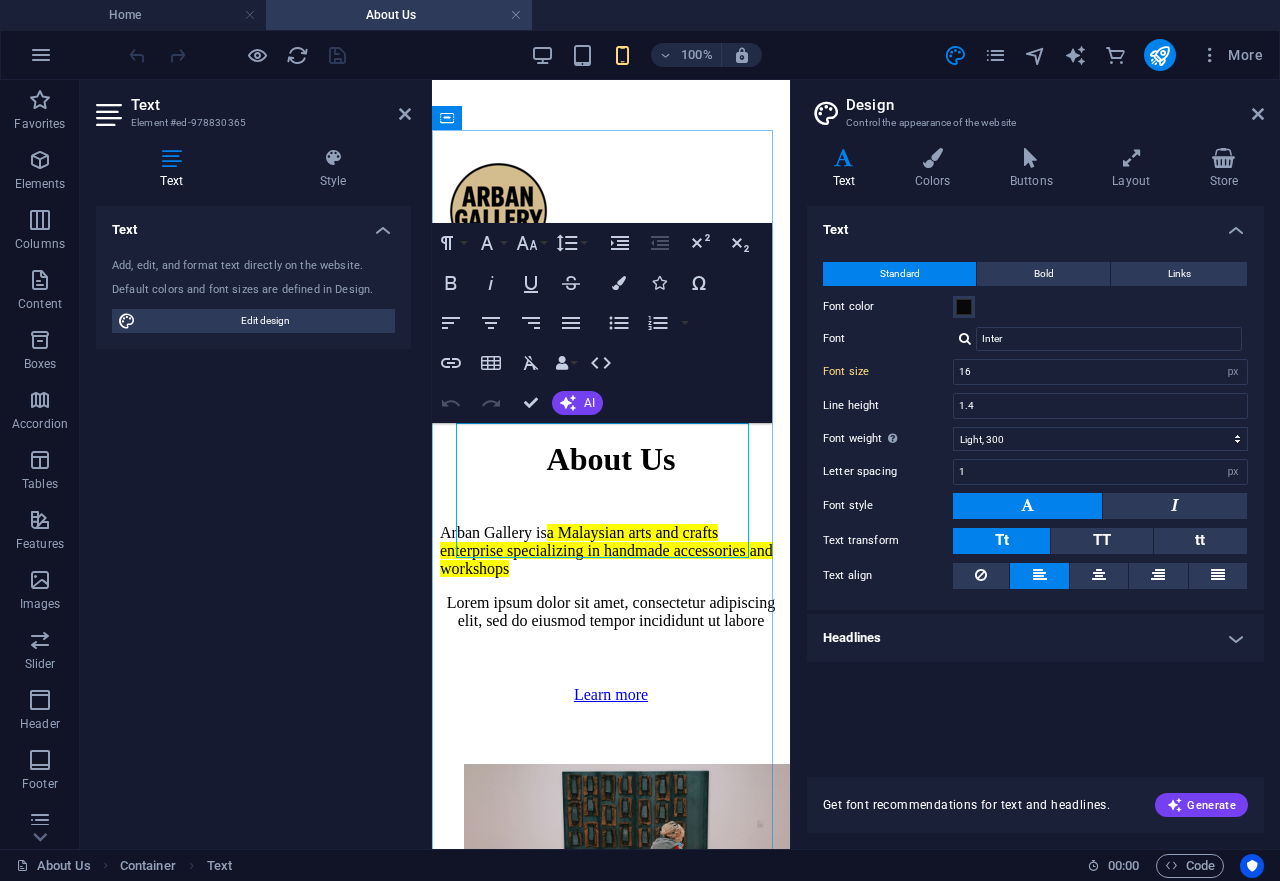
drag, startPoint x: 533, startPoint y: 542, endPoint x: 461, endPoint y: 438, distance: 126.5
click at [966, 305] on span at bounding box center [964, 307] width 16 height 16
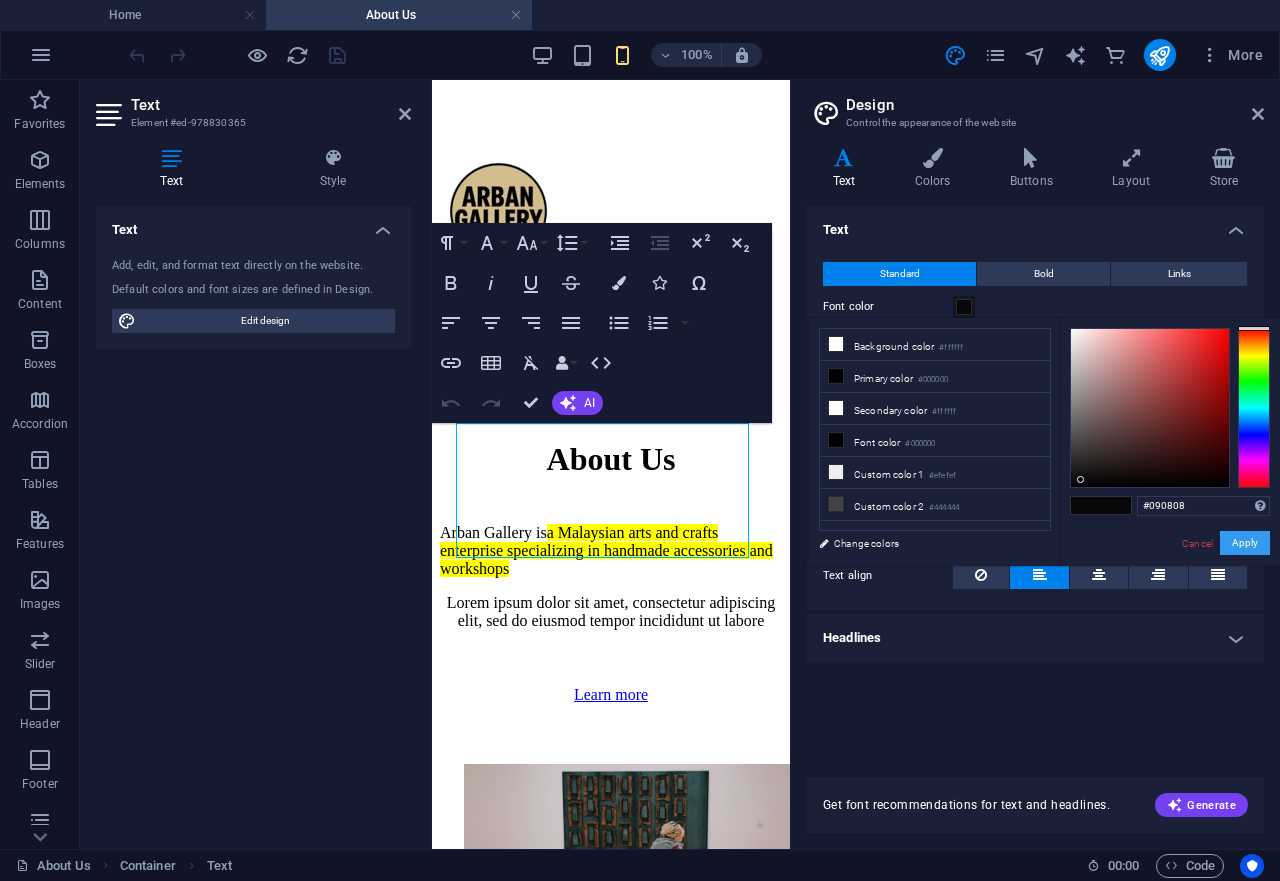
click at [1242, 549] on button "Apply" at bounding box center [1245, 543] width 50 height 24
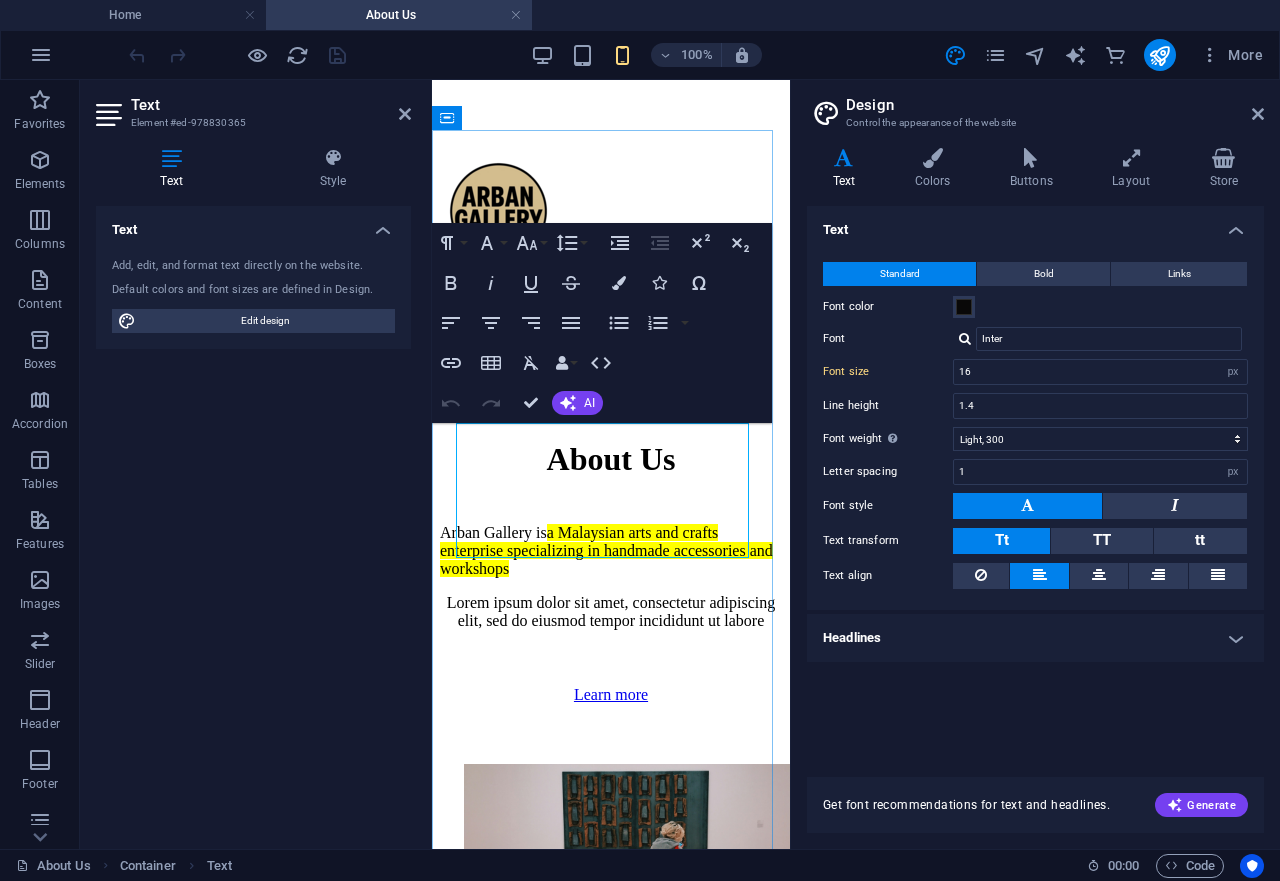
drag, startPoint x: 550, startPoint y: 504, endPoint x: 598, endPoint y: 435, distance: 84.0
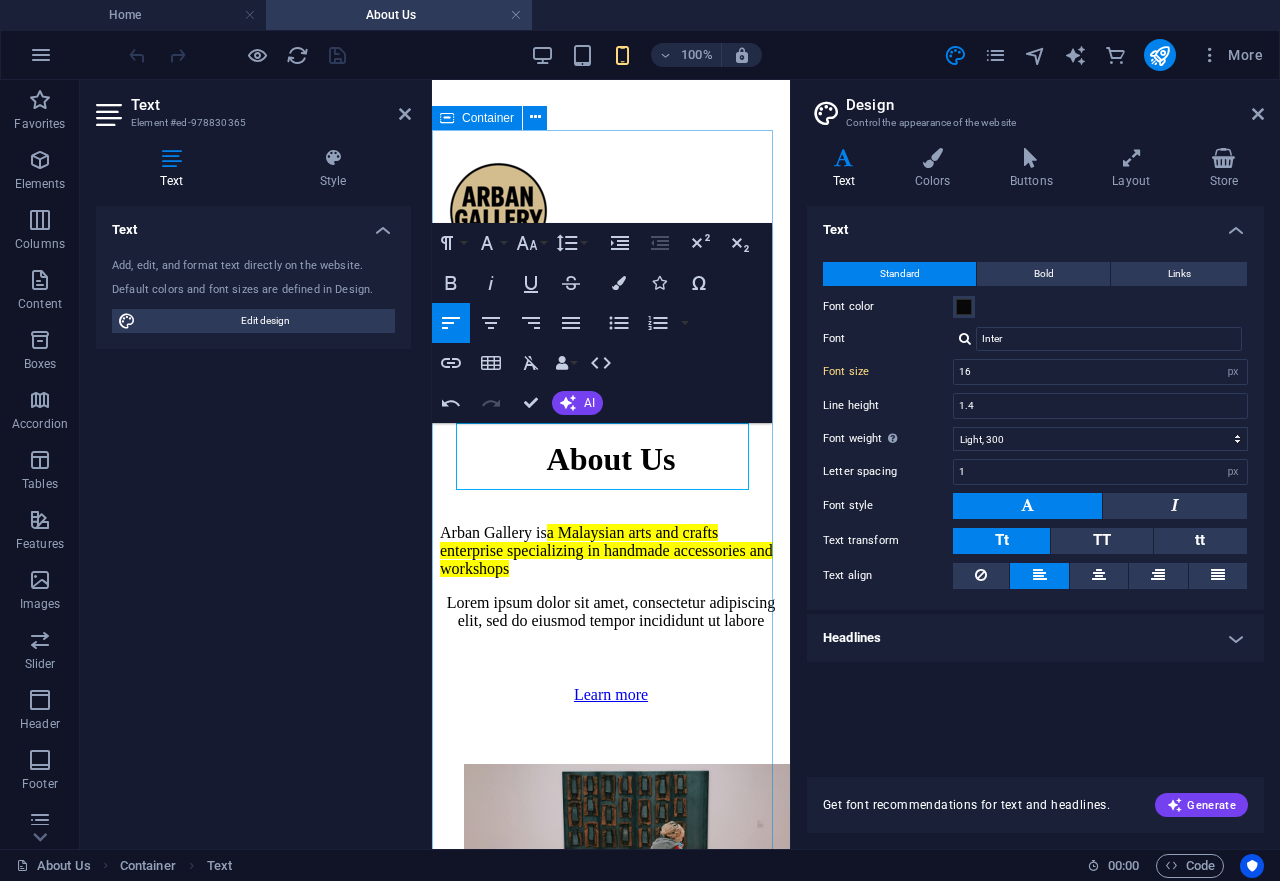
drag, startPoint x: 577, startPoint y: 471, endPoint x: 450, endPoint y: 439, distance: 130.9
drag, startPoint x: 578, startPoint y: 477, endPoint x: 454, endPoint y: 427, distance: 133.7
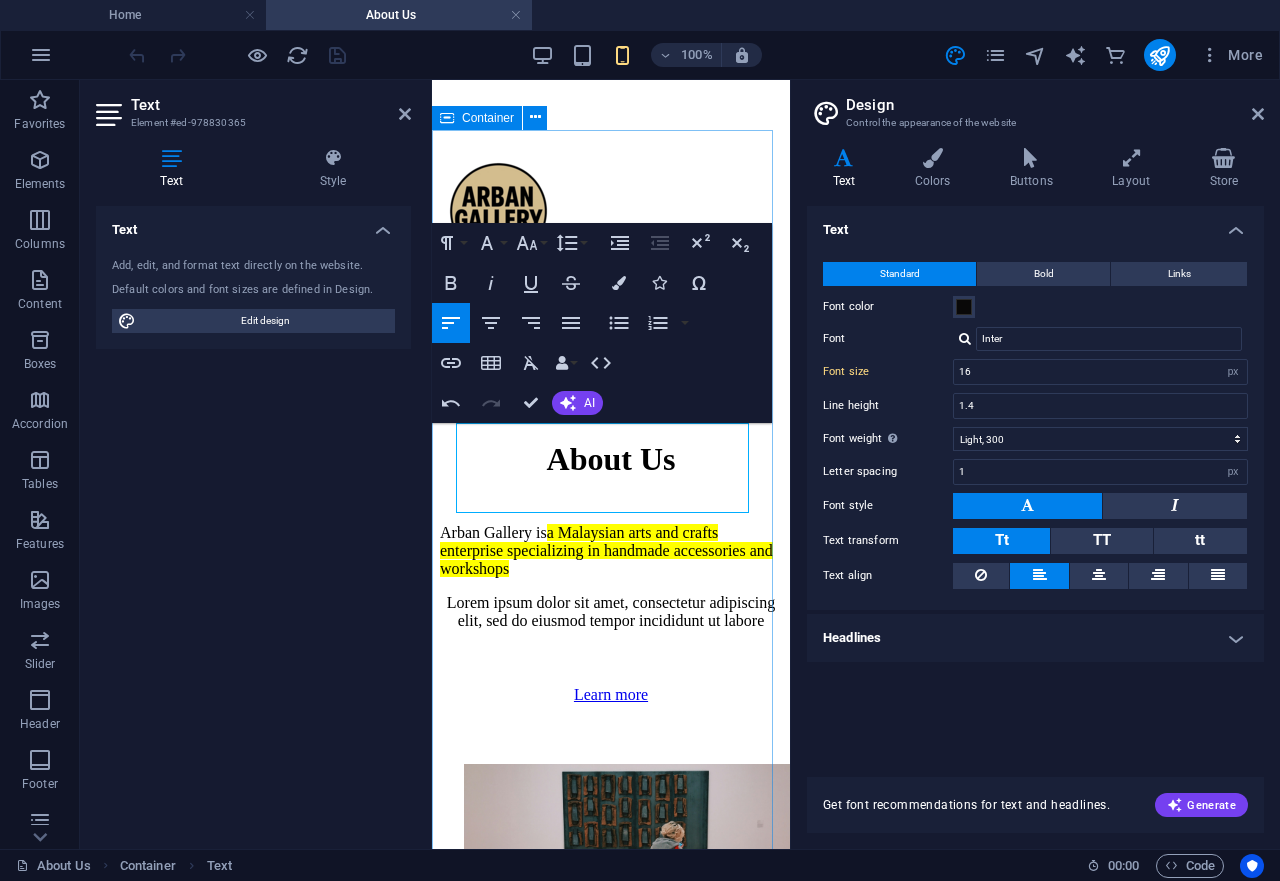
scroll to position [1291, 9]
click at [1260, 109] on icon at bounding box center [1258, 114] width 12 height 16
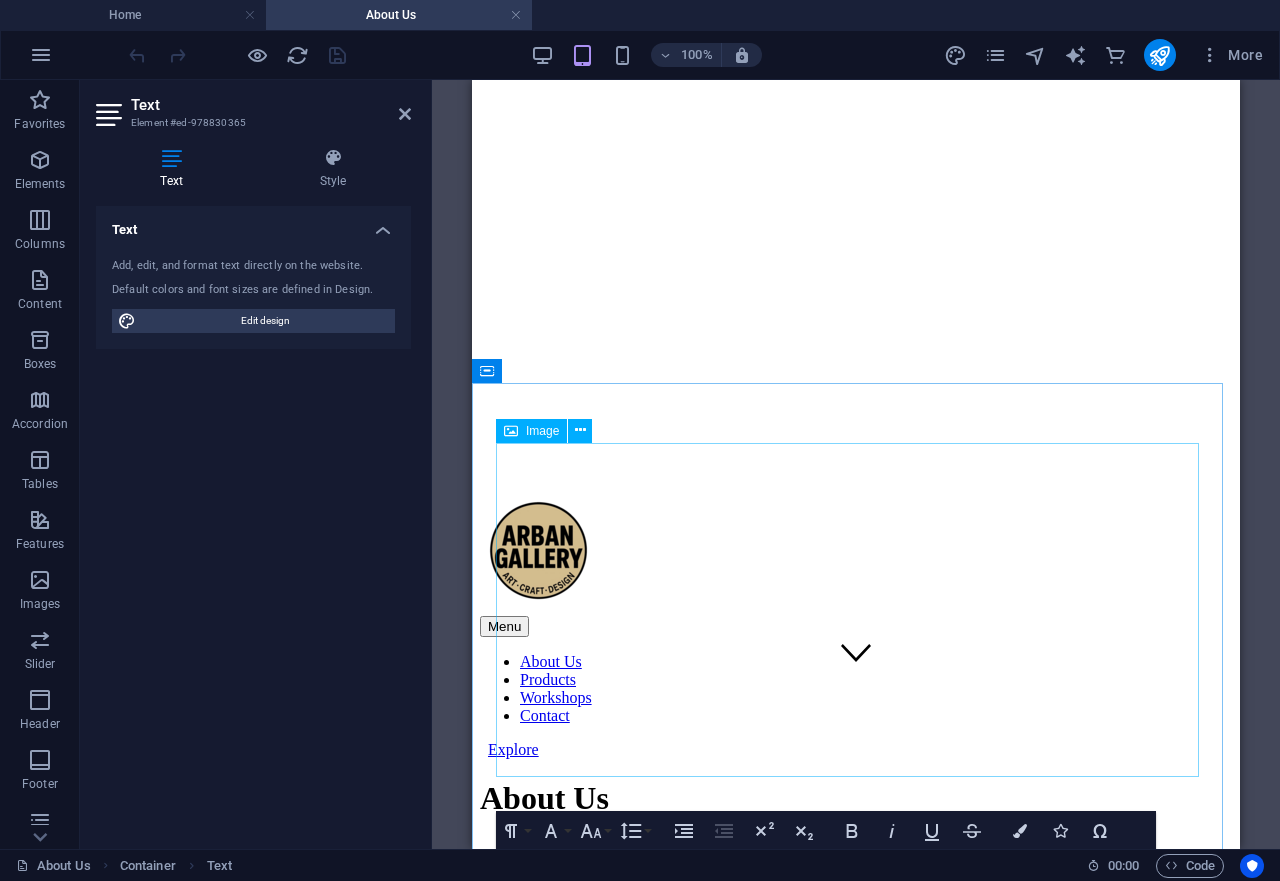
scroll to position [0, 0]
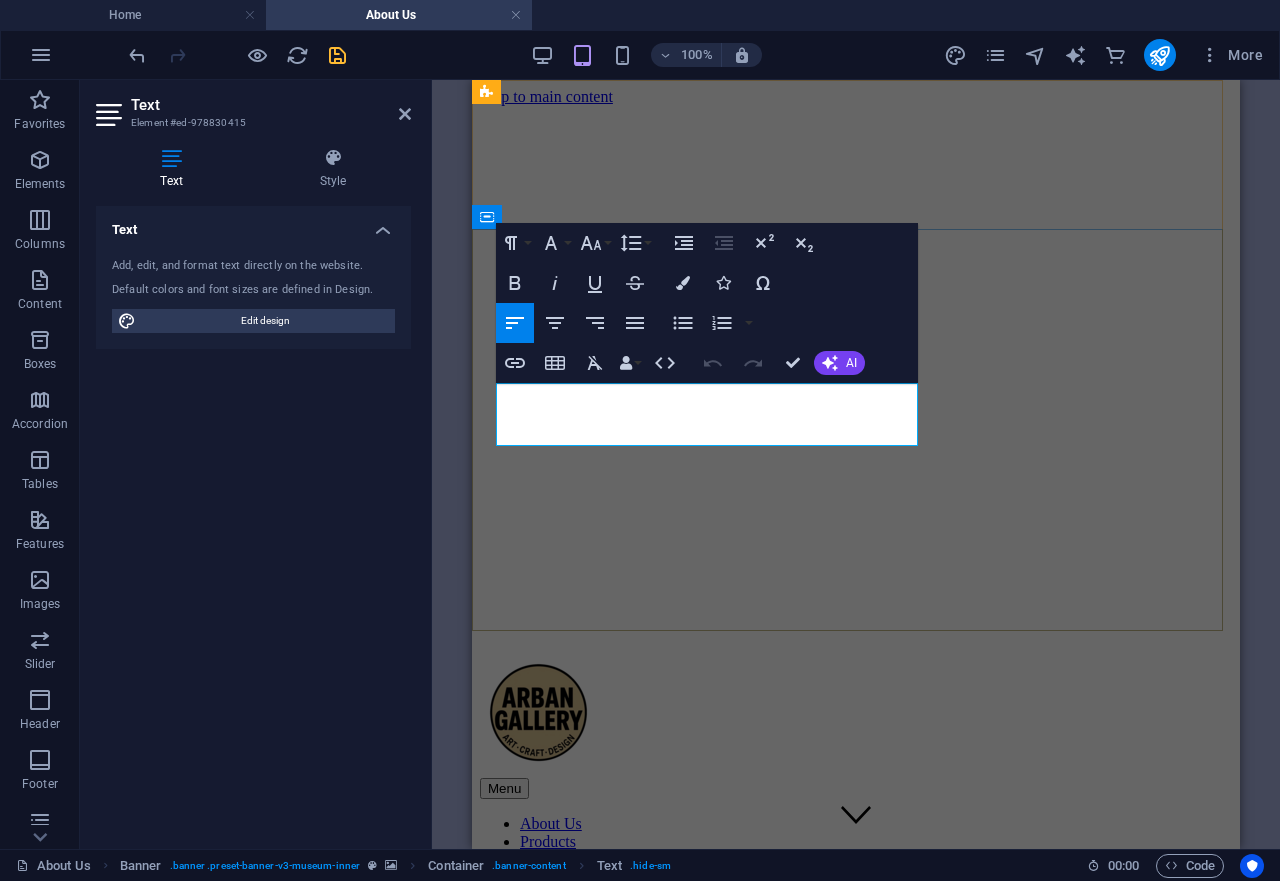
drag, startPoint x: 589, startPoint y: 429, endPoint x: 498, endPoint y: 387, distance: 100.2
drag, startPoint x: 588, startPoint y: 430, endPoint x: 500, endPoint y: 395, distance: 94.7
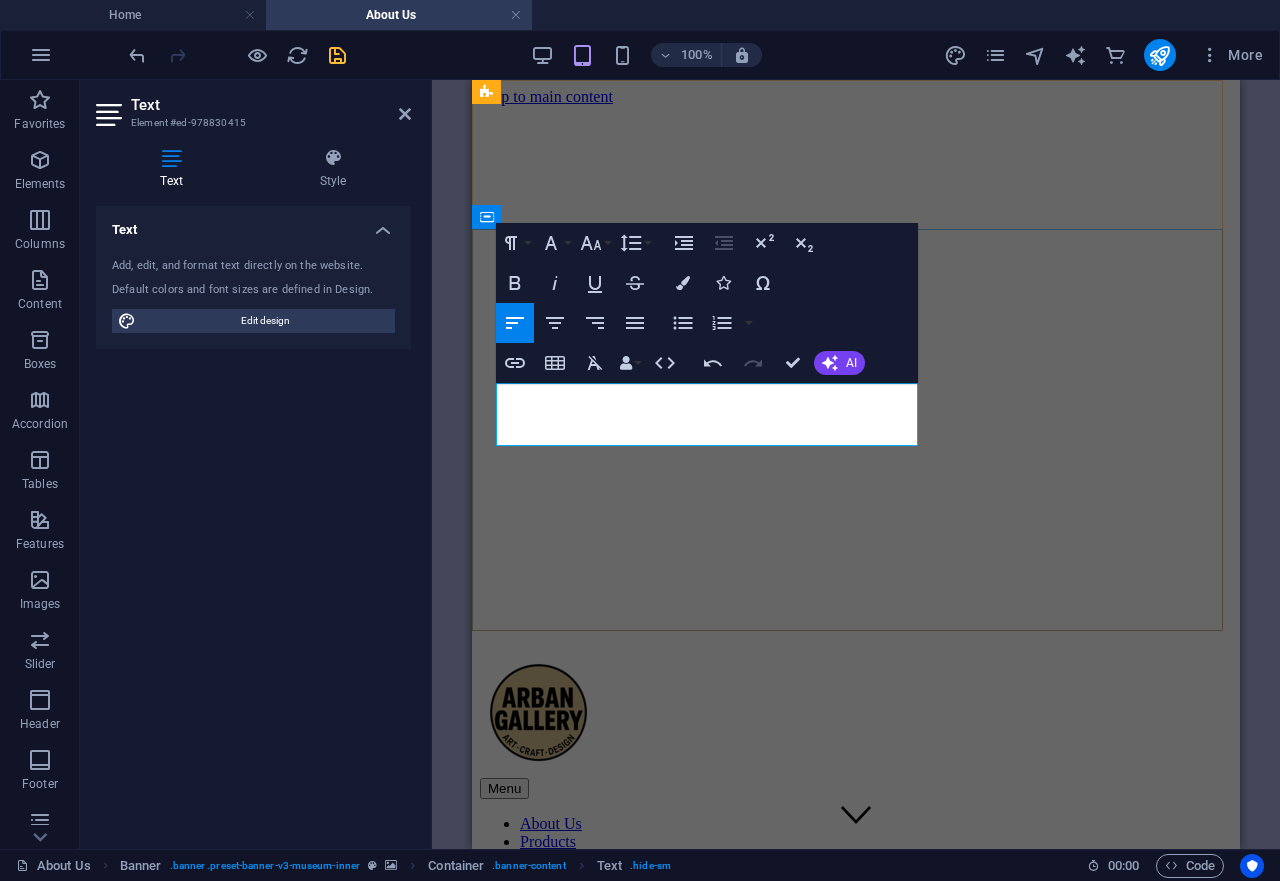
click at [340, 322] on span "Edit design" at bounding box center [265, 321] width 247 height 24
select select "px"
select select "300"
select select "px"
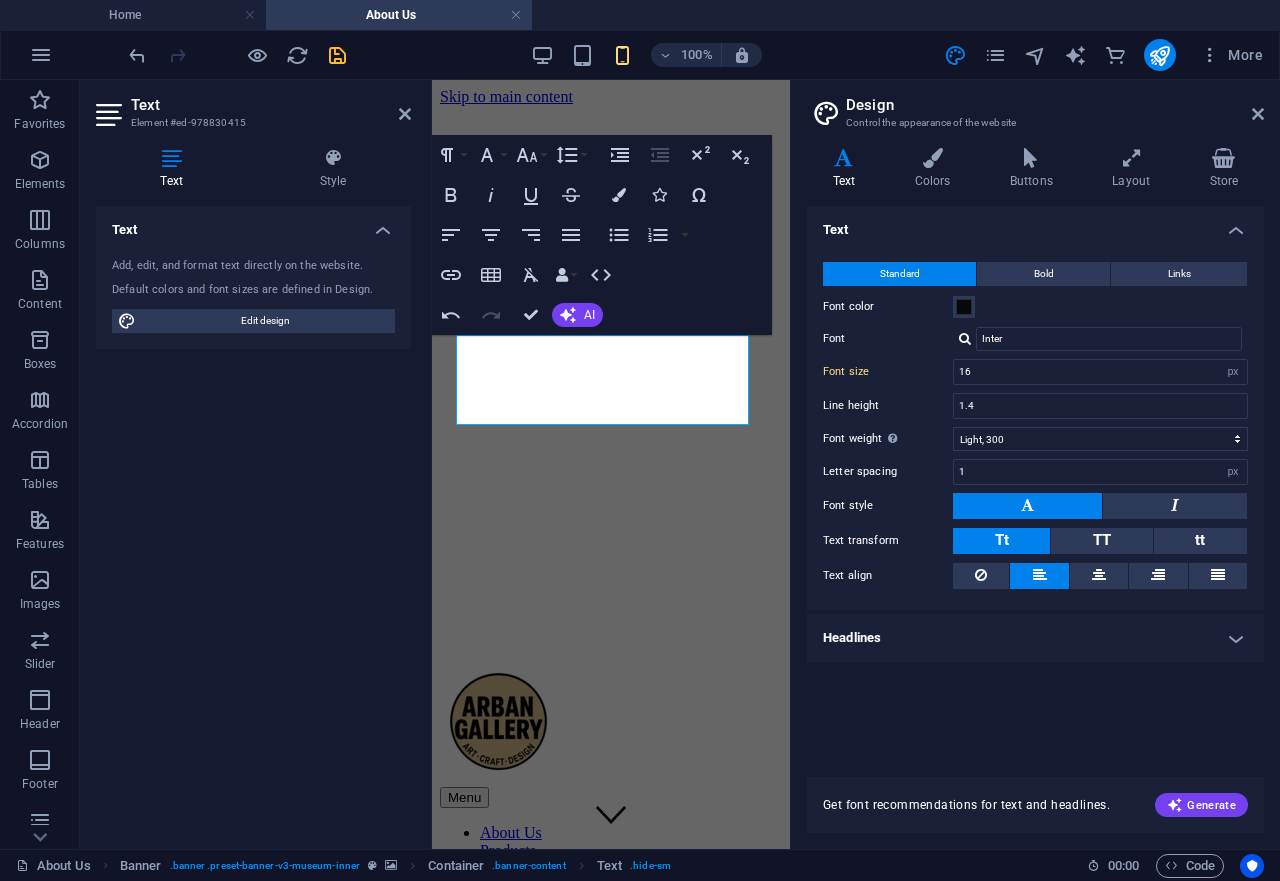
type input "16"
click at [1258, 114] on icon at bounding box center [1258, 114] width 12 height 16
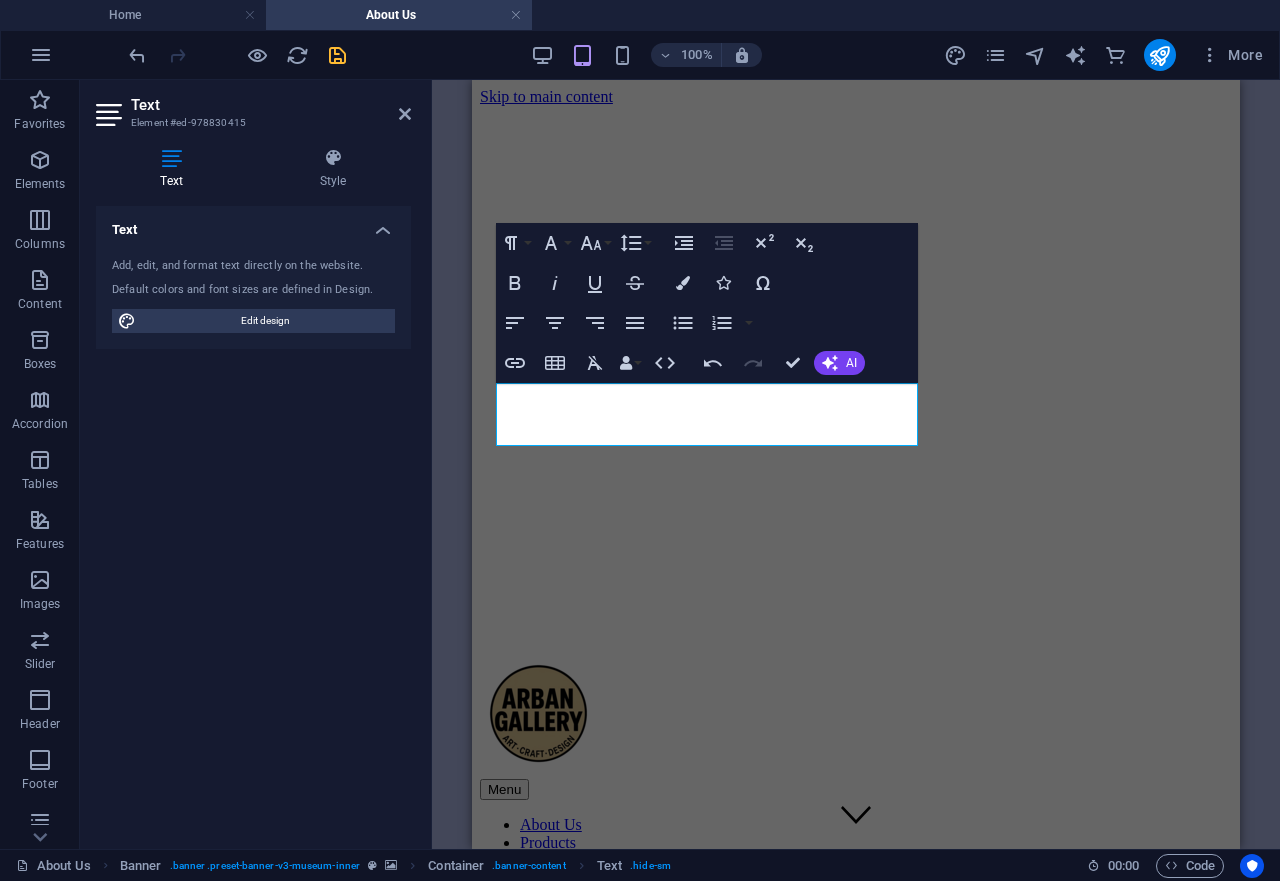
click at [338, 55] on icon "save" at bounding box center [337, 55] width 23 height 23
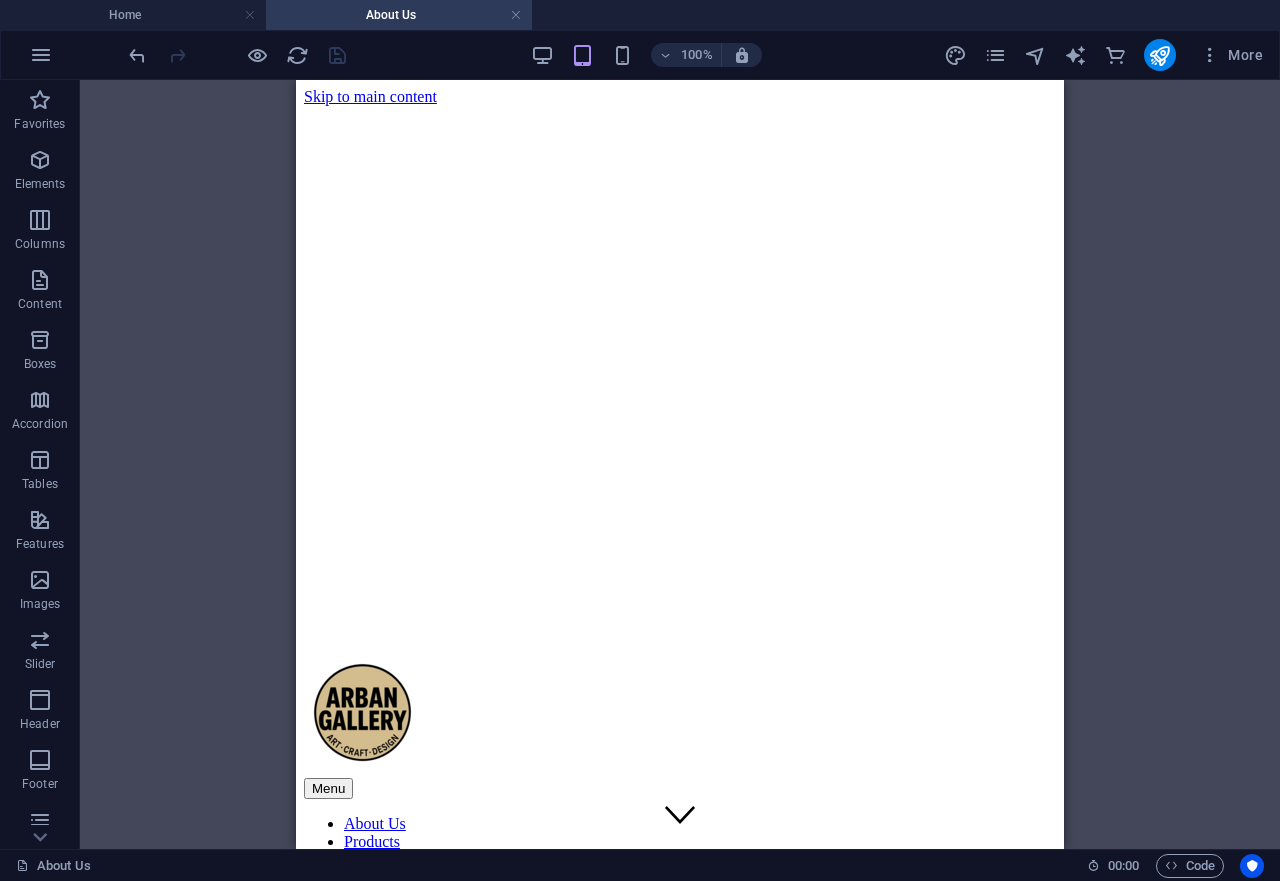
click at [1091, 428] on div "Container Banner Spacer Image Container Text Text Spacer Spacer Banner Referenc…" at bounding box center [680, 464] width 1200 height 769
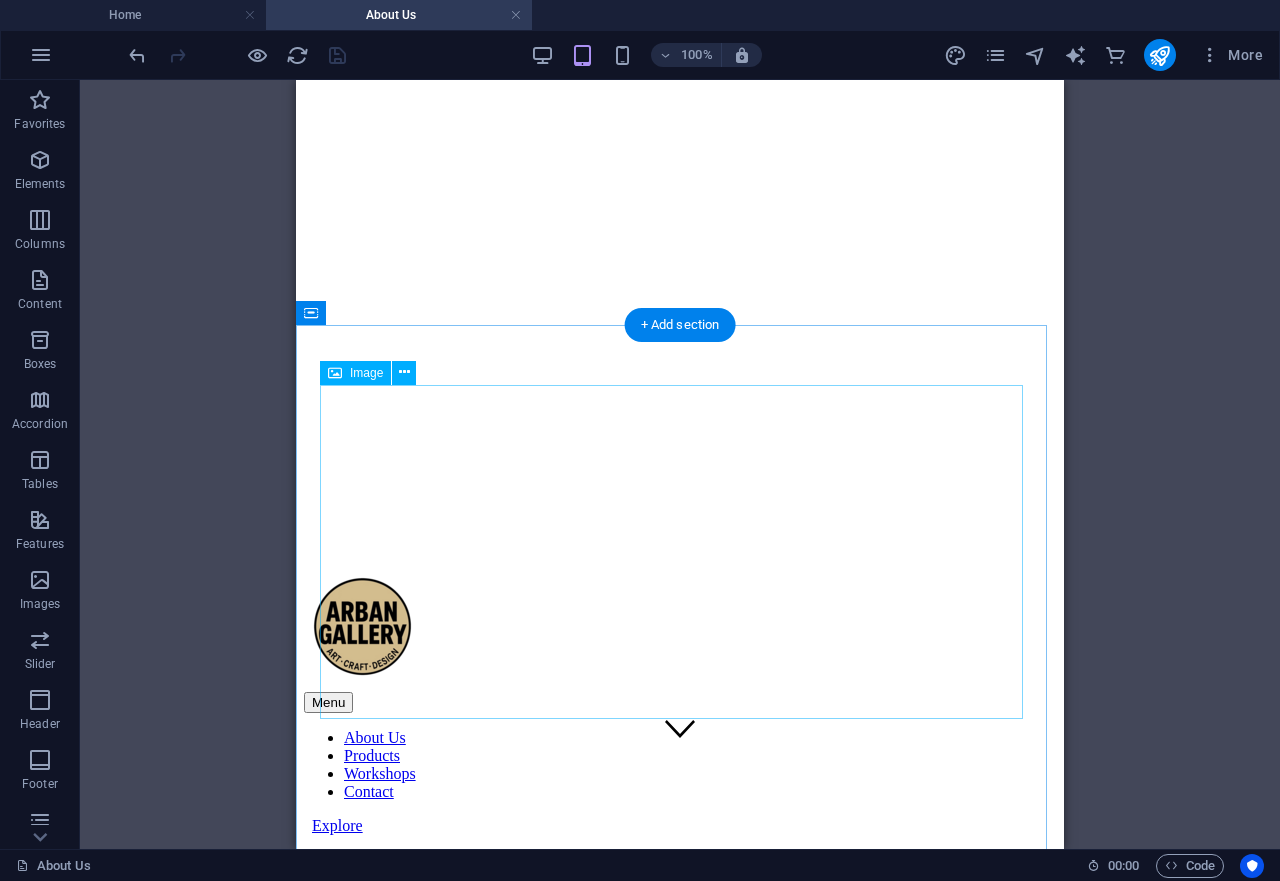
scroll to position [0, 0]
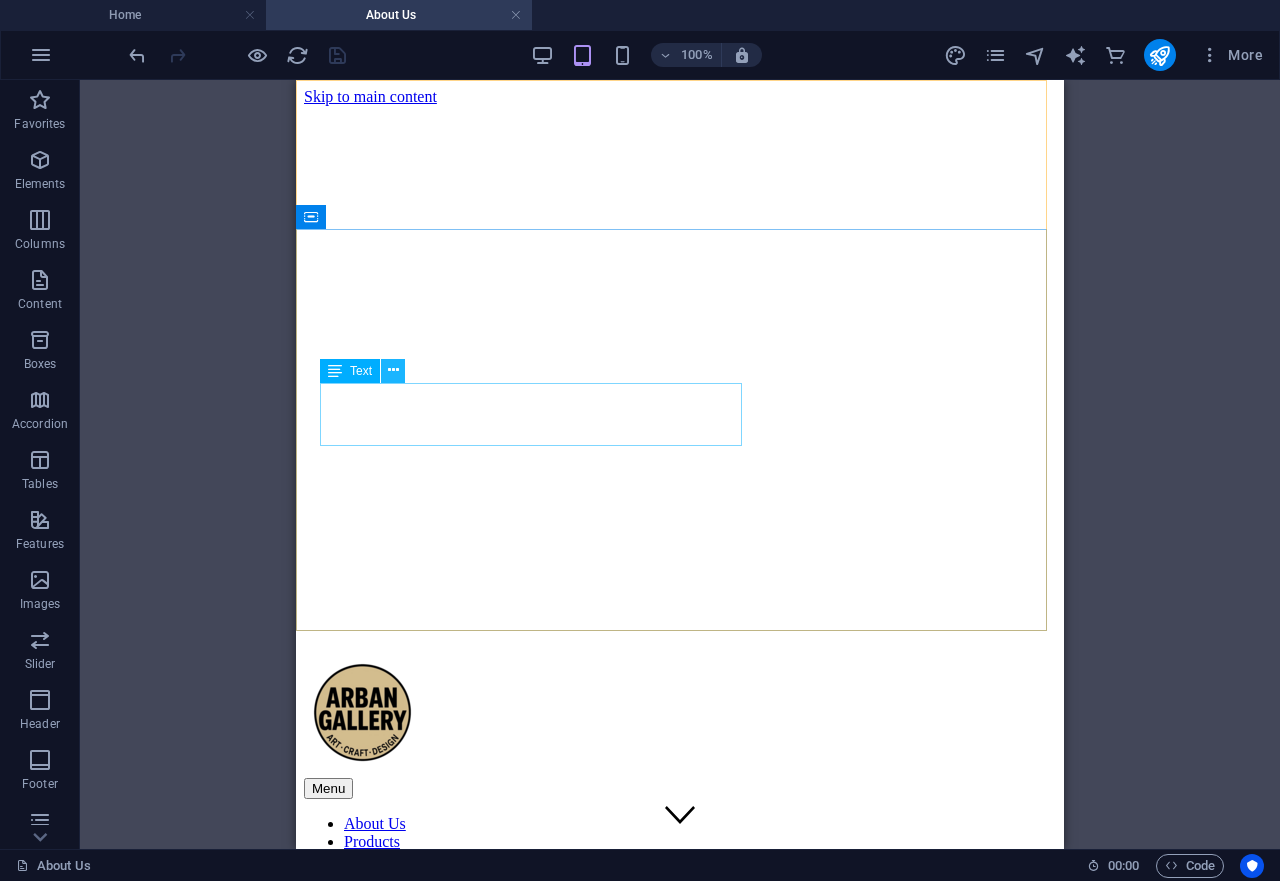
click at [389, 367] on icon at bounding box center [393, 370] width 11 height 21
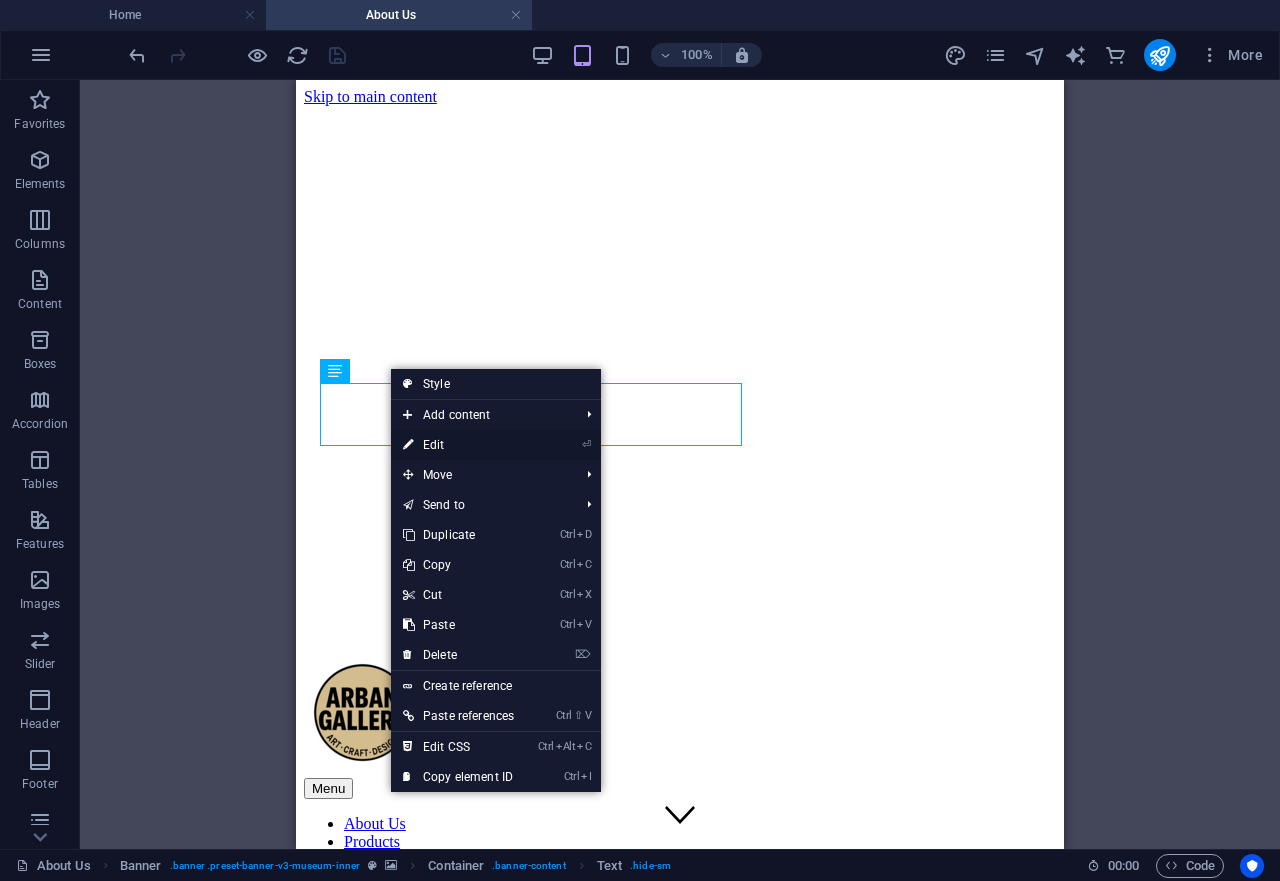
click at [446, 442] on link "⏎ Edit" at bounding box center [458, 445] width 135 height 30
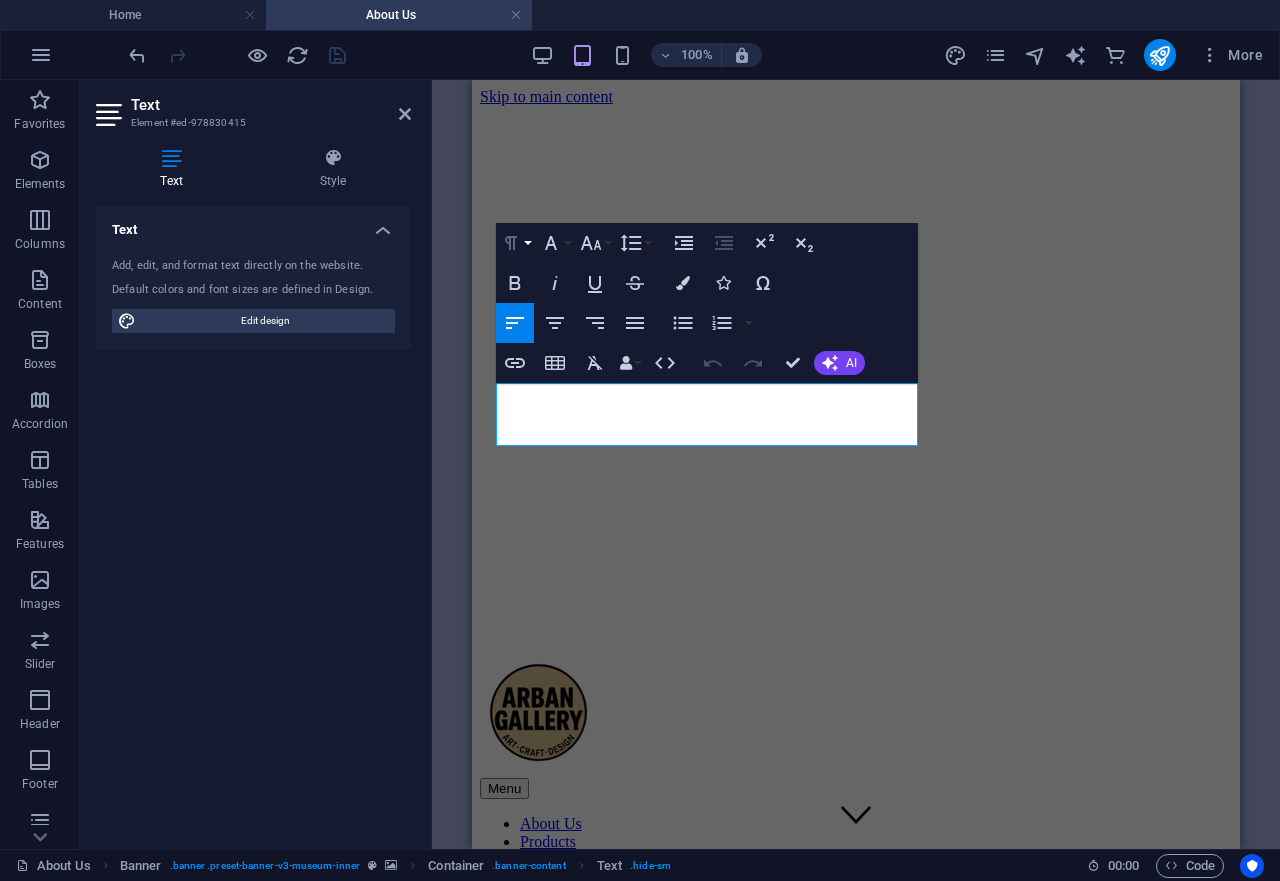
click at [532, 241] on button "Paragraph Format" at bounding box center [515, 243] width 38 height 40
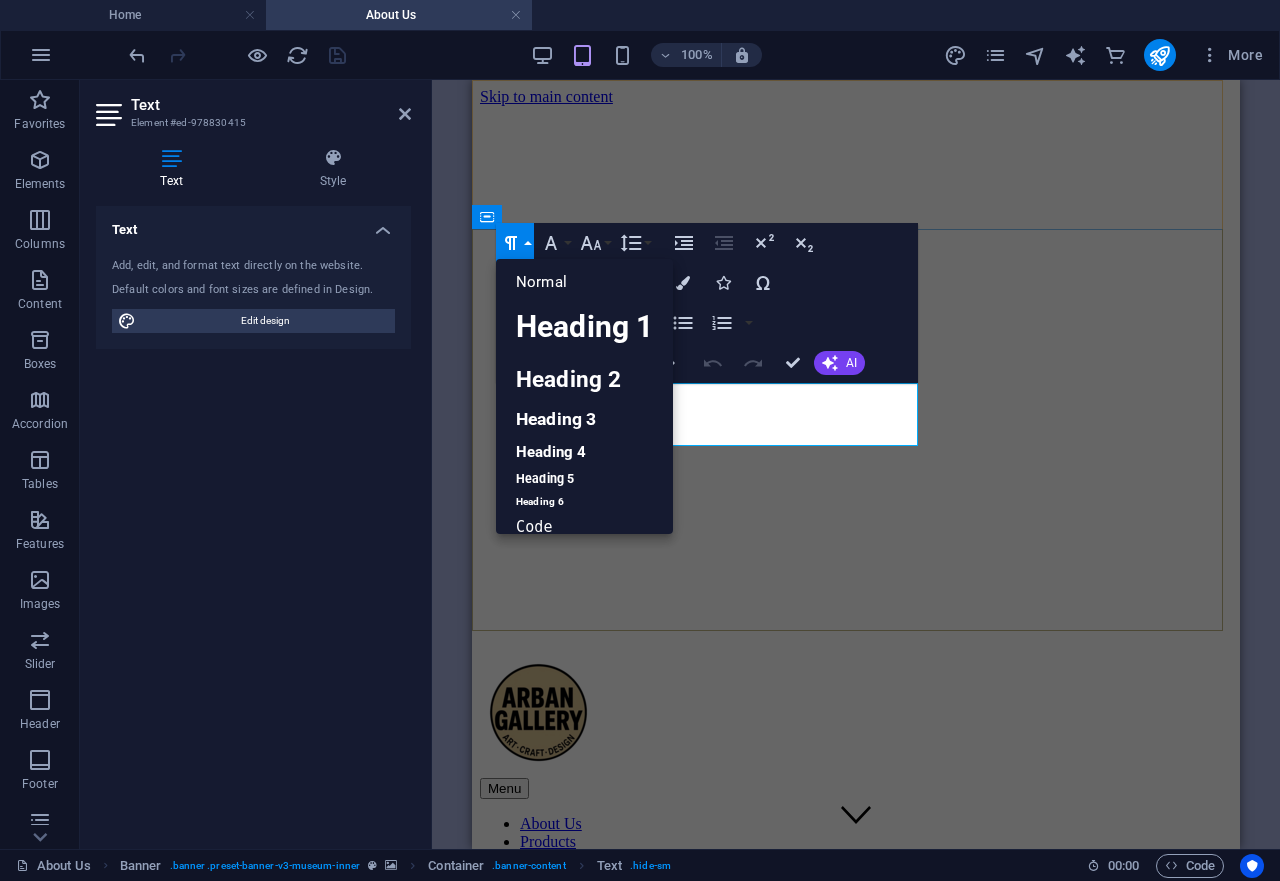
click at [472, 80] on div "Arban Gallery is a Malaysian arts and crafts enterprise specializing in handmad…" at bounding box center [472, 80] width 0 height 0
drag, startPoint x: 723, startPoint y: 411, endPoint x: 1181, endPoint y: 449, distance: 459.5
click at [472, 80] on div "Arban Gallery is a Malaysian arts and crafts enterprise specializing in handmad…" at bounding box center [472, 80] width 0 height 0
click at [651, 241] on button "Line Height" at bounding box center [635, 243] width 38 height 40
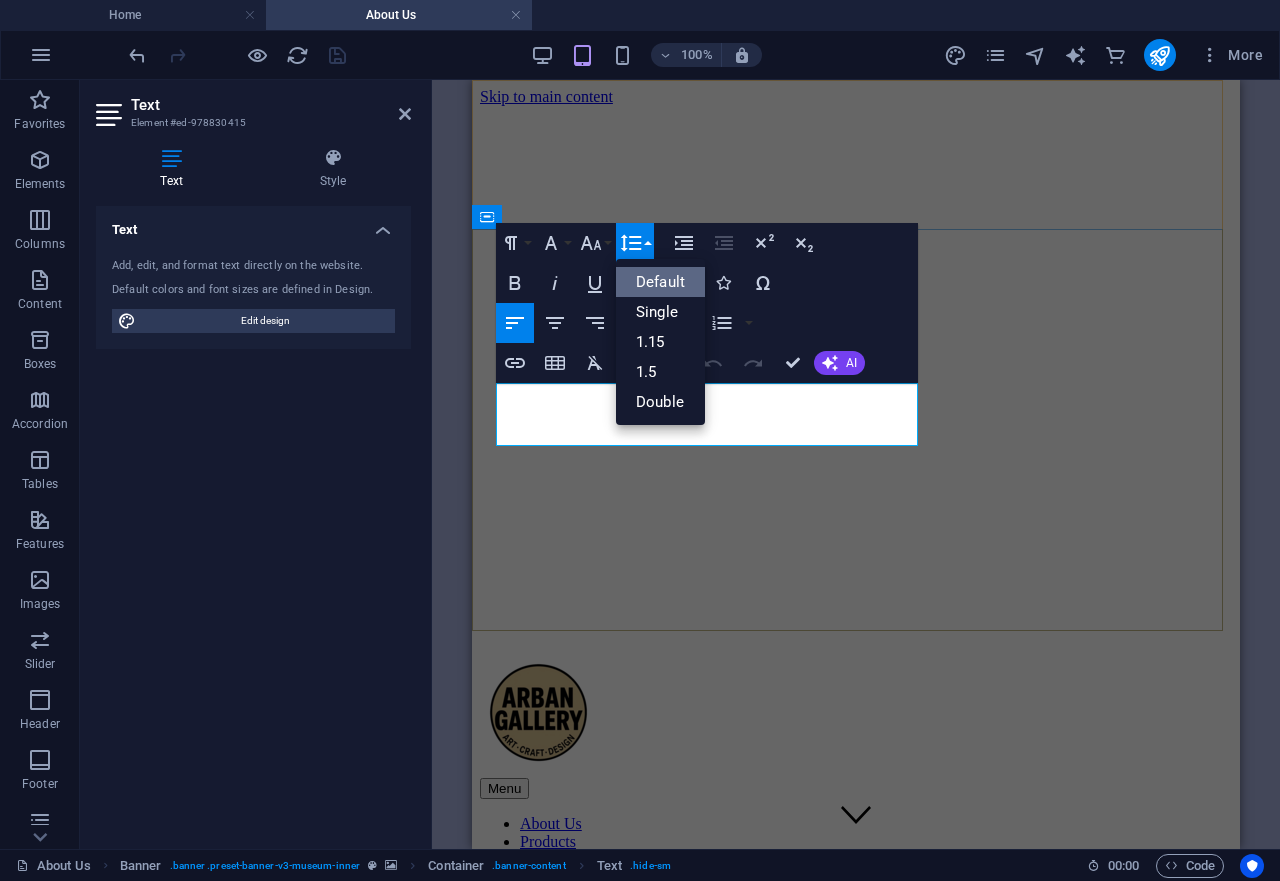
click at [472, 80] on div "Arban Gallery is a Malaysian arts and crafts enterprise specializing in handmad…" at bounding box center [472, 80] width 0 height 0
click at [656, 312] on link "Single" at bounding box center [660, 312] width 89 height 30
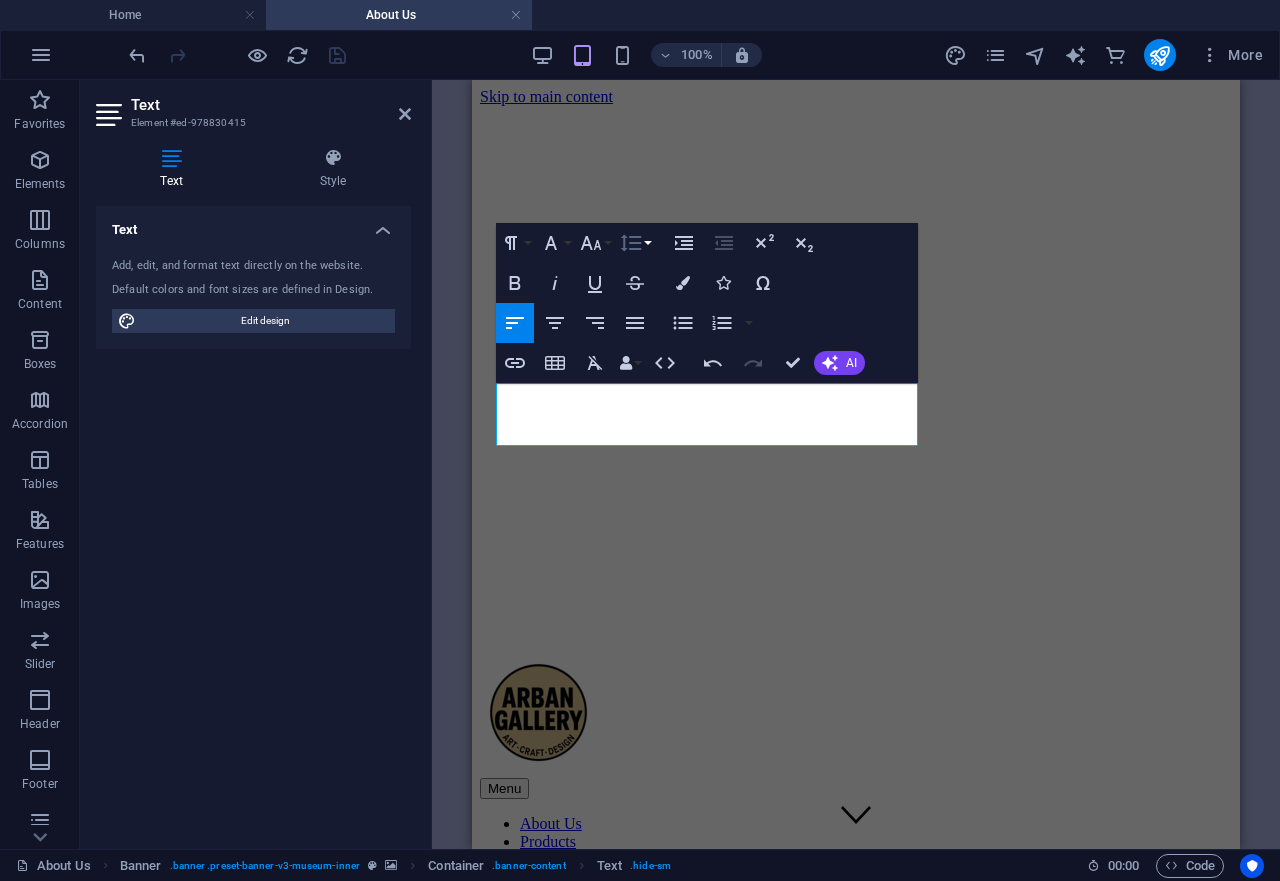
click at [650, 247] on button "Line Height" at bounding box center [635, 243] width 38 height 40
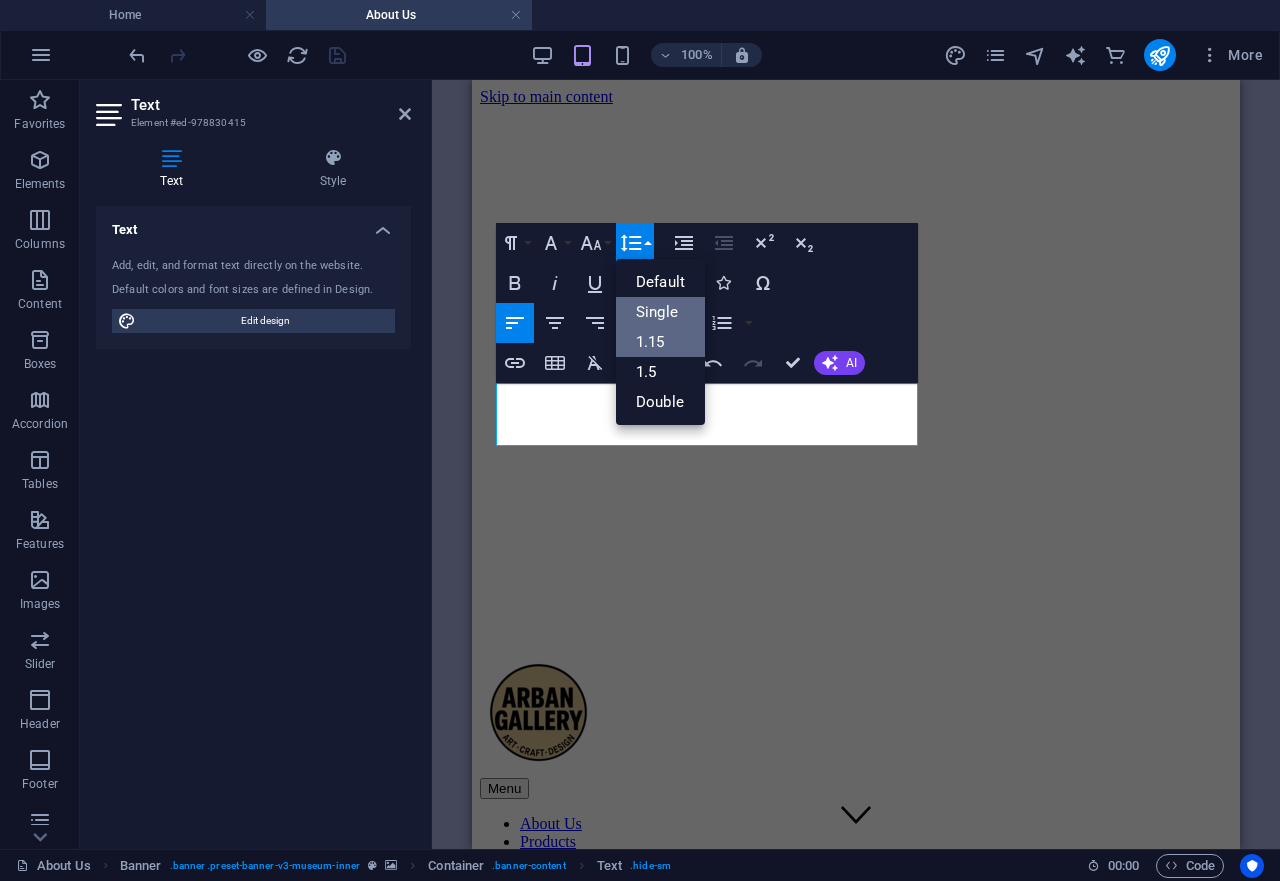
click at [654, 342] on link "1.15" at bounding box center [660, 342] width 89 height 30
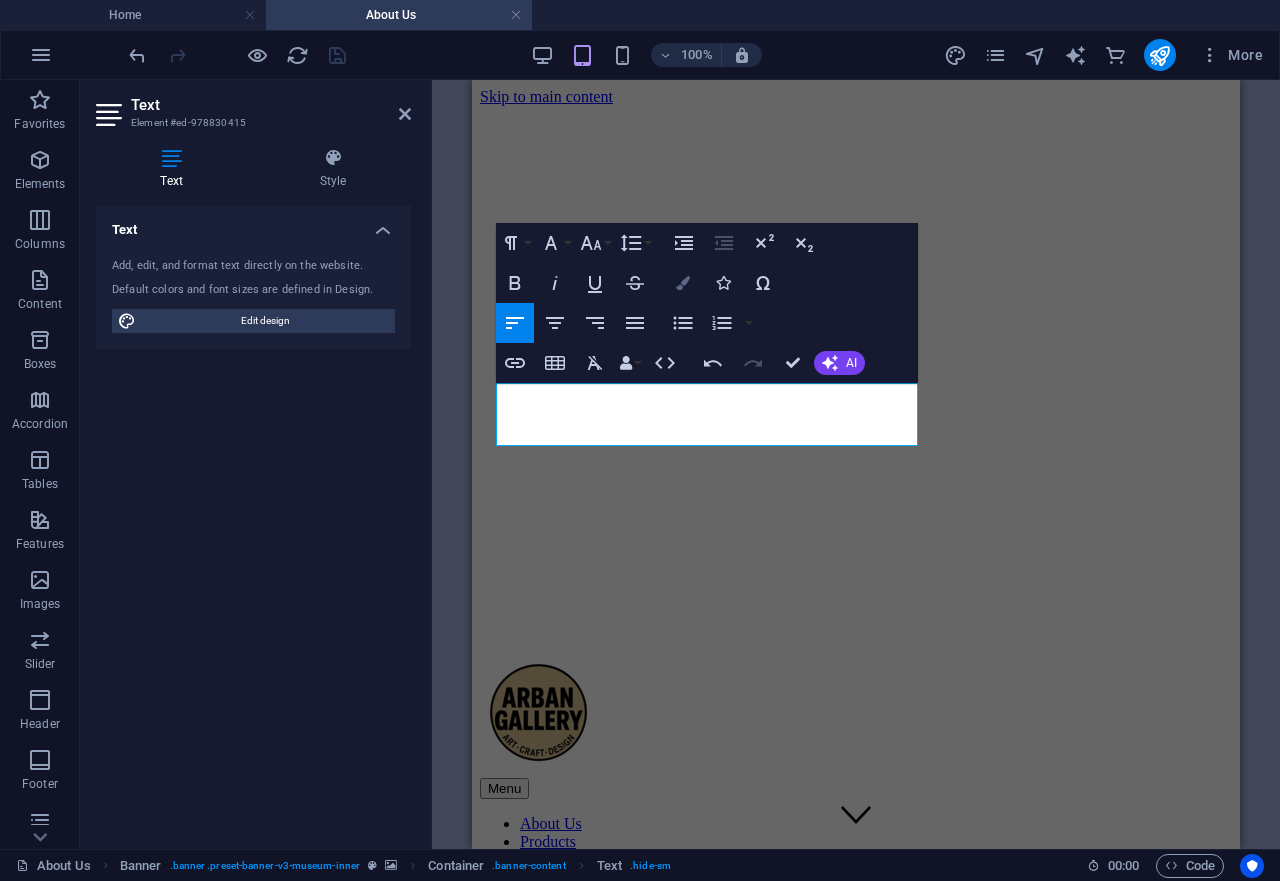
click at [687, 282] on icon "button" at bounding box center [683, 283] width 14 height 14
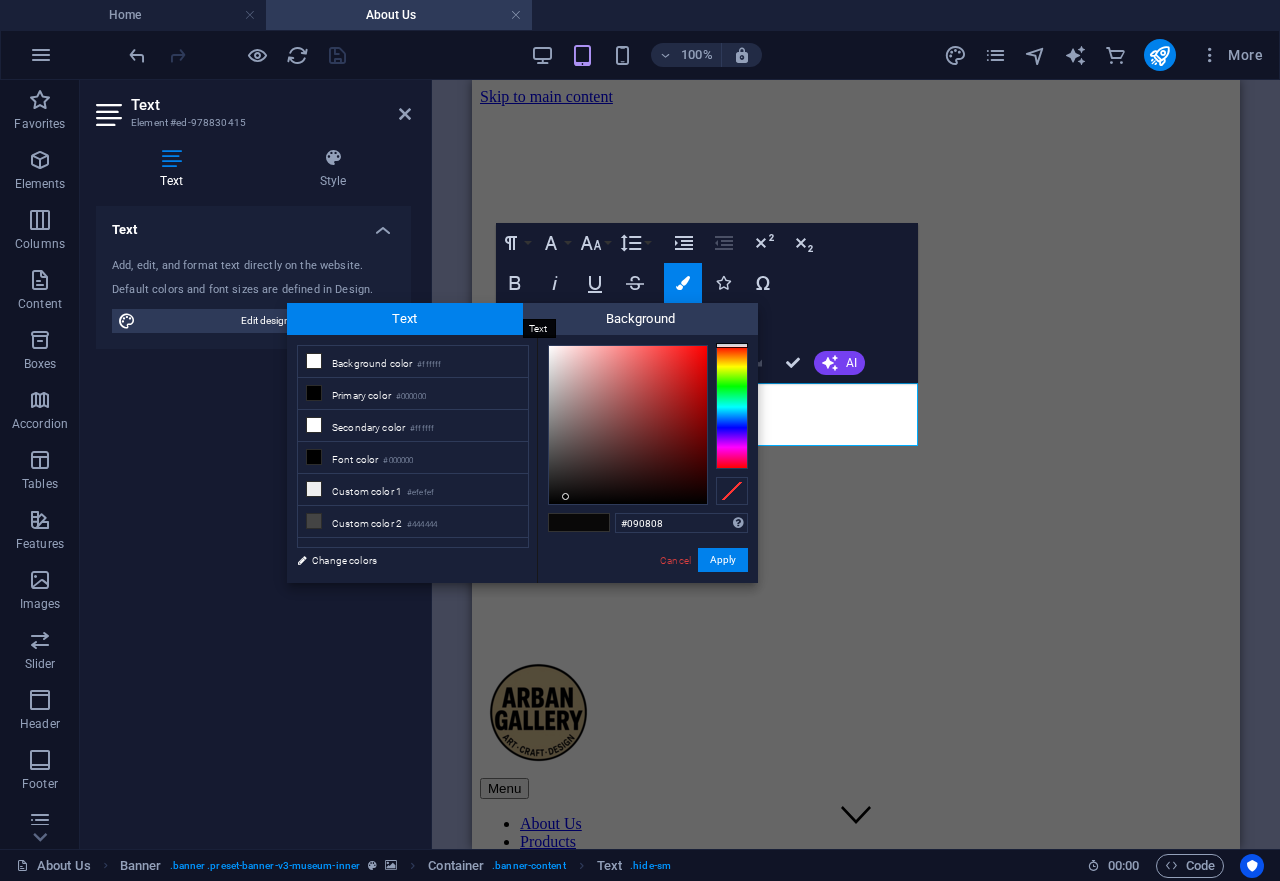
click at [451, 321] on span "Text" at bounding box center [405, 319] width 236 height 32
type input "#efe0e0"
click at [558, 355] on div at bounding box center [628, 425] width 158 height 158
click at [725, 562] on button "Apply" at bounding box center [723, 560] width 50 height 24
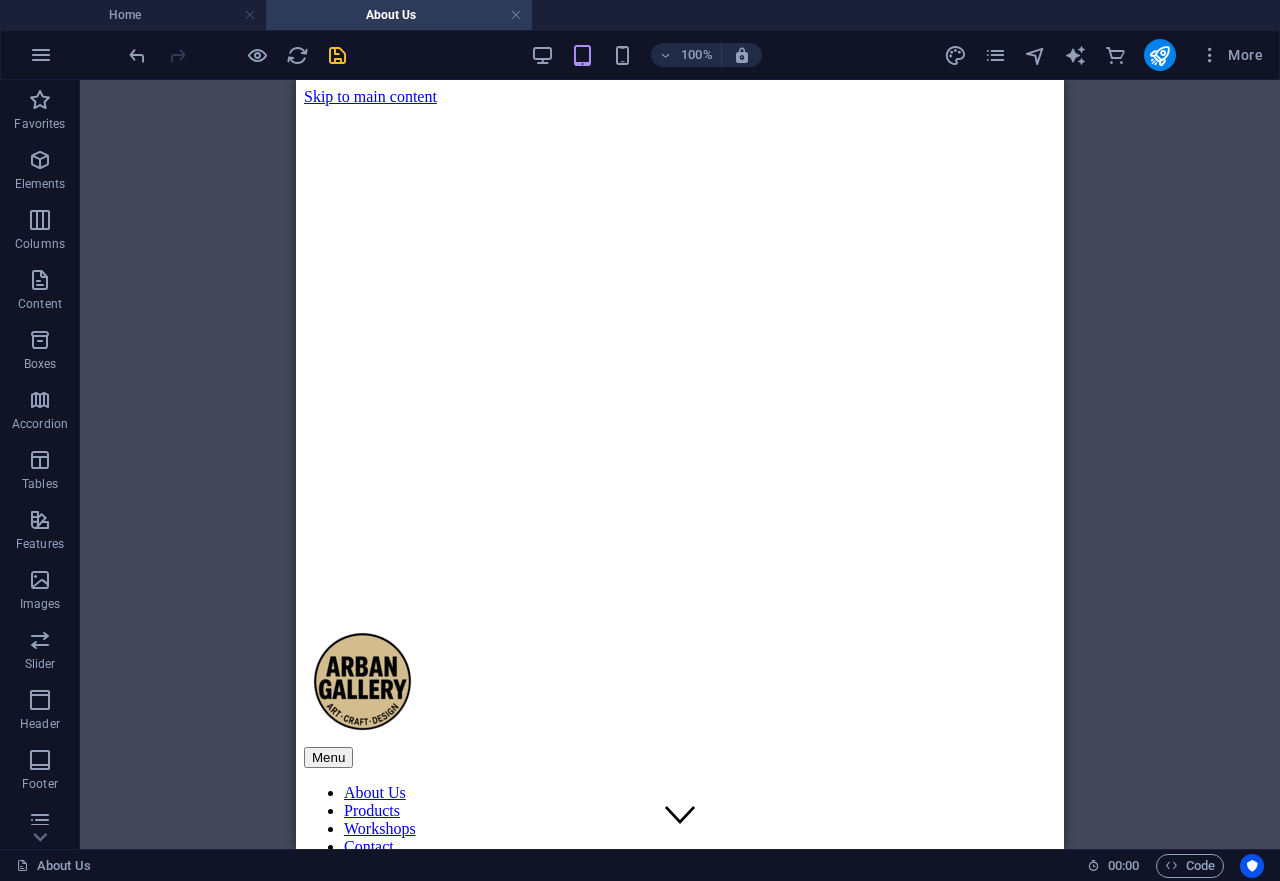
click at [1155, 293] on div "Container Banner Spacer Image Container Text Text Spacer Spacer Banner Referenc…" at bounding box center [680, 464] width 1200 height 769
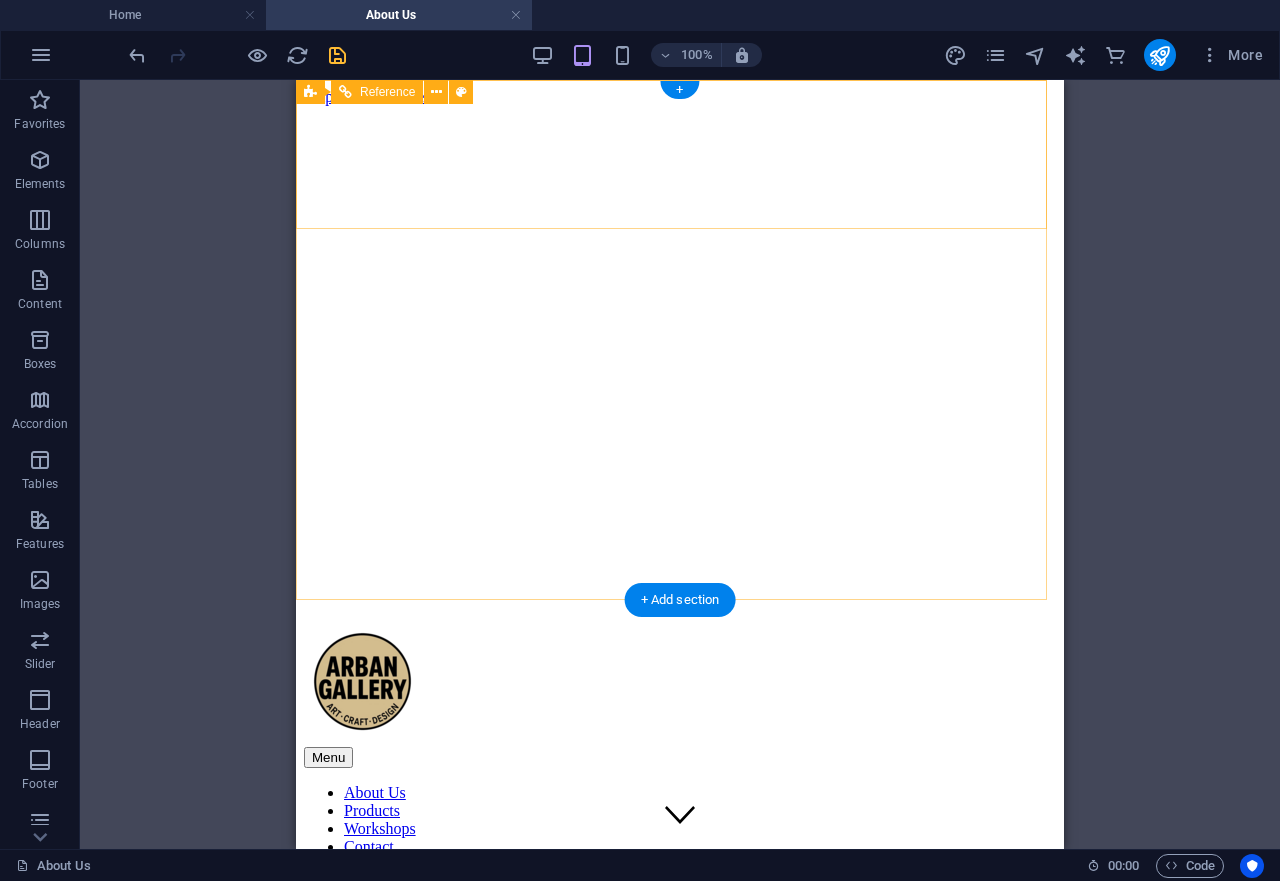
click at [786, 626] on div "Menu About Us Products Workshops Contact Explore" at bounding box center [680, 758] width 752 height 264
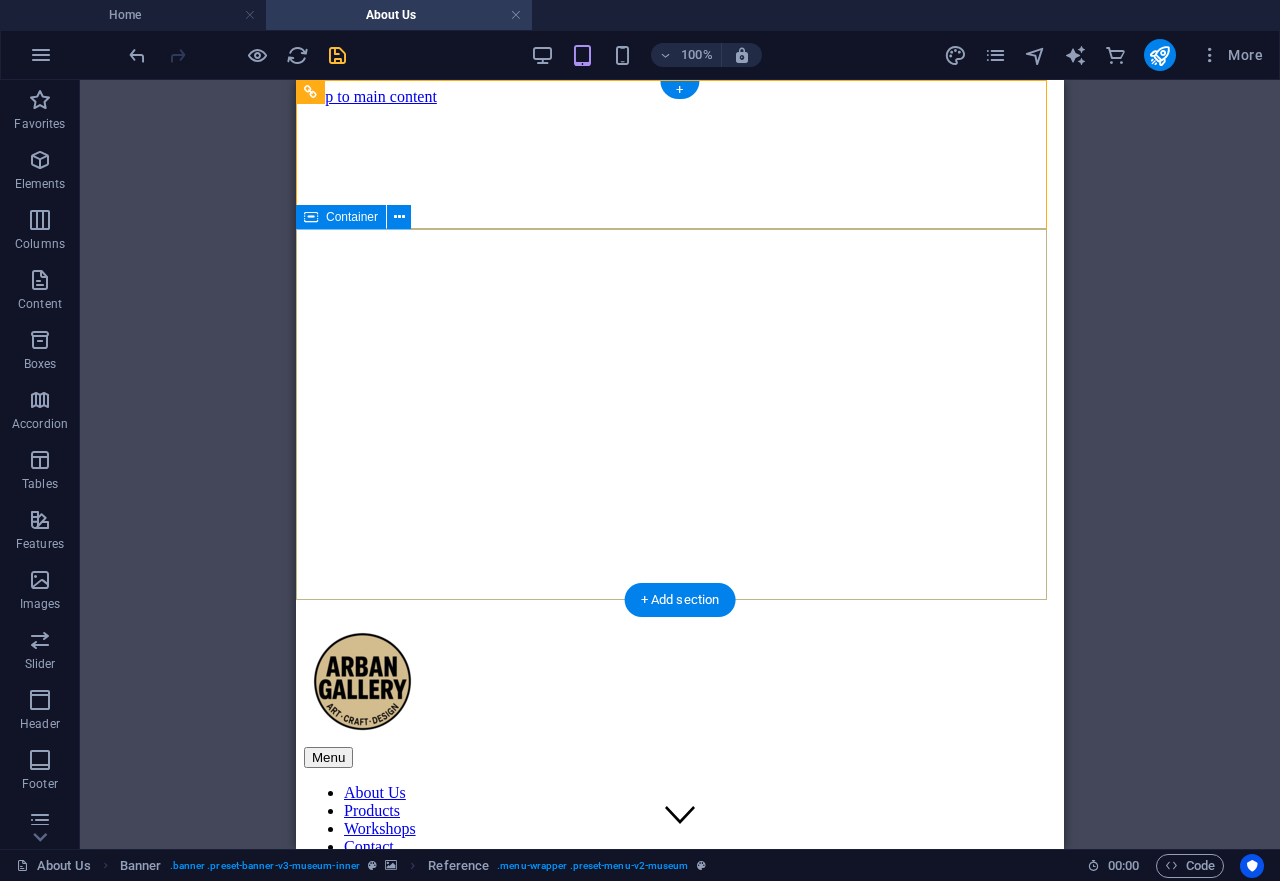
click at [1037, 626] on div "Menu About Us Products Workshops Contact Explore" at bounding box center [680, 758] width 752 height 264
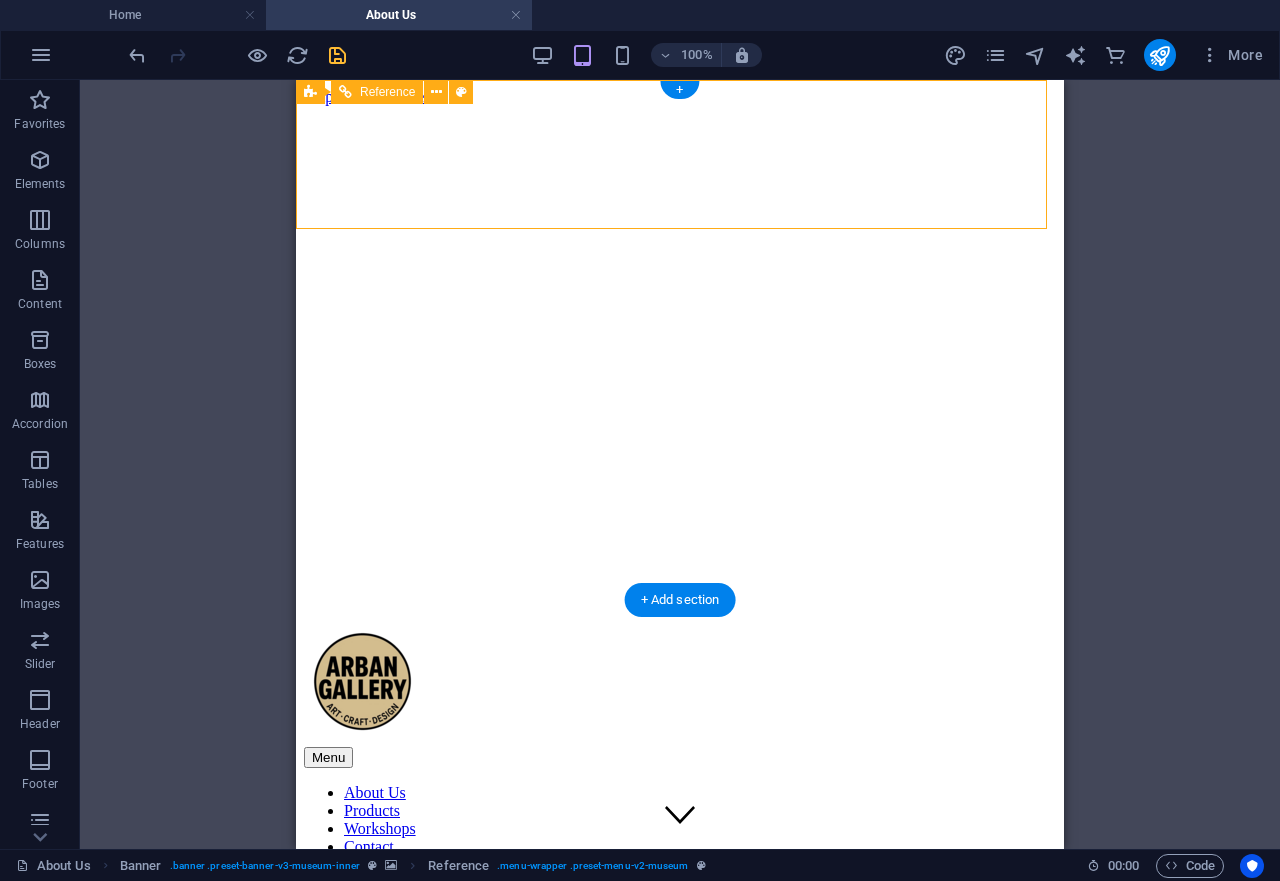
click at [1037, 626] on div "Menu About Us Products Workshops Contact Explore" at bounding box center [680, 758] width 752 height 264
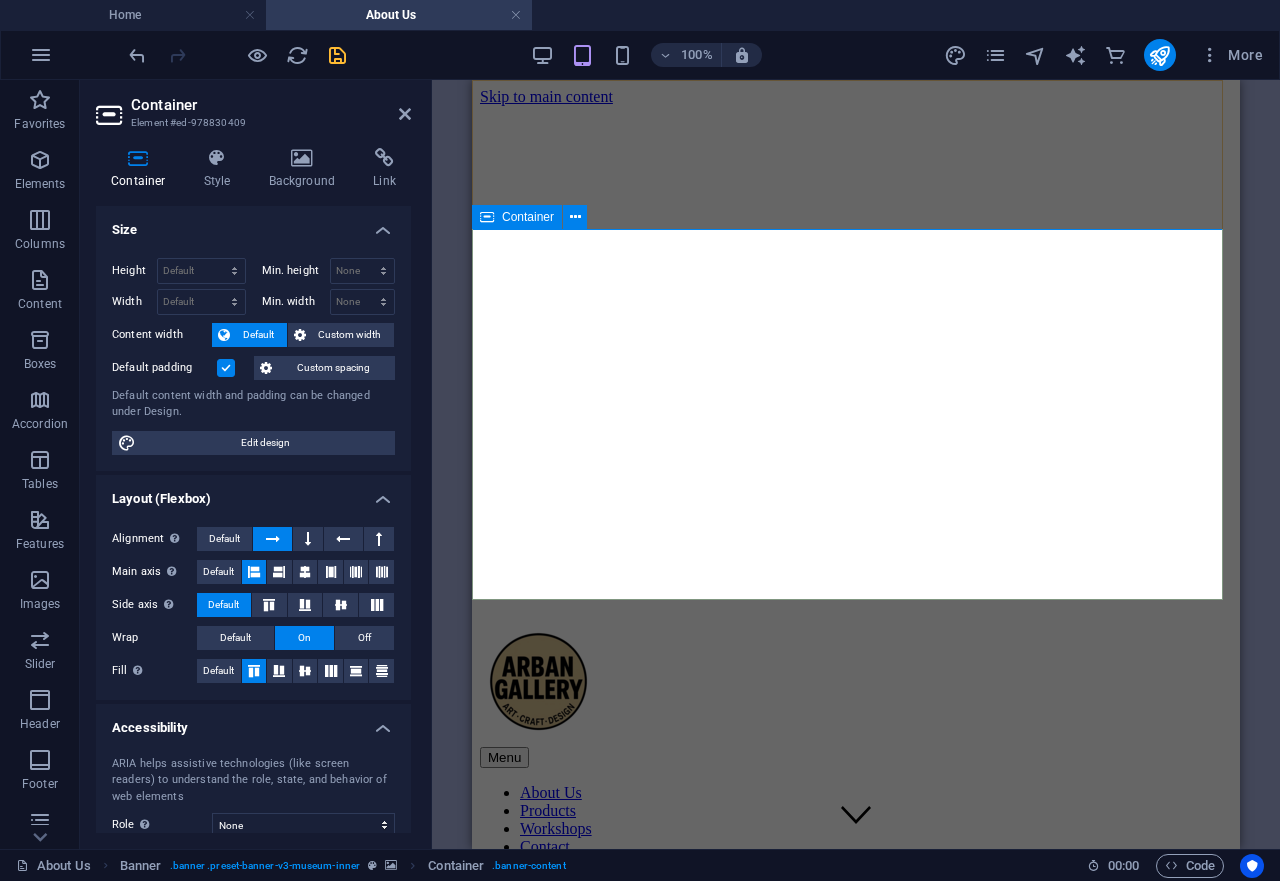
click at [302, 177] on h4 "Background" at bounding box center [306, 169] width 105 height 42
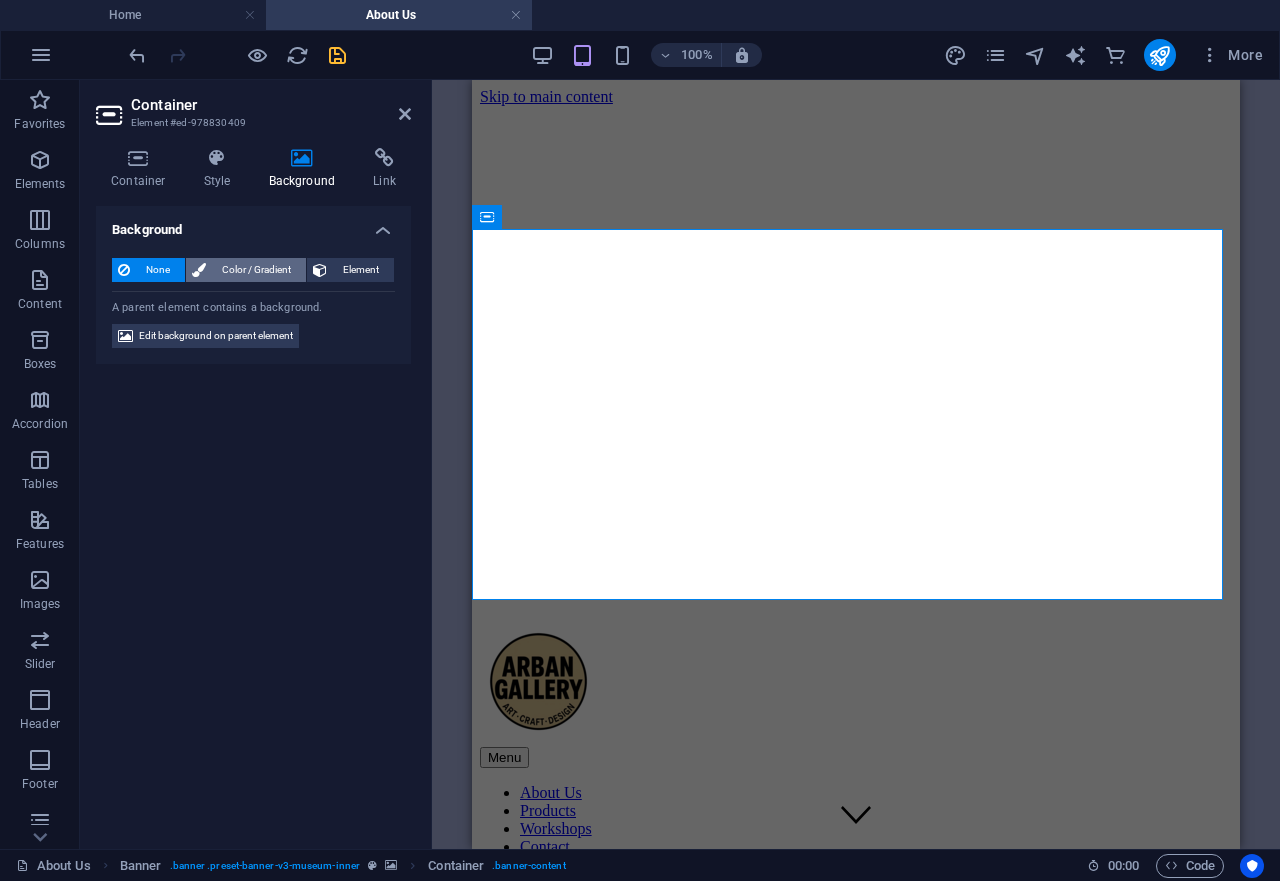
click at [251, 275] on span "Color / Gradient" at bounding box center [256, 270] width 88 height 24
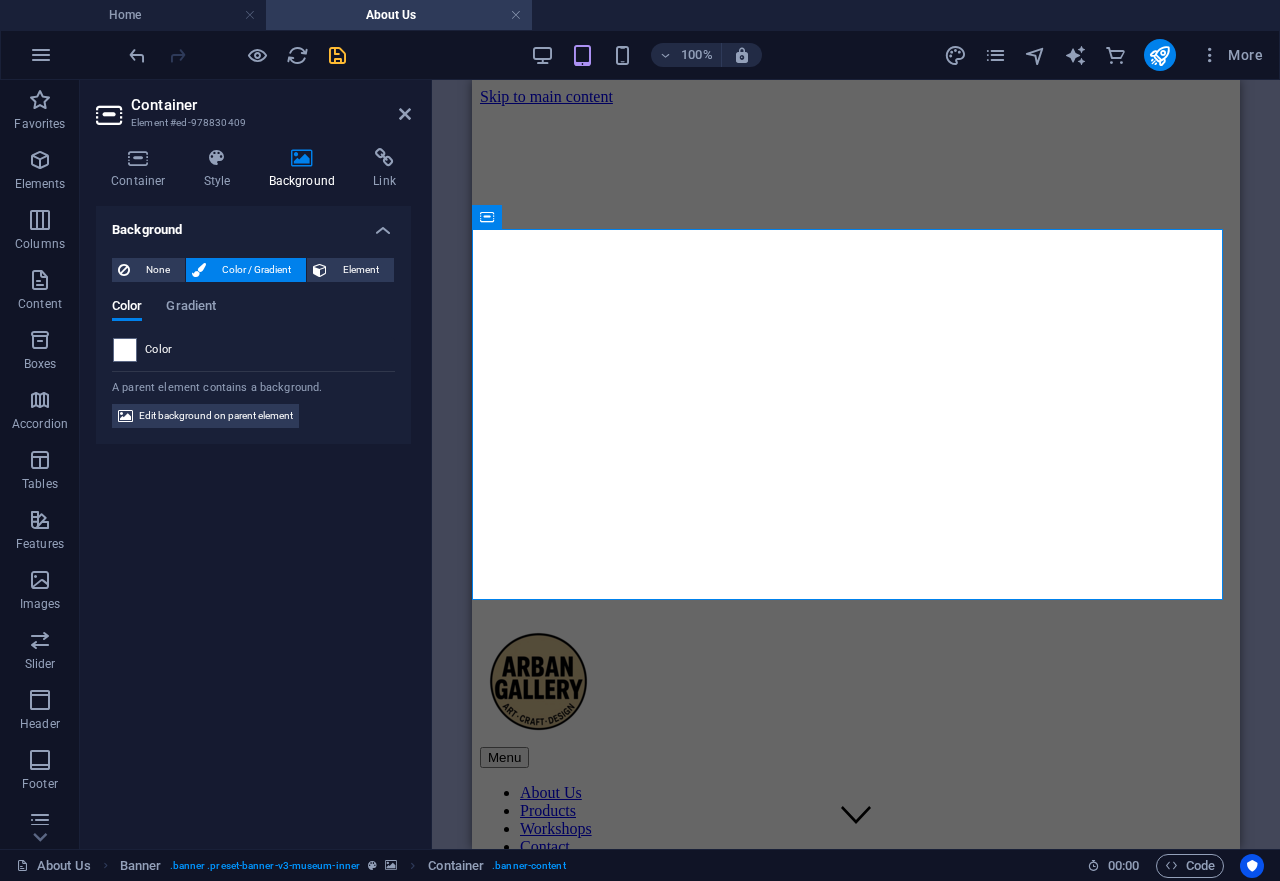
click at [344, 257] on div "None Color / Gradient Element Stretch background to full-width Color overlay Pl…" at bounding box center [253, 343] width 315 height 203
click at [335, 271] on span "Element" at bounding box center [360, 270] width 55 height 24
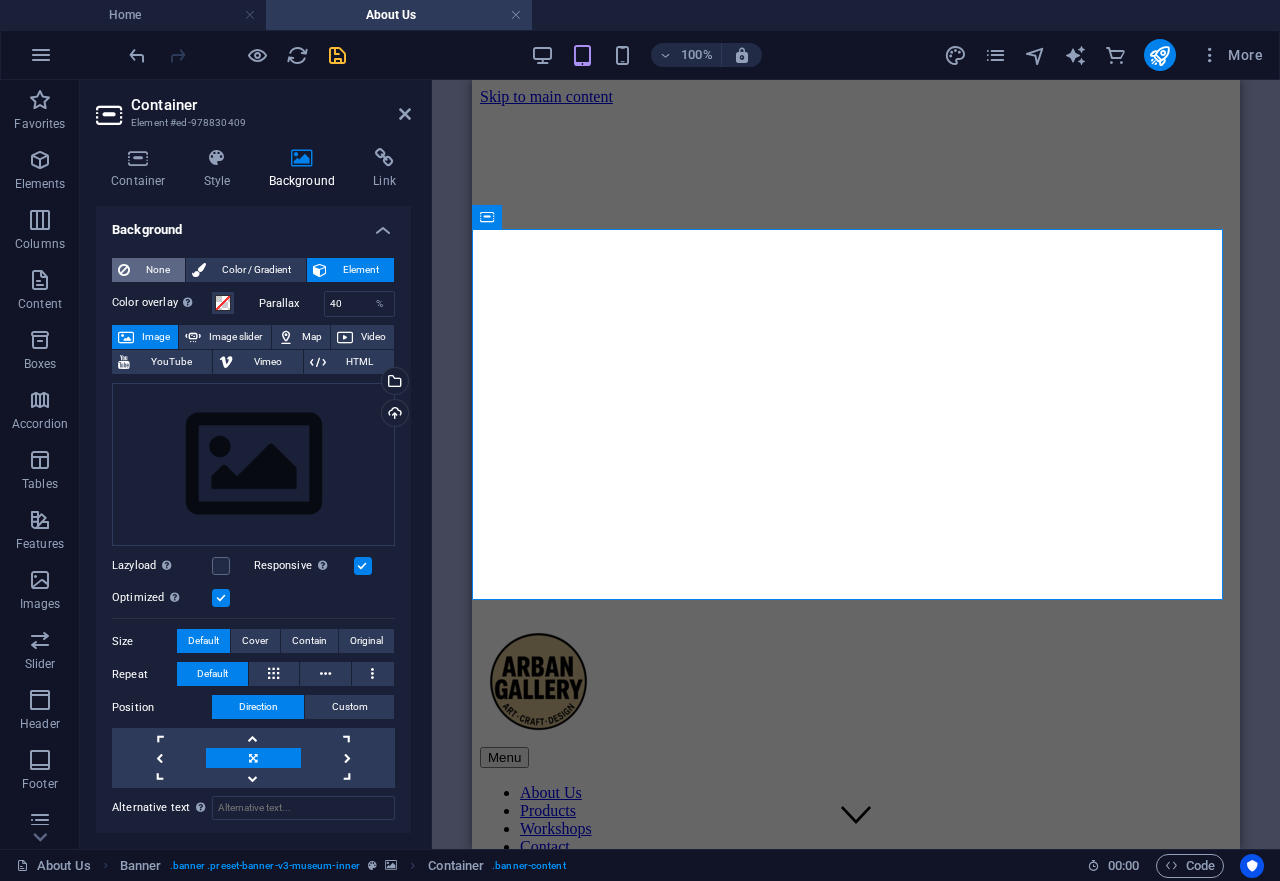
click at [159, 274] on span "None" at bounding box center [157, 270] width 43 height 24
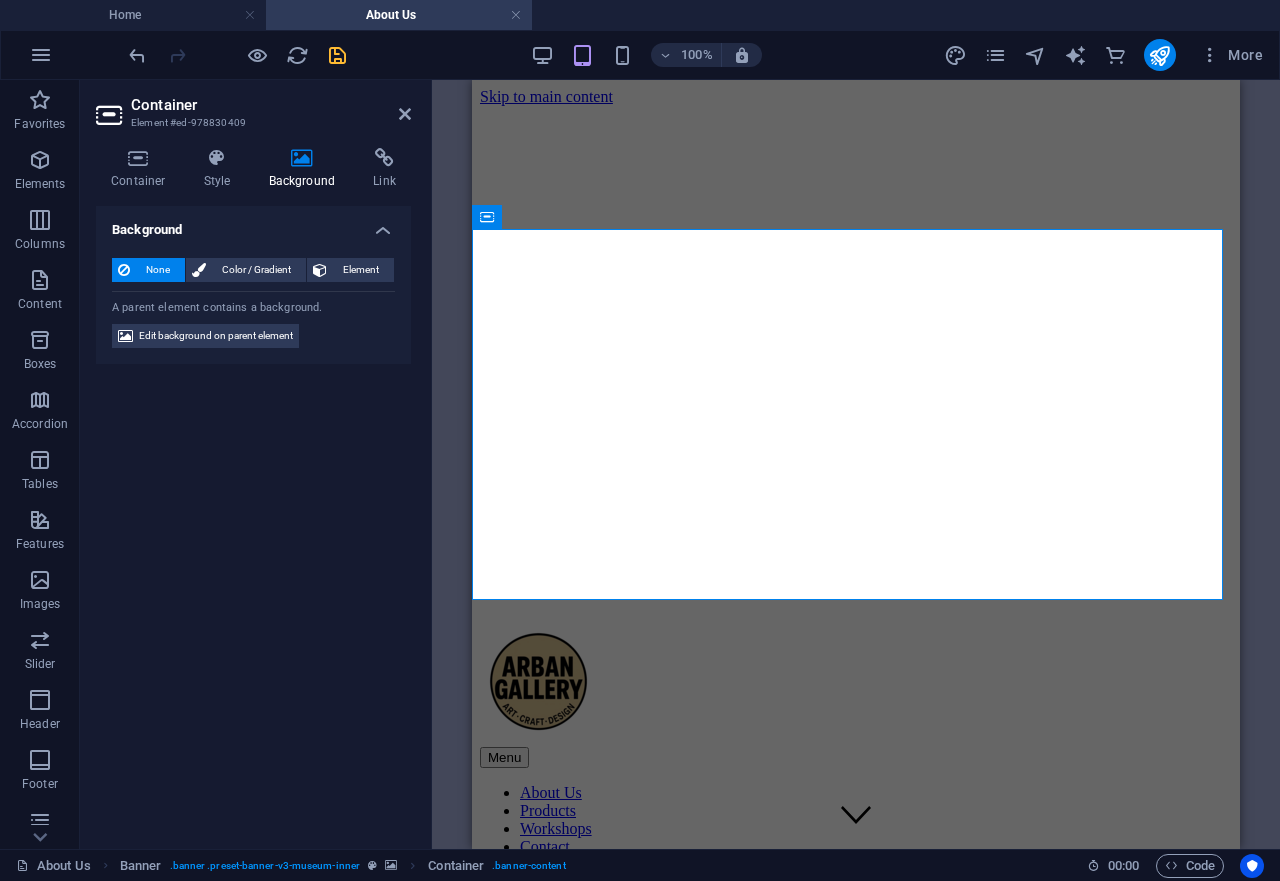
click at [336, 60] on icon "save" at bounding box center [337, 55] width 23 height 23
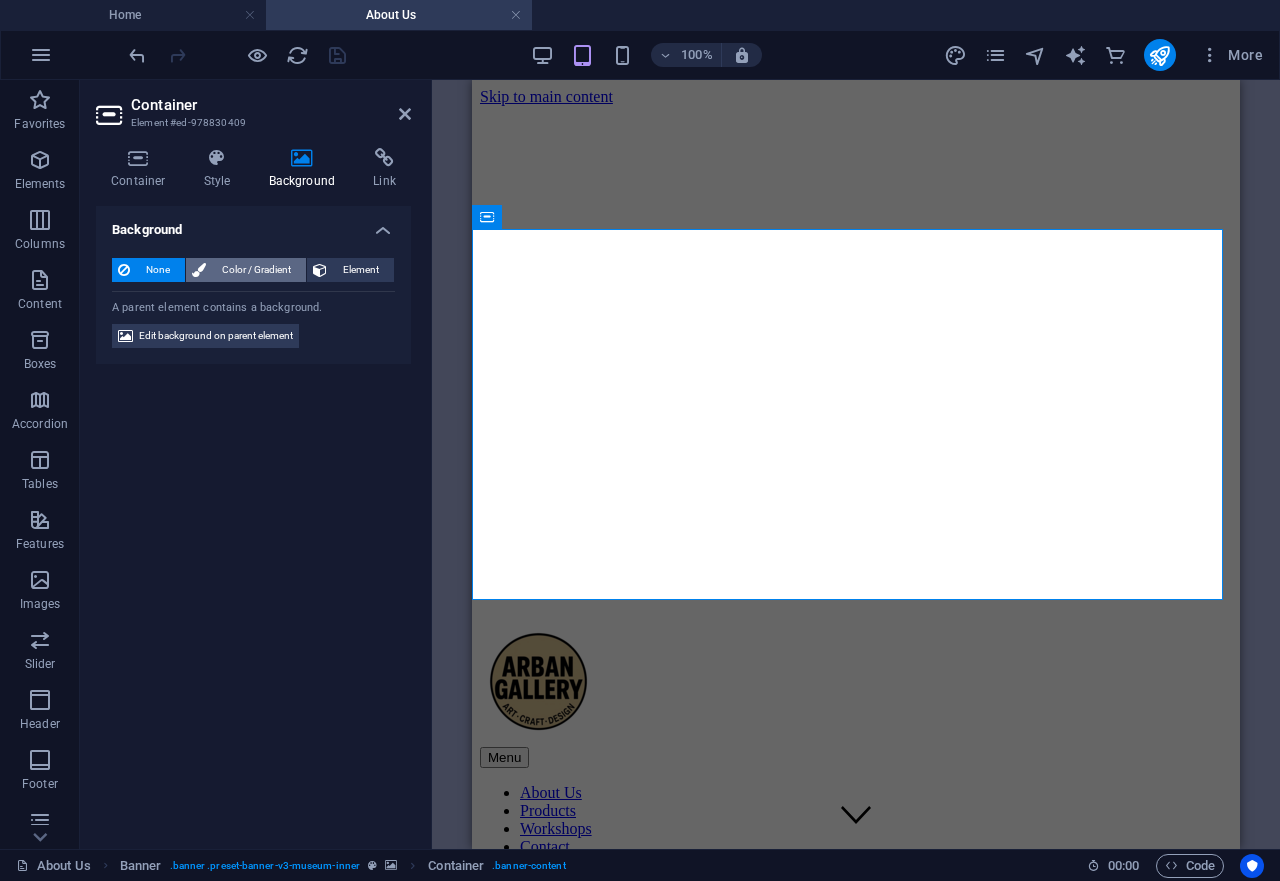
click at [266, 268] on span "Color / Gradient" at bounding box center [256, 270] width 88 height 24
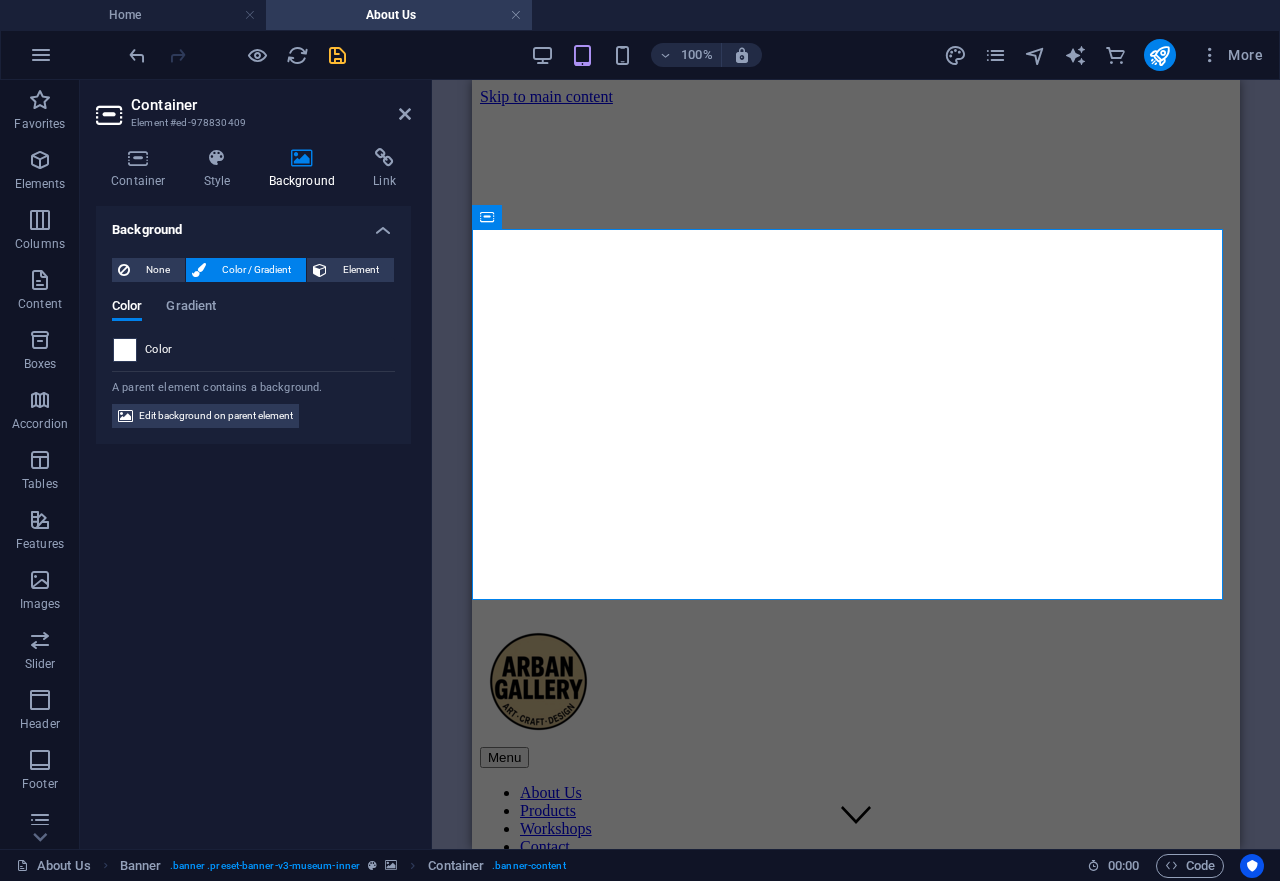
click at [125, 348] on span at bounding box center [125, 350] width 22 height 22
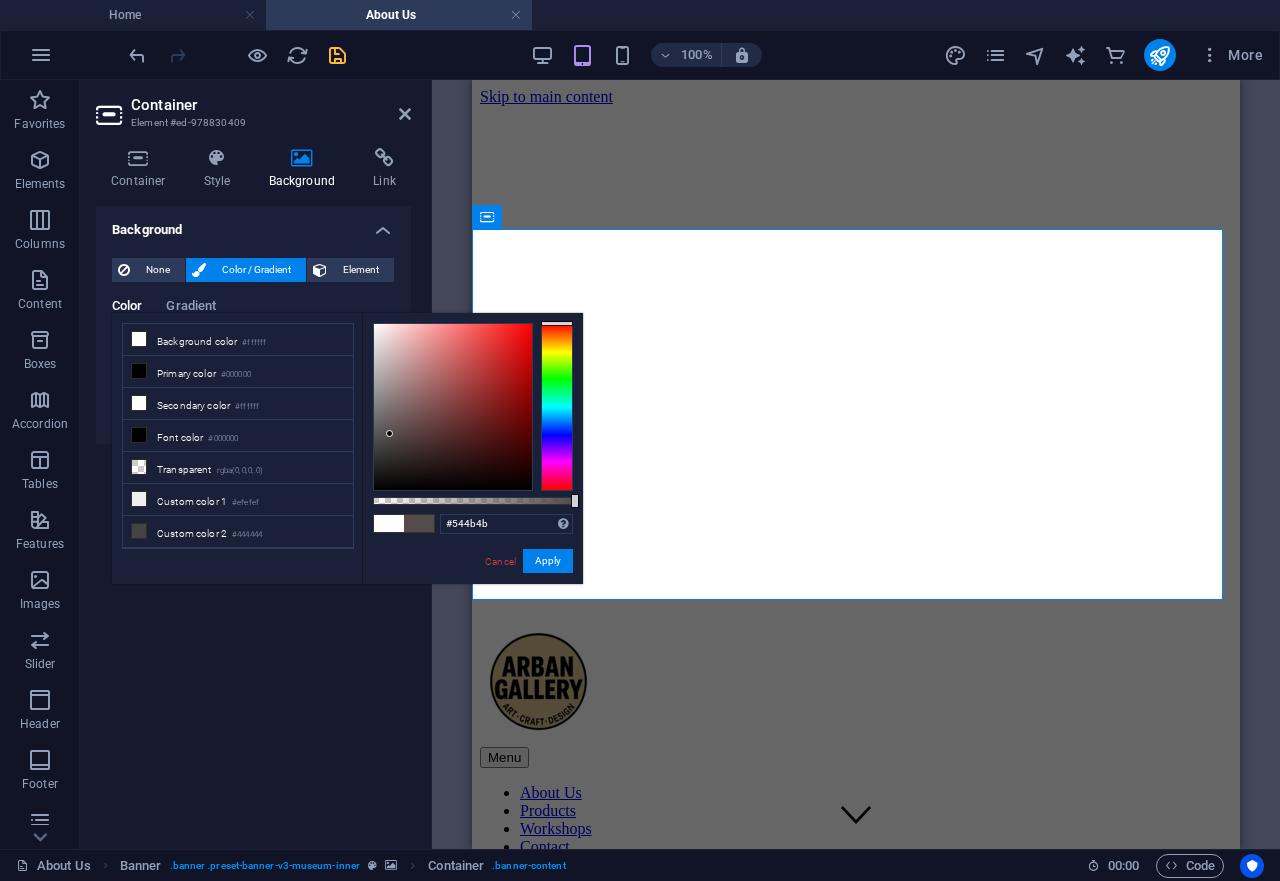
type input "#524949"
click at [390, 435] on div at bounding box center [453, 407] width 158 height 166
drag, startPoint x: 504, startPoint y: 565, endPoint x: 29, endPoint y: 483, distance: 481.9
click at [504, 565] on link "Cancel" at bounding box center [500, 561] width 35 height 15
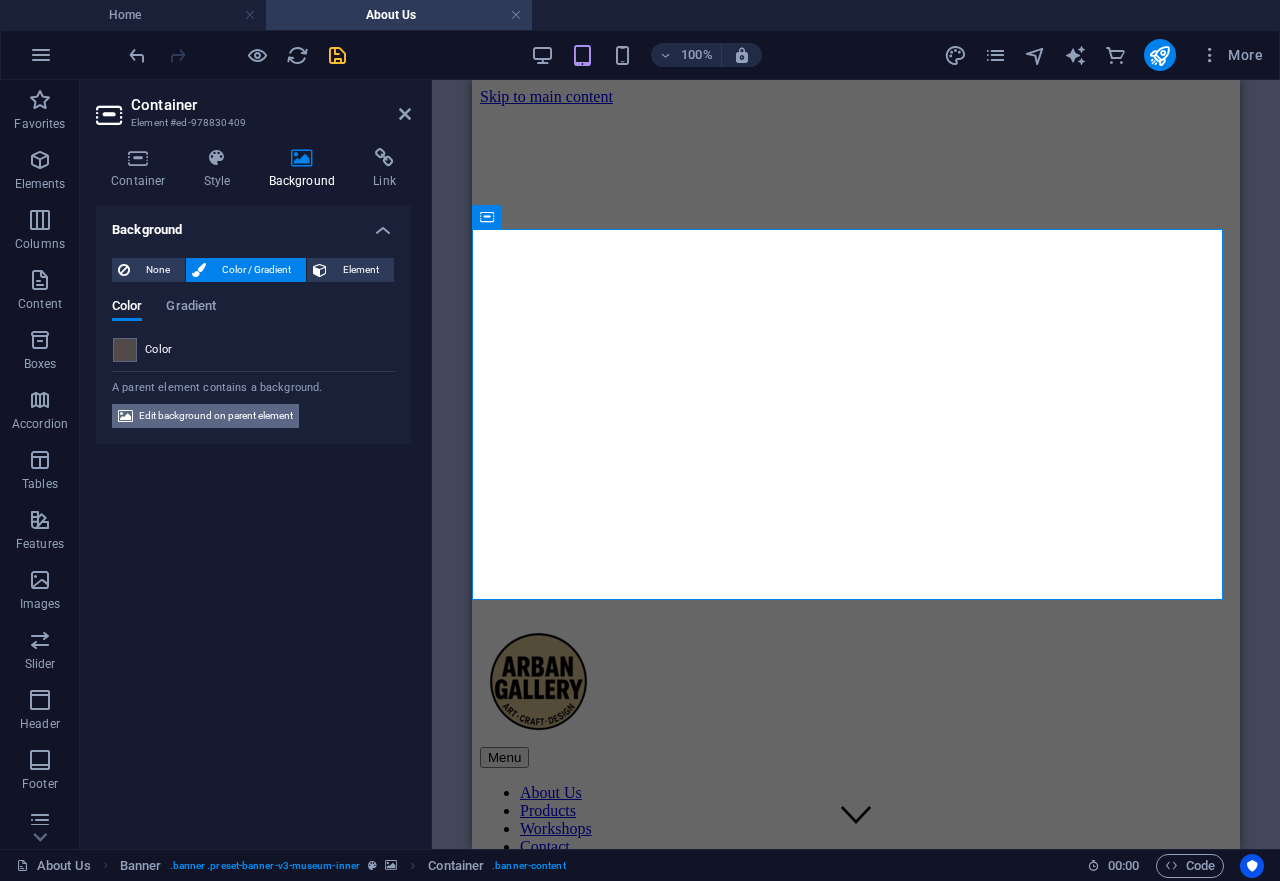
drag, startPoint x: 199, startPoint y: 412, endPoint x: 68, endPoint y: 301, distance: 171.7
click at [199, 412] on span "Edit background on parent element" at bounding box center [216, 416] width 154 height 24
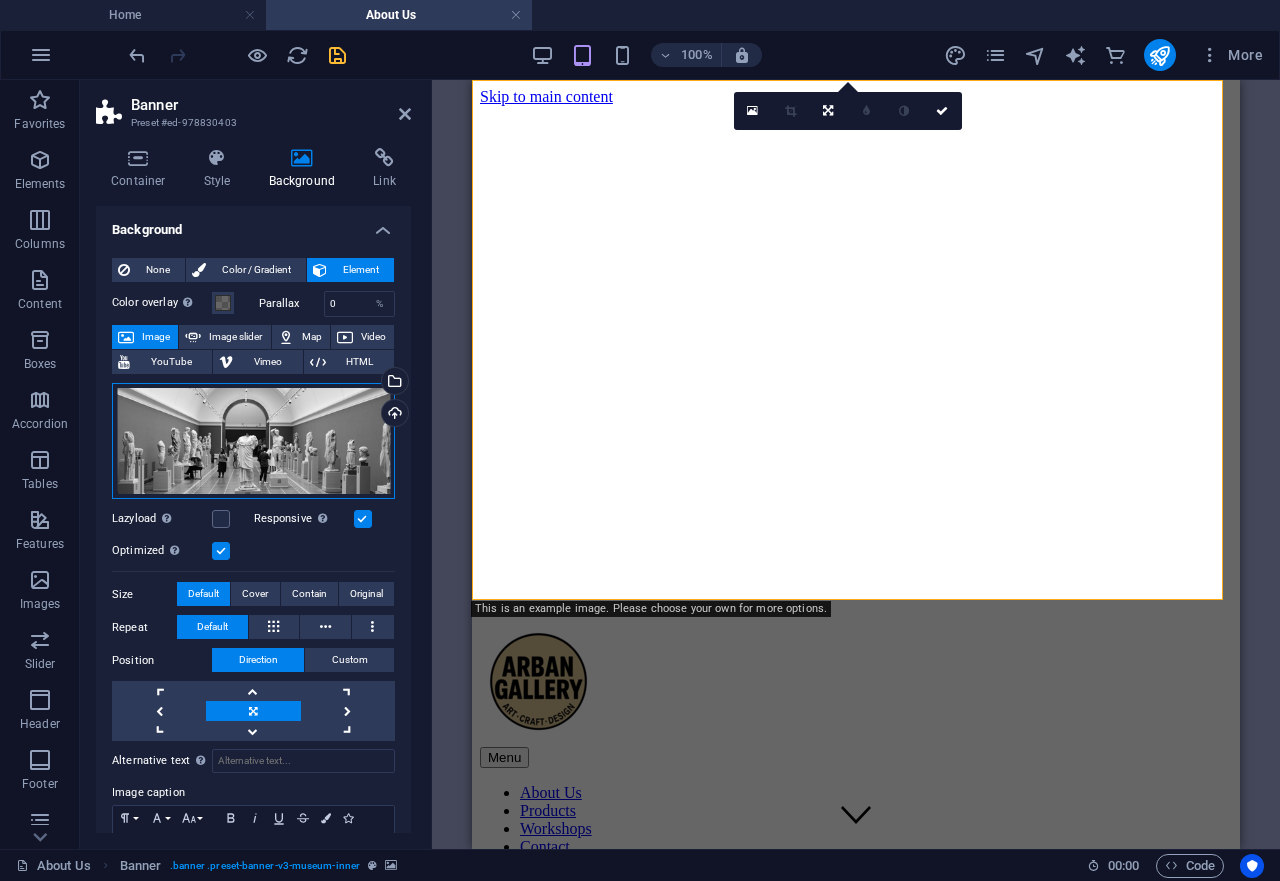
click at [298, 417] on div "Drag files here, click to choose files or select files from Files or our free s…" at bounding box center [253, 441] width 283 height 116
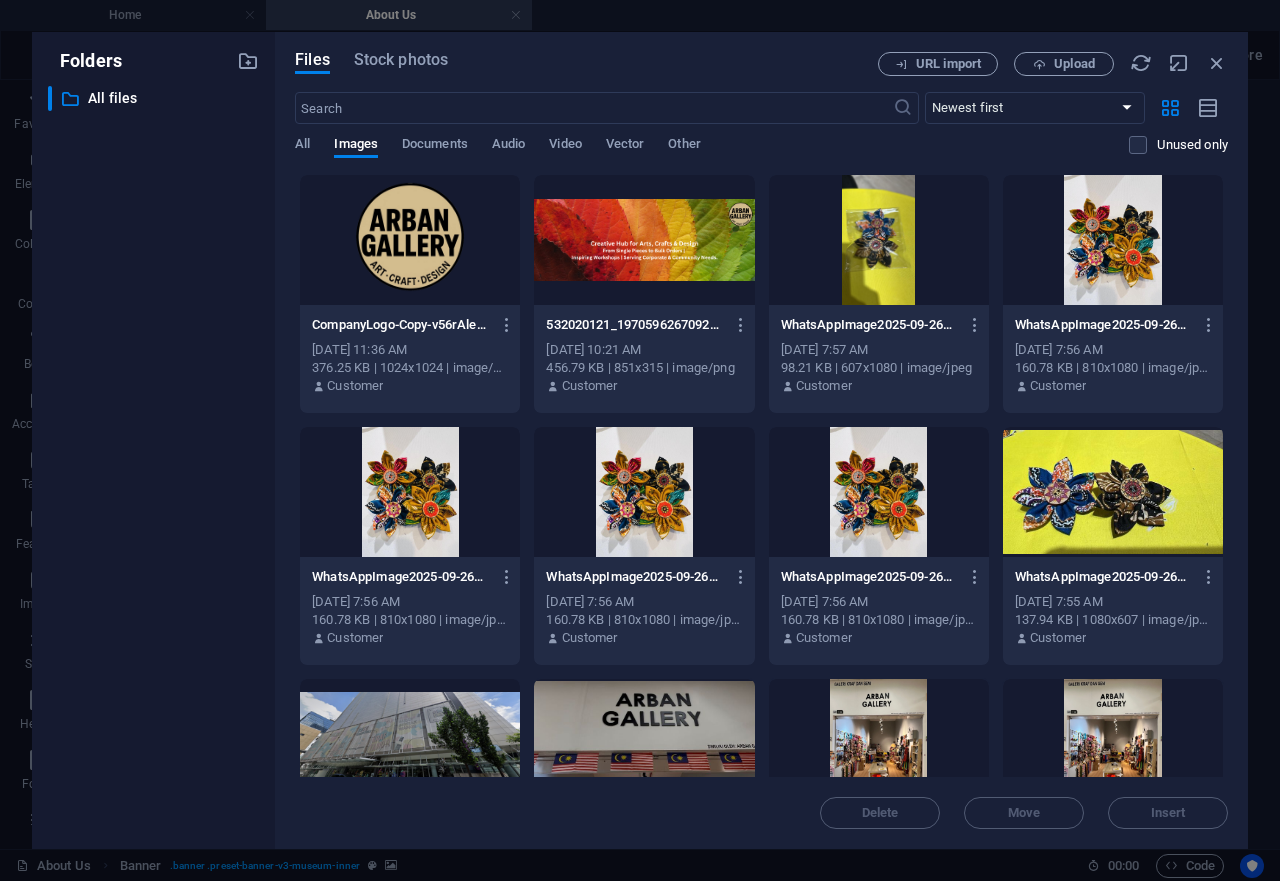
click at [651, 253] on div at bounding box center [644, 240] width 220 height 130
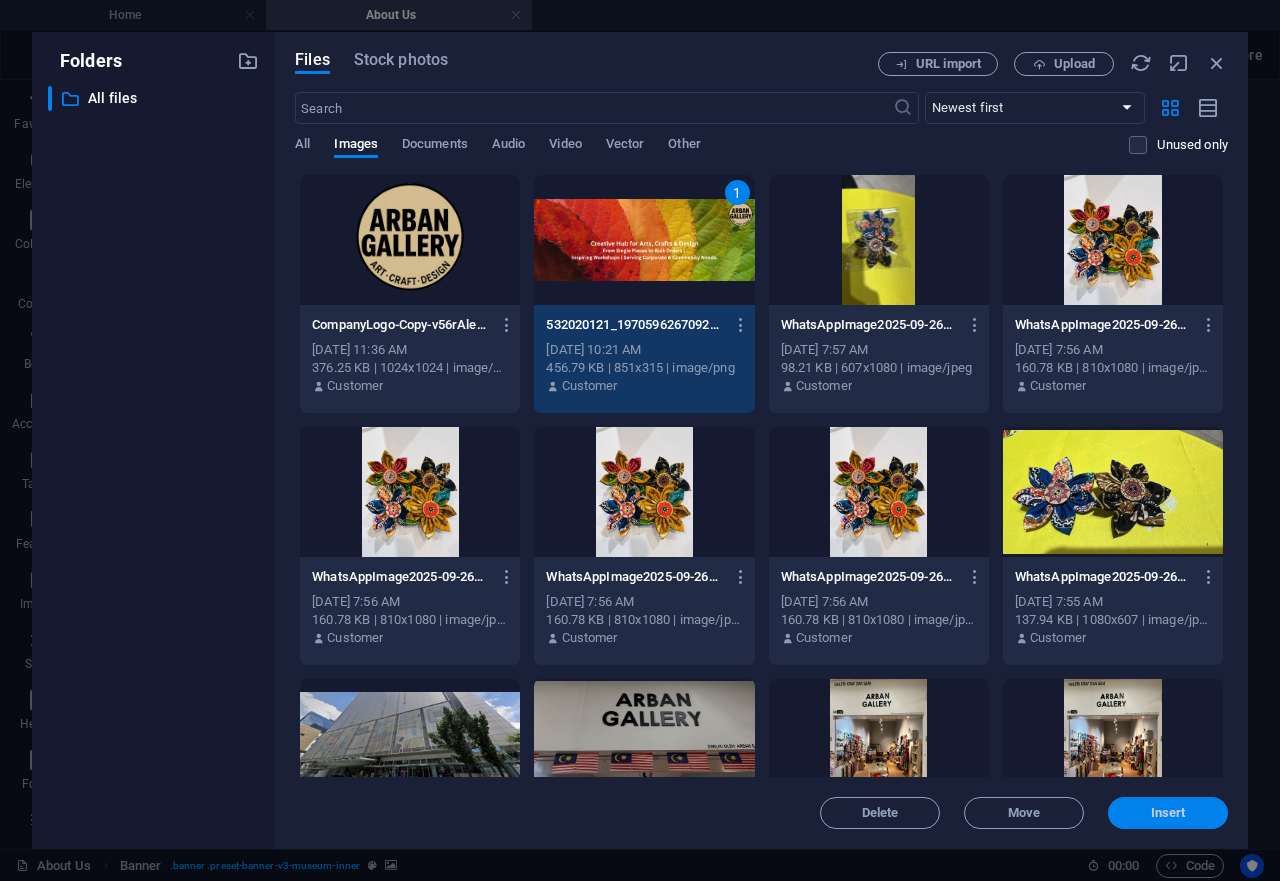
drag, startPoint x: 1163, startPoint y: 801, endPoint x: 587, endPoint y: 641, distance: 597.7
click at [1163, 801] on button "Insert" at bounding box center [1168, 813] width 120 height 32
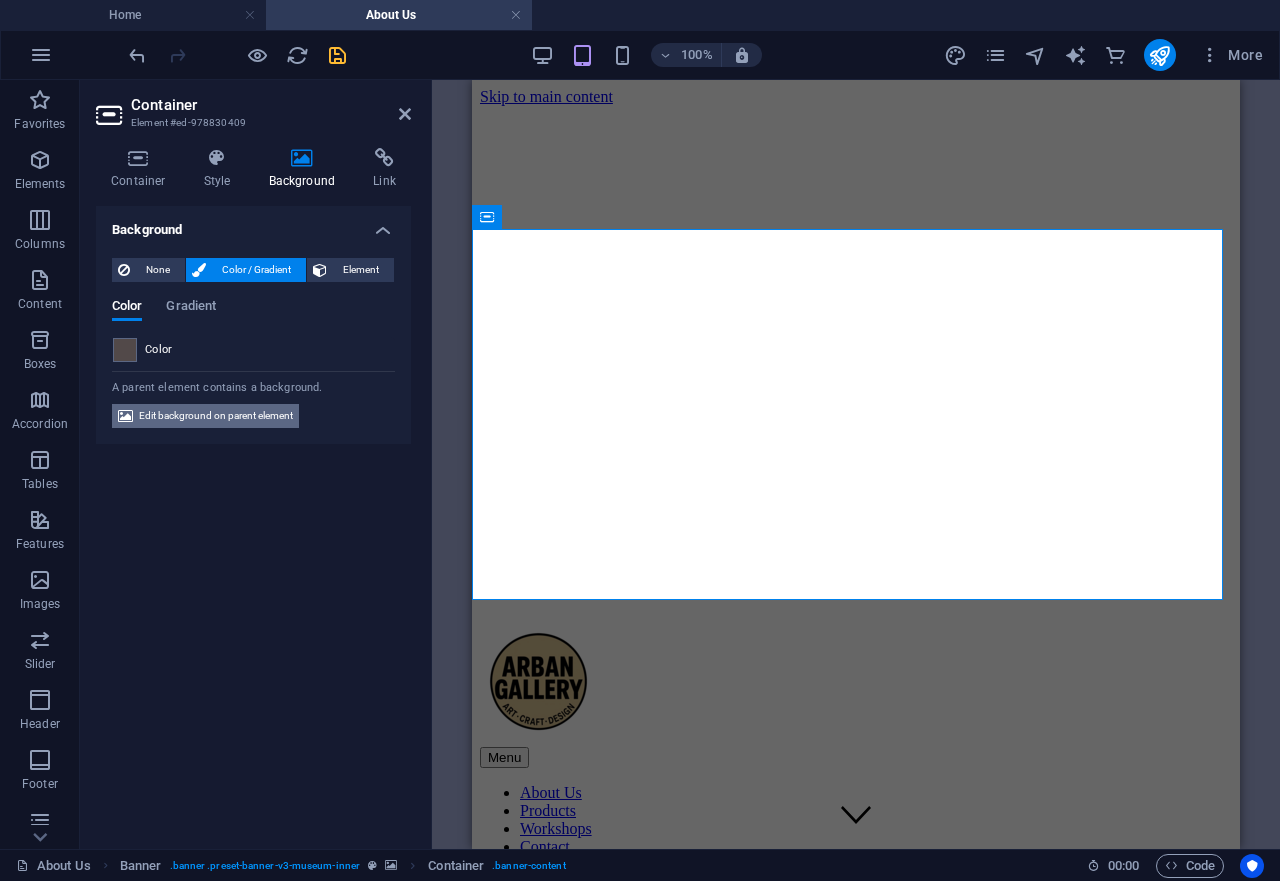
click at [183, 411] on span "Edit background on parent element" at bounding box center [216, 416] width 154 height 24
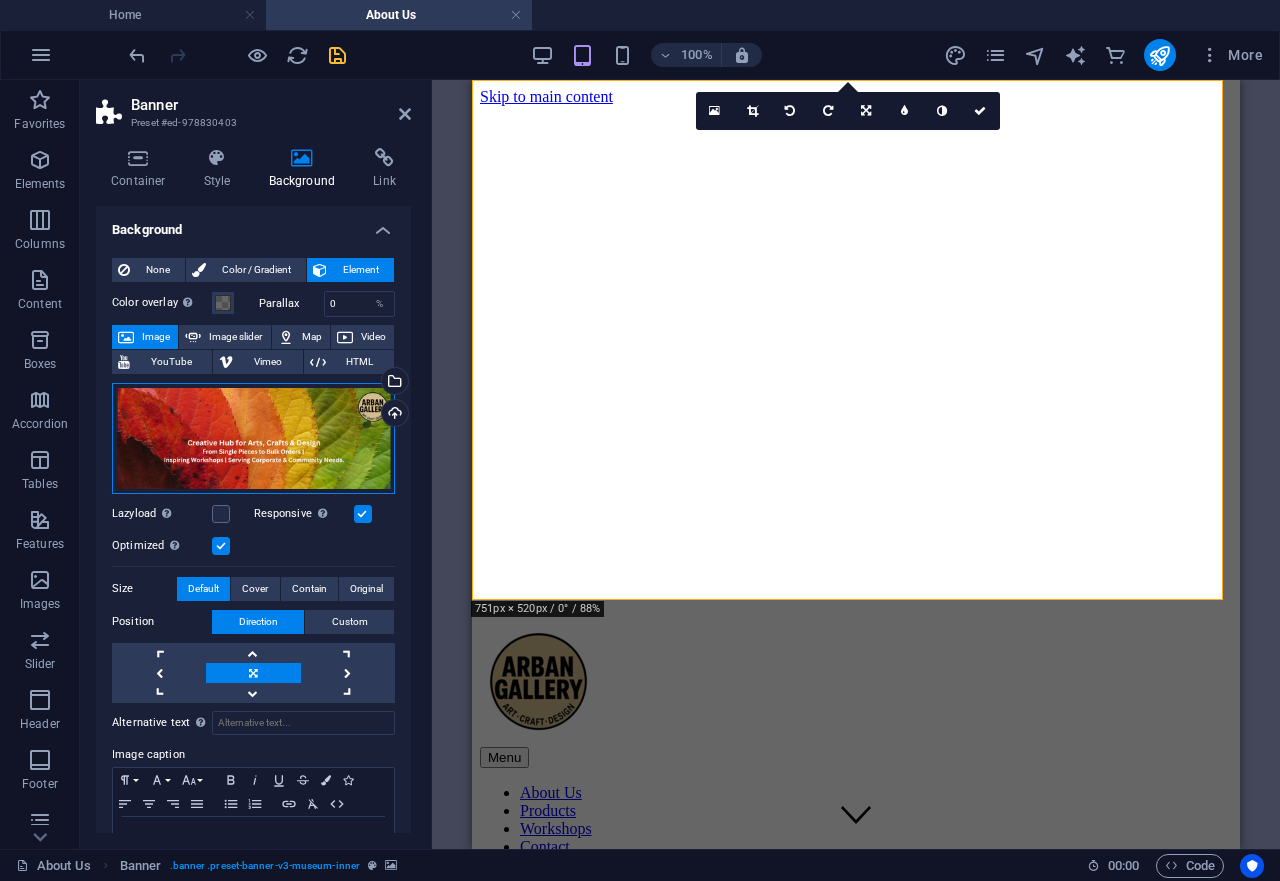
click at [274, 427] on div "Drag files here, click to choose files or select files from Files or our free s…" at bounding box center [253, 438] width 283 height 111
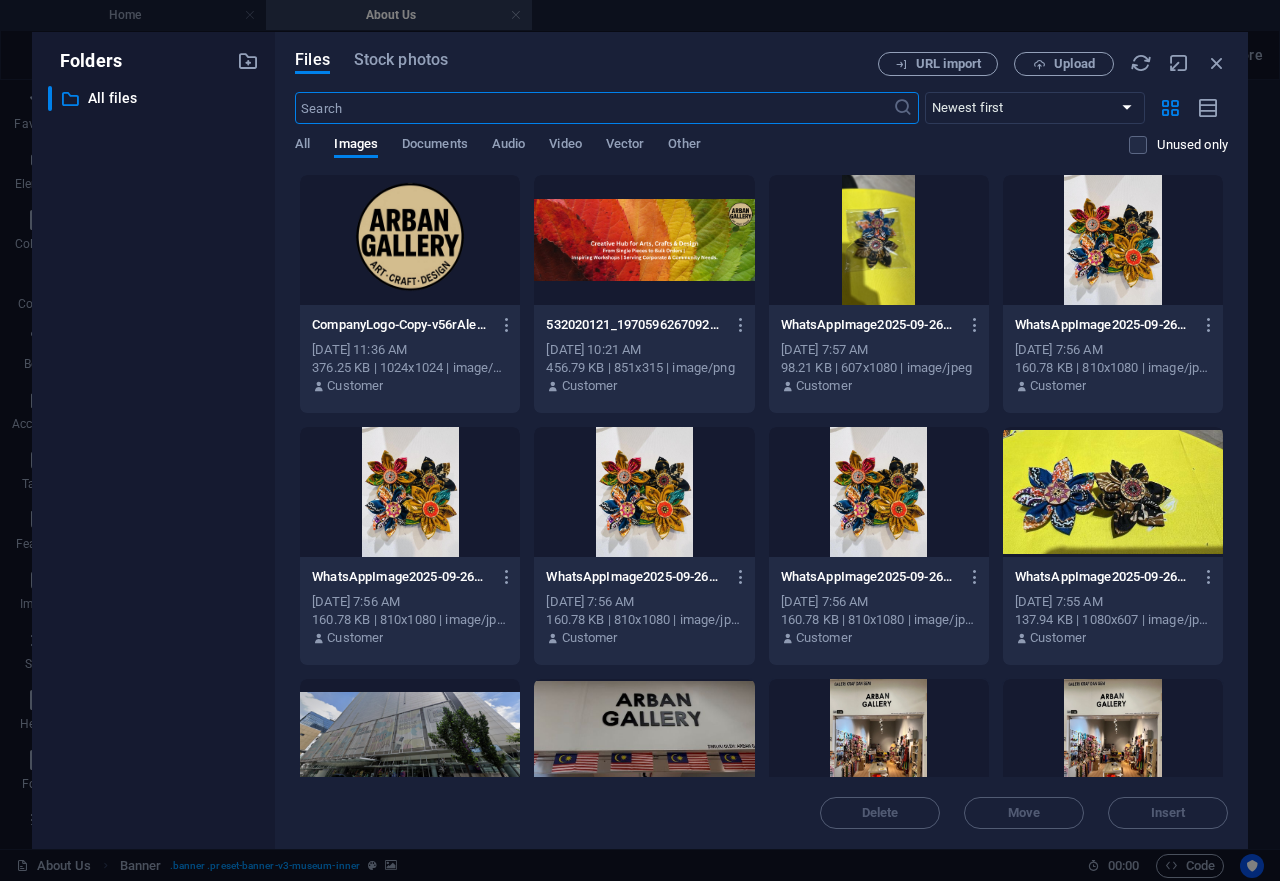
click at [637, 261] on div at bounding box center [644, 240] width 220 height 130
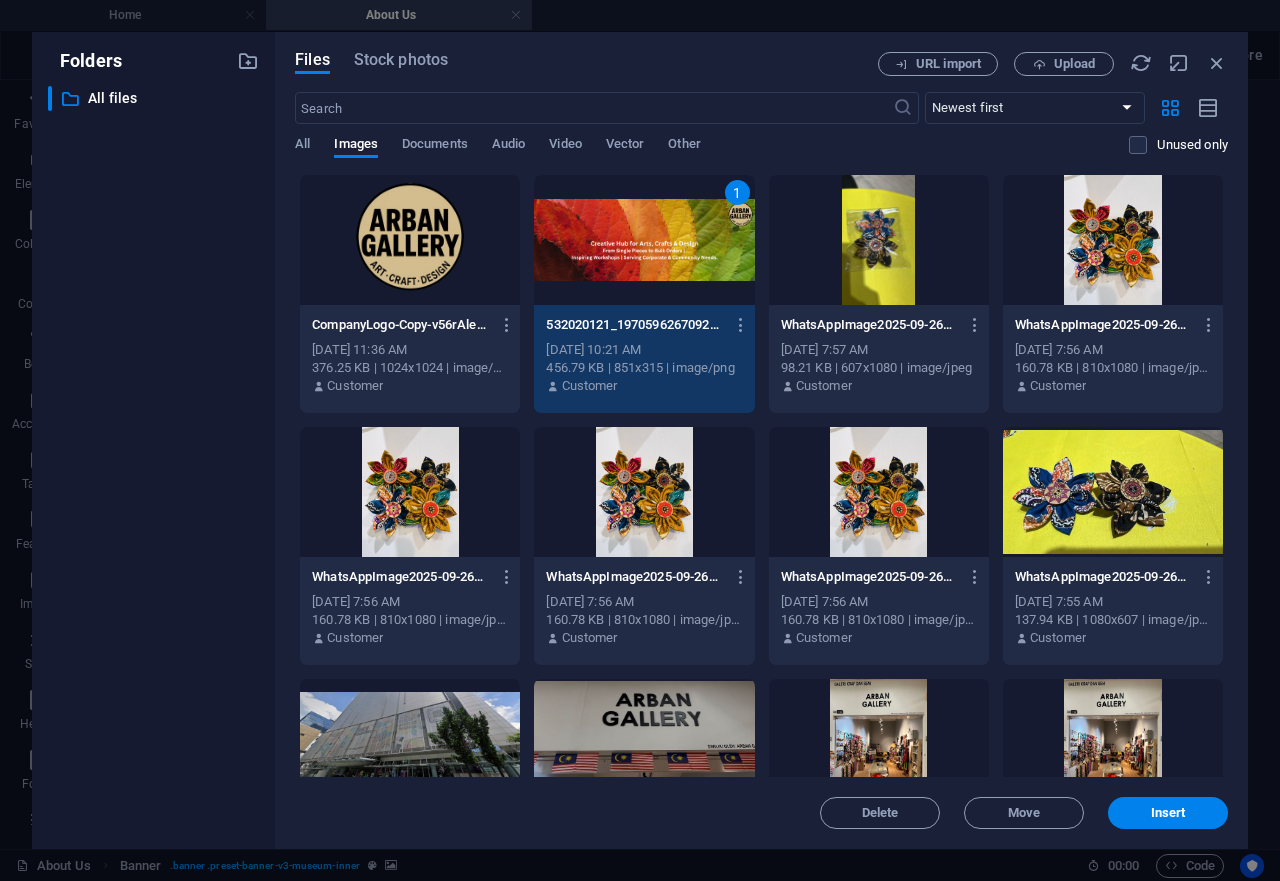
click at [637, 261] on div "1" at bounding box center [644, 240] width 220 height 130
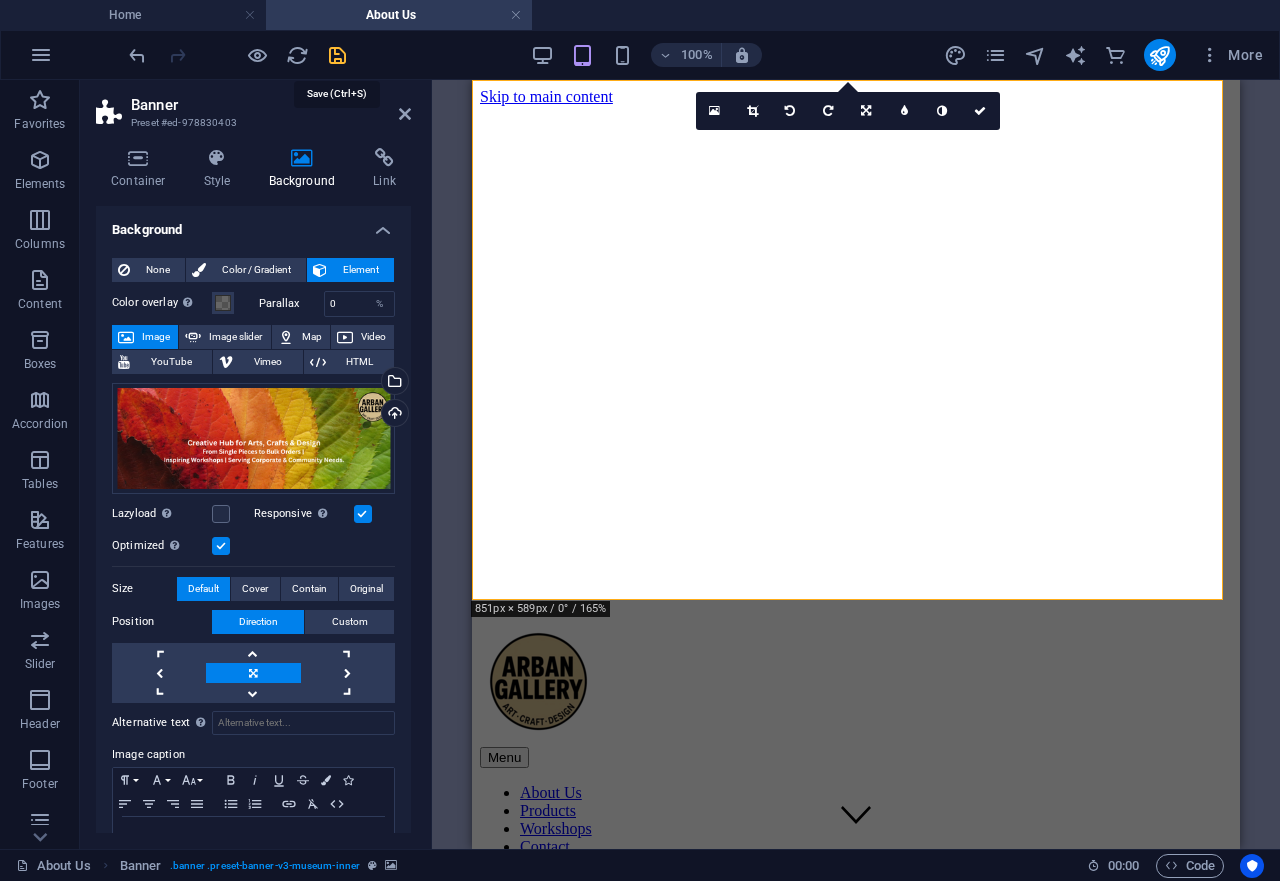
click at [339, 51] on icon "save" at bounding box center [337, 55] width 23 height 23
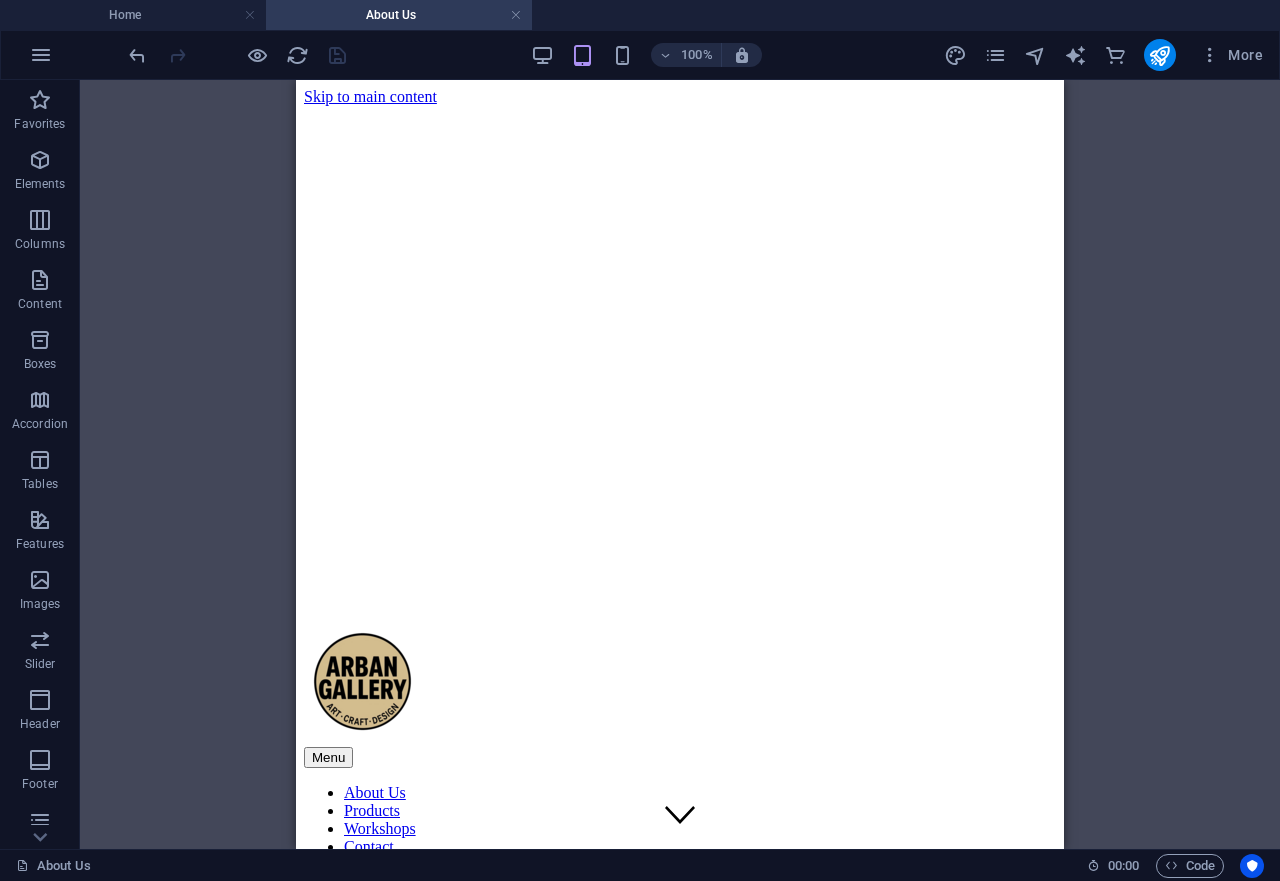
click at [1232, 352] on div "Container Banner Spacer Image Container Text Text Spacer Spacer Drag here to re…" at bounding box center [680, 464] width 1200 height 769
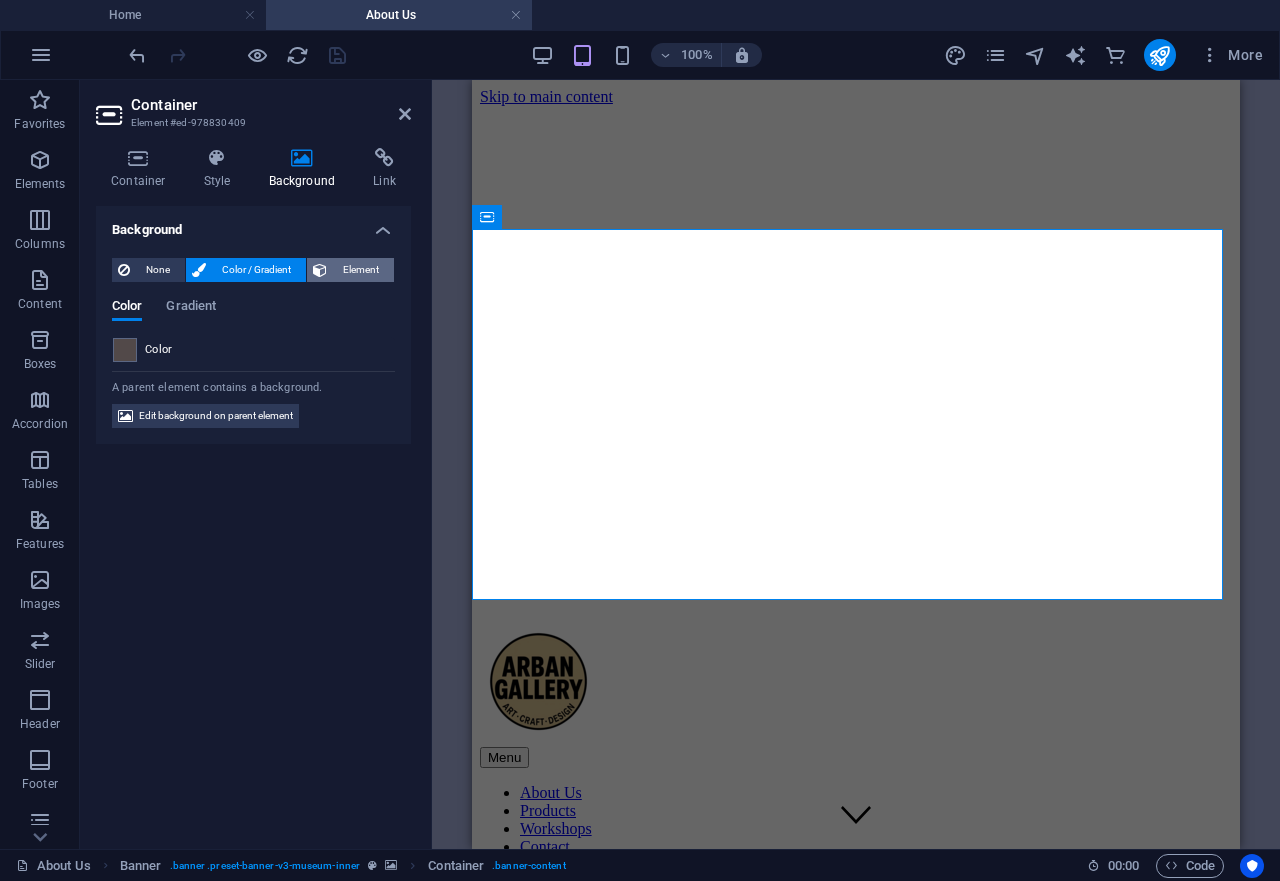
click at [338, 268] on span "Element" at bounding box center [360, 270] width 55 height 24
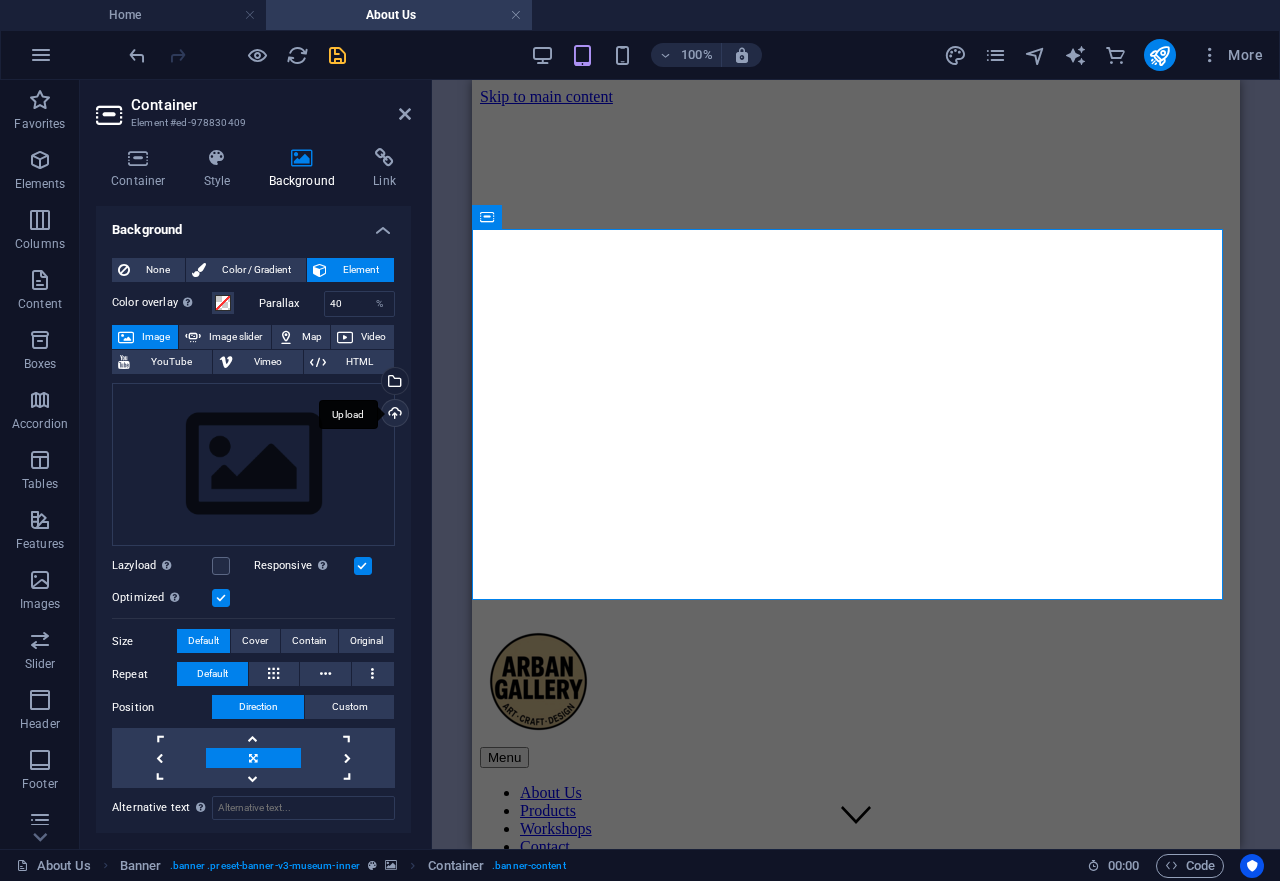
click at [378, 406] on div "Upload" at bounding box center [393, 415] width 30 height 30
click at [1263, 307] on div "Container Banner Spacer Image Container Text Text Spacer Spacer Drag here to re…" at bounding box center [856, 464] width 848 height 769
click at [336, 63] on icon "save" at bounding box center [337, 55] width 23 height 23
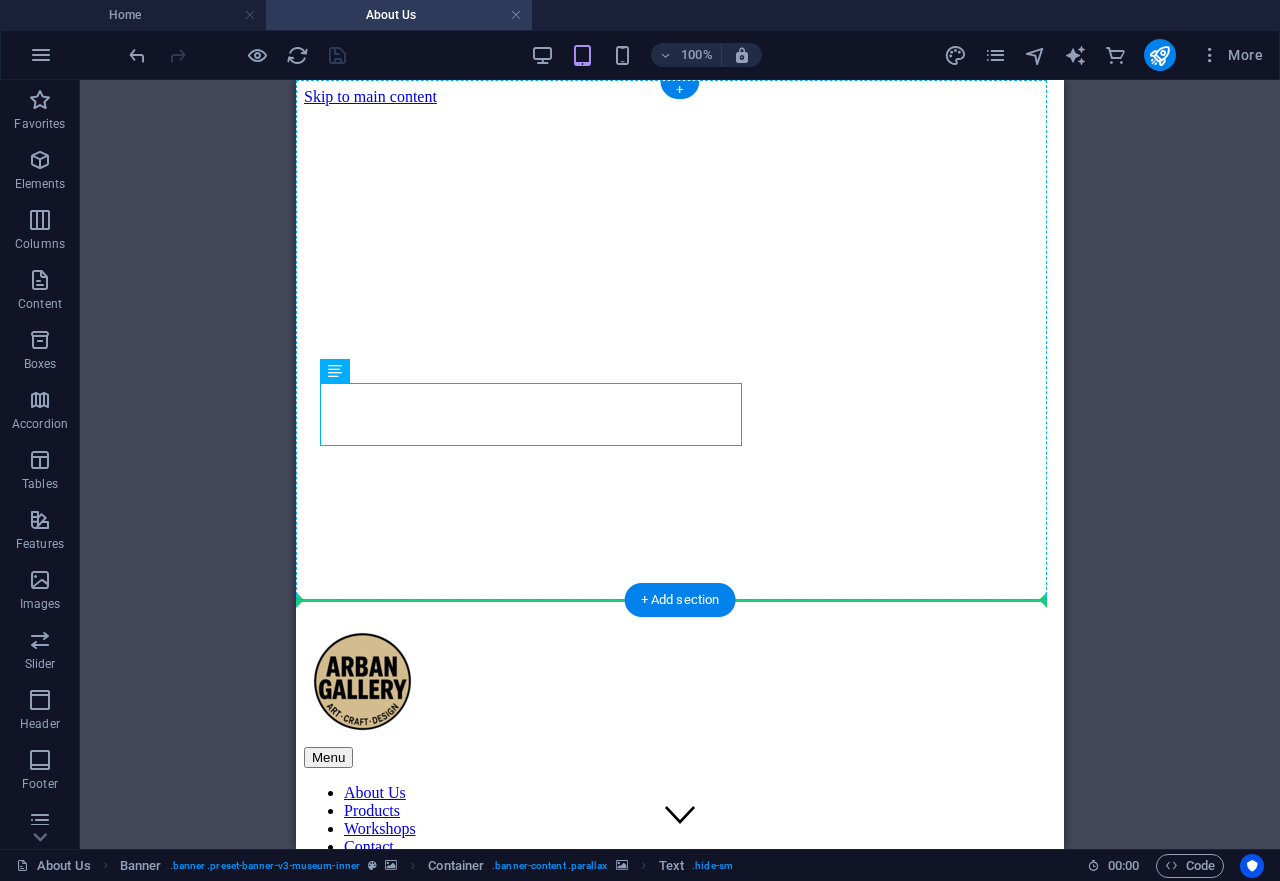
drag, startPoint x: 611, startPoint y: 406, endPoint x: 830, endPoint y: 546, distance: 259.9
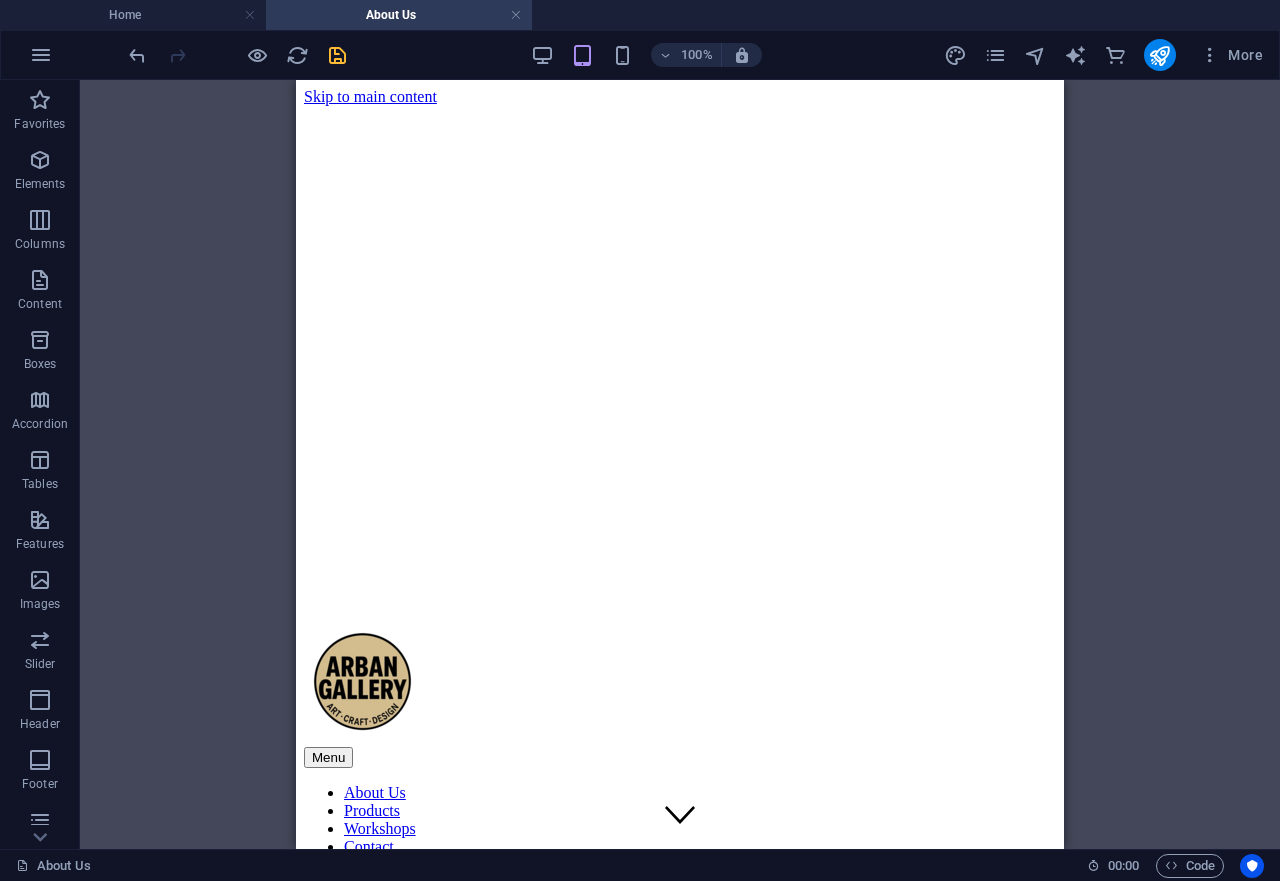
click at [1196, 337] on div "Container Banner Spacer Image Container Text Text Spacer Spacer Drag here to re…" at bounding box center [680, 464] width 1200 height 769
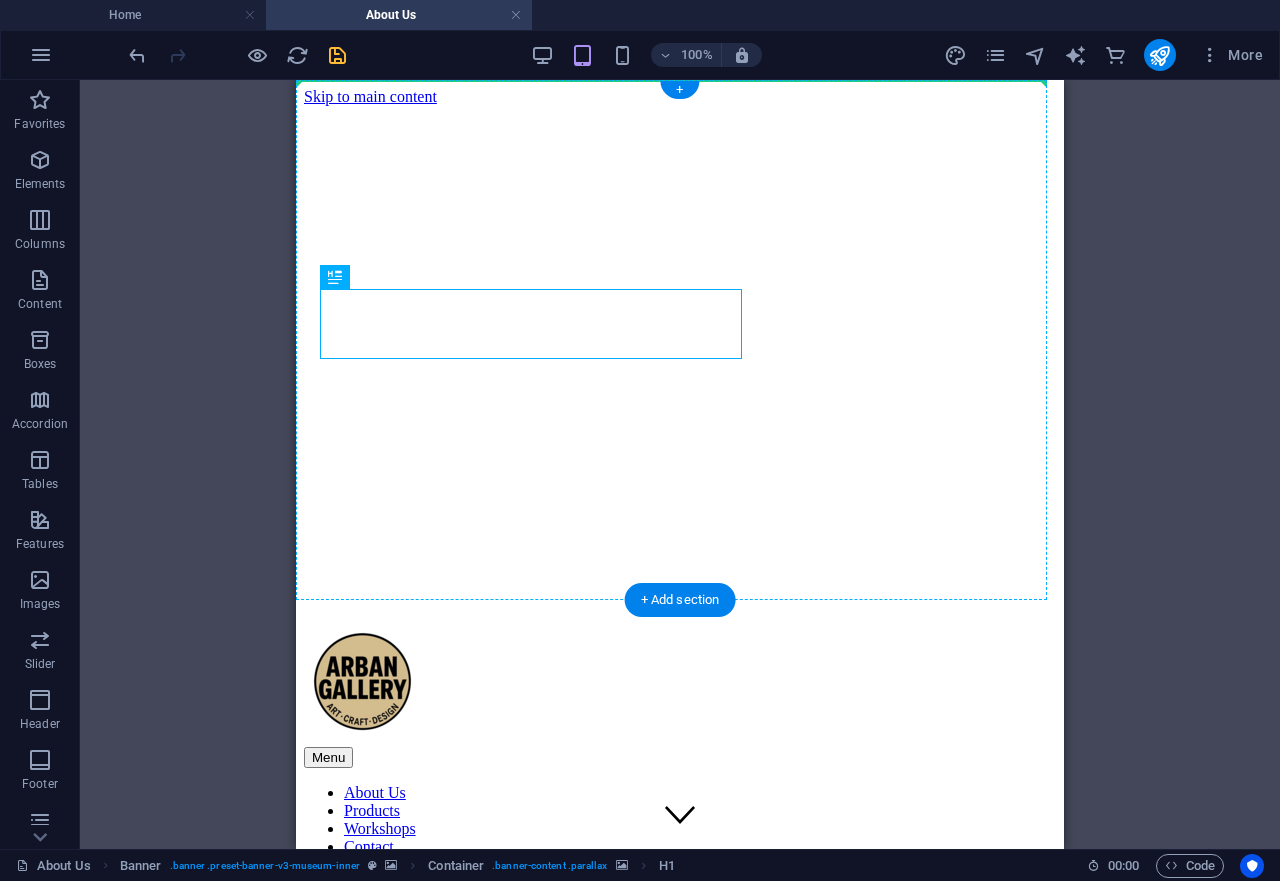
drag, startPoint x: 570, startPoint y: 316, endPoint x: 582, endPoint y: 253, distance: 64.1
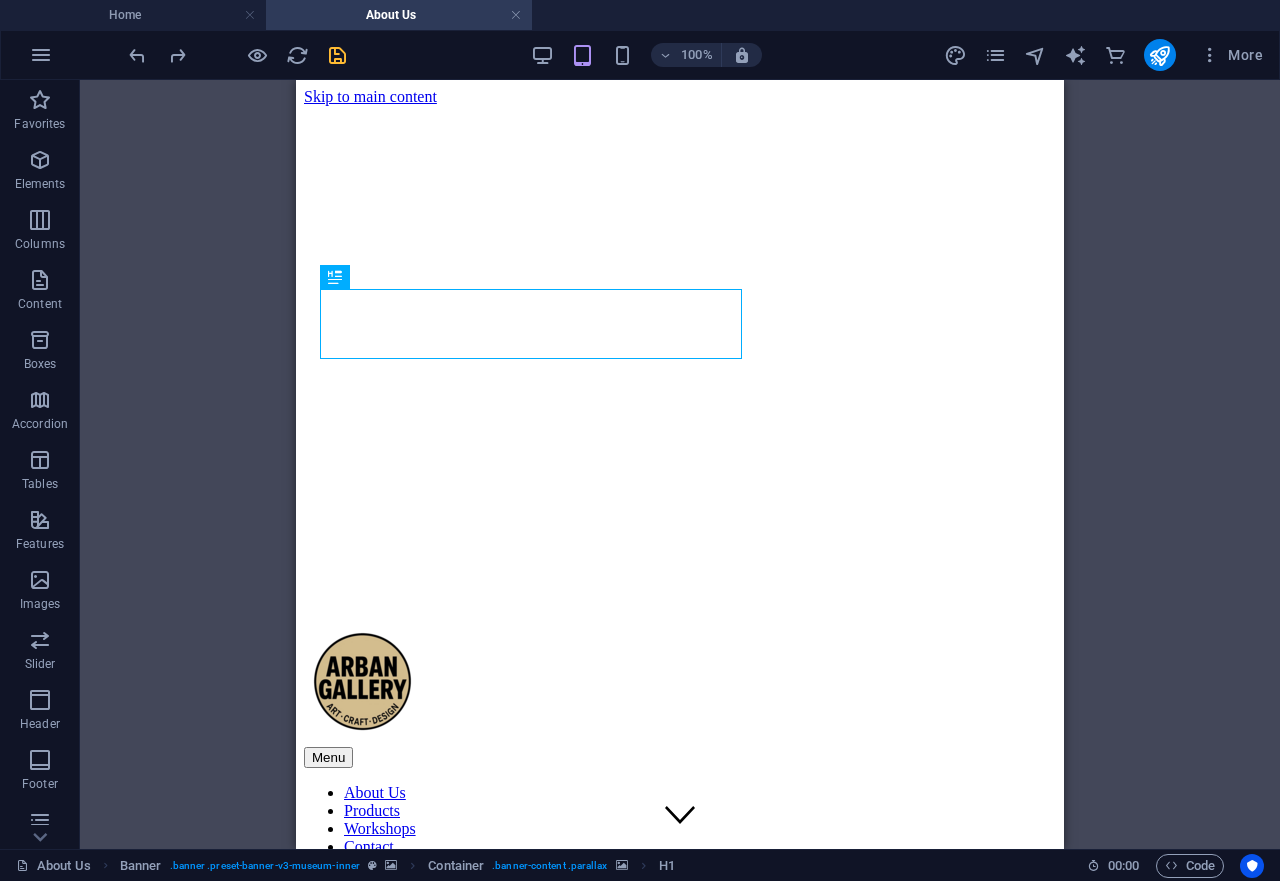
click at [1148, 390] on div "Container Banner Spacer Image Container Text Text Spacer Spacer Drag here to re…" at bounding box center [680, 464] width 1200 height 769
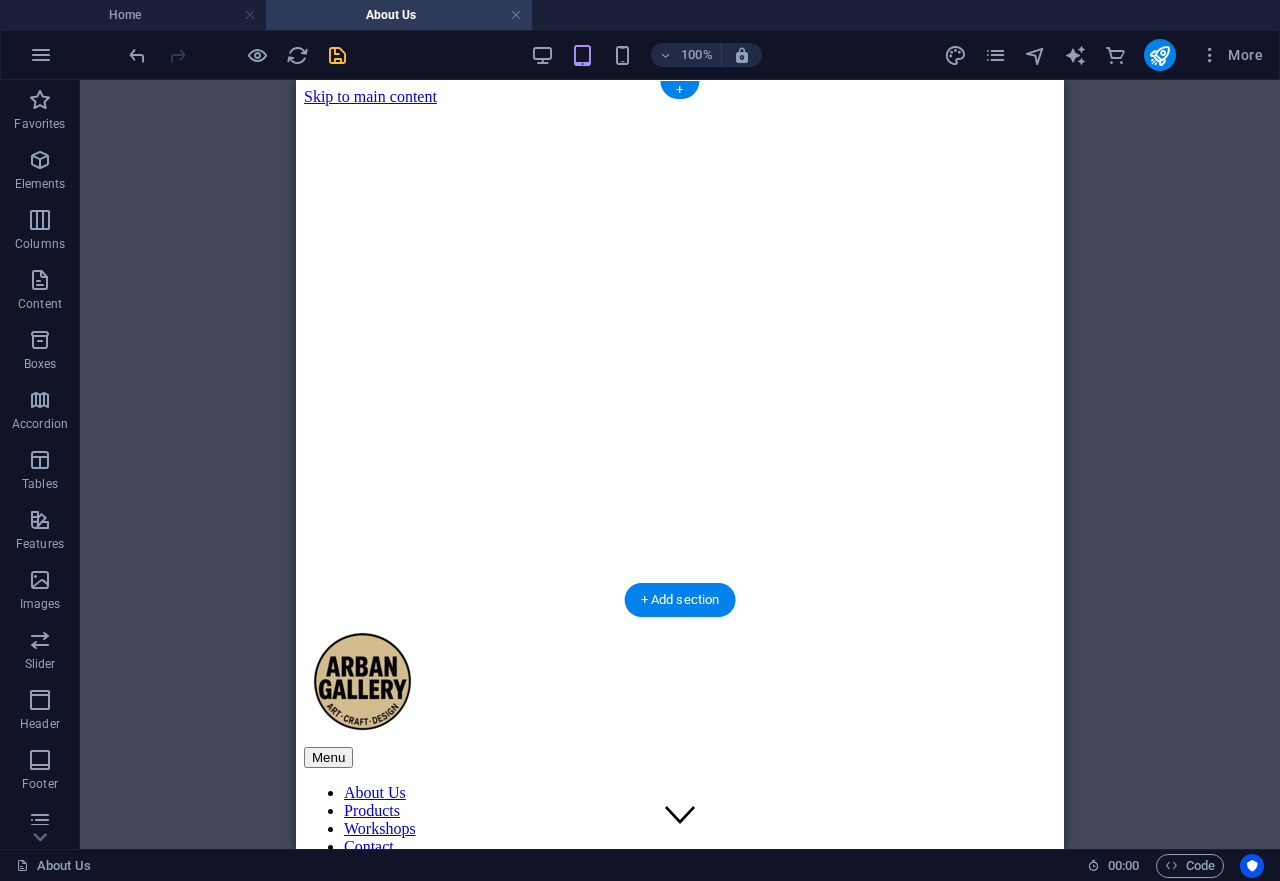
click at [833, 830] on figure at bounding box center [680, 830] width 752 height 0
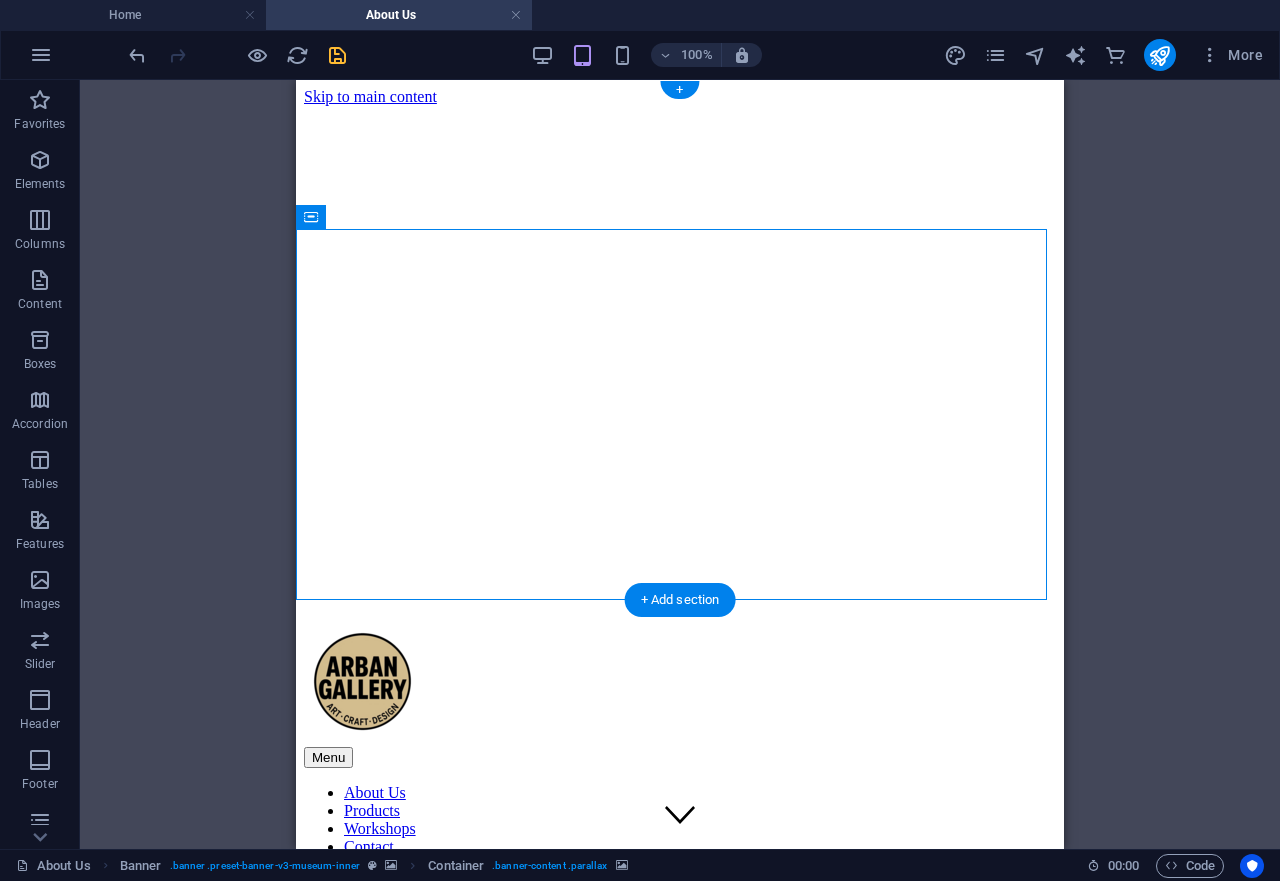
click at [800, 830] on figure at bounding box center [680, 830] width 752 height 0
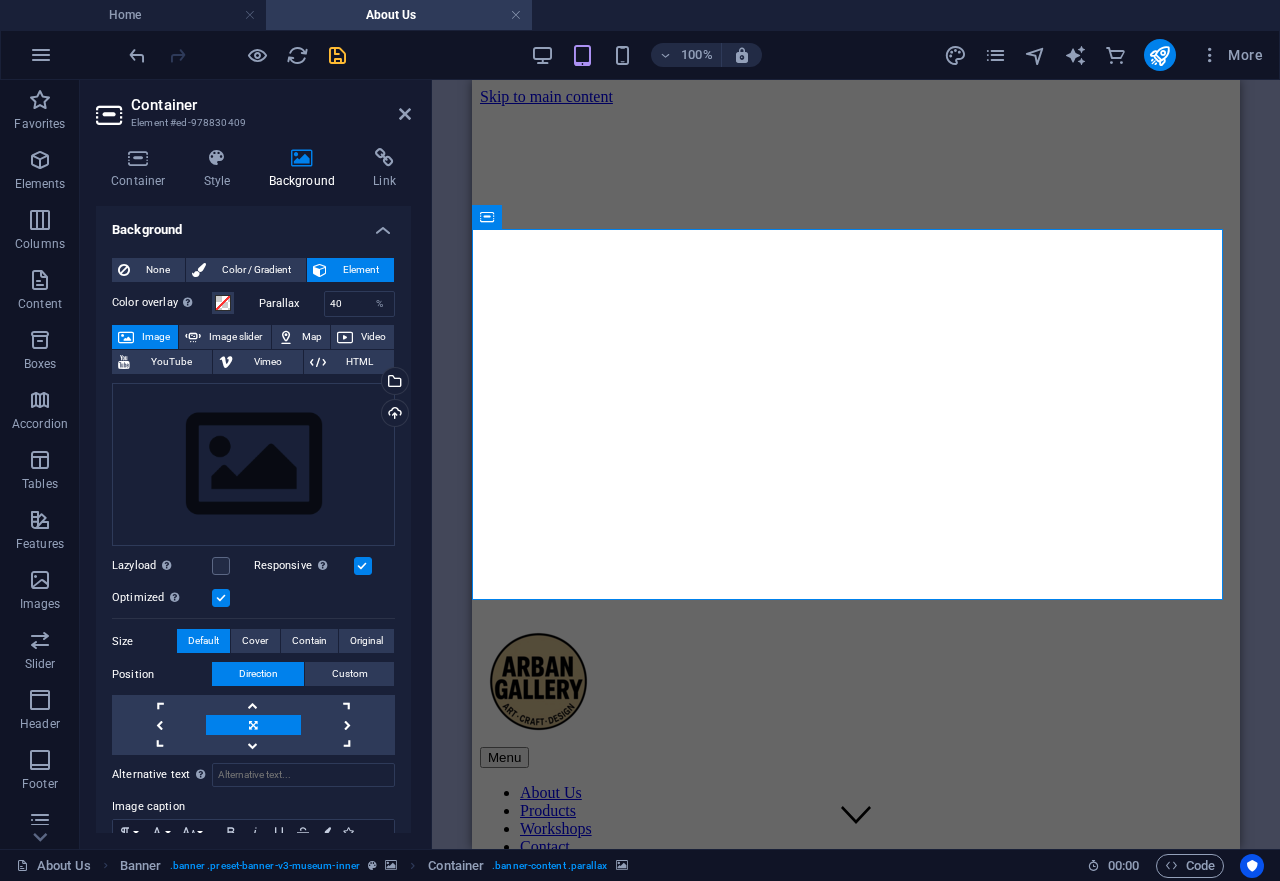
click at [222, 589] on label at bounding box center [221, 598] width 18 height 18
click at [0, 0] on input "Optimized Images are compressed to improve page speed." at bounding box center [0, 0] width 0 height 0
click at [222, 589] on label at bounding box center [221, 598] width 18 height 18
click at [0, 0] on input "Optimized Images are compressed to improve page speed." at bounding box center [0, 0] width 0 height 0
click at [350, 629] on span "Original" at bounding box center [366, 641] width 33 height 24
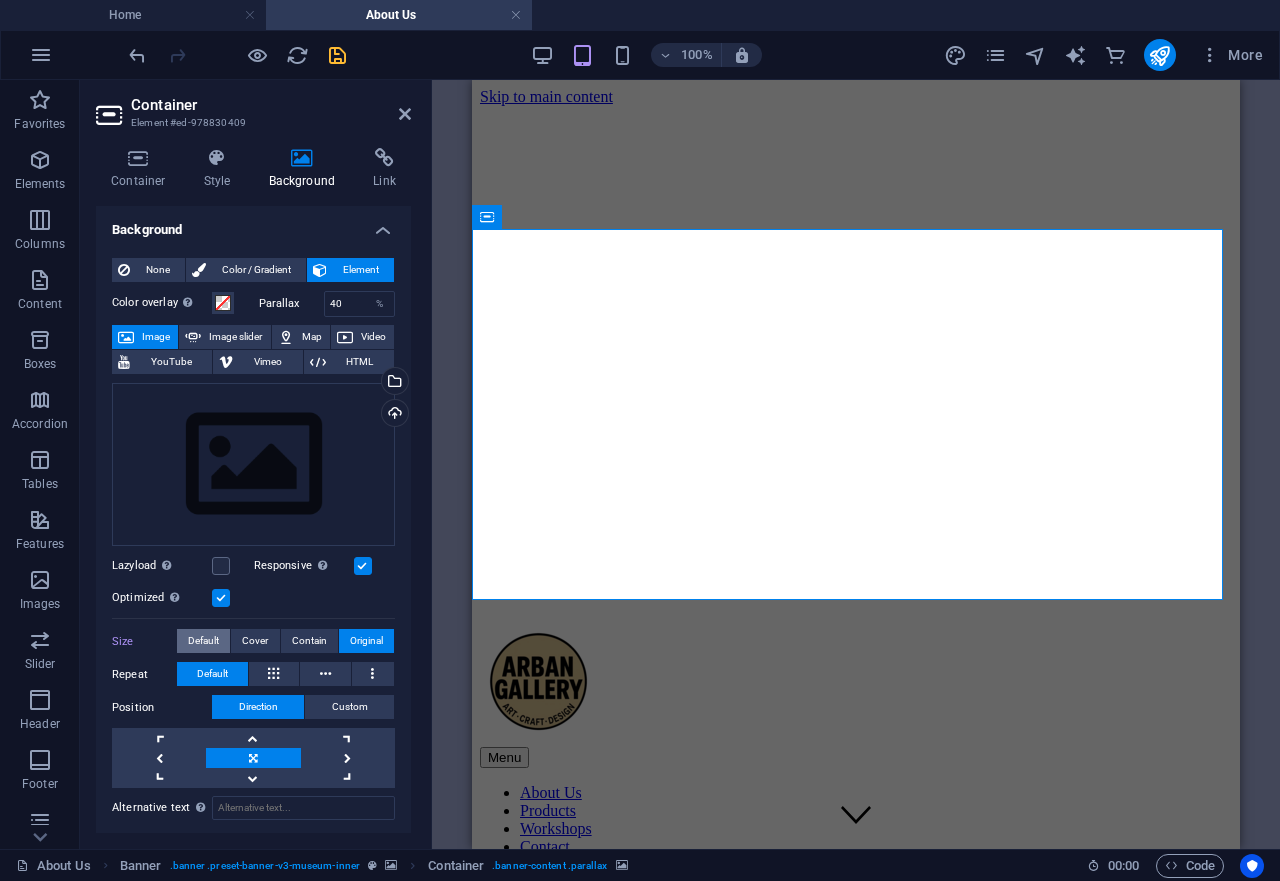
click at [219, 630] on button "Default" at bounding box center [203, 641] width 53 height 24
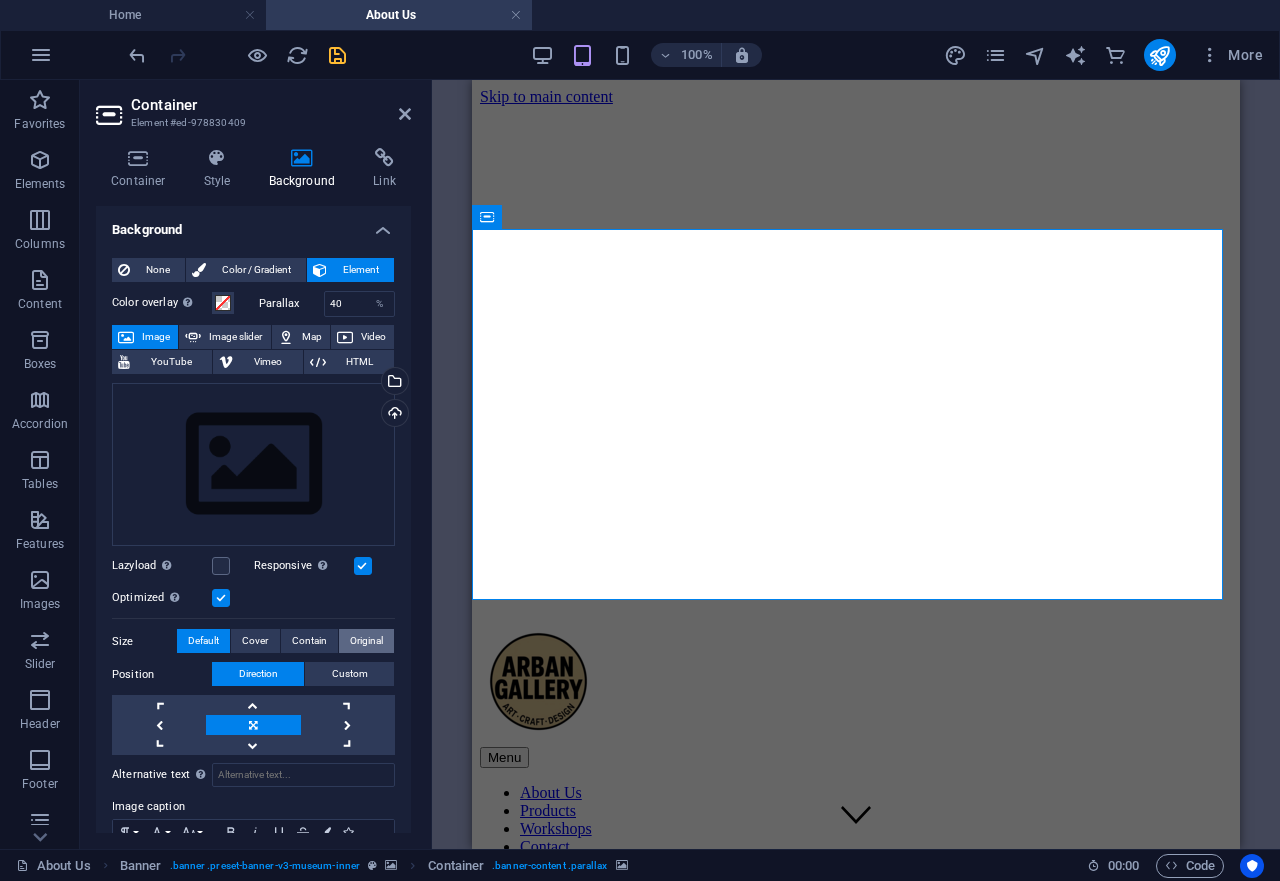
click at [350, 642] on span "Original" at bounding box center [366, 641] width 33 height 24
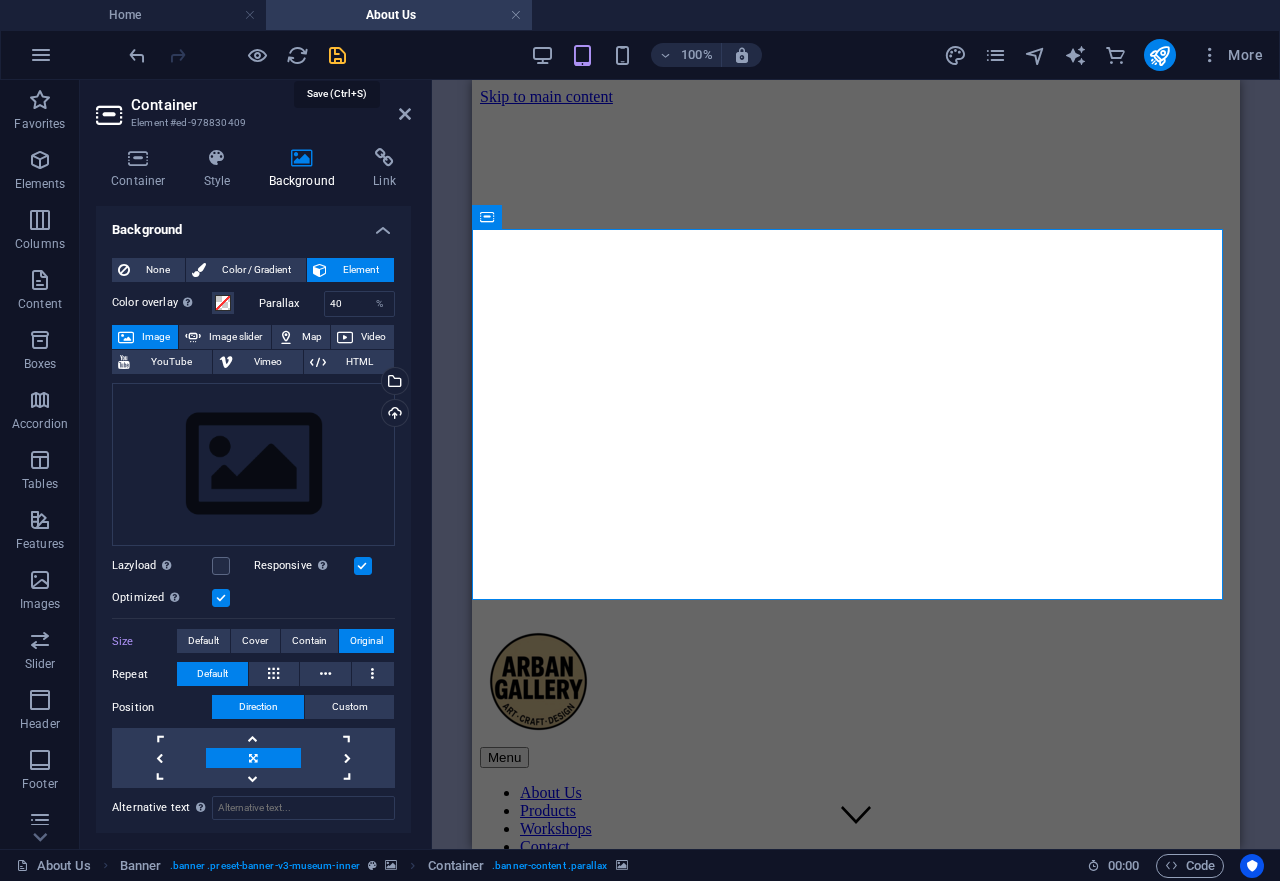
click at [333, 58] on icon "save" at bounding box center [337, 55] width 23 height 23
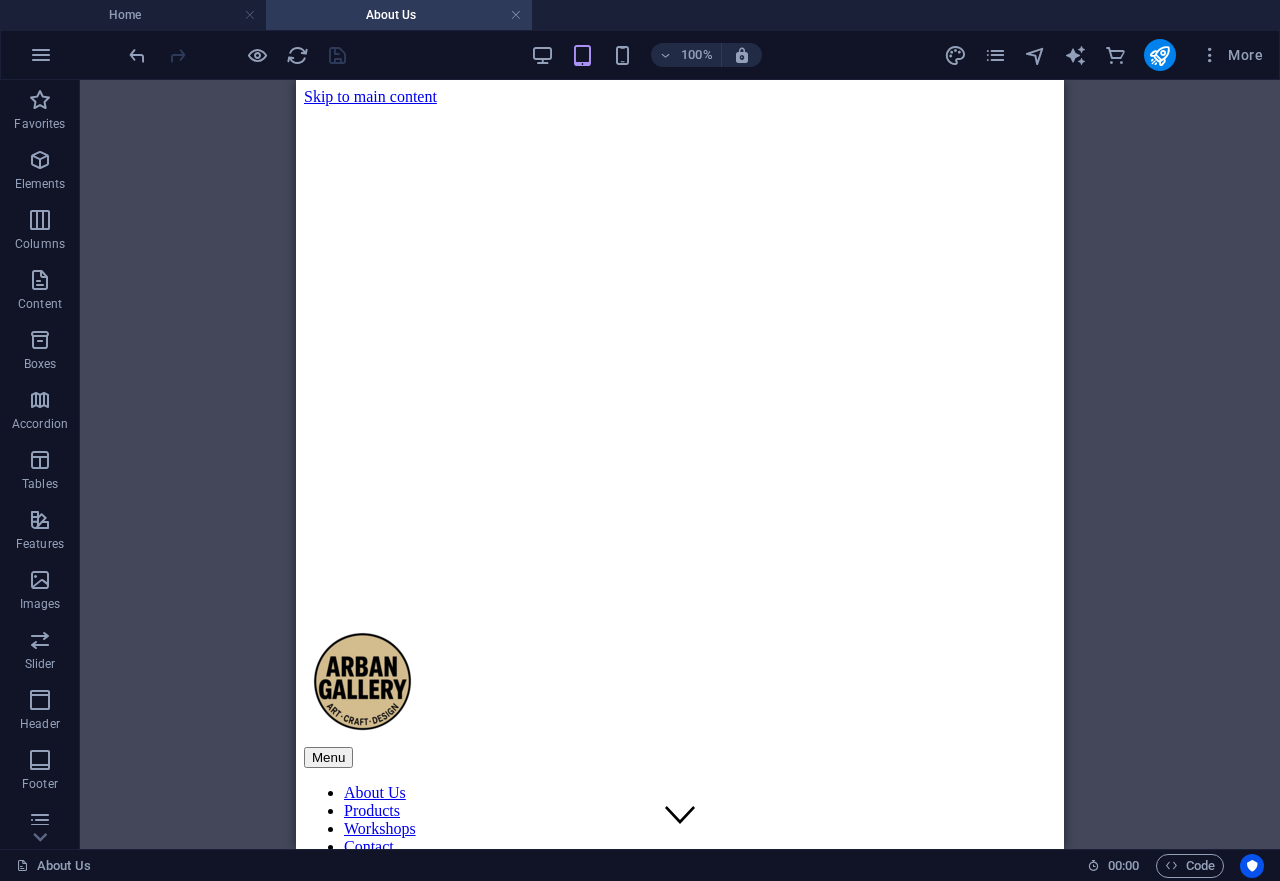
click at [1147, 412] on div "Container Banner Spacer Image Container Text Text Spacer Spacer Drag here to re…" at bounding box center [680, 464] width 1200 height 769
click at [679, 830] on figure at bounding box center [680, 830] width 752 height 0
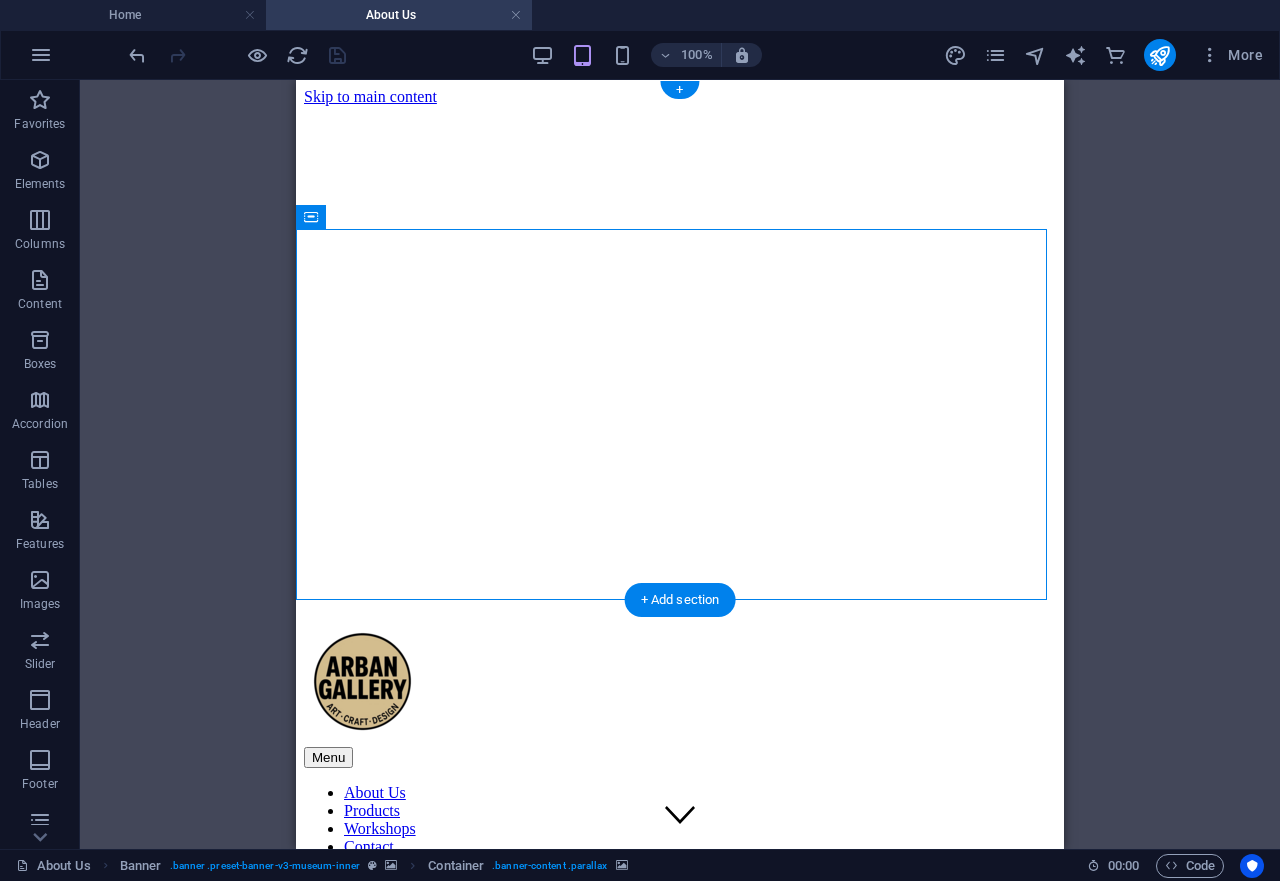
click at [680, 830] on figure at bounding box center [680, 830] width 752 height 0
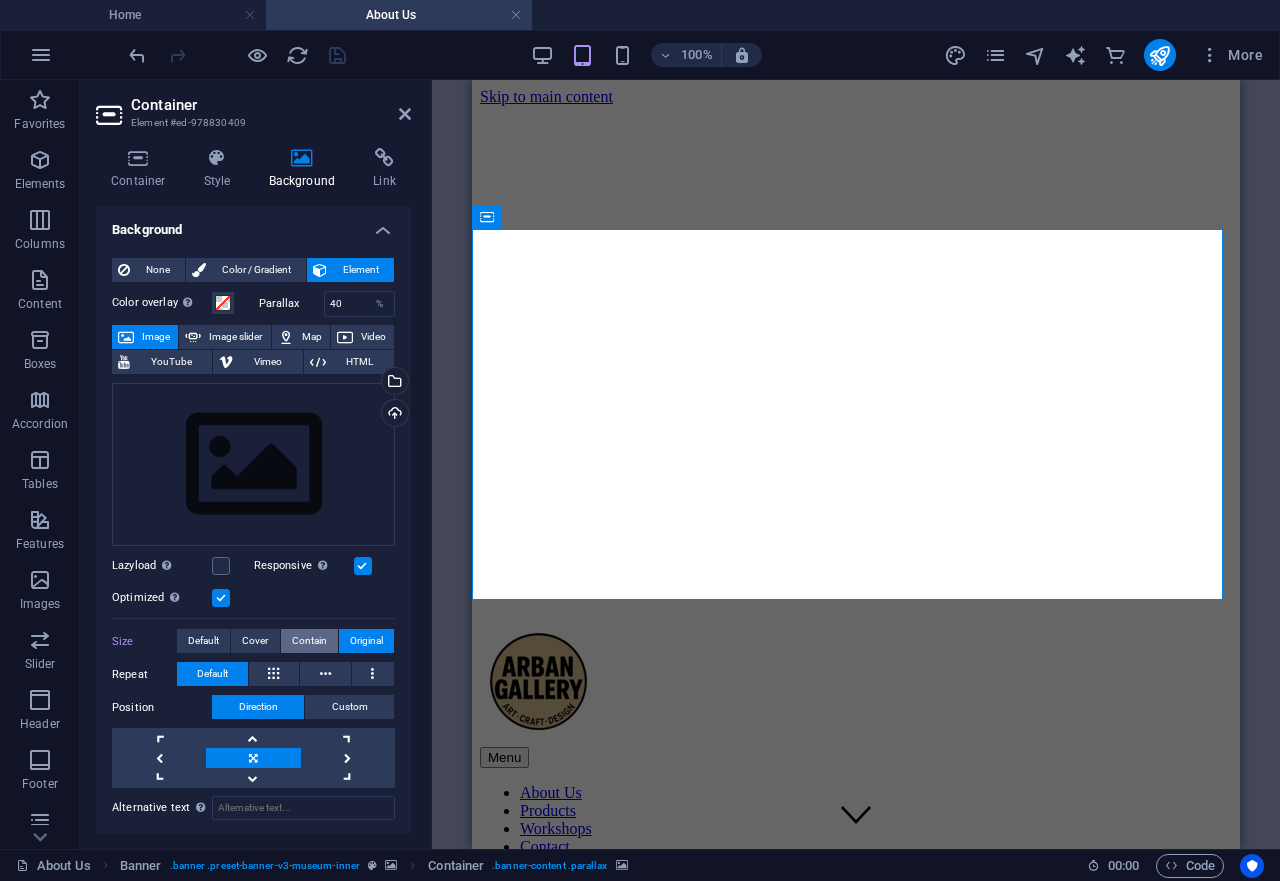
click at [294, 629] on span "Contain" at bounding box center [309, 641] width 35 height 24
click at [242, 629] on span "Cover" at bounding box center [255, 641] width 26 height 24
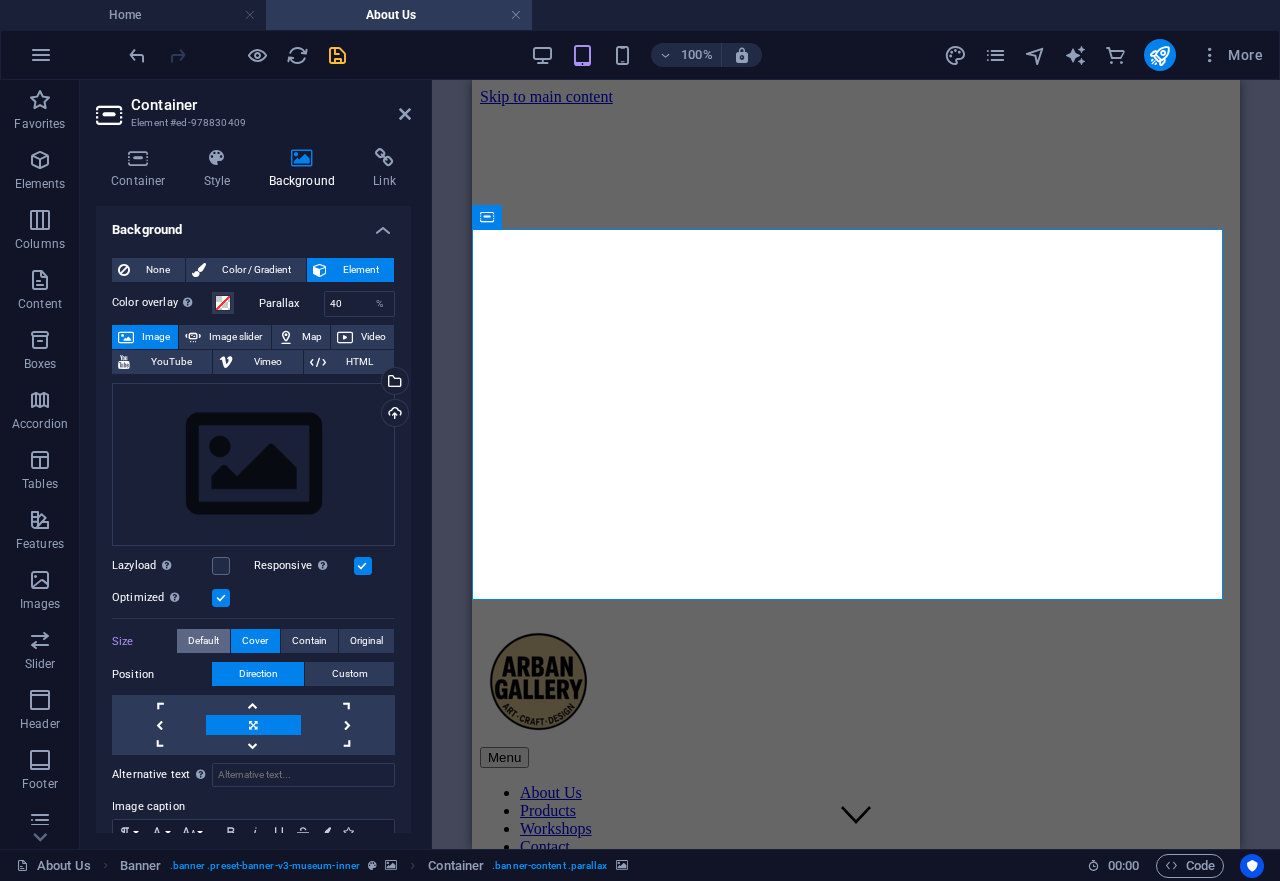
click at [210, 629] on span "Default" at bounding box center [203, 641] width 31 height 24
click at [350, 631] on span "Original" at bounding box center [366, 641] width 33 height 24
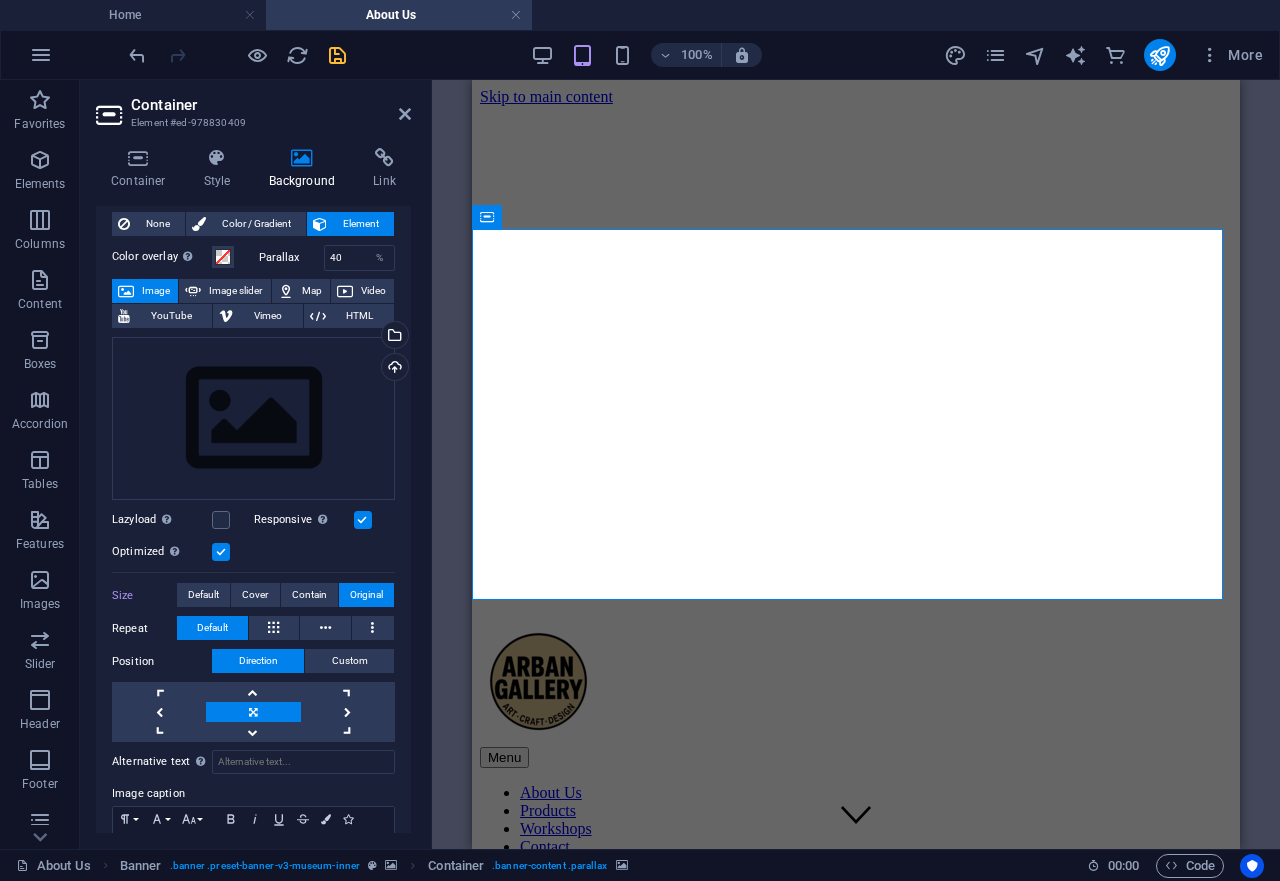
scroll to position [90, 0]
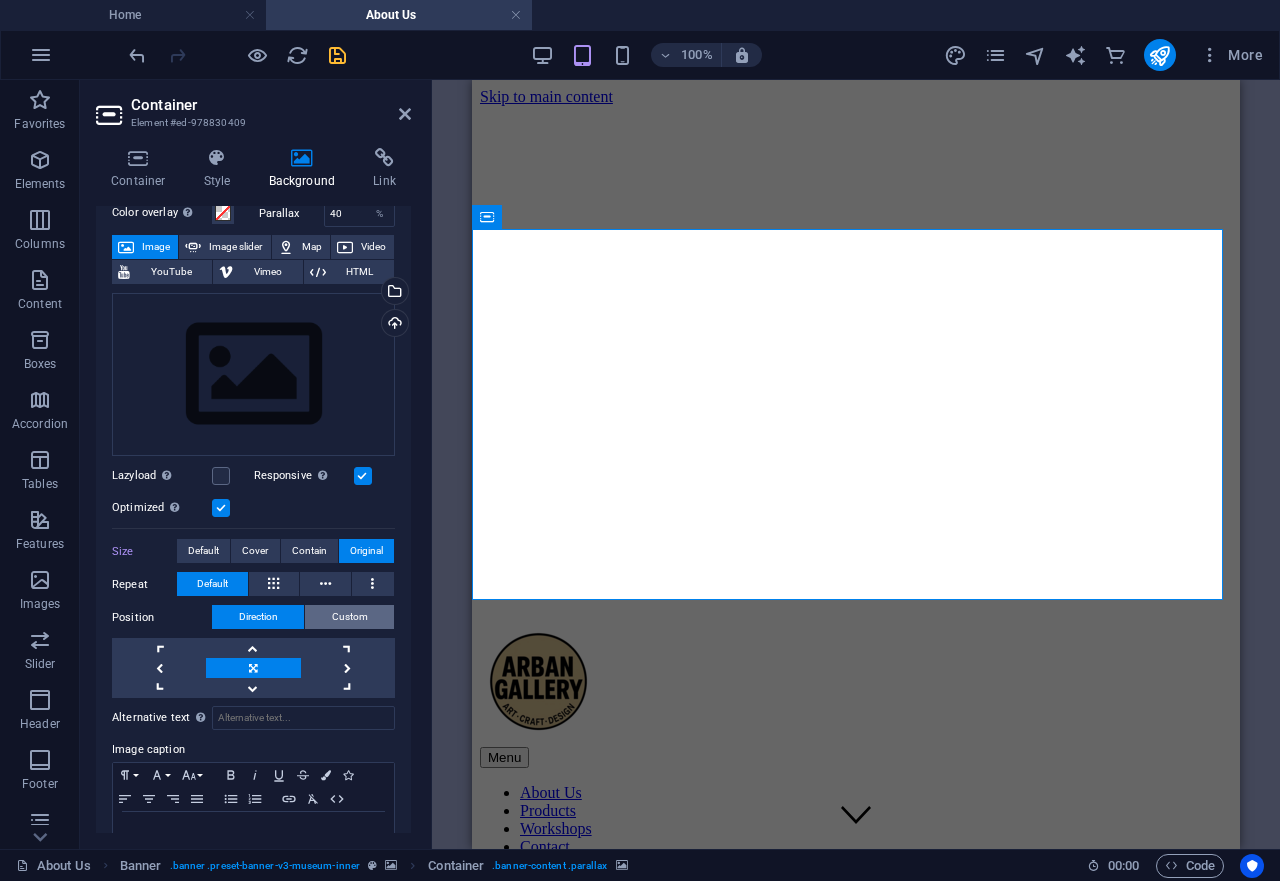
click at [344, 606] on span "Custom" at bounding box center [350, 617] width 36 height 24
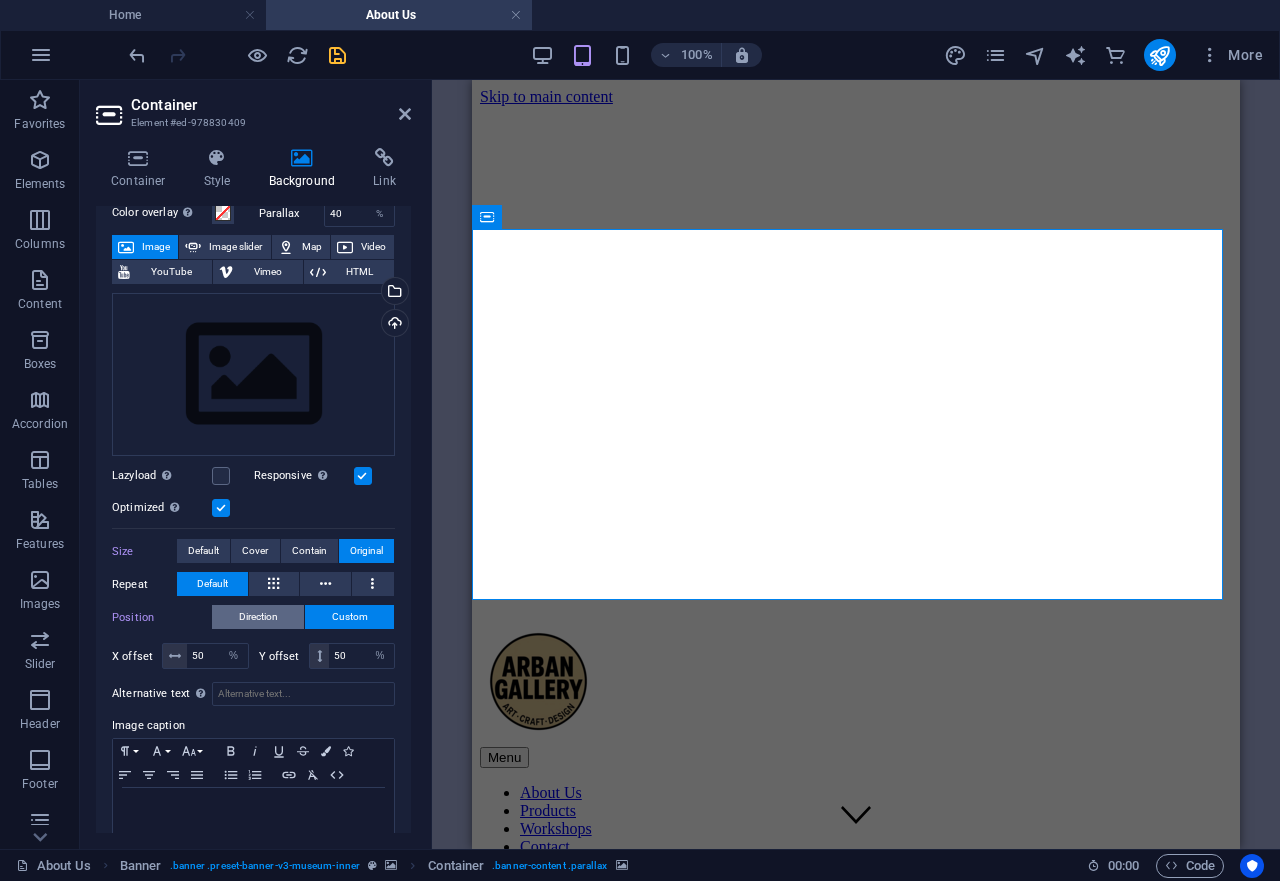
click at [273, 611] on span "Direction" at bounding box center [258, 617] width 39 height 24
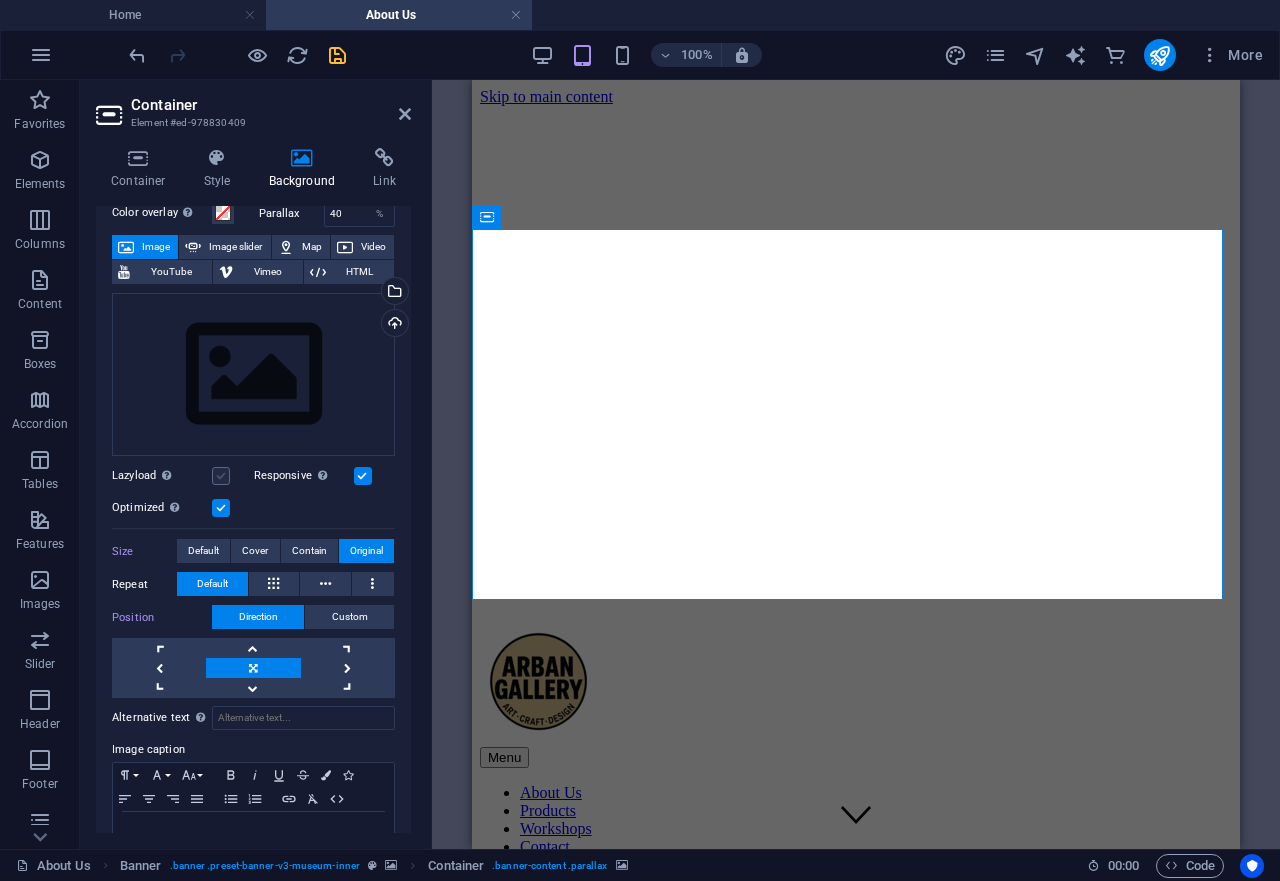
click at [221, 467] on label at bounding box center [221, 476] width 18 height 18
click at [0, 0] on input "Lazyload Loading images after the page loads improves page speed." at bounding box center [0, 0] width 0 height 0
click at [221, 467] on label at bounding box center [221, 476] width 18 height 18
click at [0, 0] on input "Lazyload Loading images after the page loads improves page speed." at bounding box center [0, 0] width 0 height 0
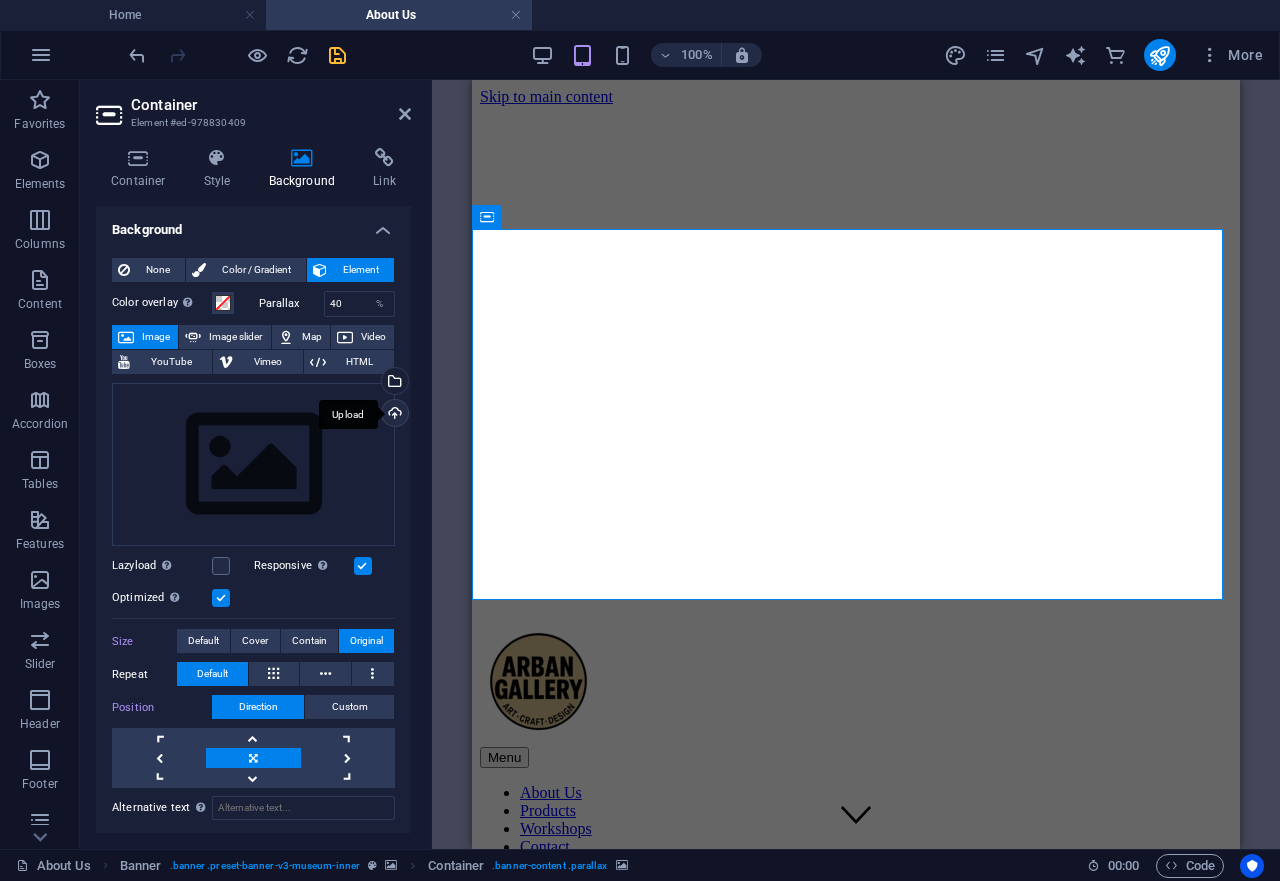
click at [382, 408] on div "Upload" at bounding box center [393, 415] width 30 height 30
click at [378, 382] on div "Select files from the file manager, stock photos, or upload file(s)" at bounding box center [393, 383] width 30 height 30
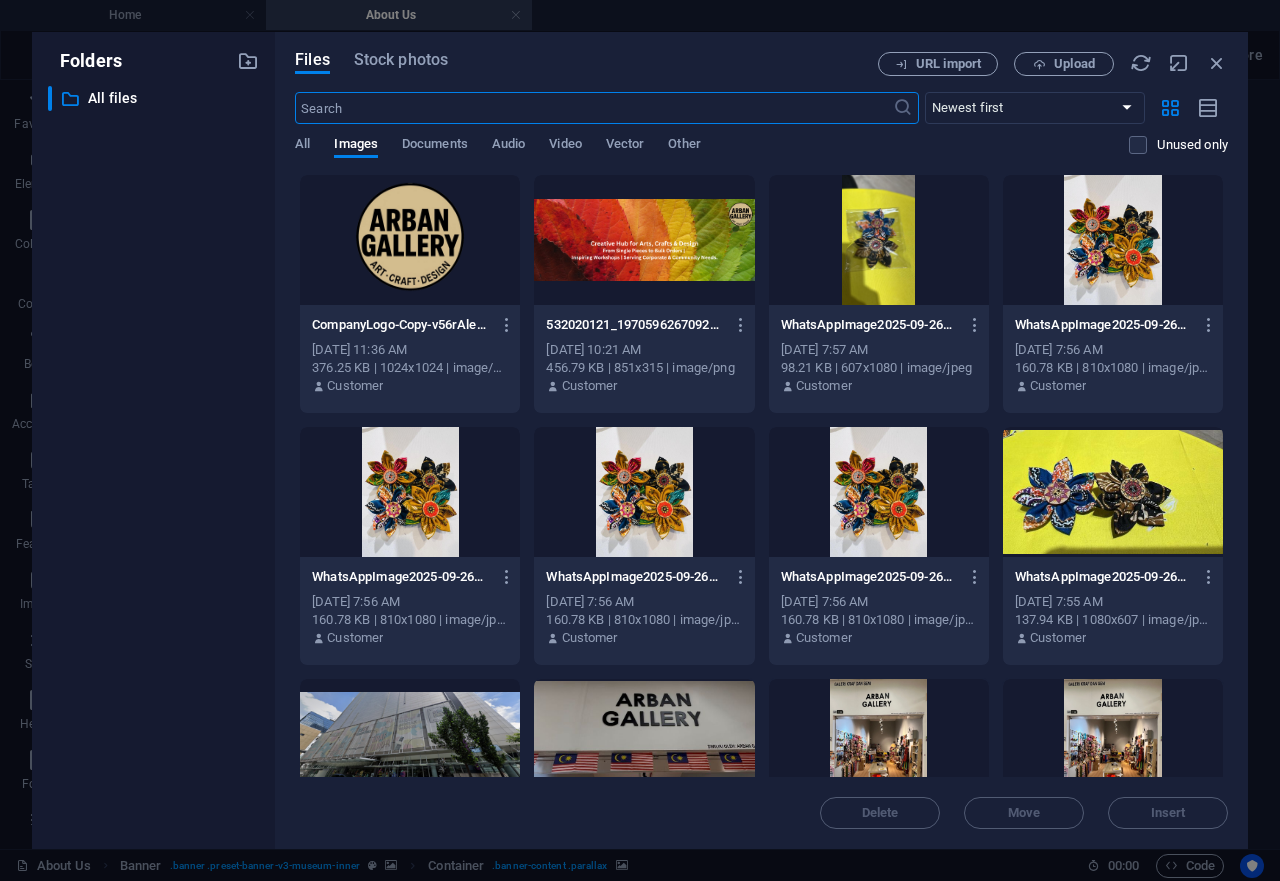
click at [639, 233] on div at bounding box center [644, 240] width 220 height 130
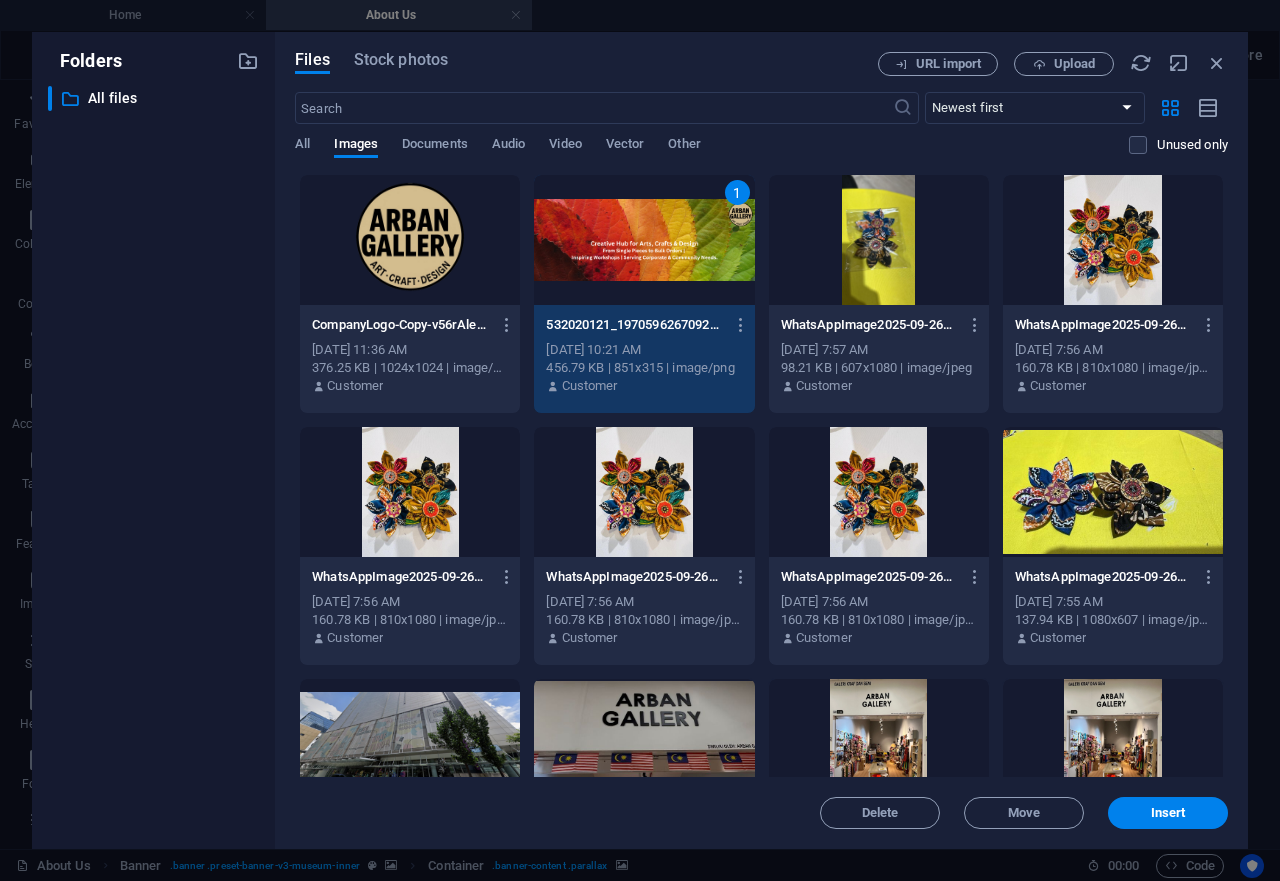
click at [639, 233] on div "1" at bounding box center [644, 240] width 220 height 130
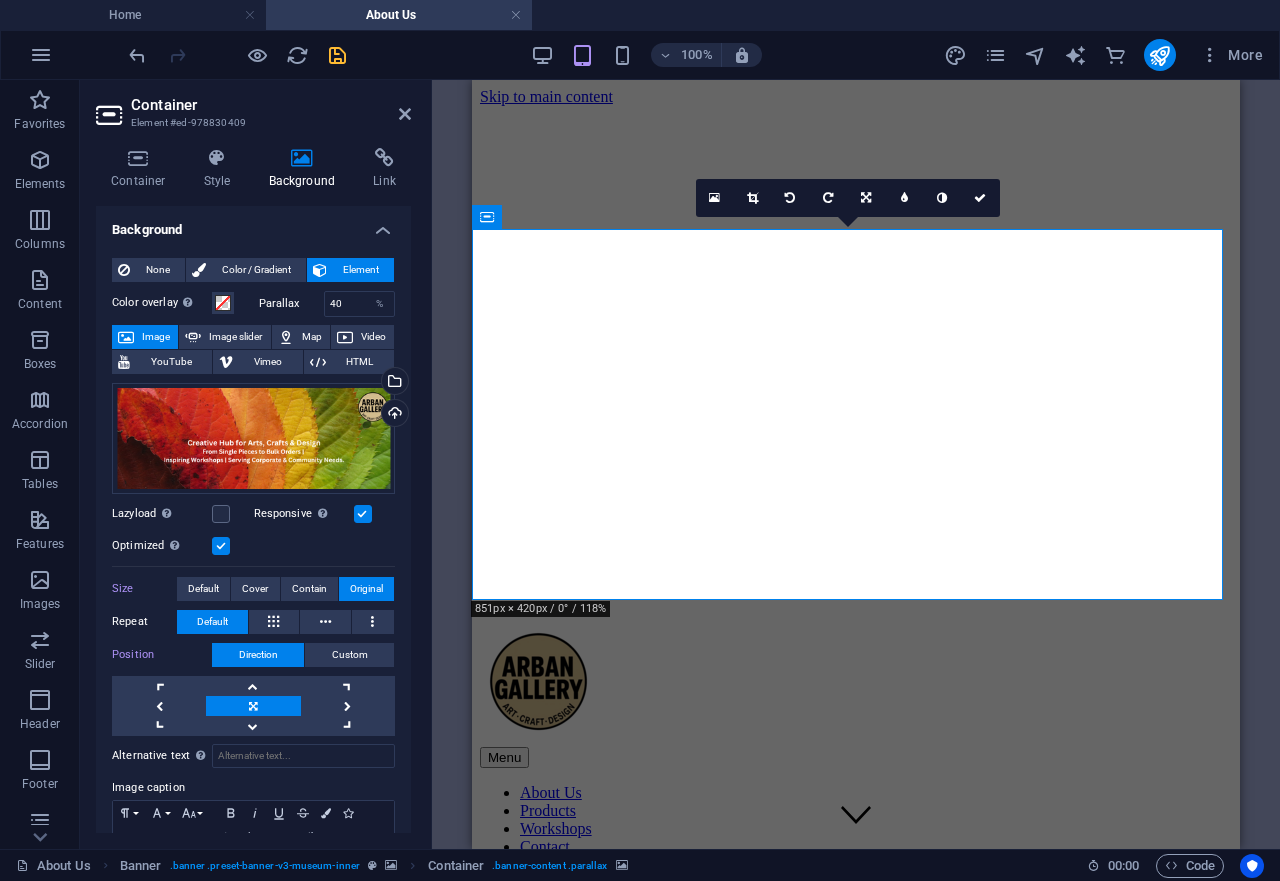
click at [1126, 830] on figure at bounding box center [856, 830] width 752 height 0
click at [382, 377] on div "Select files from the file manager, stock photos, or upload file(s)" at bounding box center [393, 383] width 30 height 30
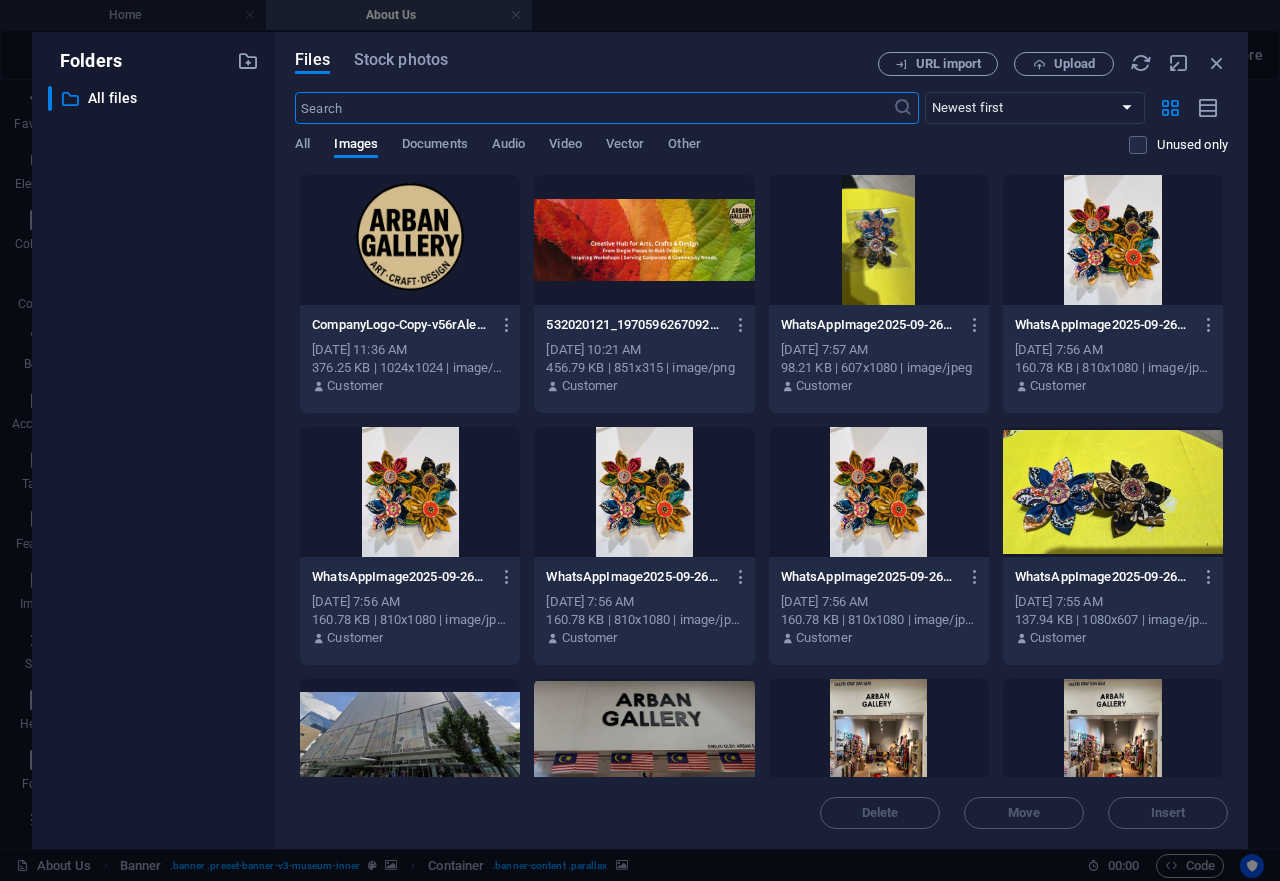
click at [648, 233] on div at bounding box center [644, 240] width 220 height 130
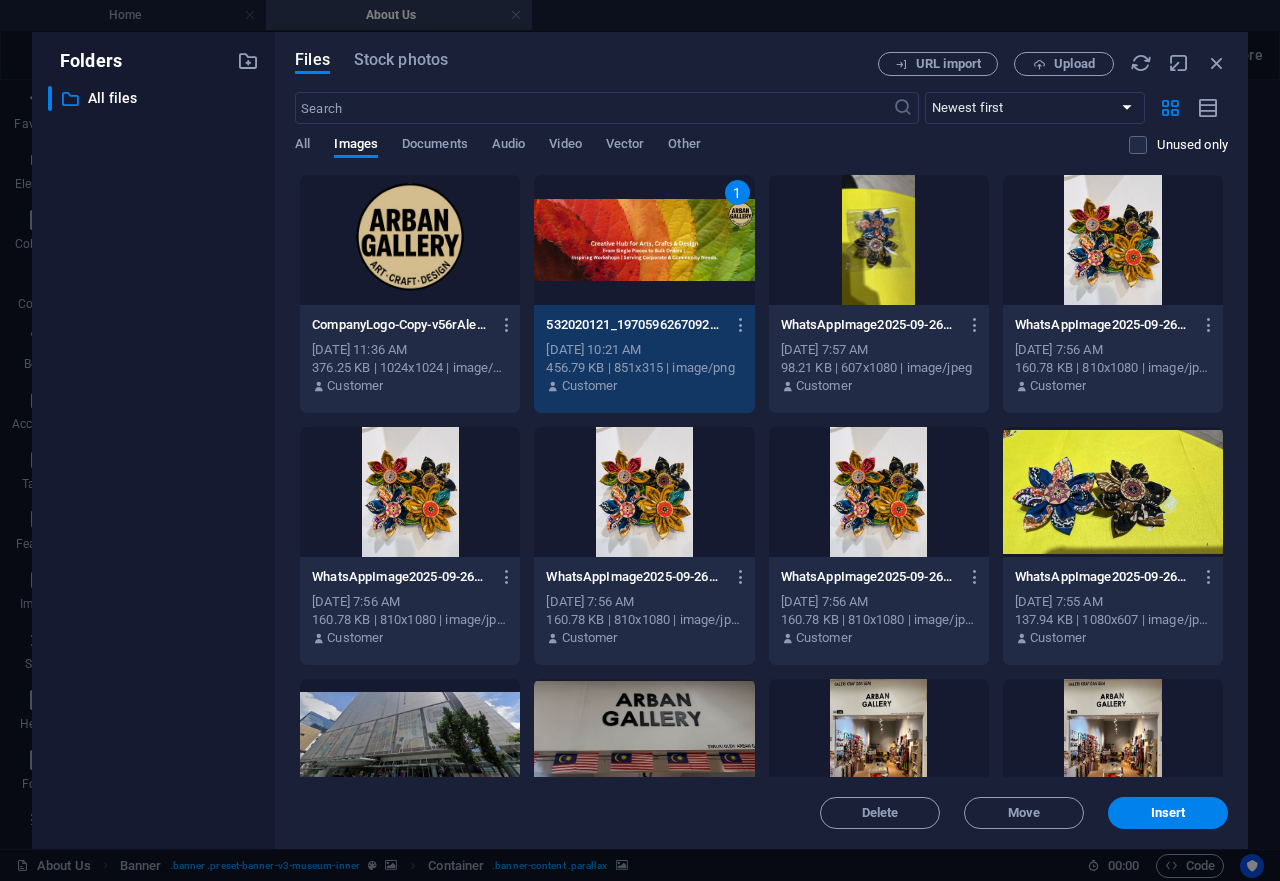
click at [648, 233] on div "1" at bounding box center [644, 240] width 220 height 130
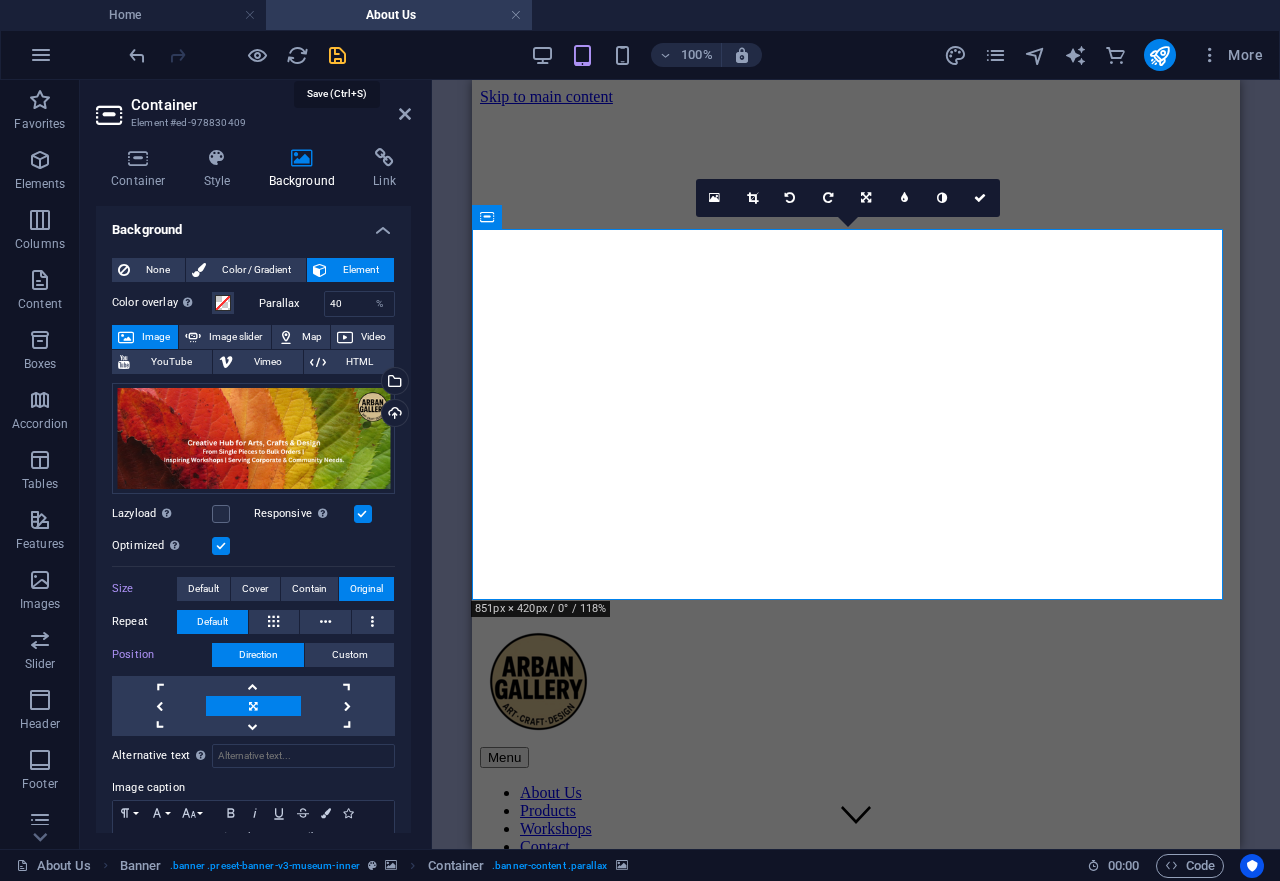
drag, startPoint x: 342, startPoint y: 58, endPoint x: 567, endPoint y: 211, distance: 272.0
click at [342, 58] on icon "save" at bounding box center [337, 55] width 23 height 23
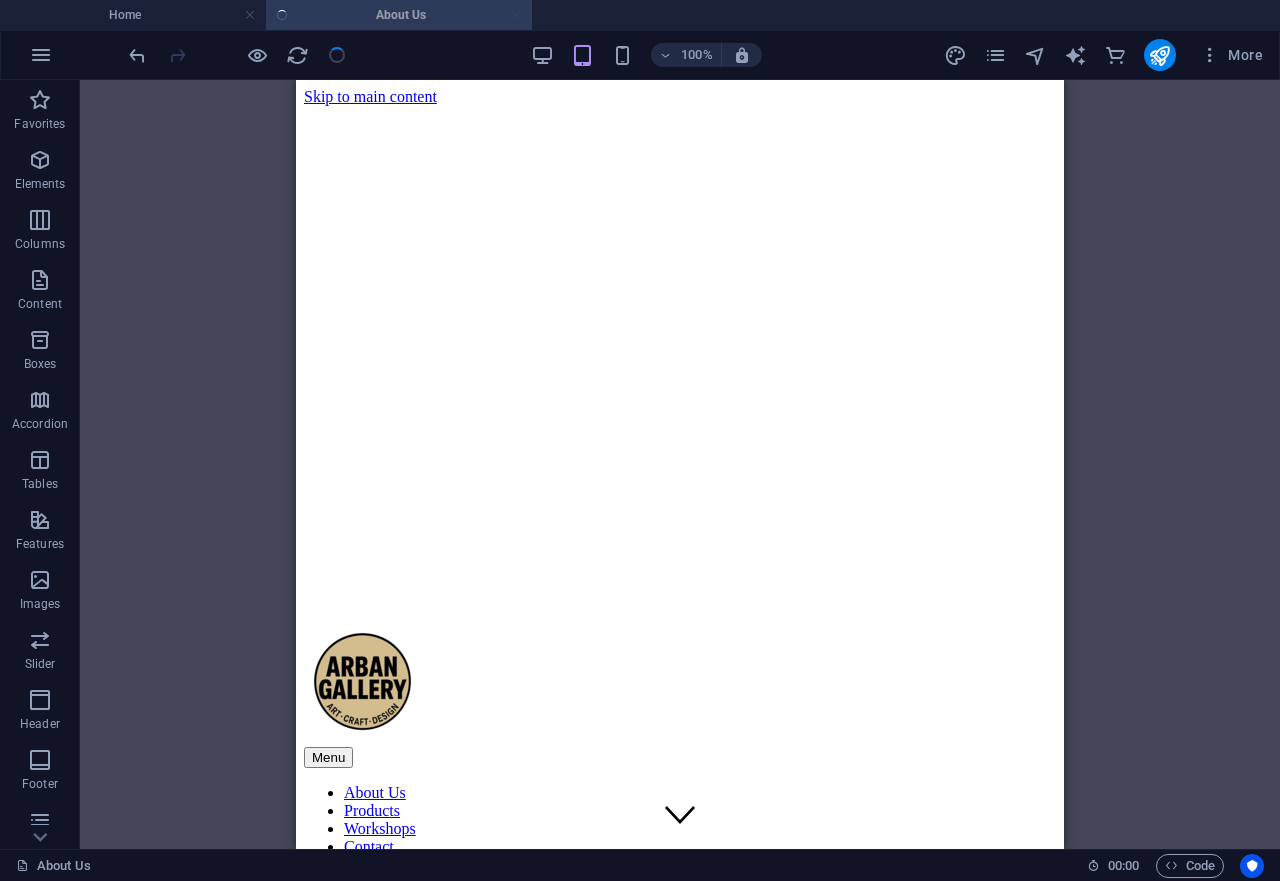
click at [1192, 283] on div "Container Banner Spacer Image Container Text Text Spacer Spacer Drag here to re…" at bounding box center [680, 464] width 1200 height 769
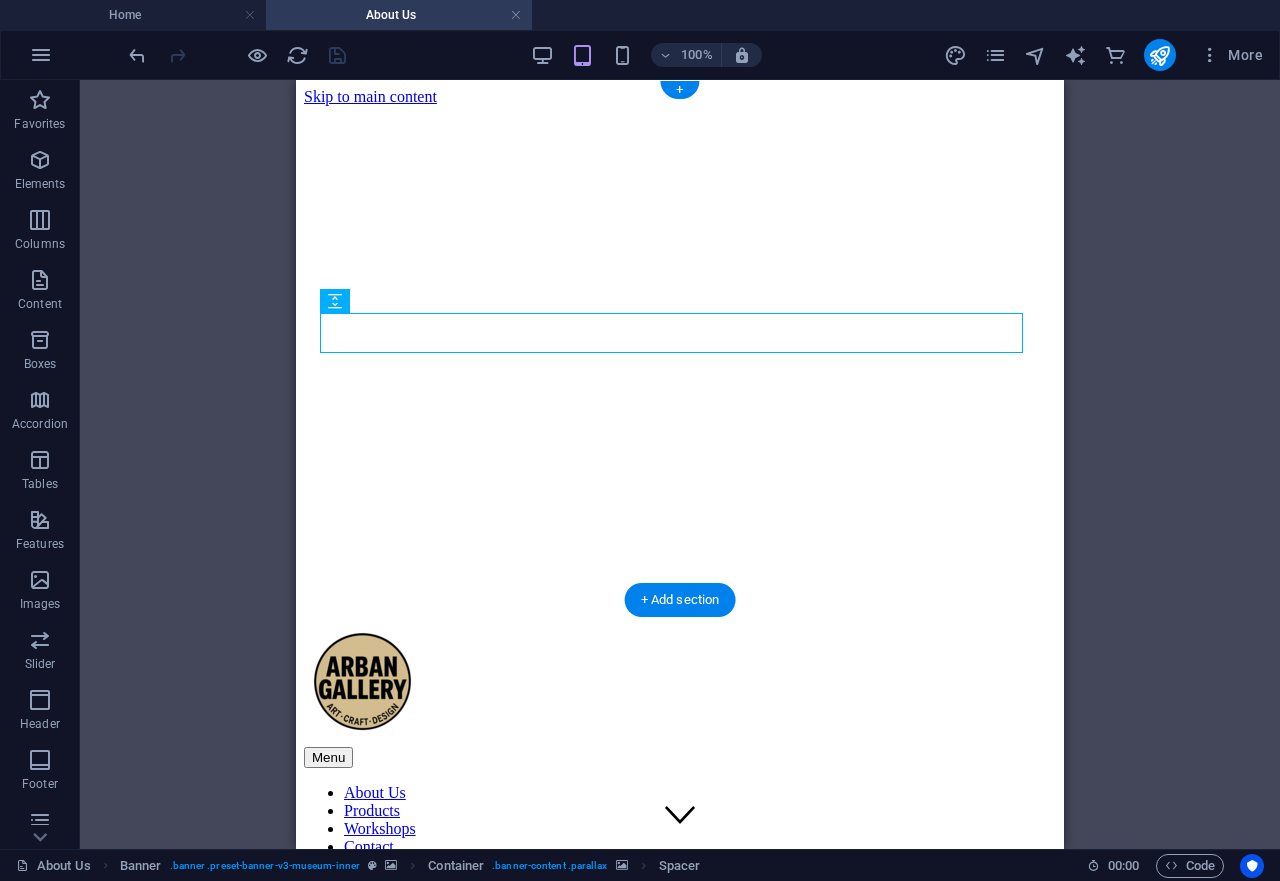
click at [1042, 830] on figure at bounding box center [680, 830] width 752 height 0
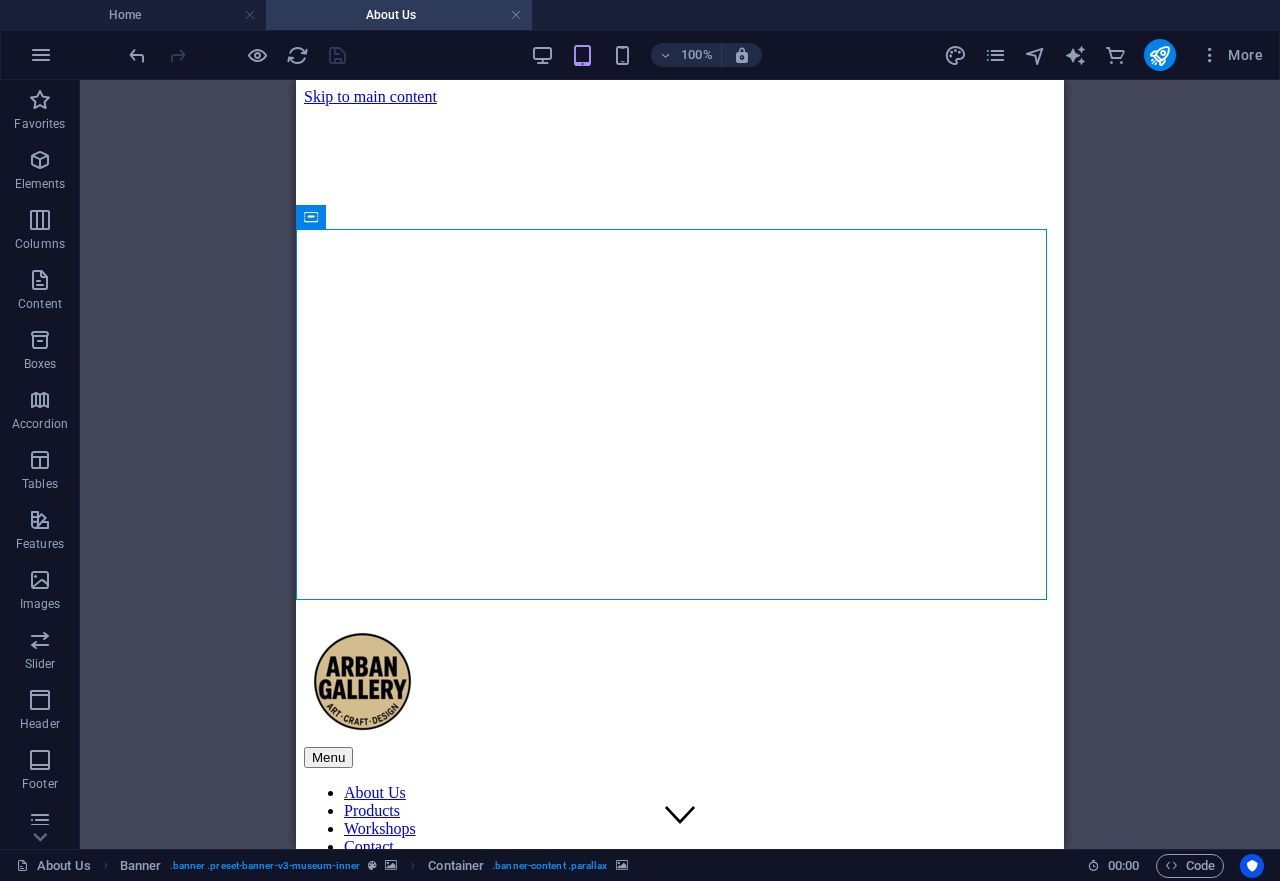
click at [1166, 369] on div "Container Banner Spacer Image Container Text Text Spacer Spacer Drag here to re…" at bounding box center [680, 464] width 1200 height 769
click at [1036, 830] on figure at bounding box center [680, 830] width 752 height 0
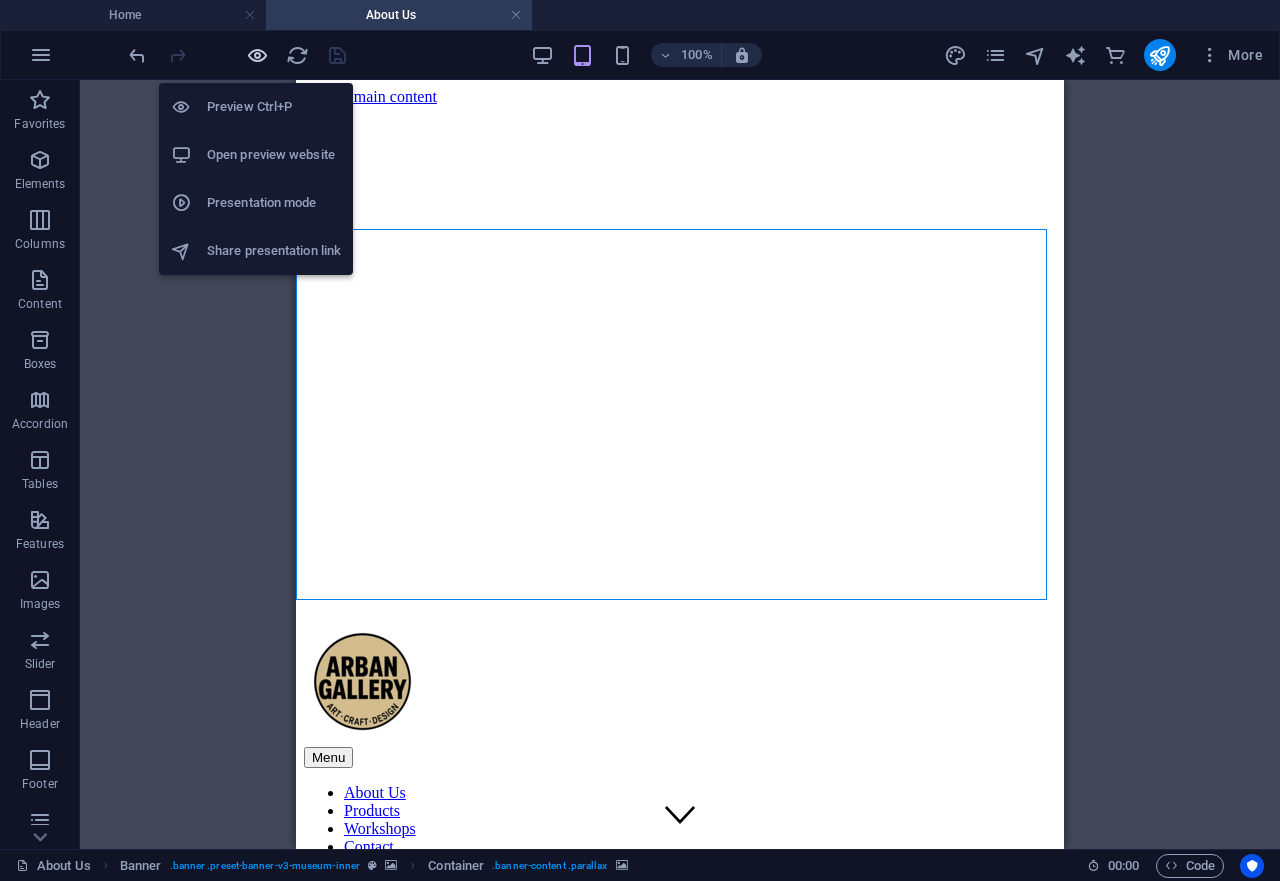
click at [252, 54] on icon "button" at bounding box center [257, 55] width 23 height 23
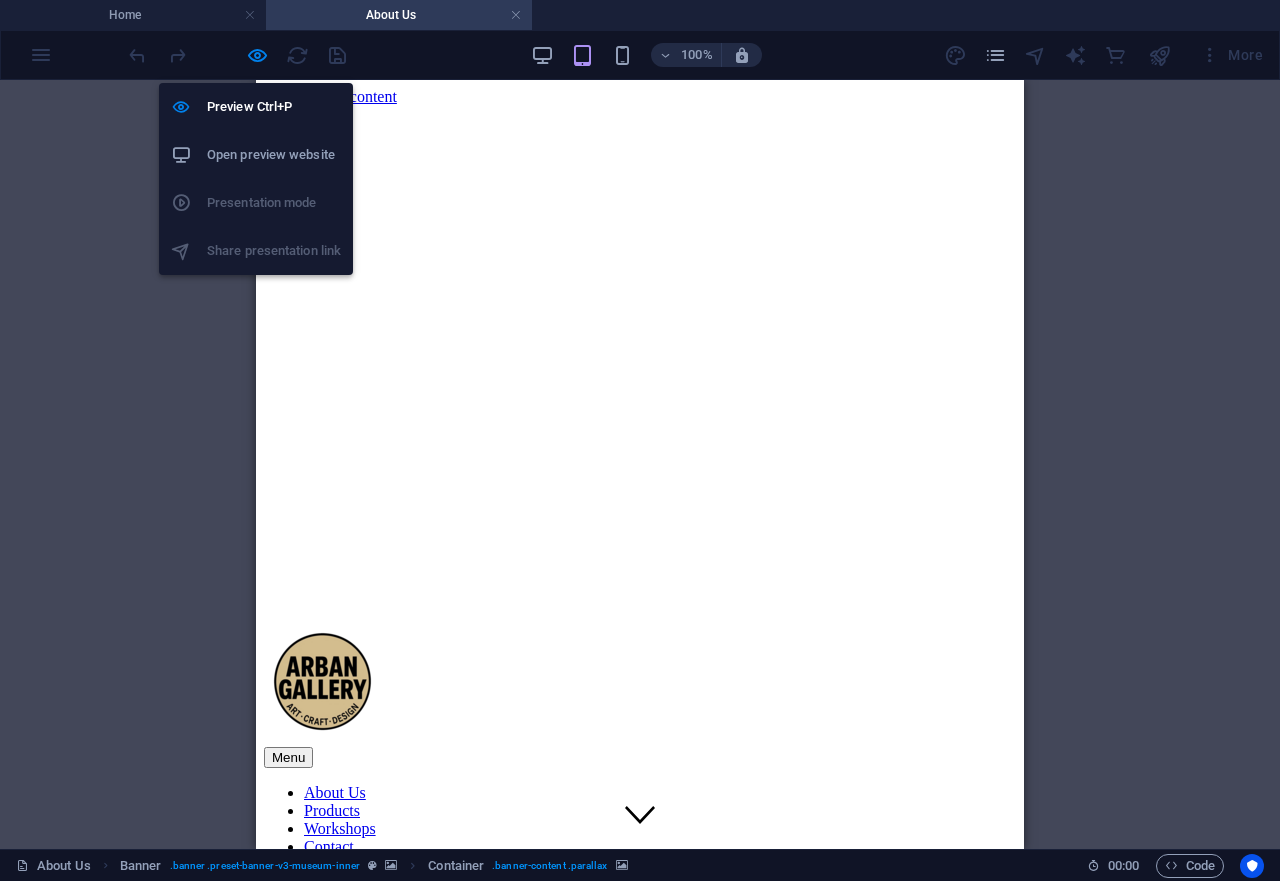
click at [257, 150] on h6 "Open preview website" at bounding box center [274, 155] width 134 height 24
